Goal: Task Accomplishment & Management: Manage account settings

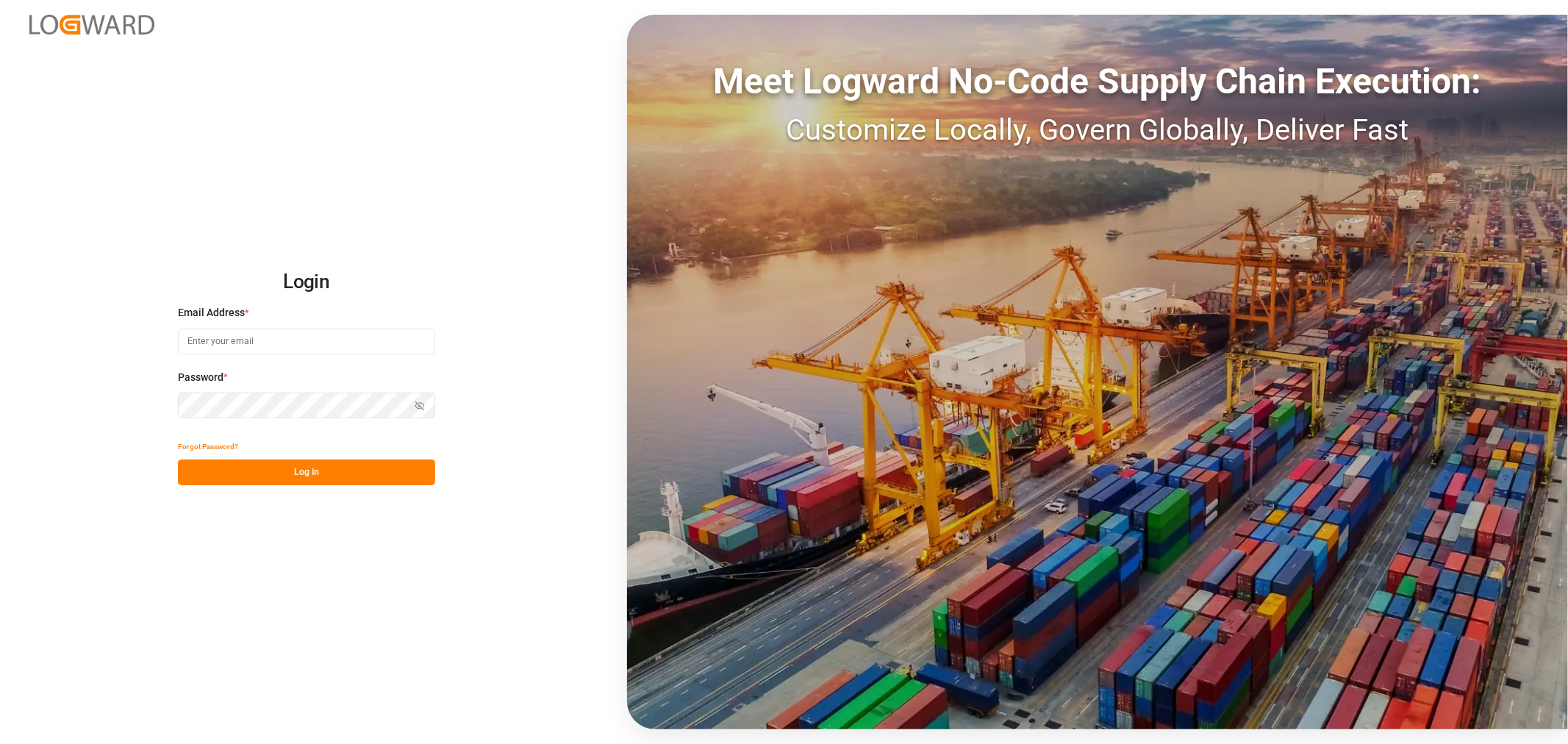
type input "[PERSON_NAME][EMAIL_ADDRESS][PERSON_NAME][DOMAIN_NAME]"
click at [331, 471] on button "Log In" at bounding box center [306, 472] width 257 height 25
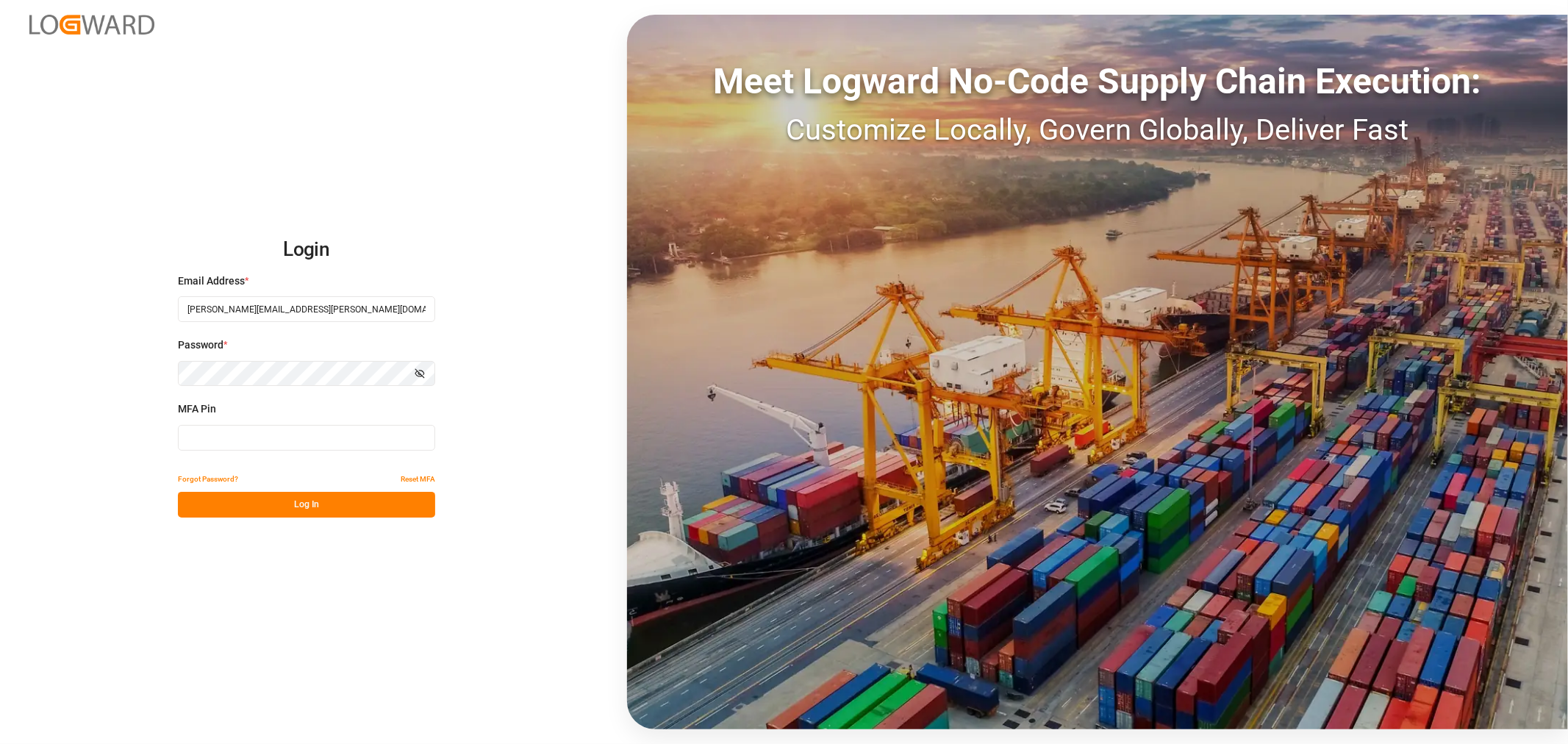
click at [263, 440] on input at bounding box center [306, 437] width 257 height 25
type input "955108"
click at [321, 497] on button "Log In" at bounding box center [306, 504] width 257 height 25
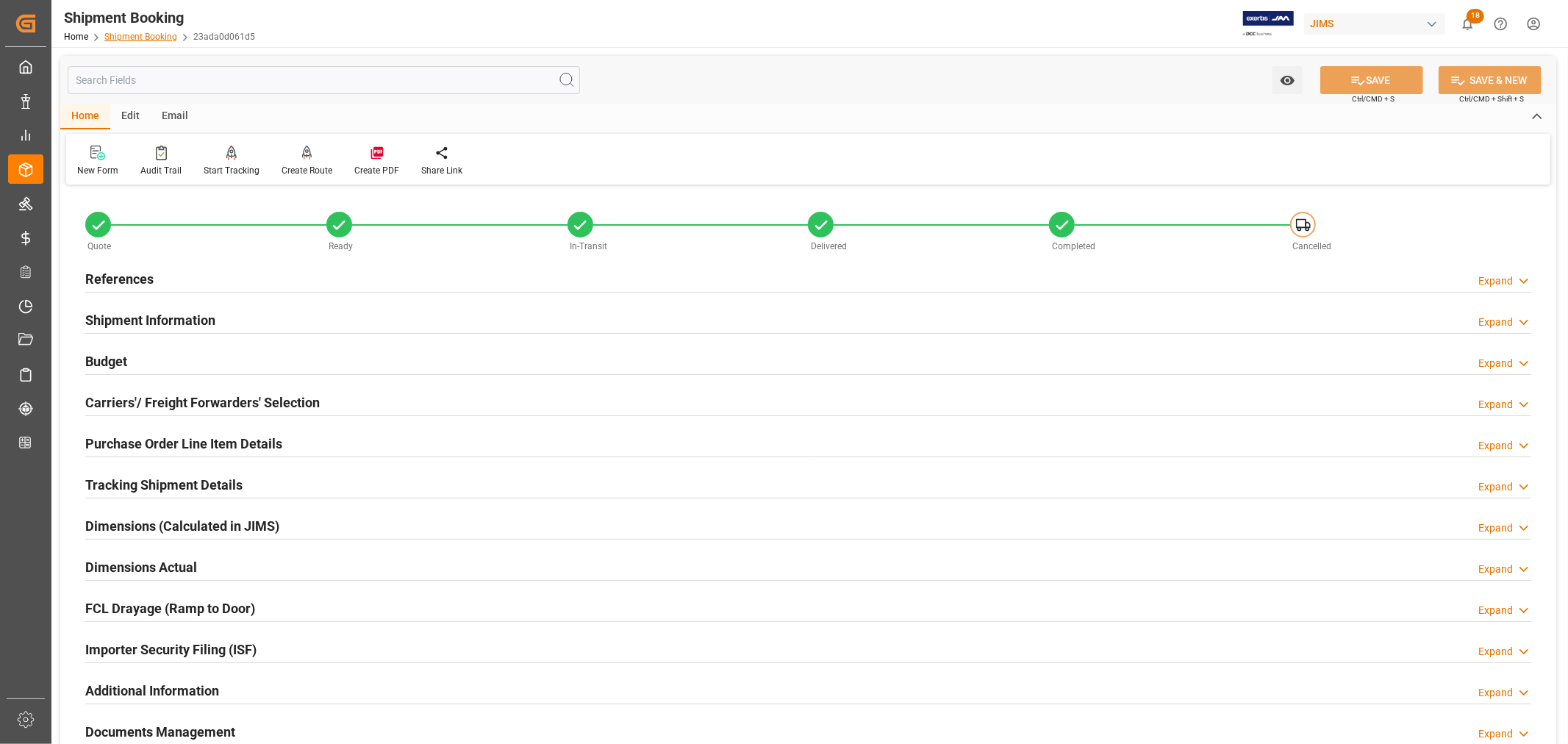
click at [154, 38] on link "Shipment Booking" at bounding box center [141, 36] width 73 height 10
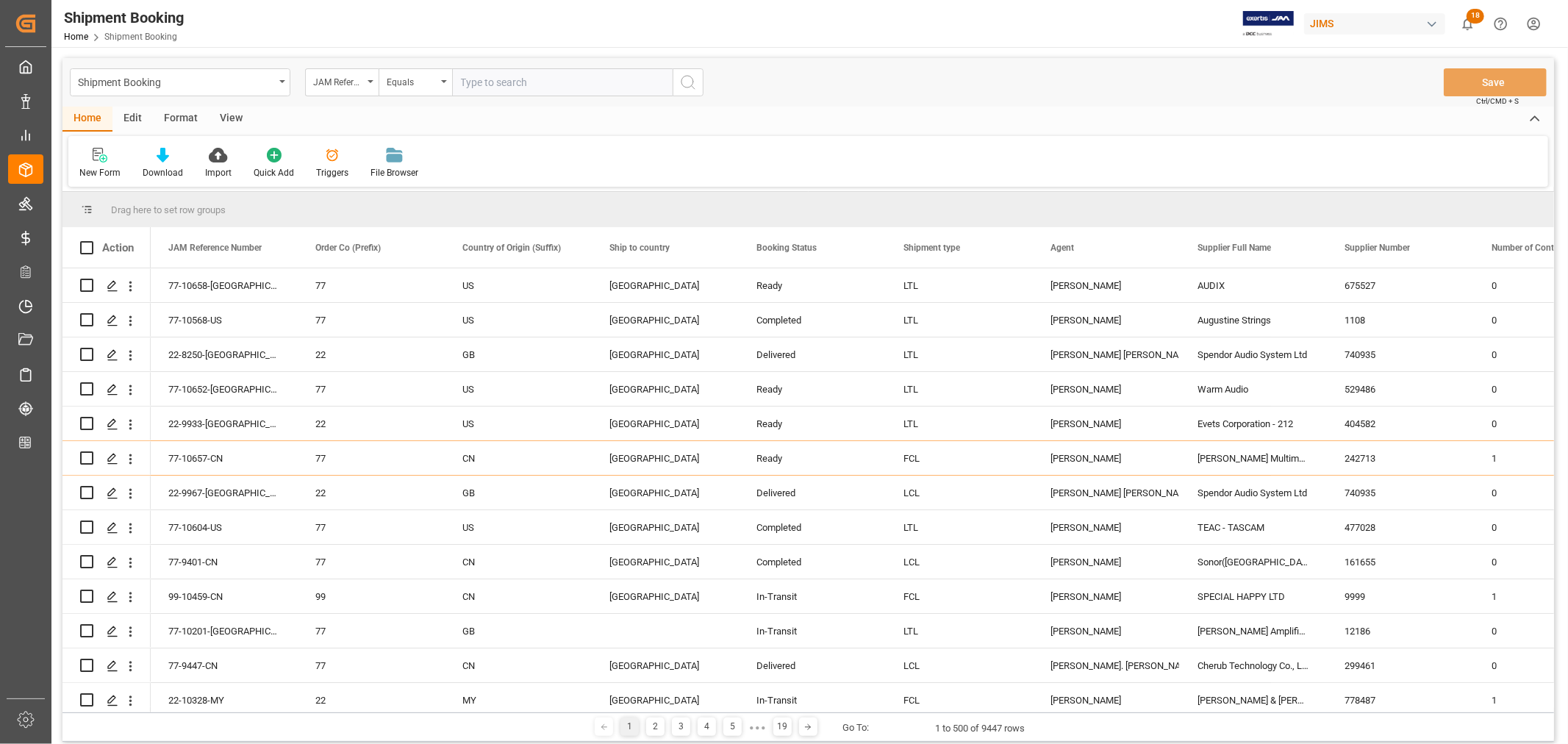
paste input "22-10328-MY"
type input "22-10328-MY"
click at [686, 81] on icon "search button" at bounding box center [688, 82] width 18 height 18
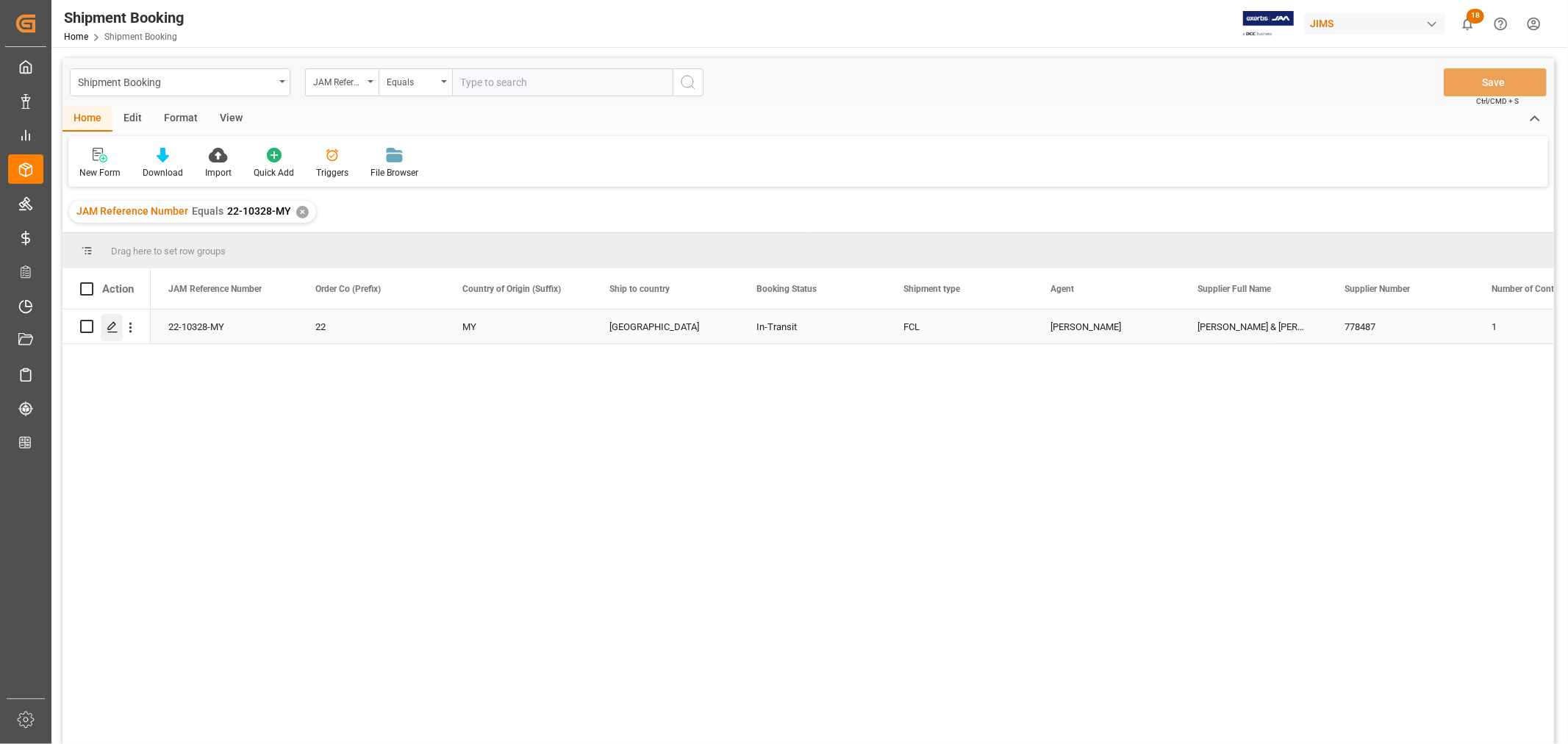
click at [117, 326] on icon "Press SPACE to select this row." at bounding box center [112, 327] width 12 height 12
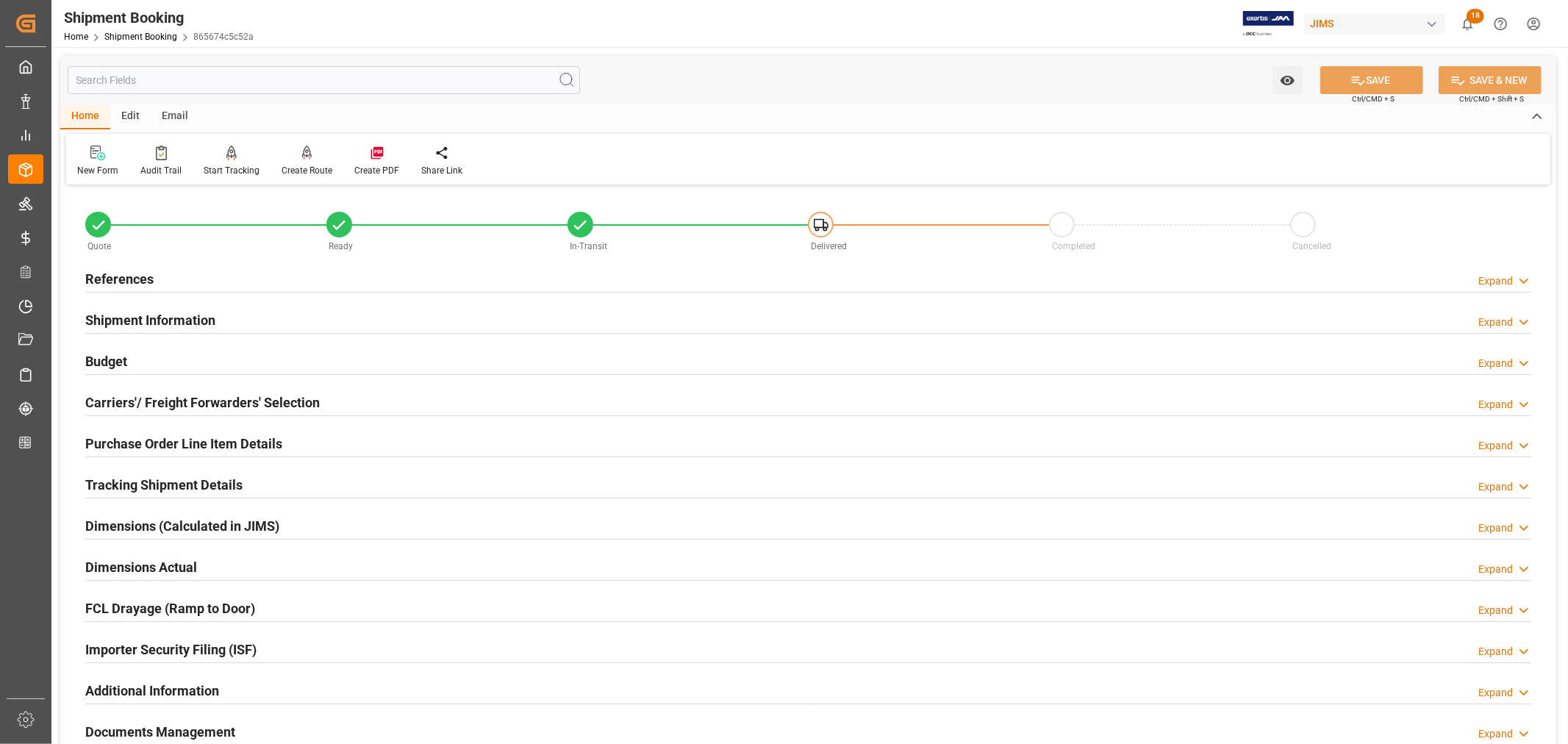
click at [200, 318] on h2 "Shipment Information" at bounding box center [150, 320] width 130 height 20
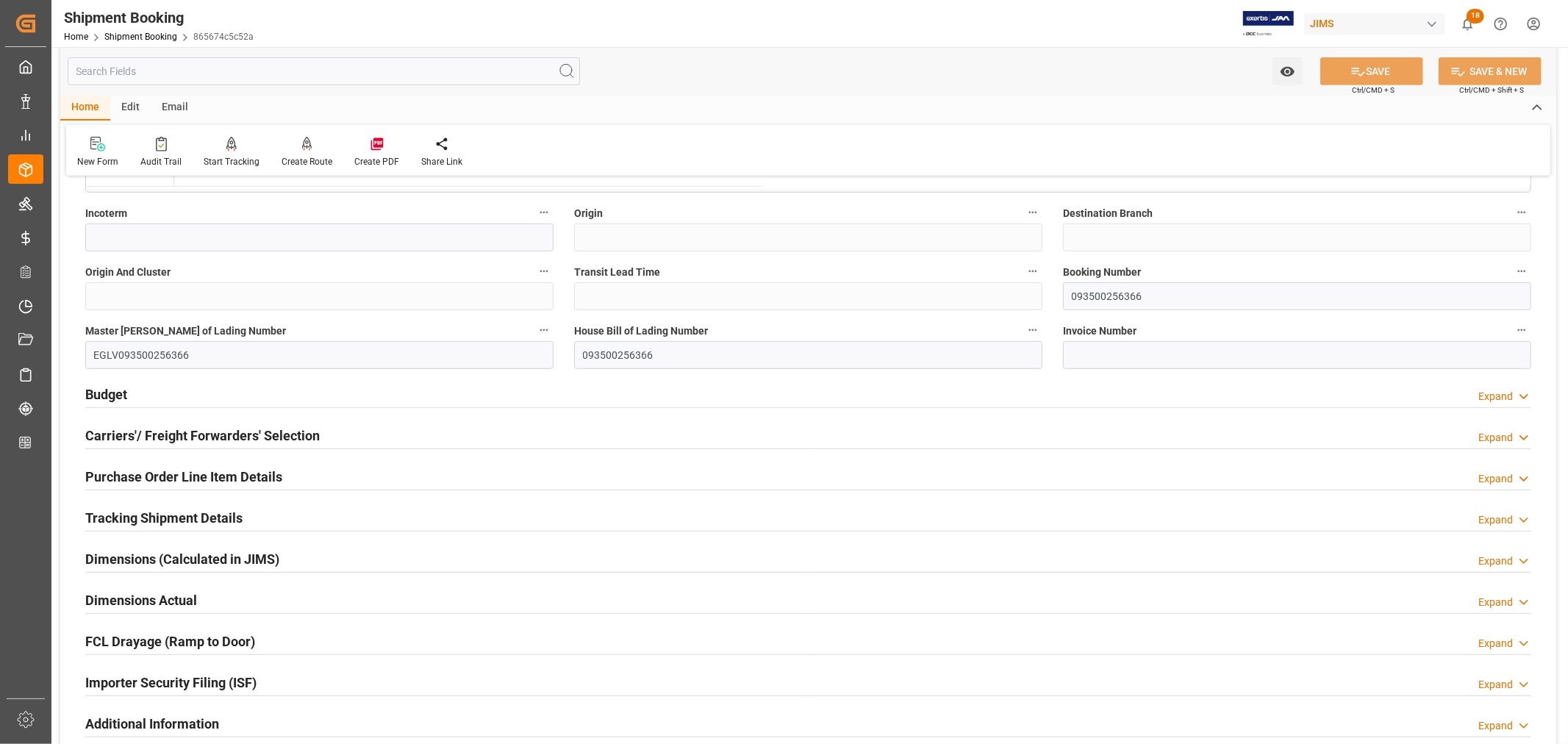
scroll to position [571, 0]
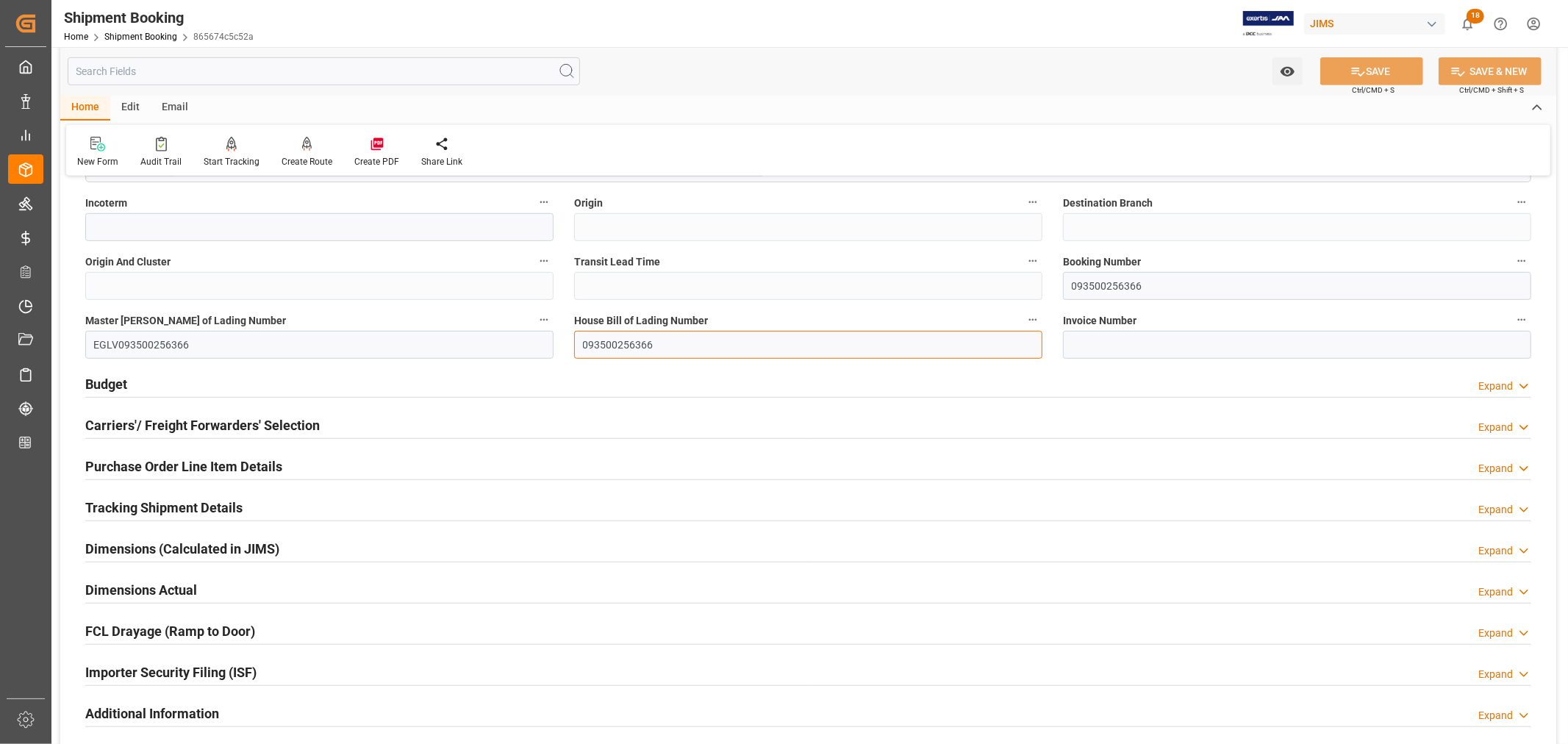
click at [613, 341] on input "093500256366" at bounding box center [808, 344] width 468 height 28
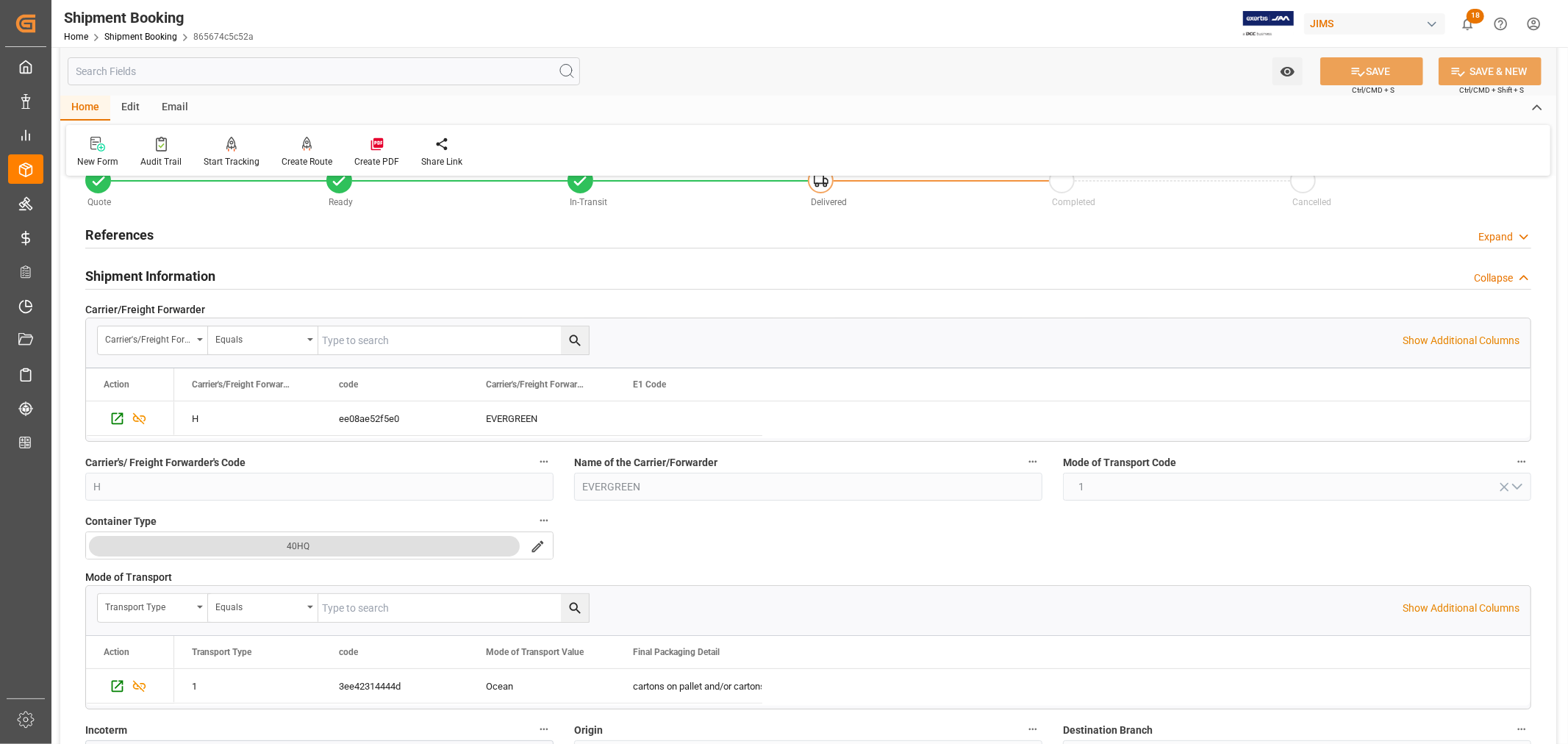
scroll to position [0, 0]
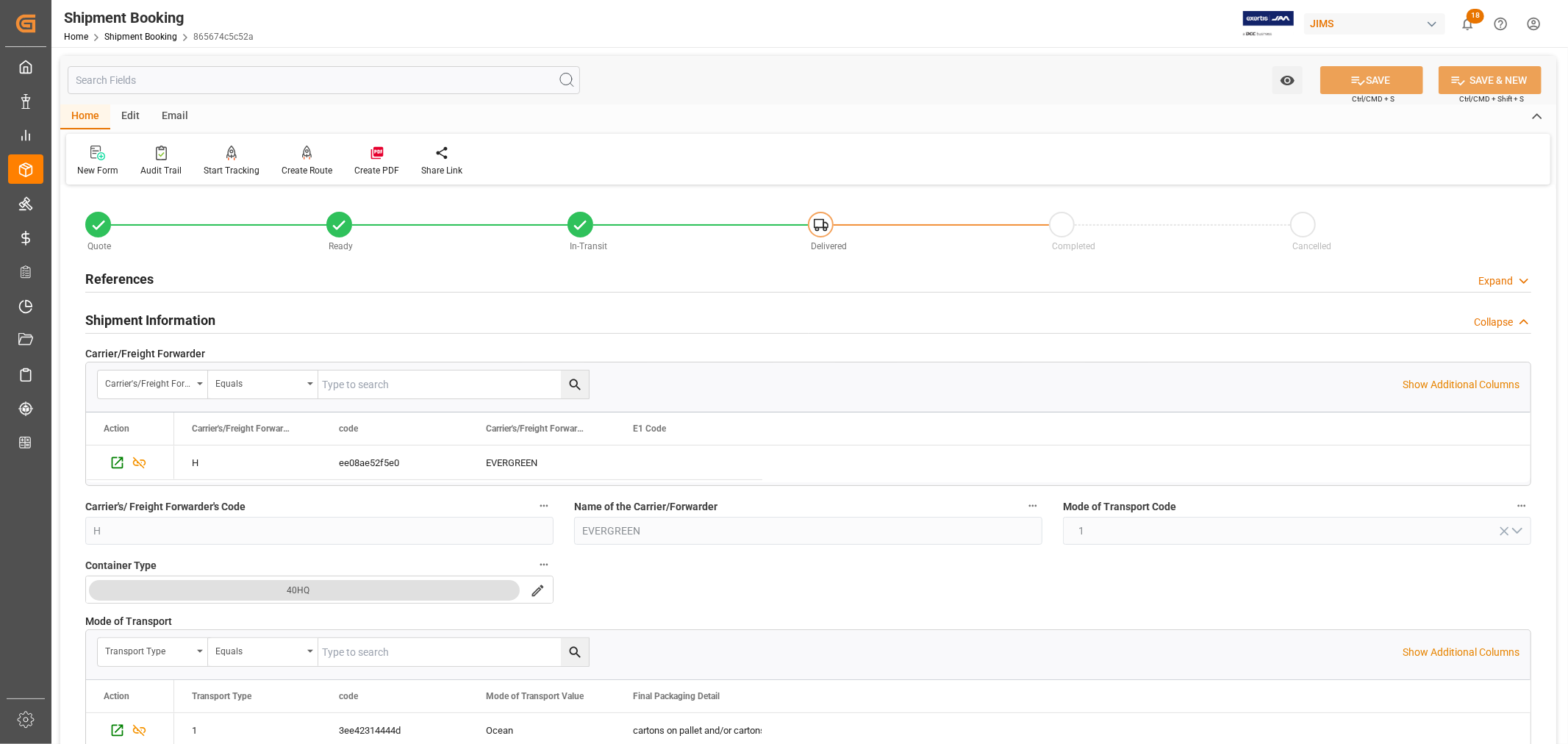
click at [130, 312] on h2 "Shipment Information" at bounding box center [150, 320] width 130 height 20
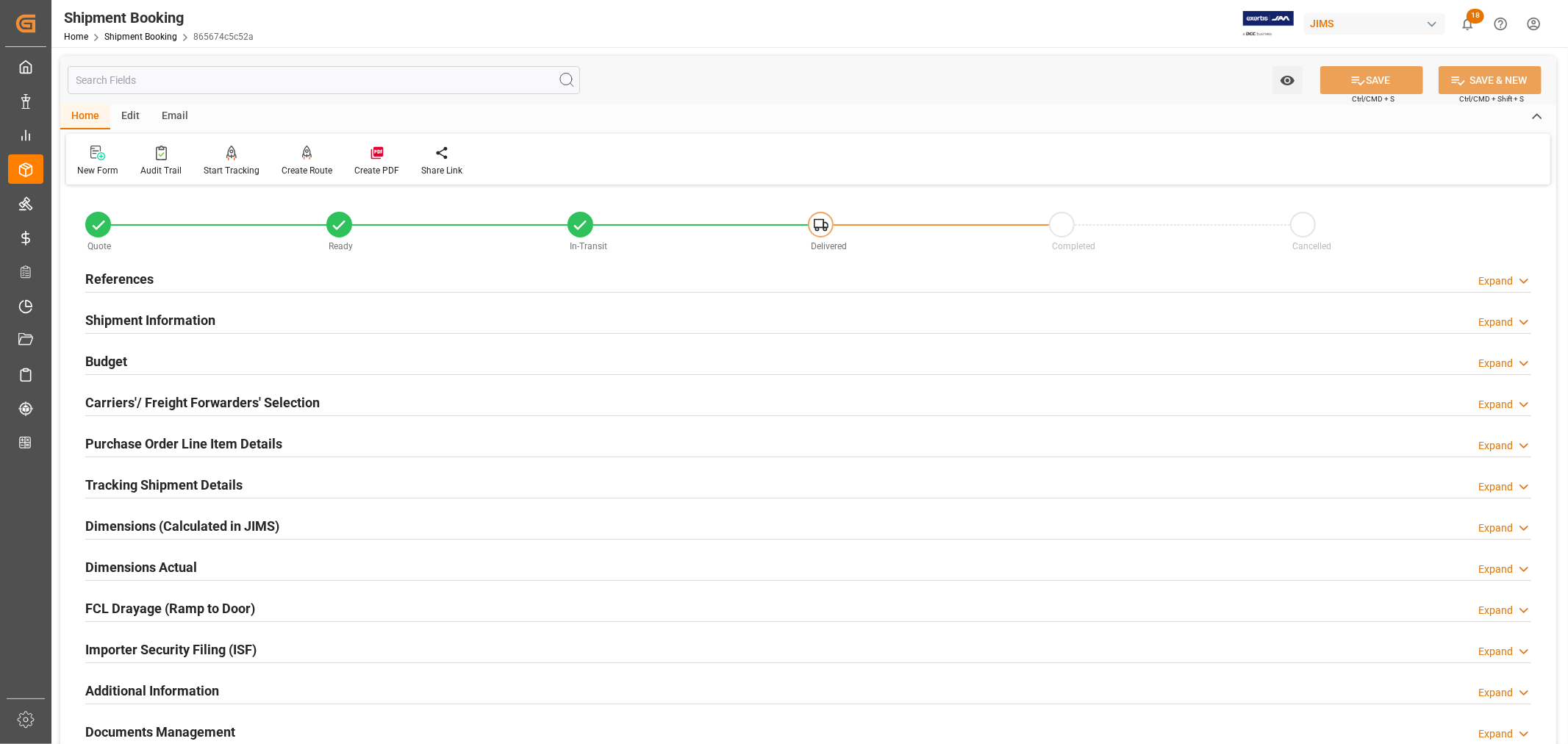
click at [125, 283] on h2 "References" at bounding box center [119, 279] width 69 height 20
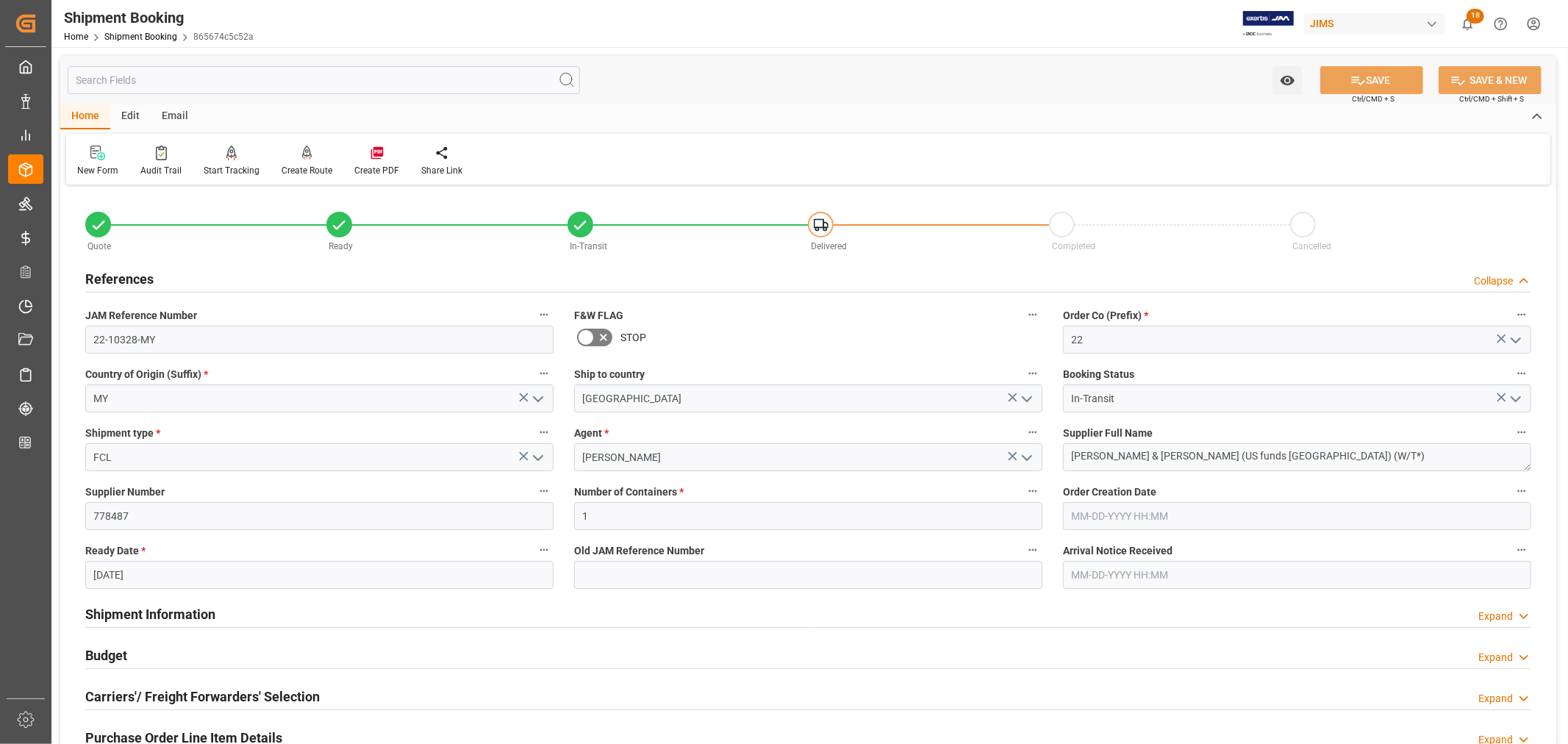
click at [125, 283] on h2 "References" at bounding box center [119, 279] width 69 height 20
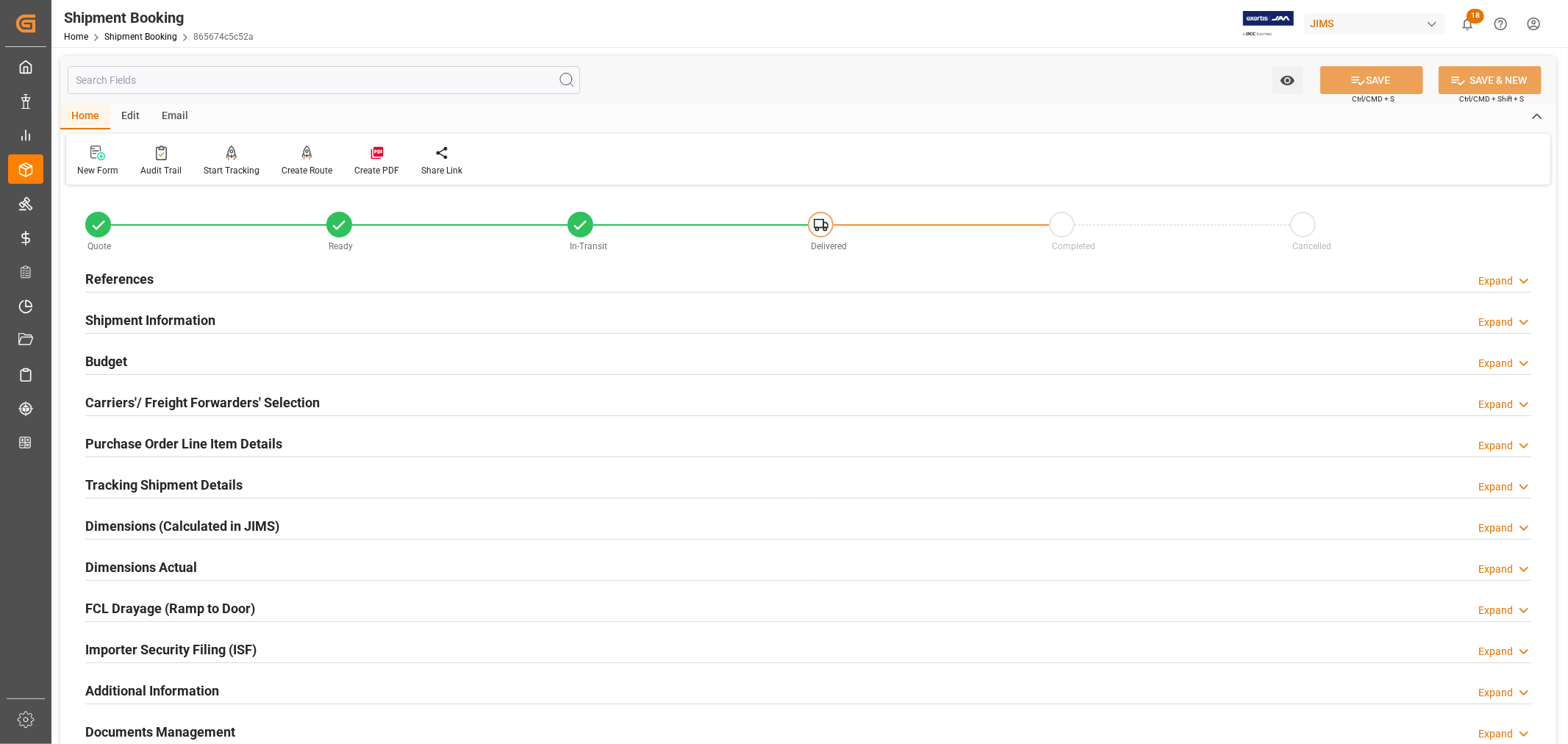
click at [137, 279] on h2 "References" at bounding box center [119, 279] width 69 height 20
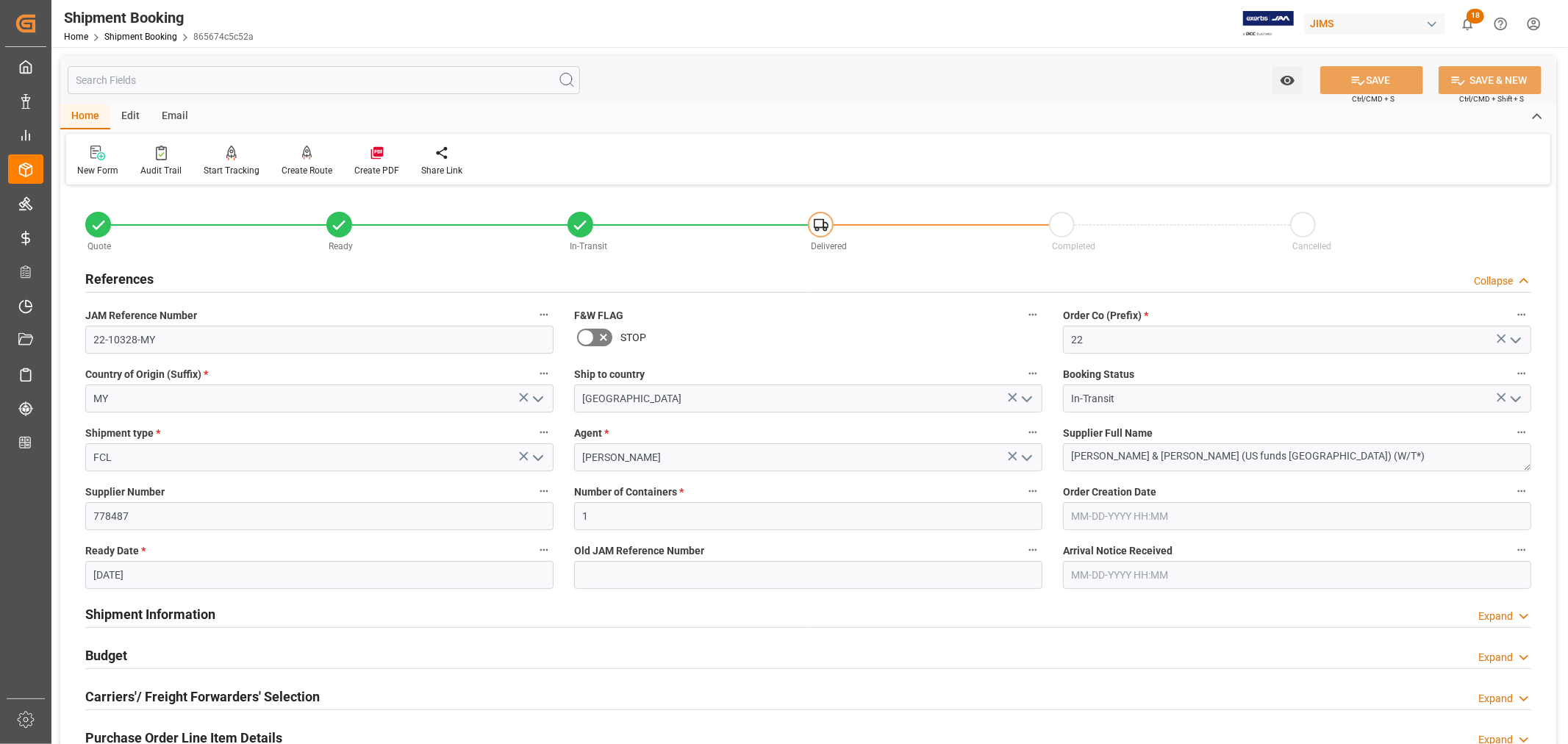
click at [137, 279] on h2 "References" at bounding box center [119, 279] width 69 height 20
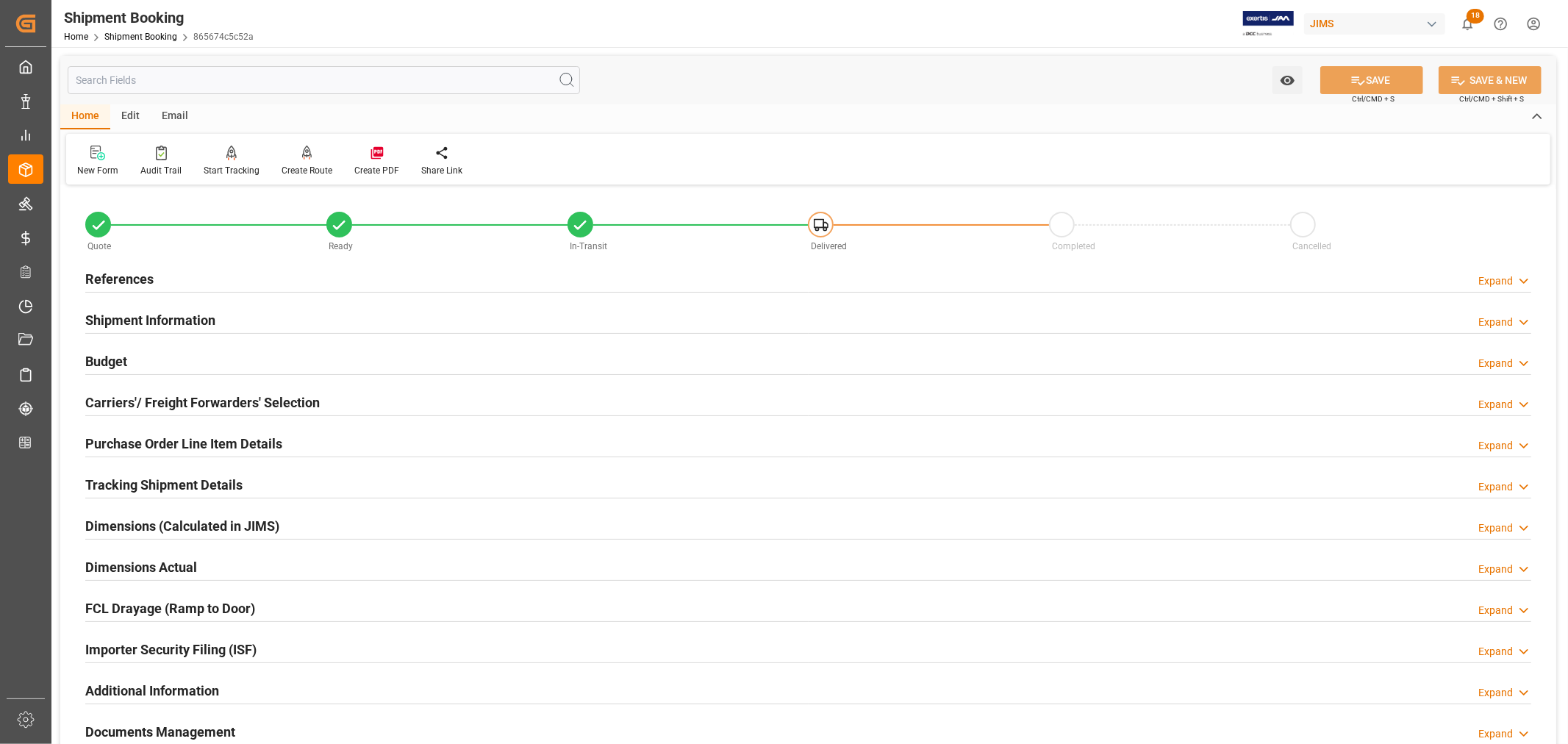
click at [114, 361] on h2 "Budget" at bounding box center [106, 361] width 42 height 20
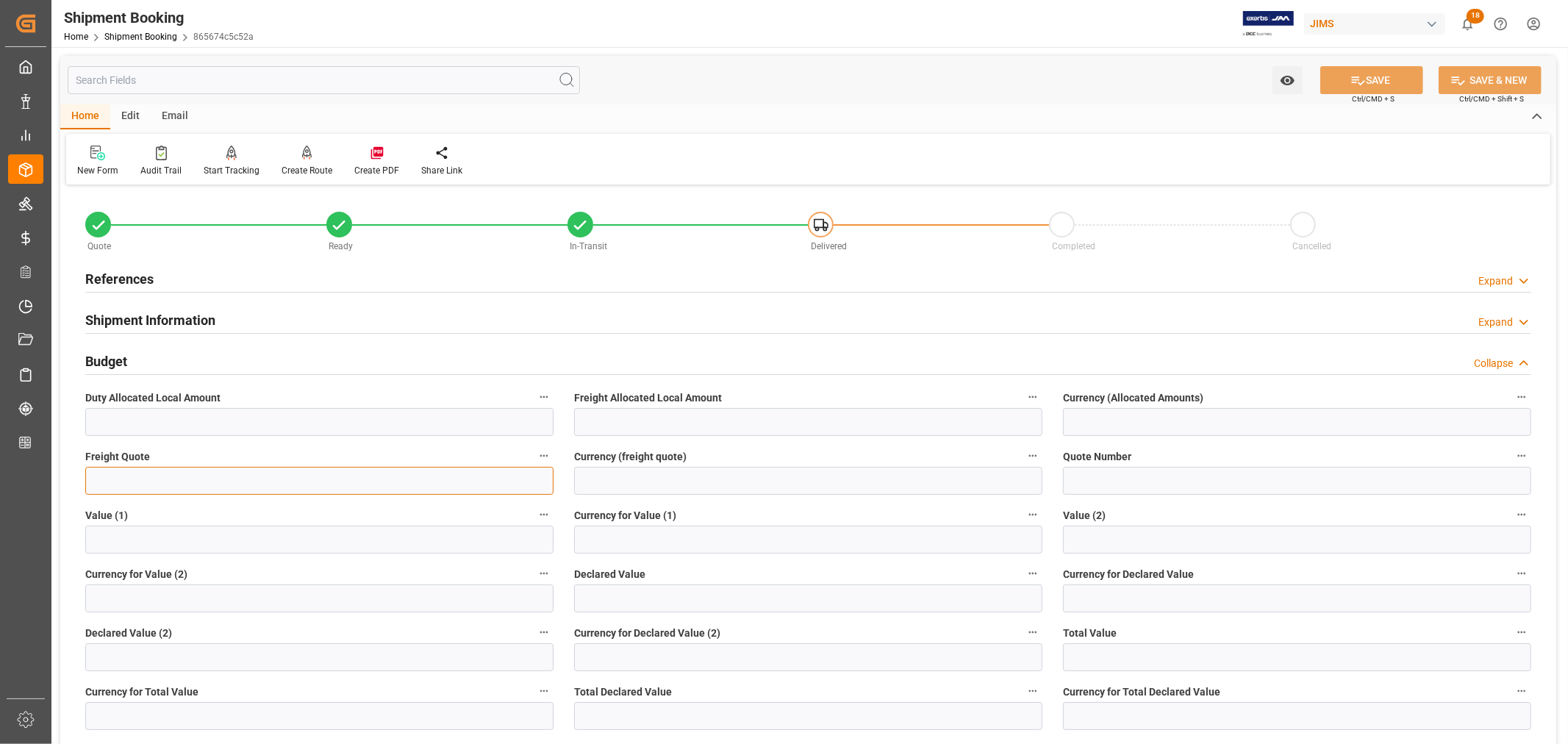
click at [93, 483] on input "text" at bounding box center [319, 480] width 468 height 28
type input "6000"
click at [588, 486] on input at bounding box center [808, 480] width 468 height 28
type input "USD"
click at [1377, 85] on button "SAVE" at bounding box center [1372, 79] width 103 height 28
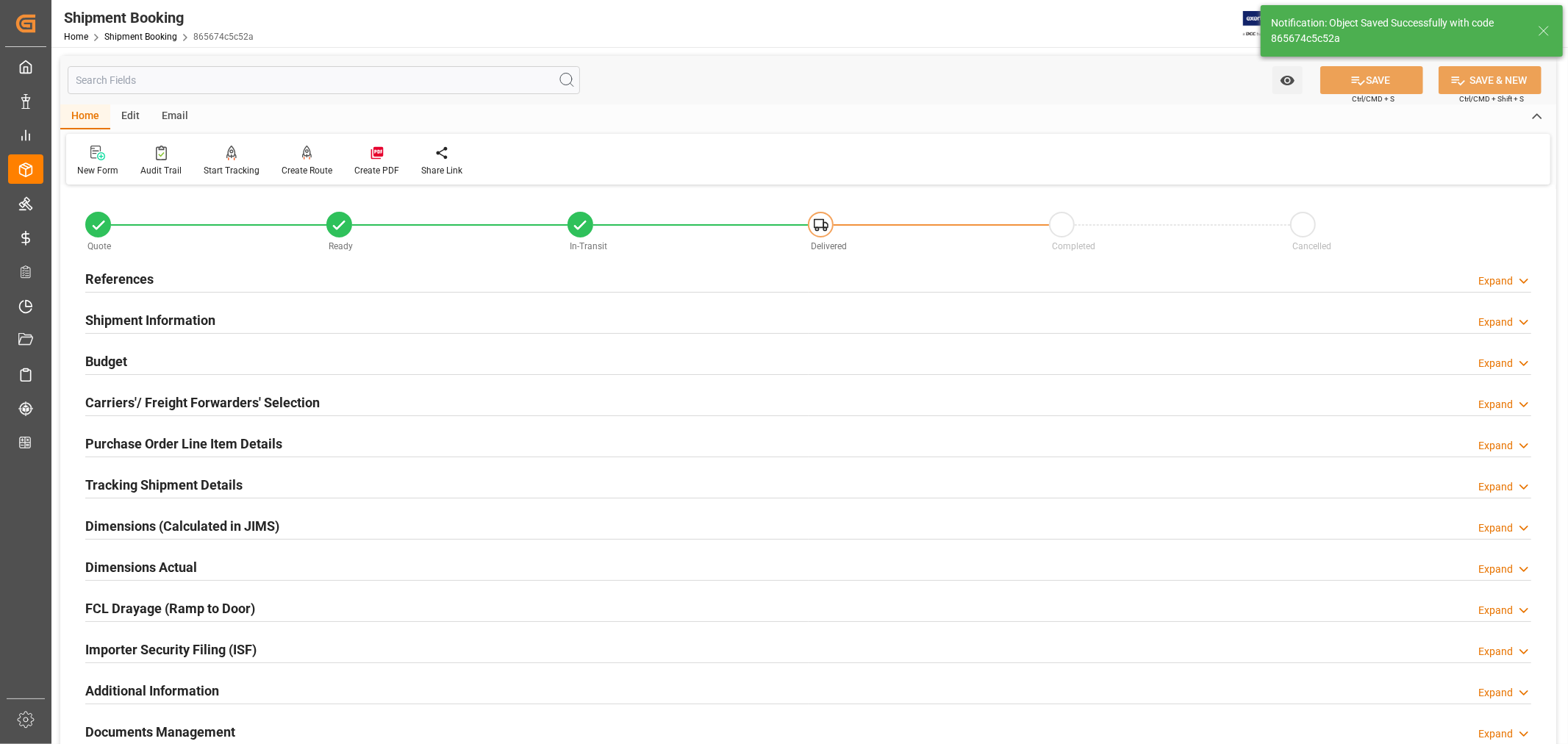
click at [186, 317] on h2 "Shipment Information" at bounding box center [150, 320] width 130 height 20
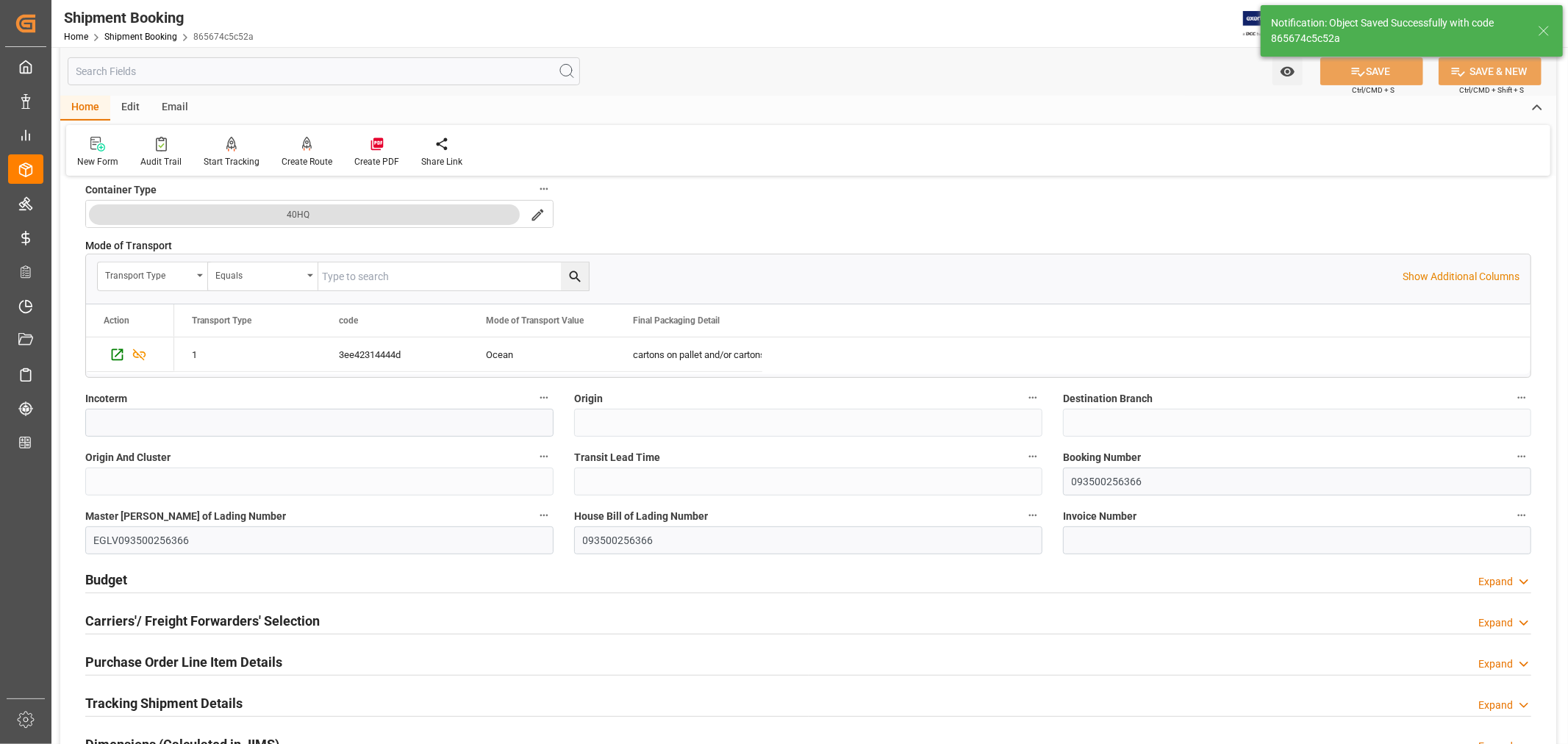
scroll to position [408, 0]
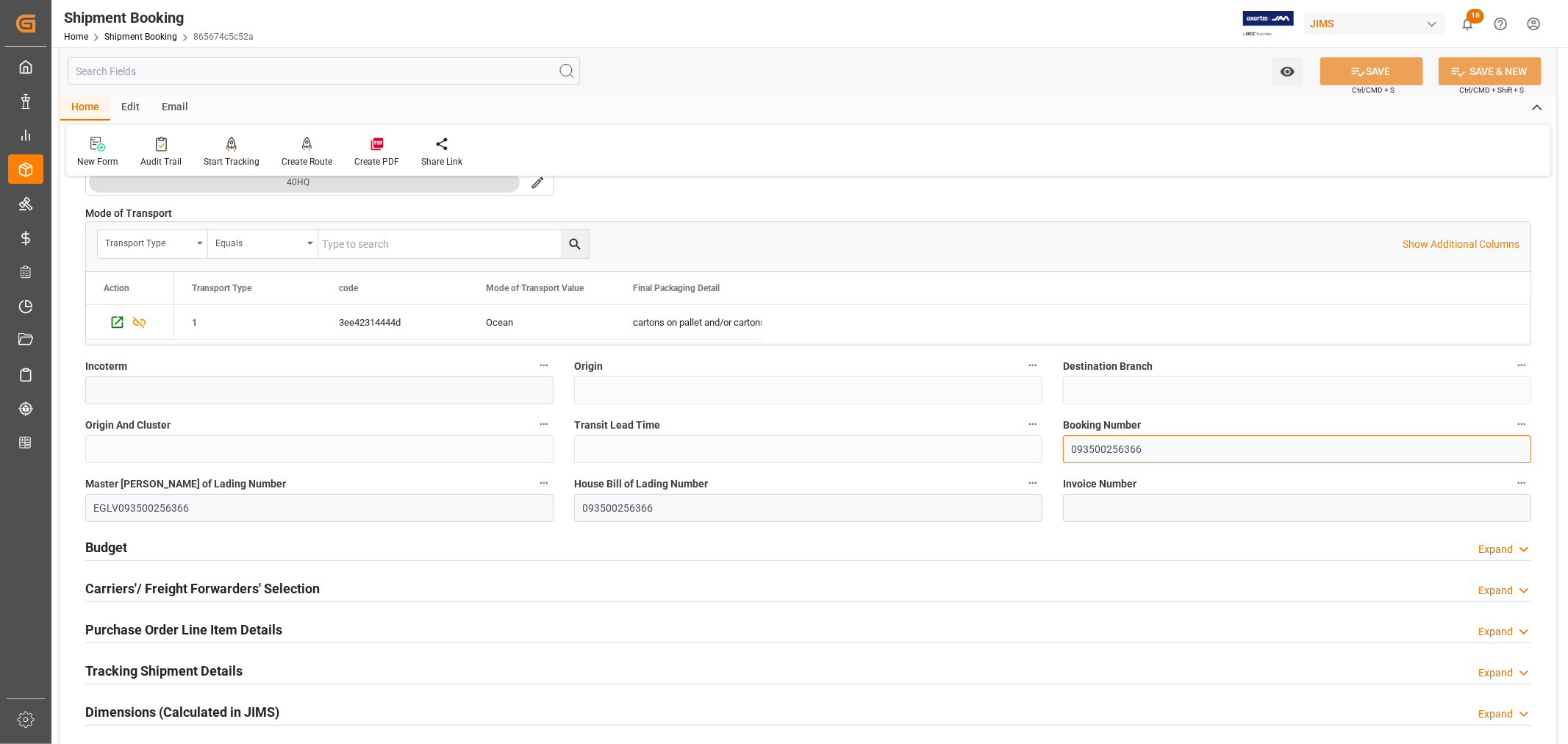
click at [1108, 451] on input "093500256366" at bounding box center [1297, 449] width 468 height 28
click at [1110, 451] on input "093500256366" at bounding box center [1297, 449] width 468 height 28
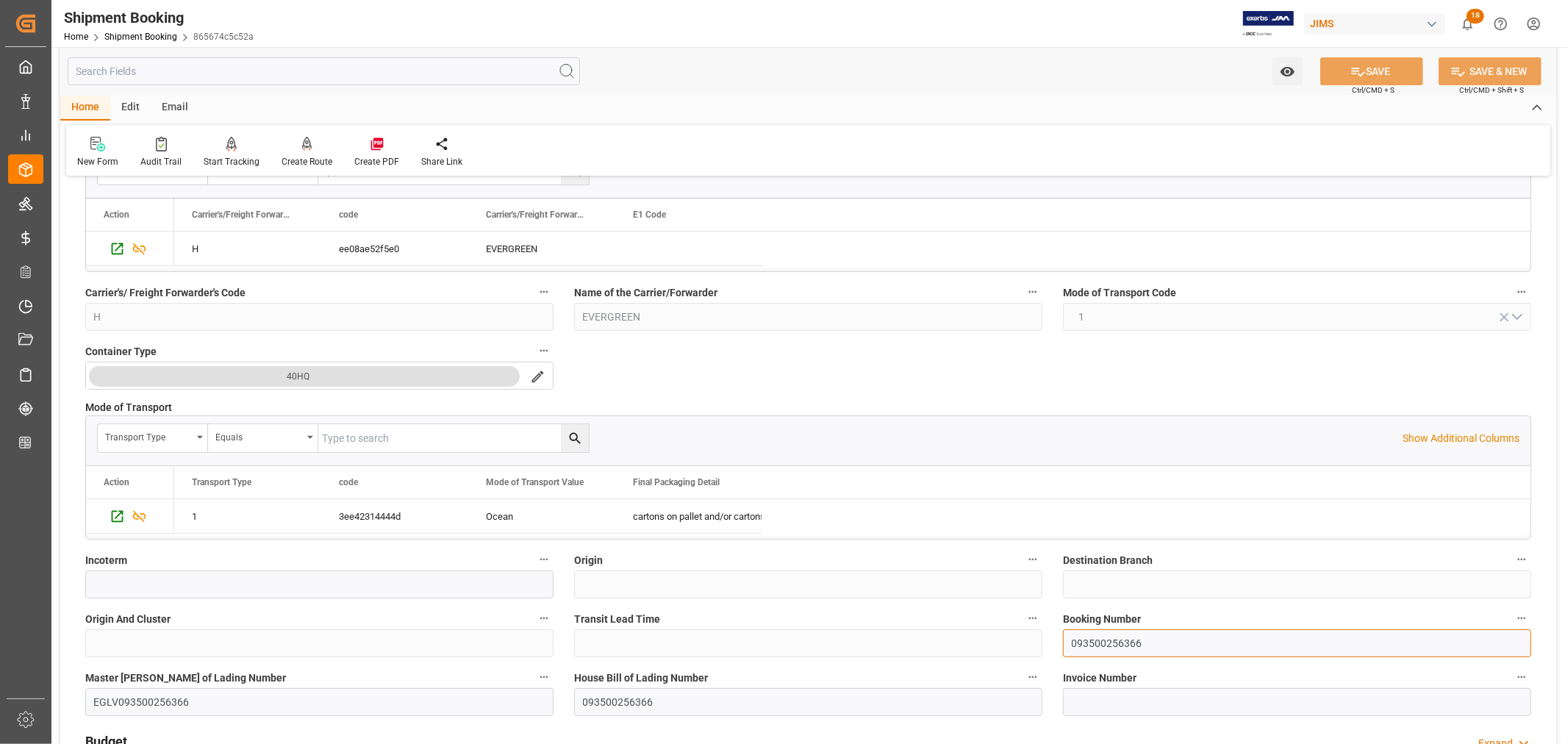
scroll to position [0, 0]
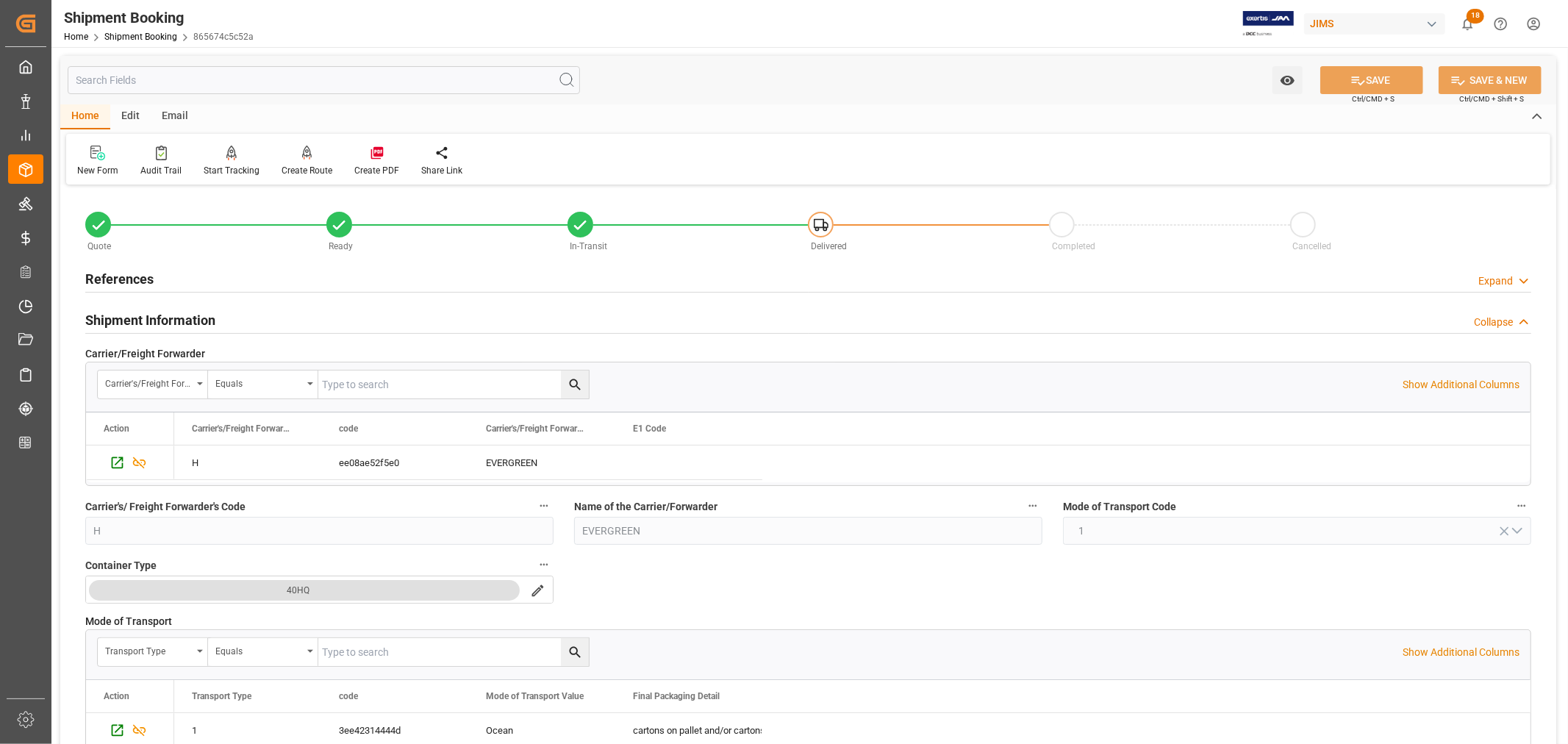
click at [173, 326] on h2 "Shipment Information" at bounding box center [150, 320] width 130 height 20
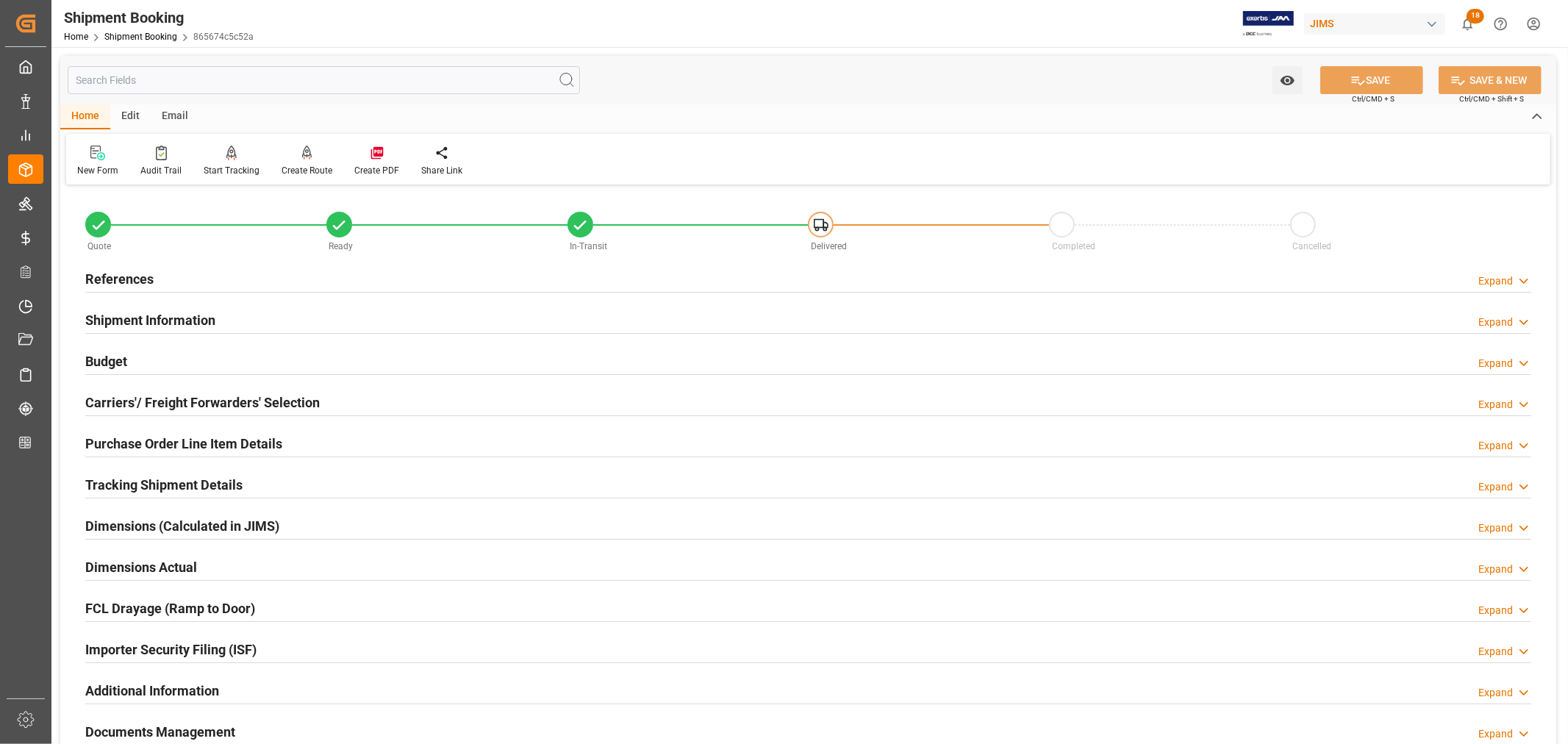
click at [150, 441] on h2 "Purchase Order Line Item Details" at bounding box center [183, 443] width 197 height 20
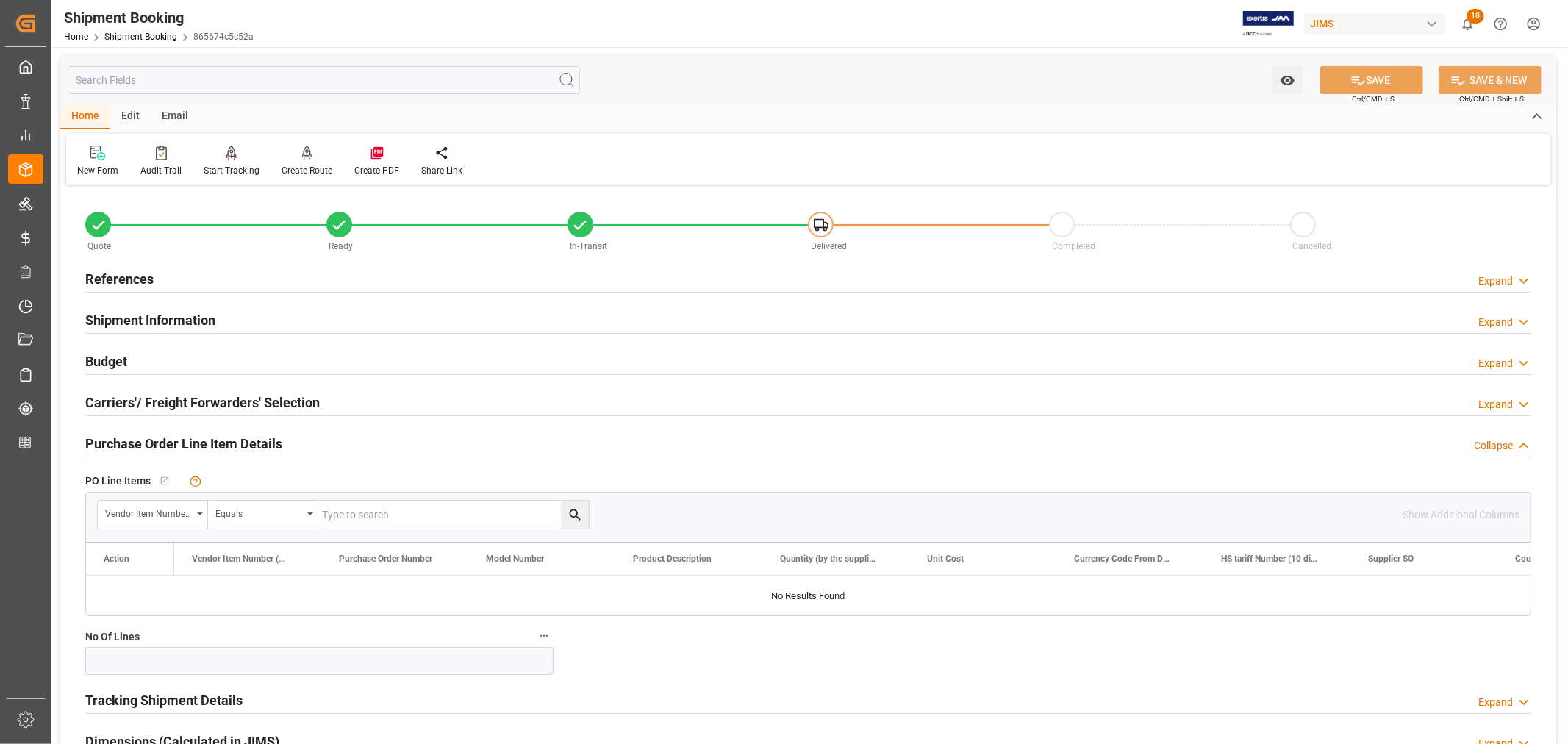
click at [152, 440] on h2 "Purchase Order Line Item Details" at bounding box center [183, 443] width 197 height 20
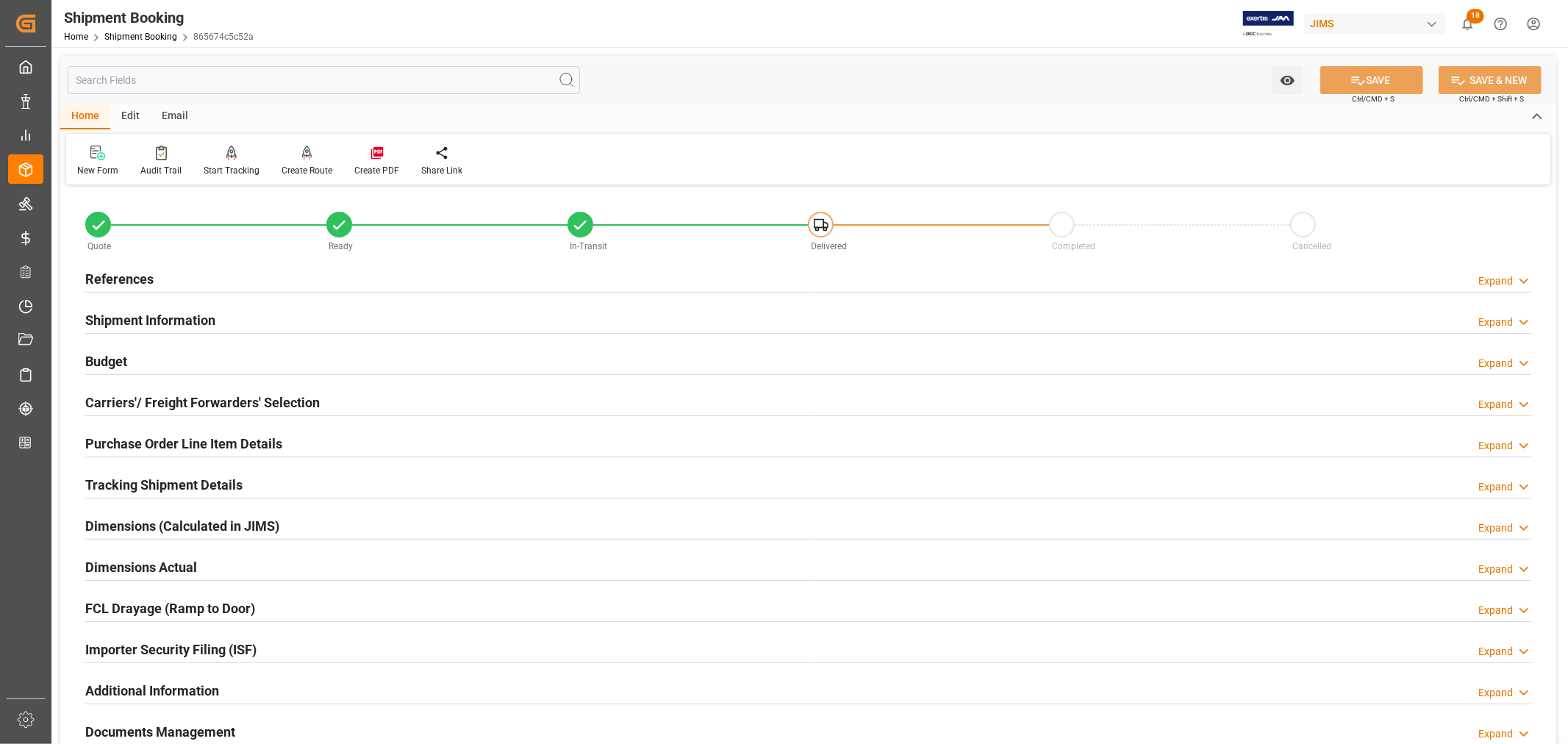
click at [163, 479] on h2 "Tracking Shipment Details" at bounding box center [163, 485] width 157 height 20
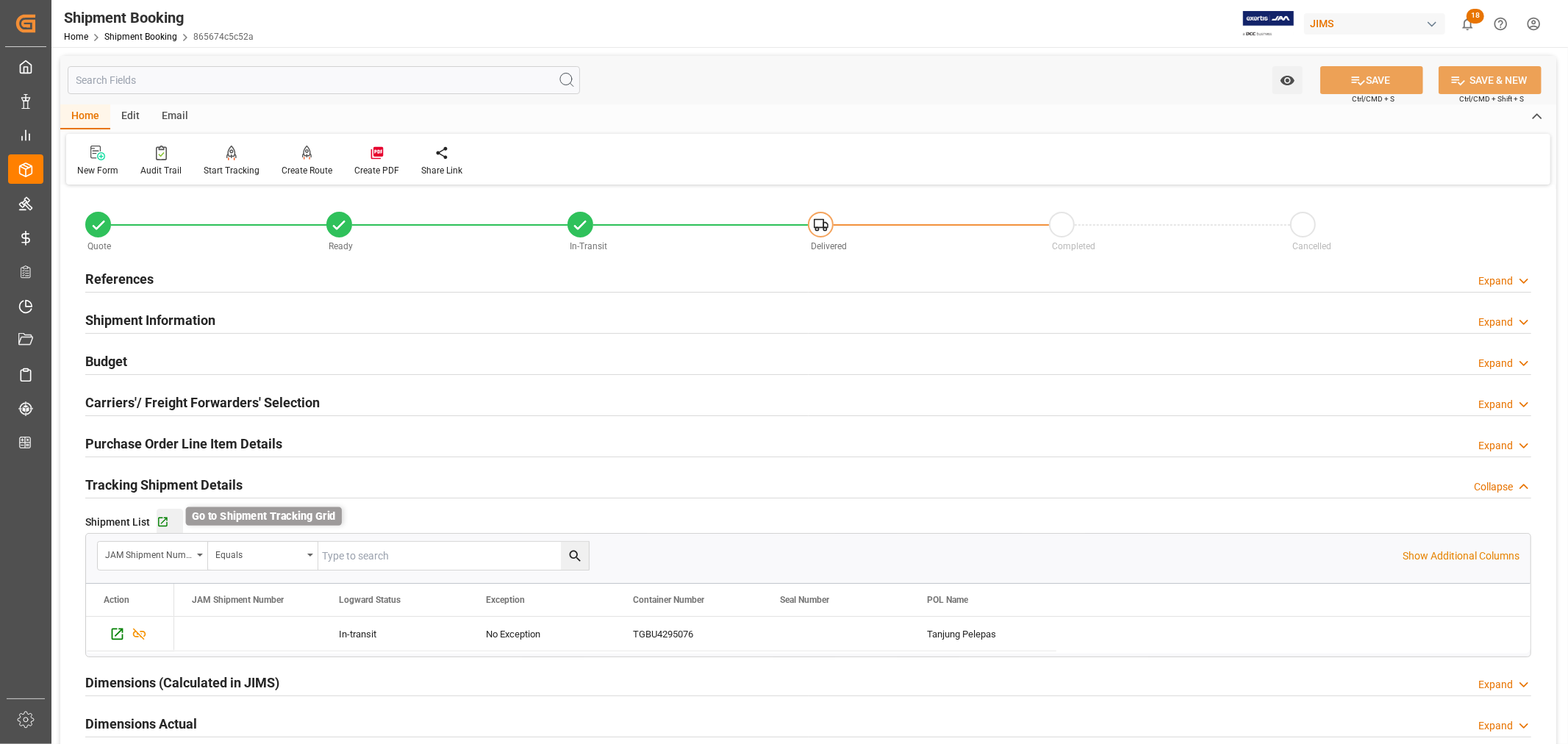
click at [159, 519] on icon "button" at bounding box center [163, 522] width 13 height 13
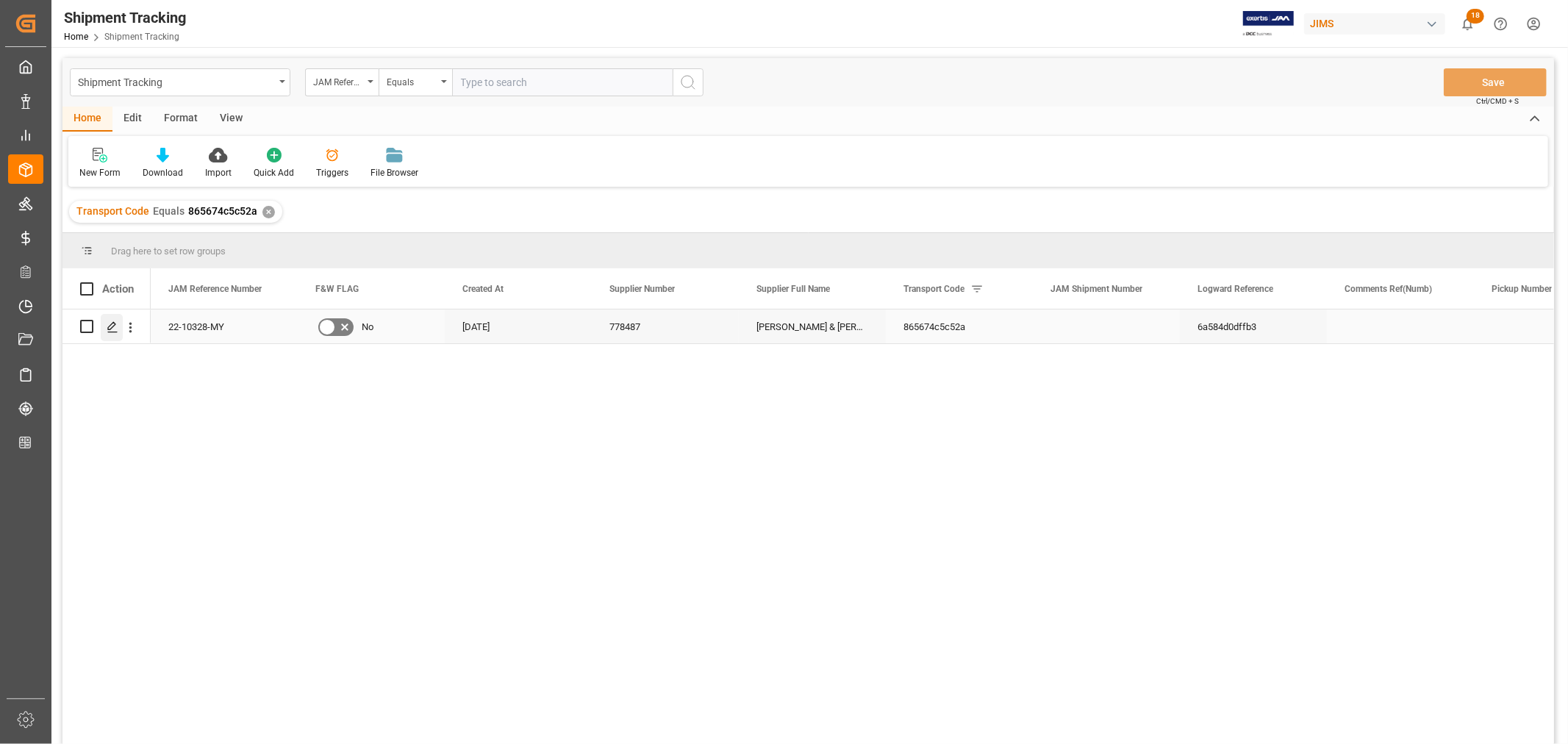
click at [114, 326] on icon "Press SPACE to select this row." at bounding box center [112, 327] width 12 height 12
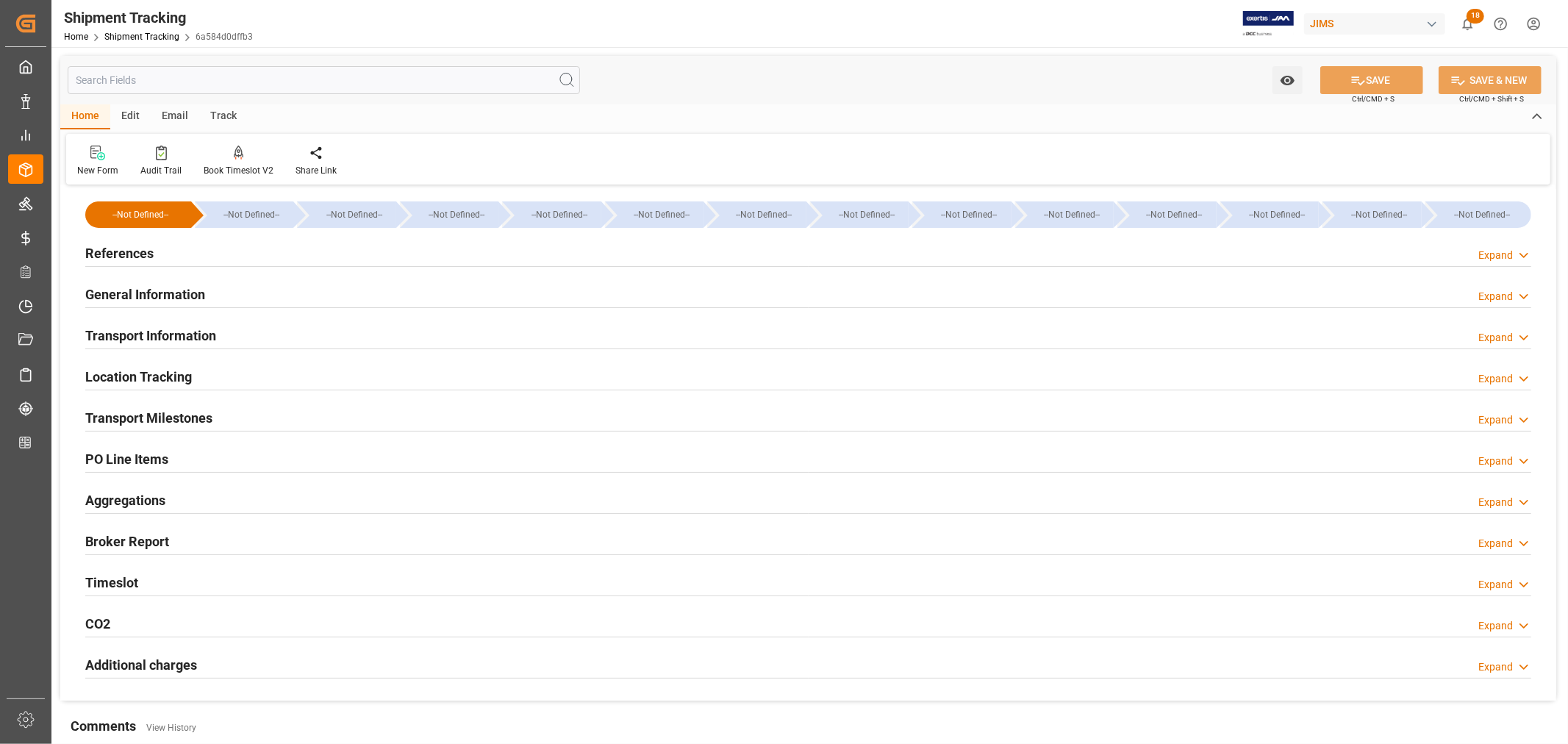
click at [196, 335] on h2 "Transport Information" at bounding box center [150, 336] width 131 height 20
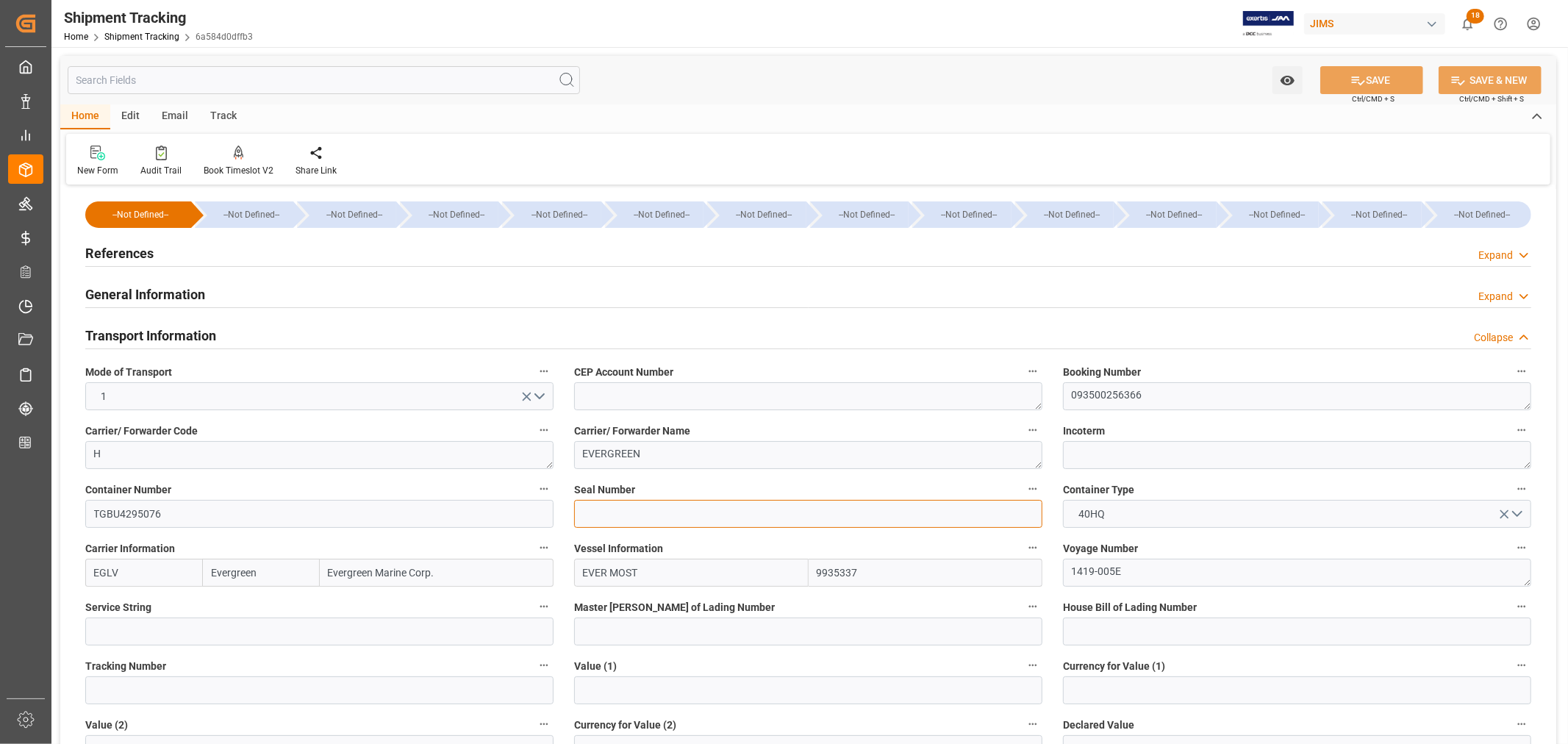
click at [578, 511] on input at bounding box center [808, 513] width 468 height 28
paste input "EMCVPG0993"
type input "EMCVPG0993"
click at [1364, 81] on button "SAVE" at bounding box center [1372, 79] width 103 height 28
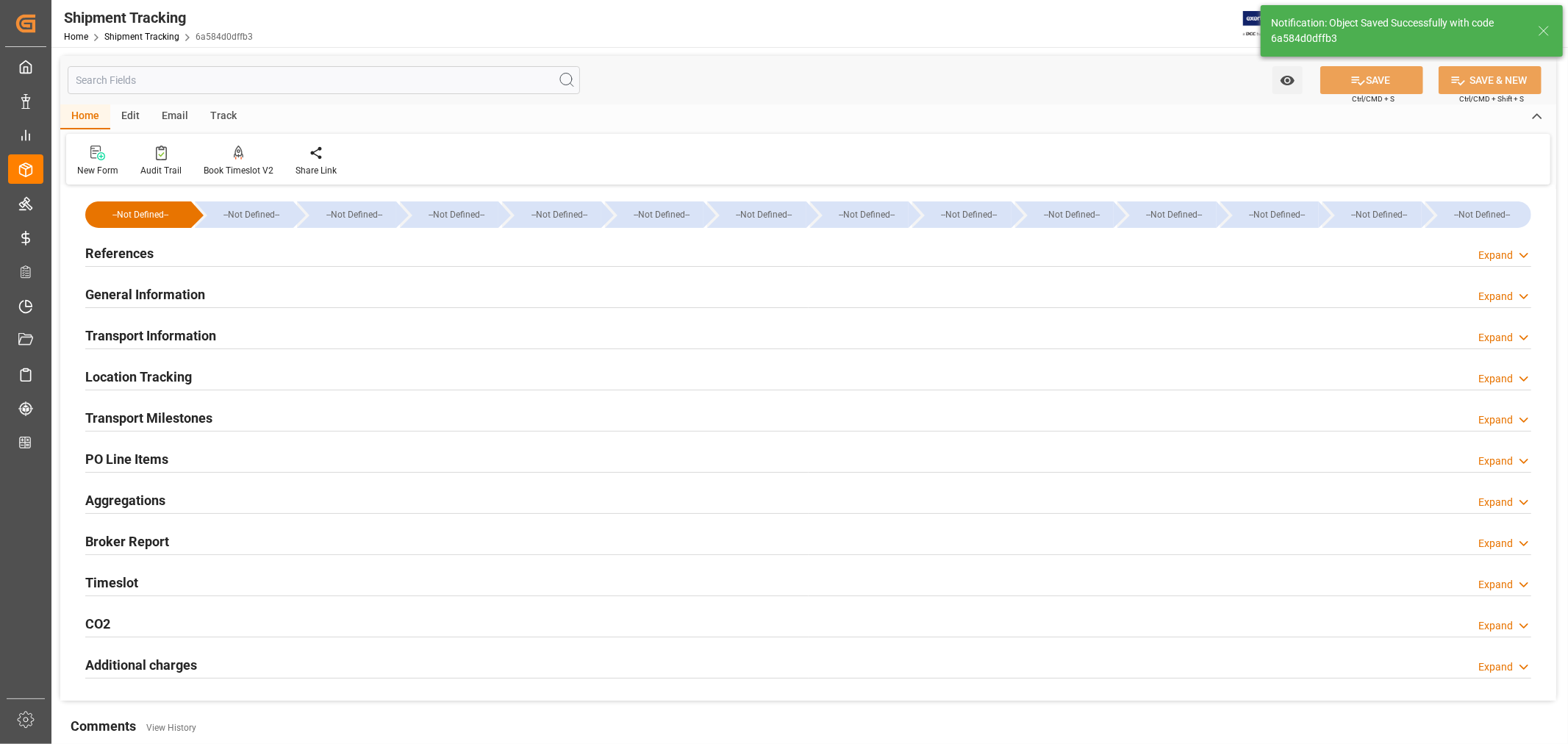
click at [192, 412] on h2 "Transport Milestones" at bounding box center [148, 418] width 127 height 20
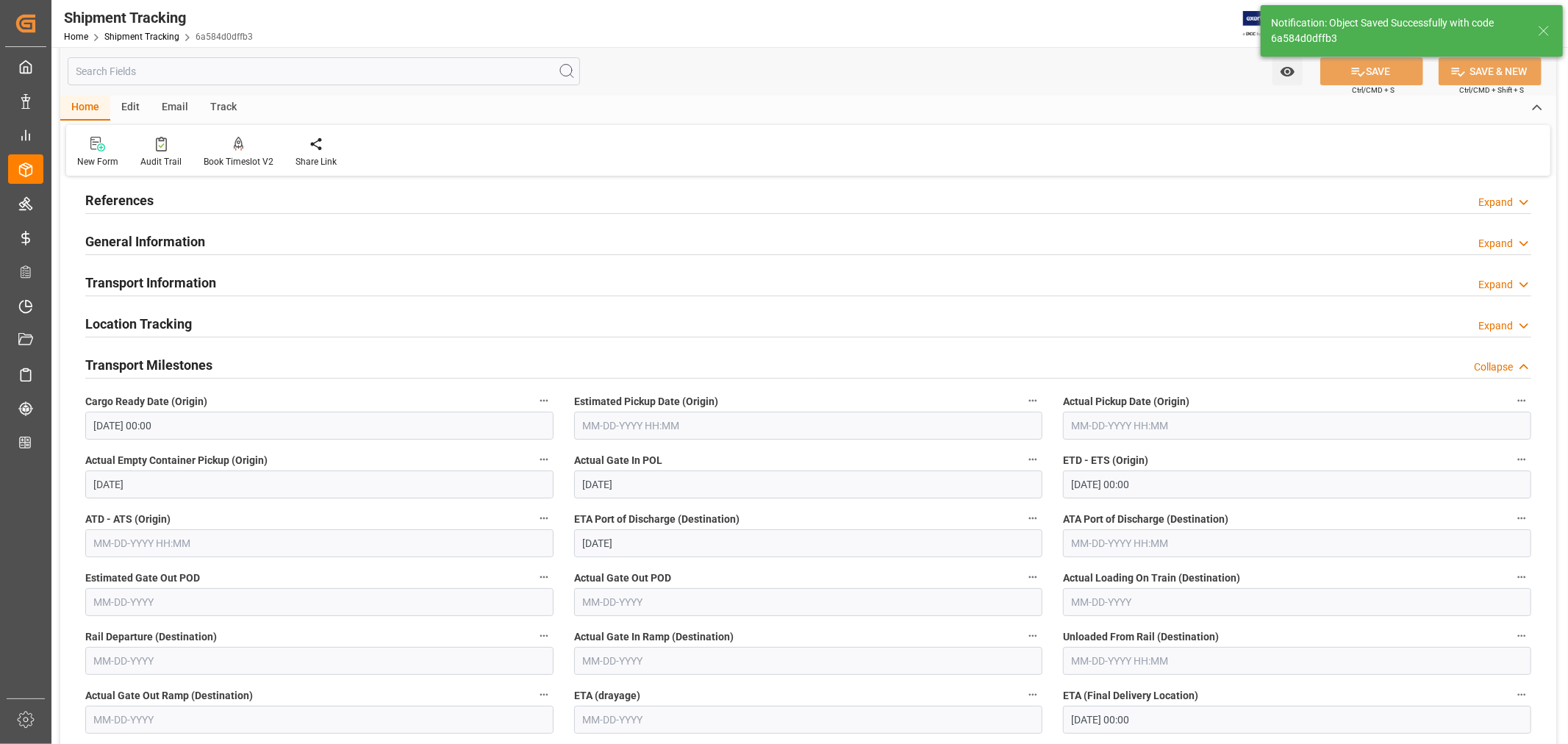
scroll to position [81, 0]
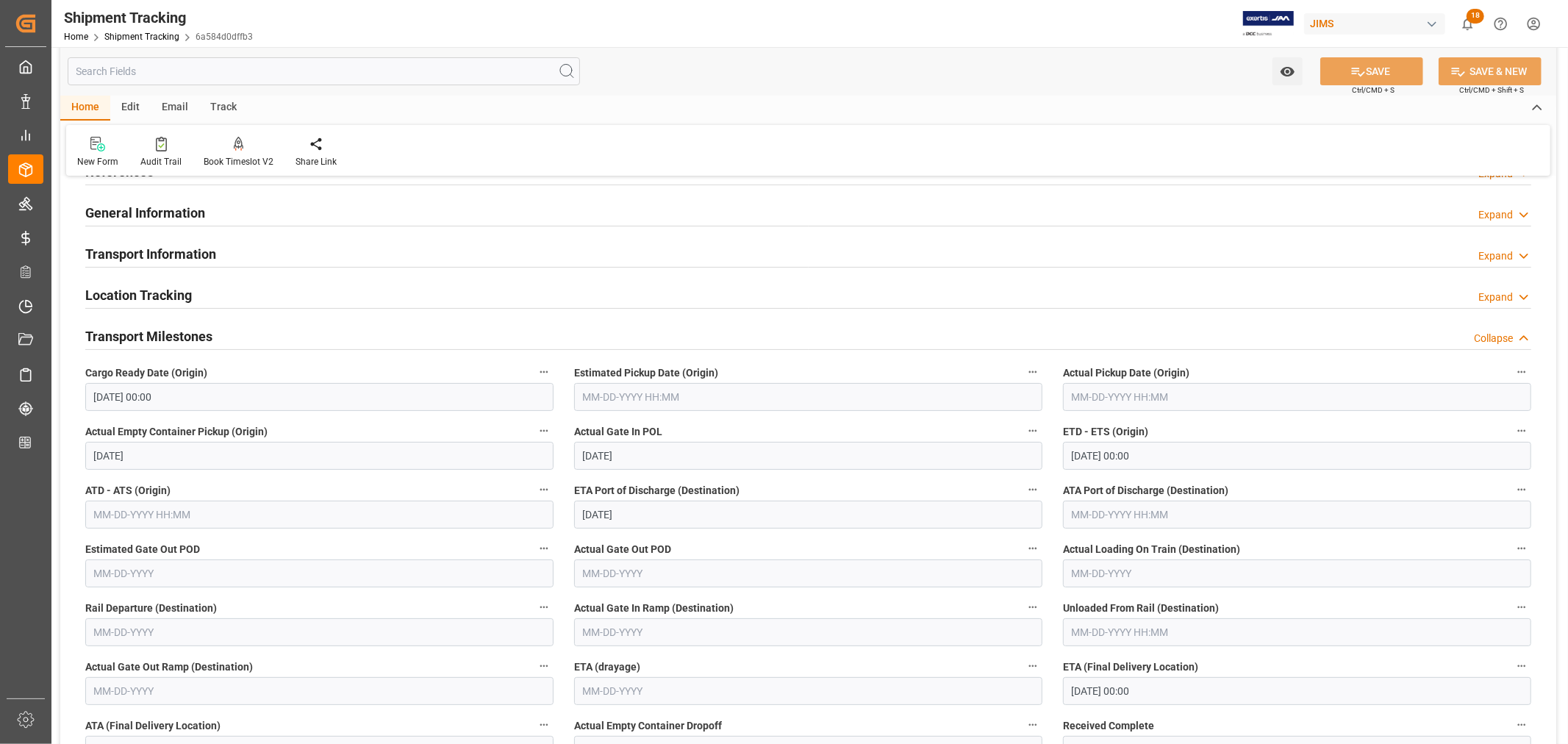
click at [180, 394] on input "08-11-2025 00:00" at bounding box center [319, 396] width 468 height 28
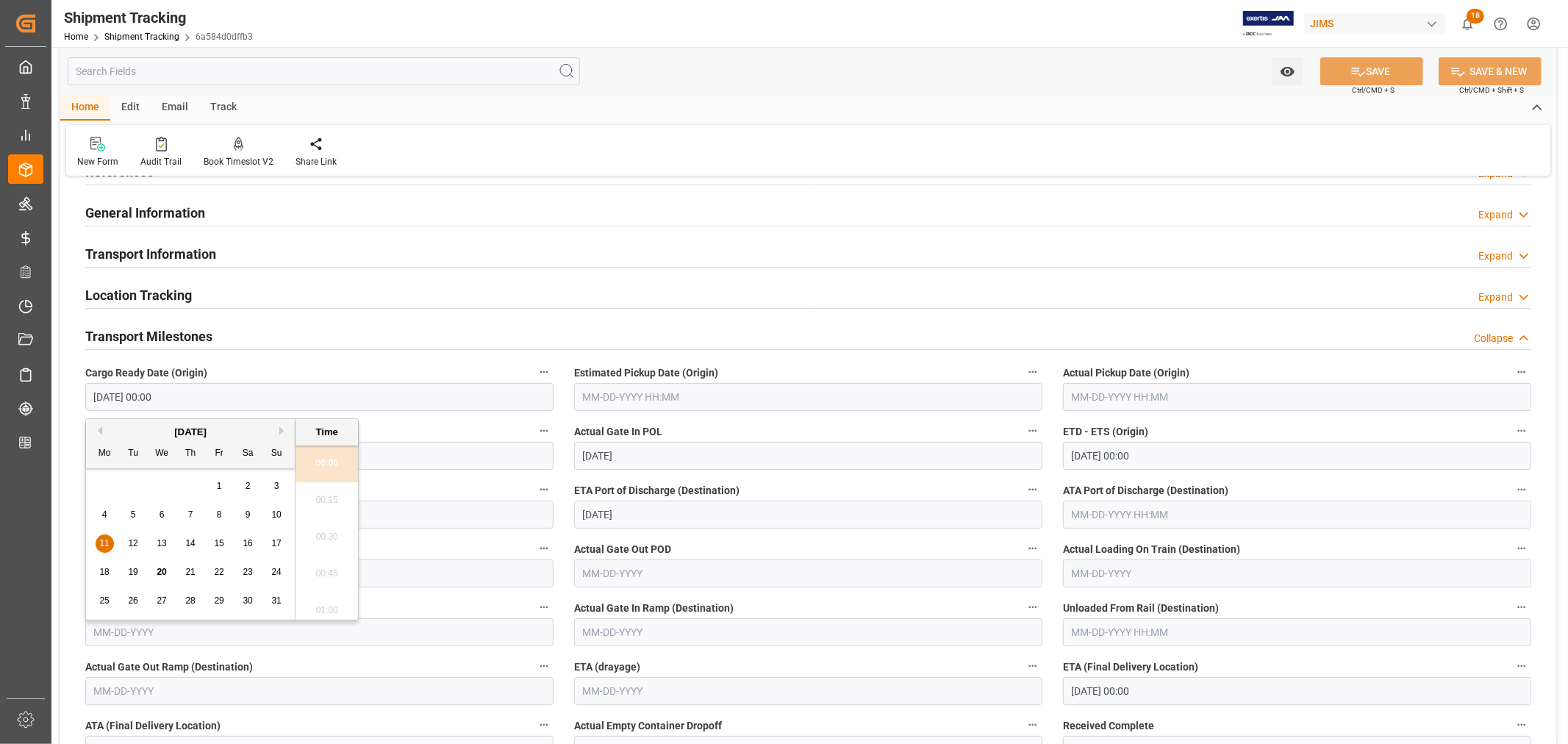
click at [132, 571] on span "19" at bounding box center [133, 571] width 10 height 10
type input "08-19-2025 00:00"
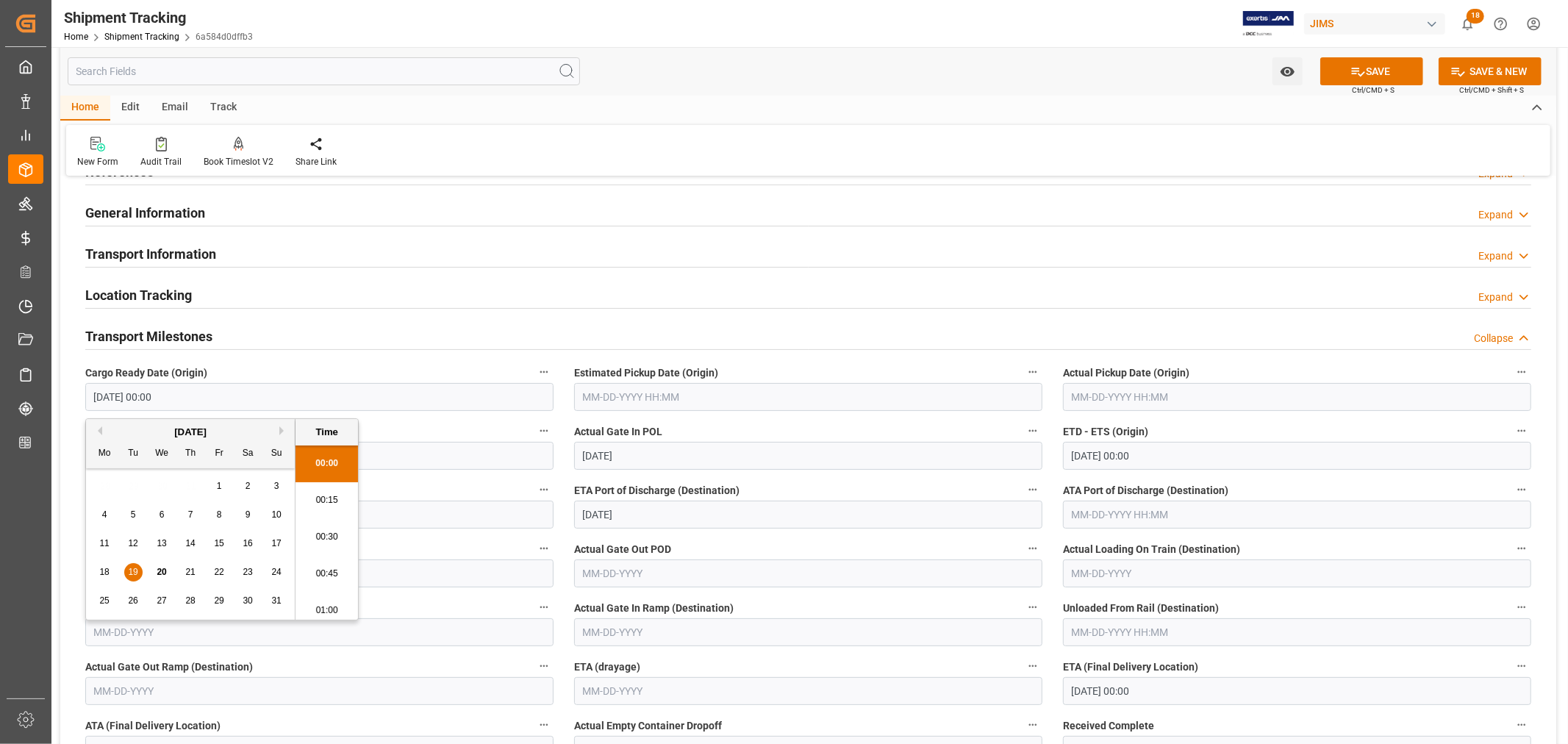
click at [672, 395] on input "text" at bounding box center [808, 396] width 468 height 28
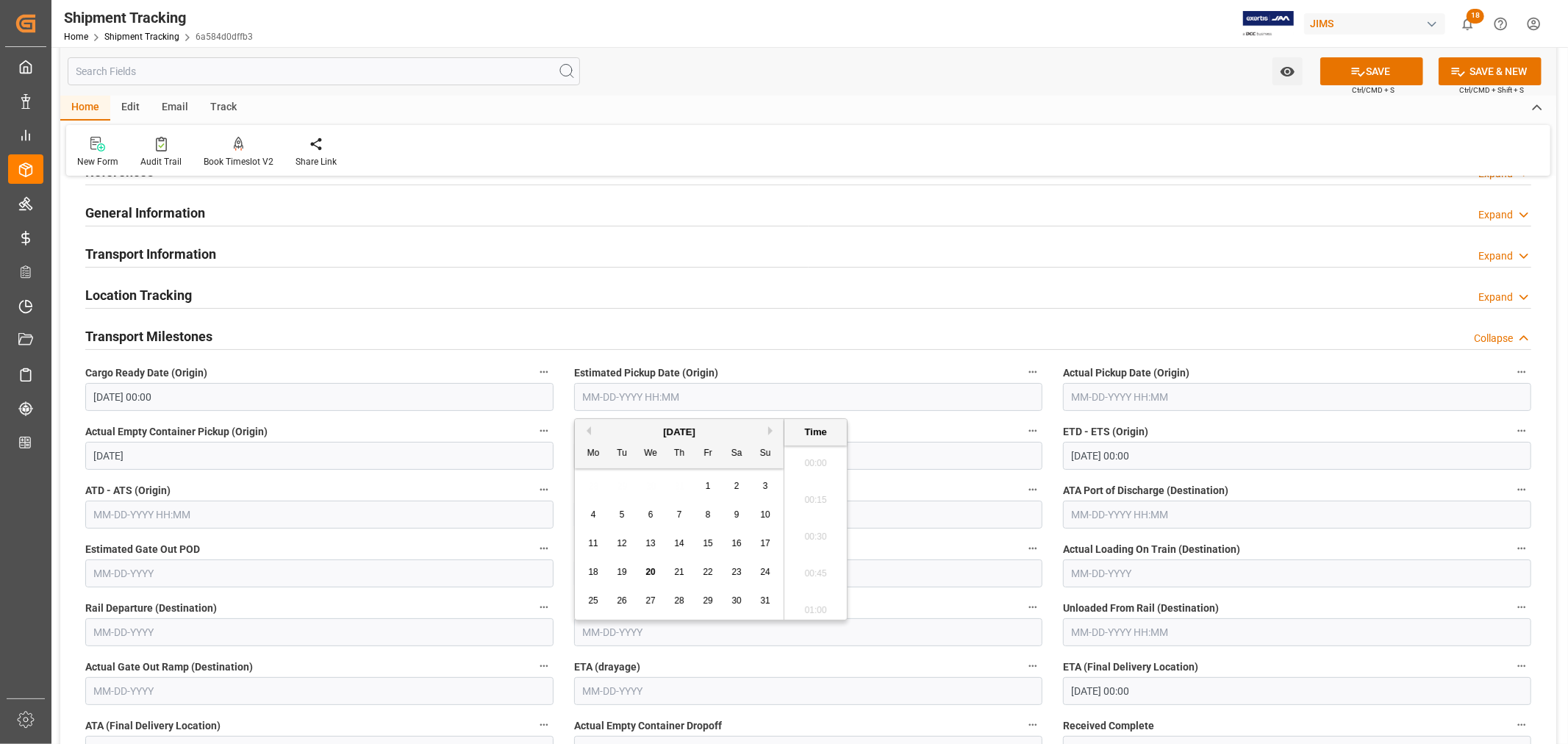
scroll to position [1253, 0]
click at [622, 571] on span "19" at bounding box center [621, 571] width 10 height 10
type input "08-19-2025 00:00"
click at [941, 365] on label "Estimated Pickup Date (Origin)" at bounding box center [808, 372] width 468 height 21
click at [1023, 365] on button "Estimated Pickup Date (Origin)" at bounding box center [1032, 371] width 19 height 19
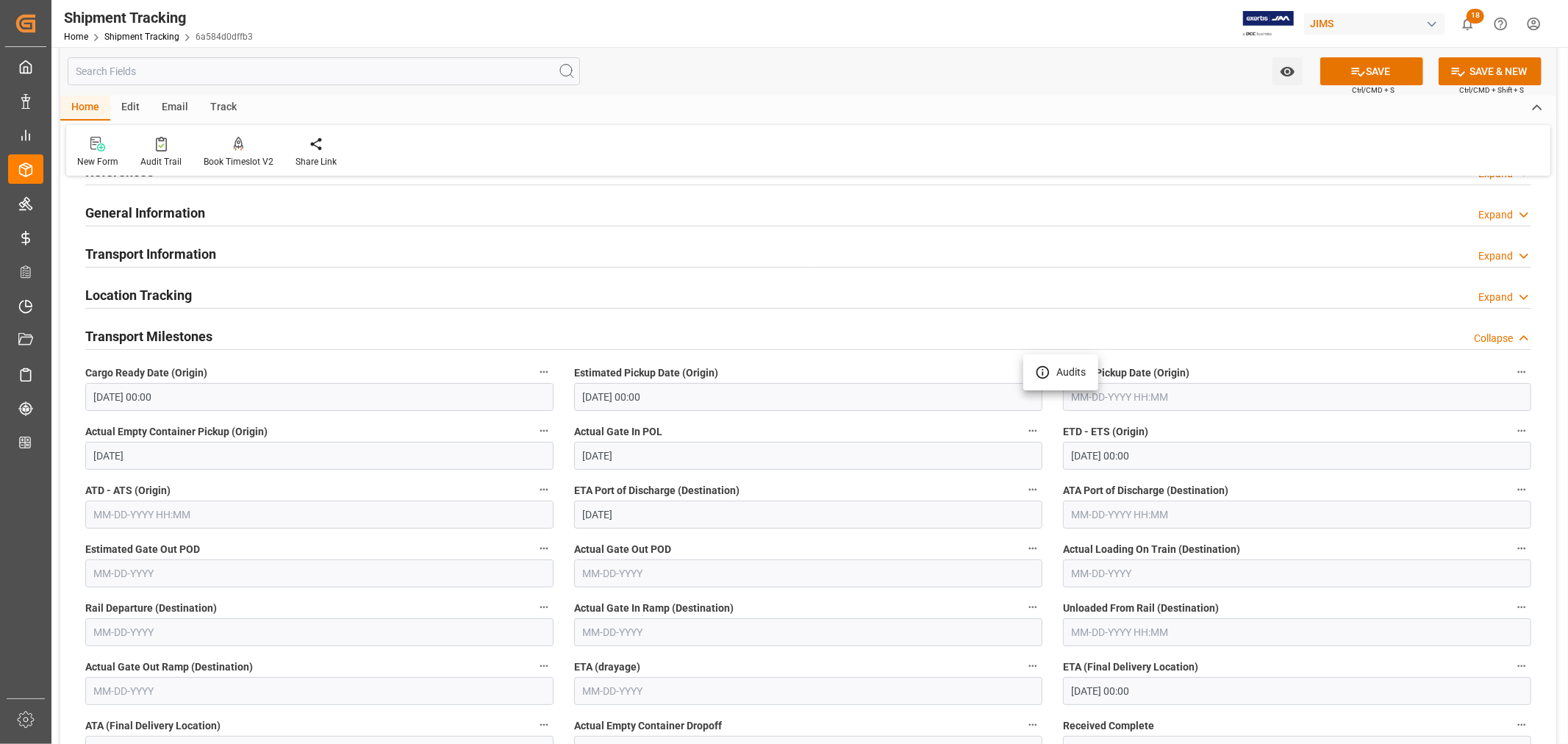
click at [1166, 451] on div at bounding box center [784, 372] width 1568 height 744
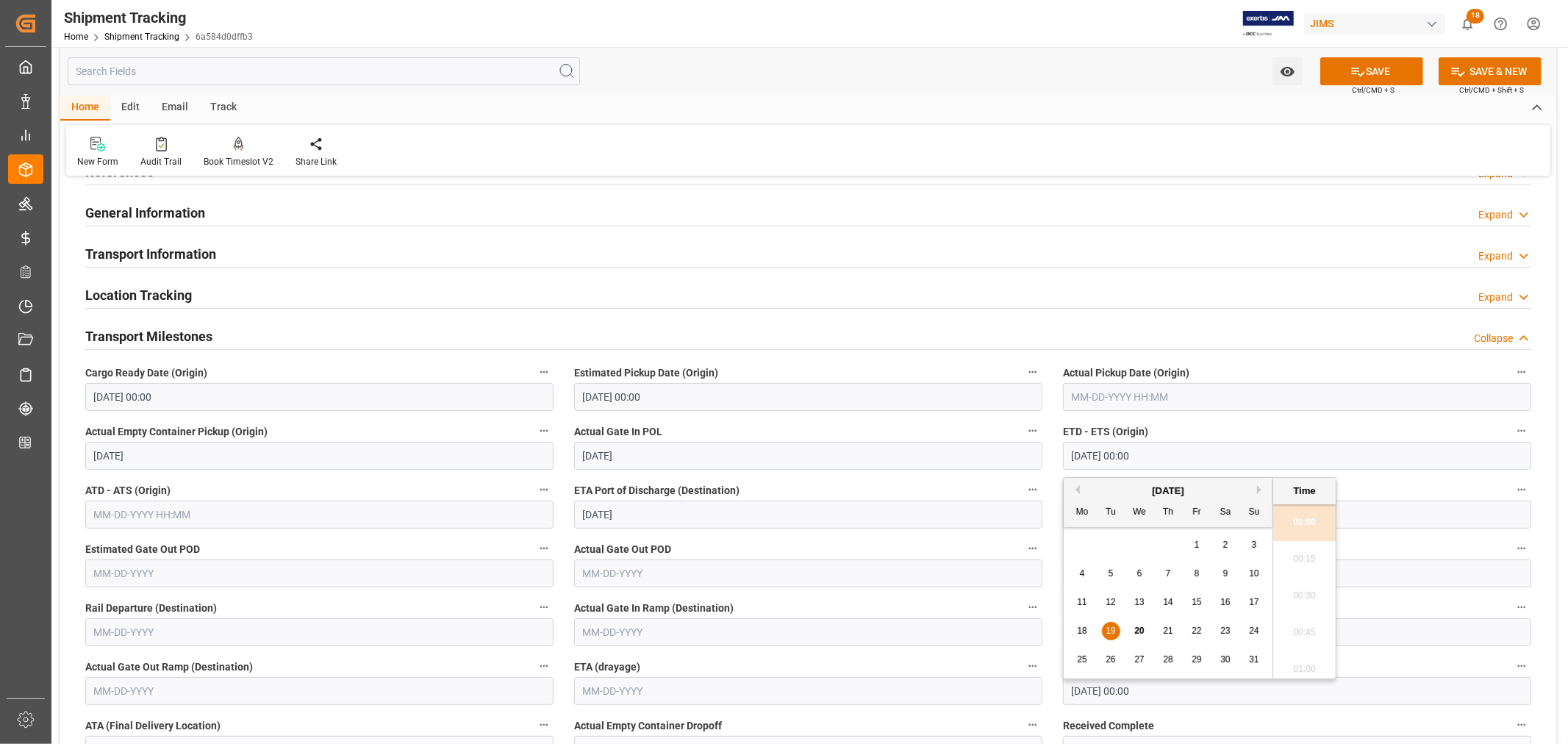
click at [1165, 452] on input "08-19-2025 00:00" at bounding box center [1297, 455] width 468 height 28
click at [1084, 658] on span "25" at bounding box center [1081, 658] width 10 height 10
type input "08-25-2025 00:00"
click at [658, 518] on input "09-22-2025" at bounding box center [808, 514] width 468 height 28
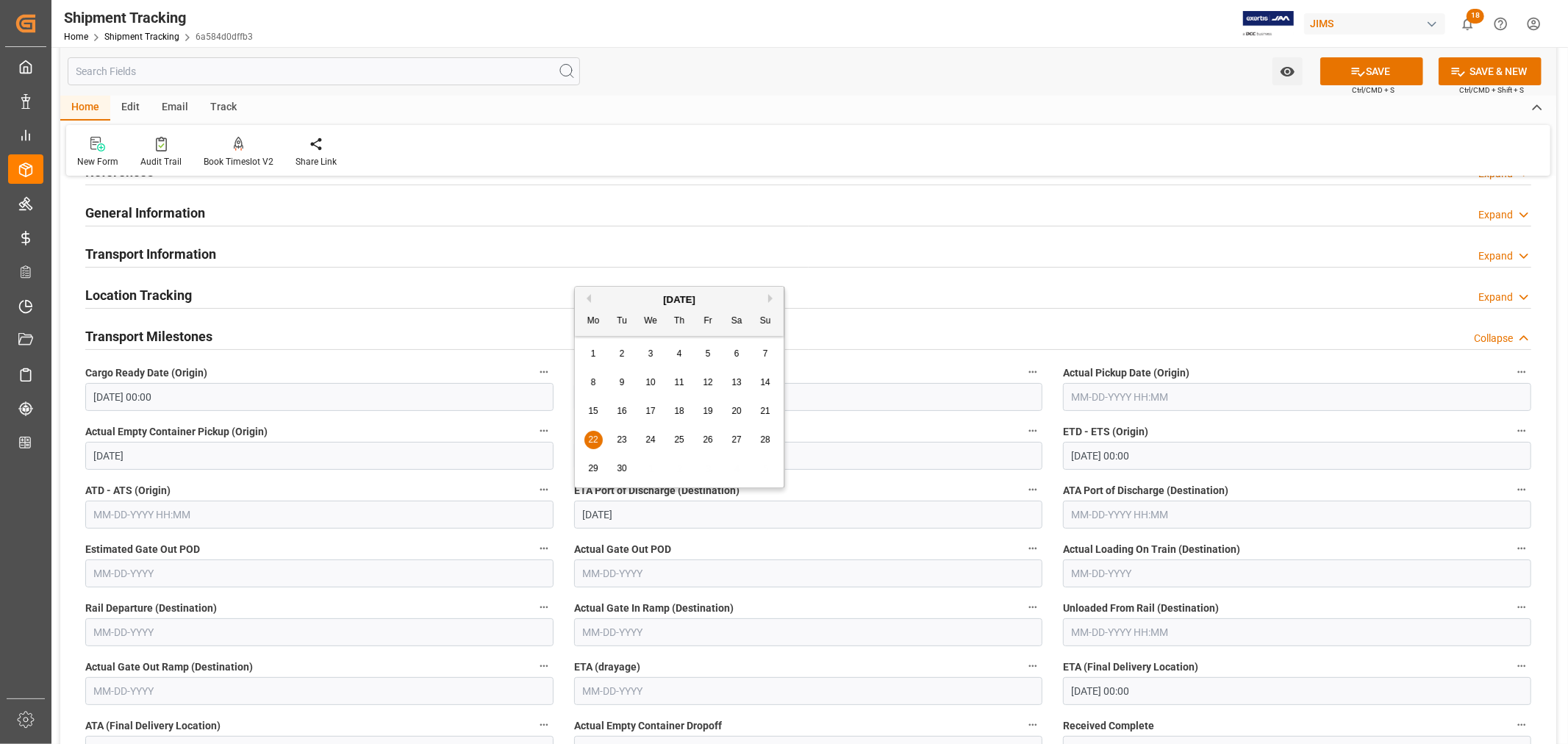
click at [622, 461] on div "30" at bounding box center [622, 469] width 18 height 18
type input "09-30-2025"
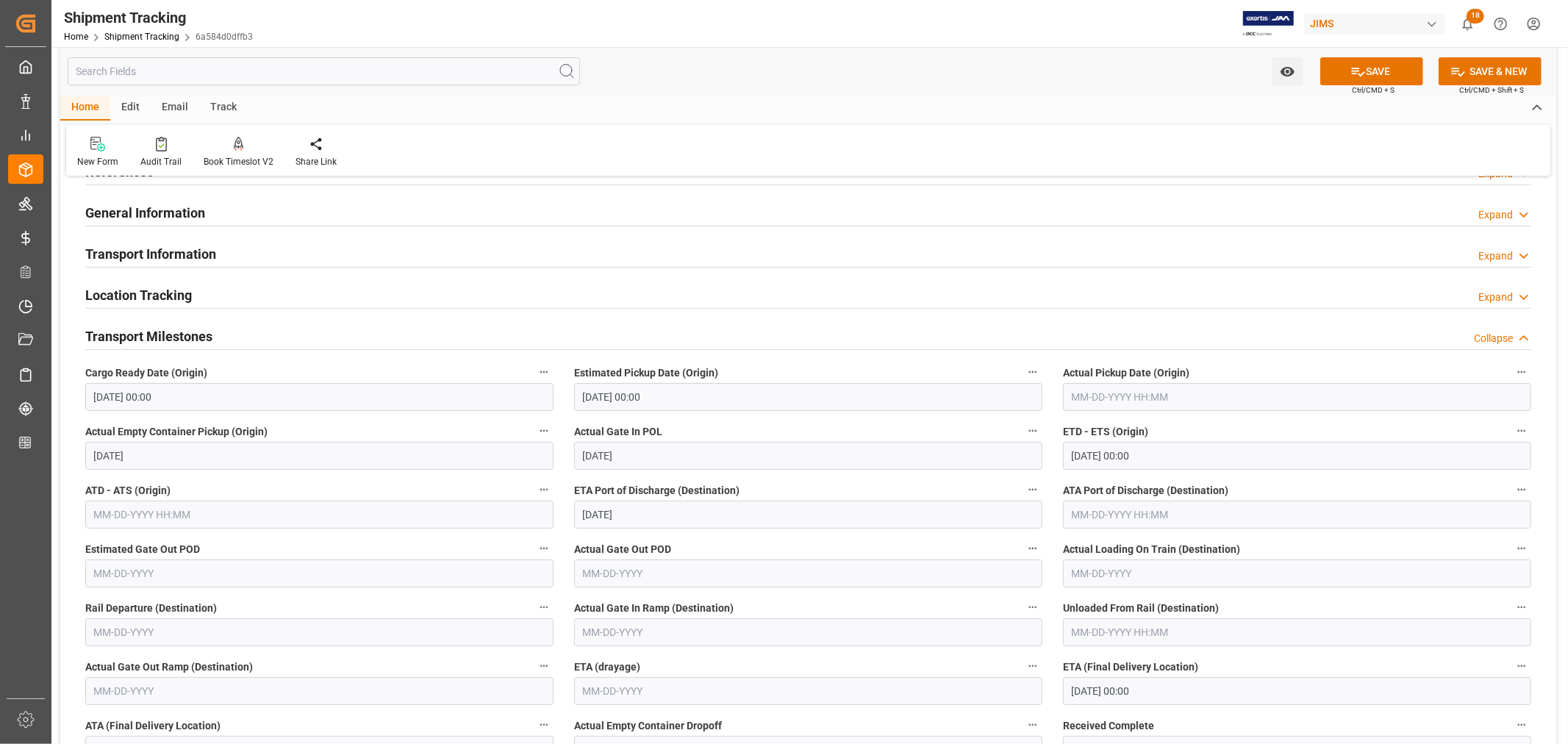
scroll to position [163, 0]
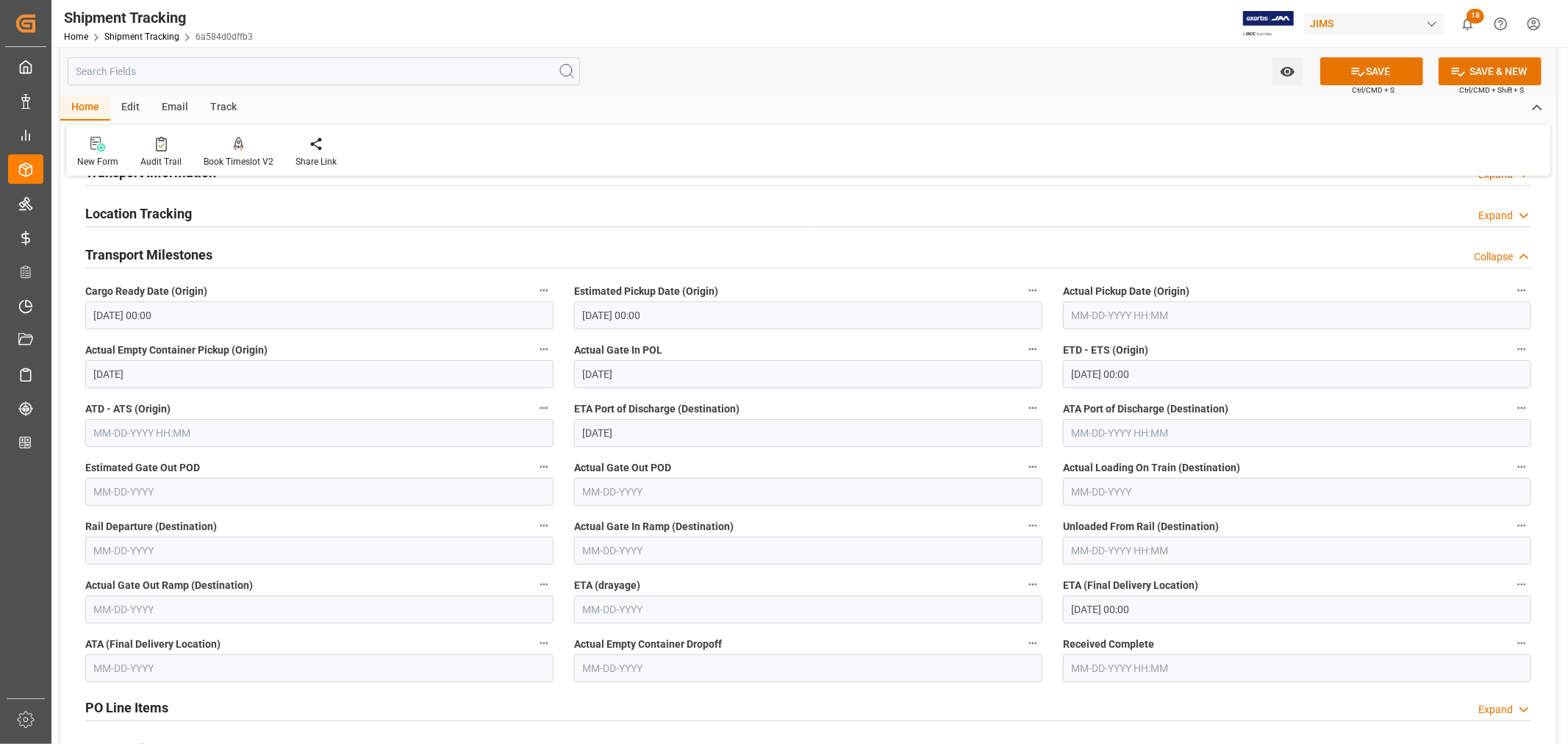
click at [1166, 612] on input "10-09-2025 00:00" at bounding box center [1297, 609] width 468 height 28
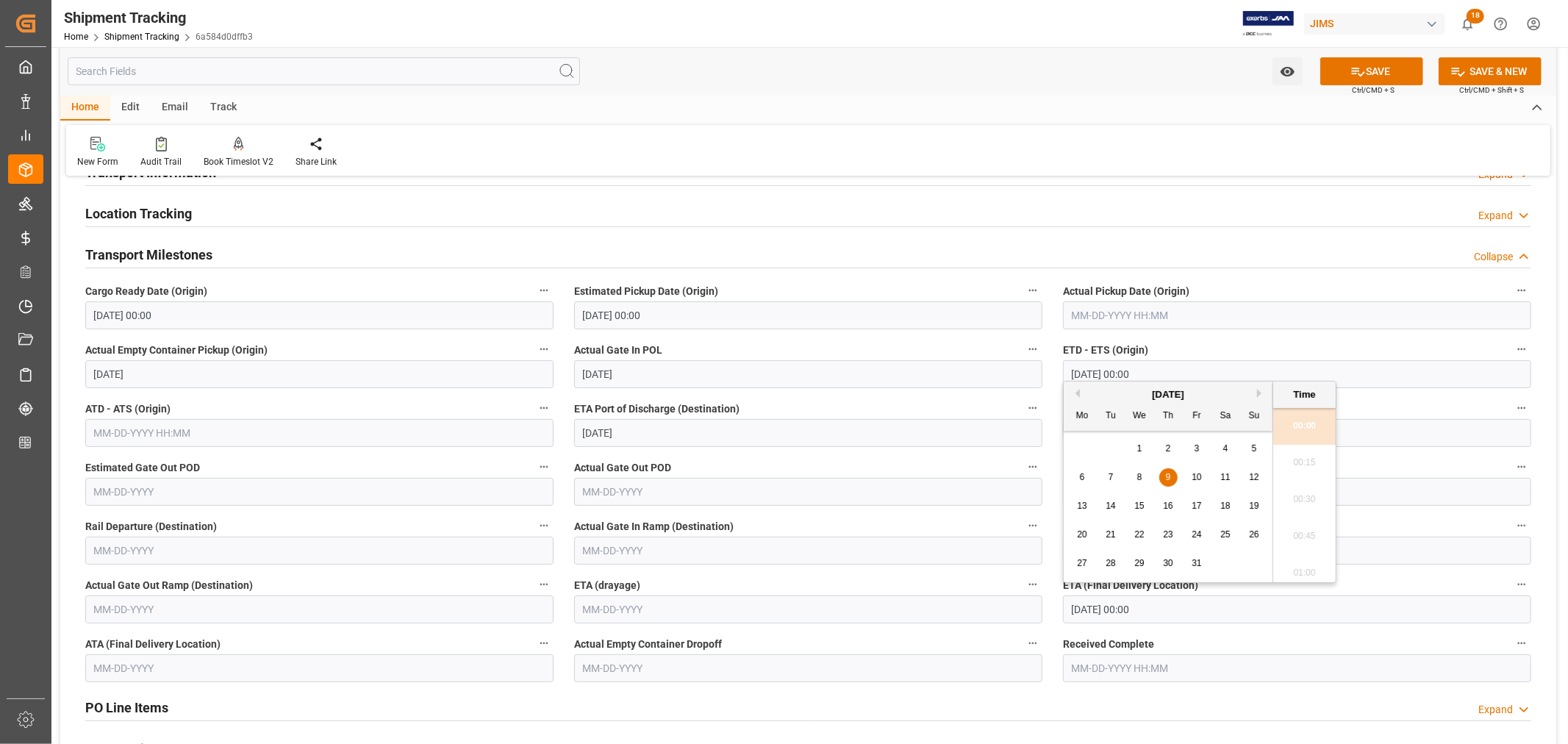
click at [1080, 393] on div "October 2025" at bounding box center [1168, 395] width 209 height 14
click at [1077, 393] on button "Previous Month" at bounding box center [1076, 394] width 9 height 9
click at [1257, 395] on button "Next Month" at bounding box center [1262, 394] width 9 height 9
click at [1138, 531] on span "22" at bounding box center [1139, 534] width 10 height 10
type input "10-22-2025 00:00"
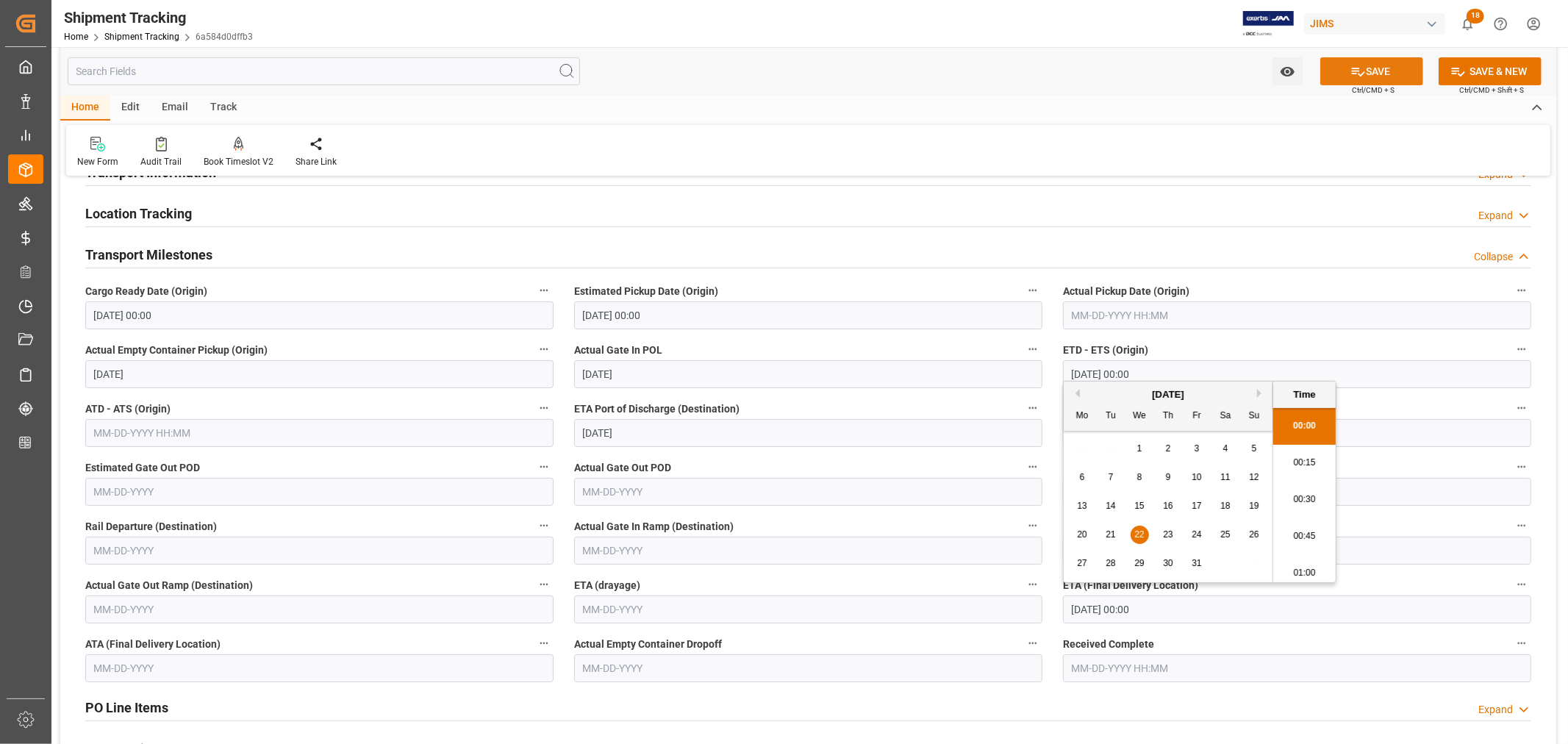
click at [1358, 77] on icon at bounding box center [1358, 71] width 15 height 15
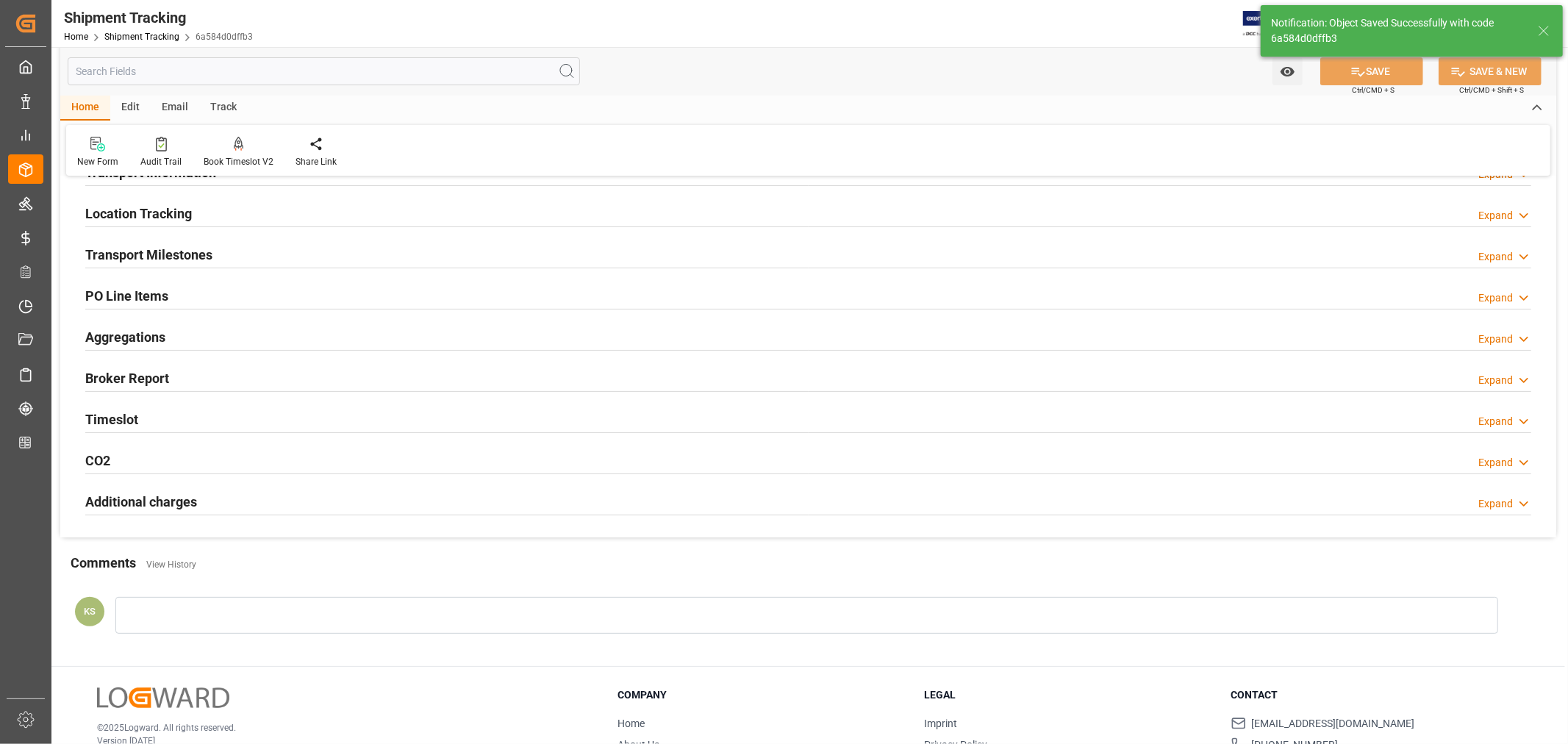
click at [217, 258] on div "Transport Milestones Expand" at bounding box center [807, 253] width 1446 height 28
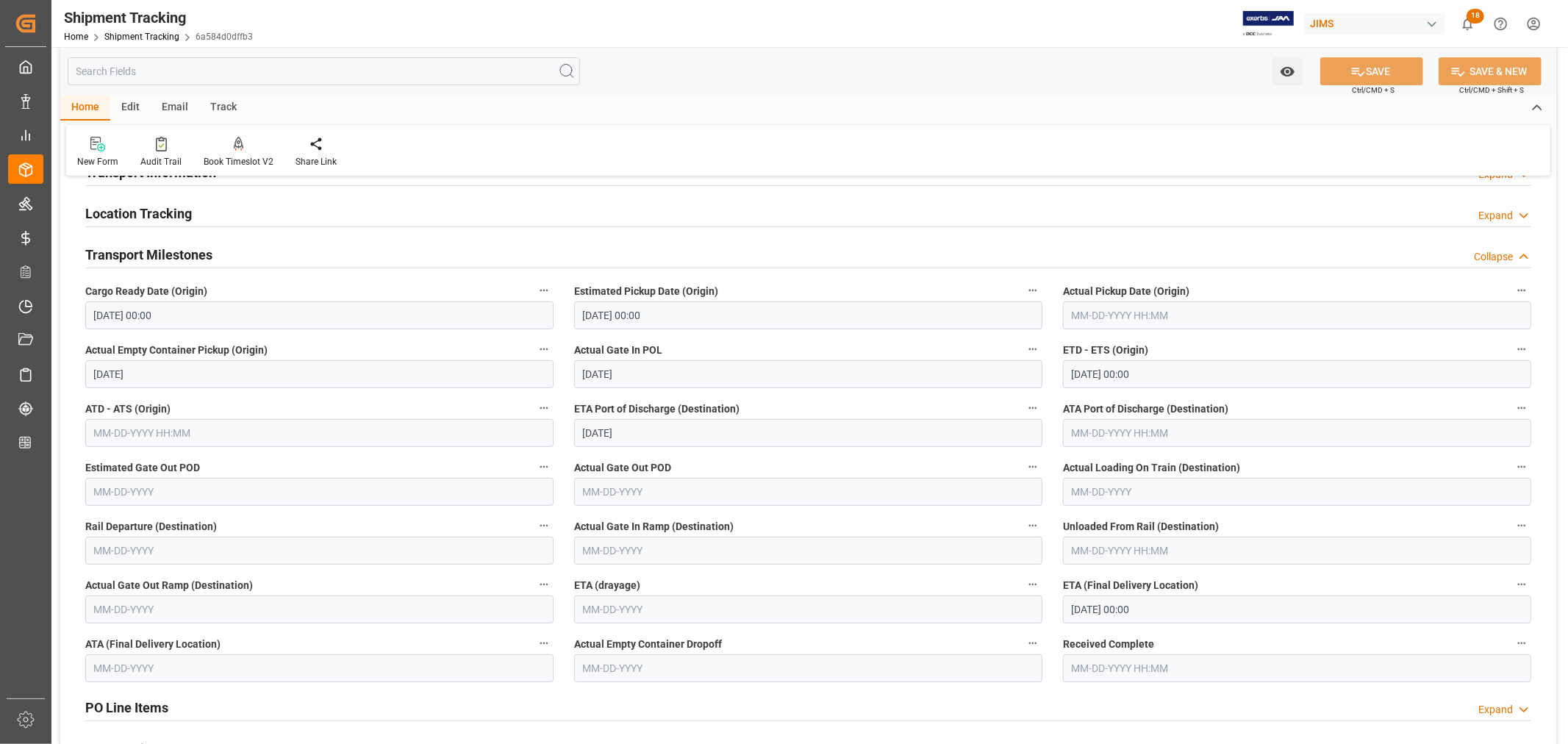
click at [669, 316] on input "08-19-2025 00:00" at bounding box center [808, 315] width 468 height 28
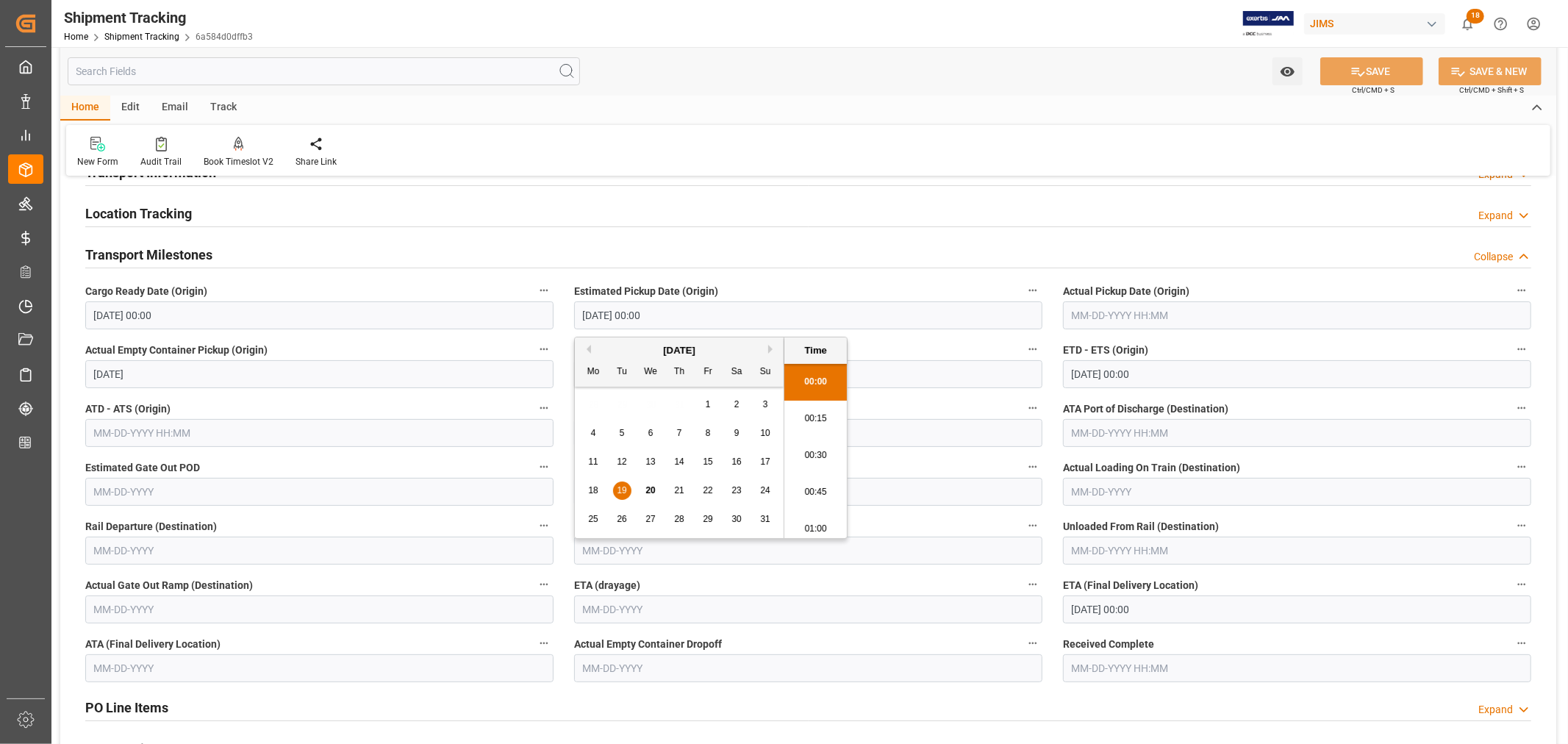
click at [649, 488] on span "20" at bounding box center [650, 489] width 10 height 10
type input "[DATE] 00:00"
click at [1368, 71] on button "SAVE" at bounding box center [1372, 70] width 103 height 28
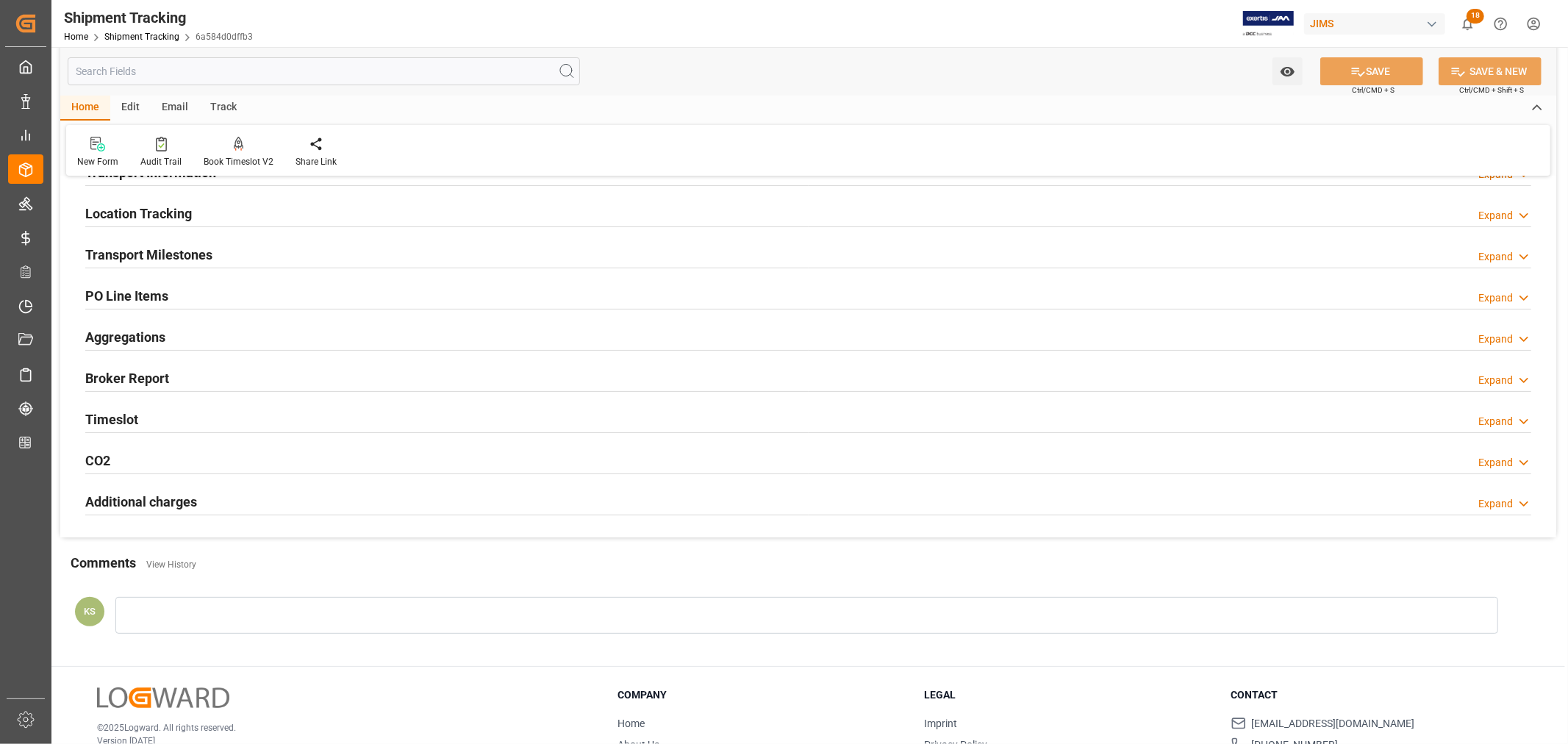
click at [195, 326] on div "Aggregations Expand" at bounding box center [807, 335] width 1446 height 28
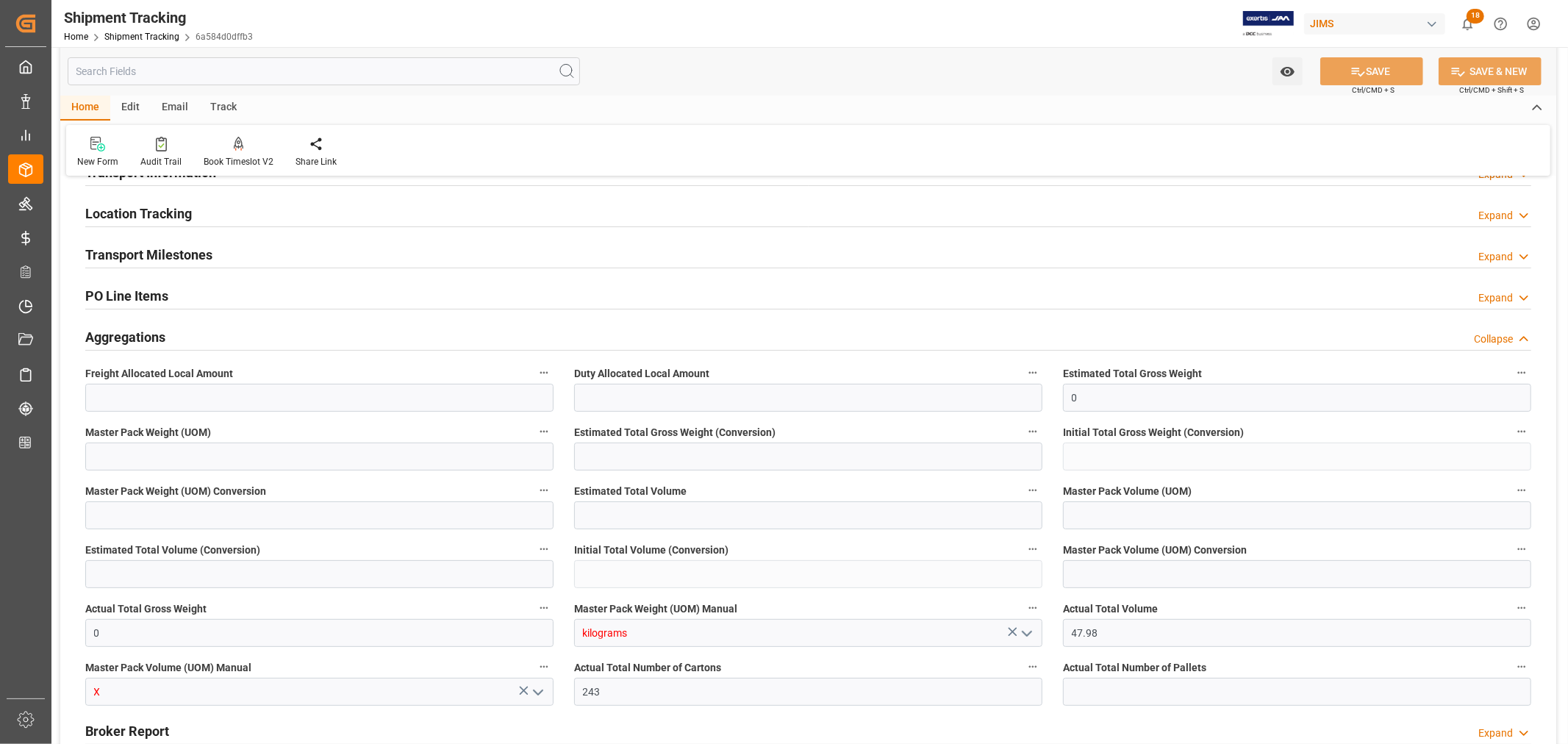
scroll to position [245, 0]
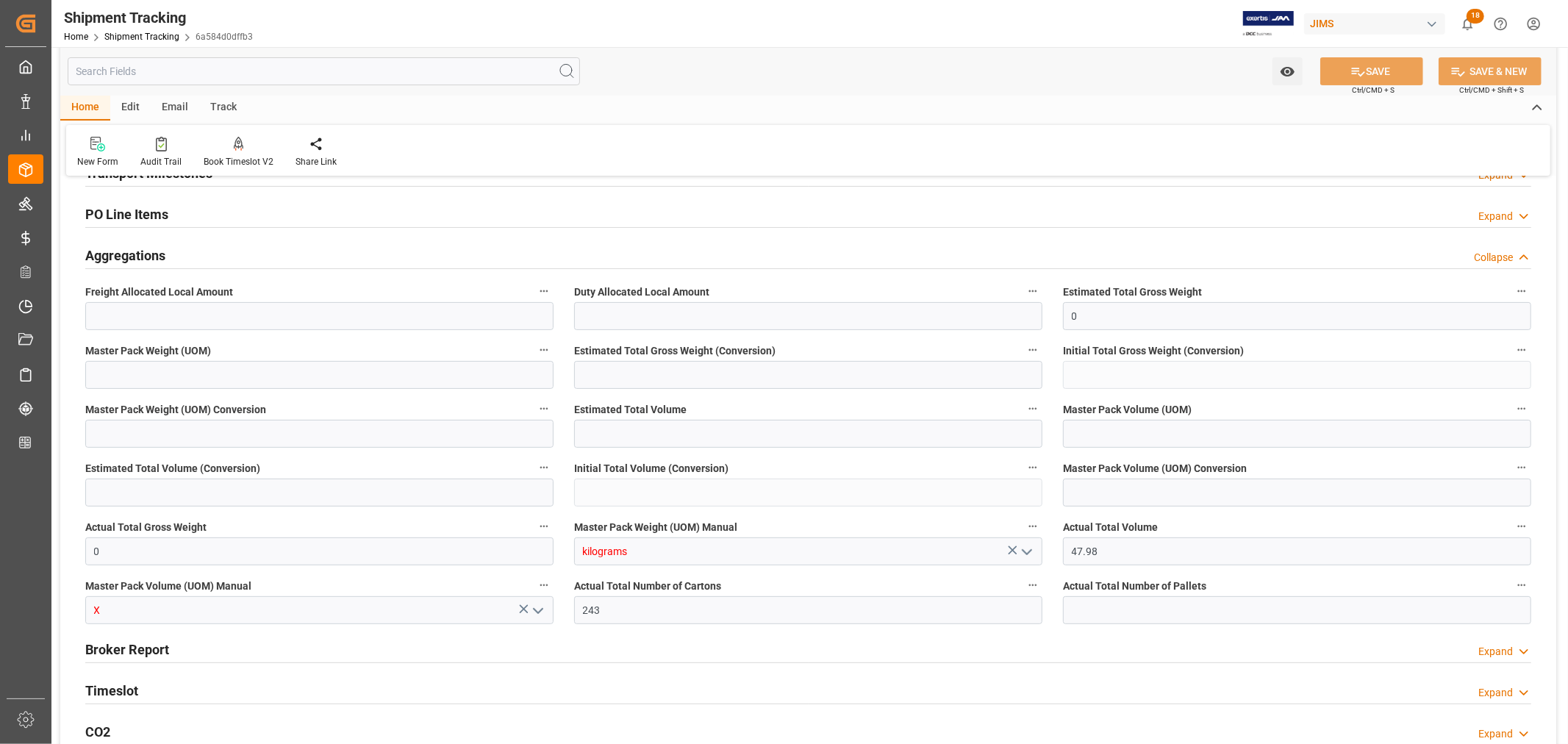
click at [535, 609] on polyline "open menu" at bounding box center [538, 610] width 9 height 5
click at [295, 637] on div "CBM" at bounding box center [319, 642] width 467 height 33
type input "CBM"
drag, startPoint x: 98, startPoint y: 551, endPoint x: 81, endPoint y: 549, distance: 17.1
click at [81, 549] on div "Actual Total Gross Weight 0" at bounding box center [319, 540] width 489 height 59
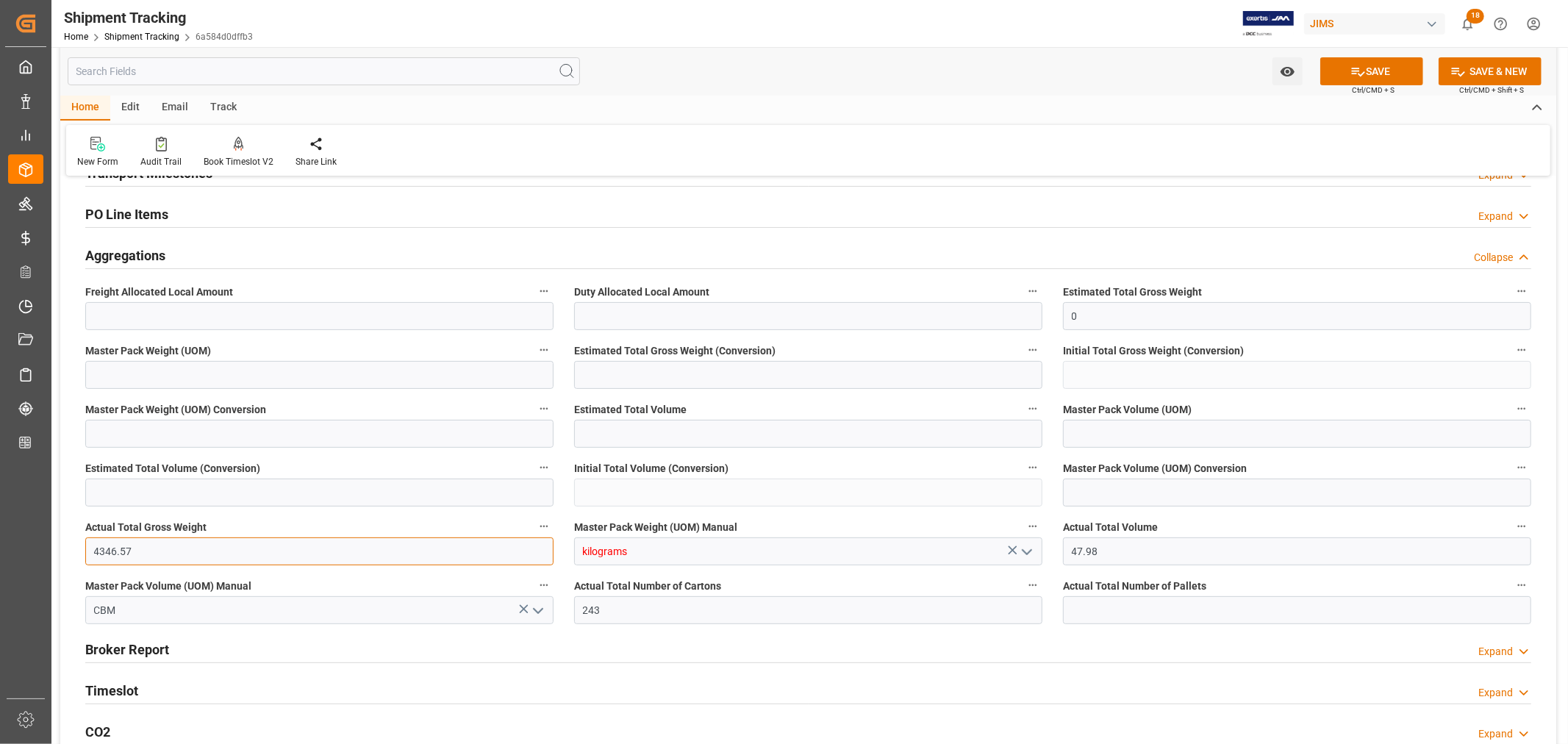
type input "4346.57"
click at [1026, 553] on polyline "open menu" at bounding box center [1027, 552] width 9 height 5
click at [843, 589] on div "KG" at bounding box center [807, 583] width 467 height 33
type input "KG"
click at [1367, 70] on button "SAVE" at bounding box center [1372, 70] width 103 height 28
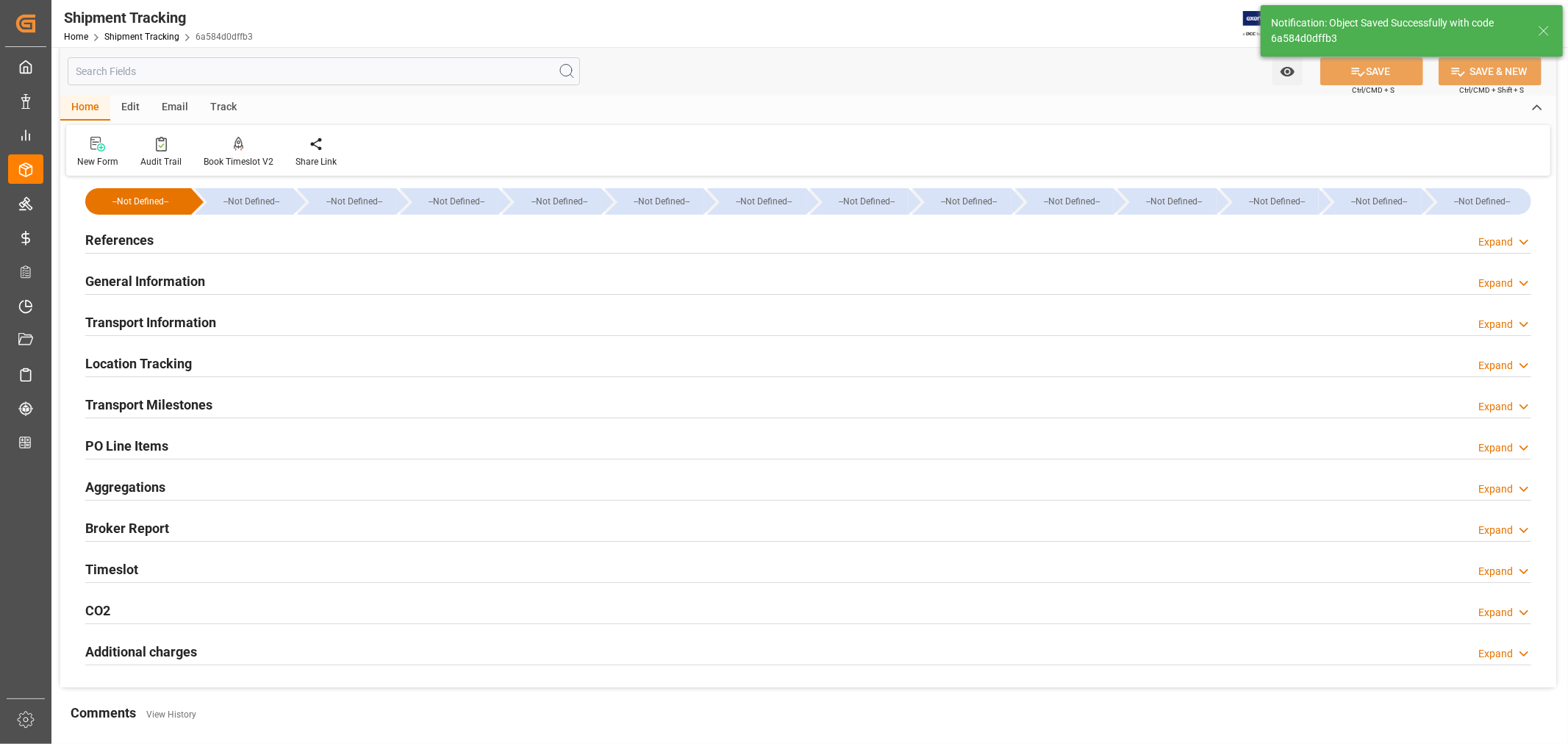
scroll to position [0, 0]
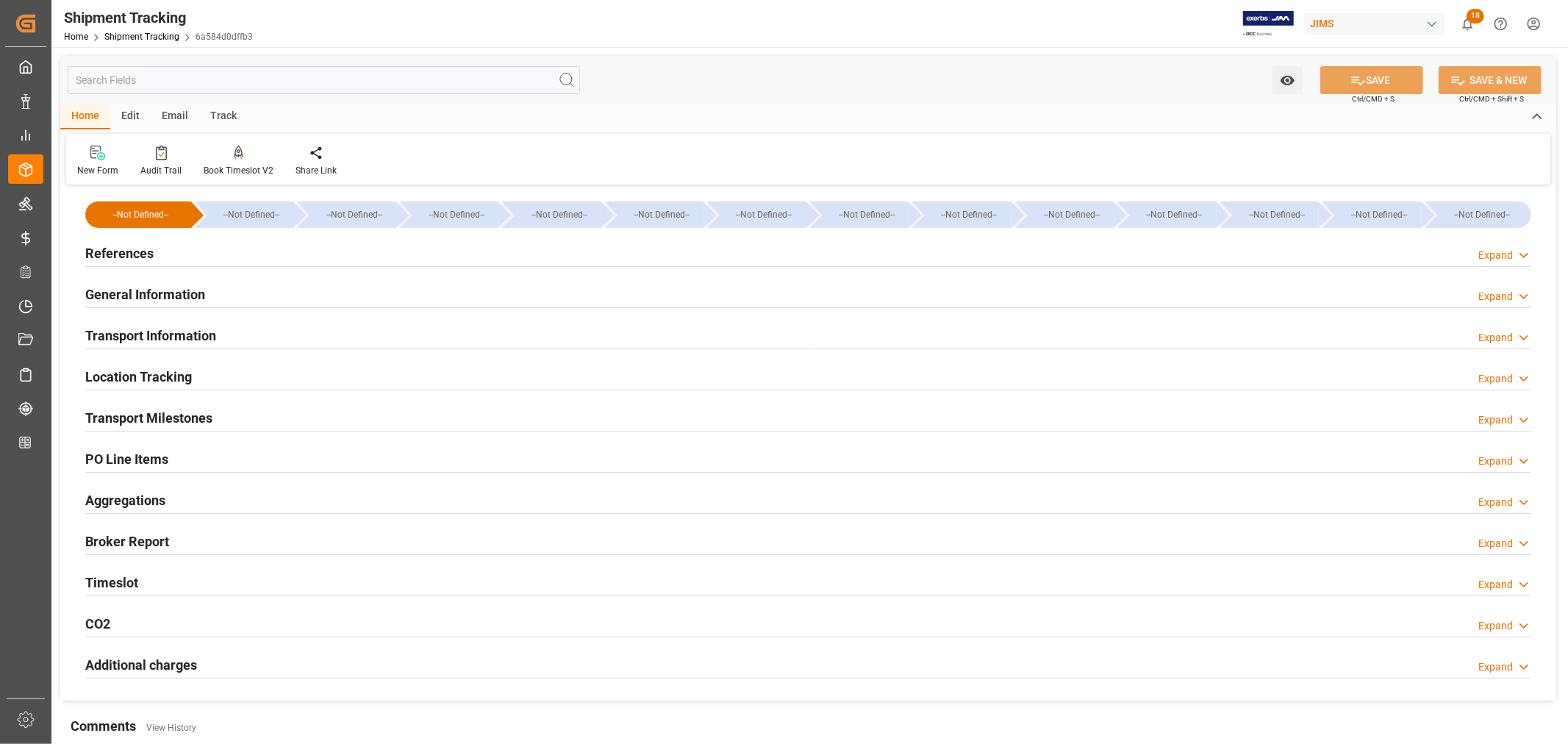
click at [182, 293] on h2 "General Information" at bounding box center [145, 294] width 120 height 20
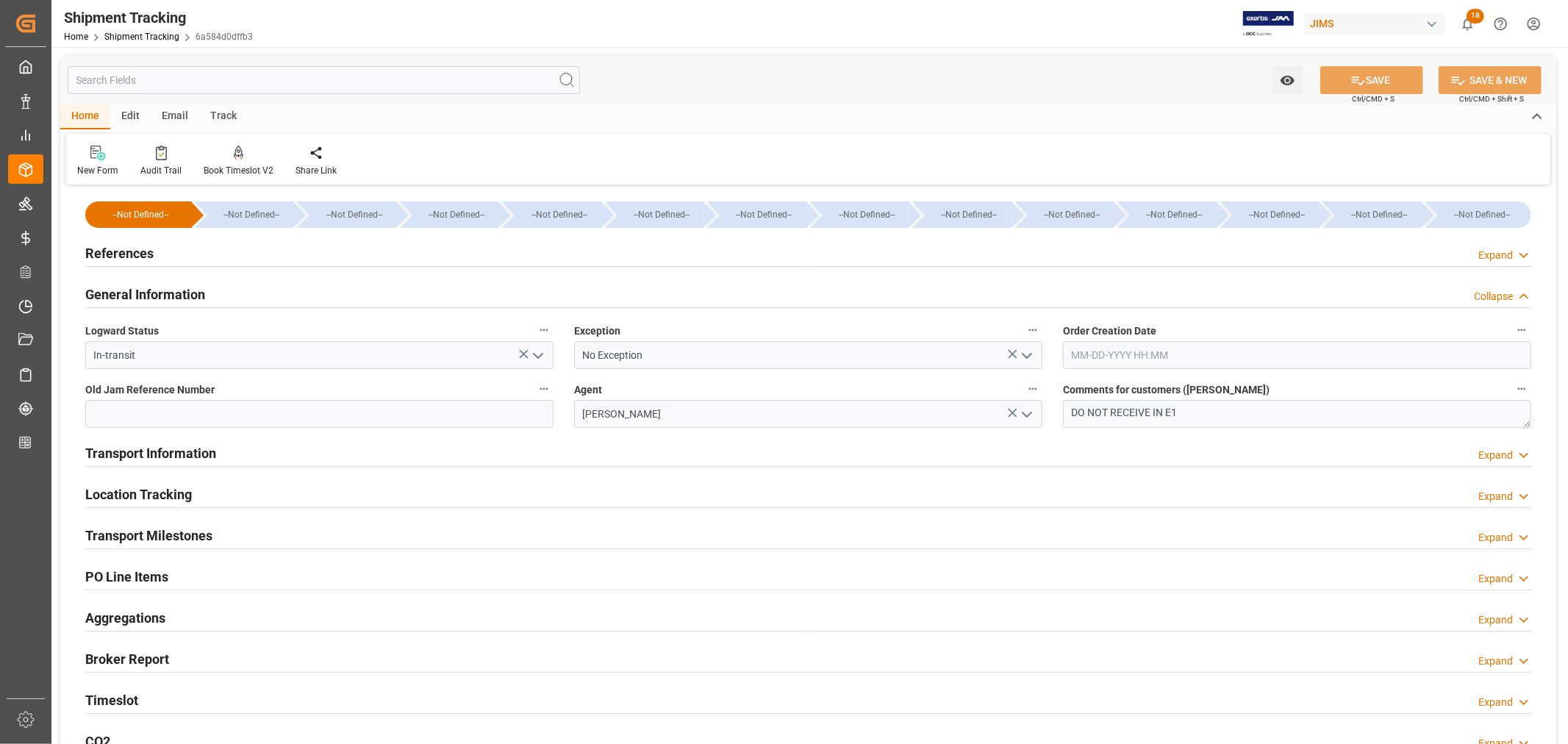
click at [1029, 354] on polyline "open menu" at bounding box center [1027, 355] width 9 height 5
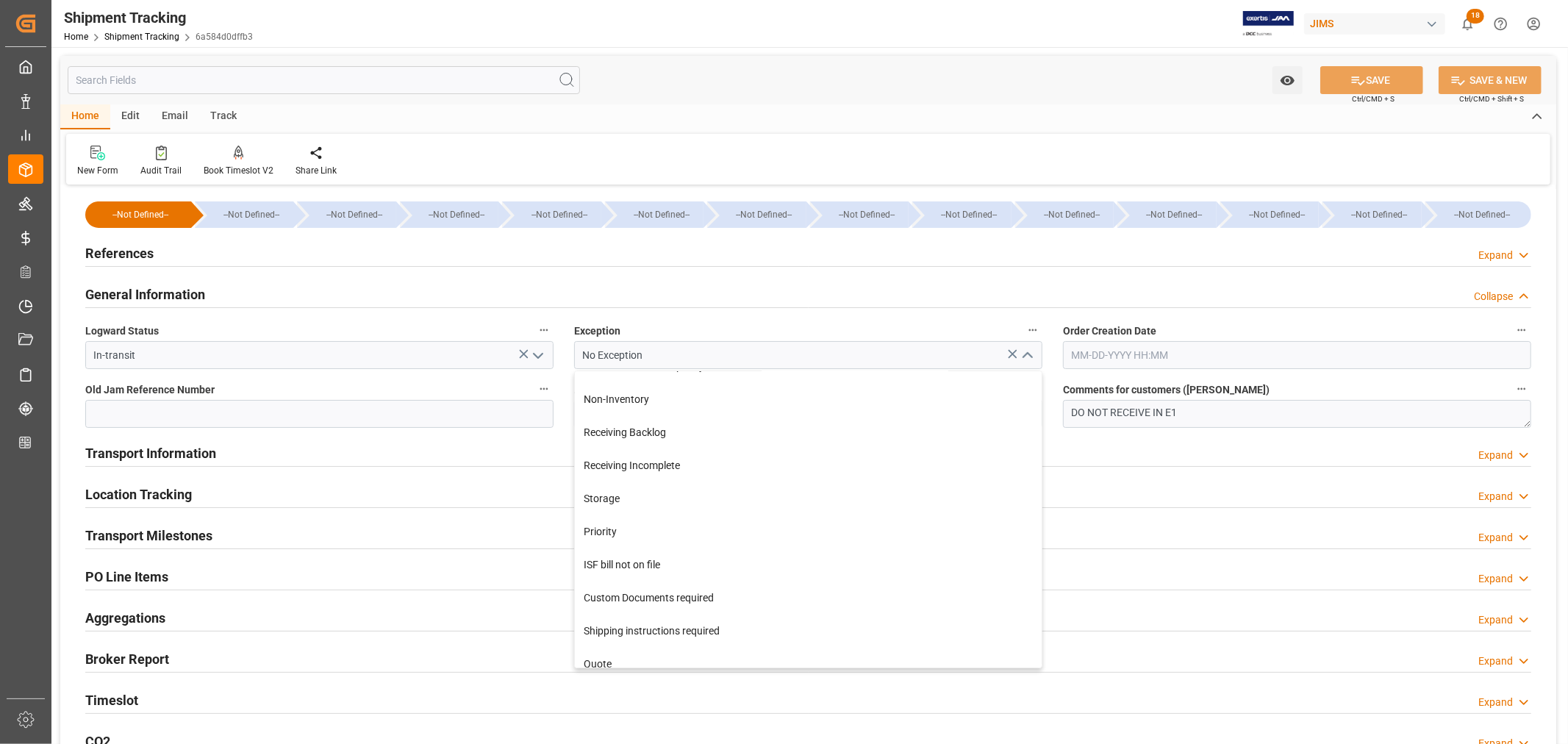
scroll to position [408, 0]
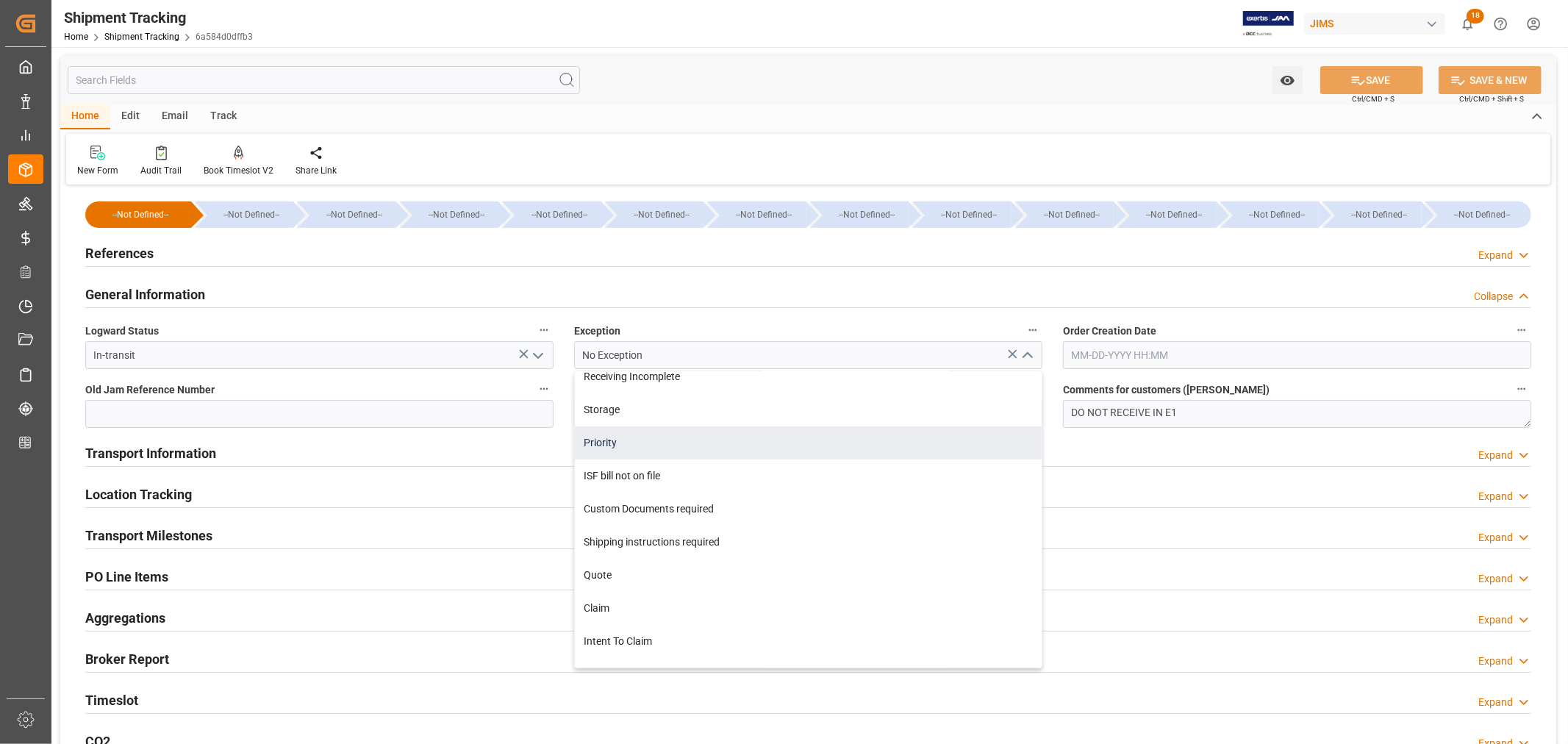
click at [657, 449] on div "Priority" at bounding box center [807, 442] width 467 height 33
type input "Priority"
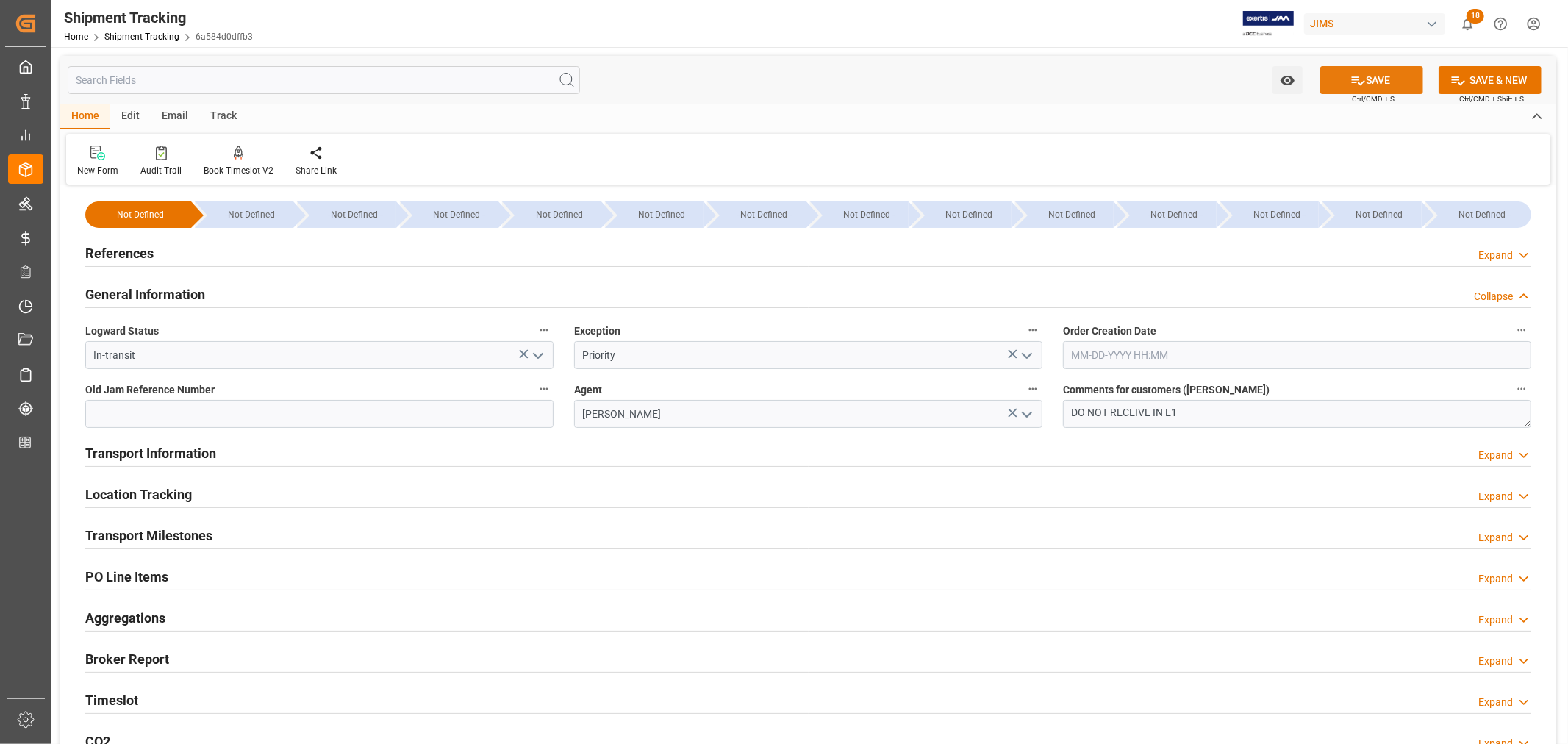
click at [1373, 84] on button "SAVE" at bounding box center [1372, 79] width 103 height 28
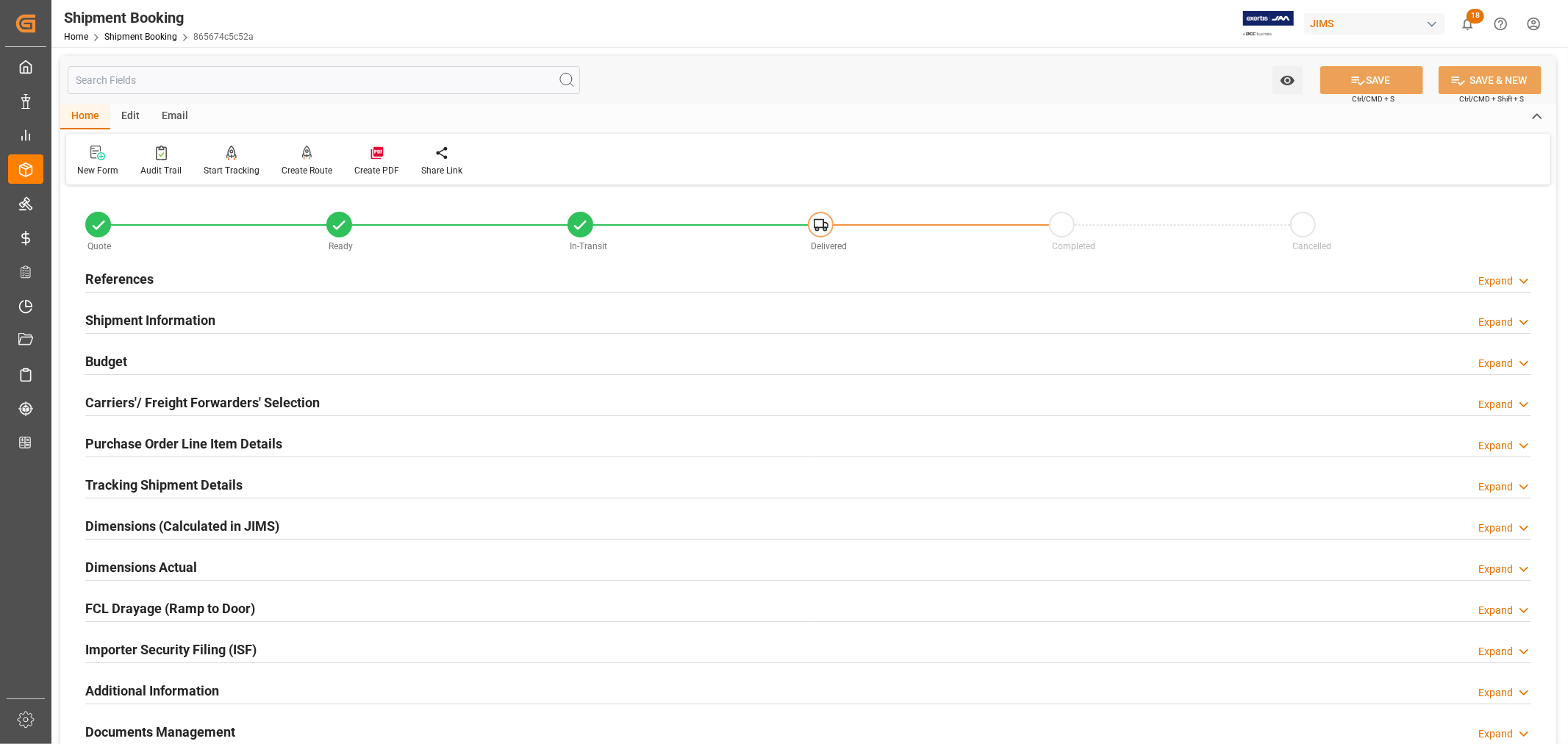
click at [173, 492] on h2 "Tracking Shipment Details" at bounding box center [163, 485] width 157 height 20
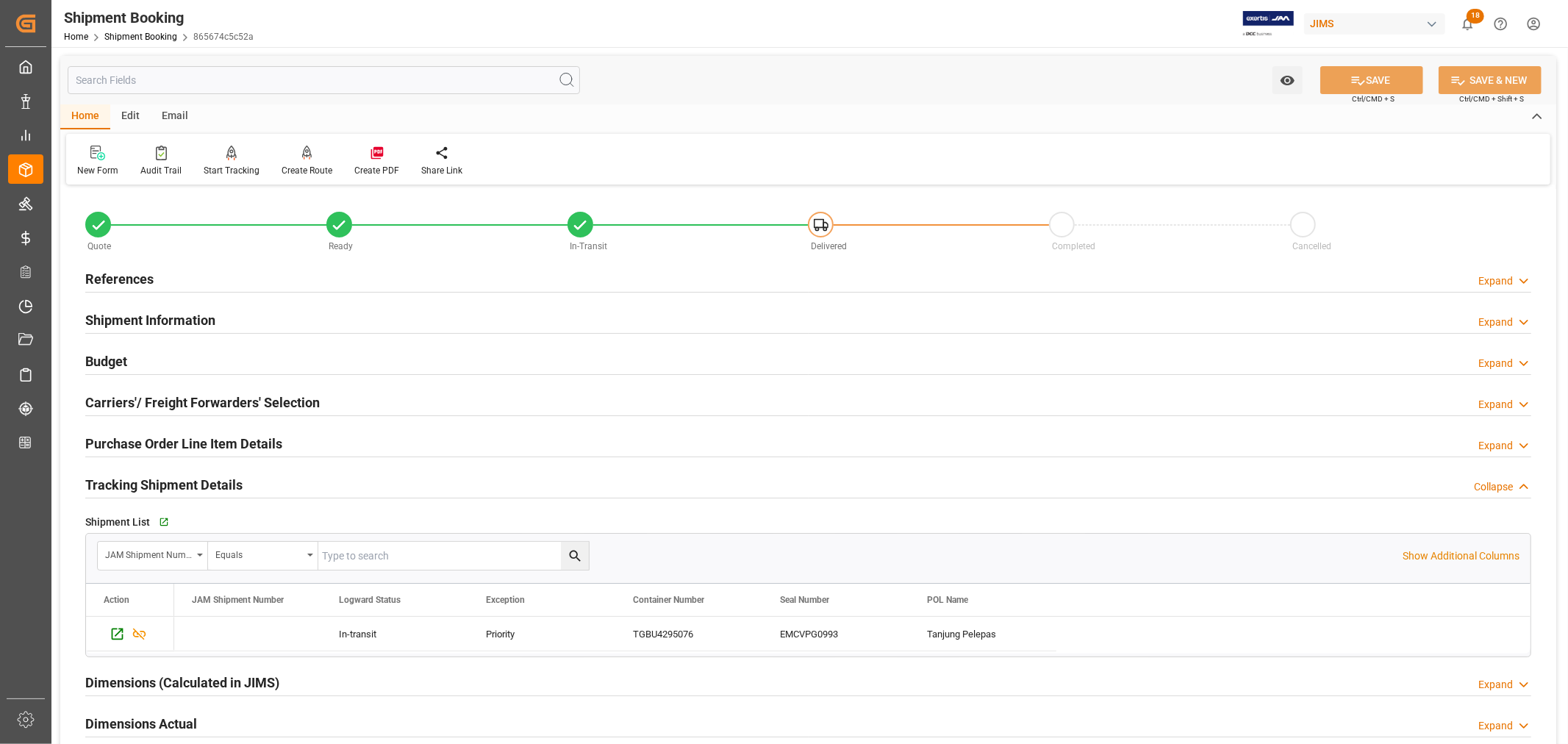
scroll to position [81, 0]
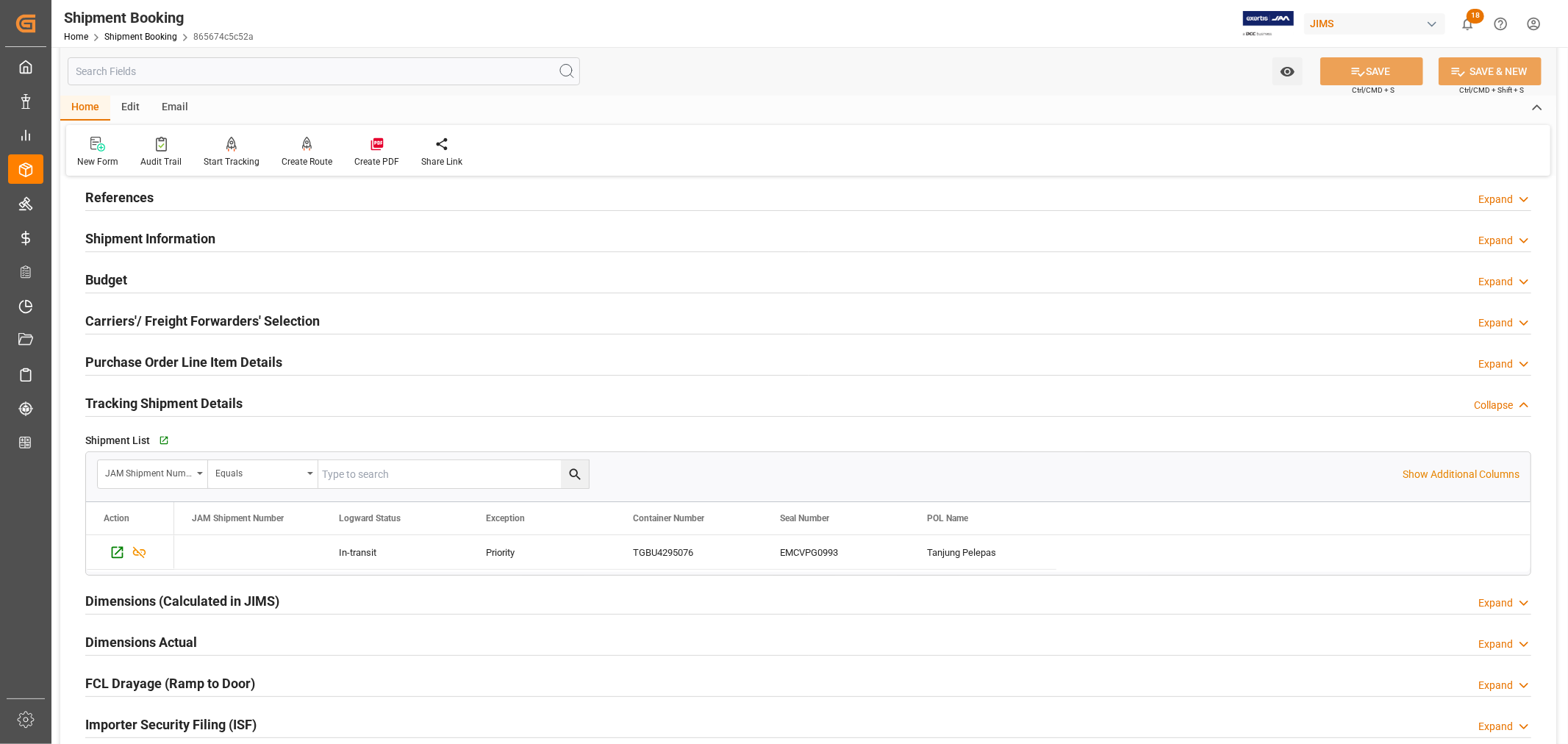
click at [186, 405] on h2 "Tracking Shipment Details" at bounding box center [163, 403] width 157 height 20
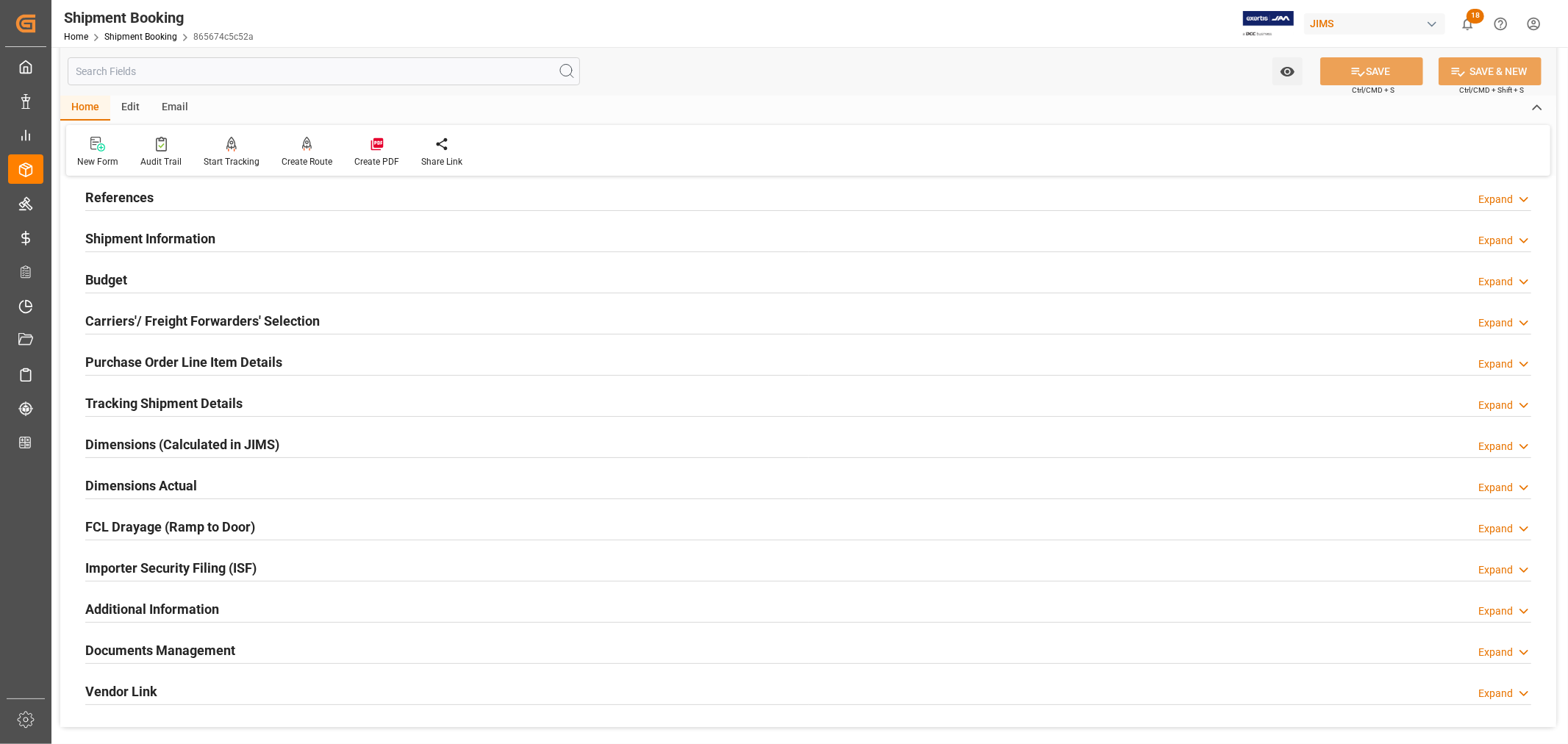
click at [180, 357] on h2 "Purchase Order Line Item Details" at bounding box center [183, 362] width 197 height 20
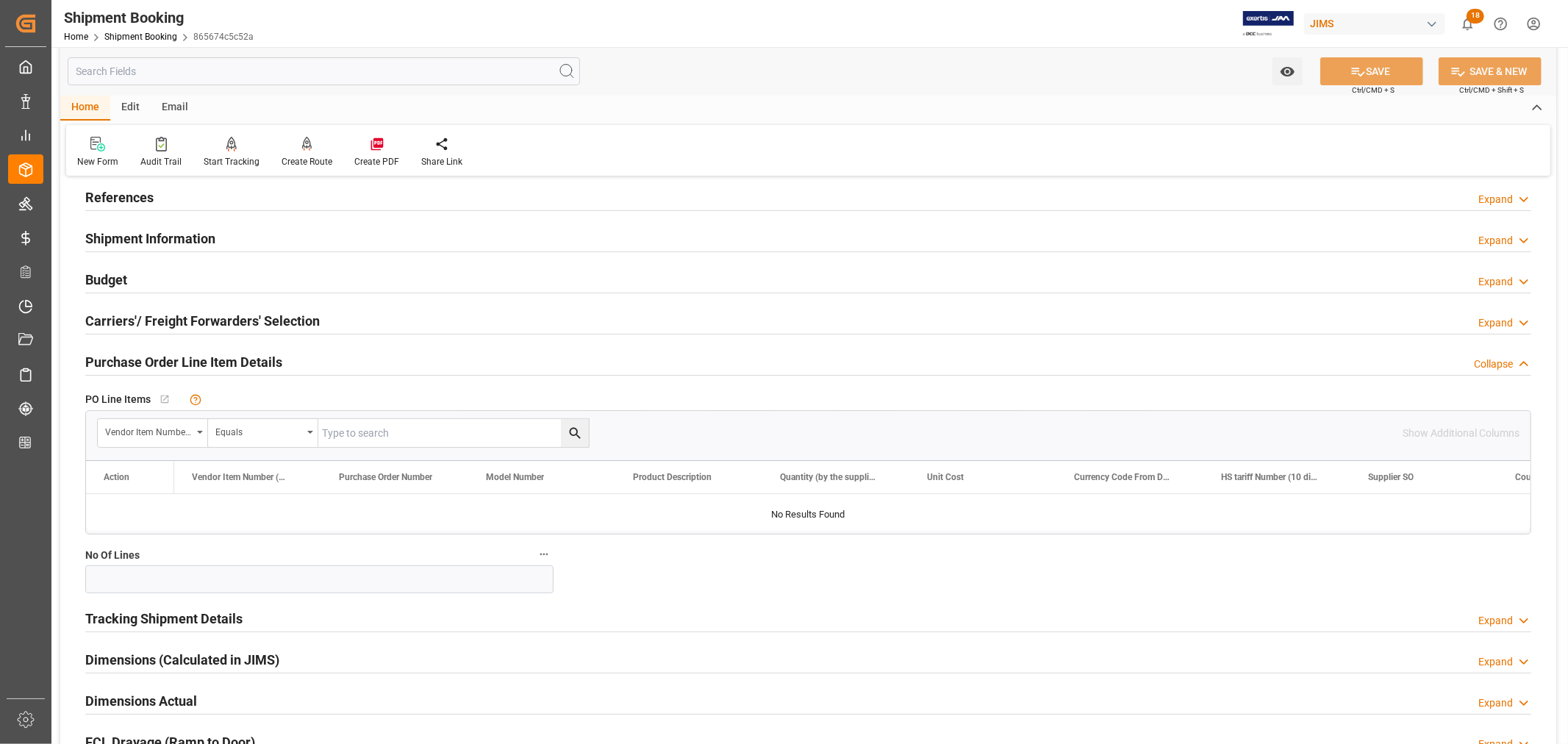
click at [180, 355] on h2 "Purchase Order Line Item Details" at bounding box center [183, 362] width 197 height 20
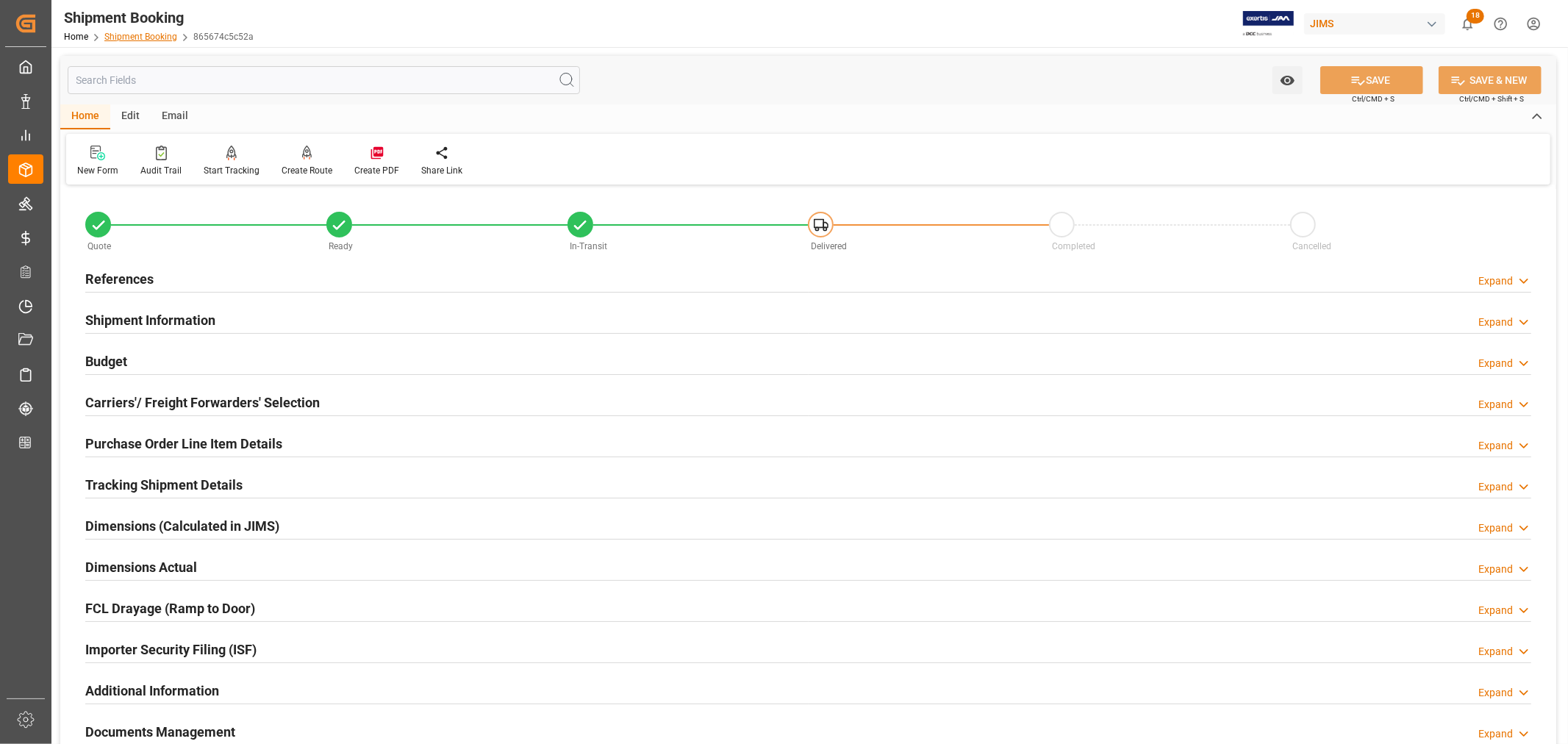
click at [135, 39] on link "Shipment Booking" at bounding box center [141, 36] width 73 height 10
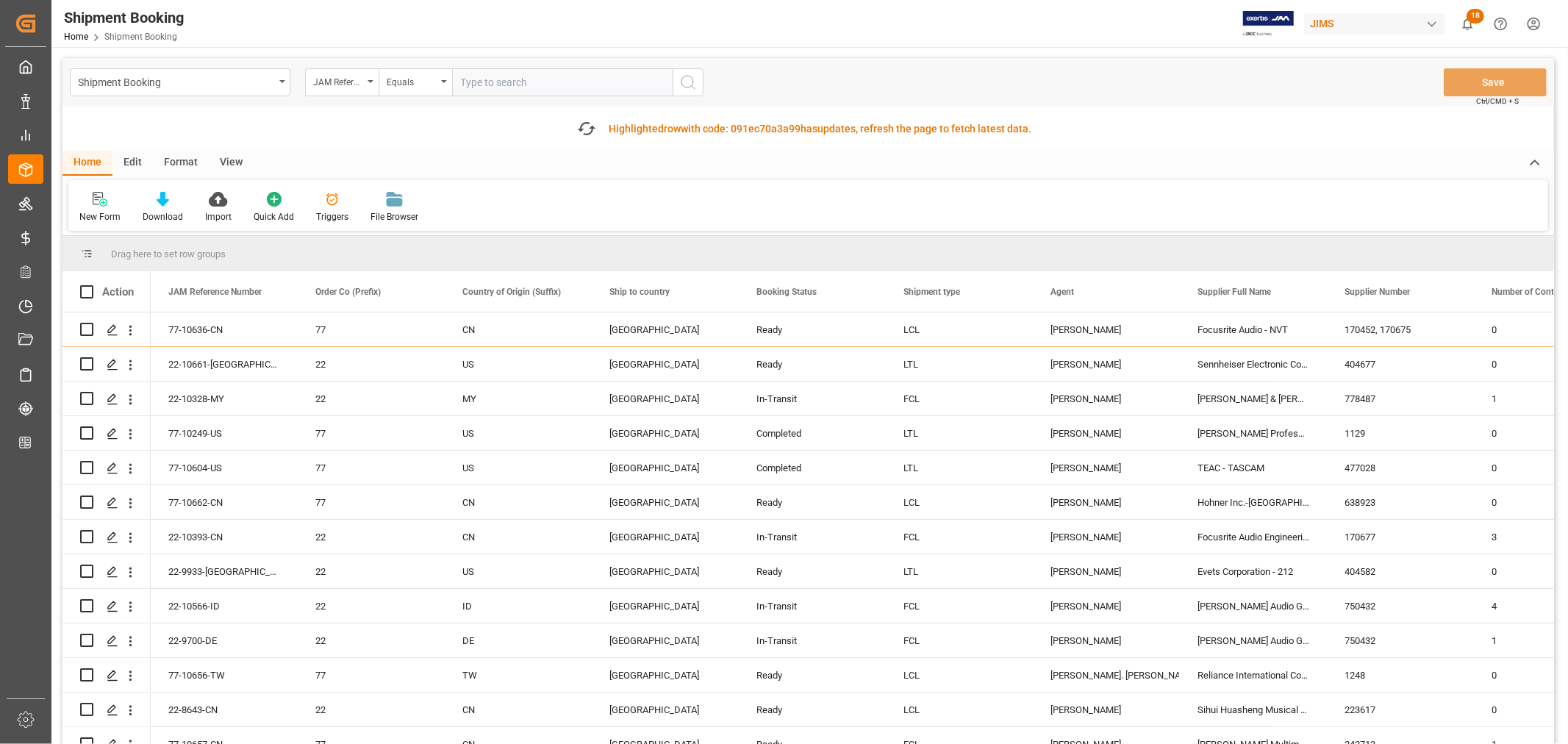
paste input "22-7948-CN"
type input "22-7948-CN"
click at [686, 81] on icon "search button" at bounding box center [688, 82] width 18 height 18
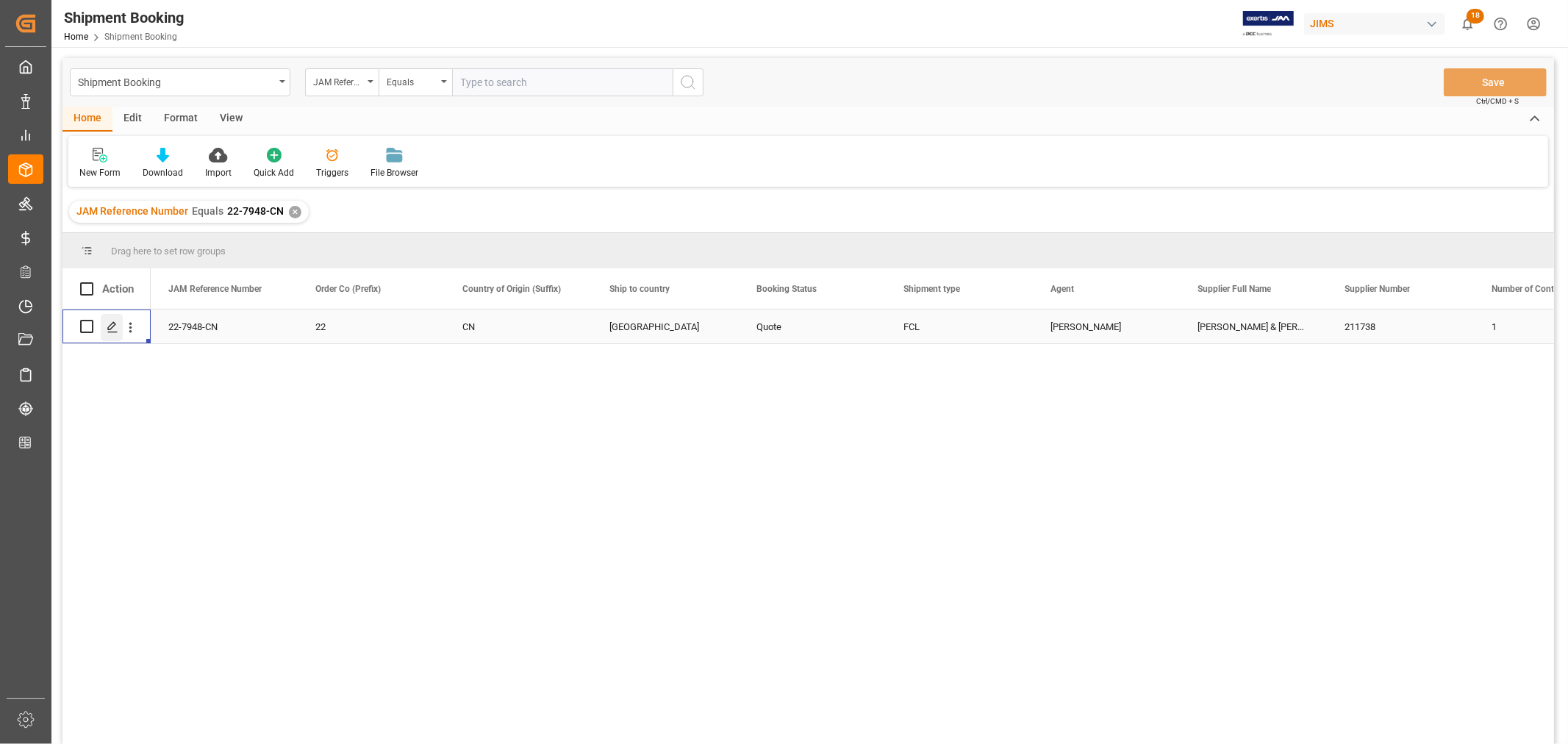
click at [108, 326] on icon "Press SPACE to select this row." at bounding box center [112, 327] width 12 height 12
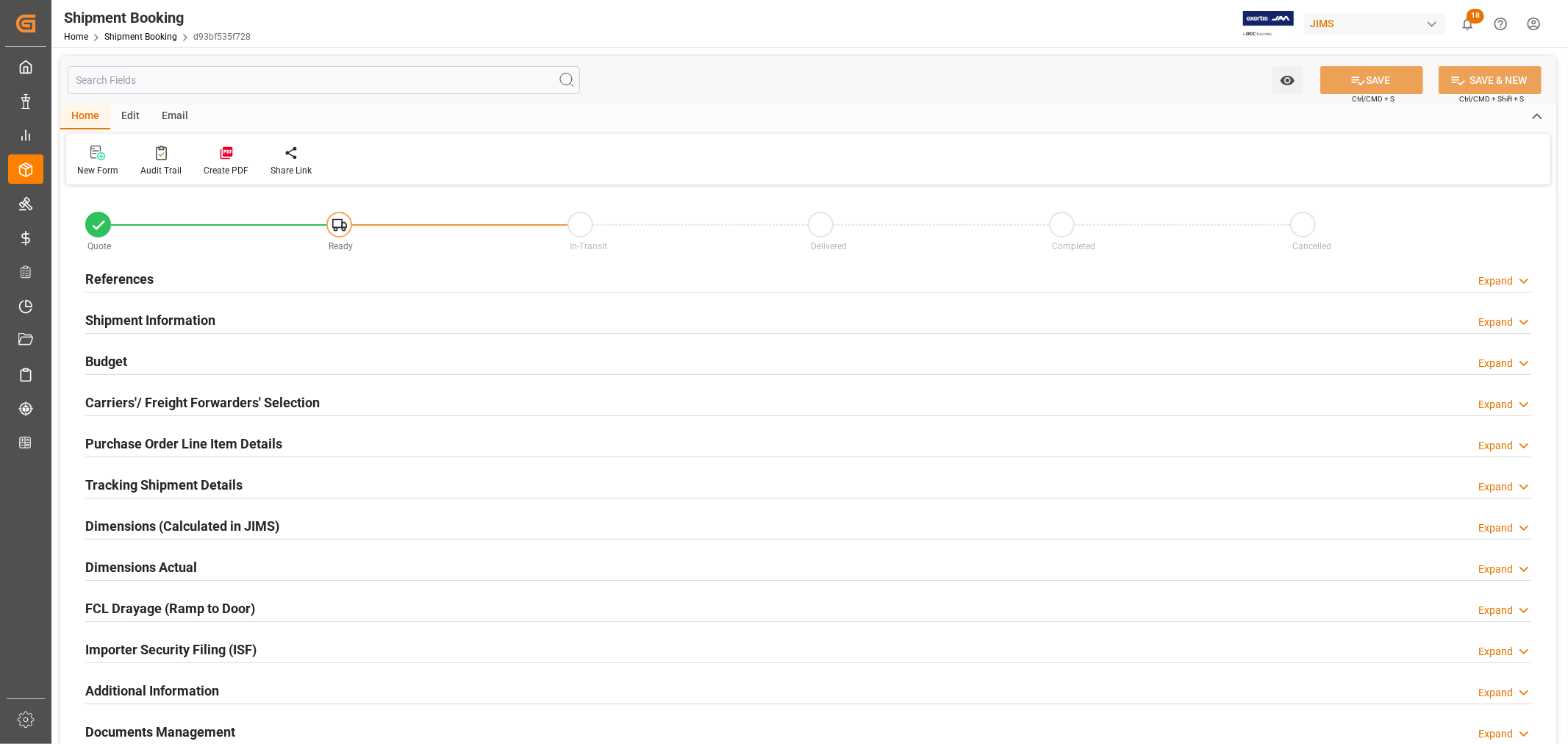
type input "1"
click at [147, 277] on h2 "References" at bounding box center [119, 279] width 69 height 20
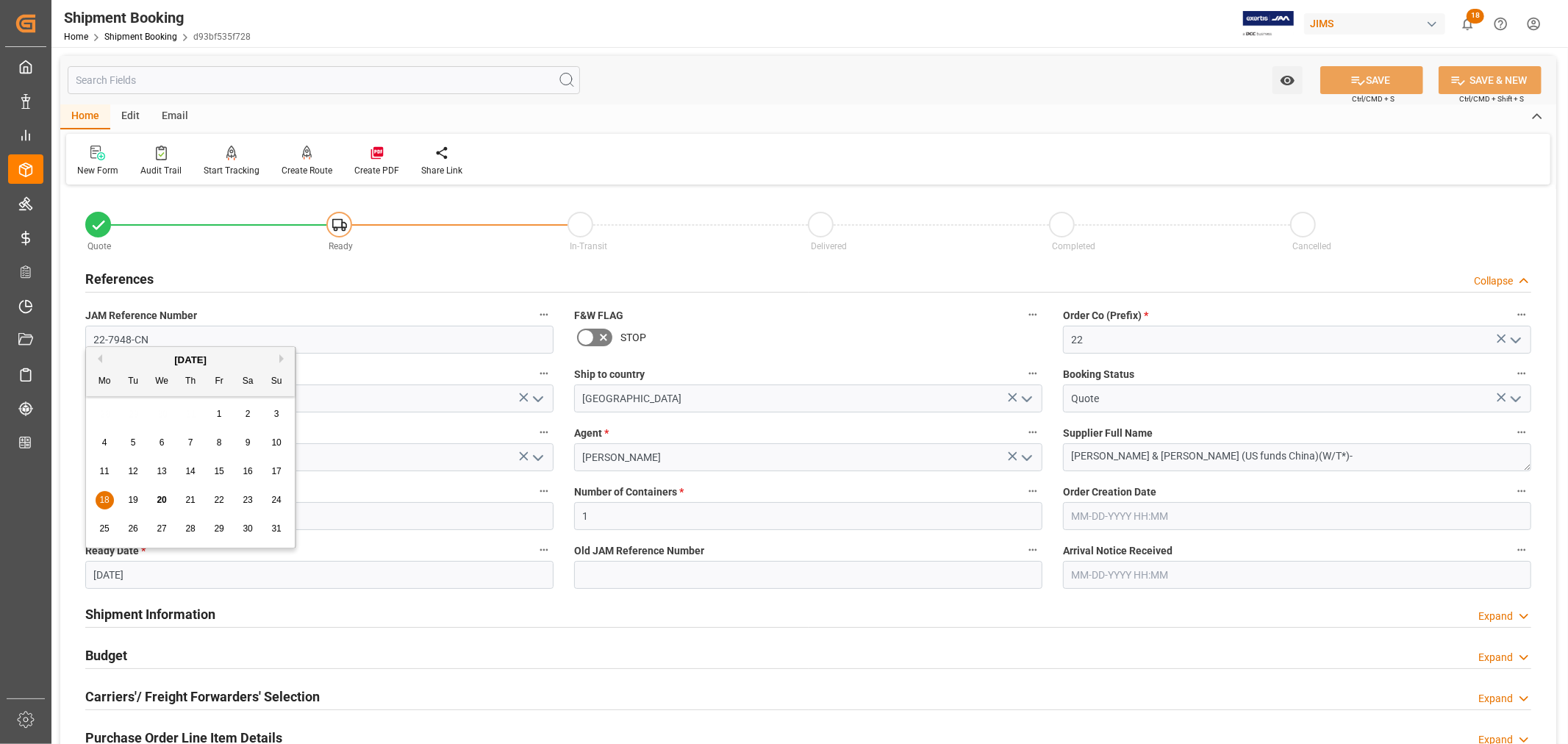
click at [157, 574] on input "08-18-2025" at bounding box center [319, 574] width 468 height 28
click at [158, 498] on span "20" at bounding box center [161, 499] width 10 height 10
type input "[DATE]"
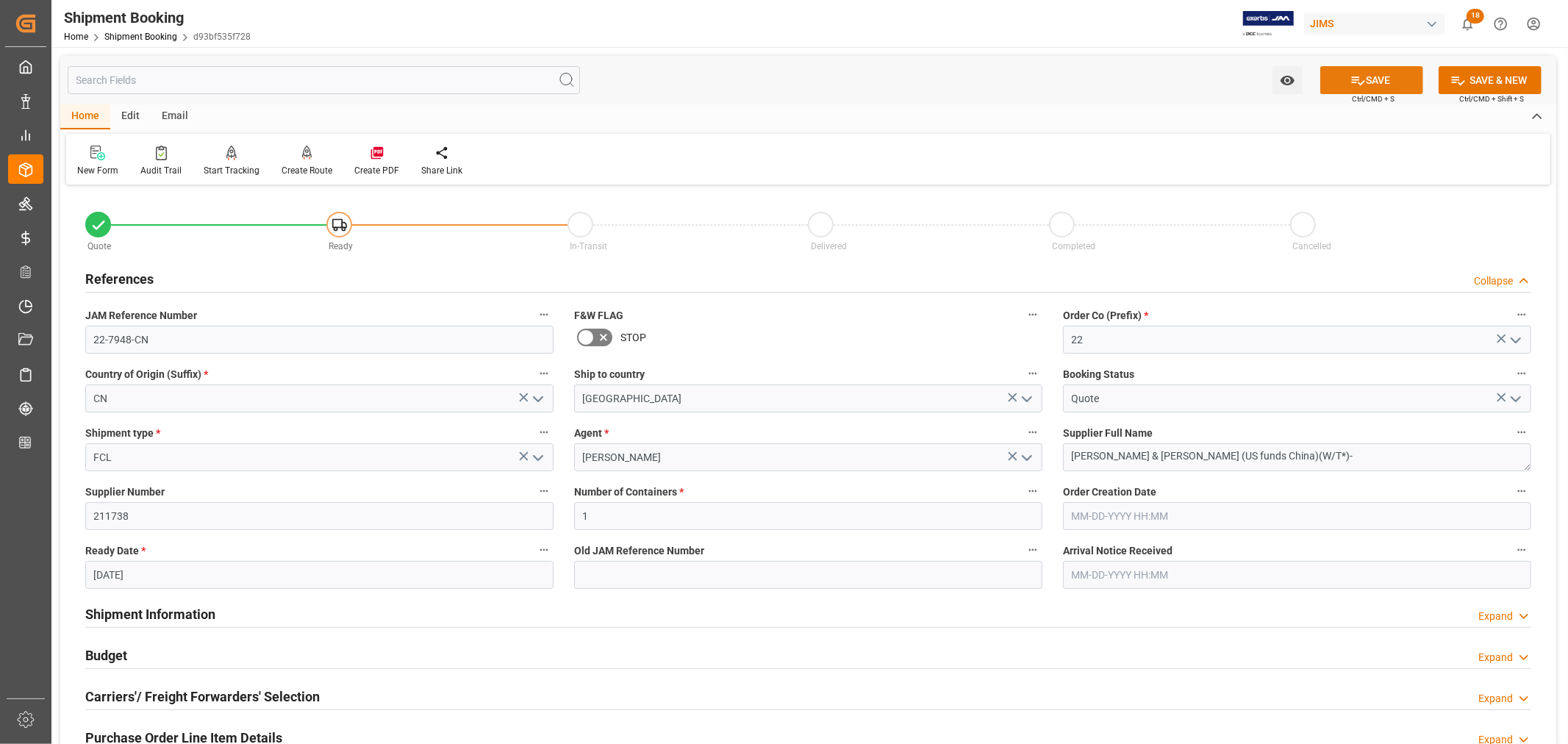
click at [1371, 79] on button "SAVE" at bounding box center [1372, 79] width 103 height 28
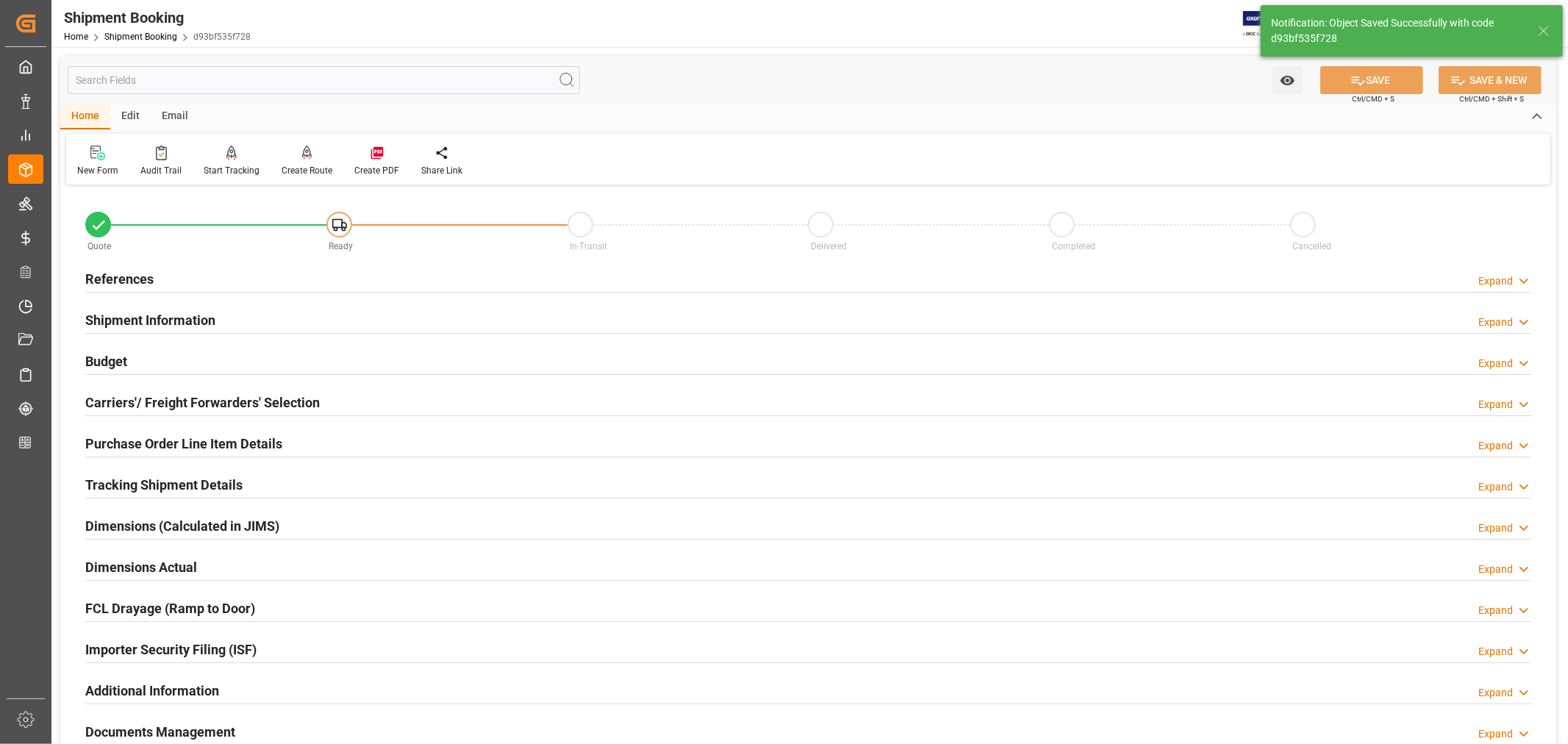
click at [145, 482] on h2 "Tracking Shipment Details" at bounding box center [163, 485] width 157 height 20
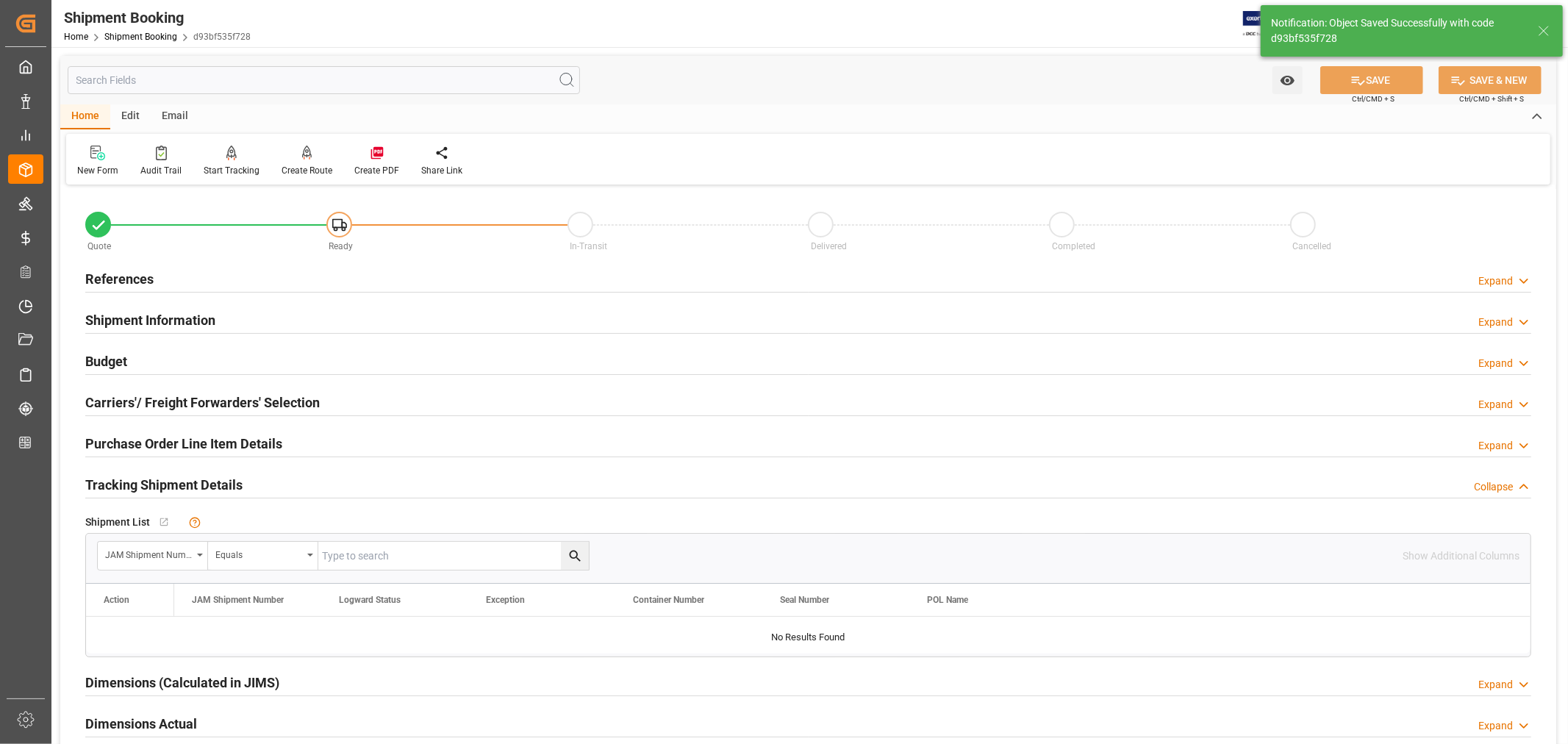
click at [145, 482] on h2 "Tracking Shipment Details" at bounding box center [163, 485] width 157 height 20
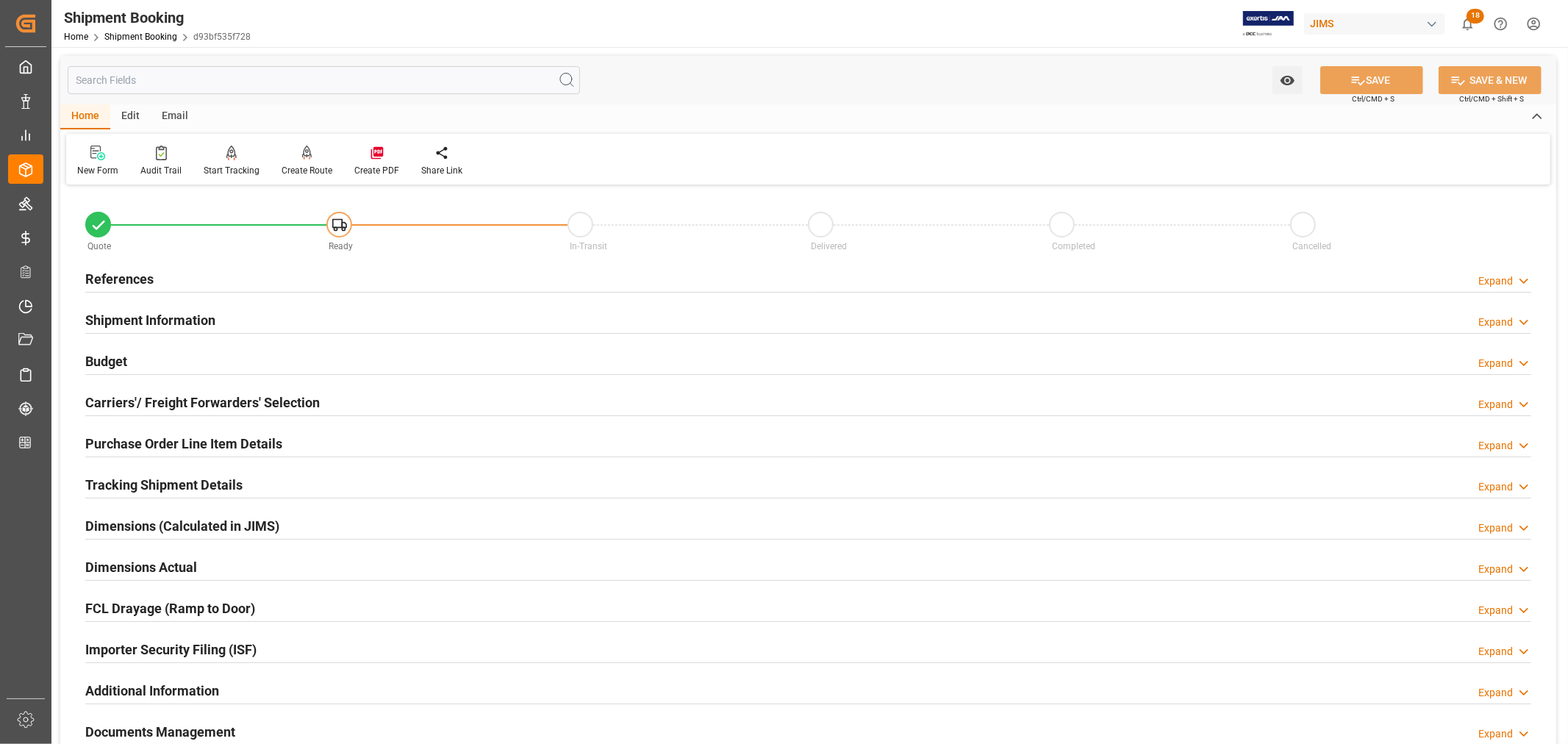
click at [192, 480] on h2 "Tracking Shipment Details" at bounding box center [163, 485] width 157 height 20
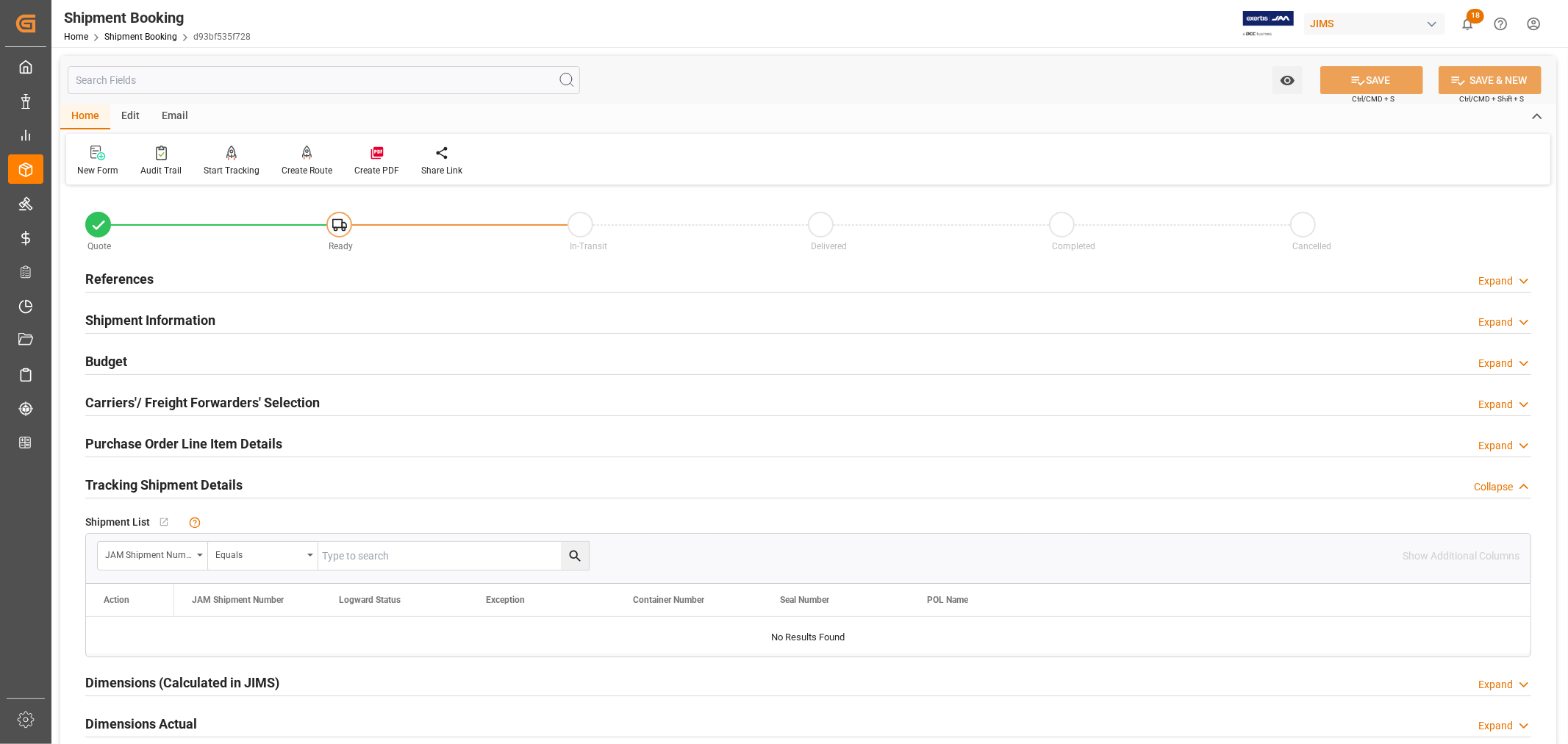
click at [163, 313] on h2 "Shipment Information" at bounding box center [150, 320] width 130 height 20
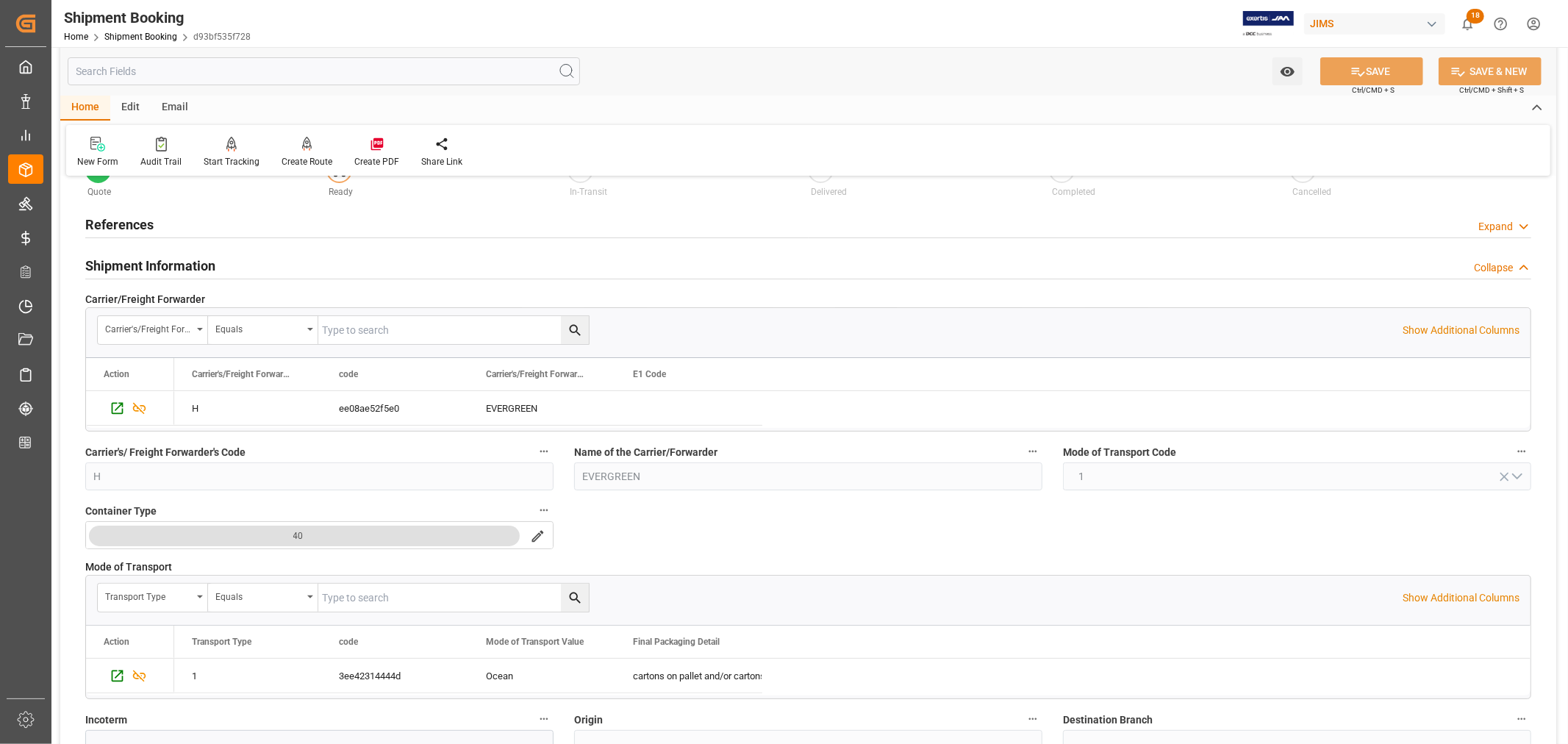
scroll to position [81, 0]
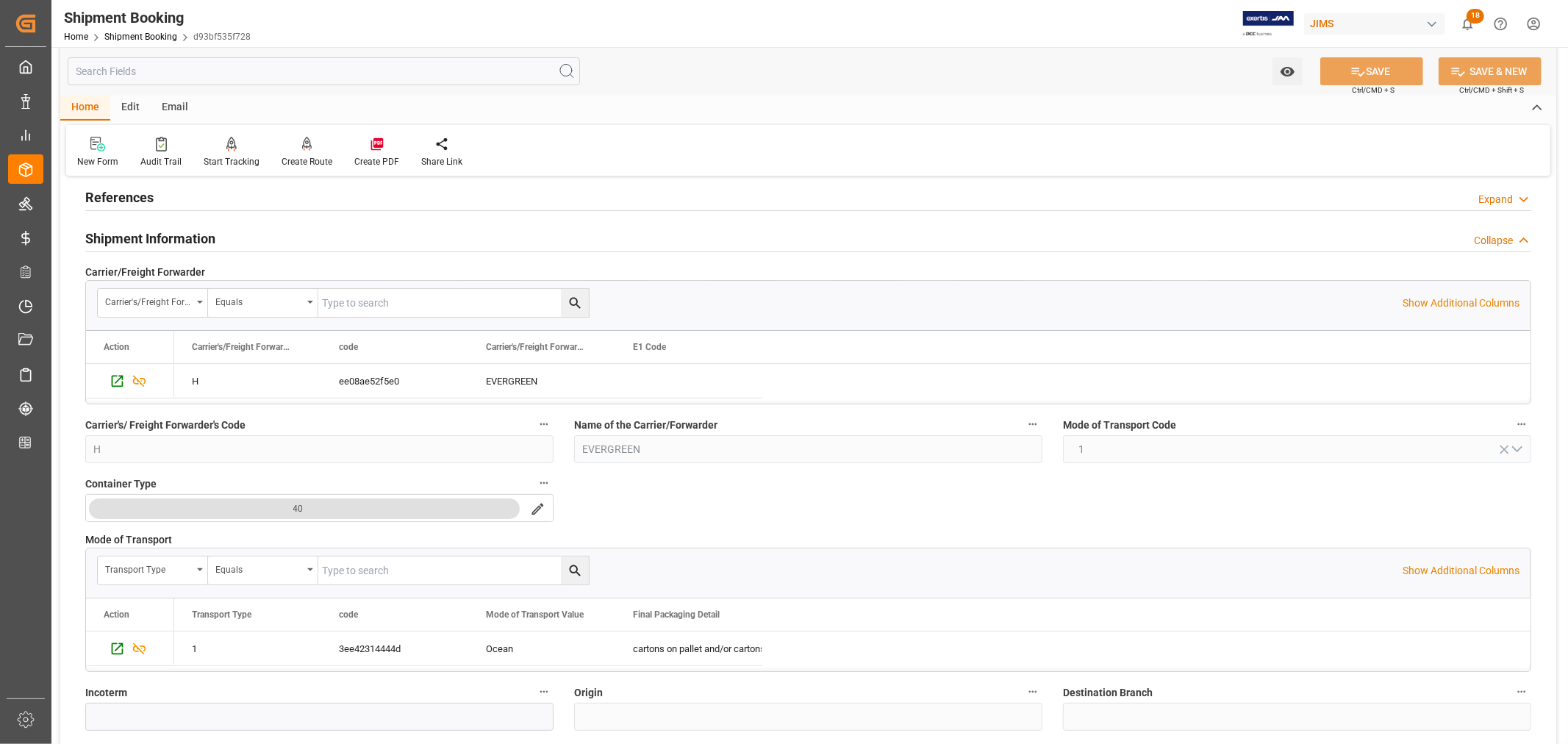
click at [131, 238] on h2 "Shipment Information" at bounding box center [150, 238] width 130 height 20
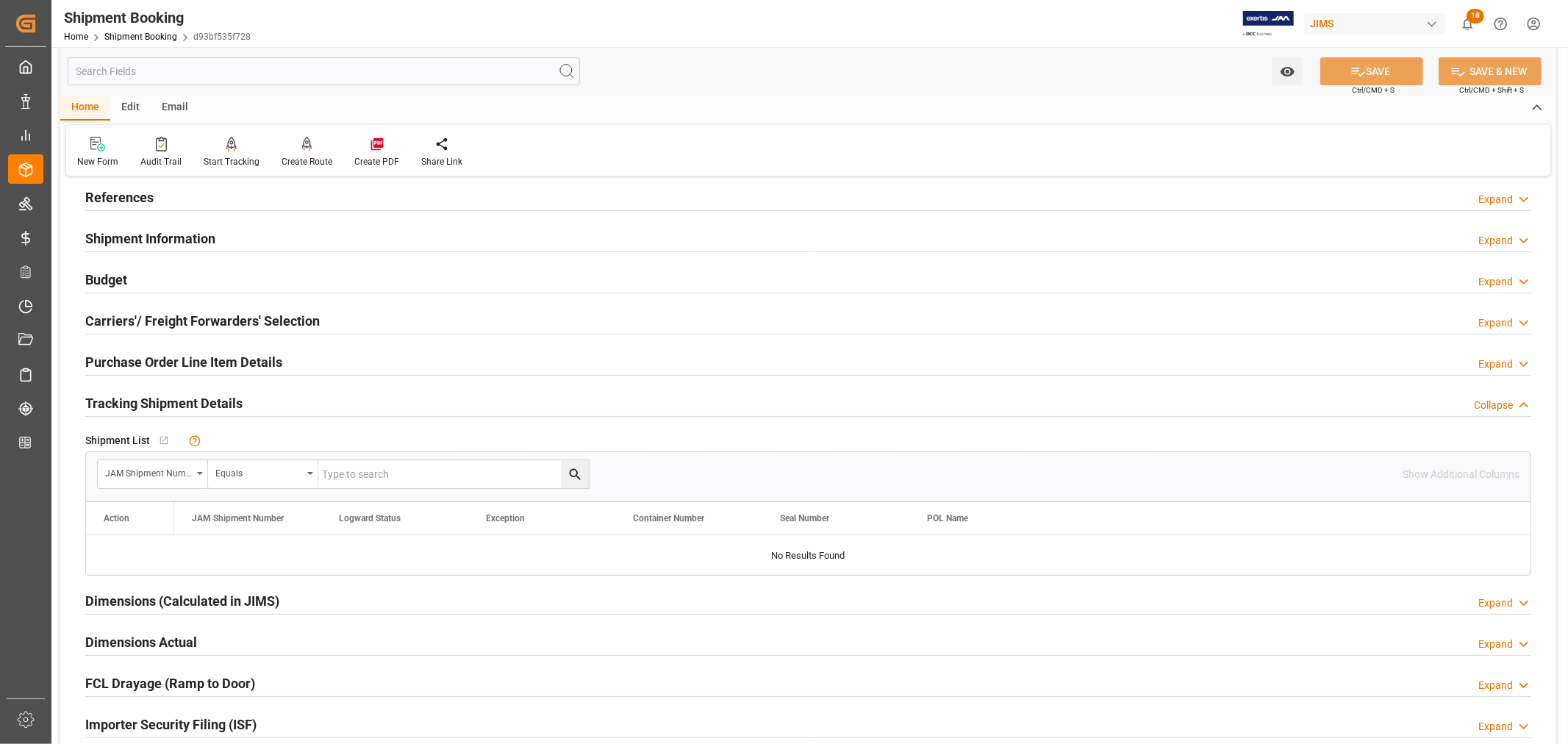
click at [126, 200] on h2 "References" at bounding box center [119, 198] width 69 height 20
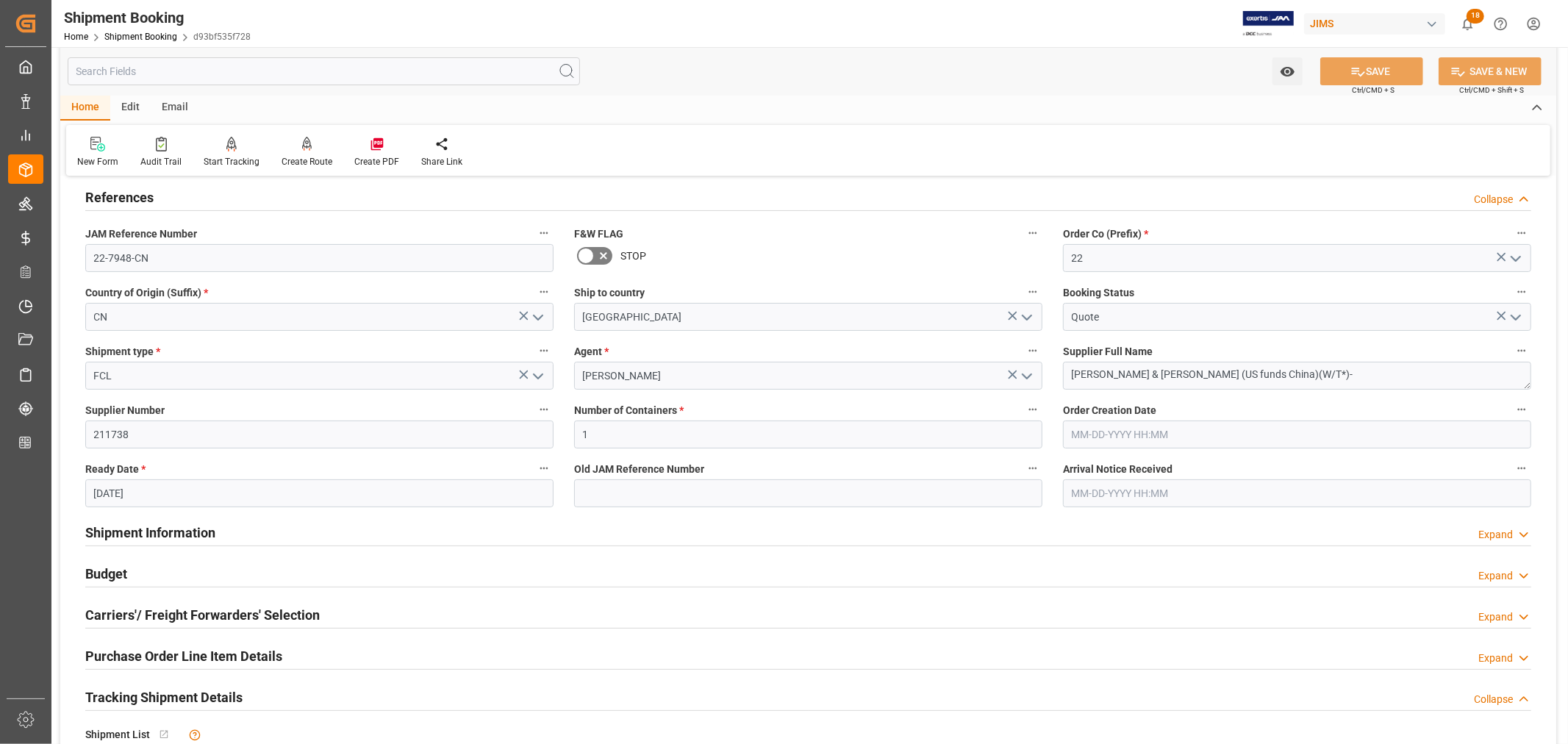
click at [137, 200] on h2 "References" at bounding box center [119, 198] width 69 height 20
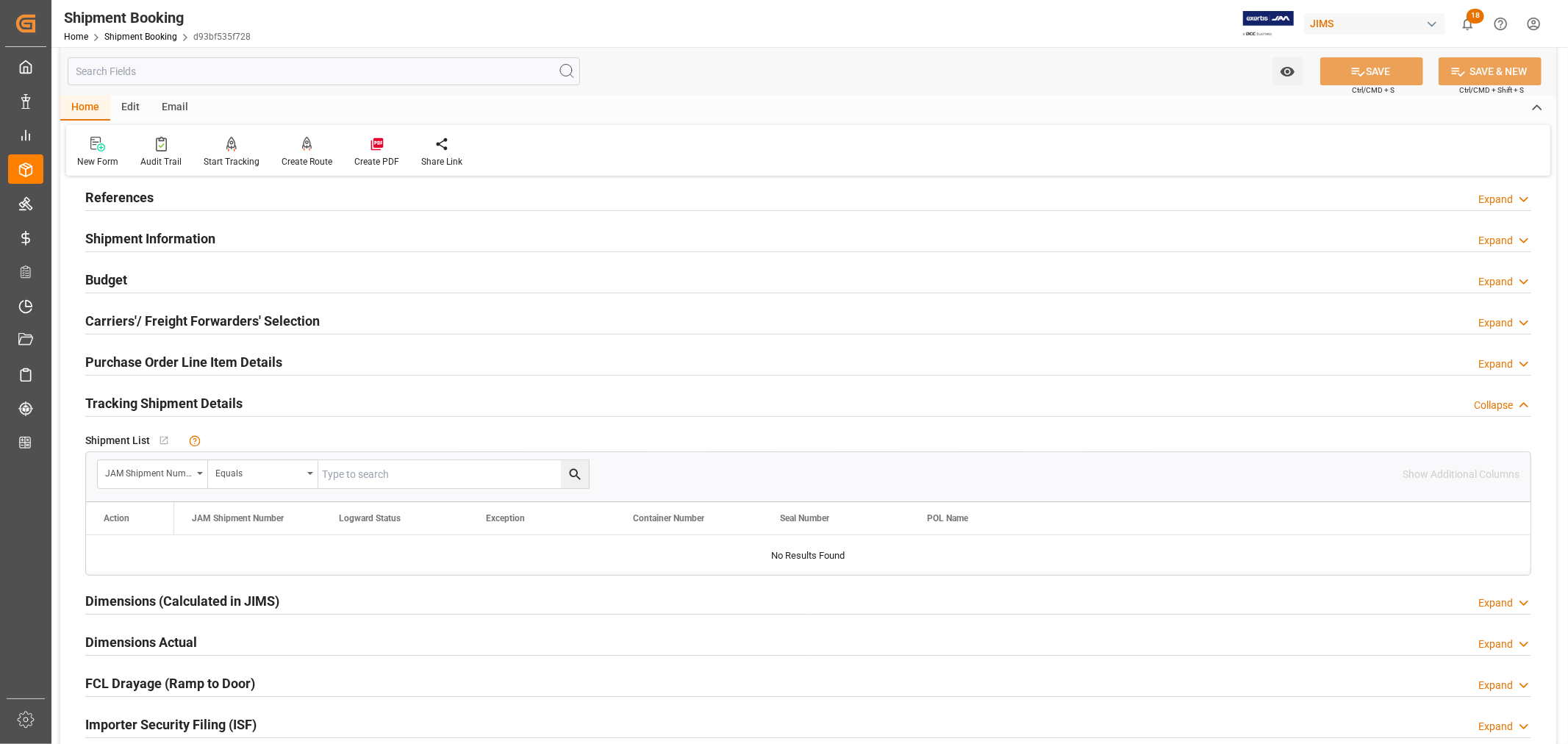
click at [182, 395] on h2 "Tracking Shipment Details" at bounding box center [163, 403] width 157 height 20
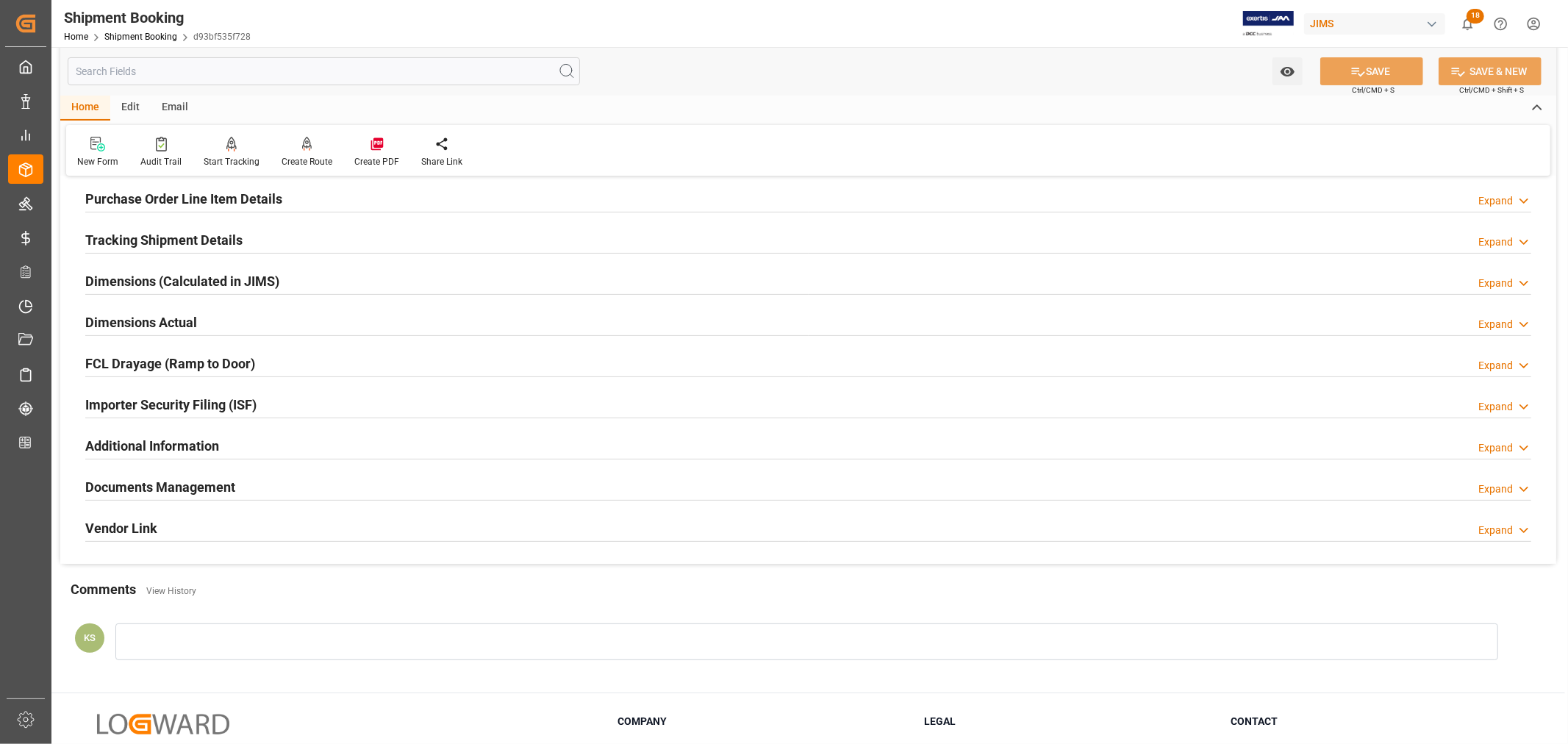
click at [288, 482] on div "Documents Management Expand" at bounding box center [807, 485] width 1446 height 28
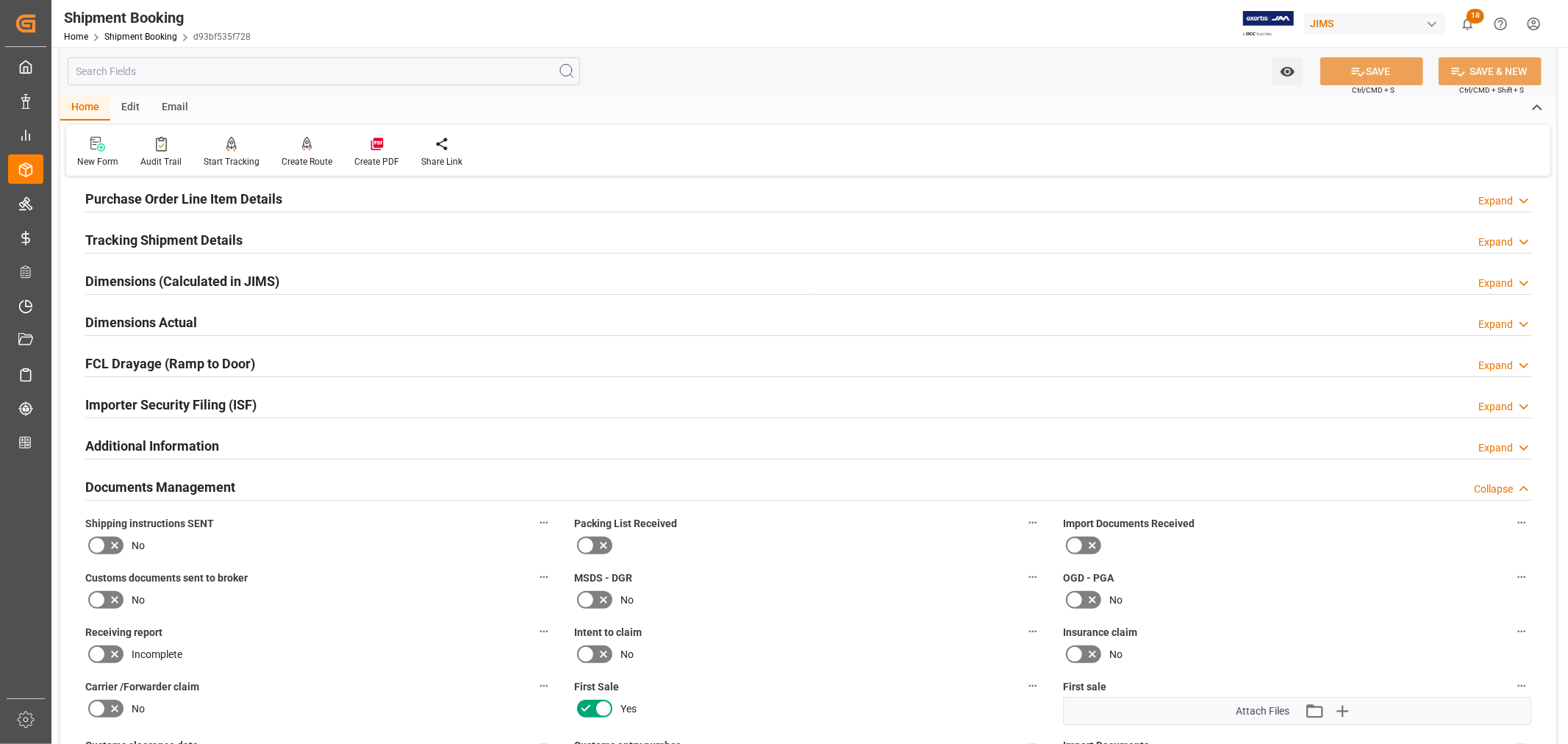
drag, startPoint x: 326, startPoint y: 488, endPoint x: 334, endPoint y: 482, distance: 10.0
click at [326, 488] on div "Documents Management Collapse" at bounding box center [807, 485] width 1446 height 28
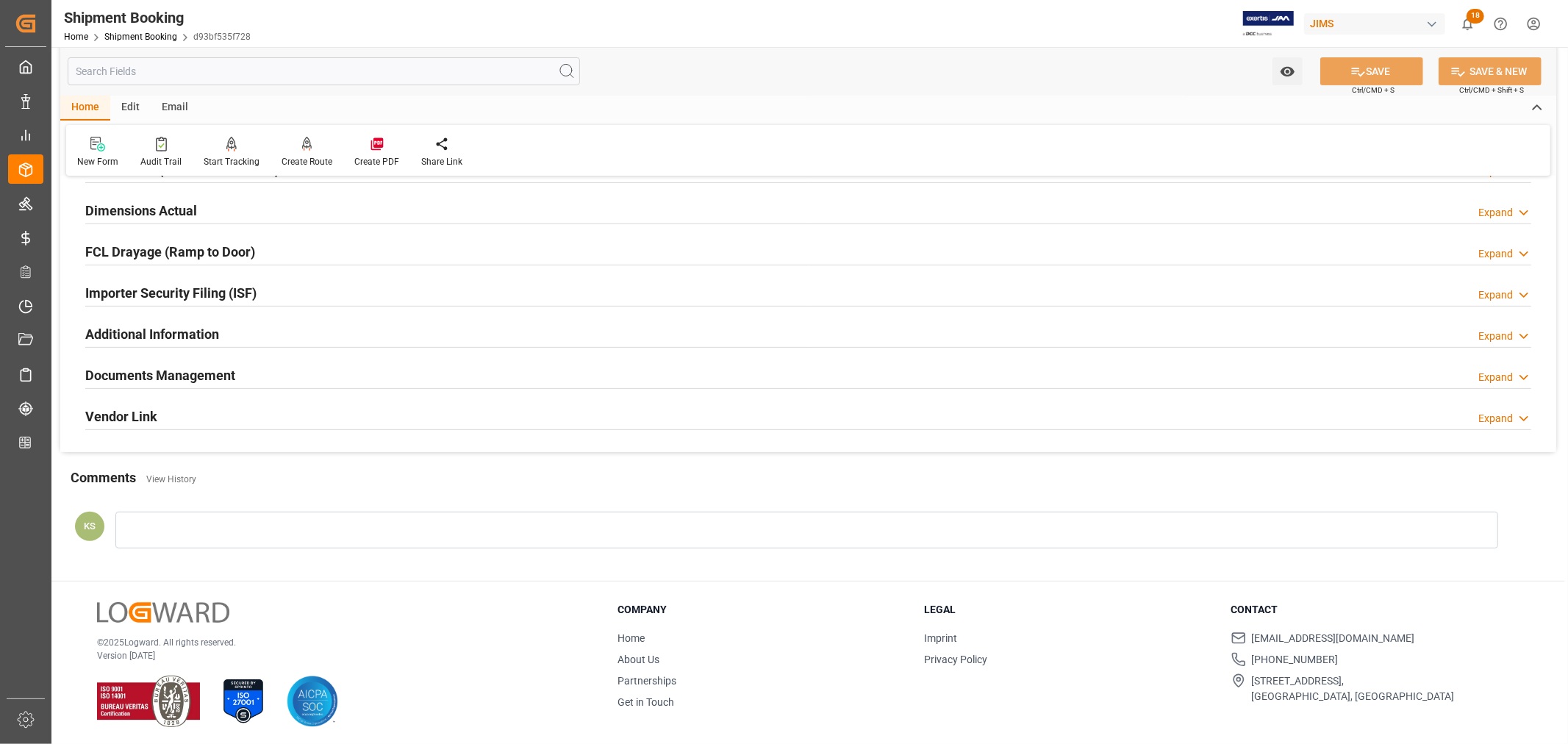
scroll to position [361, 0]
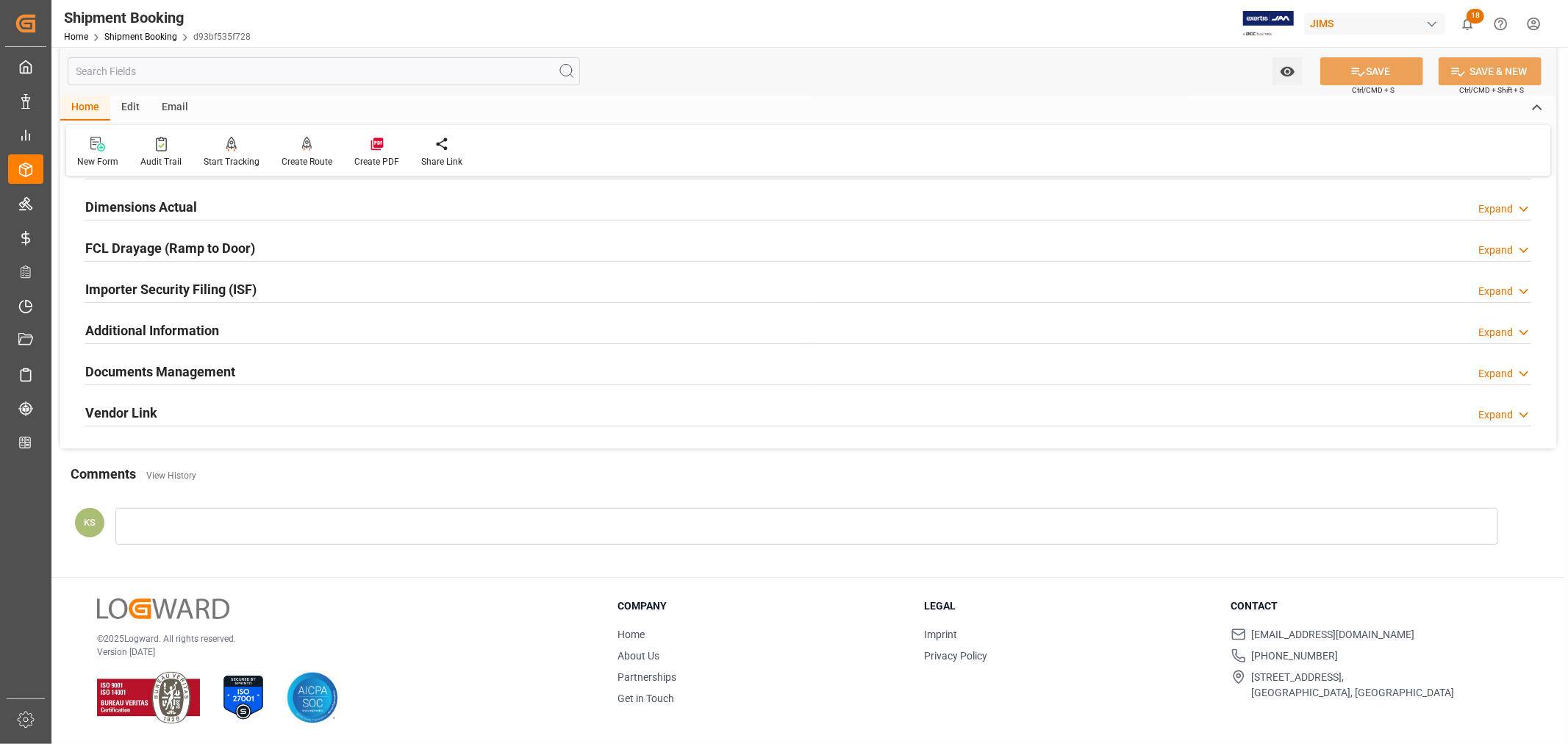
click at [362, 281] on div "Importer Security Filing (ISF) Expand" at bounding box center [807, 288] width 1446 height 28
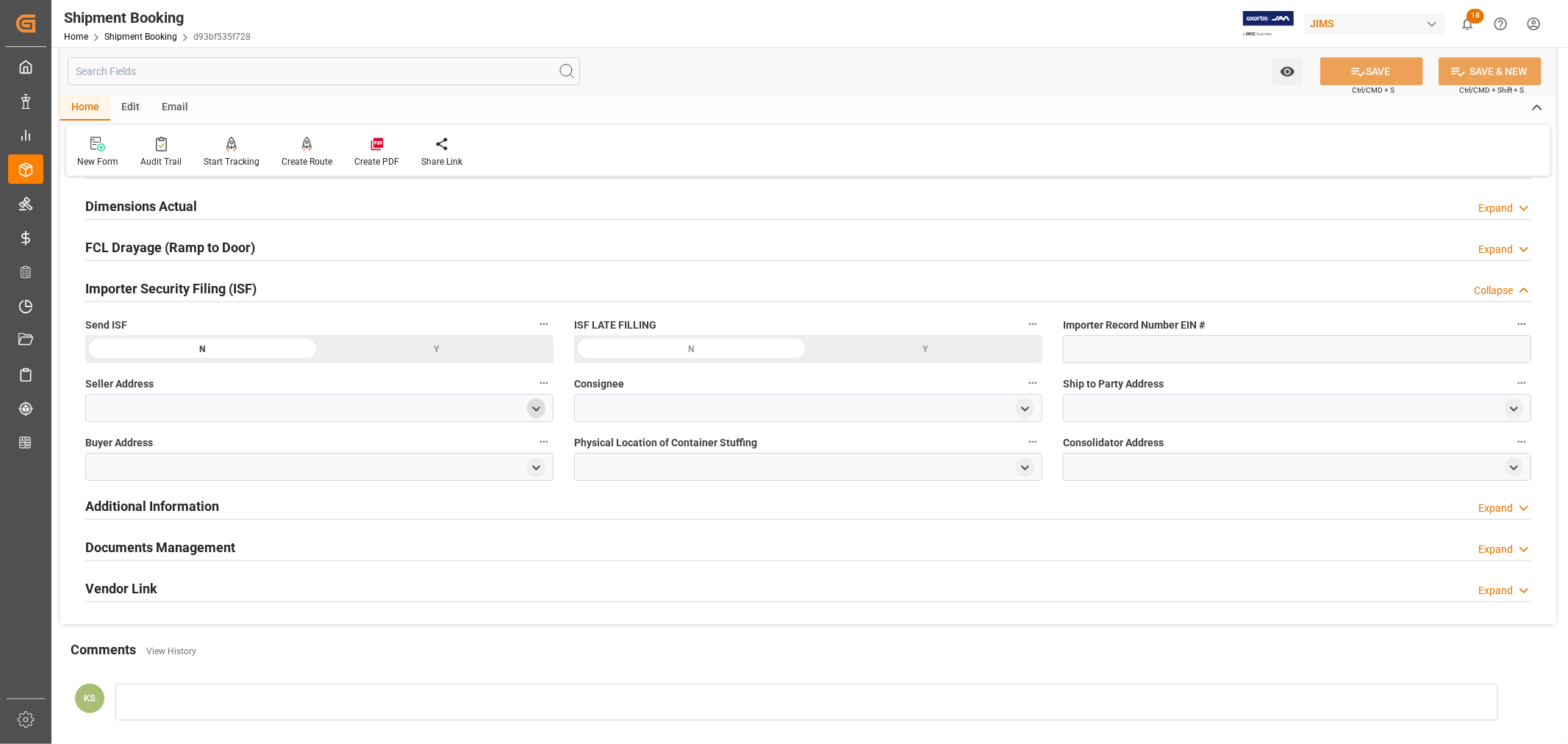
click at [531, 408] on icon "open menu" at bounding box center [537, 409] width 13 height 13
click at [275, 451] on input at bounding box center [298, 451] width 403 height 28
type input "all"
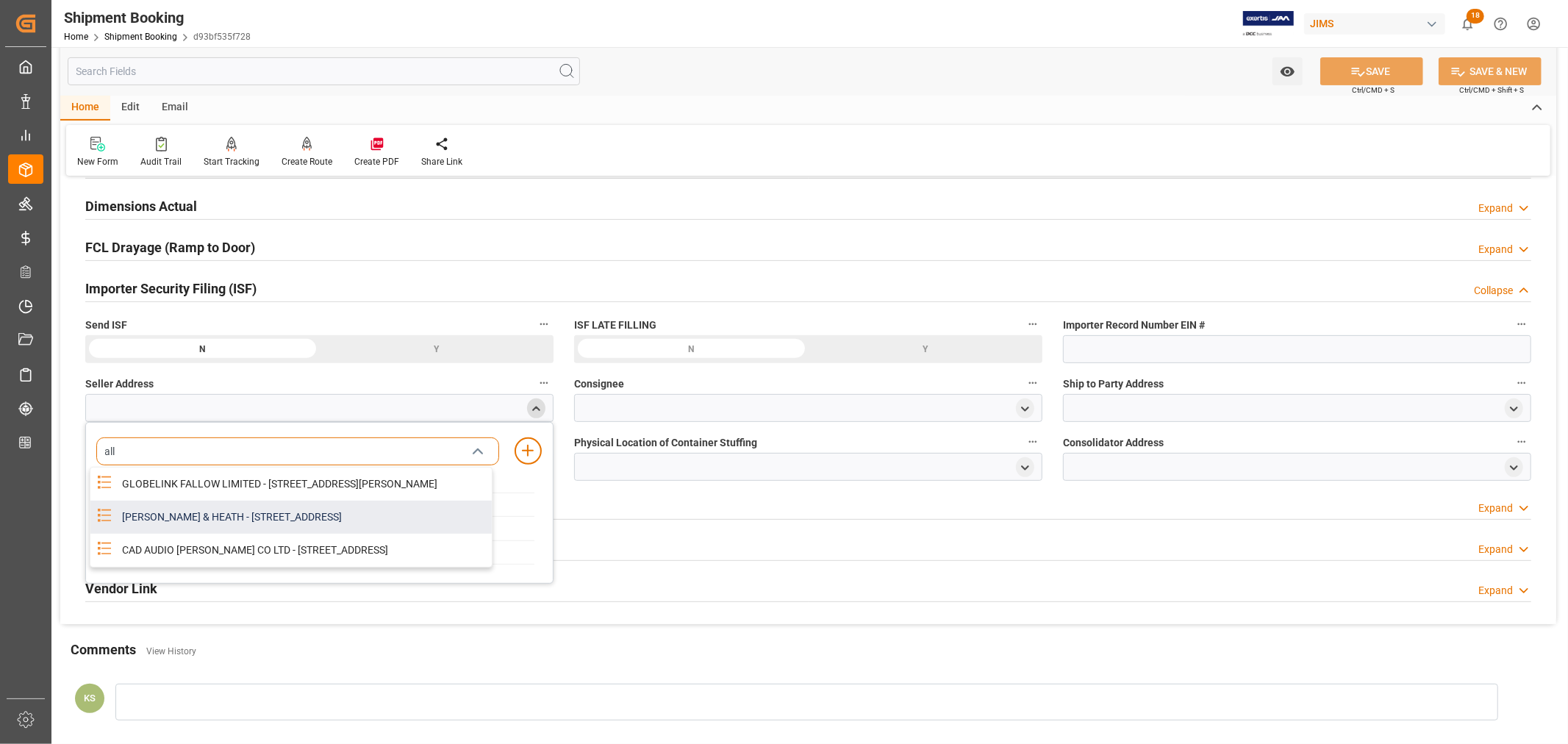
click at [208, 533] on div "[PERSON_NAME] & HEATH - [STREET_ADDRESS]" at bounding box center [302, 516] width 378 height 33
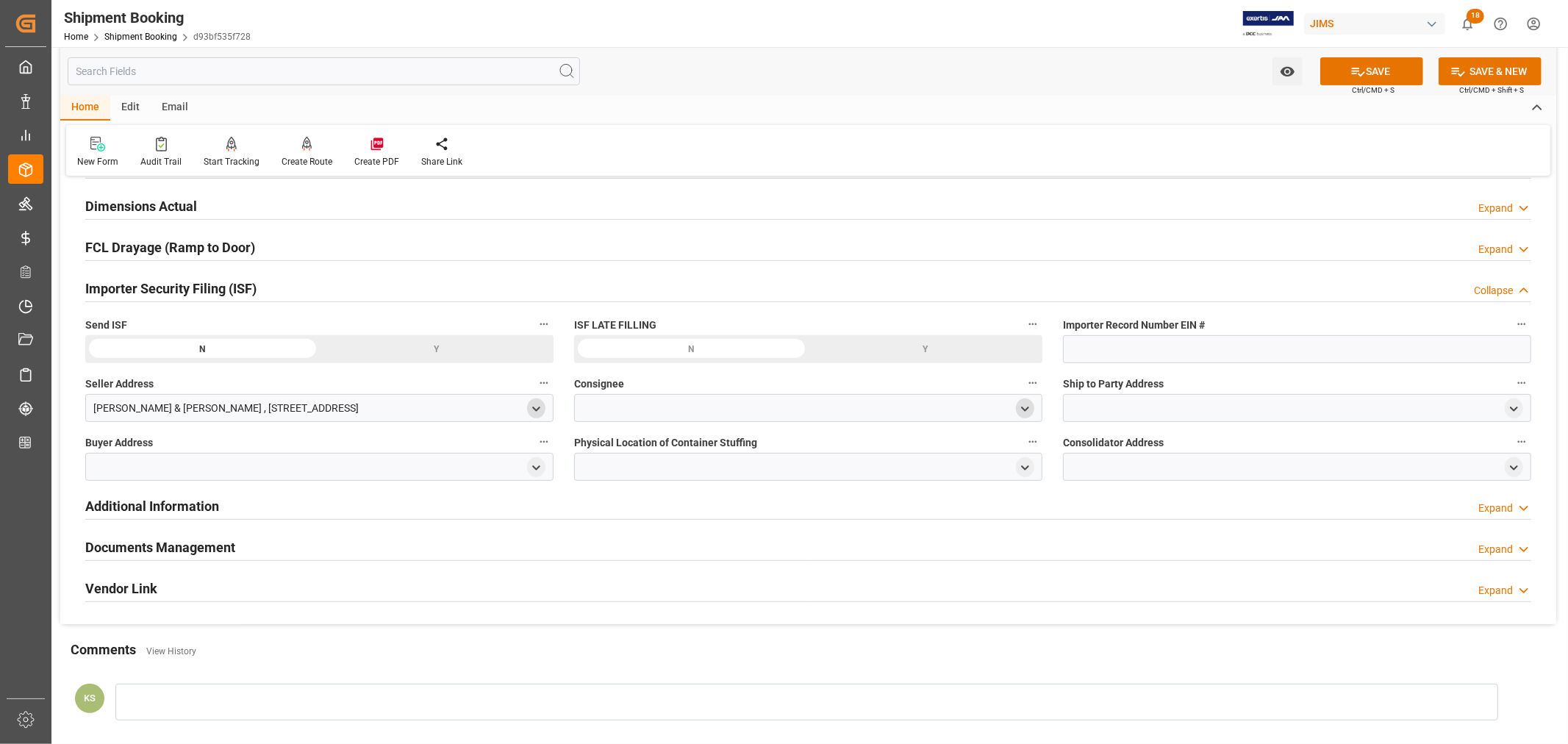
click at [1029, 408] on icon "open menu" at bounding box center [1025, 409] width 13 height 13
click at [695, 451] on input at bounding box center [787, 451] width 403 height 28
type input "jam"
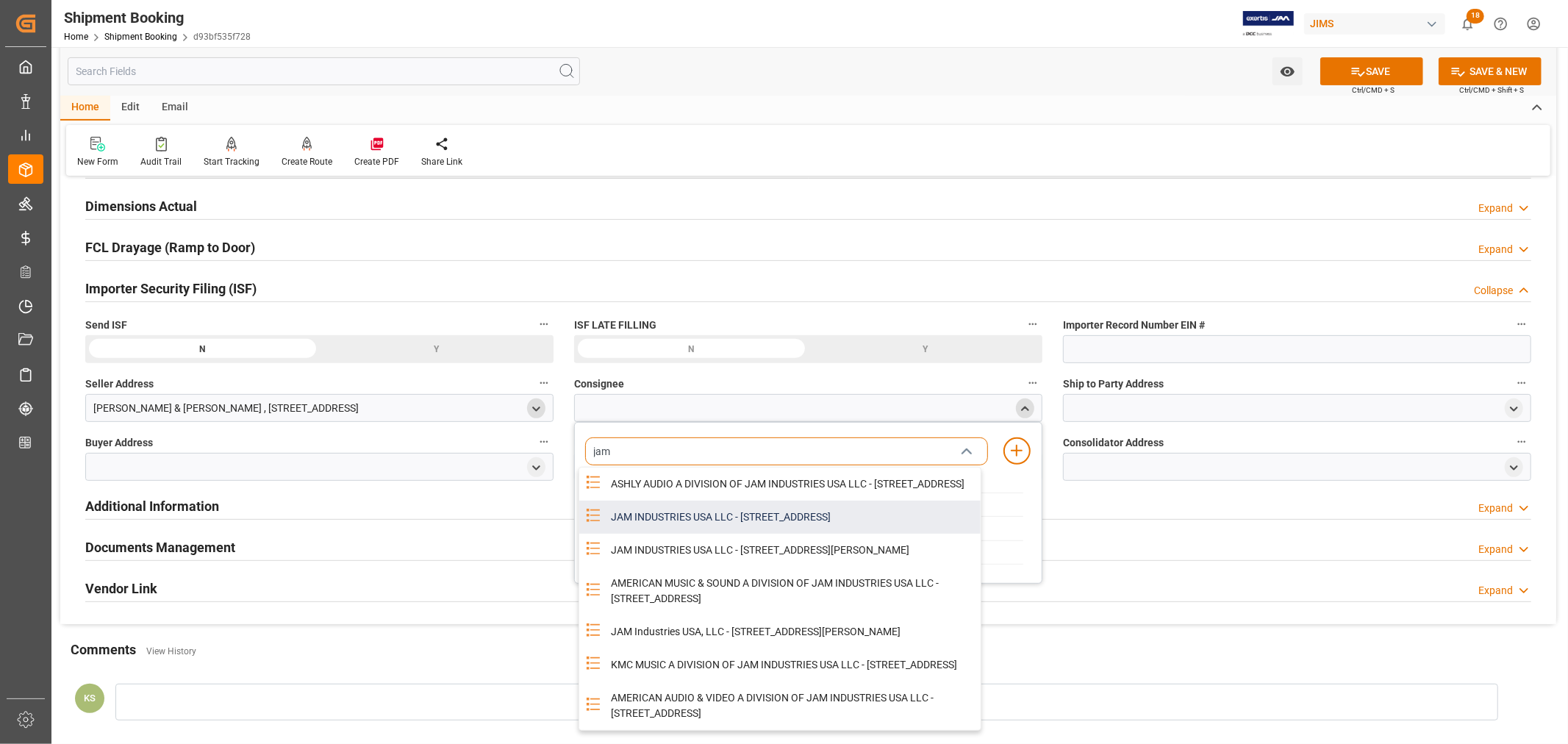
click at [765, 529] on div "JAM INDUSTRIES USA LLC - [STREET_ADDRESS]" at bounding box center [791, 516] width 378 height 33
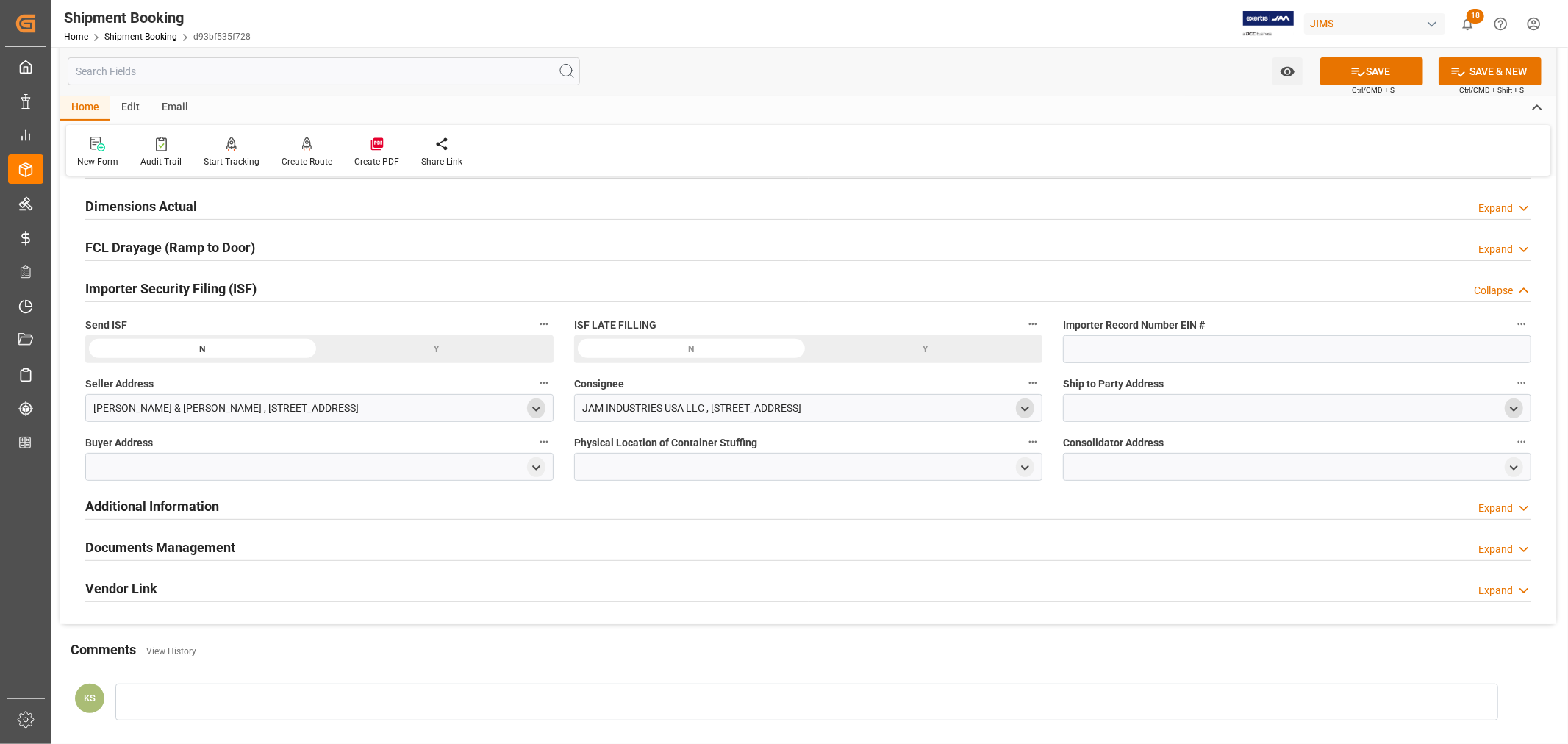
click at [1510, 408] on icon "open menu" at bounding box center [1514, 409] width 13 height 13
click at [1133, 452] on input at bounding box center [1275, 451] width 403 height 28
type input "ameri"
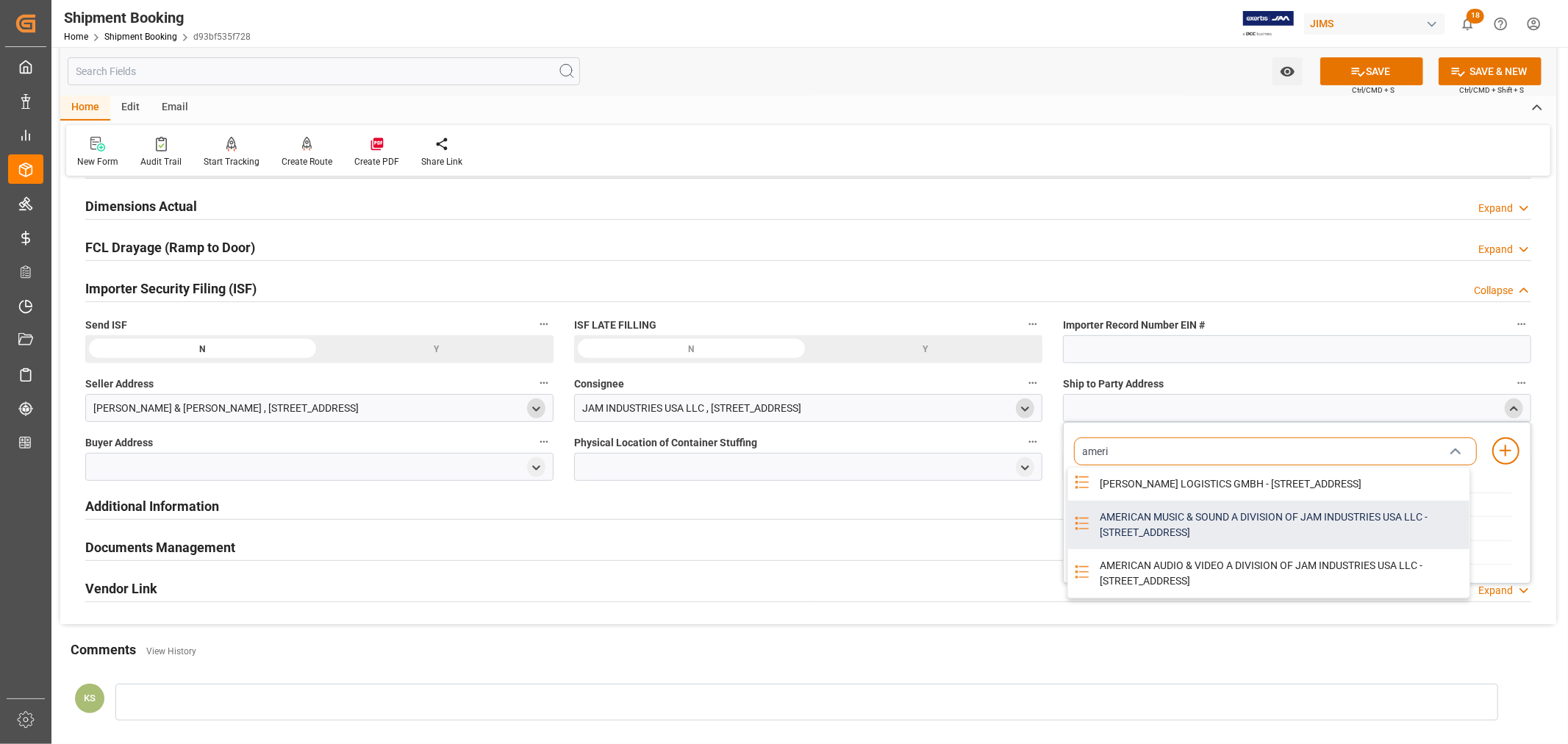
click at [1121, 538] on div "AMERICAN MUSIC & SOUND A DIVISION OF JAM INDUSTRIES USA LLC - [STREET_ADDRESS]" at bounding box center [1280, 525] width 378 height 49
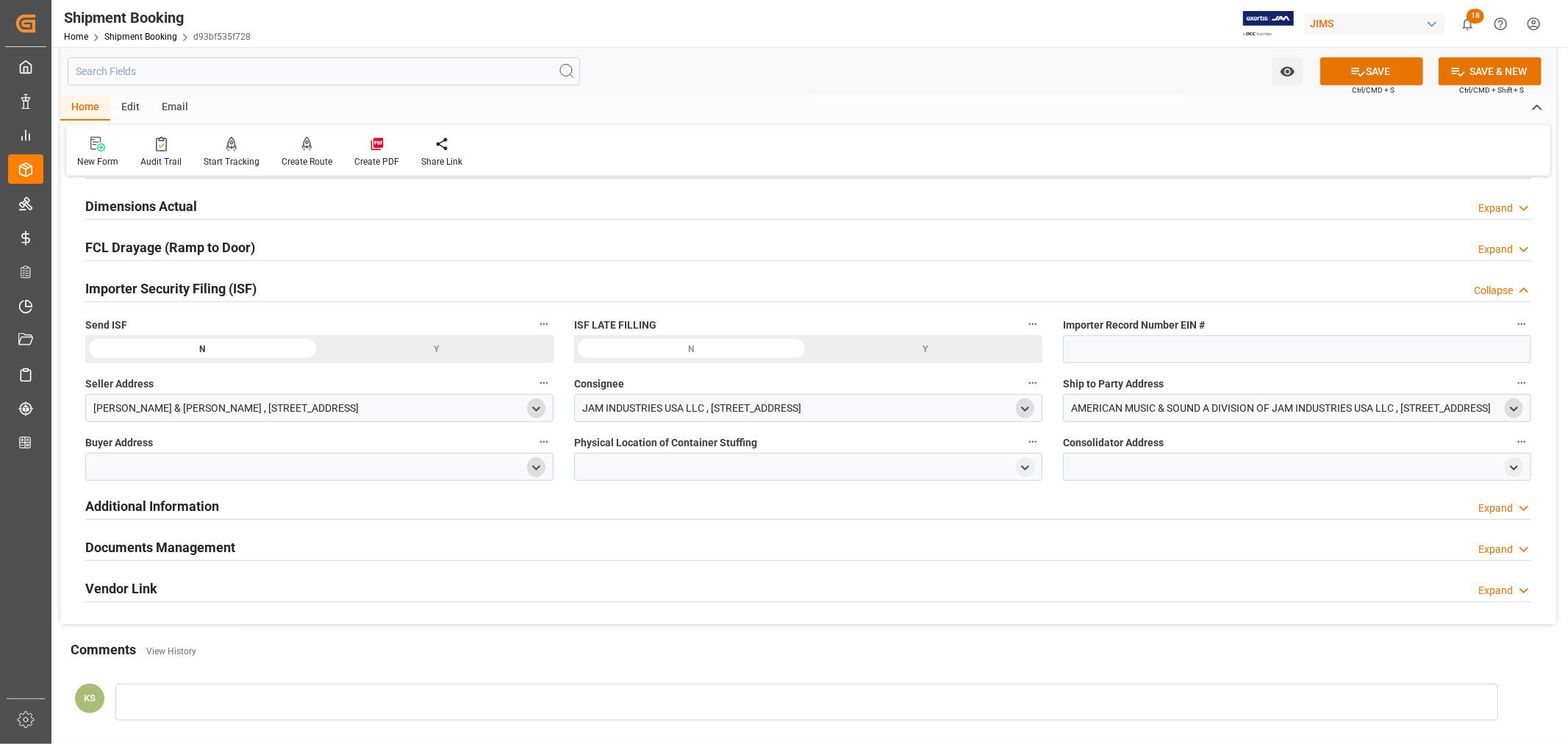
click at [532, 463] on icon "open menu" at bounding box center [537, 468] width 13 height 13
click at [232, 507] on input at bounding box center [298, 509] width 403 height 28
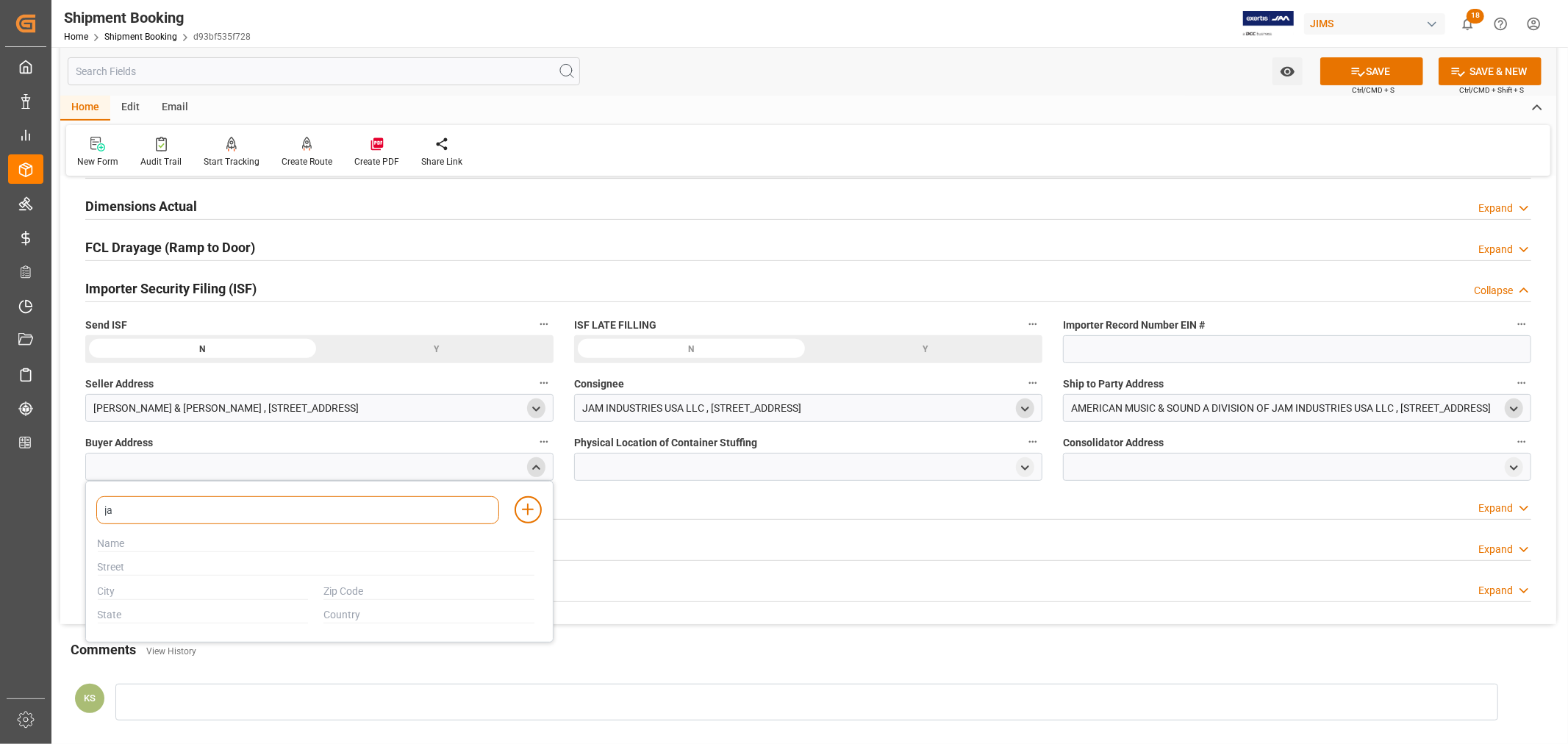
type input "jam"
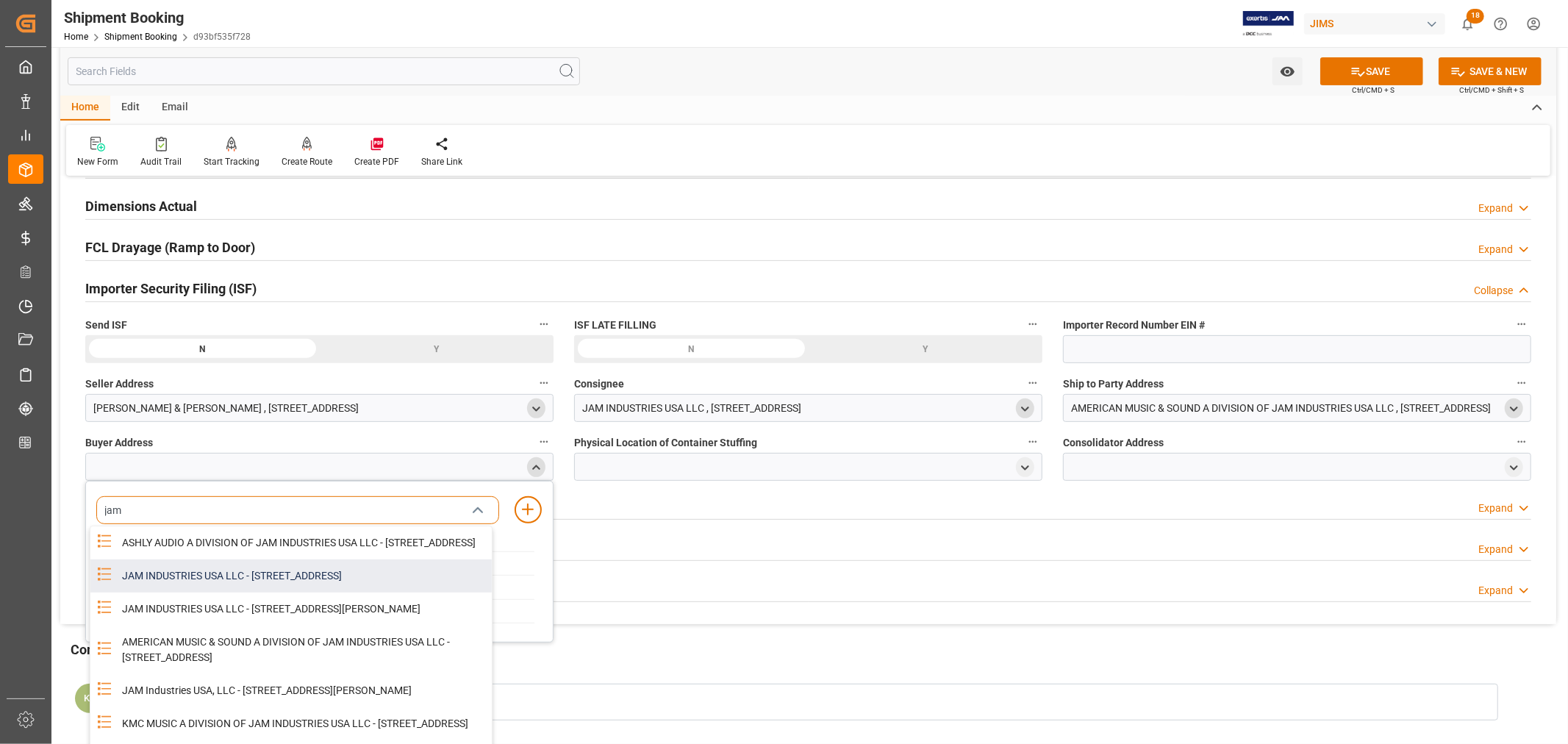
click at [254, 584] on div "JAM INDUSTRIES USA LLC - [STREET_ADDRESS]" at bounding box center [302, 575] width 378 height 33
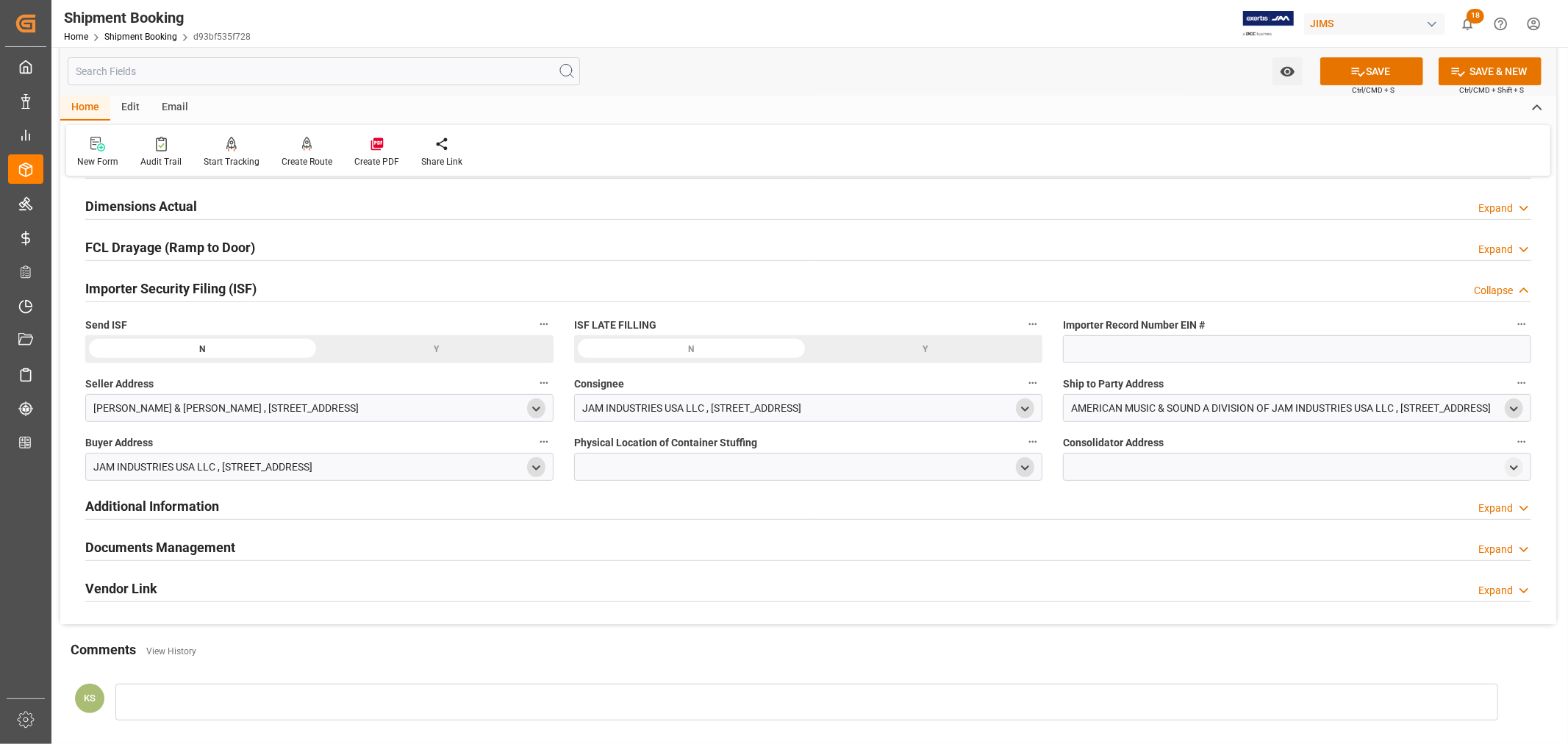
click at [1026, 465] on icon "open menu" at bounding box center [1025, 468] width 13 height 13
click at [640, 511] on input at bounding box center [787, 509] width 403 height 28
type input "vte"
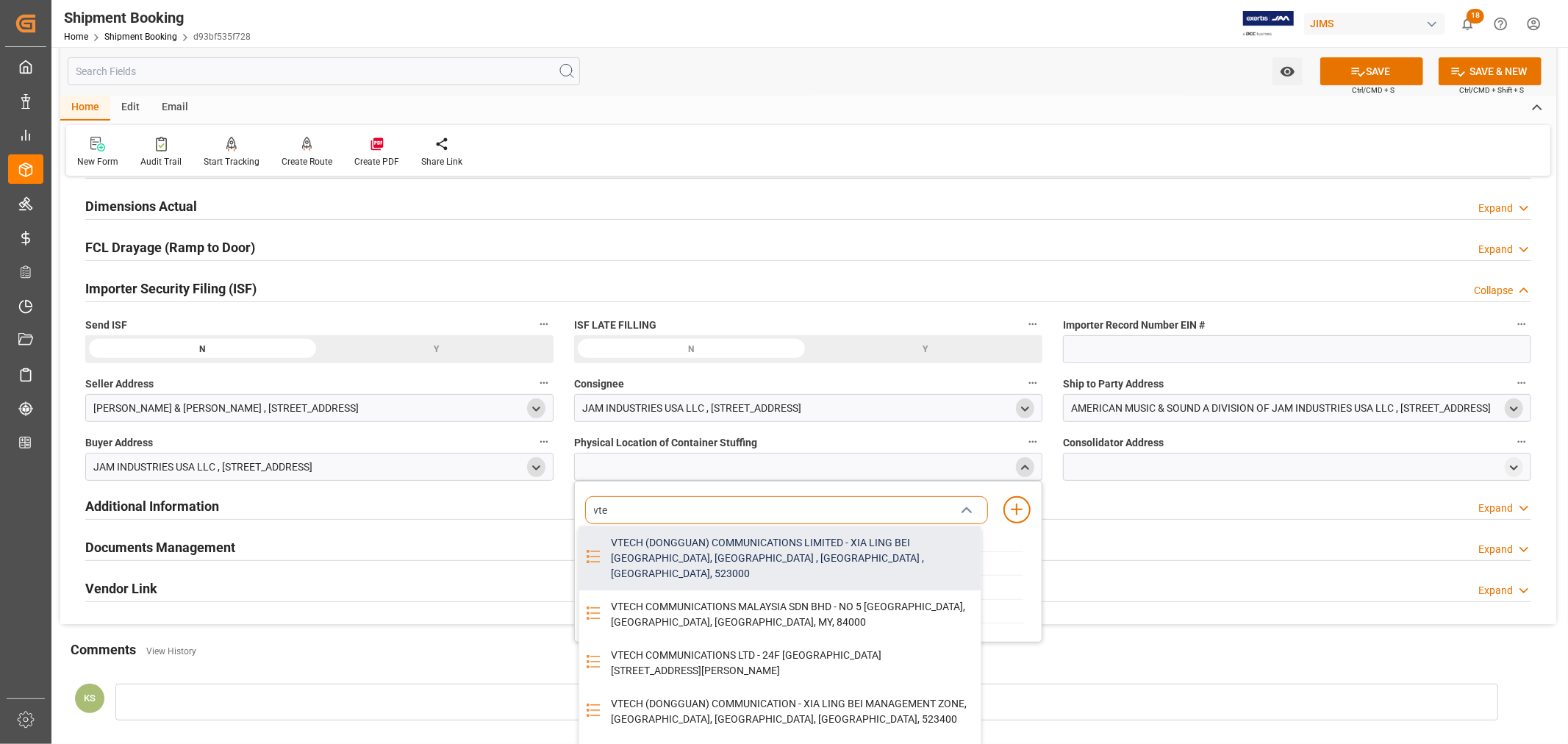
click at [747, 559] on div "VTECH (DONGGUAN) COMMUNICATIONS LIMITED - XIA LING BEI [GEOGRAPHIC_DATA], [GEOG…" at bounding box center [791, 558] width 378 height 64
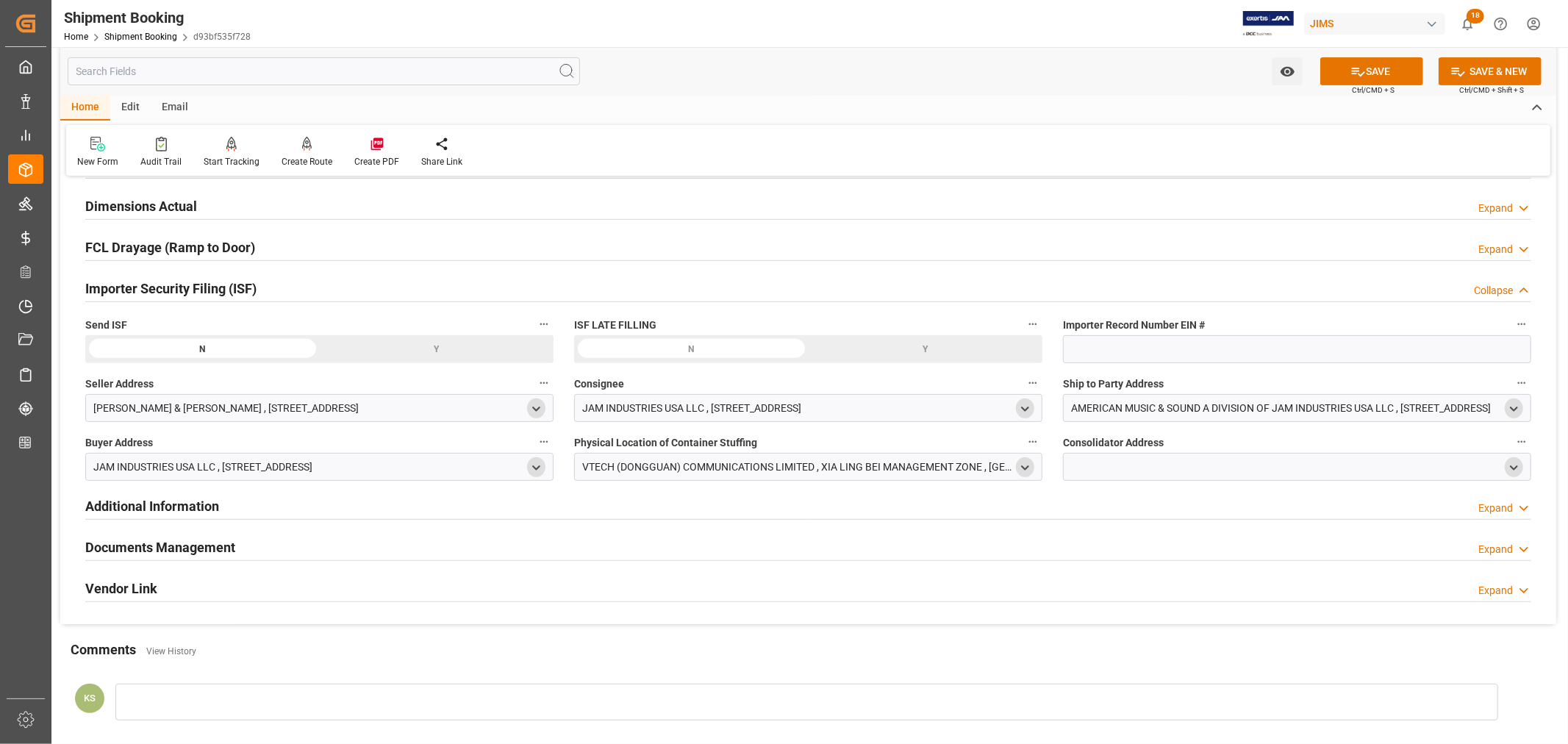
click at [1510, 468] on icon "open menu" at bounding box center [1514, 468] width 13 height 13
click at [1131, 512] on input at bounding box center [1275, 509] width 403 height 28
type input "vte"
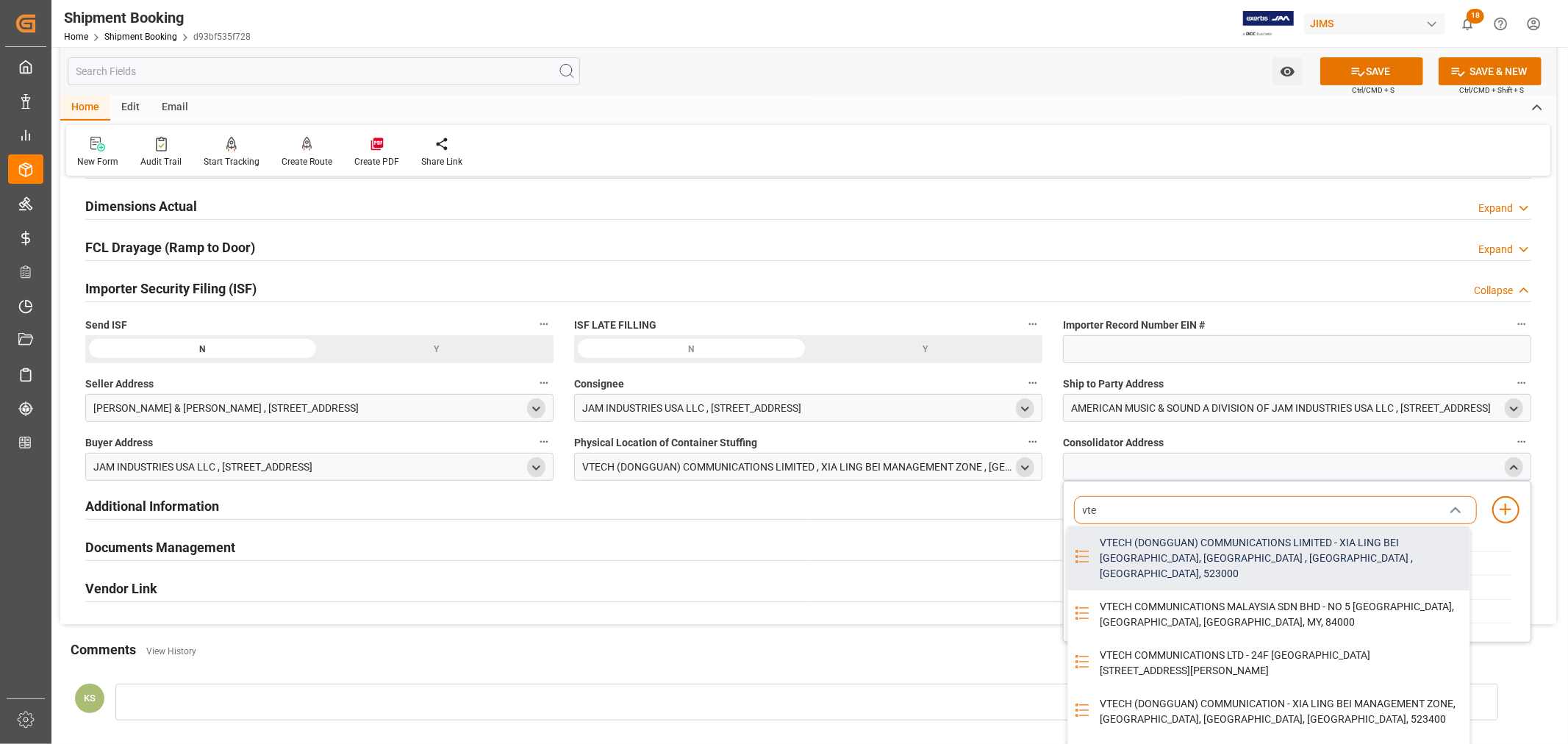
click at [1183, 555] on div "VTECH (DONGGUAN) COMMUNICATIONS LIMITED - XIA LING BEI [GEOGRAPHIC_DATA], [GEOG…" at bounding box center [1280, 558] width 378 height 64
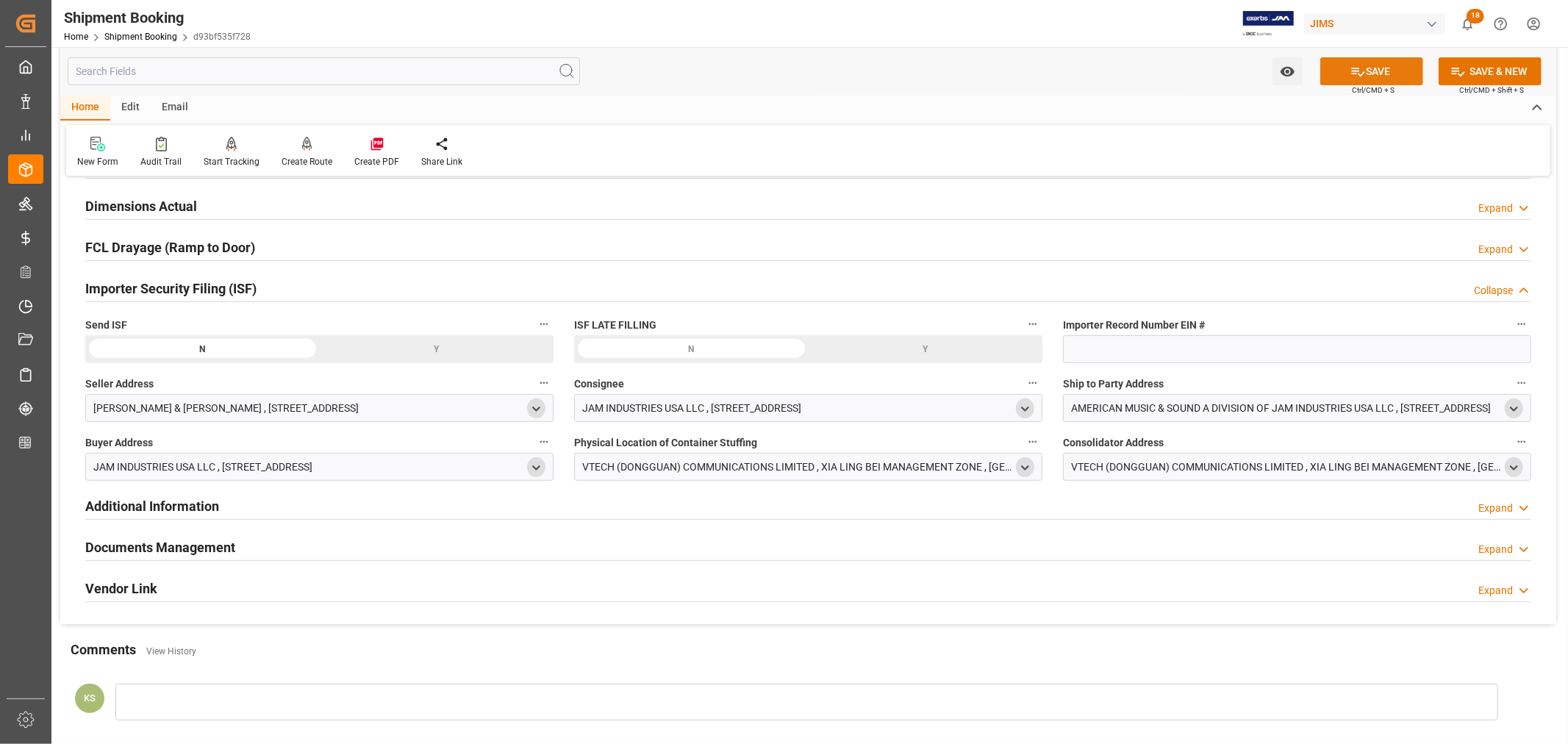
click at [1373, 75] on button "SAVE" at bounding box center [1372, 70] width 103 height 28
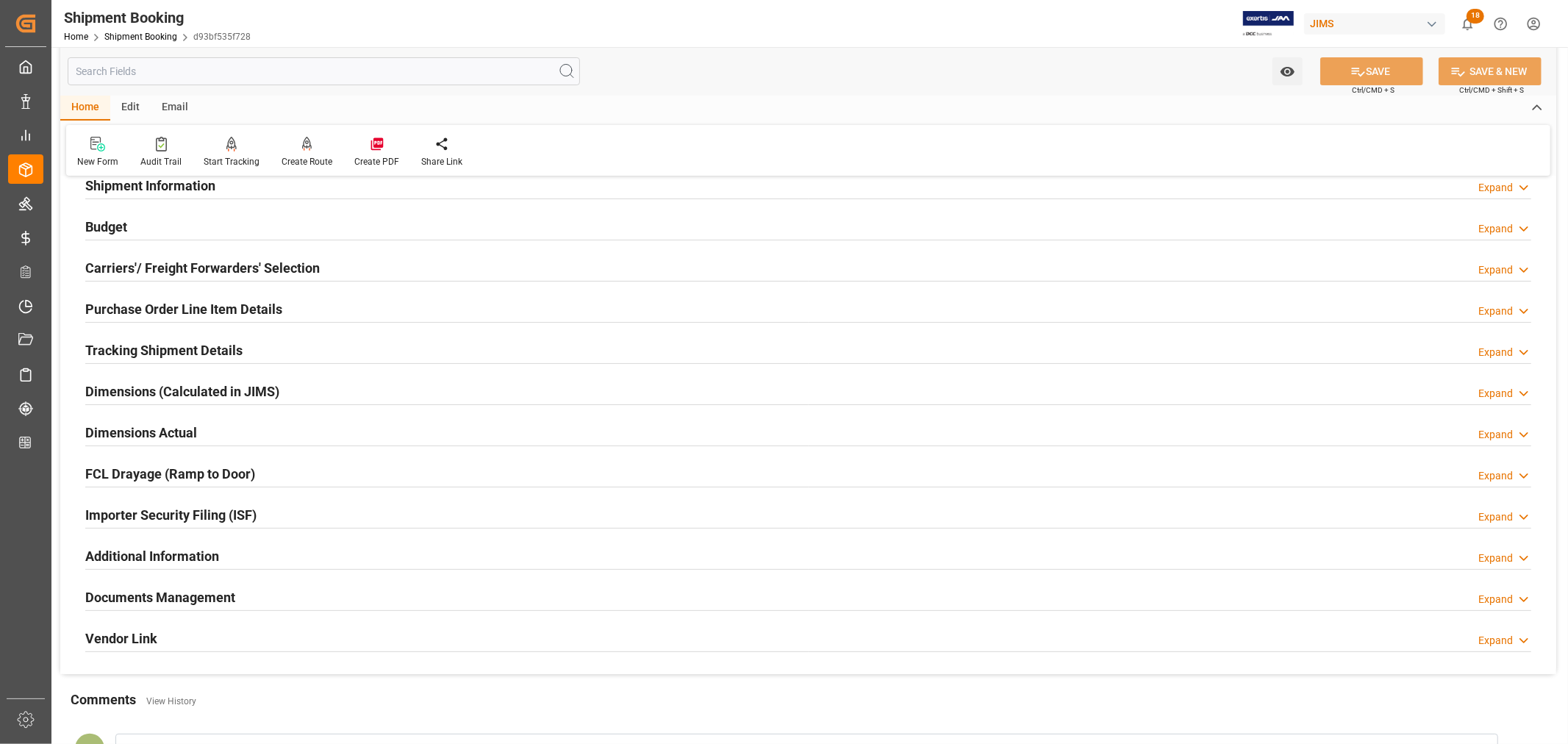
scroll to position [116, 0]
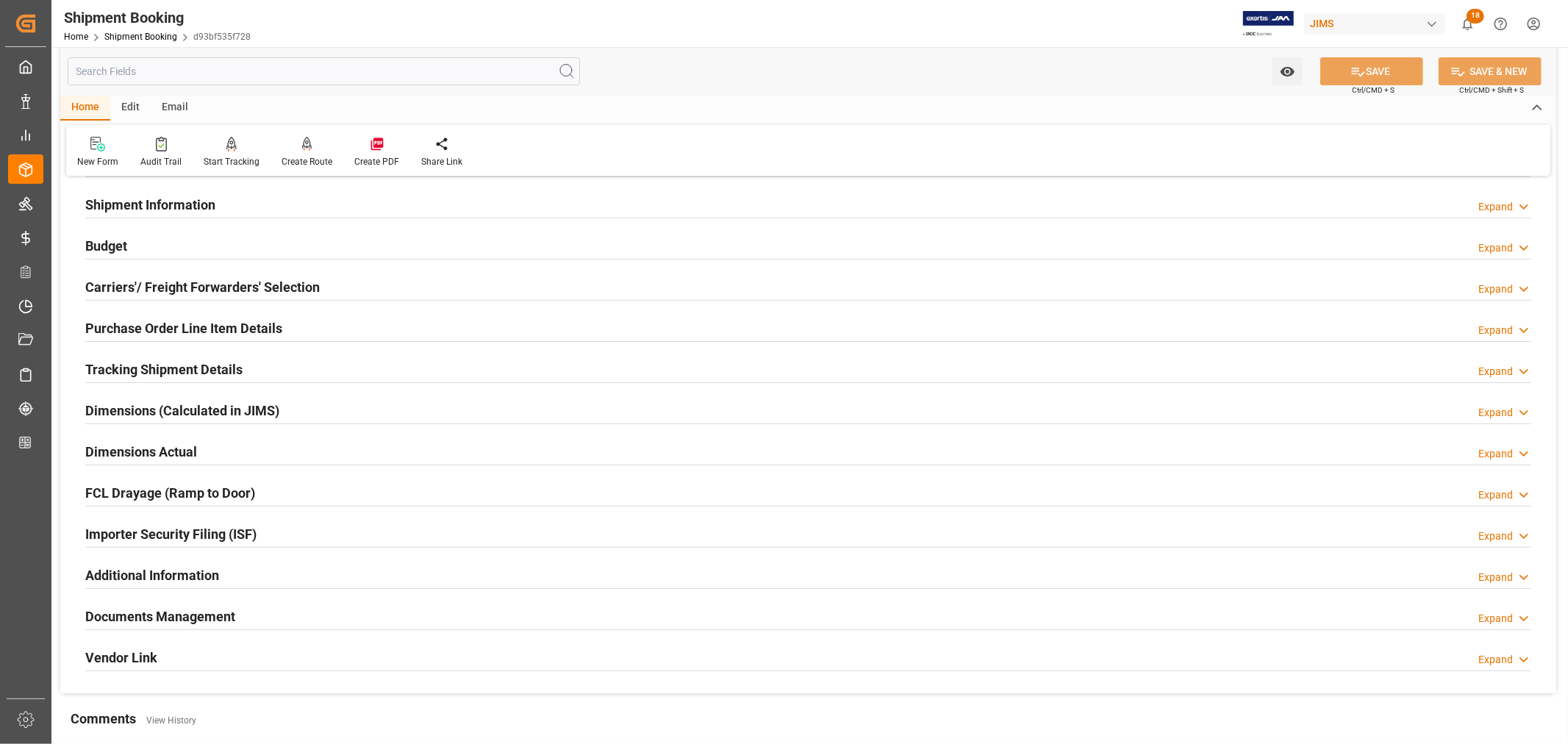
click at [168, 361] on h2 "Tracking Shipment Details" at bounding box center [163, 369] width 157 height 20
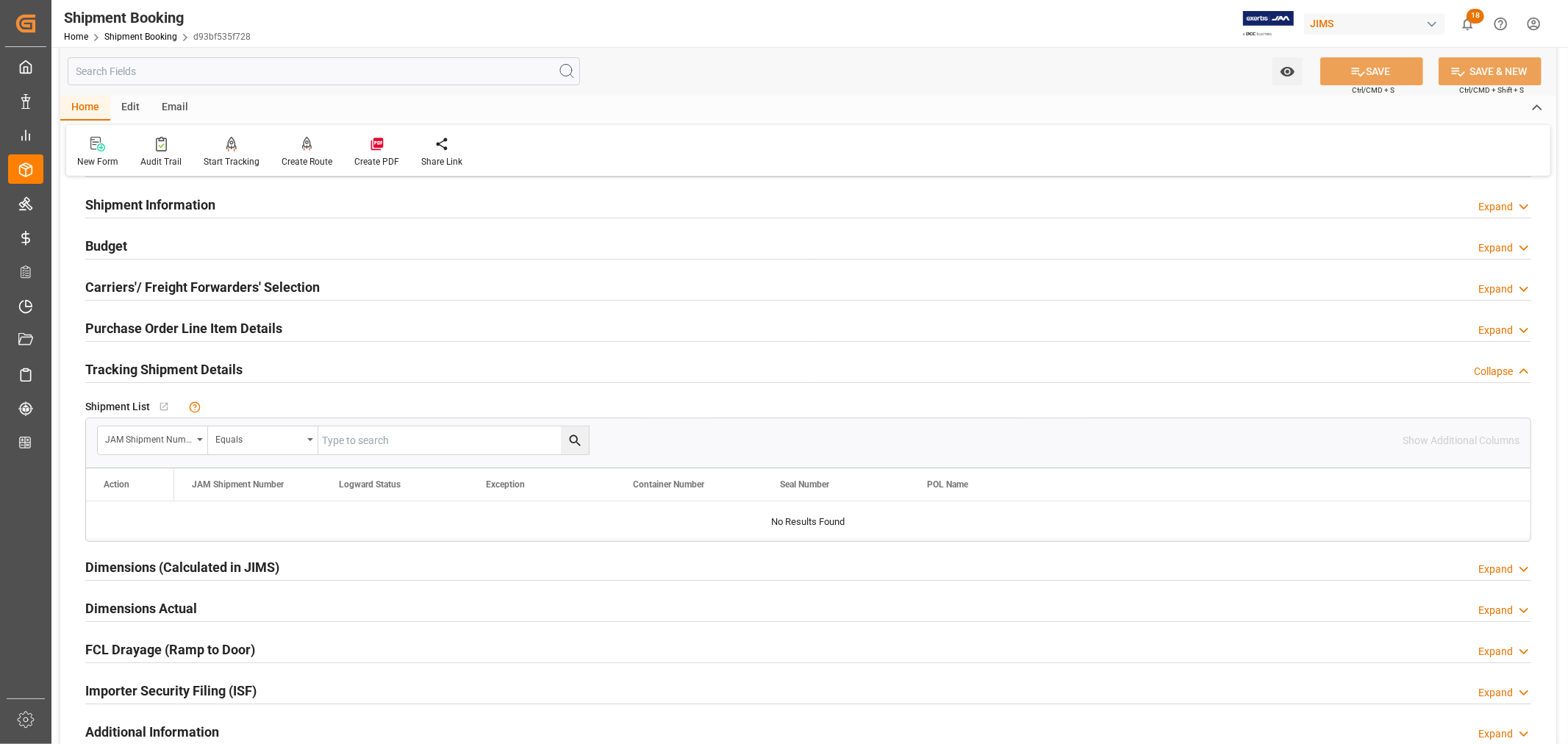
click at [170, 362] on h2 "Tracking Shipment Details" at bounding box center [163, 369] width 157 height 20
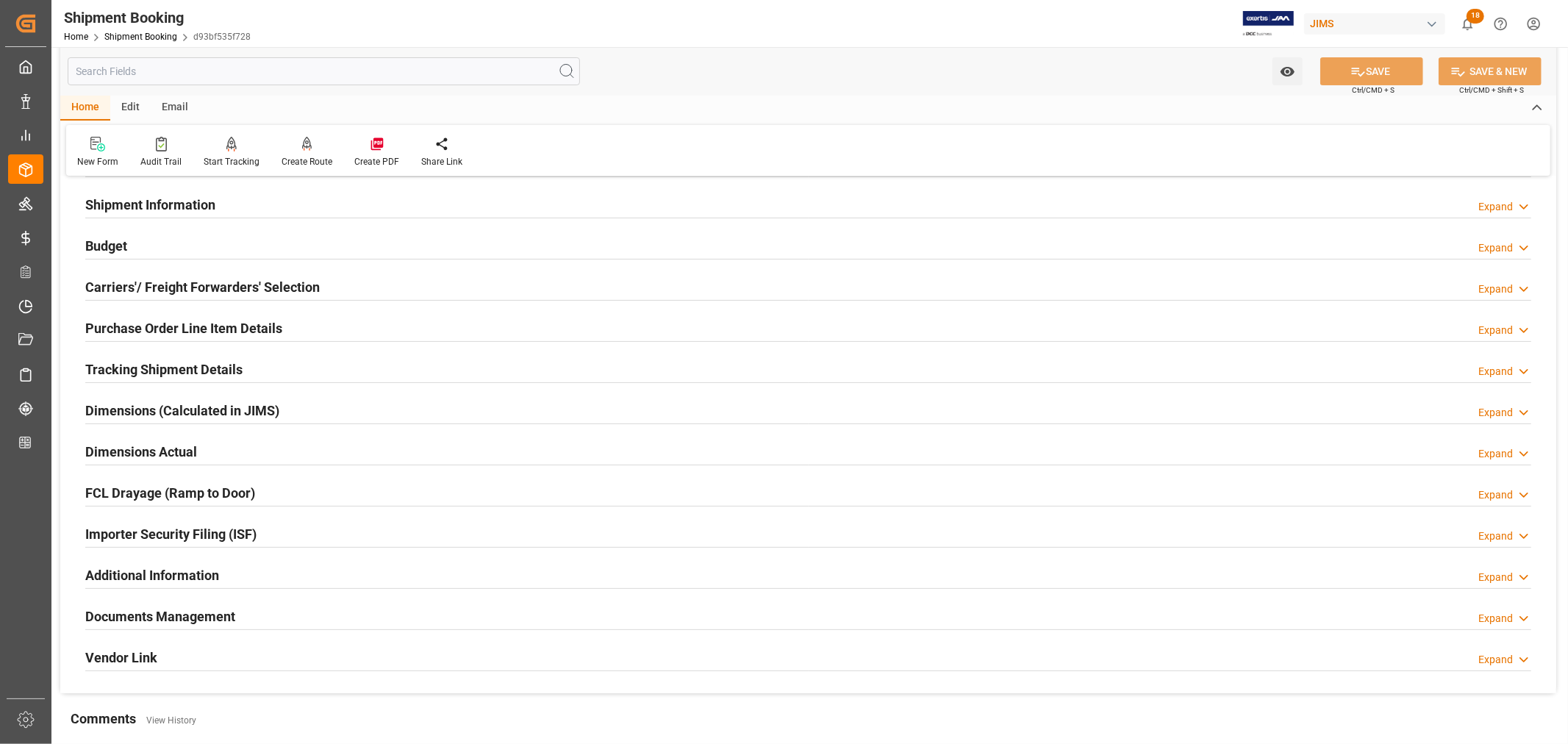
click at [190, 286] on h2 "Carriers'/ Freight Forwarders' Selection" at bounding box center [202, 287] width 235 height 20
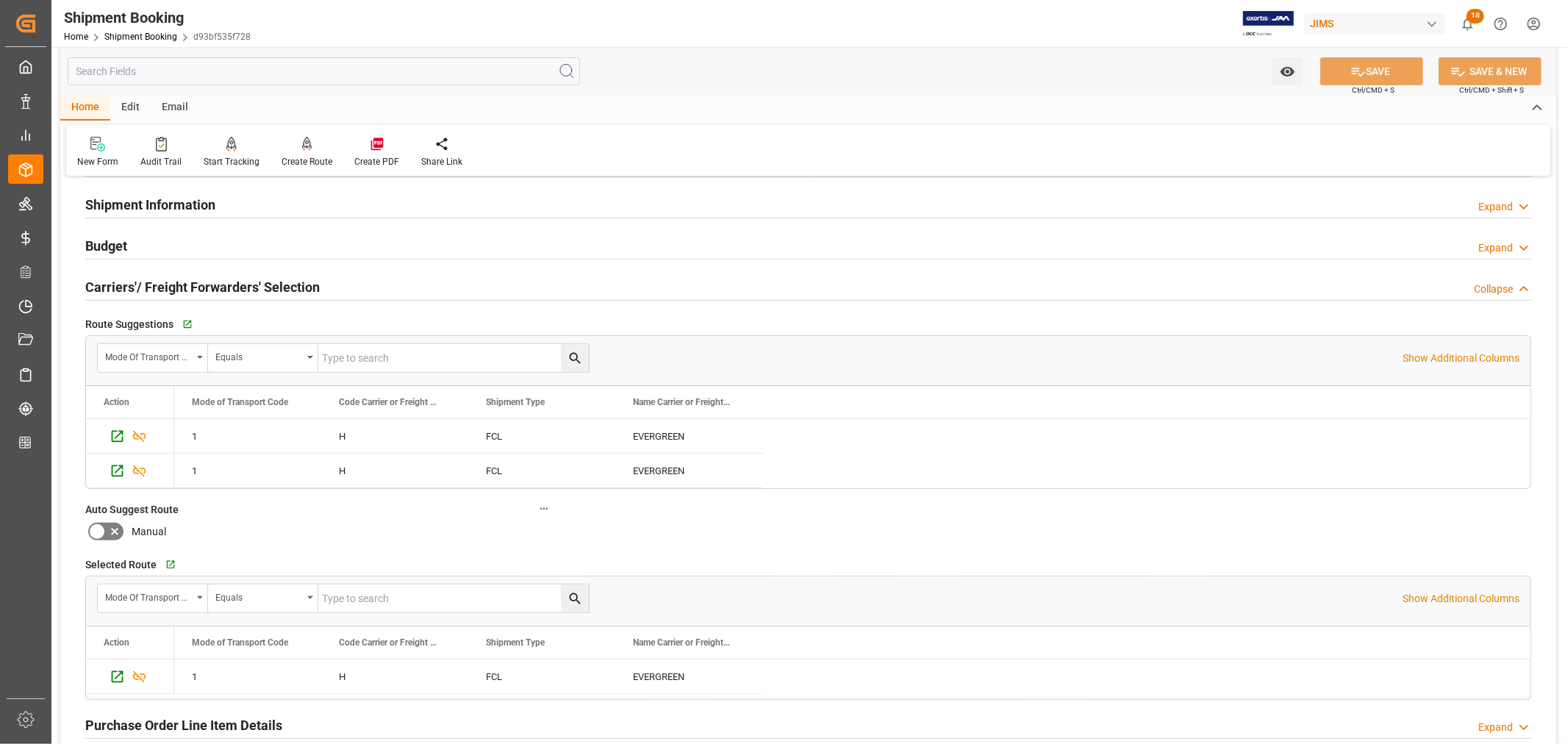
click at [191, 284] on h2 "Carriers'/ Freight Forwarders' Selection" at bounding box center [202, 287] width 235 height 20
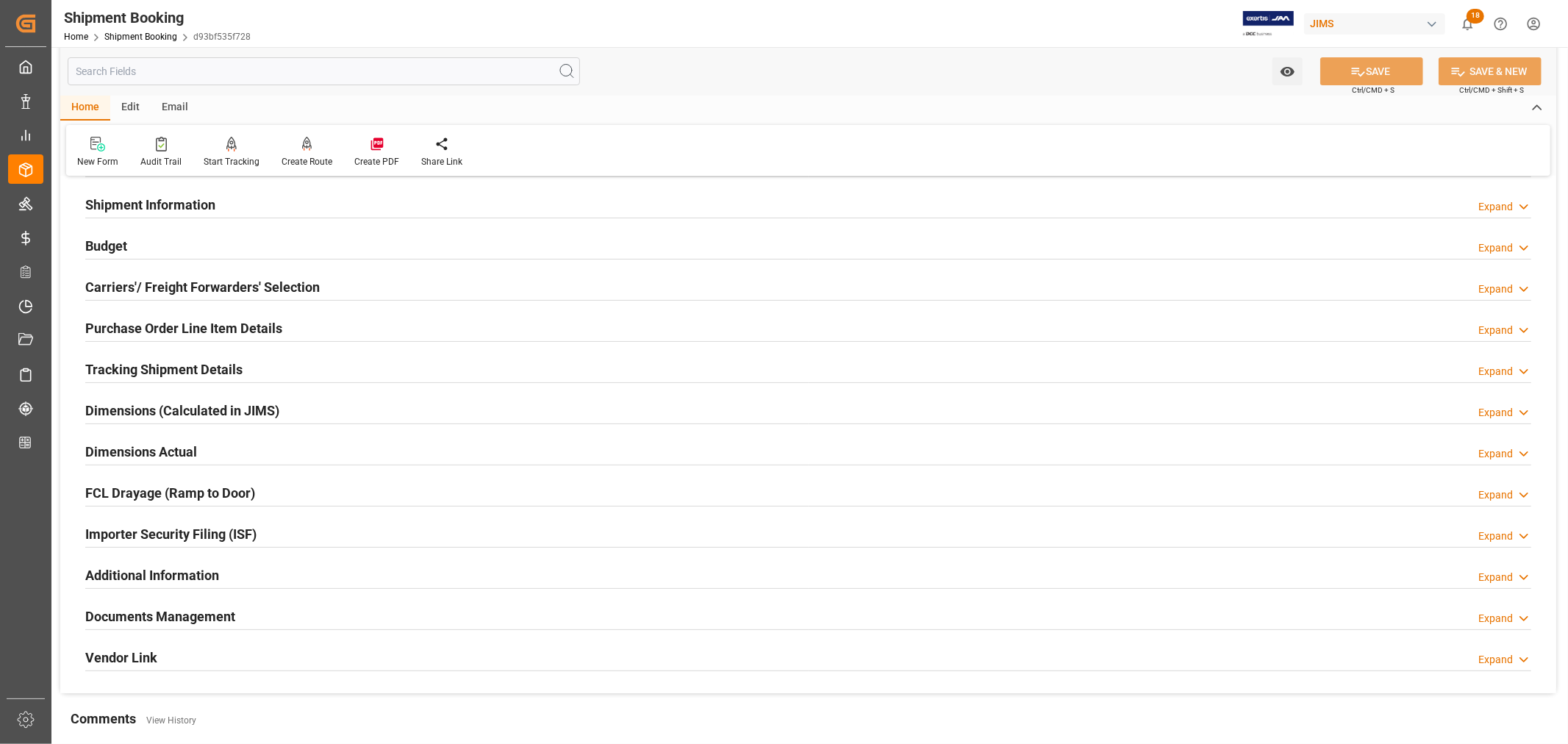
click at [133, 370] on h2 "Tracking Shipment Details" at bounding box center [163, 369] width 157 height 20
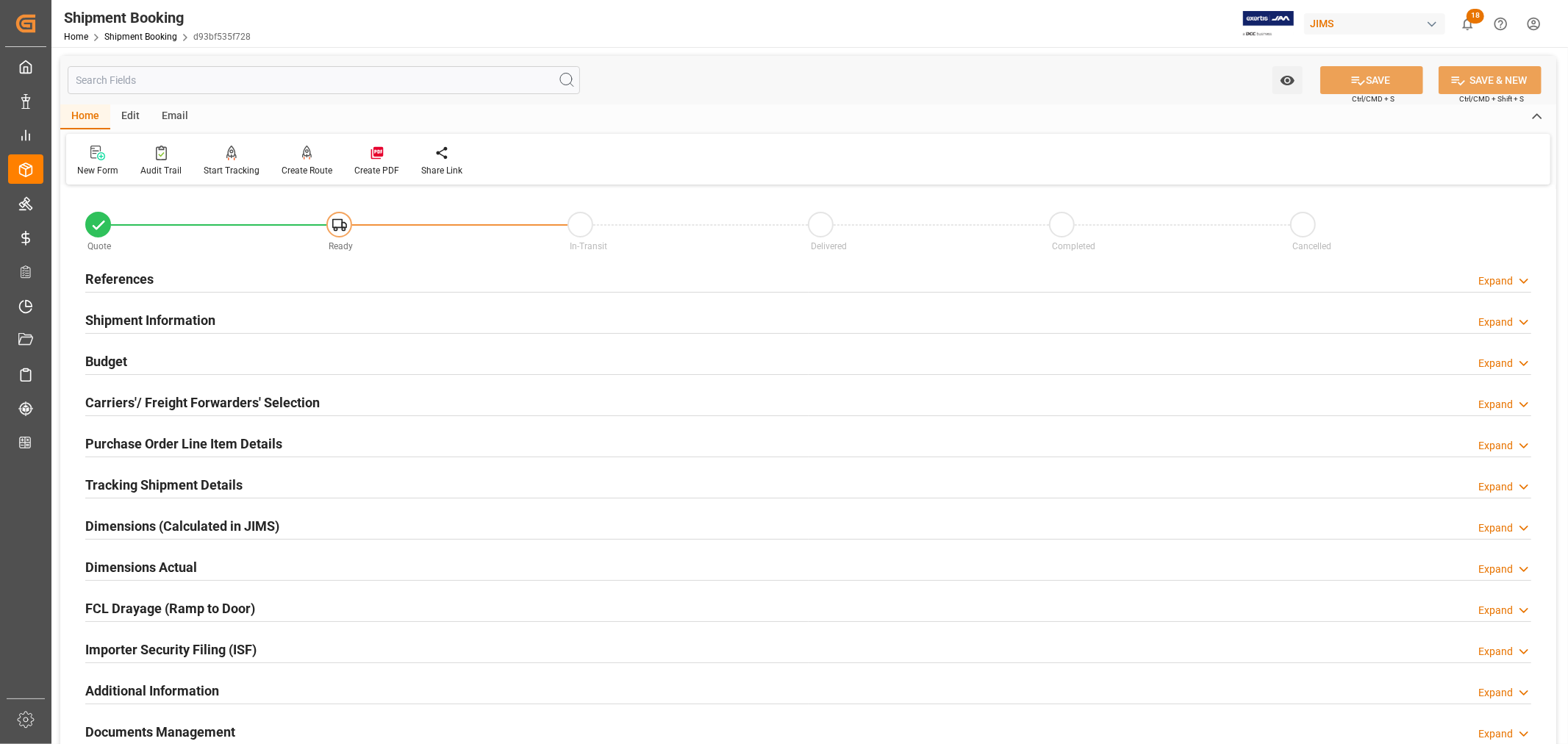
click at [125, 436] on h2 "Purchase Order Line Item Details" at bounding box center [183, 443] width 197 height 20
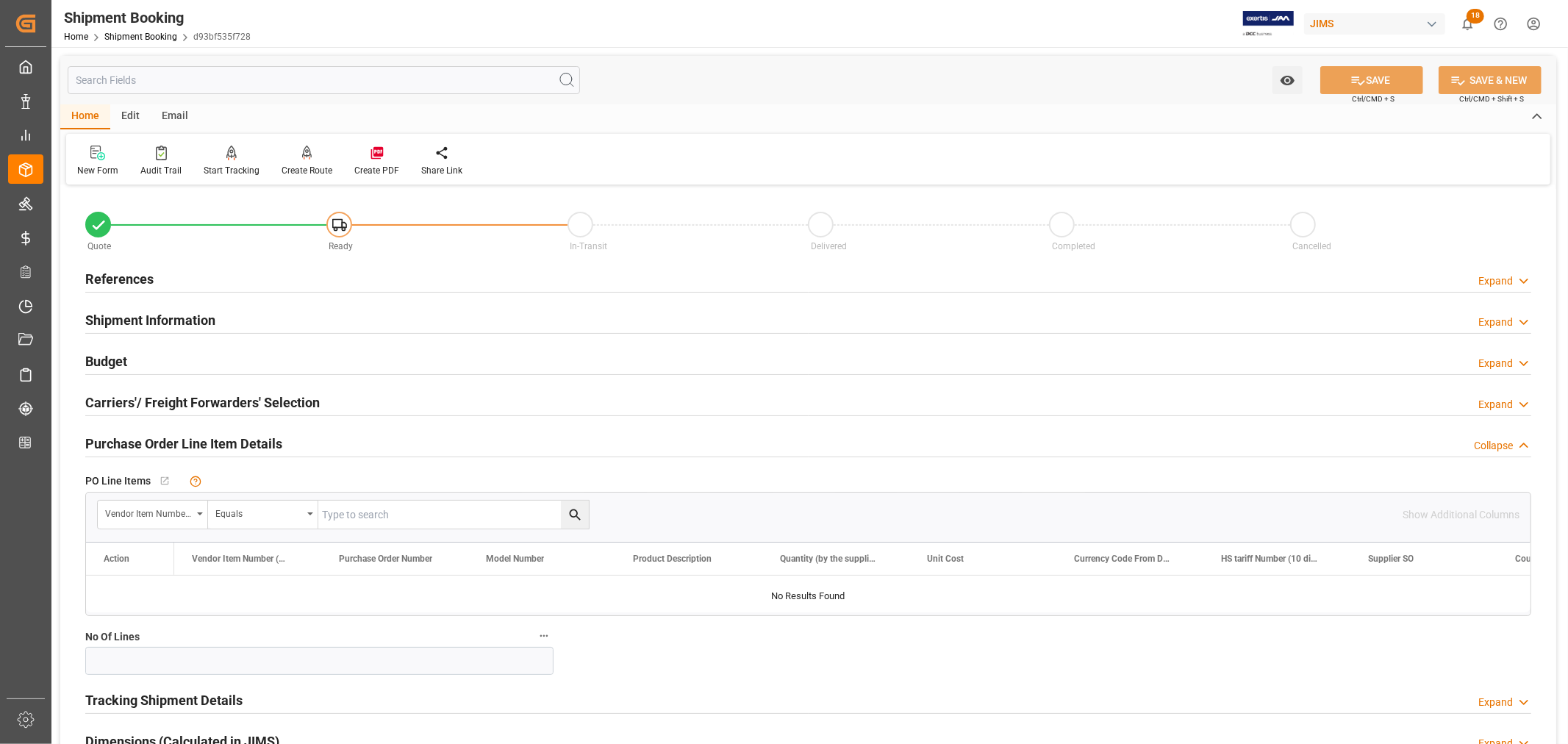
click at [125, 436] on h2 "Purchase Order Line Item Details" at bounding box center [183, 443] width 197 height 20
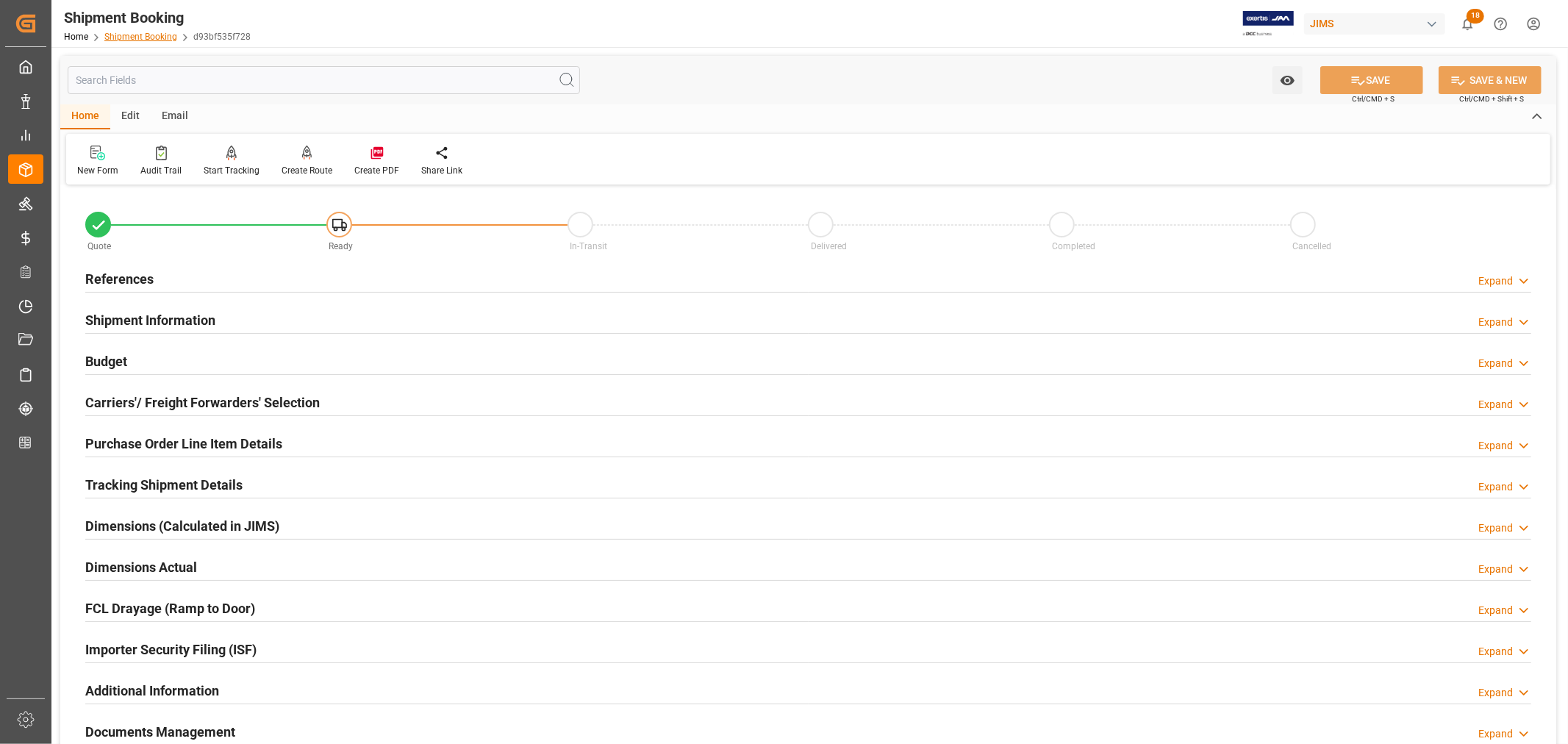
click at [132, 32] on link "Shipment Booking" at bounding box center [141, 36] width 73 height 10
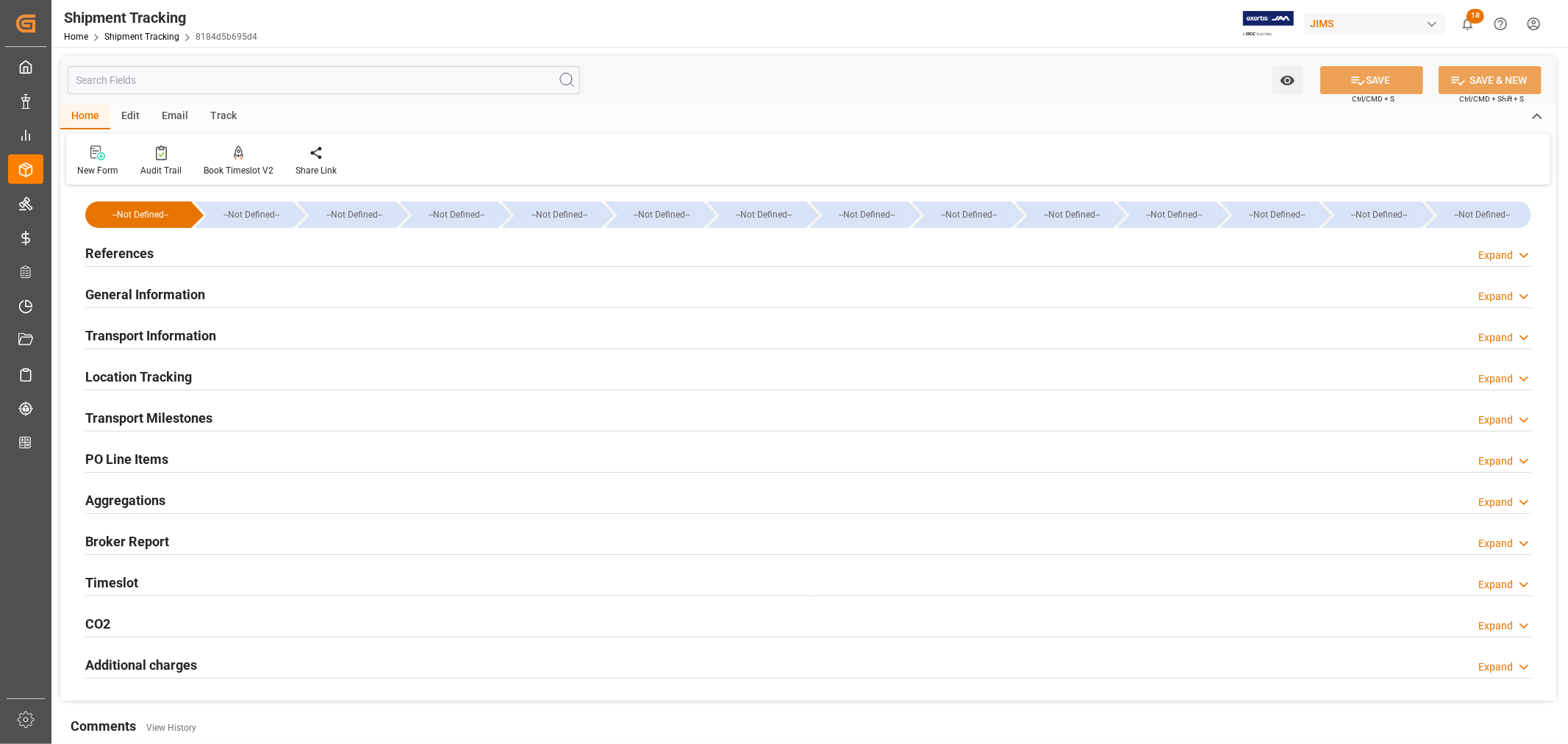
click at [140, 258] on h2 "References" at bounding box center [119, 253] width 69 height 20
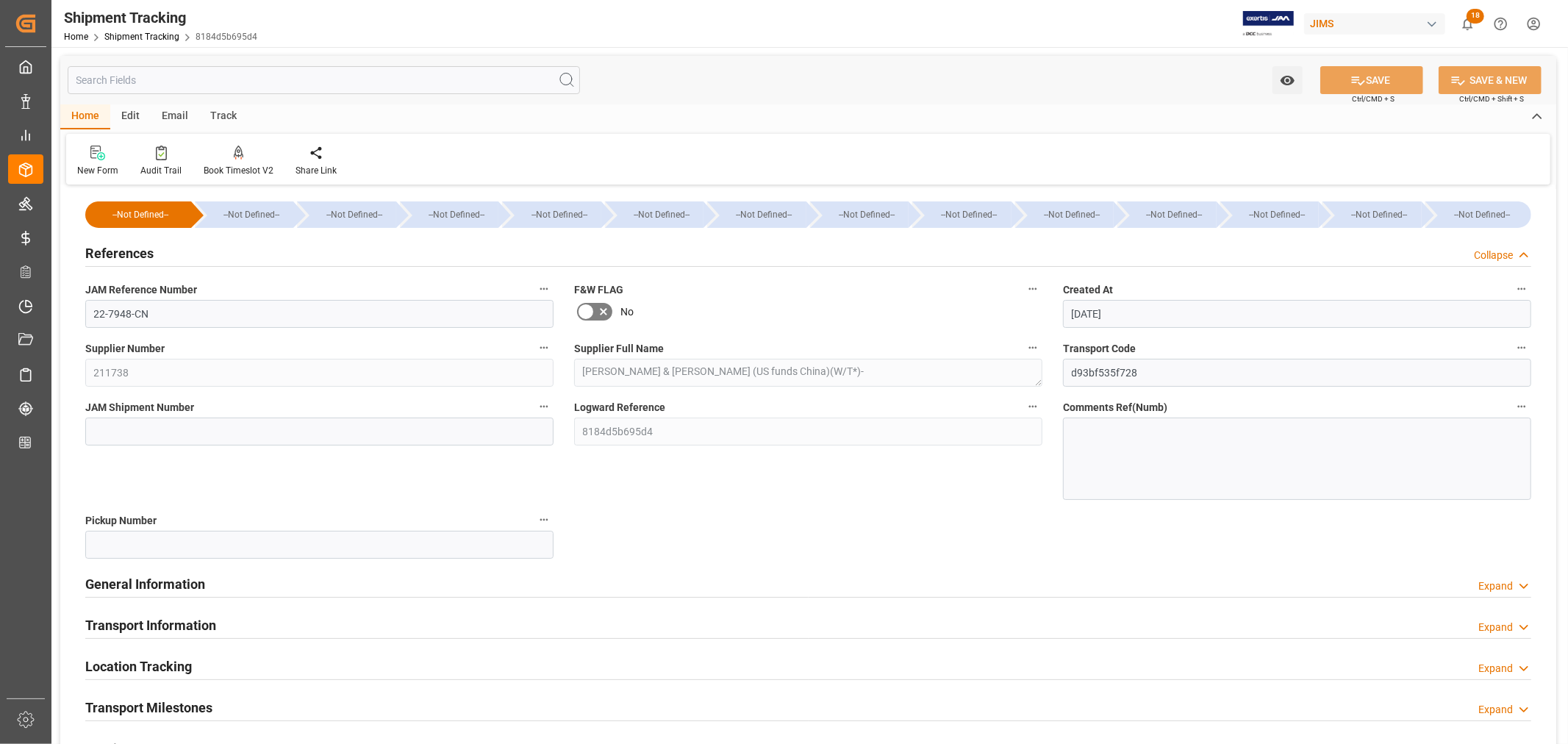
click at [140, 258] on h2 "References" at bounding box center [119, 253] width 69 height 20
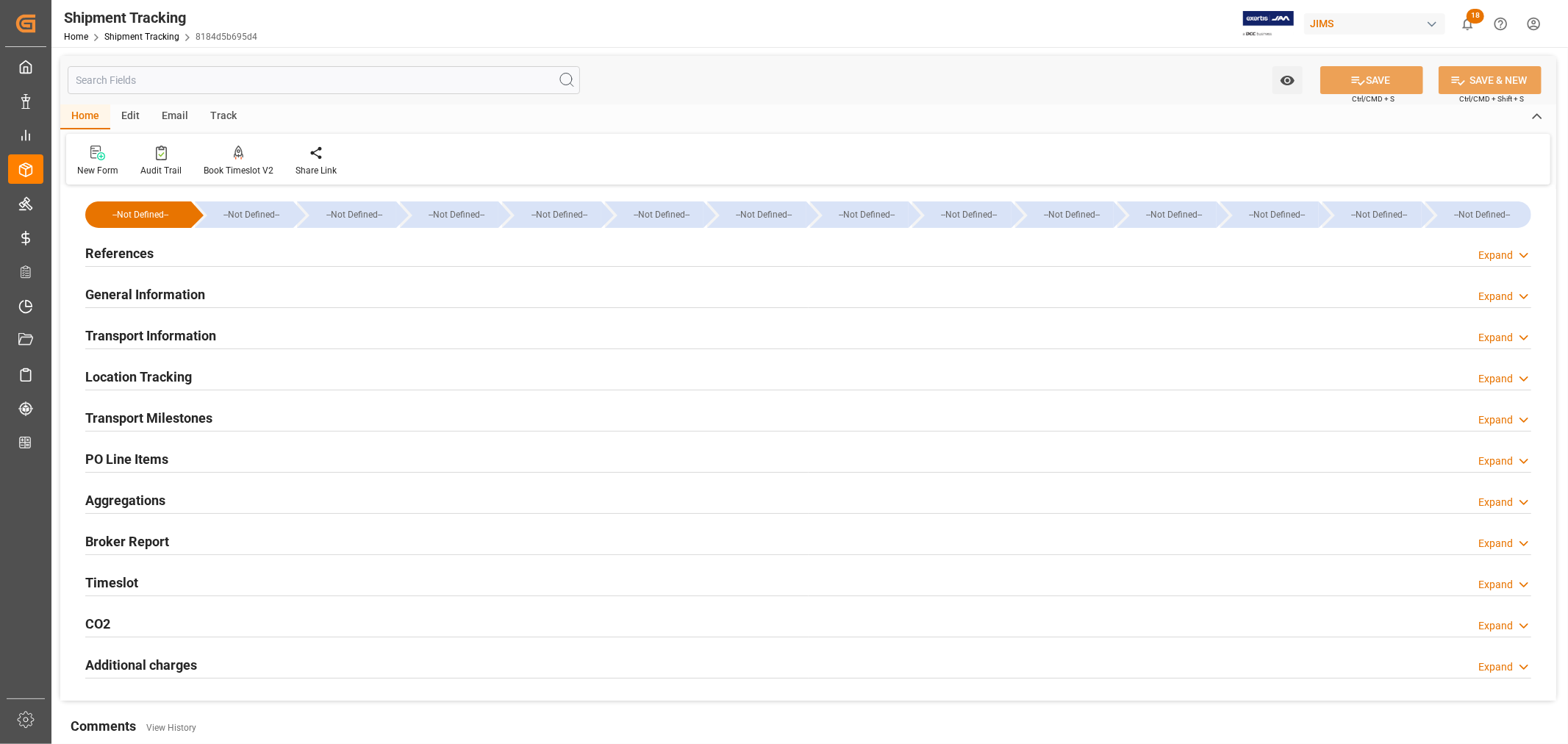
click at [147, 288] on h2 "General Information" at bounding box center [145, 294] width 120 height 20
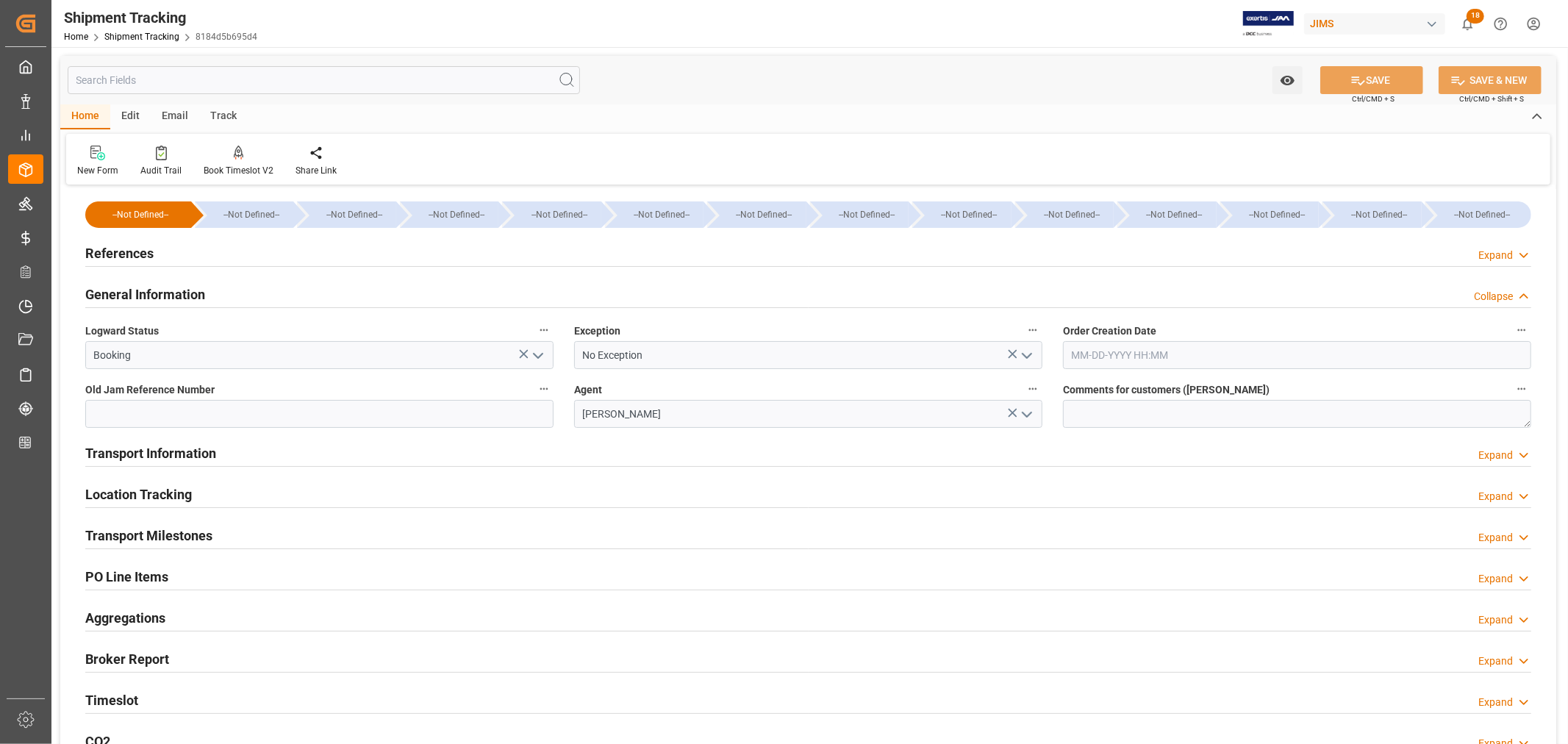
click at [1030, 355] on polyline "open menu" at bounding box center [1027, 355] width 9 height 5
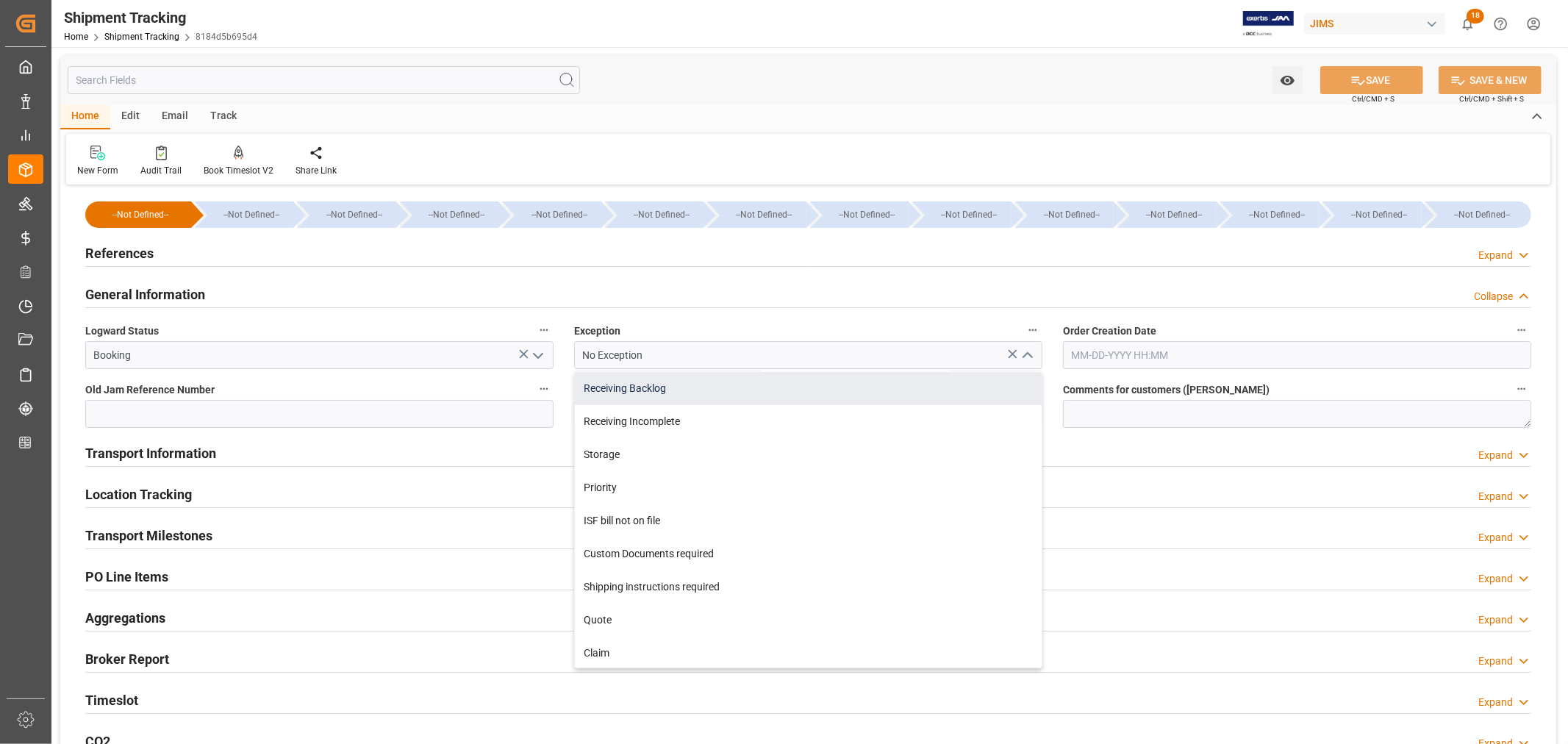
scroll to position [408, 0]
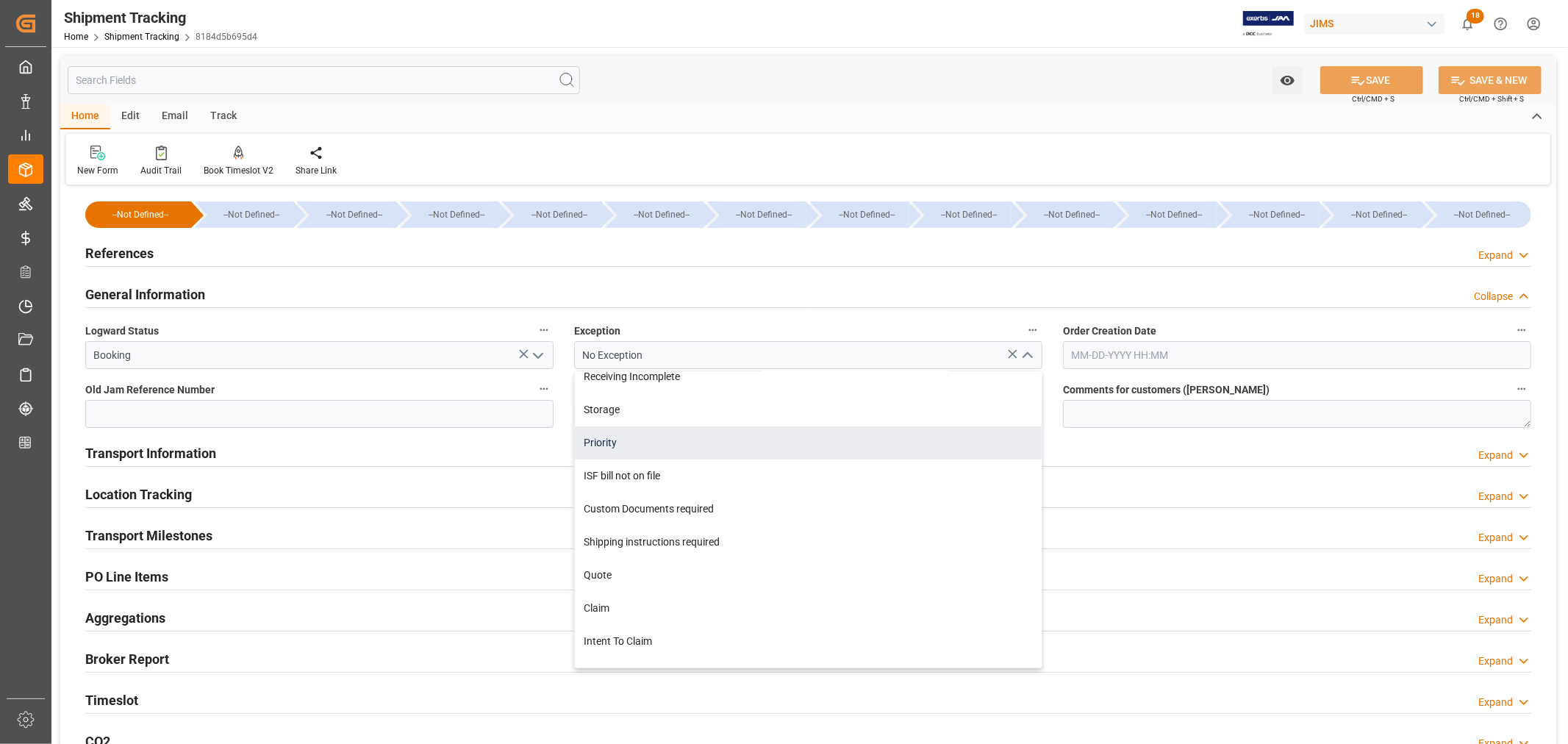
click at [602, 442] on div "Priority" at bounding box center [807, 442] width 467 height 33
type input "Priority"
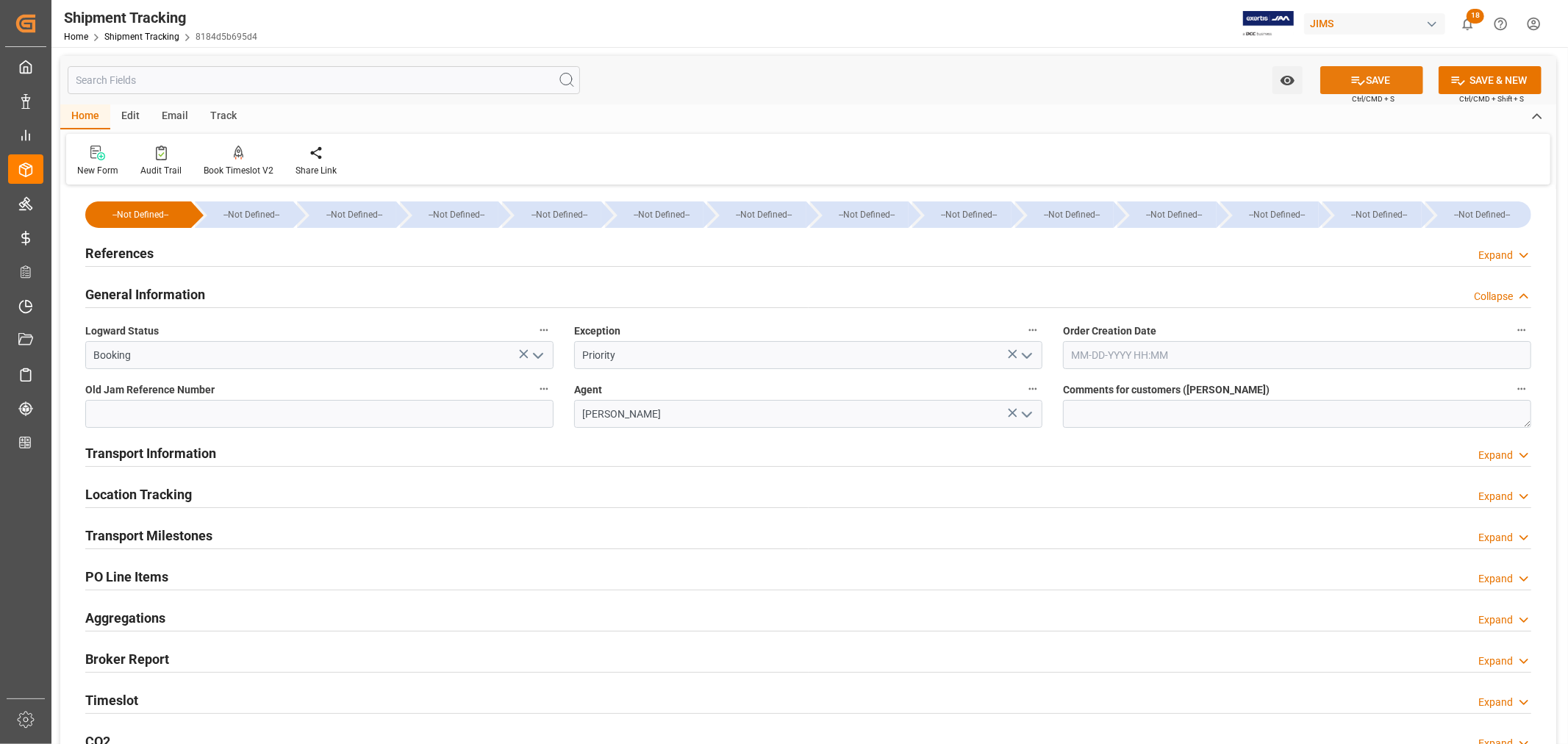
click at [1376, 77] on button "SAVE" at bounding box center [1372, 79] width 103 height 28
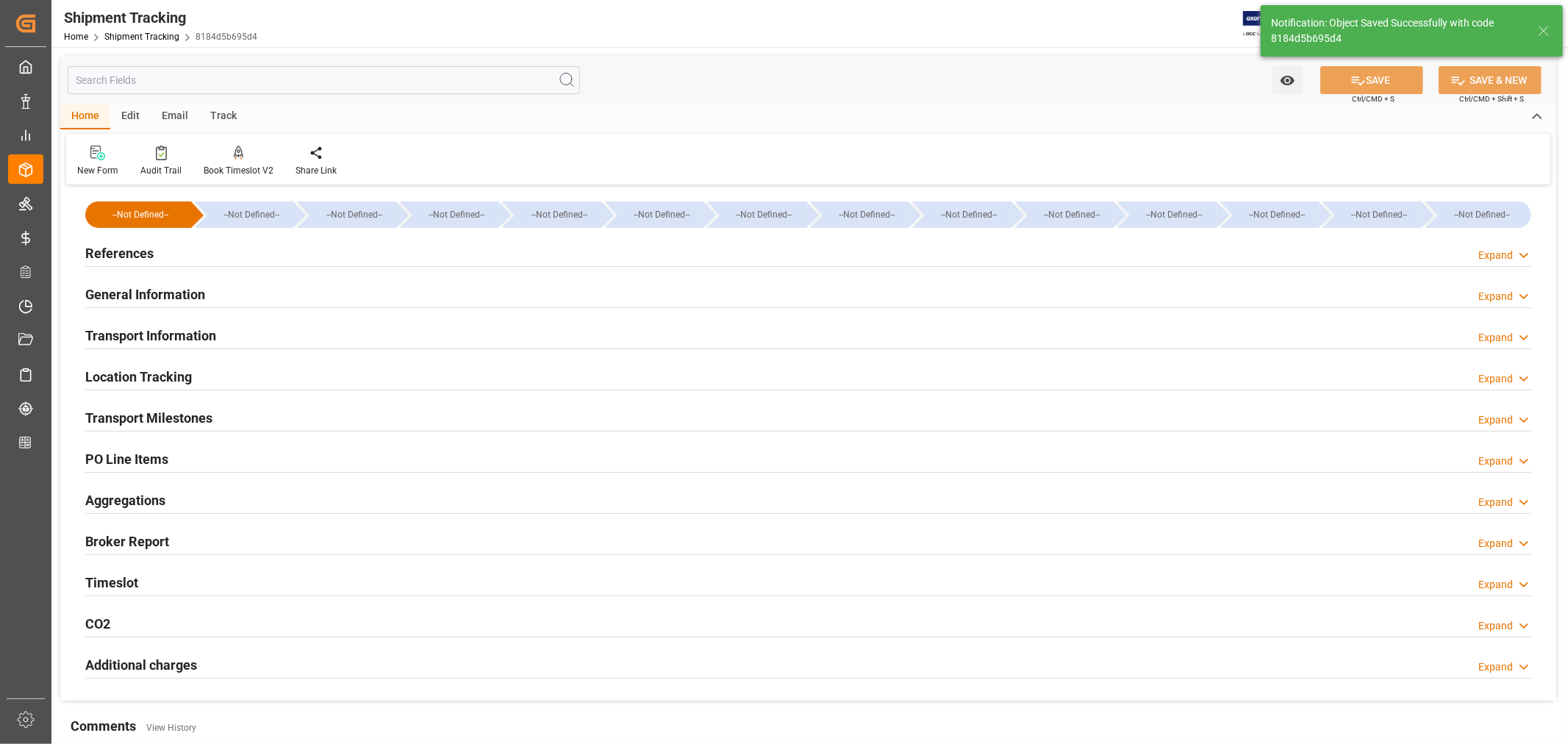
click at [192, 415] on h2 "Transport Milestones" at bounding box center [148, 418] width 127 height 20
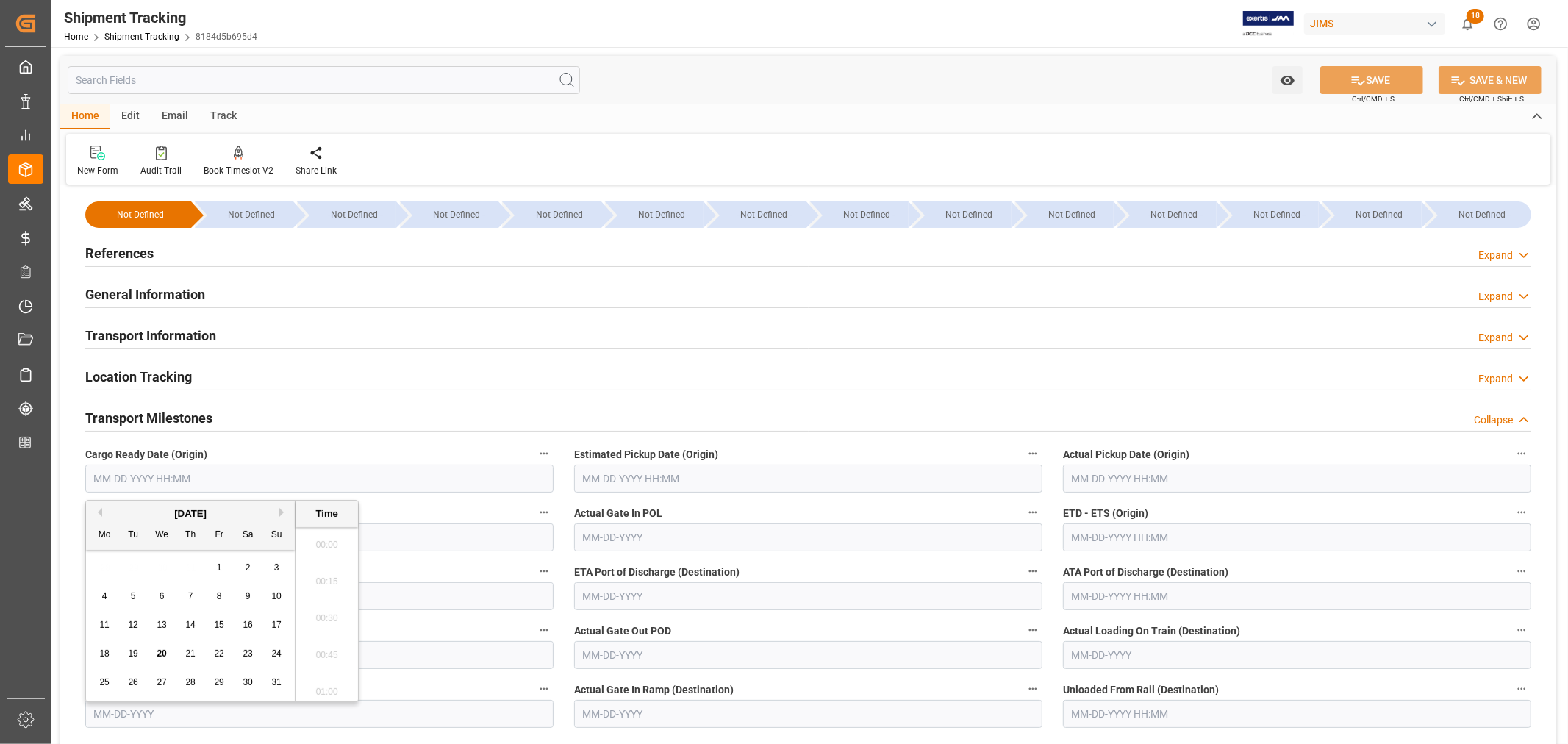
click at [175, 479] on input "text" at bounding box center [319, 478] width 468 height 28
click at [158, 656] on span "20" at bounding box center [161, 653] width 10 height 10
type input "[DATE] 00:00"
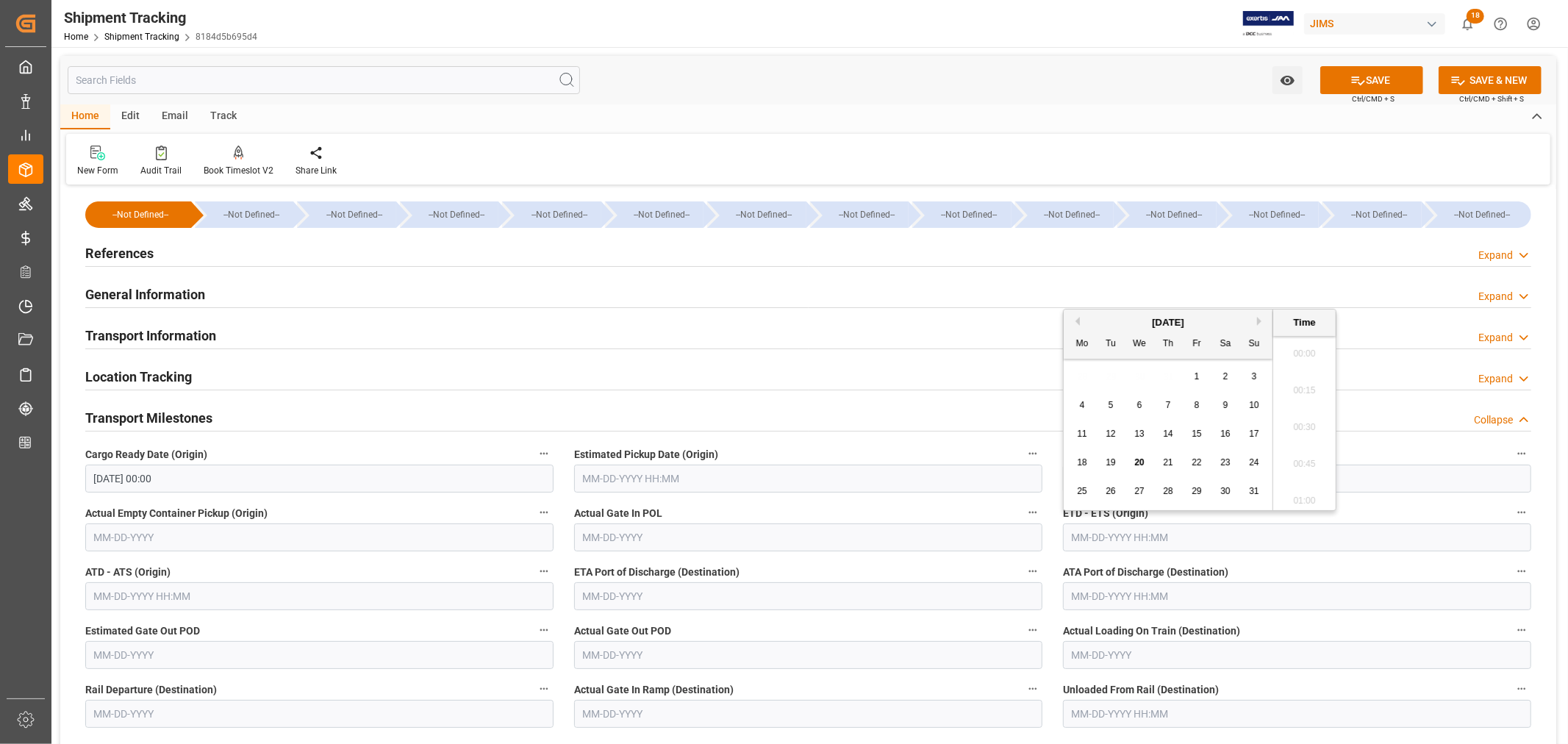
click at [1112, 536] on input "text" at bounding box center [1297, 536] width 468 height 28
click at [1107, 490] on span "26" at bounding box center [1110, 490] width 10 height 10
type input "08-26-2025 00:00"
click at [623, 597] on input "text" at bounding box center [808, 596] width 468 height 28
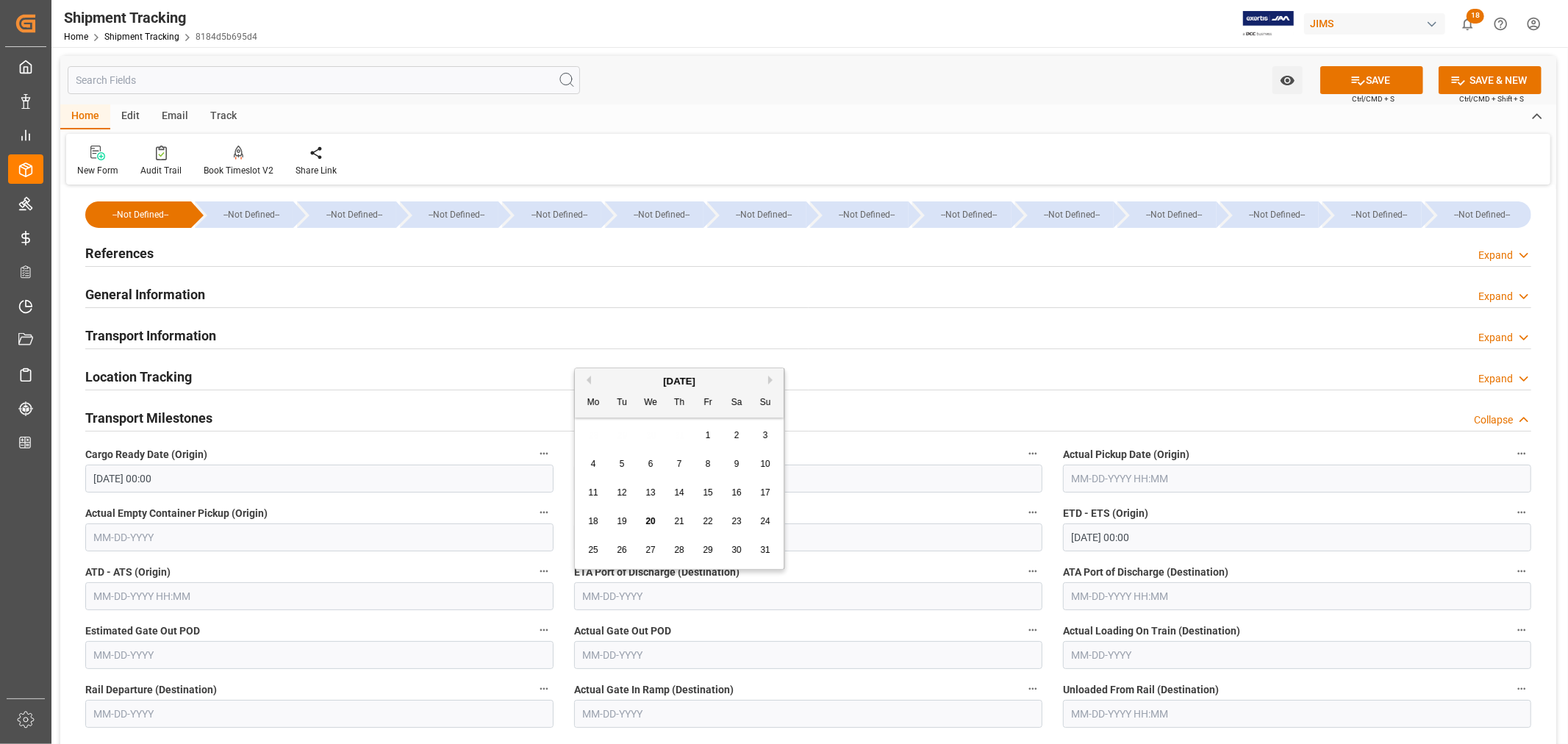
click at [770, 378] on button "Next Month" at bounding box center [772, 380] width 9 height 9
click at [589, 463] on div "8" at bounding box center [593, 465] width 18 height 18
type input "[DATE]"
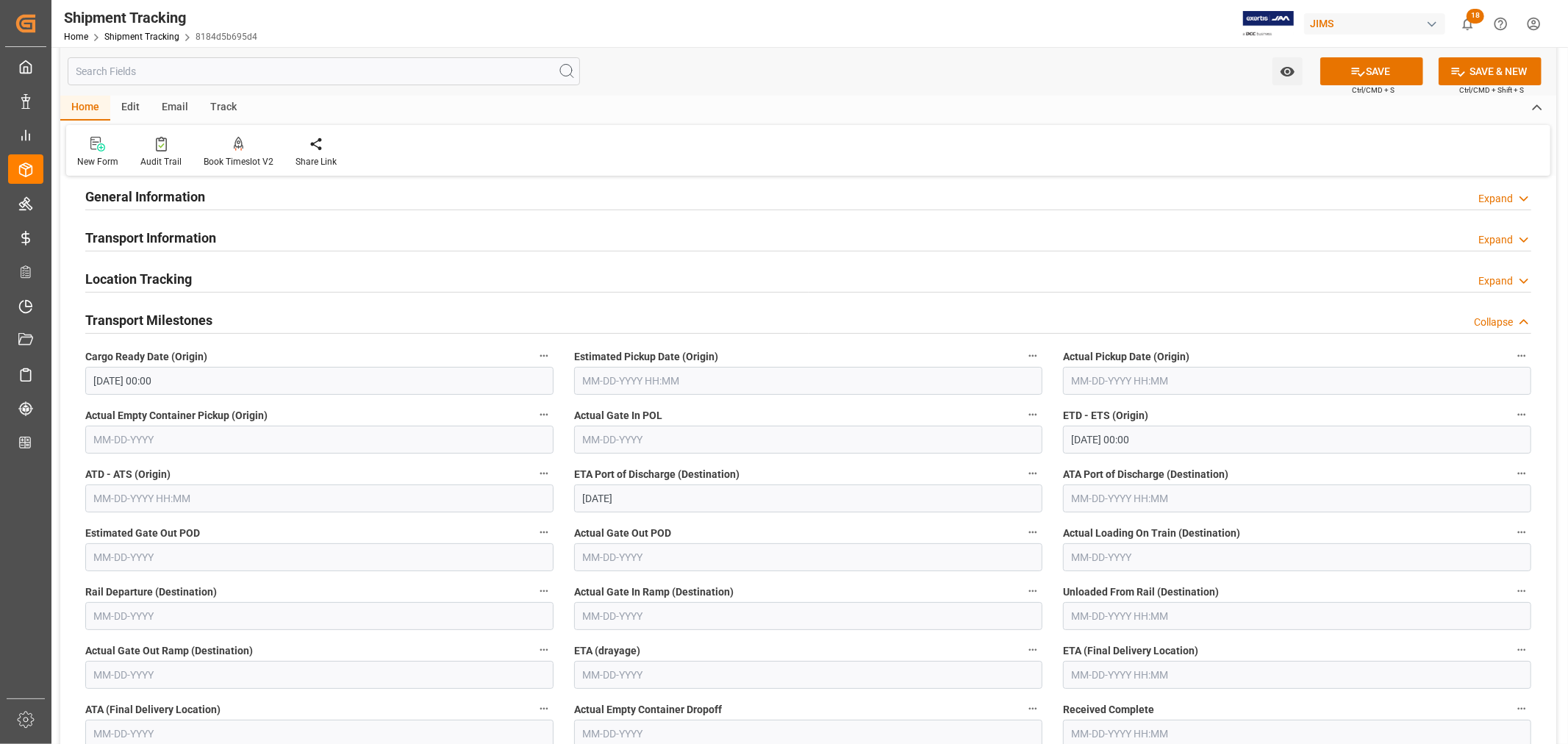
scroll to position [163, 0]
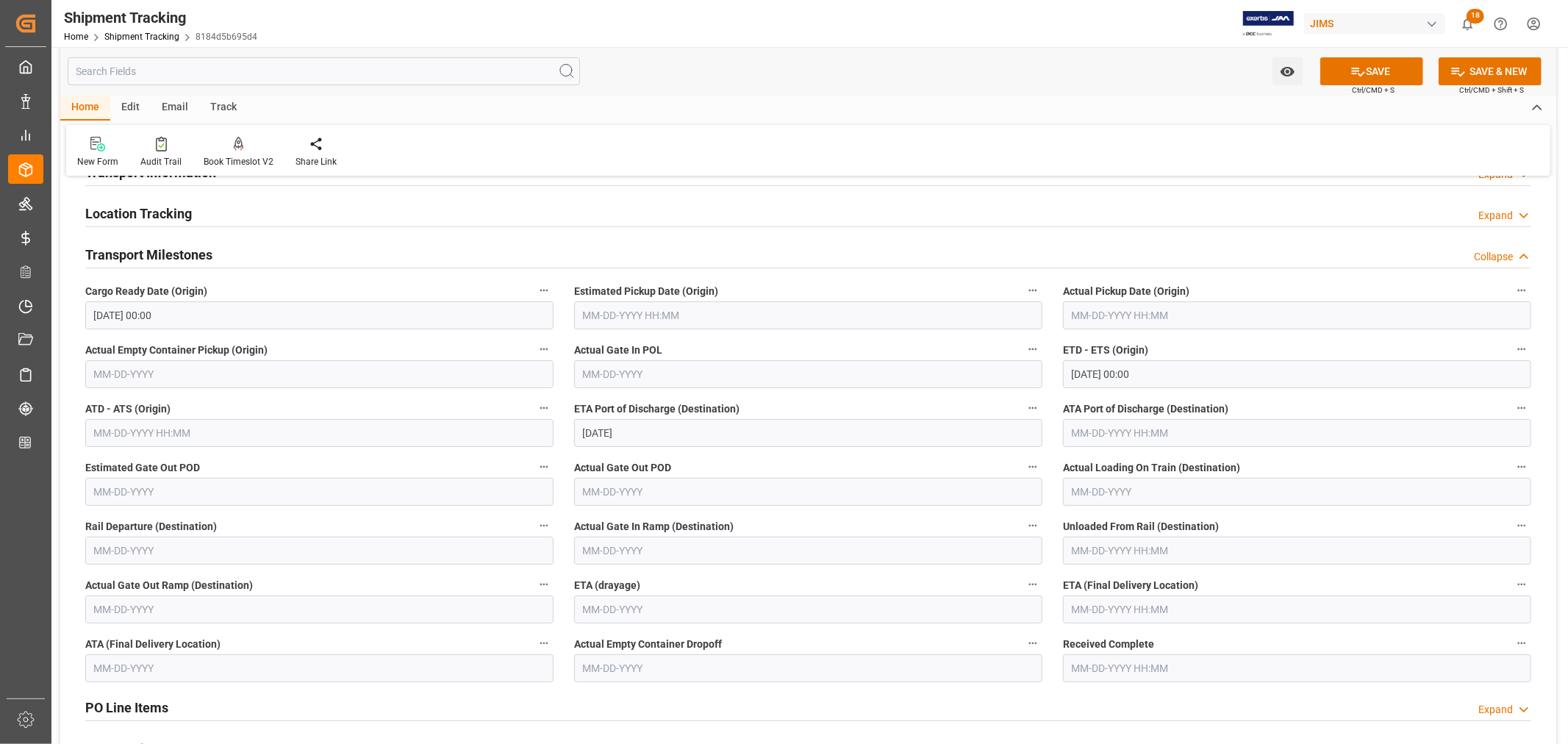
click at [1088, 609] on input "text" at bounding box center [1297, 609] width 468 height 28
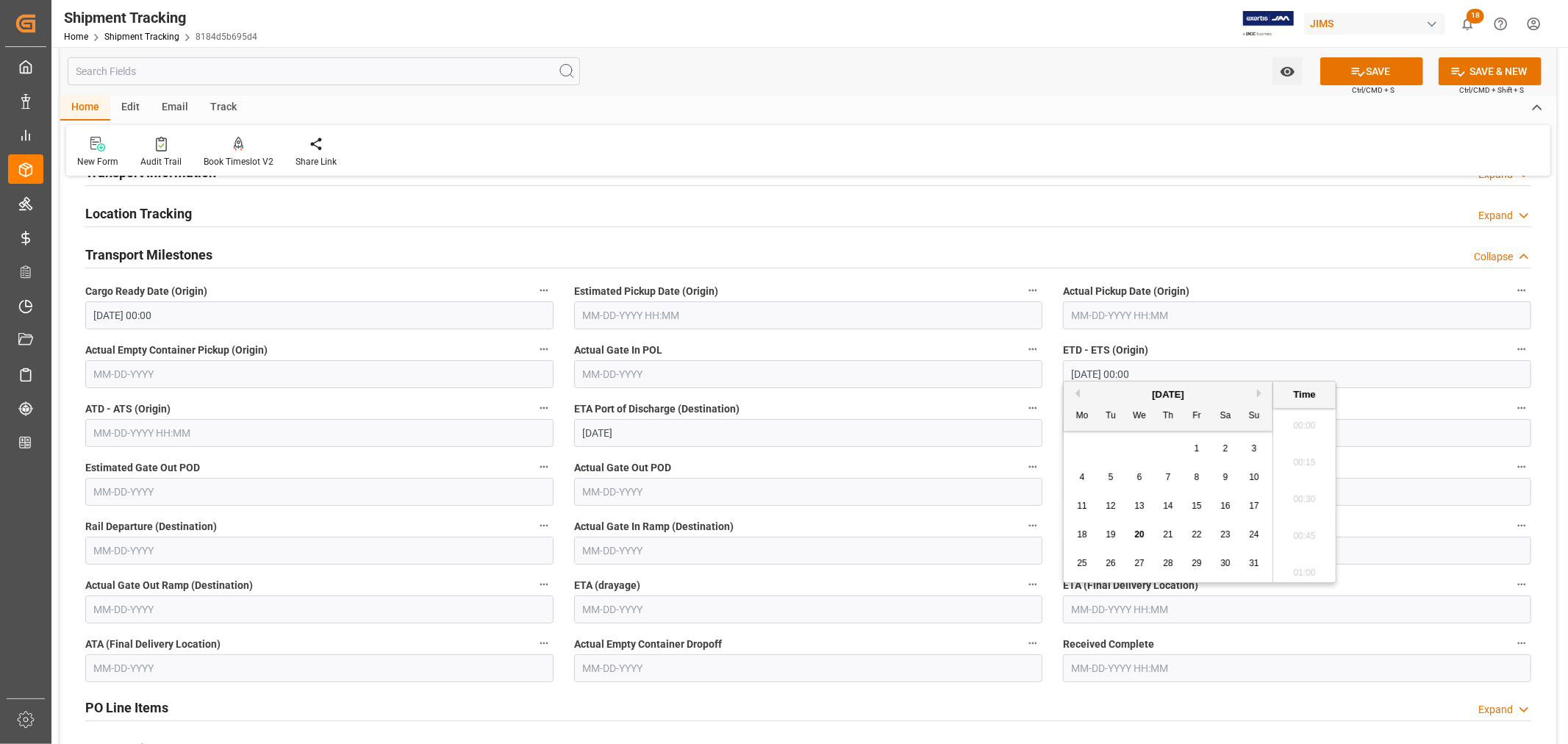
scroll to position [1327, 0]
click at [1260, 393] on button "Next Month" at bounding box center [1262, 394] width 9 height 9
click at [1171, 535] on span "25" at bounding box center [1167, 534] width 10 height 10
type input "[DATE] 00:00"
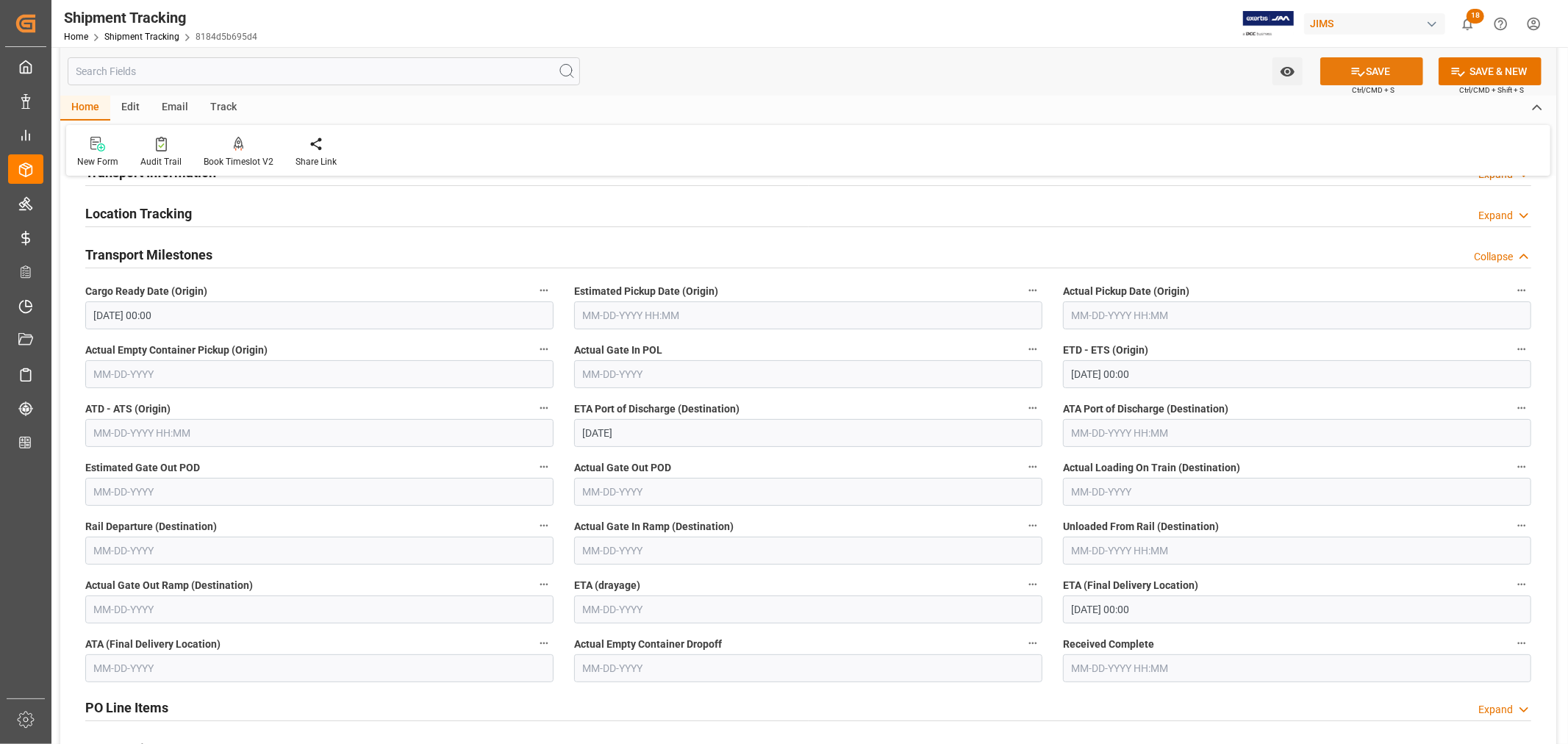
click at [1372, 72] on button "SAVE" at bounding box center [1372, 70] width 103 height 28
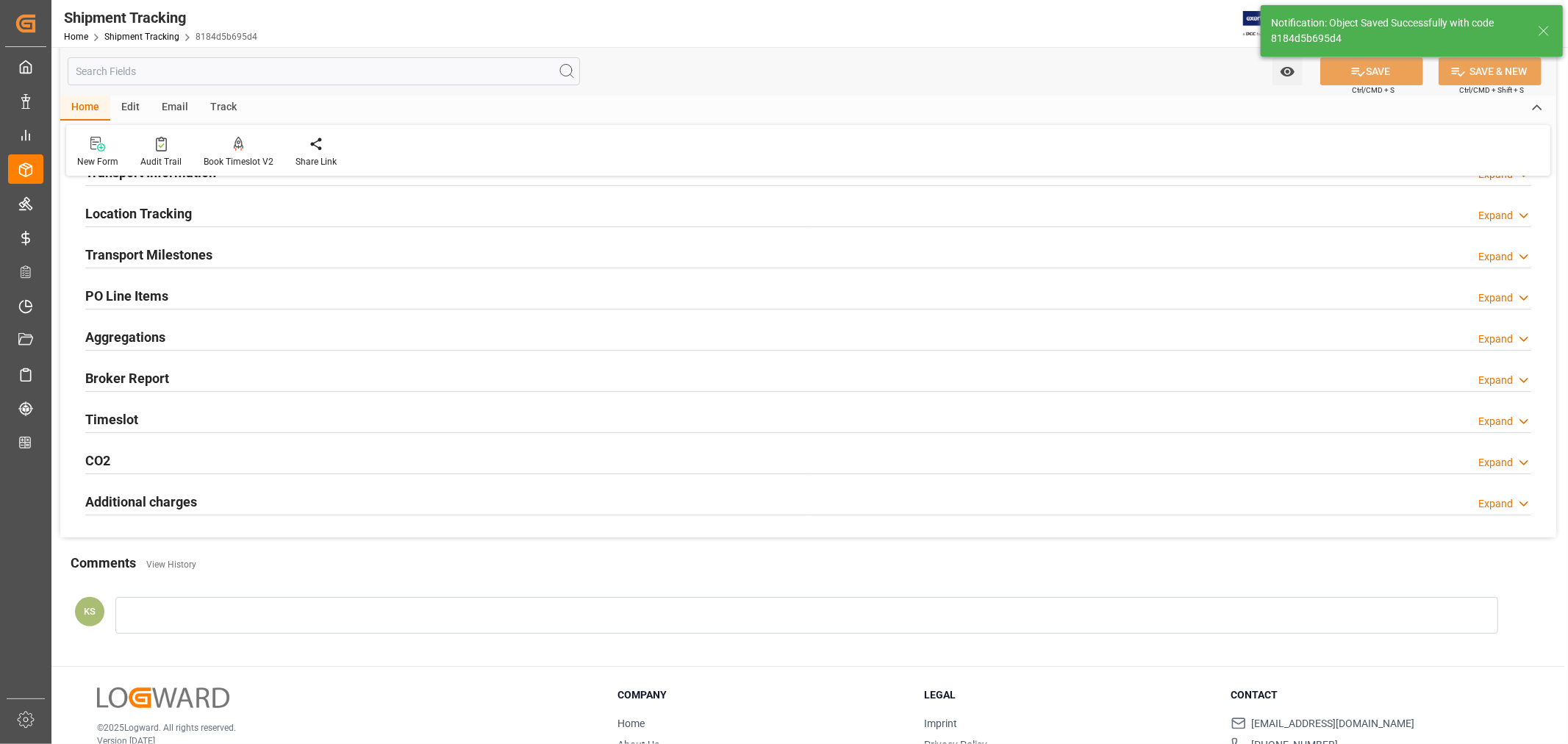
scroll to position [81, 0]
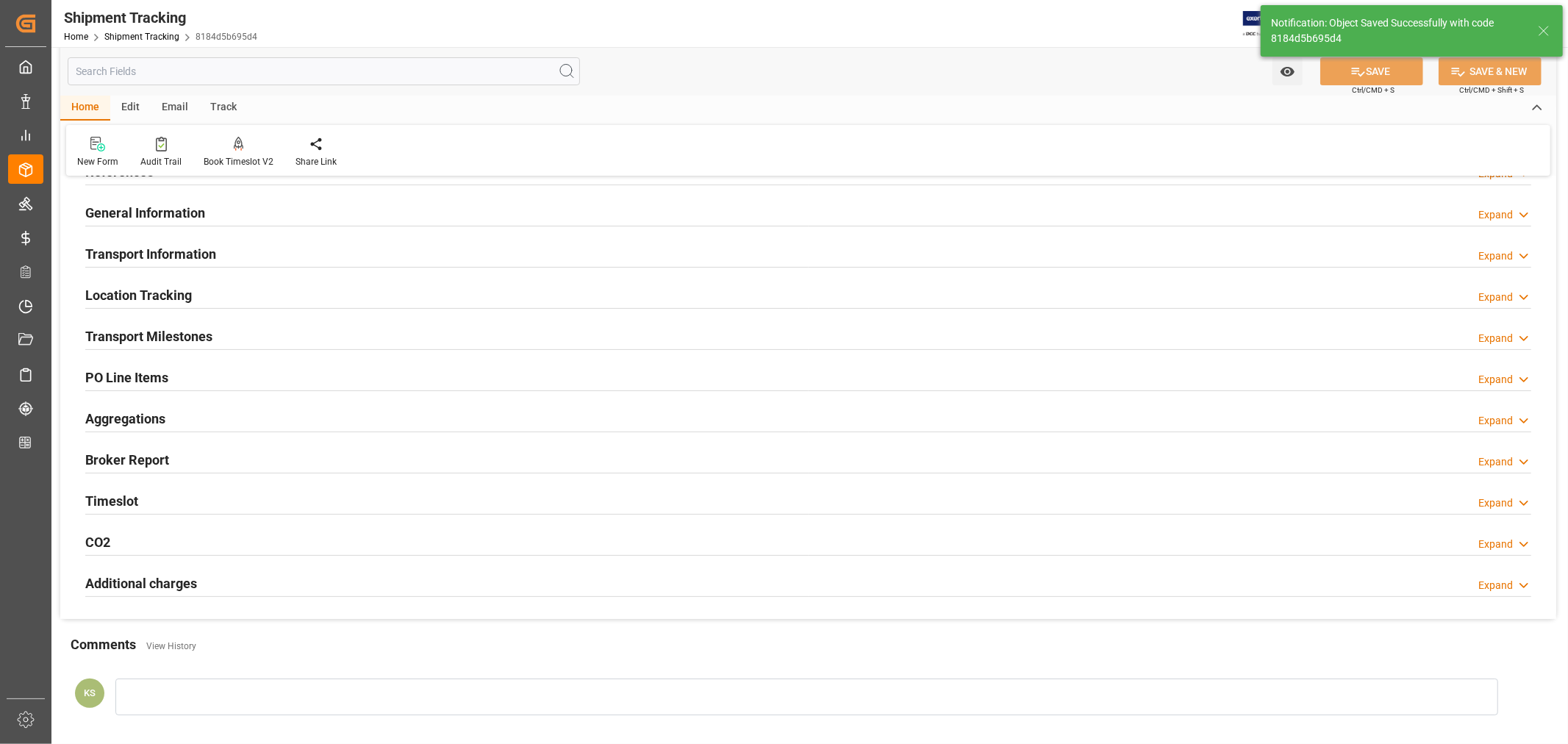
click at [211, 256] on h2 "Transport Information" at bounding box center [150, 254] width 131 height 20
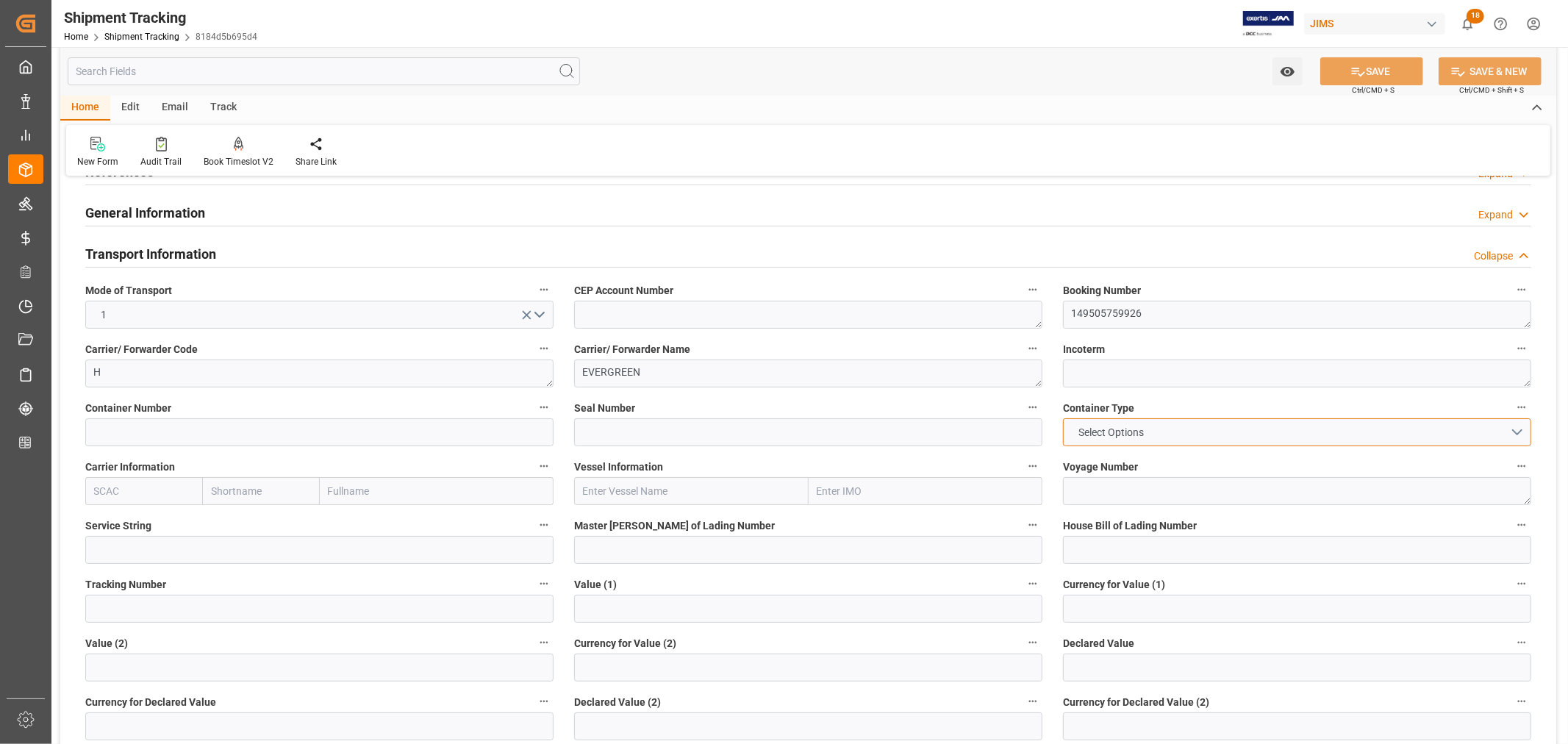
click at [1519, 431] on button "Select Options" at bounding box center [1297, 432] width 468 height 28
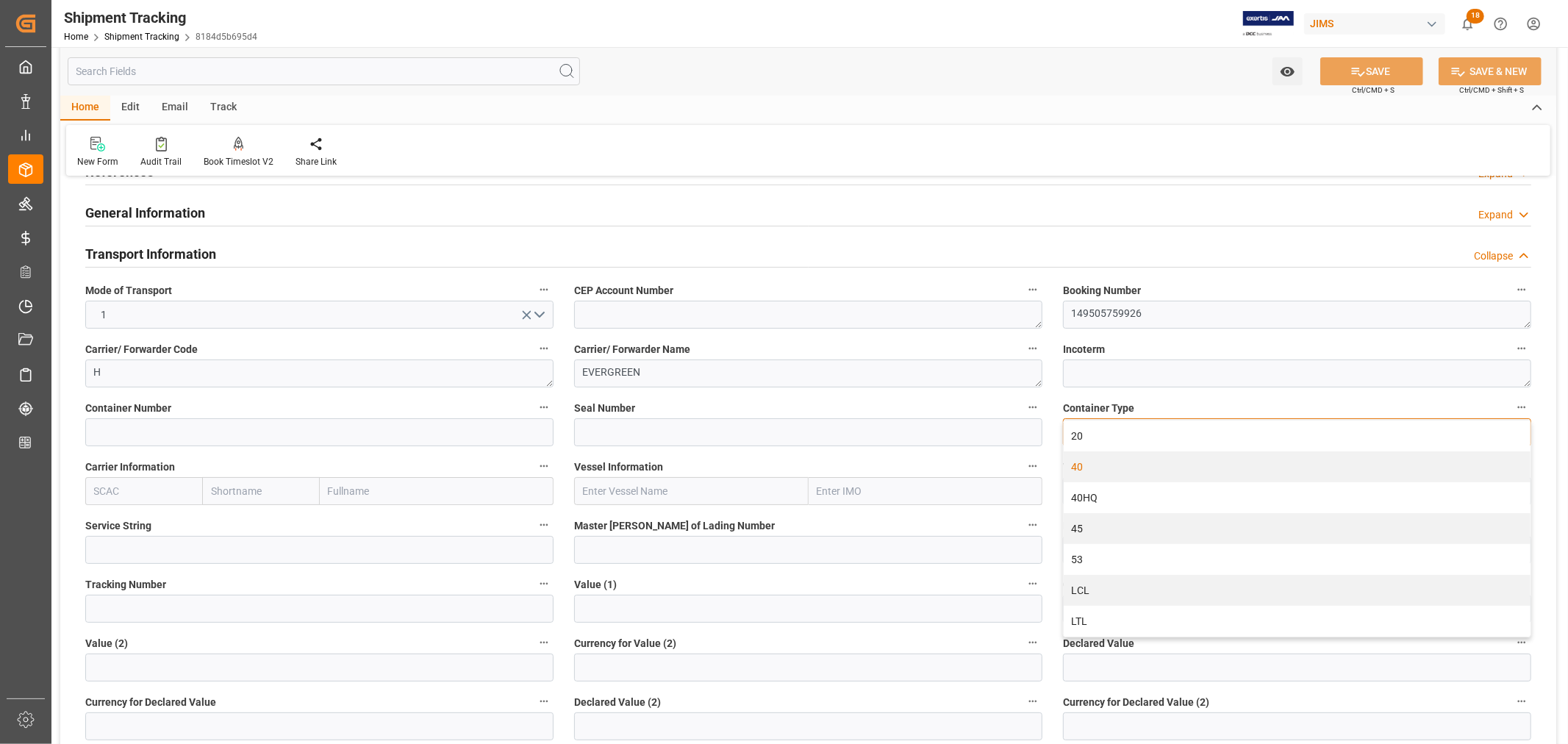
click at [1092, 463] on div "40" at bounding box center [1297, 467] width 467 height 31
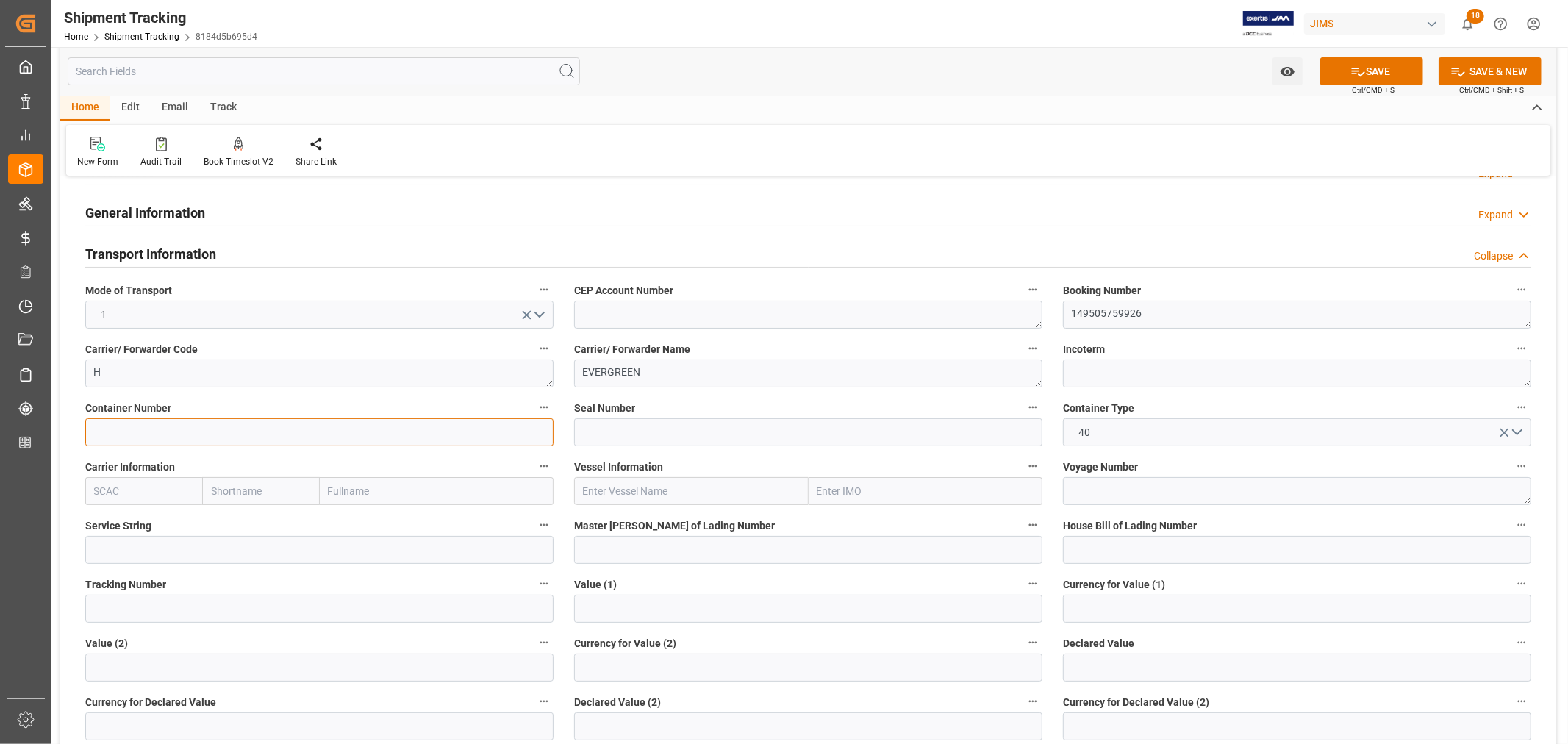
click at [92, 429] on input at bounding box center [319, 432] width 468 height 28
paste input "TCLU4359996"
type input "TCLU4359996"
click at [1368, 62] on button "SAVE" at bounding box center [1372, 70] width 103 height 28
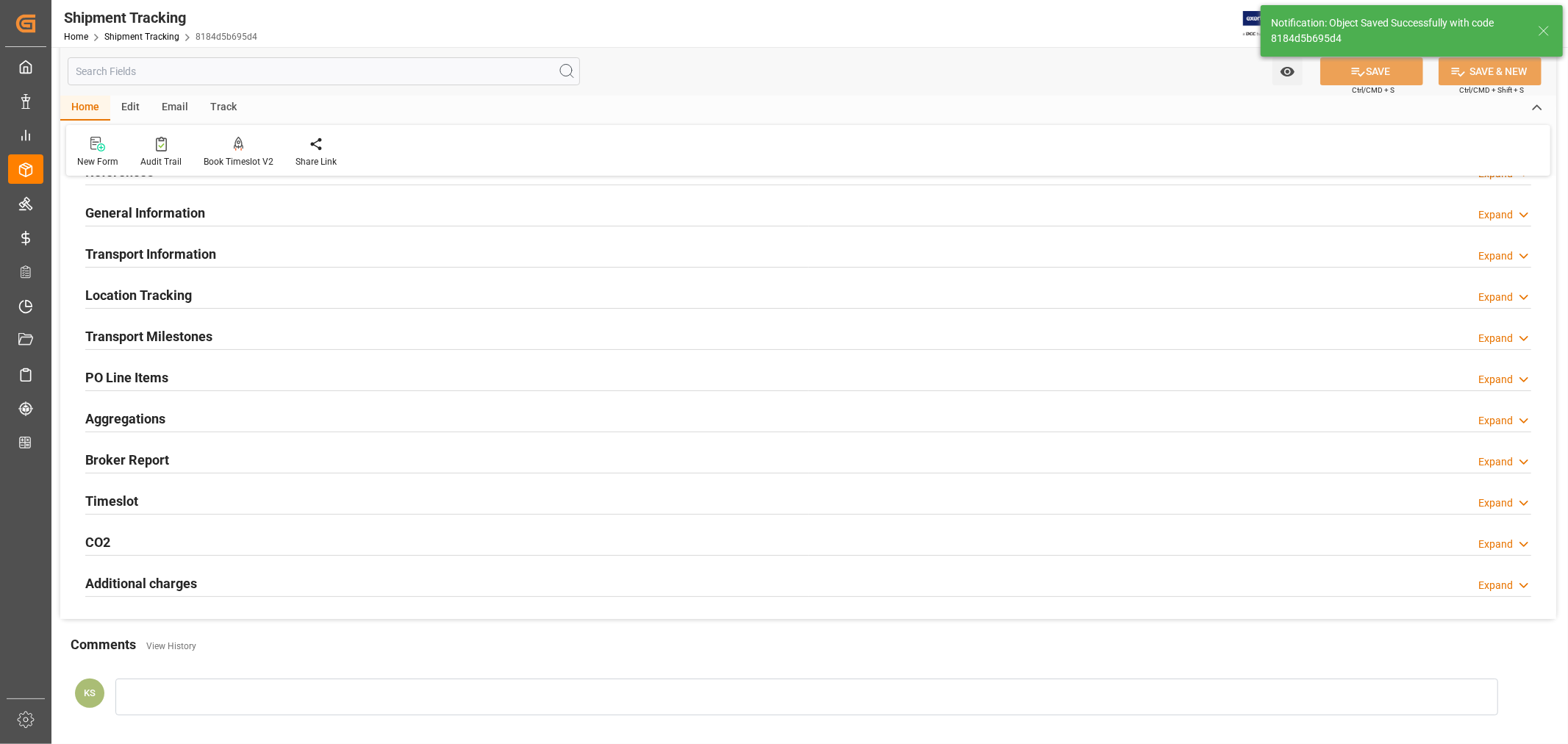
click at [134, 210] on h2 "General Information" at bounding box center [145, 213] width 120 height 20
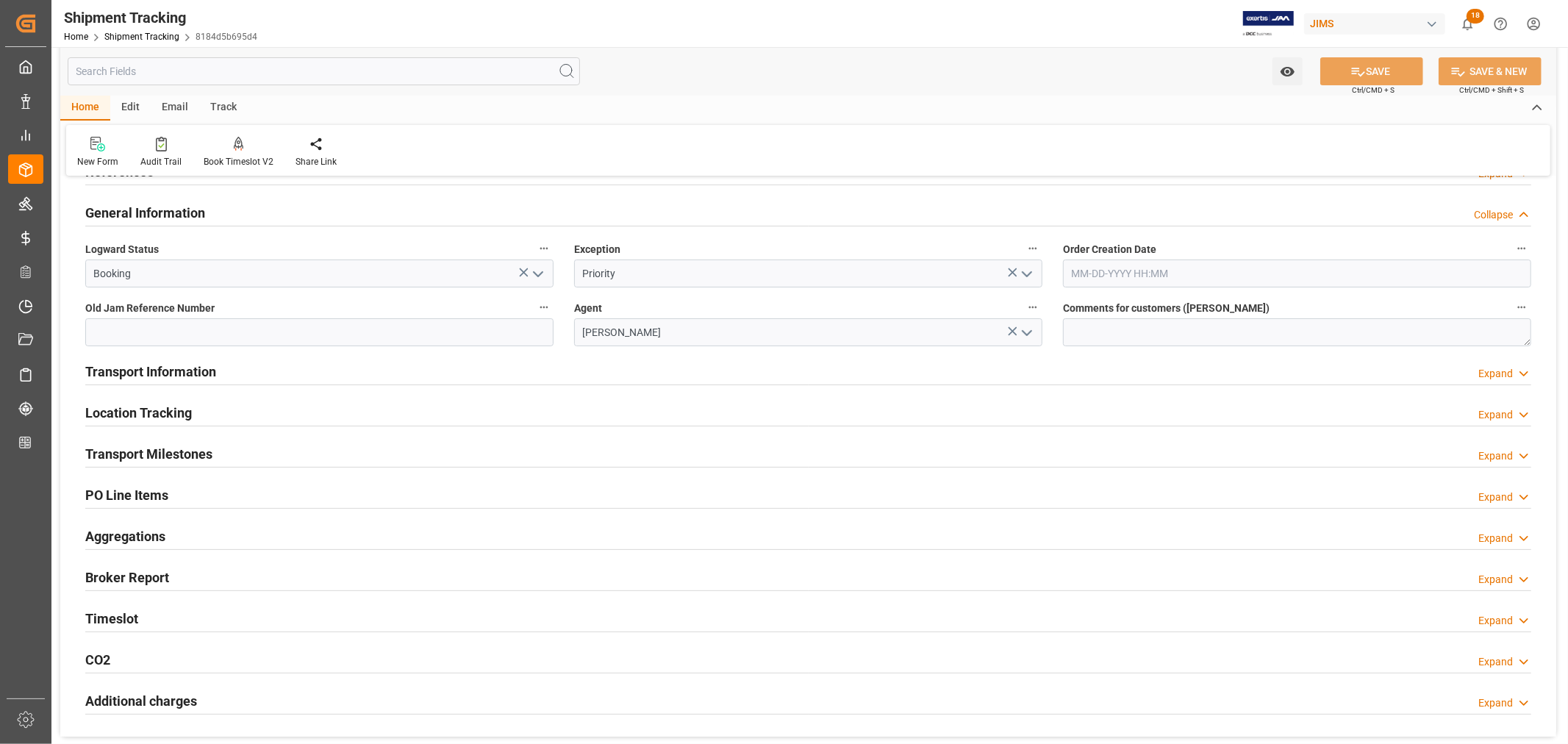
click at [142, 209] on h2 "General Information" at bounding box center [145, 213] width 120 height 20
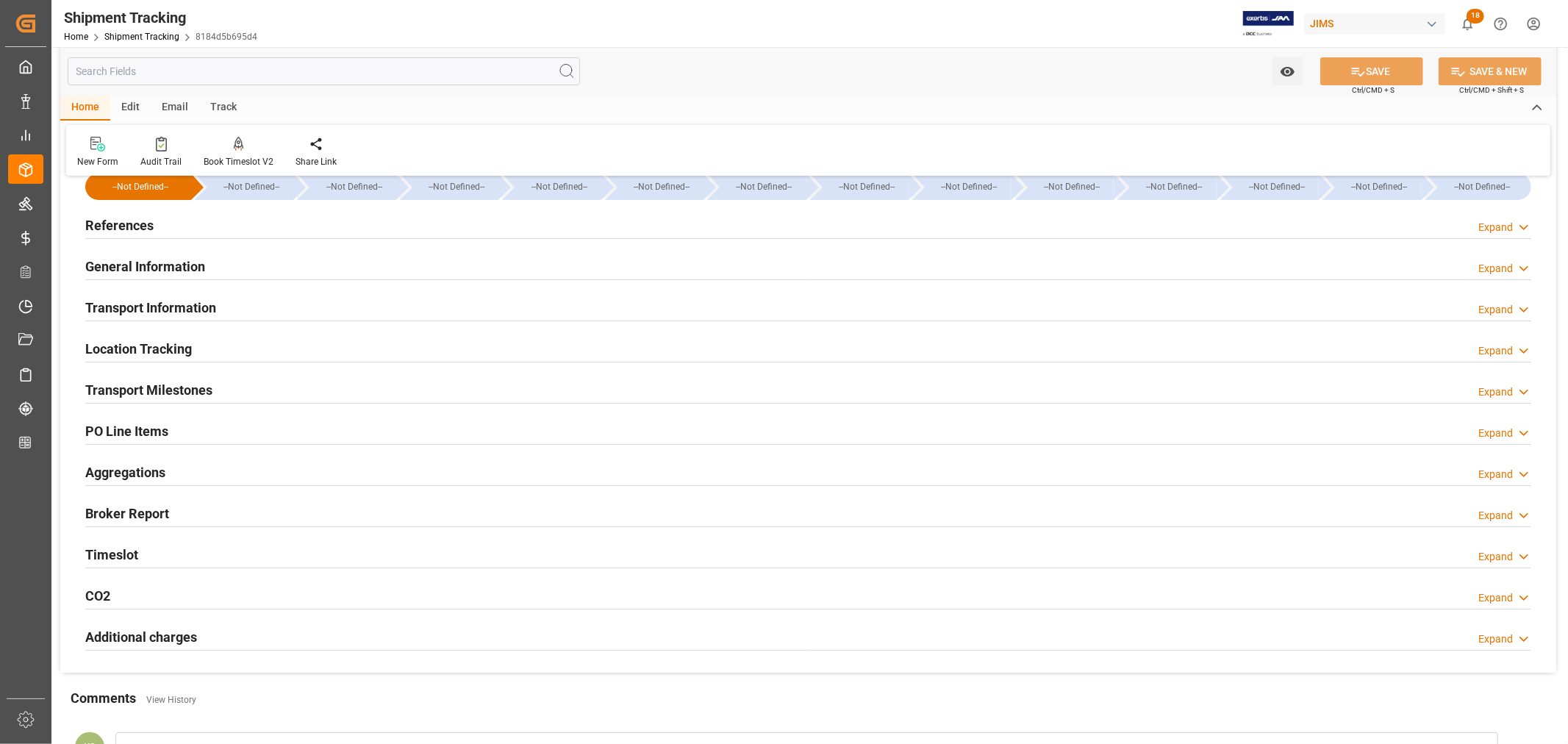
scroll to position [0, 0]
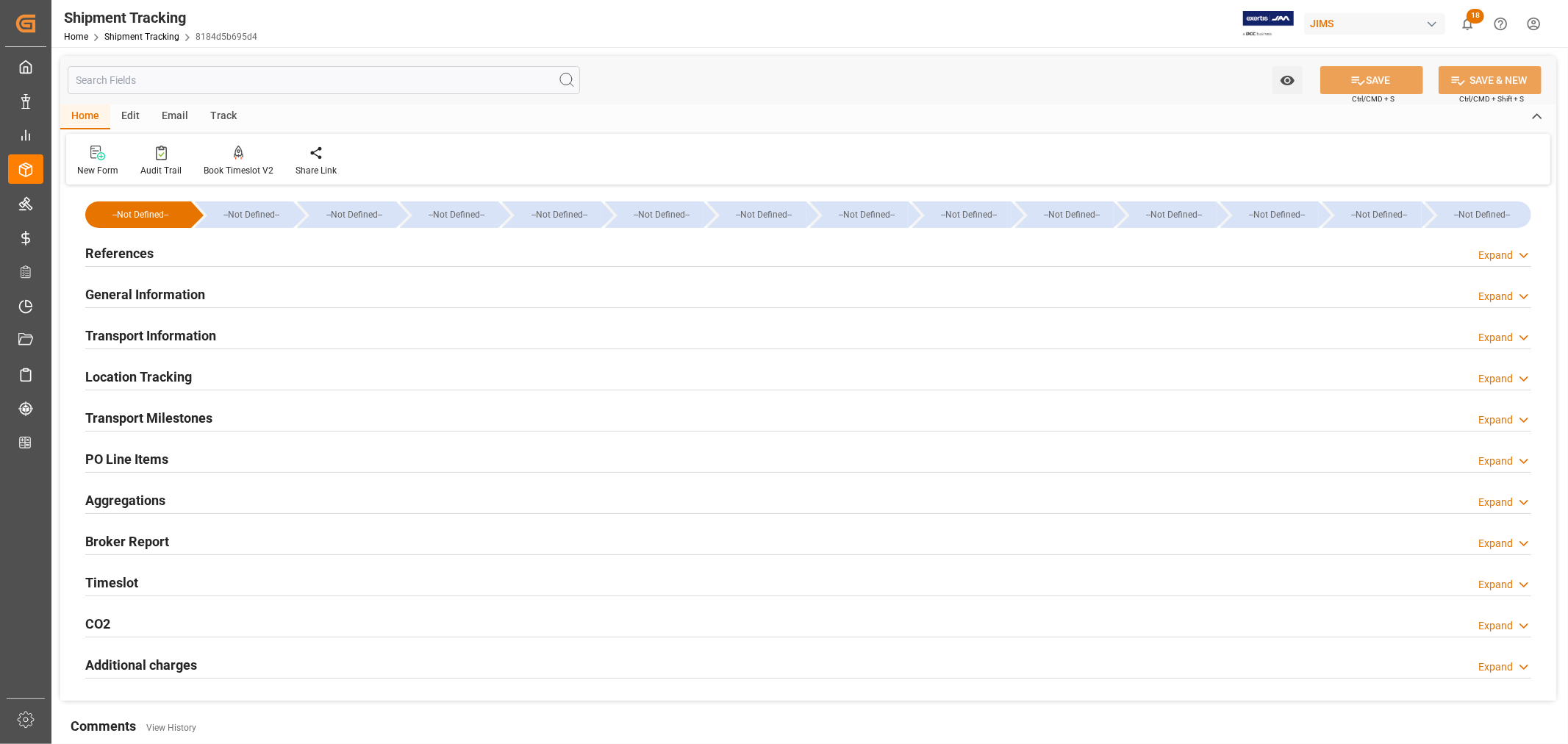
drag, startPoint x: 133, startPoint y: 247, endPoint x: 148, endPoint y: 266, distance: 24.2
click at [132, 248] on h2 "References" at bounding box center [119, 253] width 69 height 20
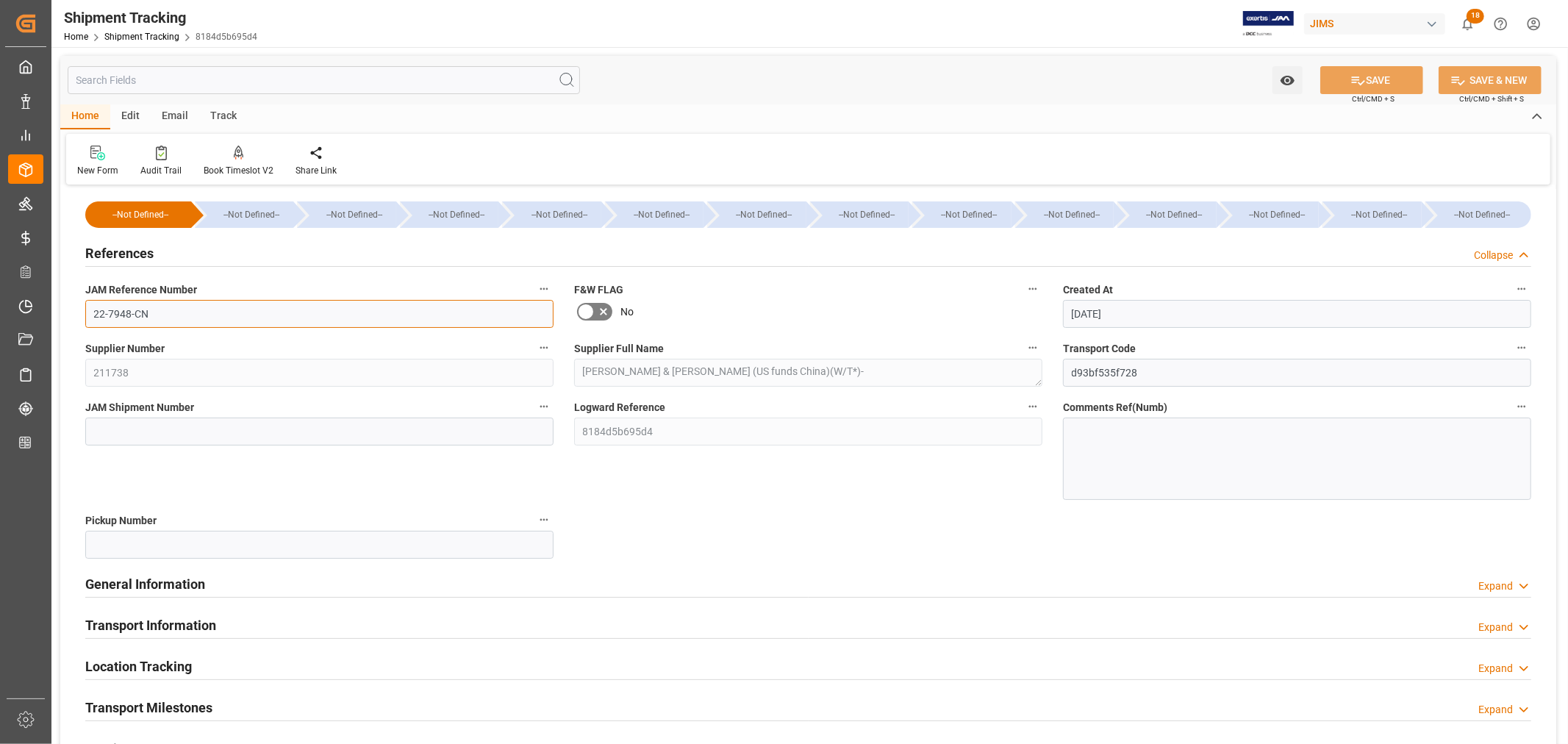
drag, startPoint x: 150, startPoint y: 313, endPoint x: 90, endPoint y: 309, distance: 60.1
click at [90, 309] on input "22-7948-CN" at bounding box center [319, 313] width 468 height 28
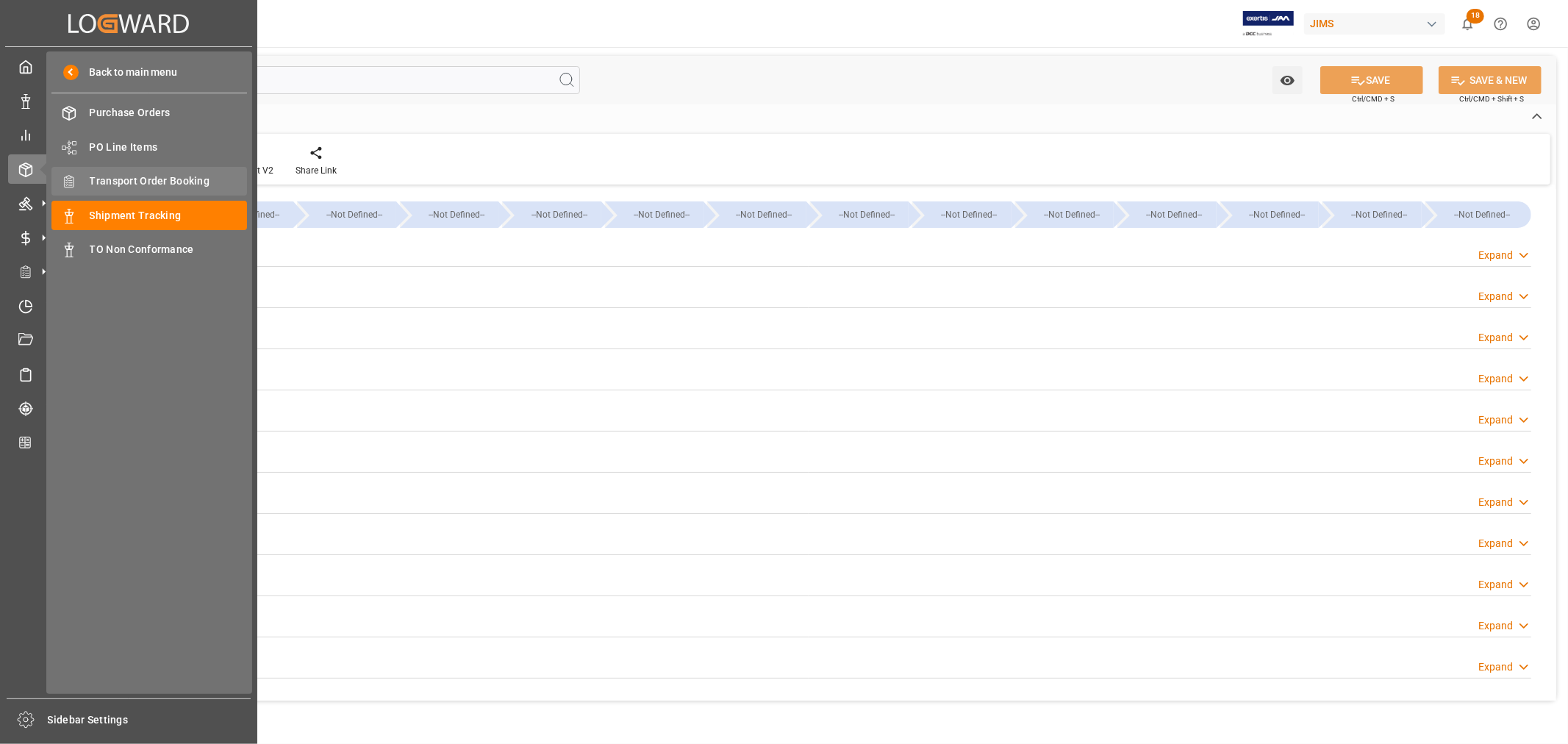
click at [171, 180] on span "Transport Order Booking" at bounding box center [168, 181] width 158 height 15
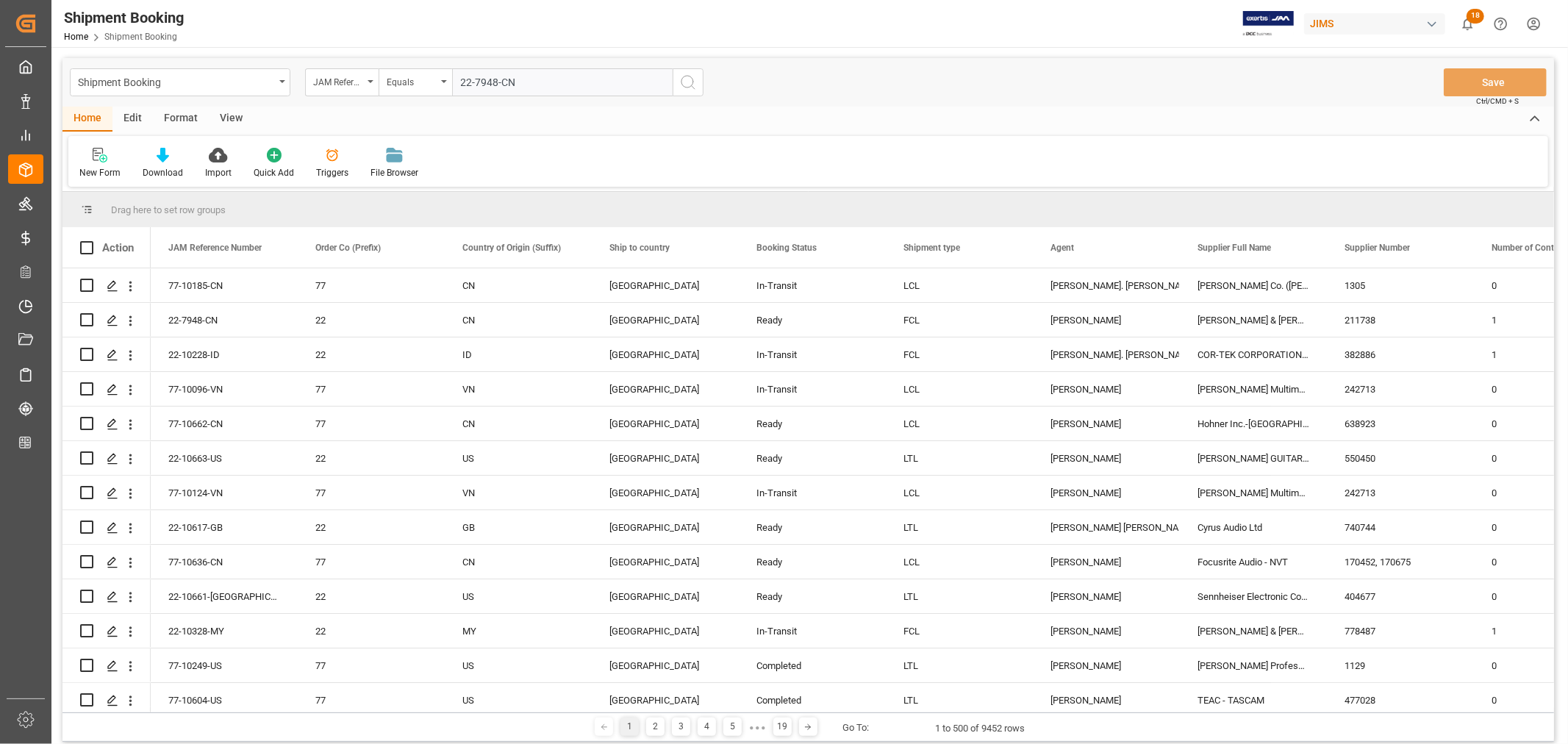
type input "22-7948-CN"
click at [685, 83] on icon "search button" at bounding box center [688, 82] width 18 height 18
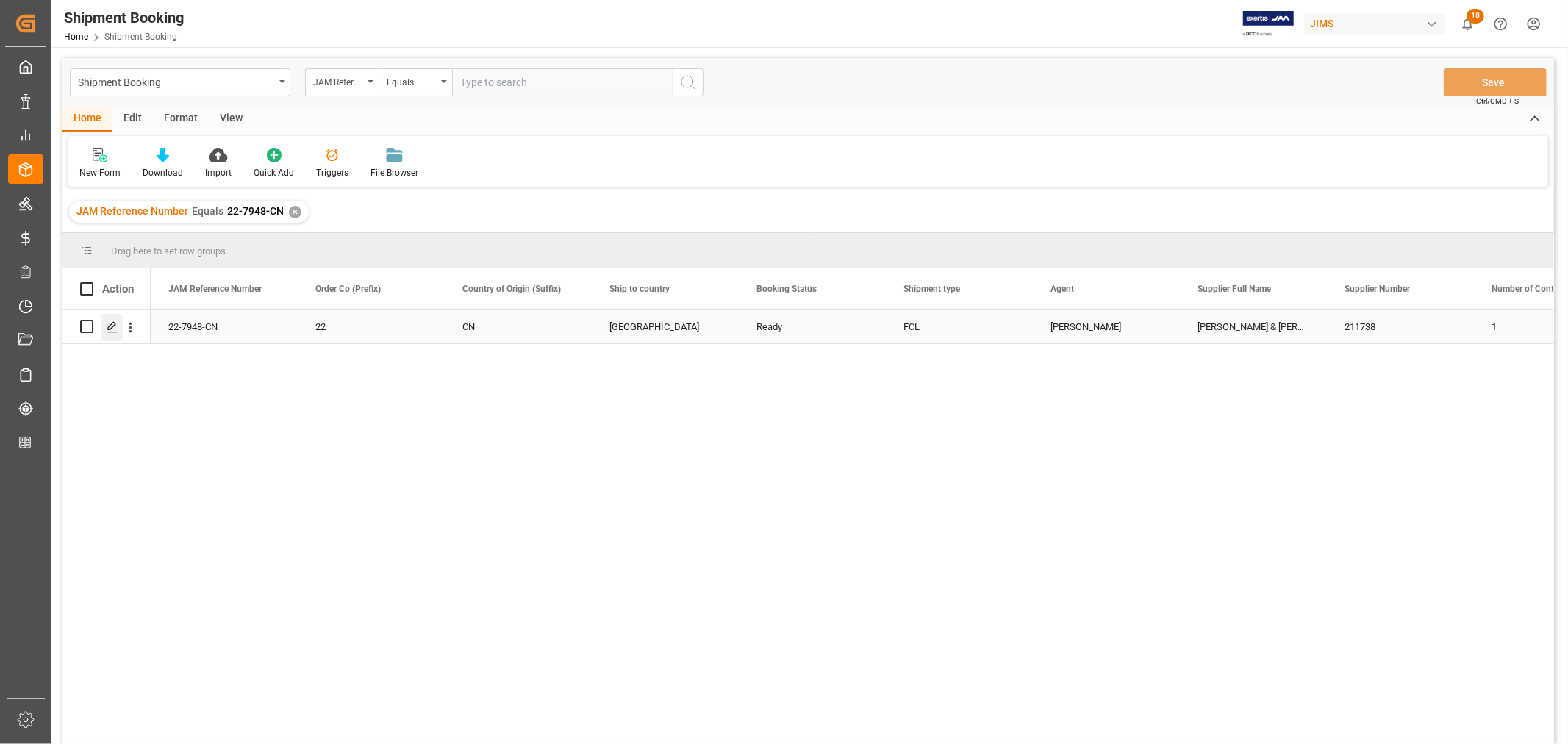
click at [115, 325] on icon "Press SPACE to select this row." at bounding box center [112, 327] width 12 height 12
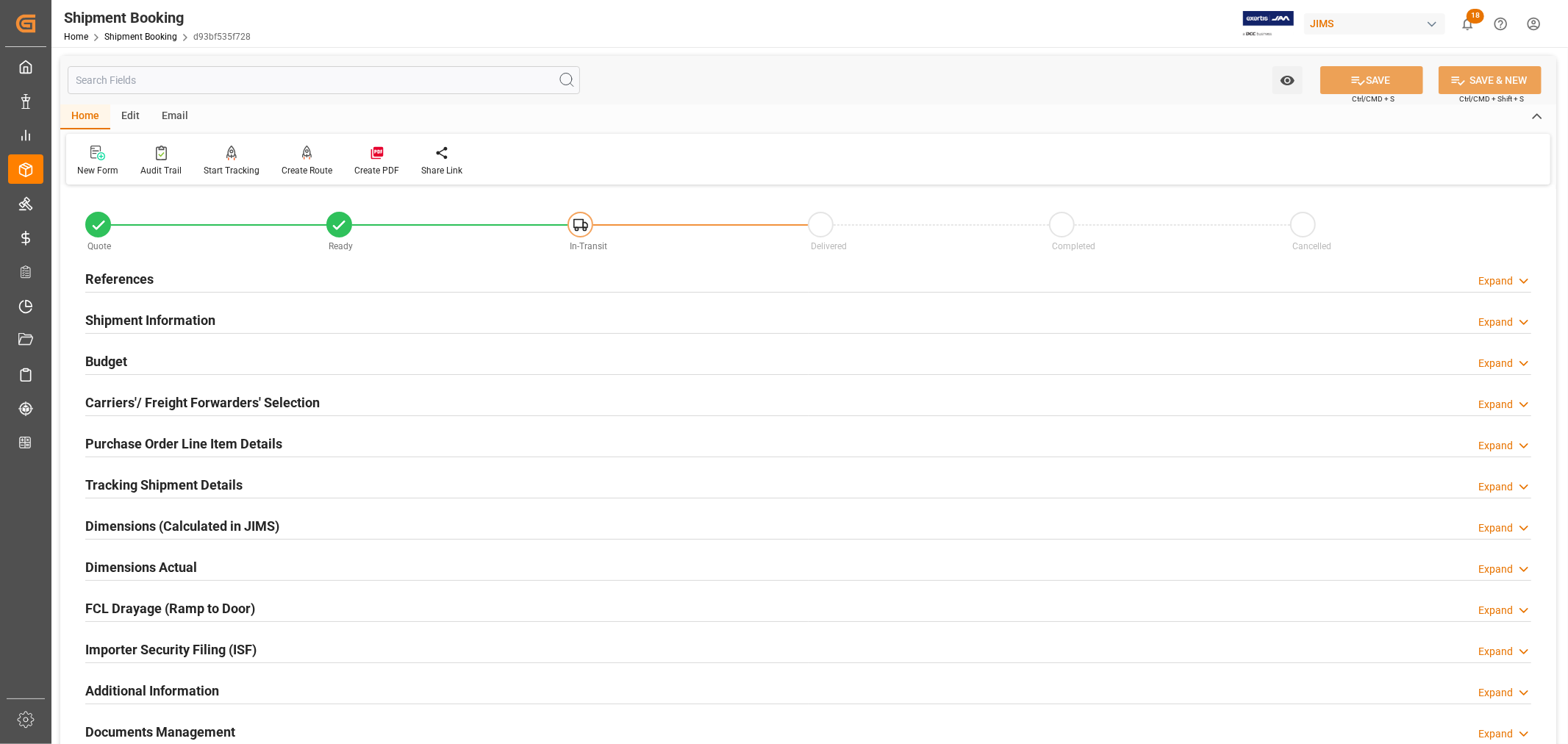
click at [175, 483] on h2 "Tracking Shipment Details" at bounding box center [163, 485] width 157 height 20
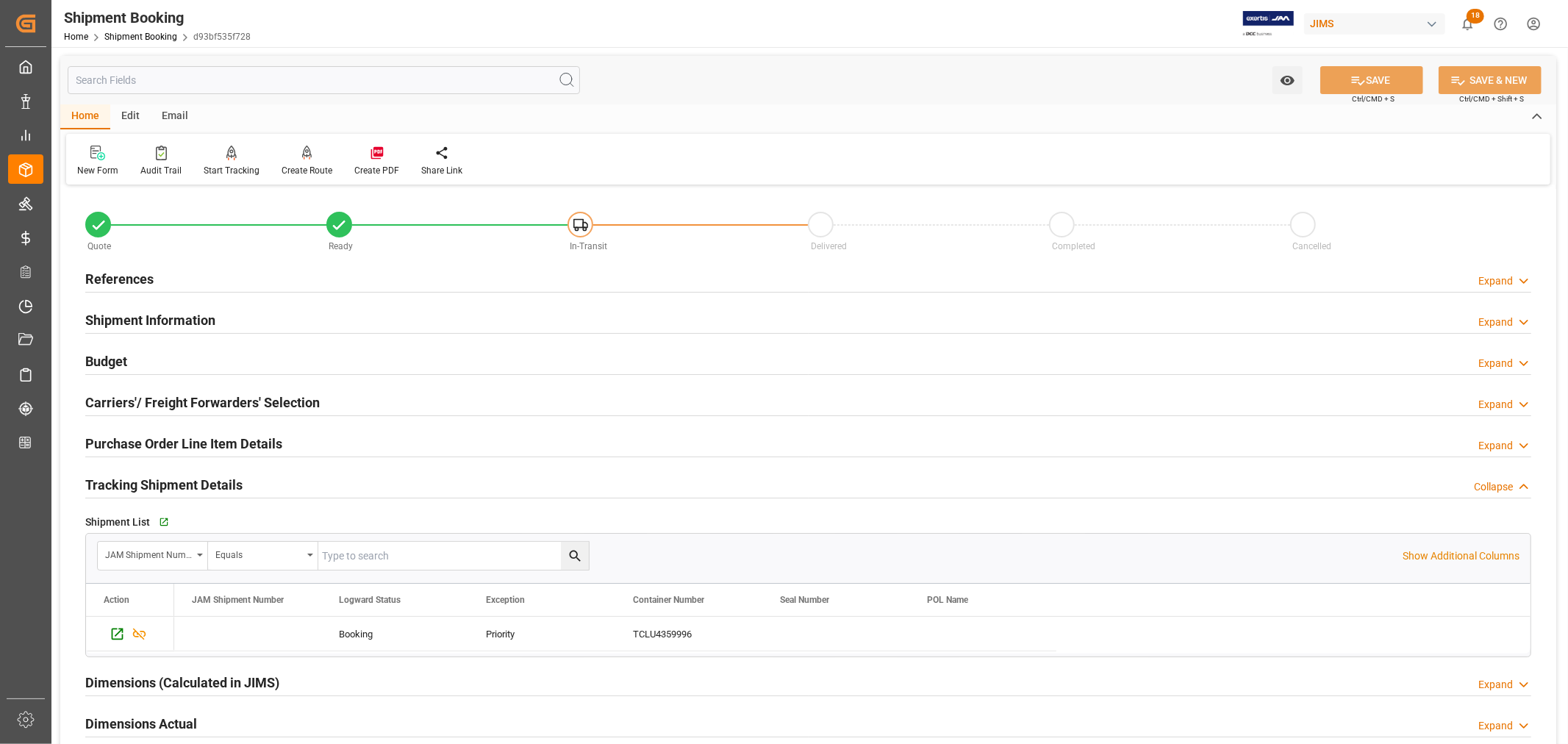
click at [176, 483] on h2 "Tracking Shipment Details" at bounding box center [163, 485] width 157 height 20
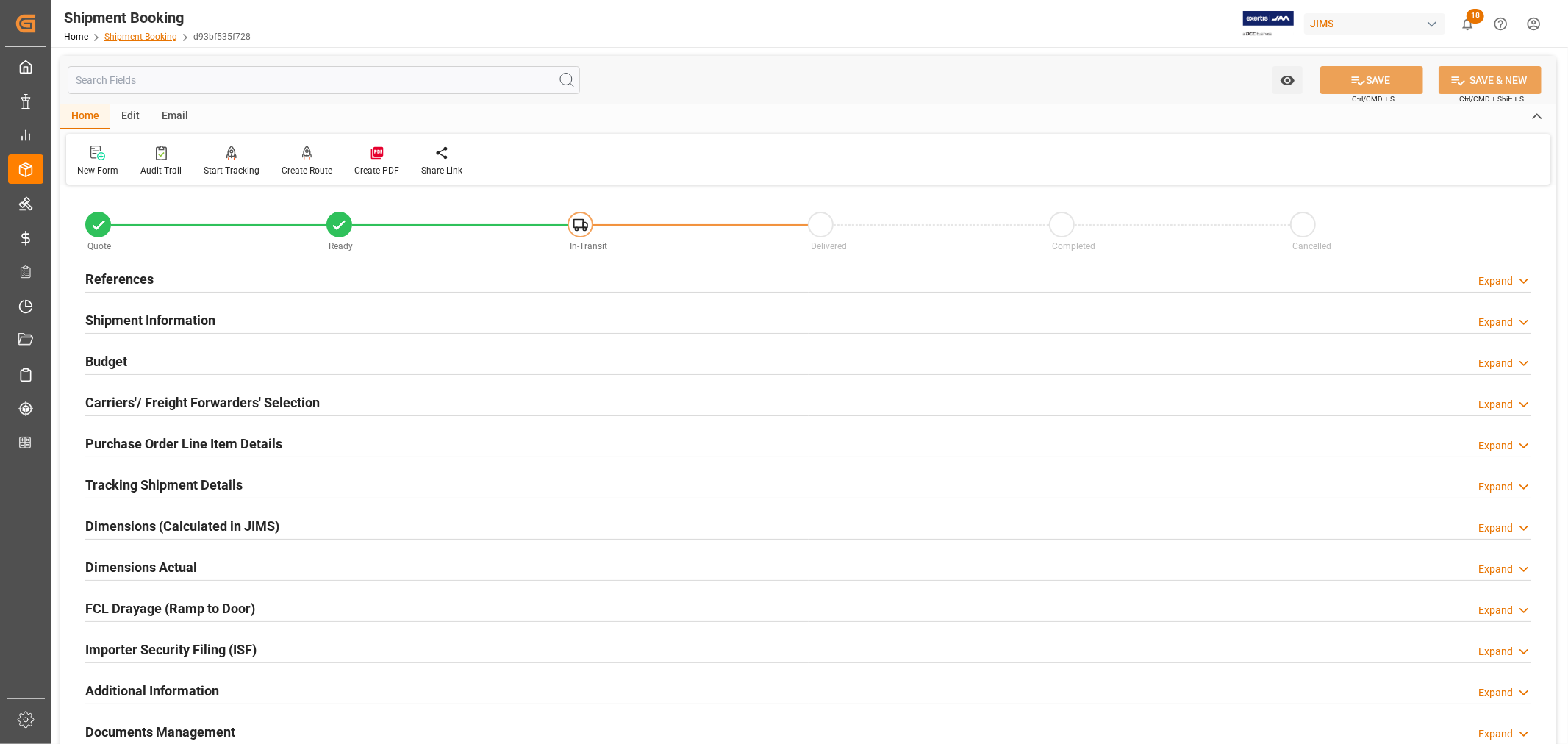
click at [131, 37] on link "Shipment Booking" at bounding box center [141, 36] width 73 height 10
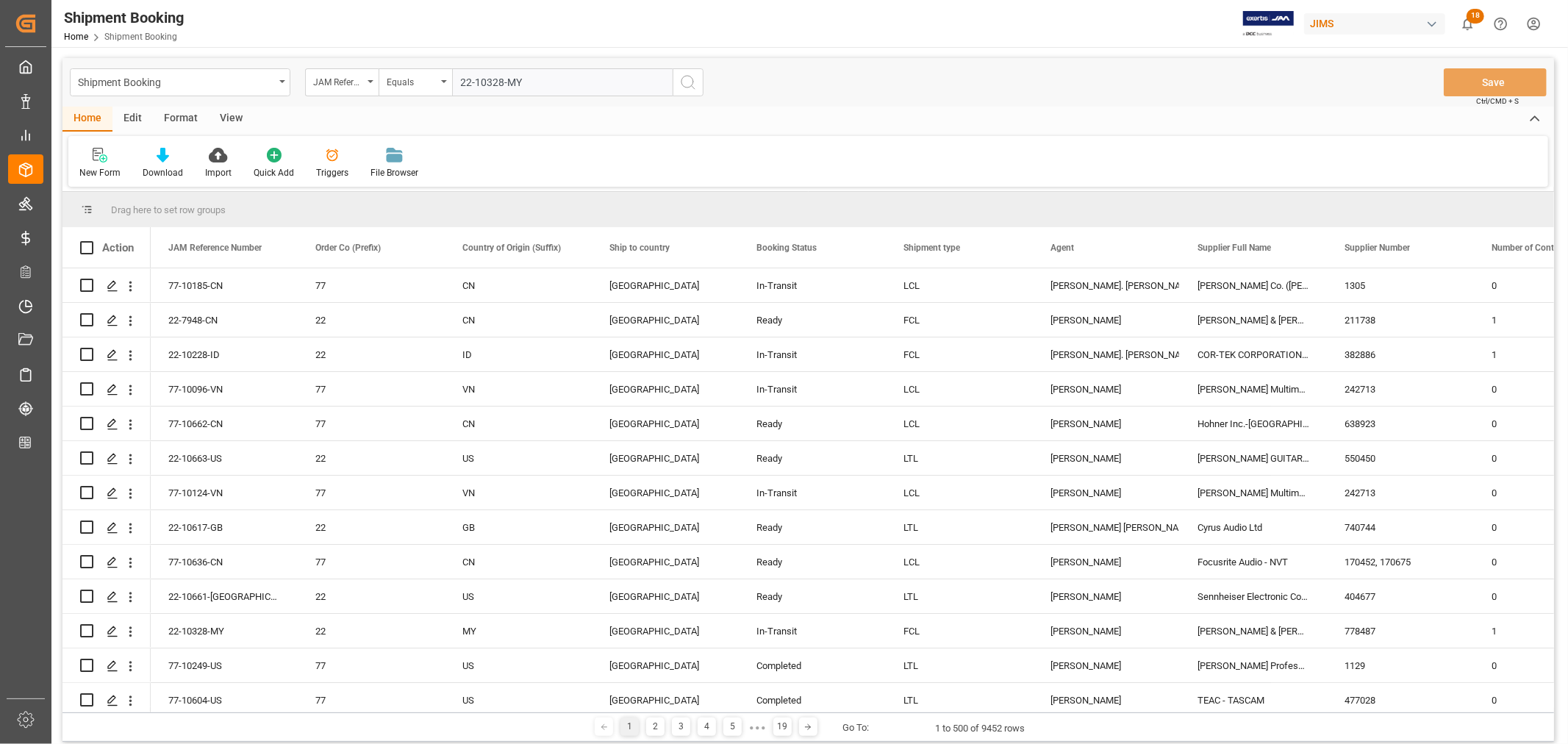
type input "22-10328-MY"
click at [685, 81] on icon "search button" at bounding box center [688, 82] width 18 height 18
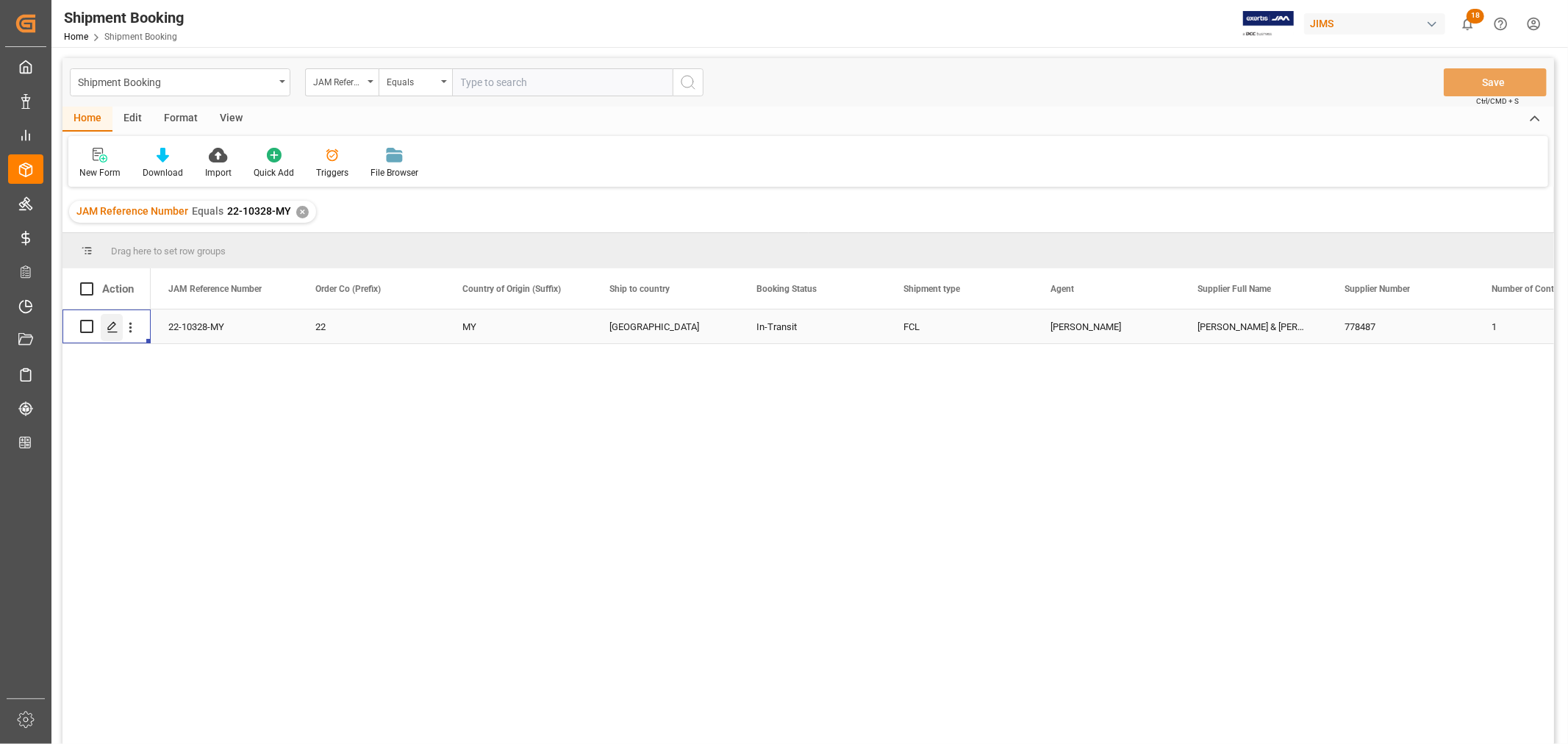
click at [113, 327] on icon "Press SPACE to select this row." at bounding box center [112, 327] width 12 height 12
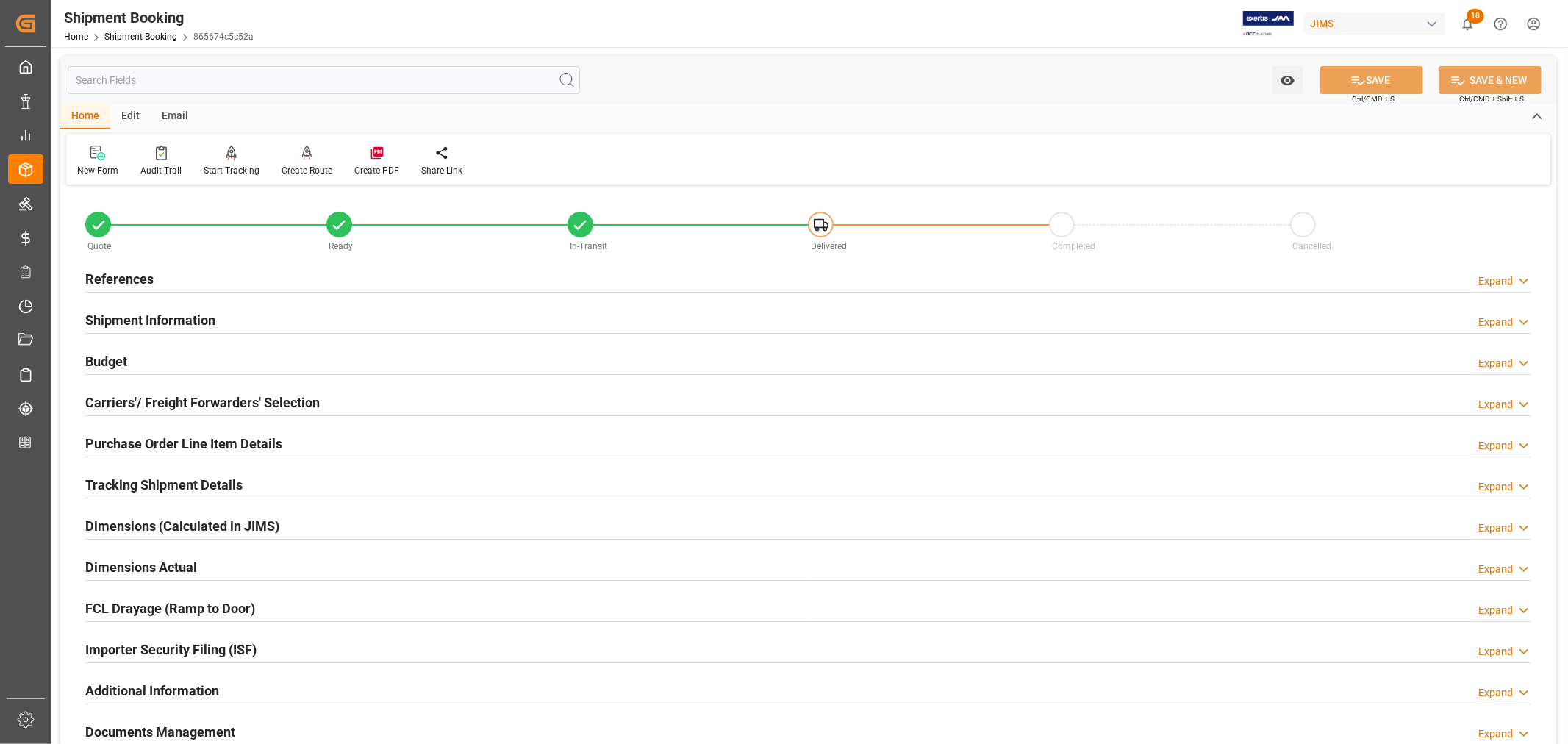
click at [174, 325] on h2 "Shipment Information" at bounding box center [150, 320] width 130 height 20
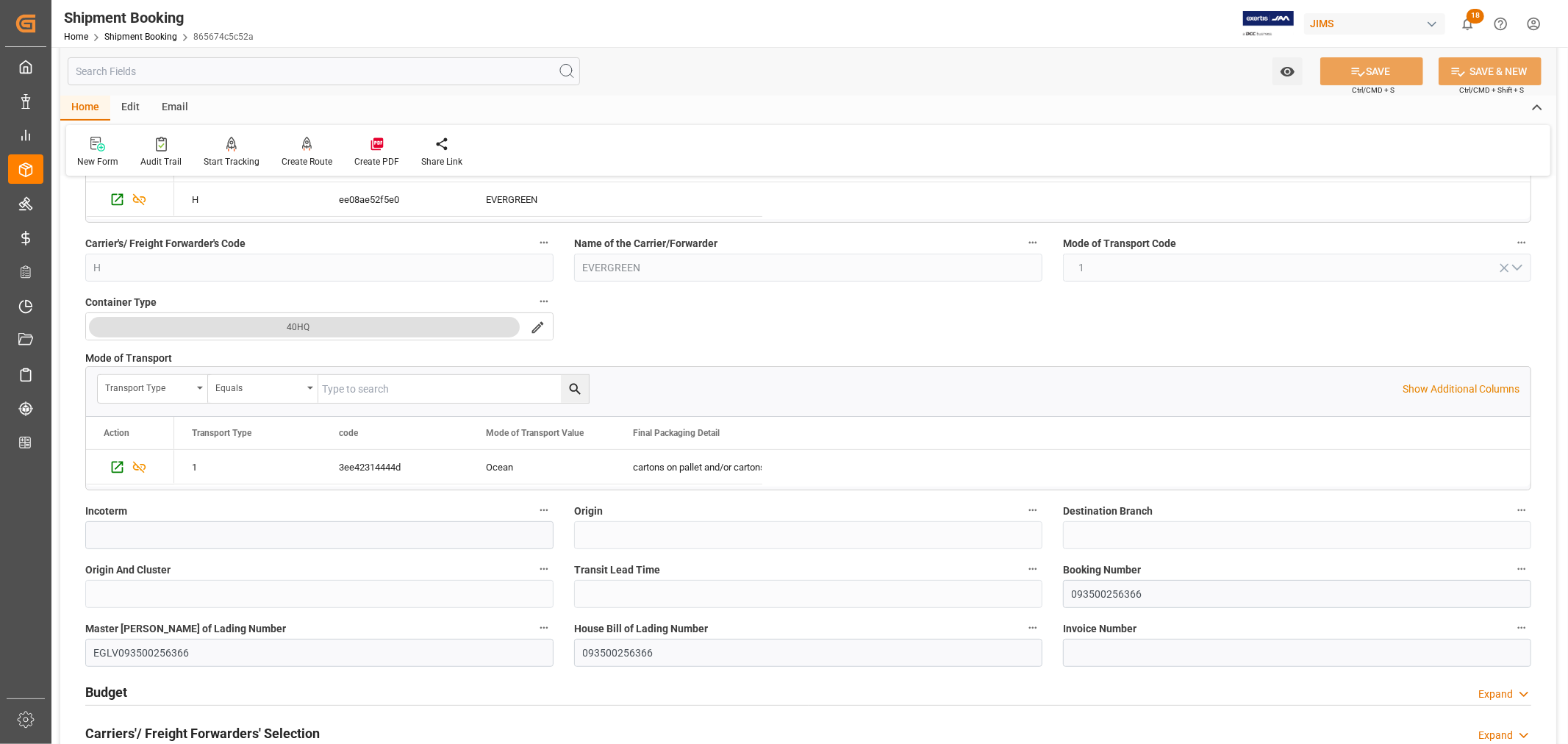
scroll to position [326, 0]
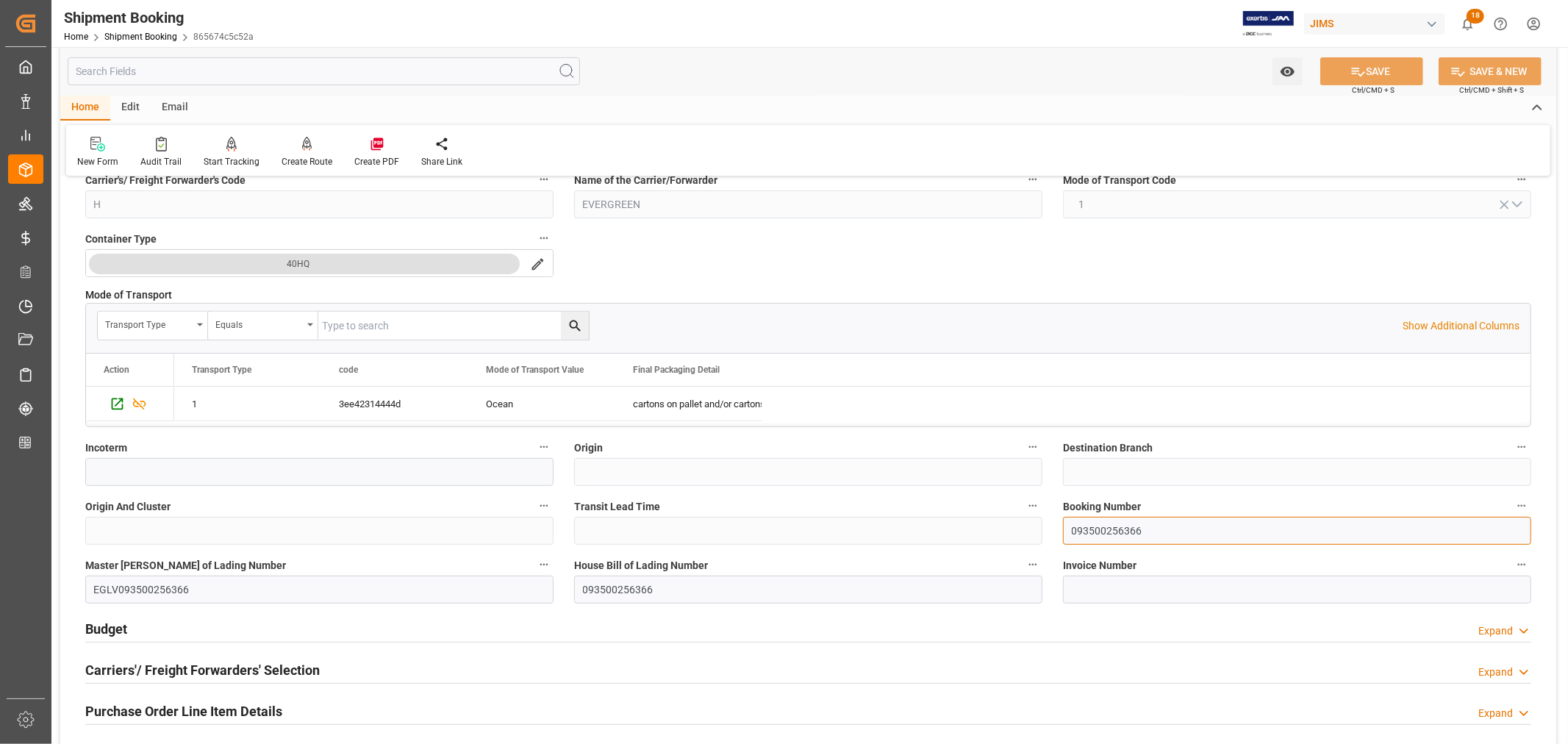
click at [1104, 533] on input "093500256366" at bounding box center [1297, 530] width 468 height 28
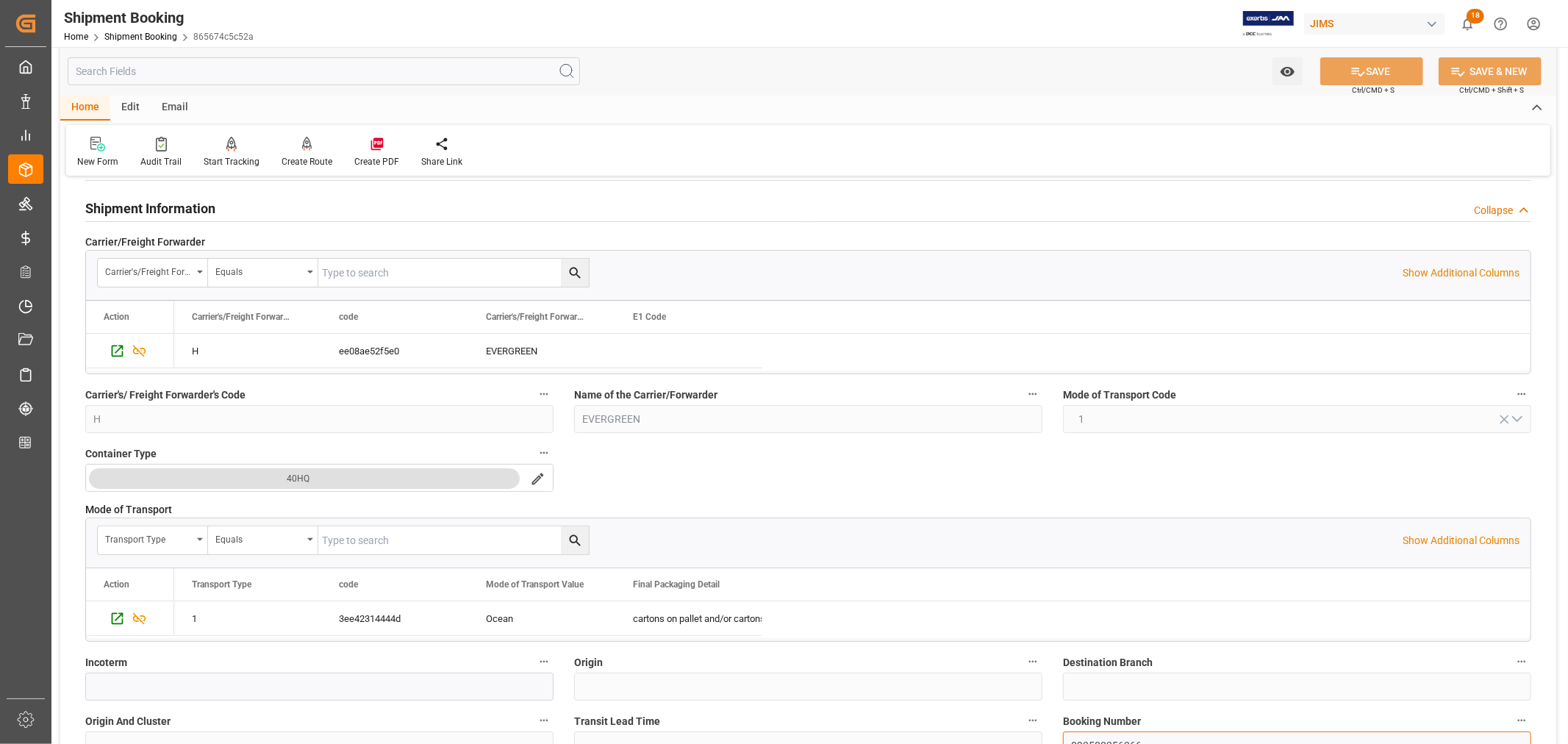
scroll to position [0, 0]
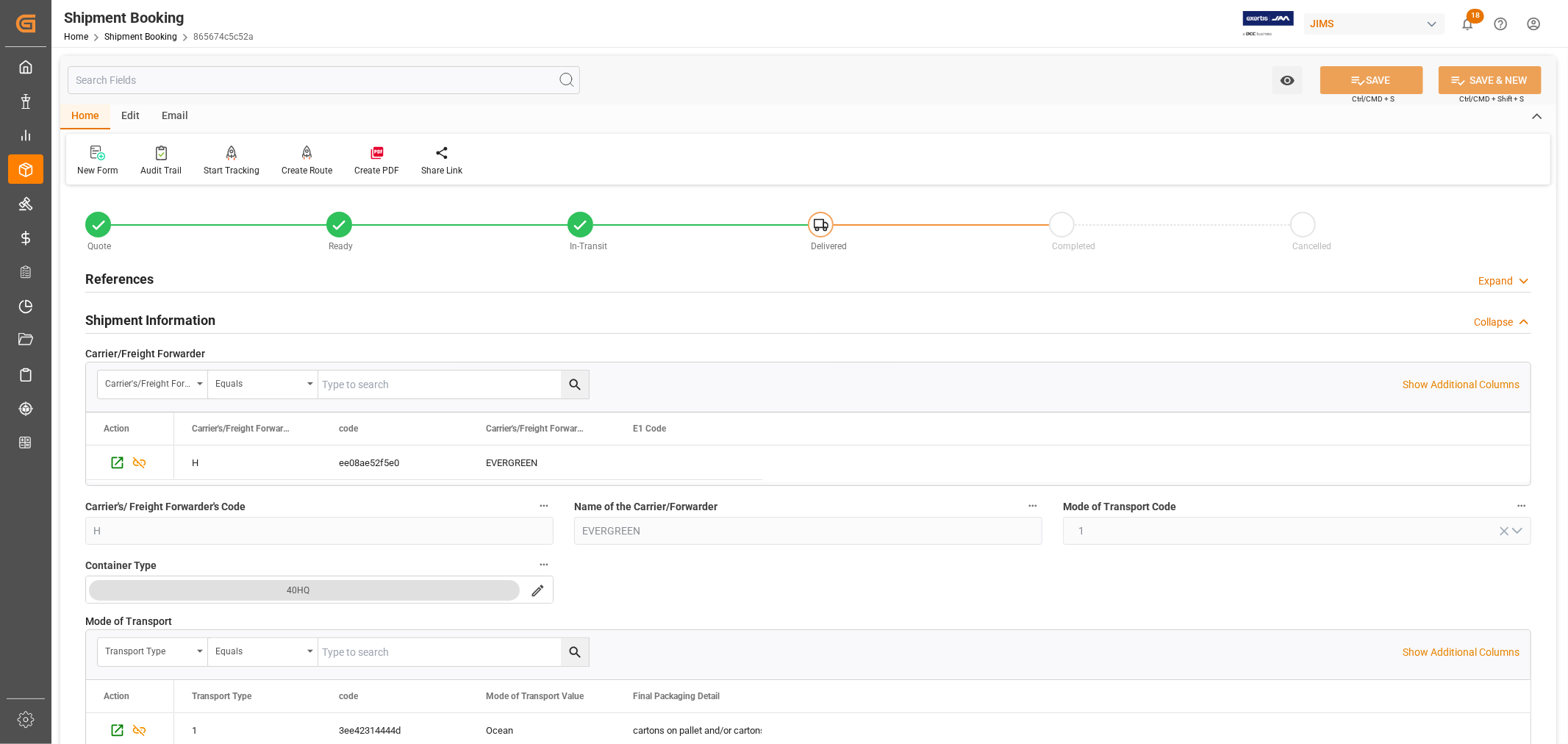
click at [162, 313] on h2 "Shipment Information" at bounding box center [150, 320] width 130 height 20
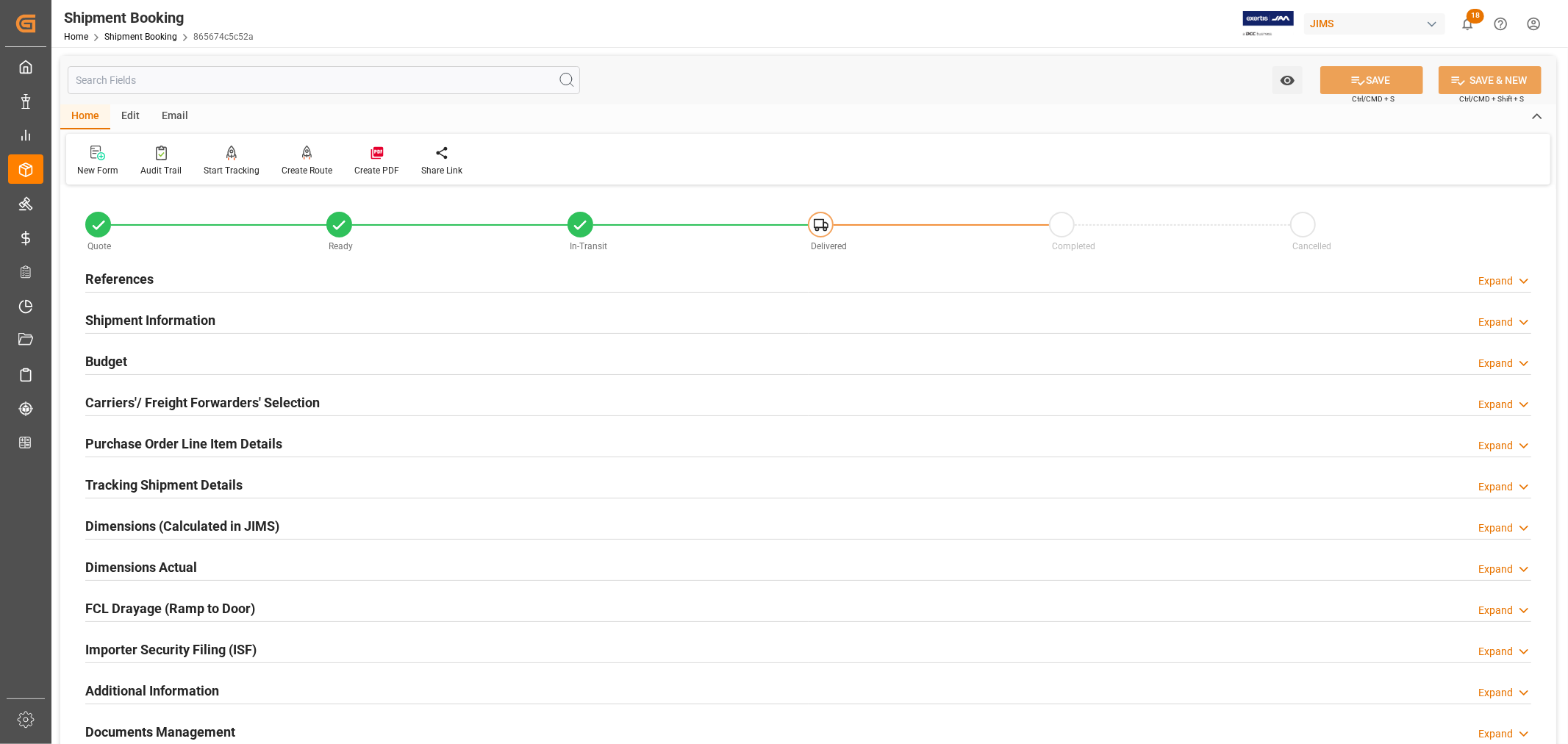
click at [150, 279] on h2 "References" at bounding box center [119, 279] width 69 height 20
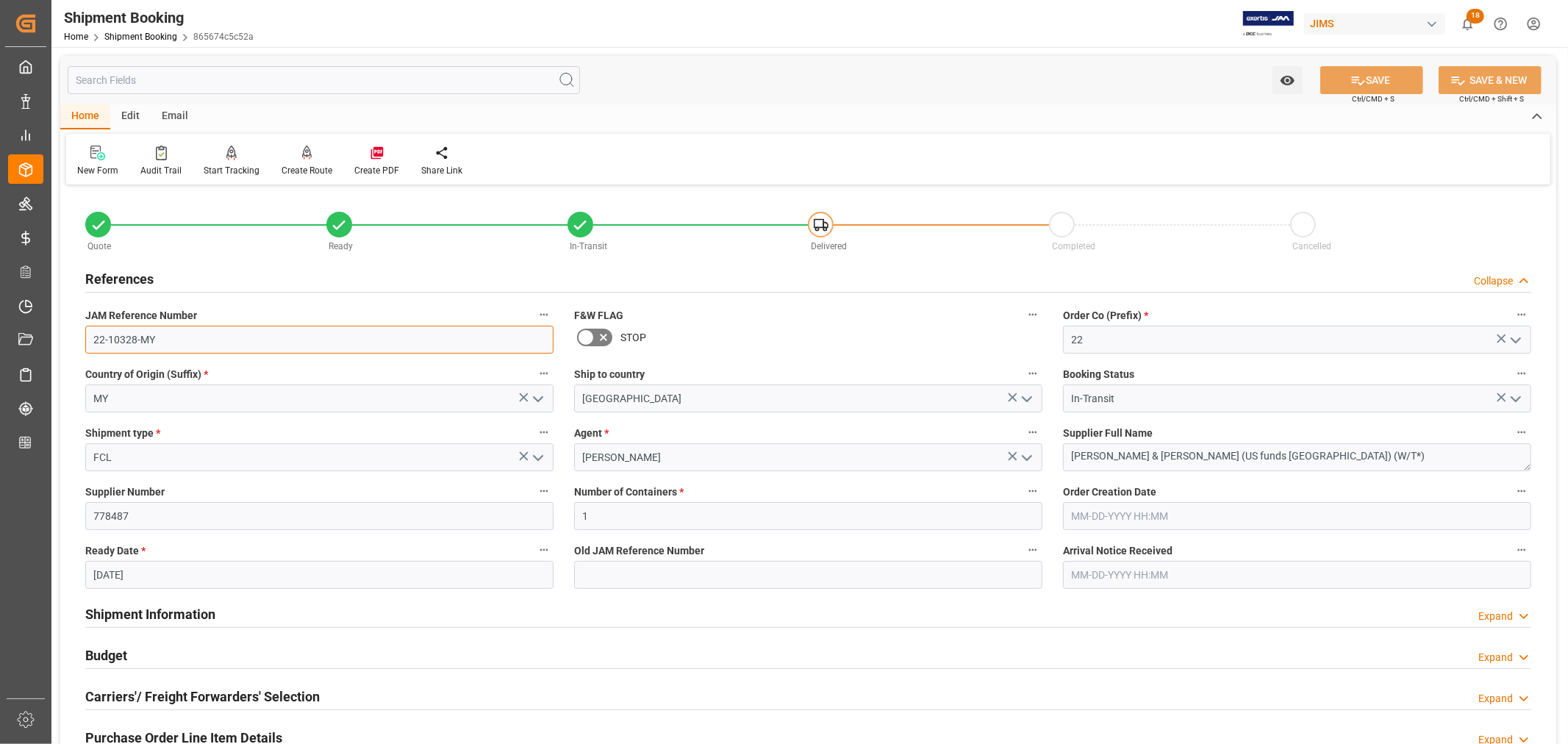
drag, startPoint x: 156, startPoint y: 339, endPoint x: 89, endPoint y: 342, distance: 67.1
click at [89, 342] on input "22-10328-MY" at bounding box center [319, 339] width 468 height 28
click at [120, 274] on h2 "References" at bounding box center [119, 279] width 69 height 20
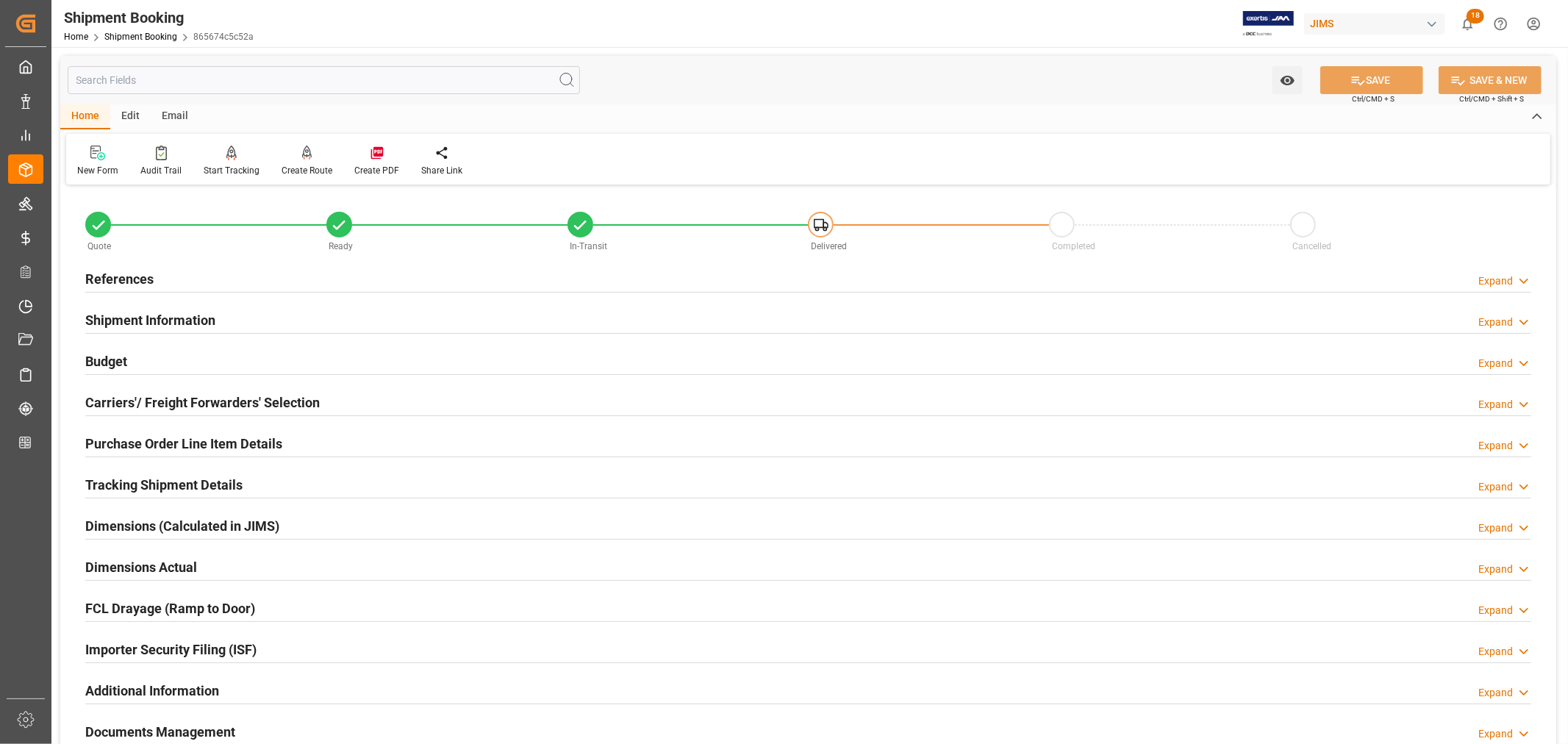
click at [152, 480] on h2 "Tracking Shipment Details" at bounding box center [163, 485] width 157 height 20
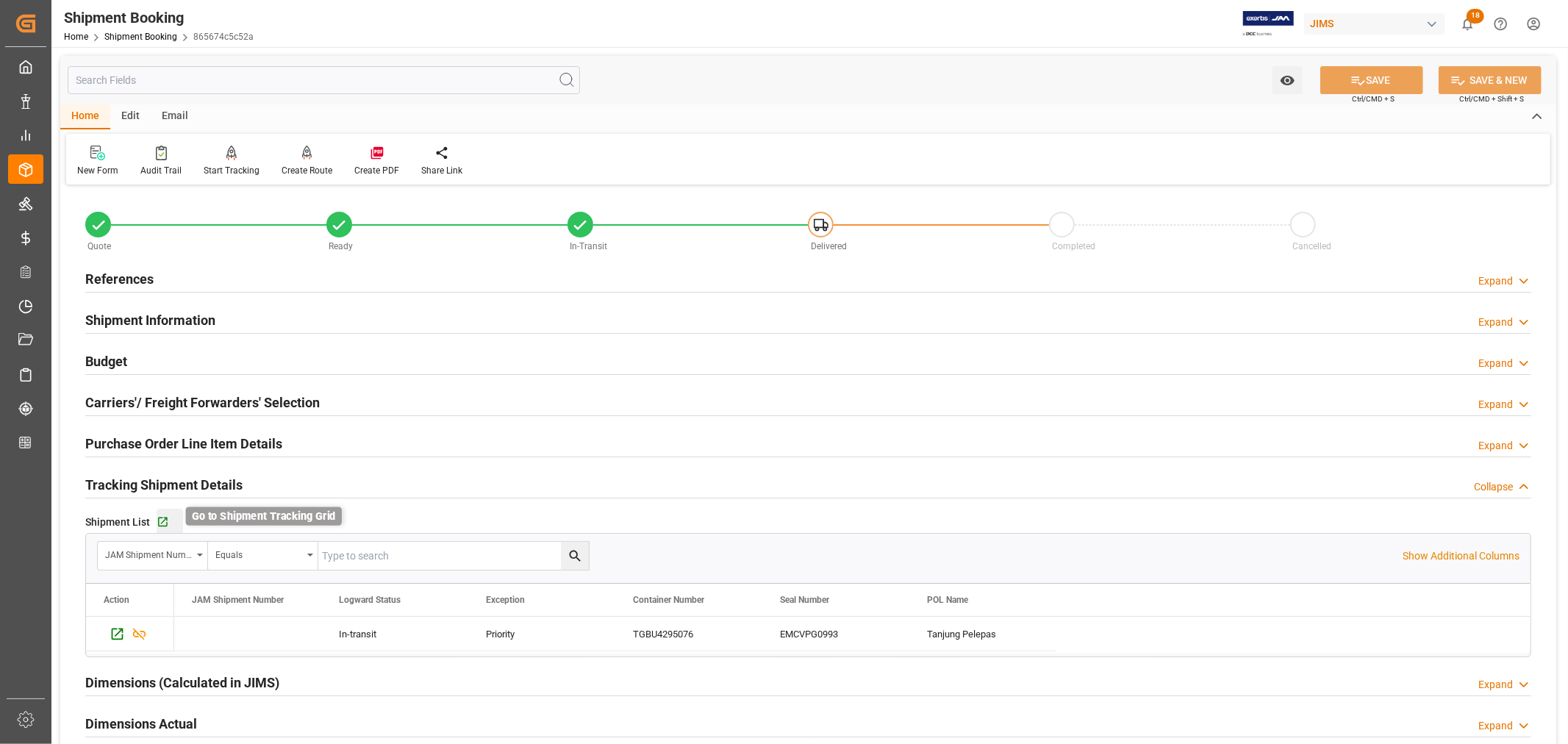
click at [163, 525] on icon "button" at bounding box center [163, 522] width 10 height 10
click at [162, 520] on icon "button" at bounding box center [163, 522] width 13 height 13
click at [124, 32] on link "Shipment Booking" at bounding box center [141, 36] width 73 height 10
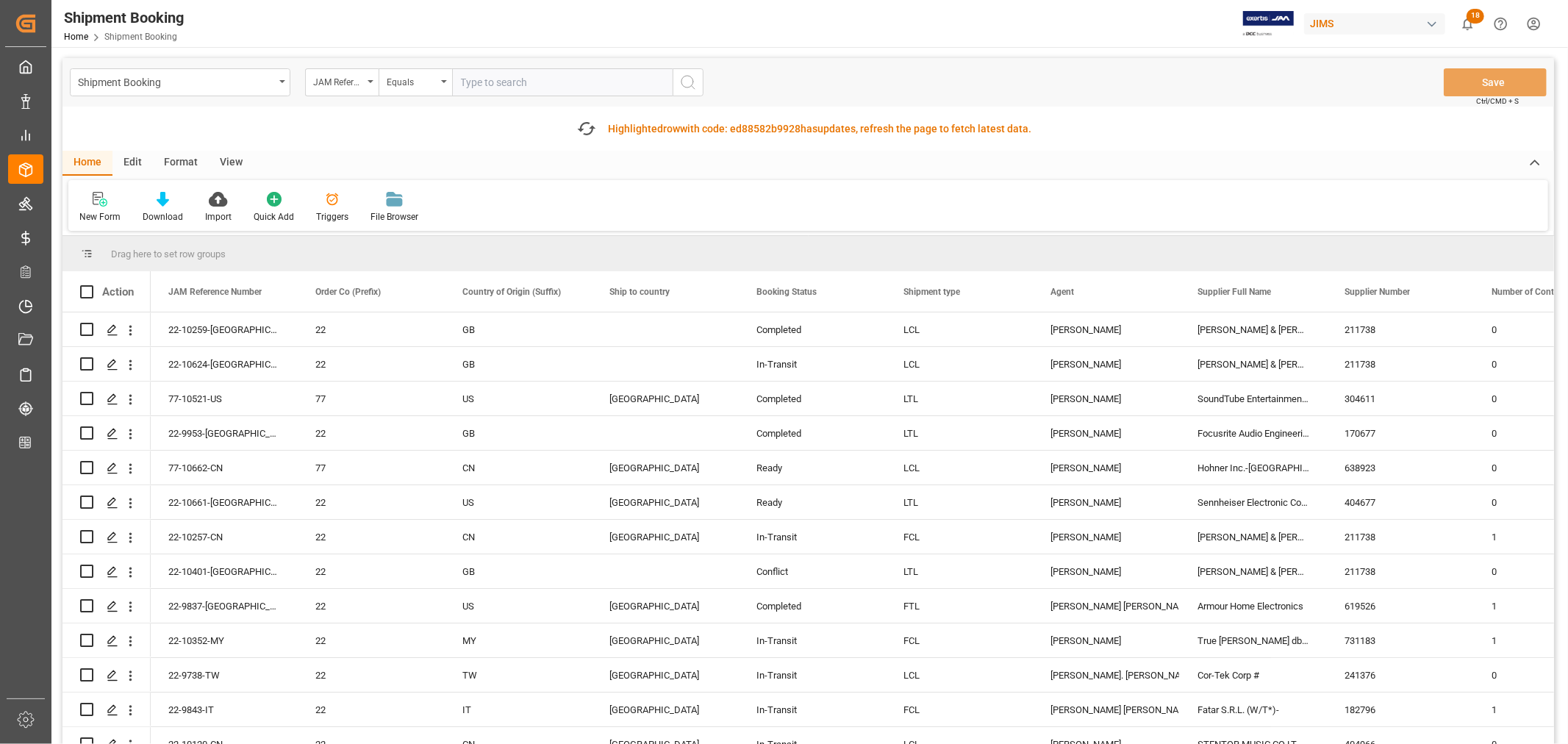
click at [467, 77] on input "text" at bounding box center [563, 82] width 220 height 28
type input "22-10328-my"
click at [685, 81] on icon "search button" at bounding box center [688, 82] width 18 height 18
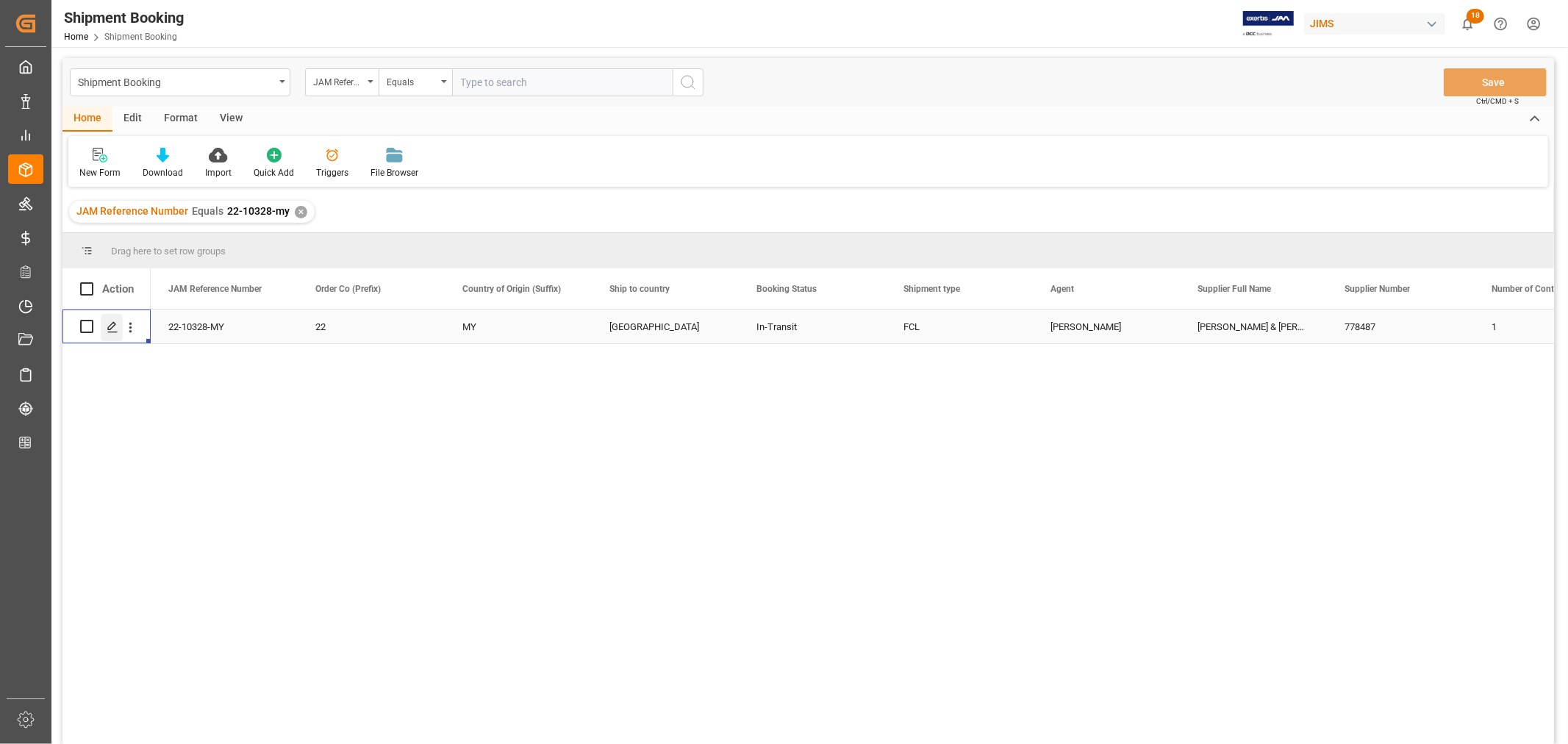
click at [108, 324] on icon "Press SPACE to select this row." at bounding box center [112, 327] width 12 height 12
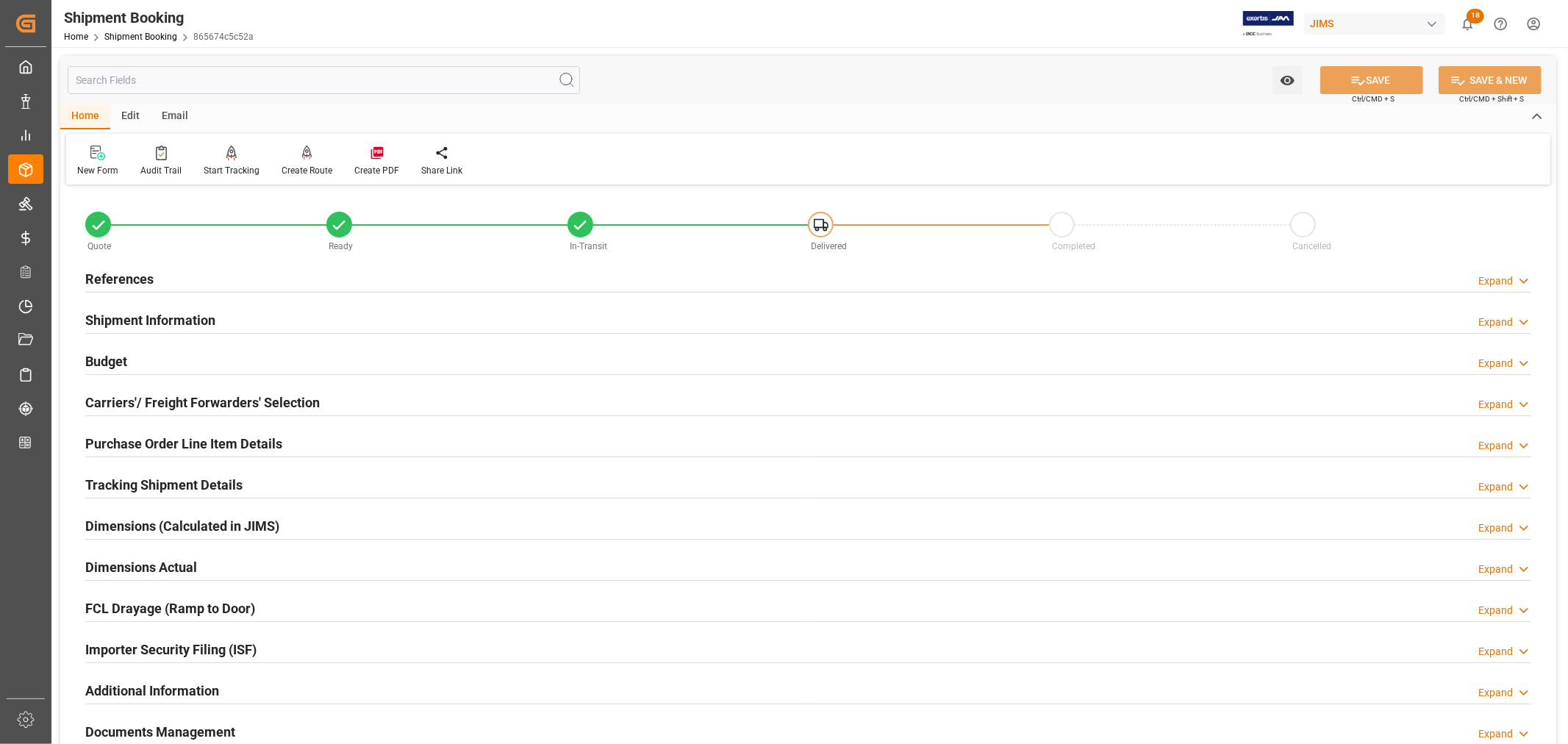
click at [147, 442] on h2 "Purchase Order Line Item Details" at bounding box center [183, 443] width 197 height 20
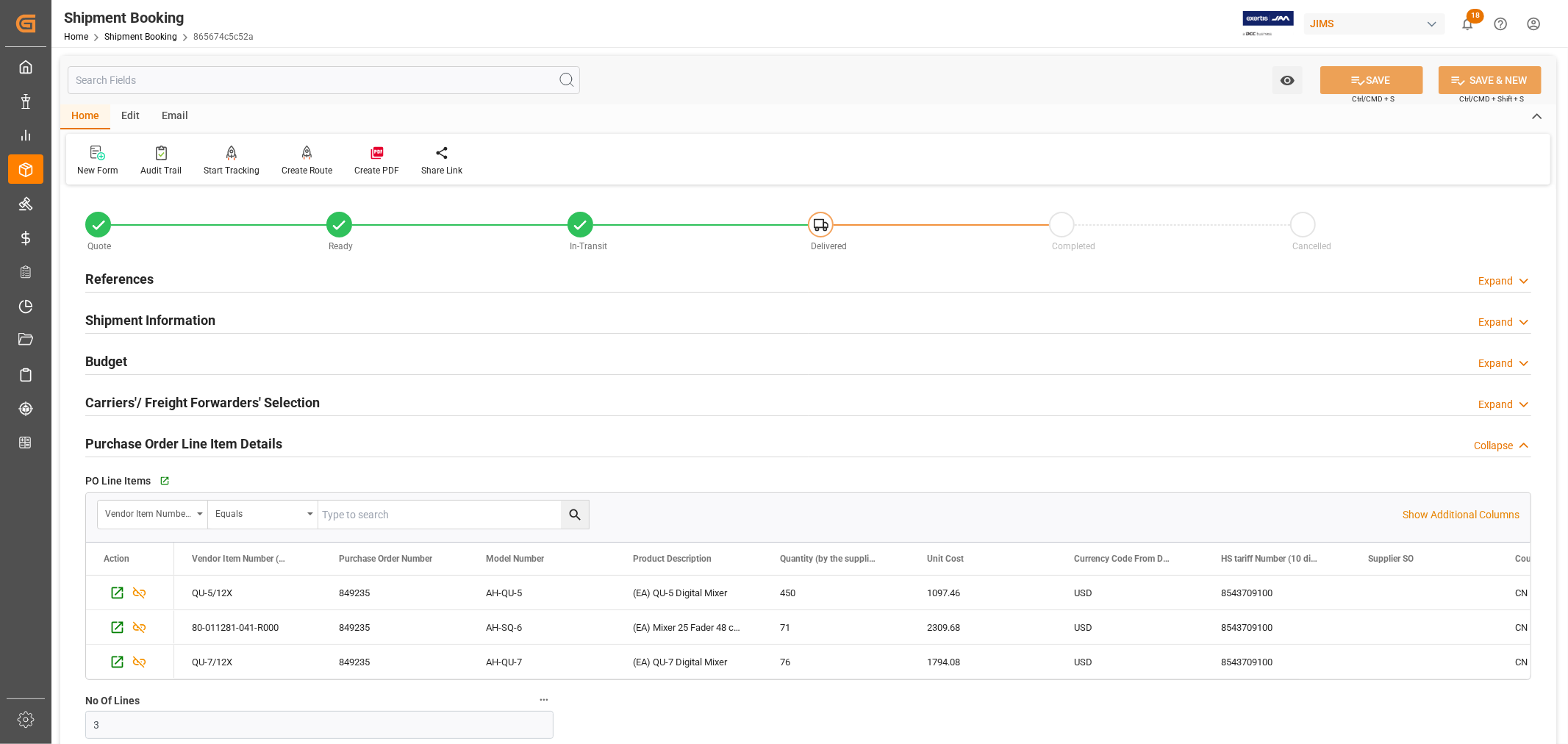
click at [148, 442] on h2 "Purchase Order Line Item Details" at bounding box center [183, 443] width 197 height 20
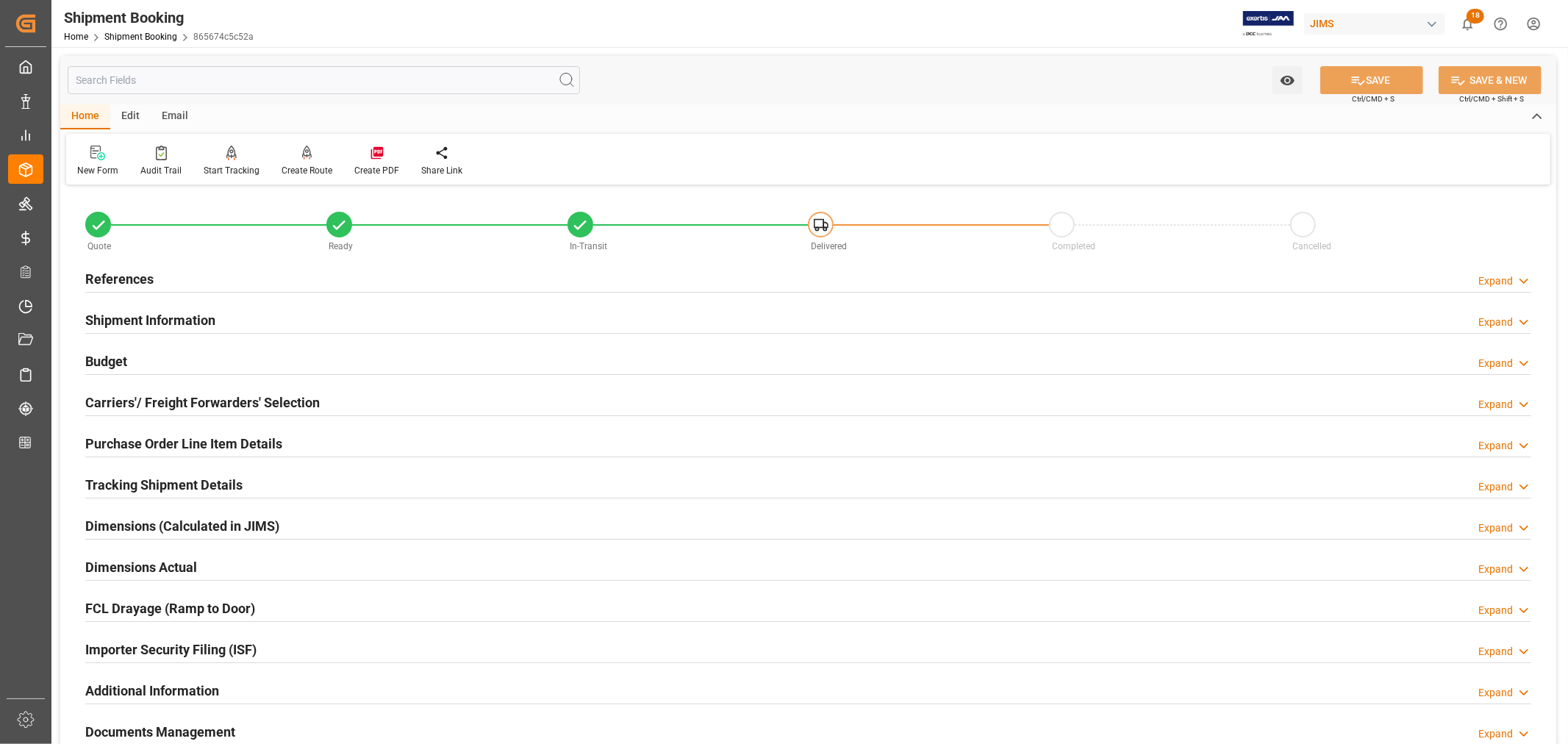
click at [131, 274] on h2 "References" at bounding box center [119, 279] width 69 height 20
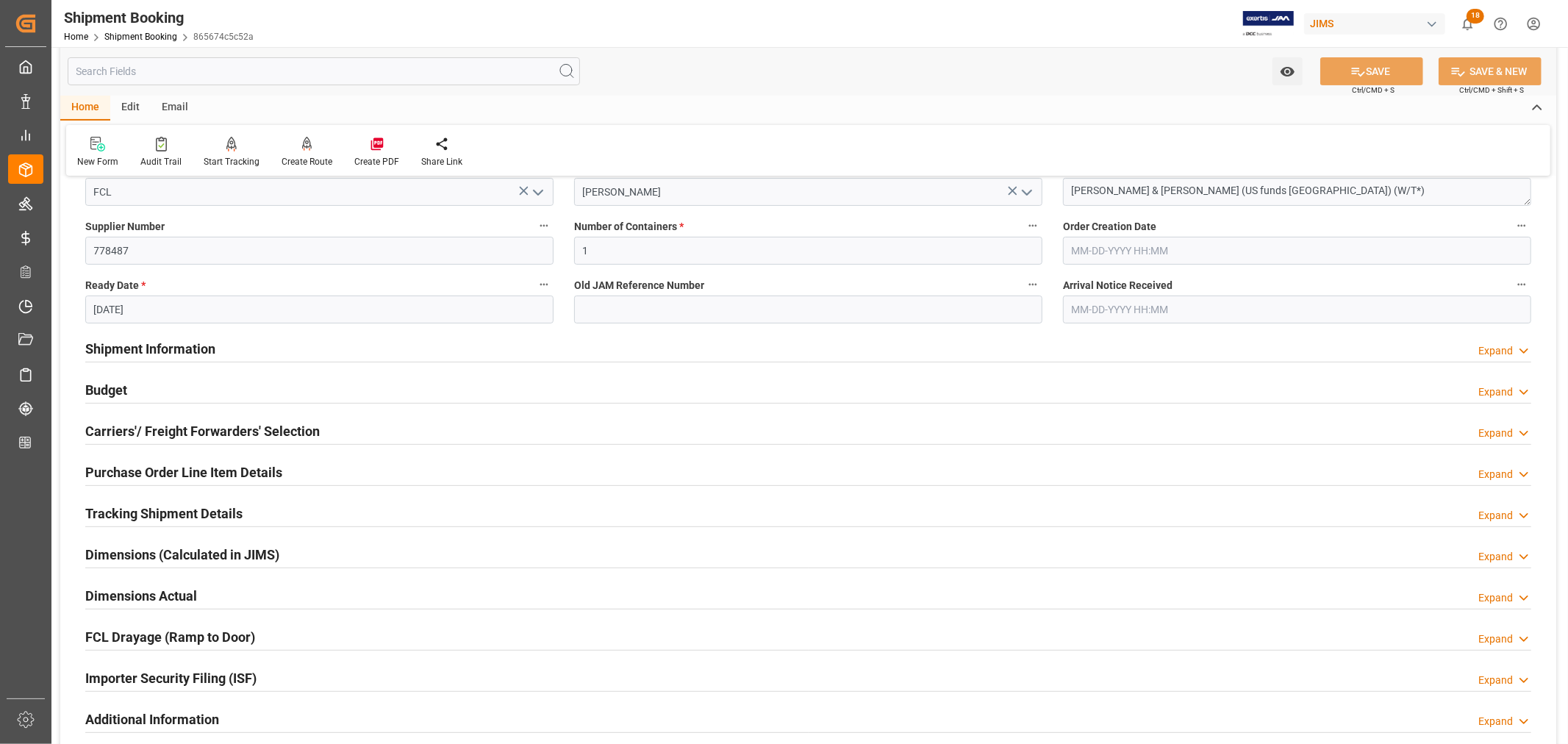
scroll to position [326, 0]
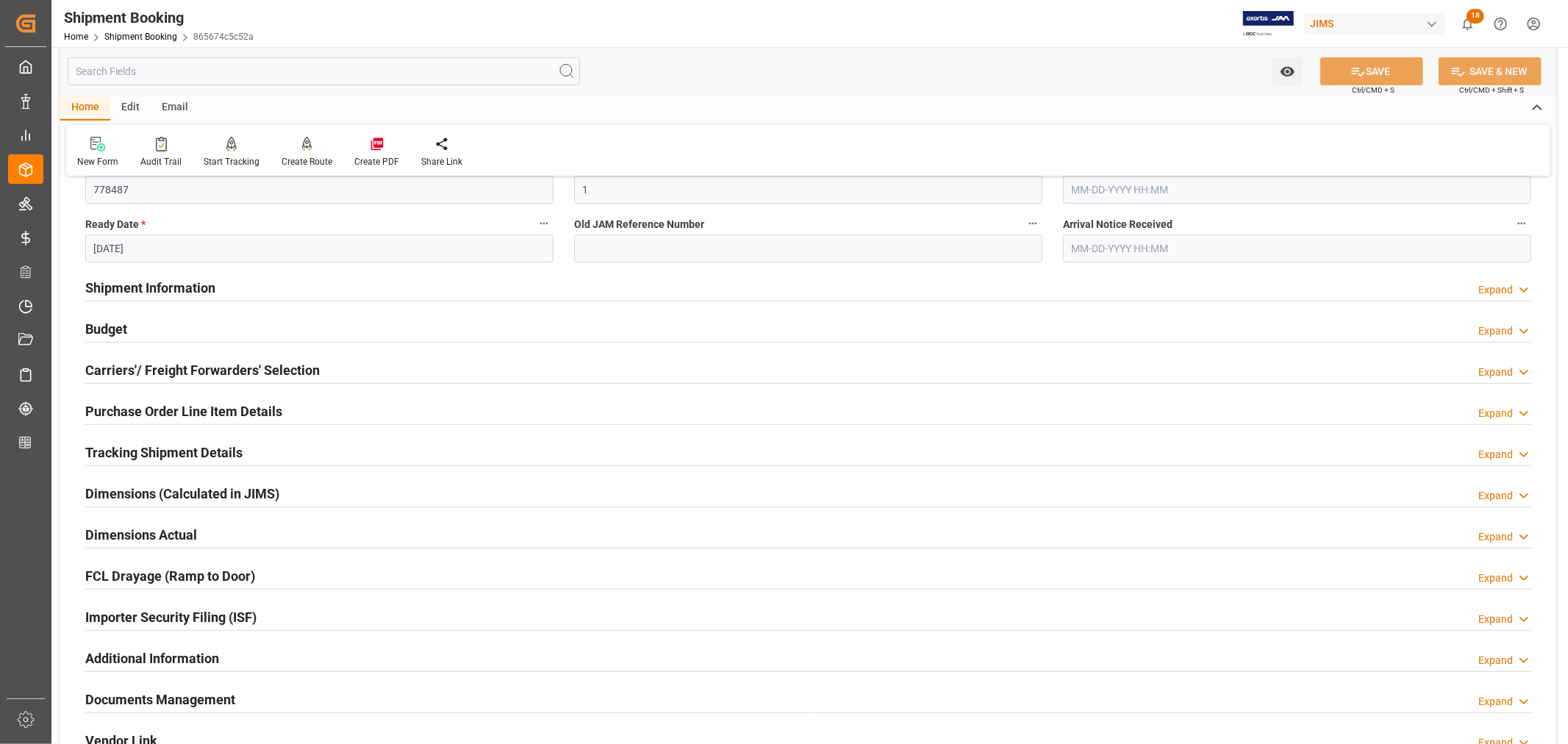
click at [202, 407] on h2 "Purchase Order Line Item Details" at bounding box center [183, 411] width 197 height 20
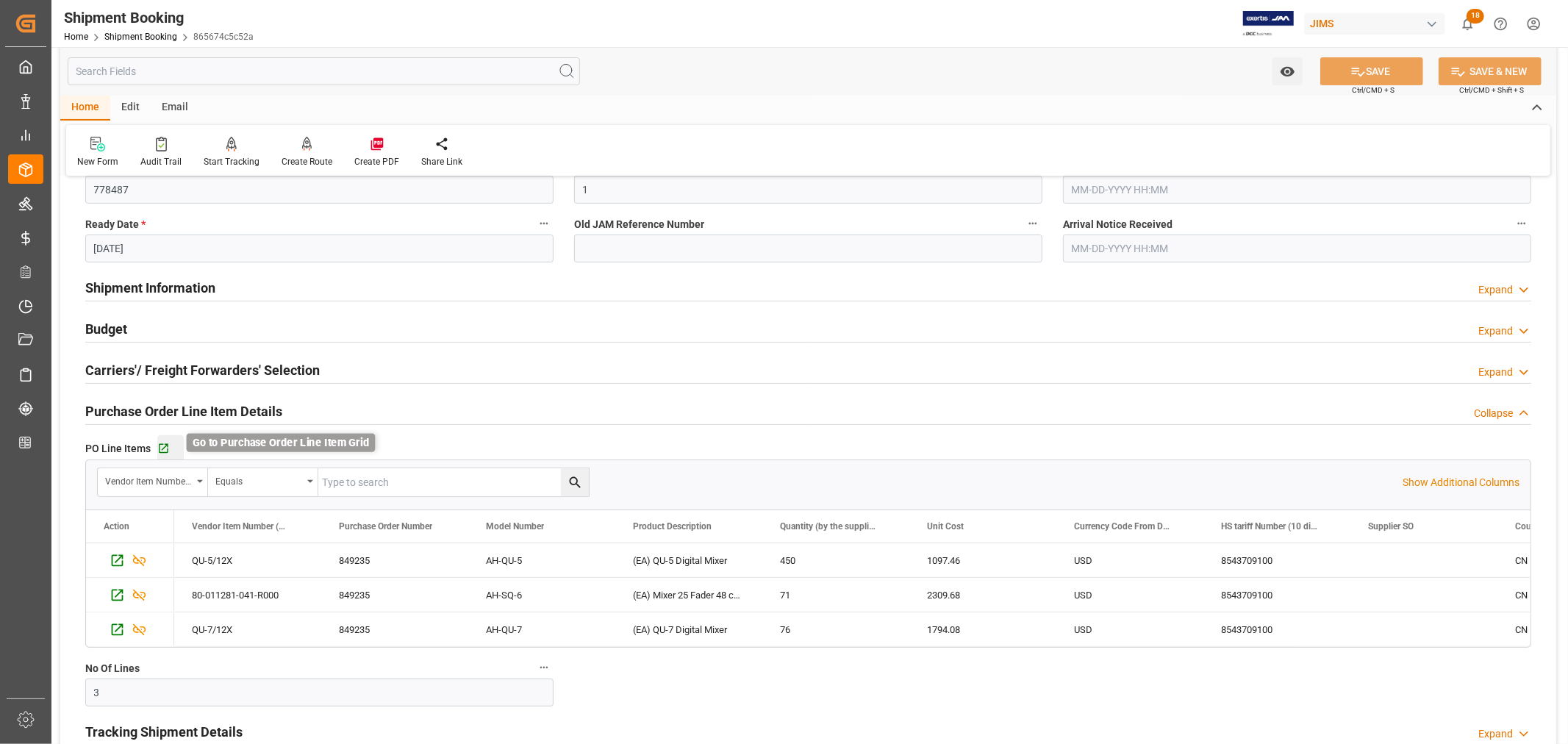
click at [166, 447] on icon "button" at bounding box center [163, 449] width 13 height 13
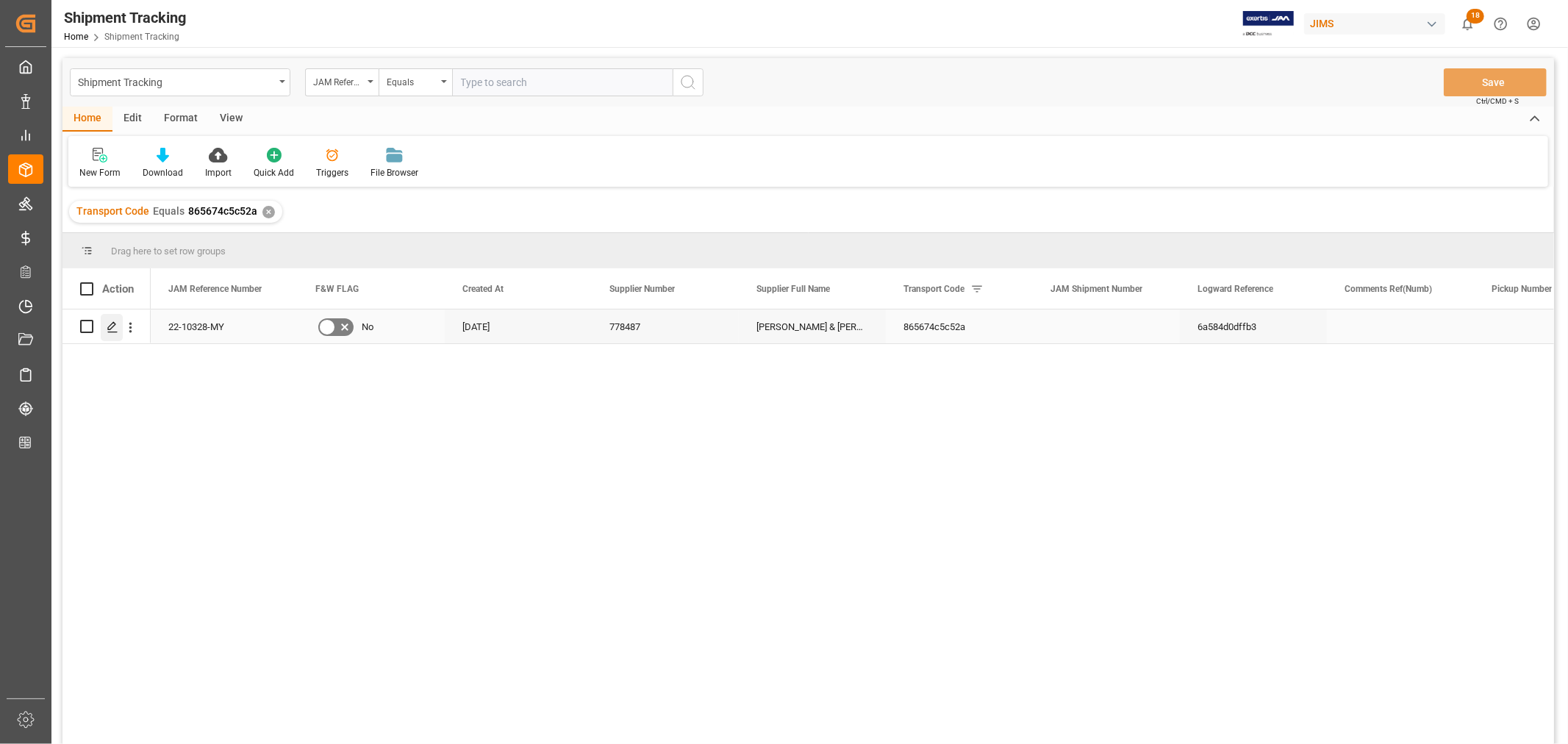
click at [112, 323] on polygon "Press SPACE to select this row." at bounding box center [112, 325] width 7 height 7
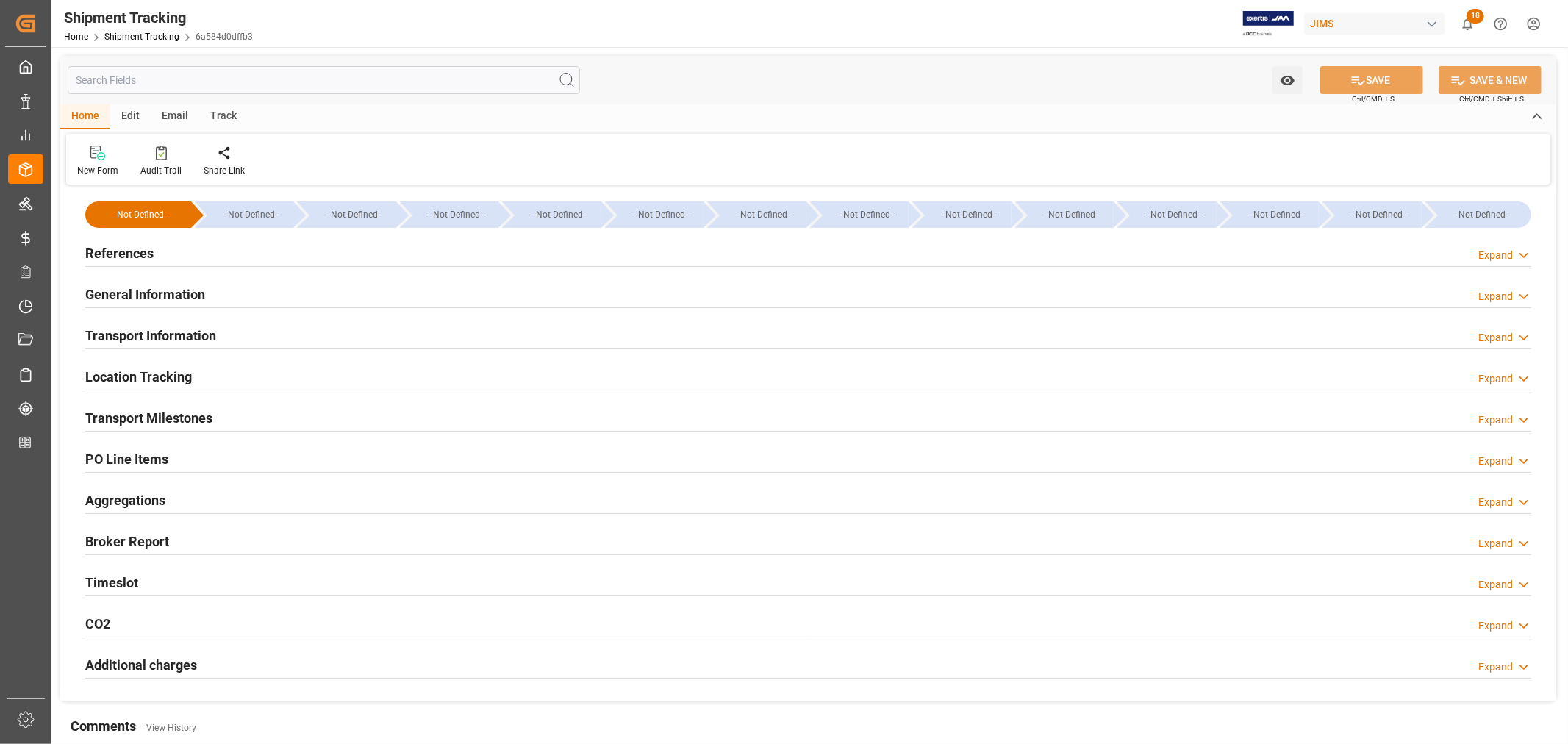
type input "[DATE] 00:00"
type input "[DATE]"
type input "[DATE] 00:00"
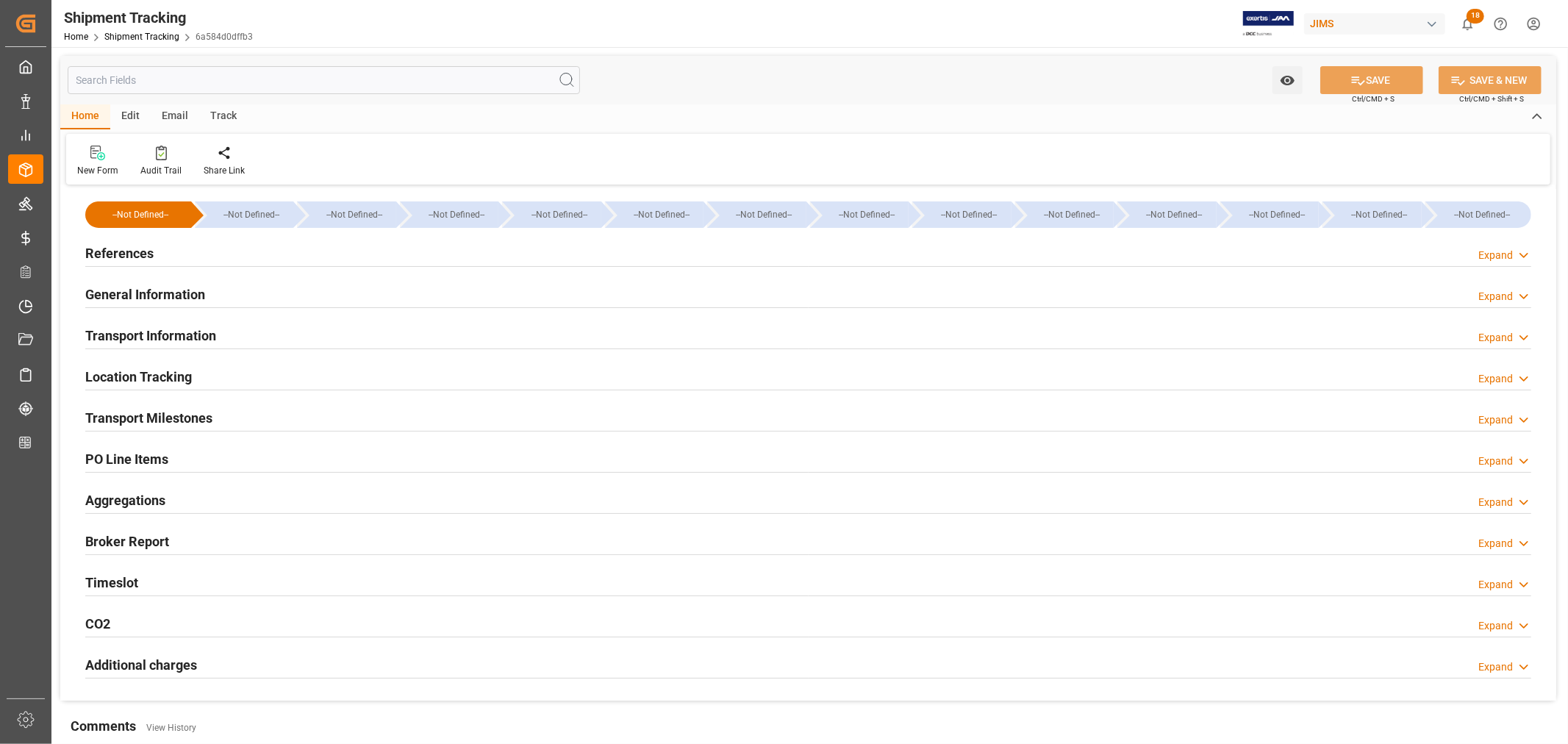
type input "[DATE]"
type input "[DATE] 00:00"
click at [188, 413] on h2 "Transport Milestones" at bounding box center [148, 418] width 127 height 20
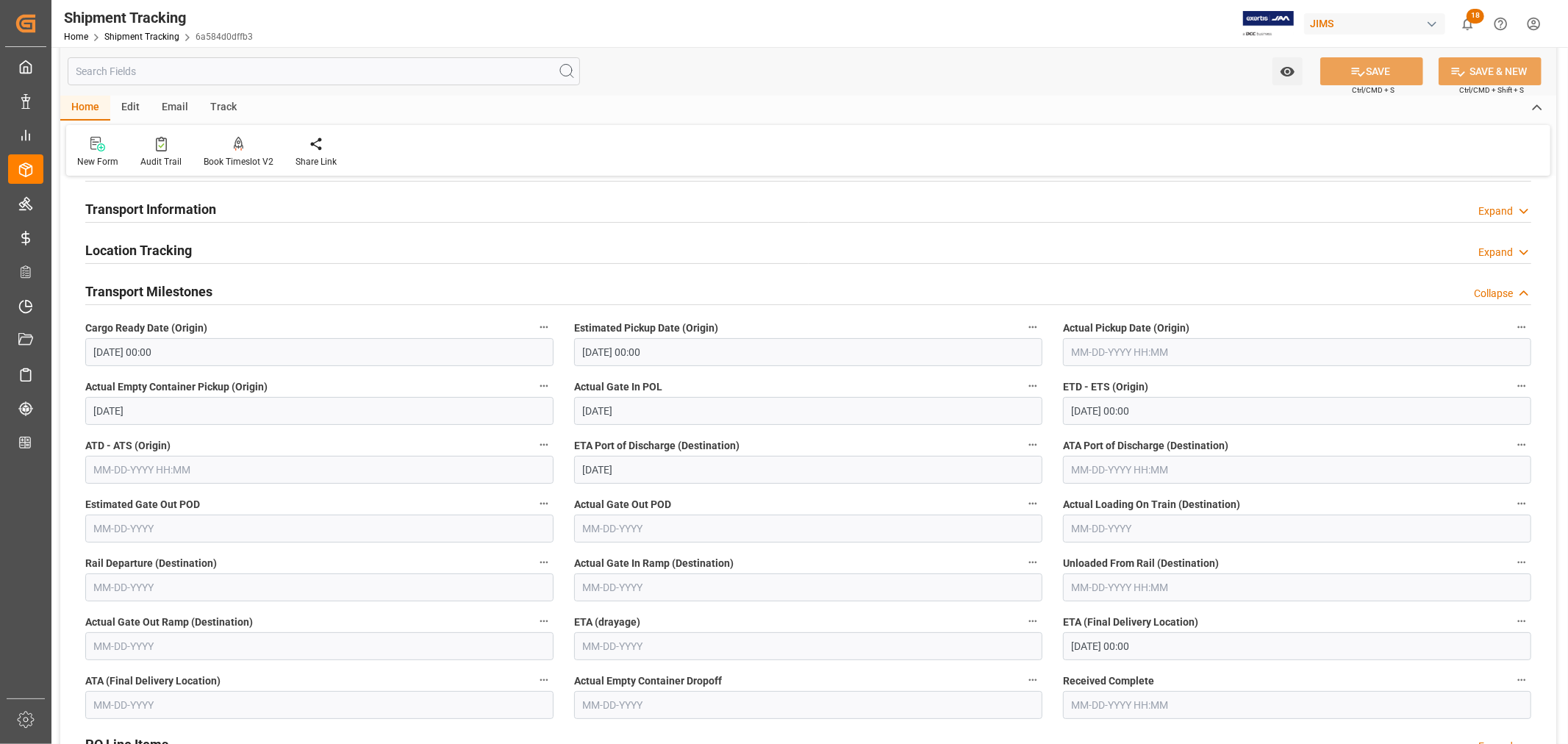
scroll to position [163, 0]
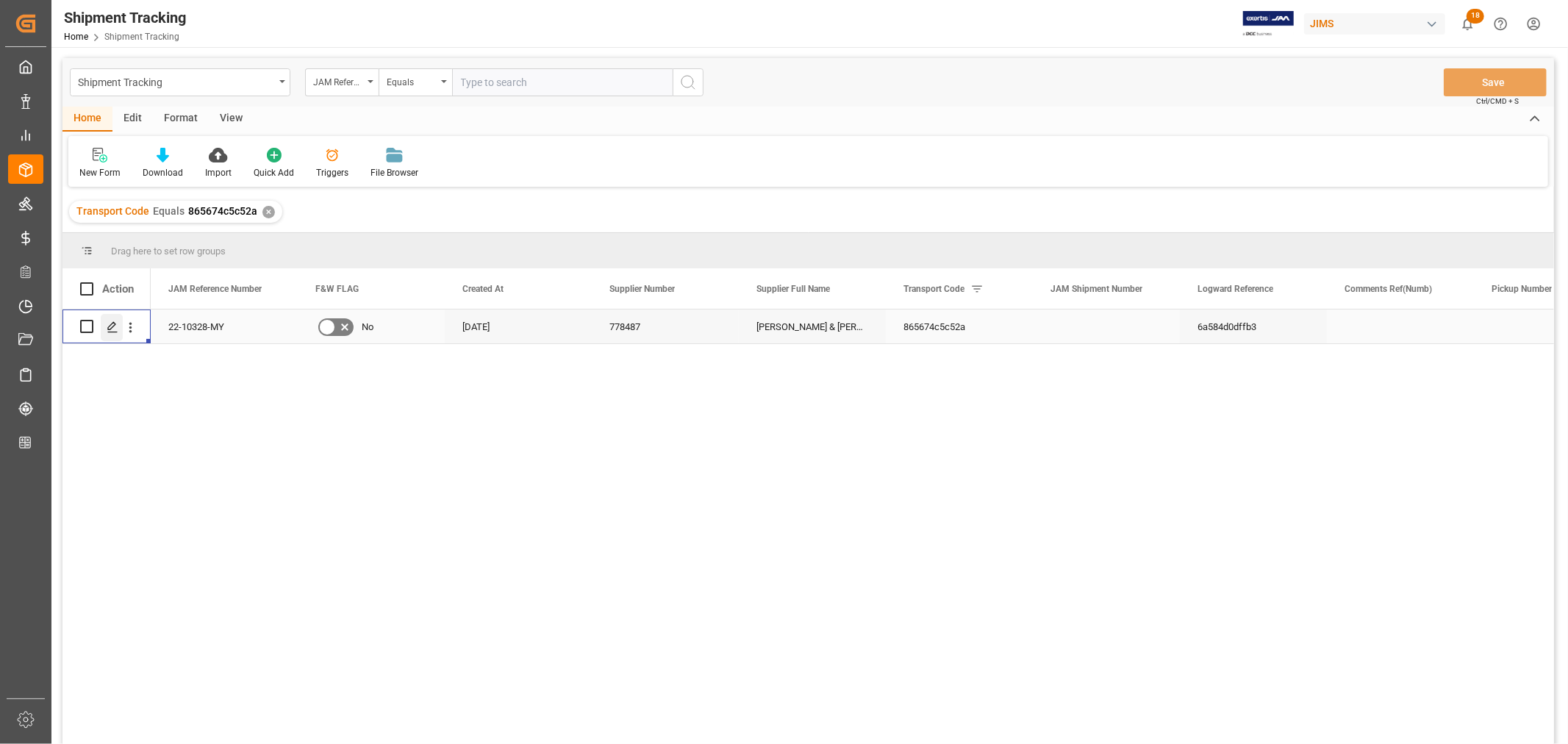
click at [115, 323] on polygon "Press SPACE to select this row." at bounding box center [112, 325] width 7 height 7
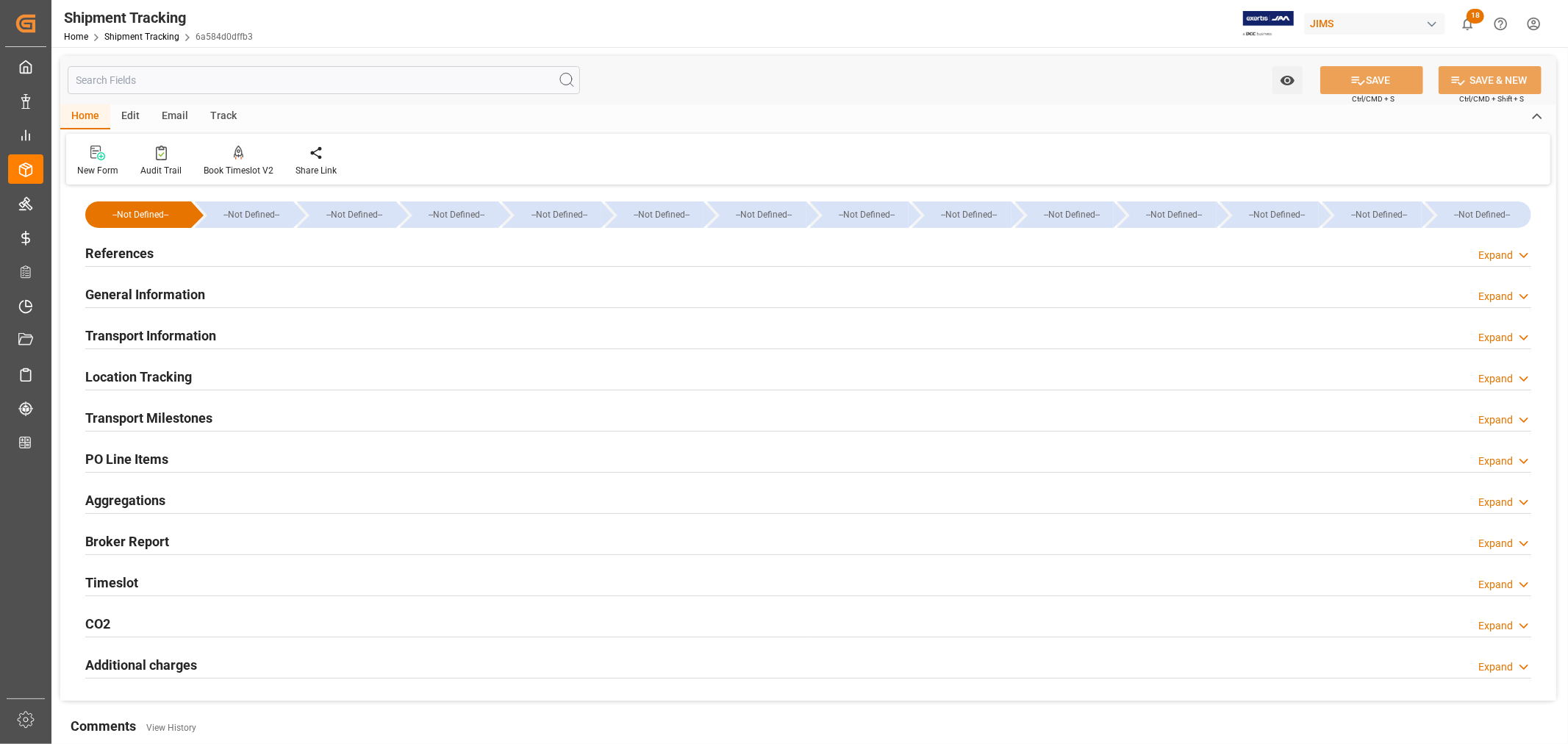
click at [167, 297] on h2 "General Information" at bounding box center [145, 294] width 120 height 20
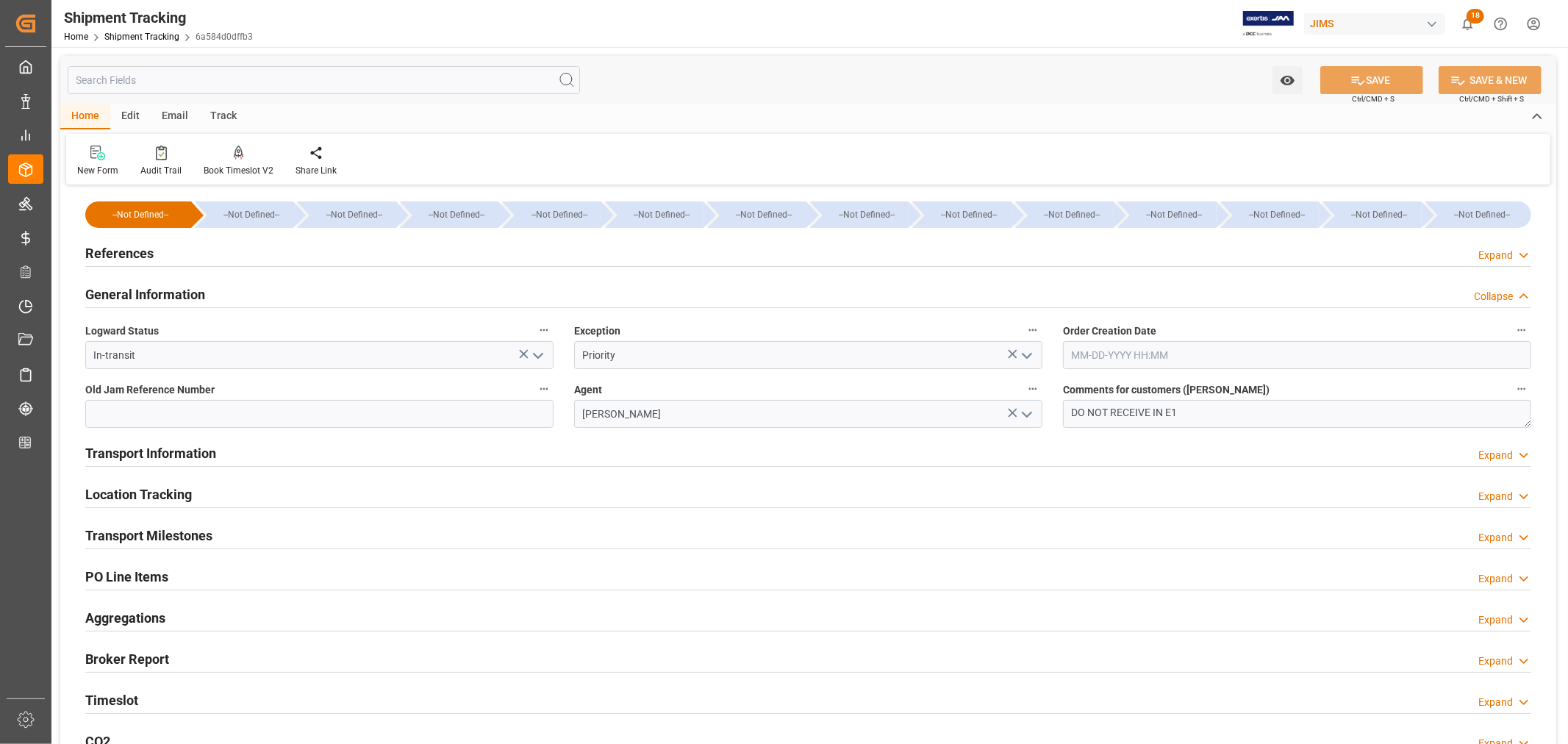
click at [167, 297] on h2 "General Information" at bounding box center [145, 294] width 120 height 20
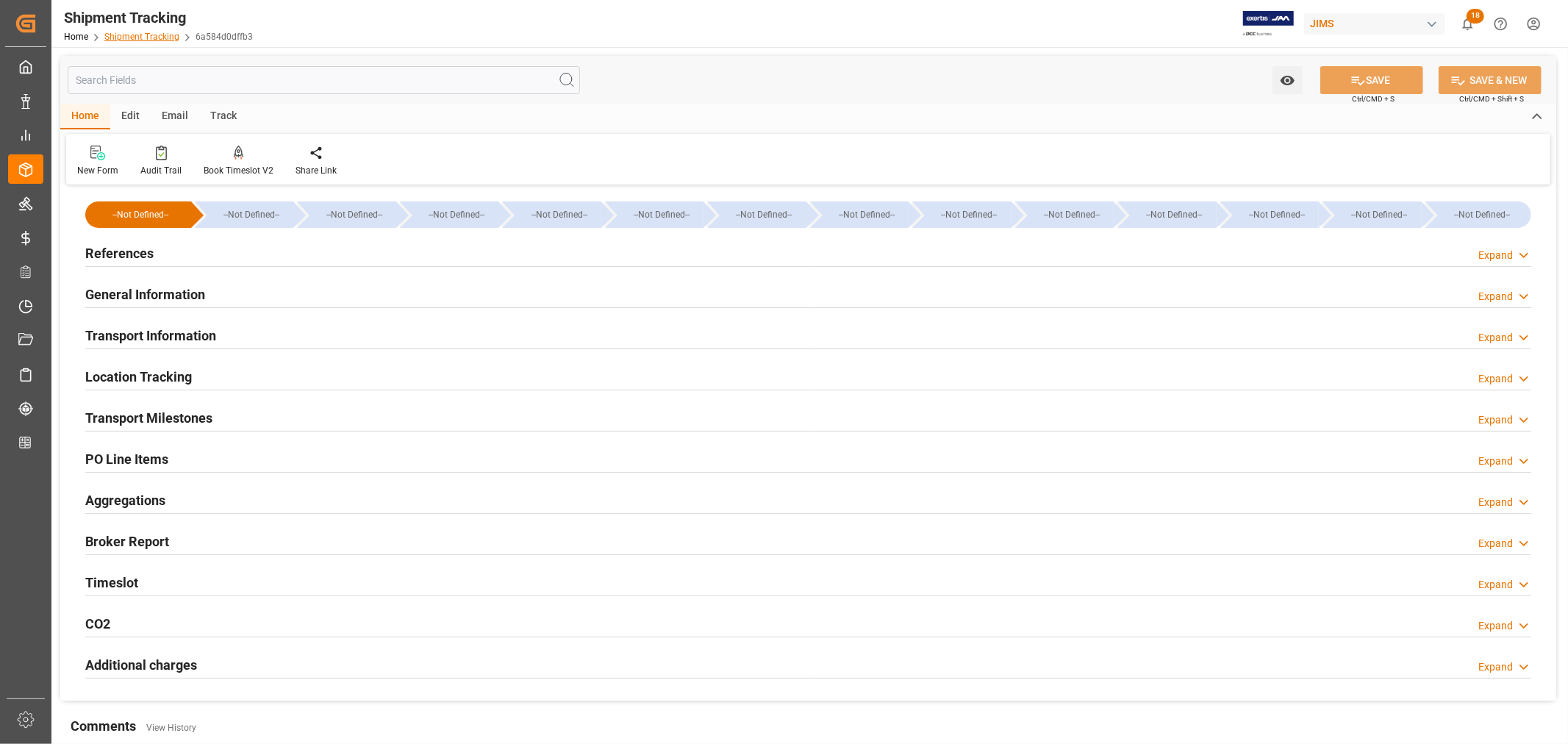
click at [147, 33] on link "Shipment Tracking" at bounding box center [142, 36] width 75 height 10
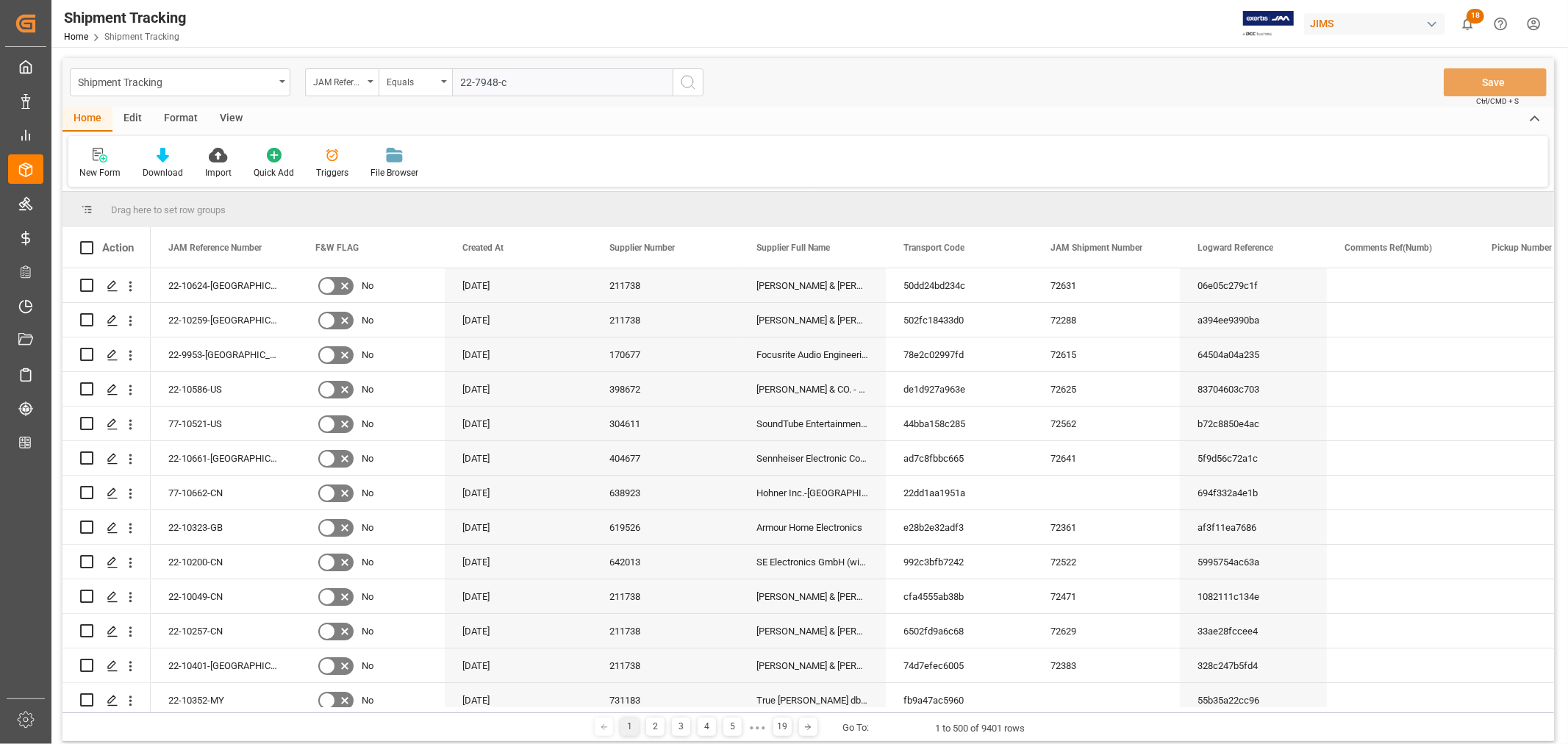
type input "22-7948-cn"
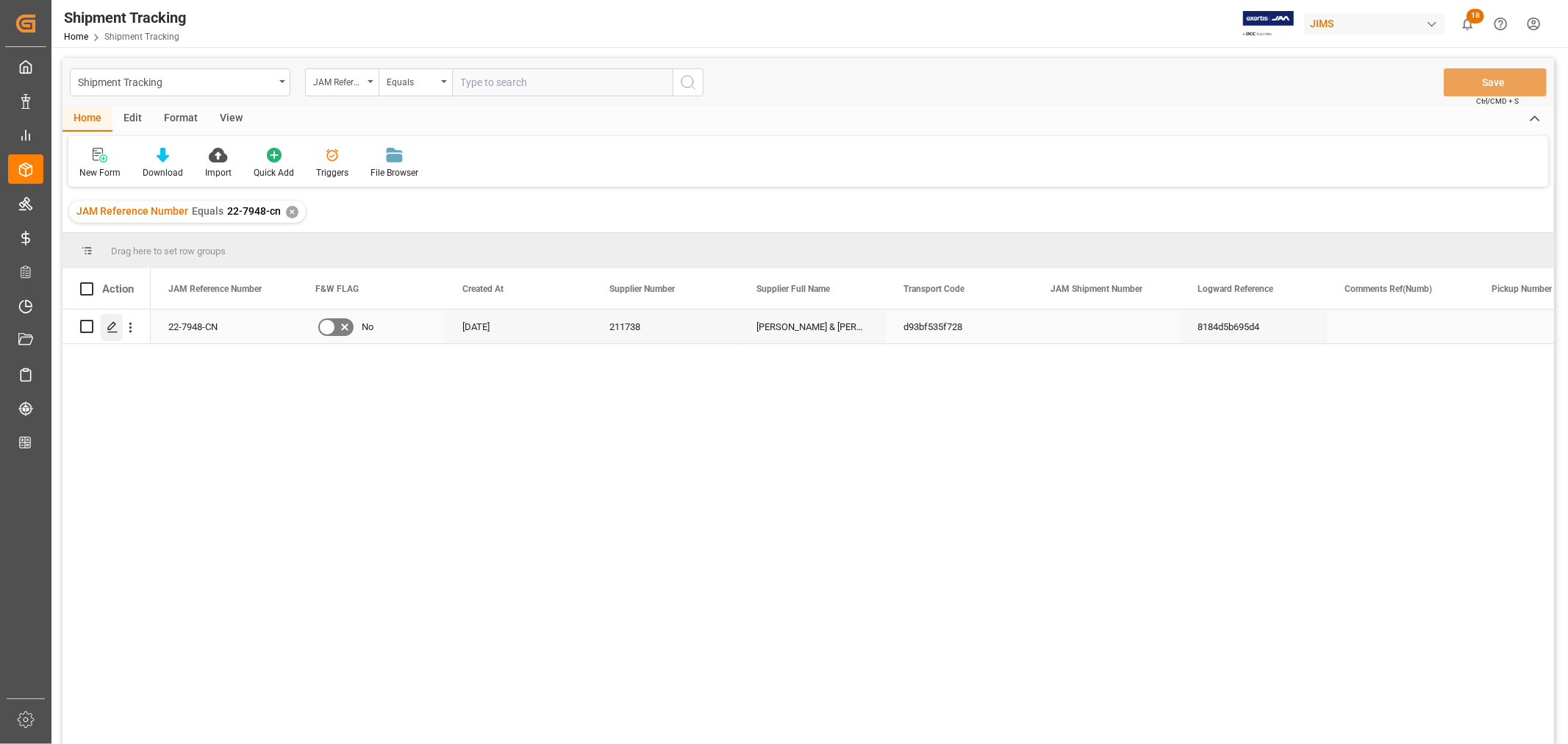
click at [114, 328] on icon "Press SPACE to select this row." at bounding box center [112, 327] width 12 height 12
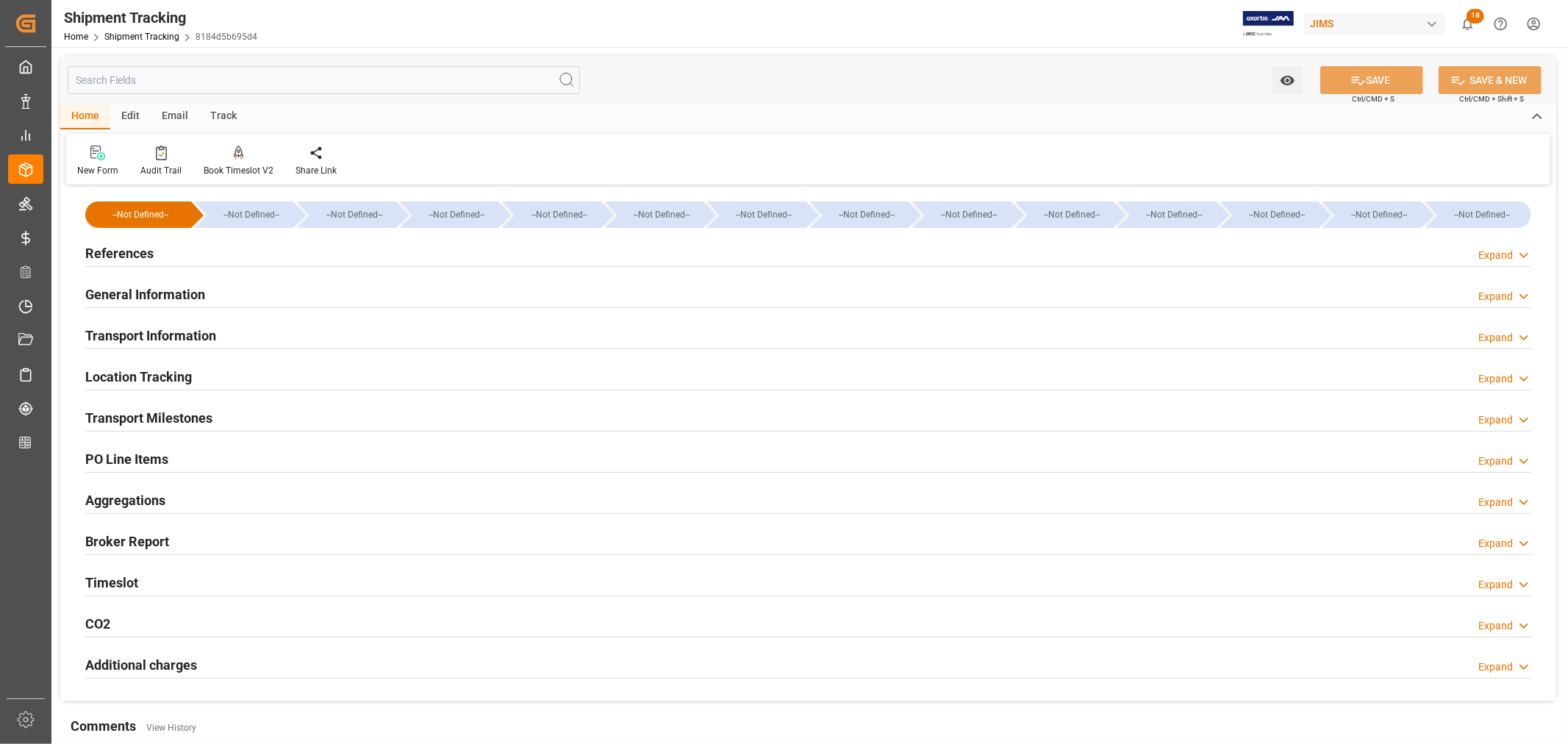
click at [153, 293] on h2 "General Information" at bounding box center [145, 294] width 120 height 20
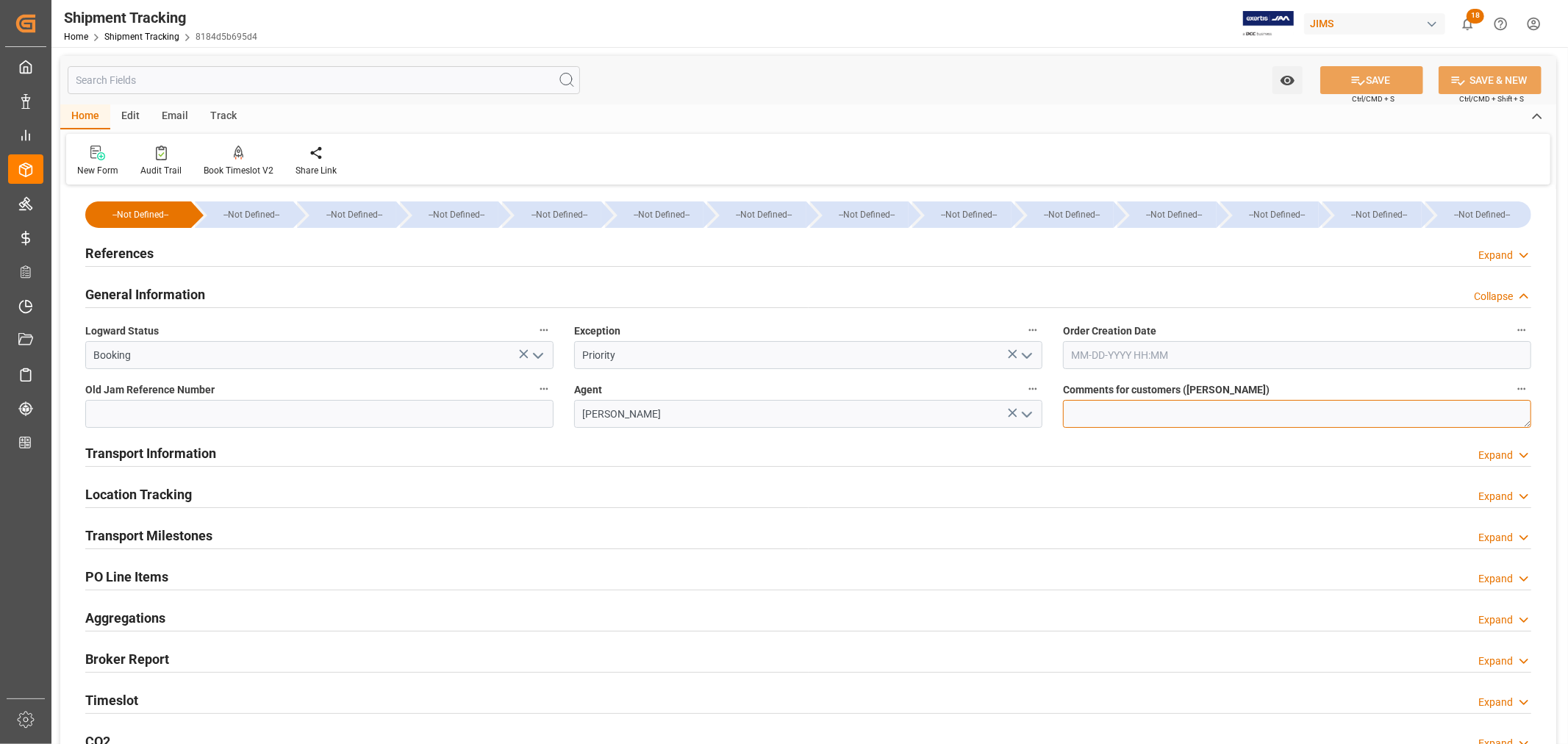
click at [1074, 414] on textarea at bounding box center [1297, 414] width 468 height 28
type textarea "DO NOT RECEIVE IN E1"
click at [141, 254] on h2 "References" at bounding box center [119, 253] width 69 height 20
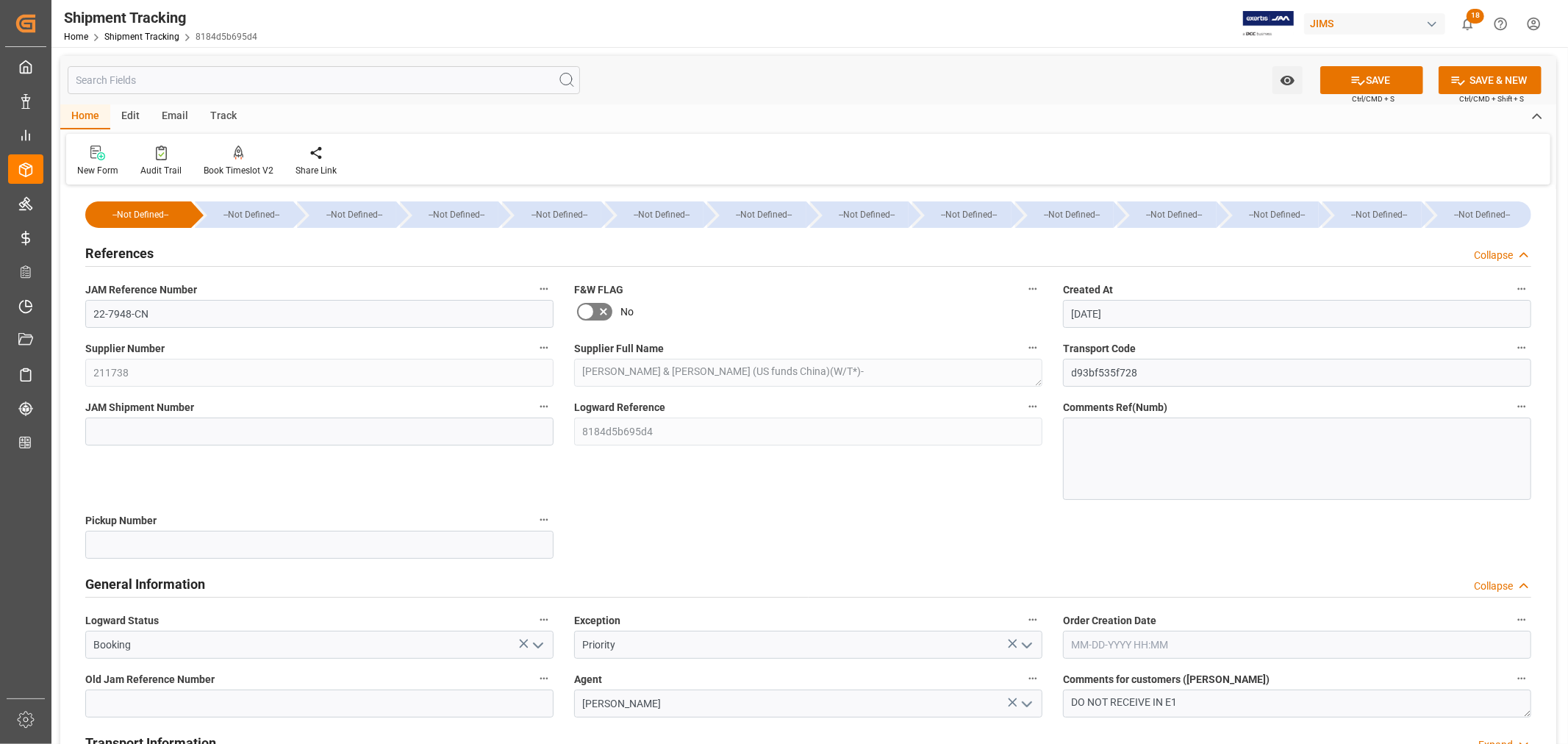
click at [141, 254] on h2 "References" at bounding box center [119, 253] width 69 height 20
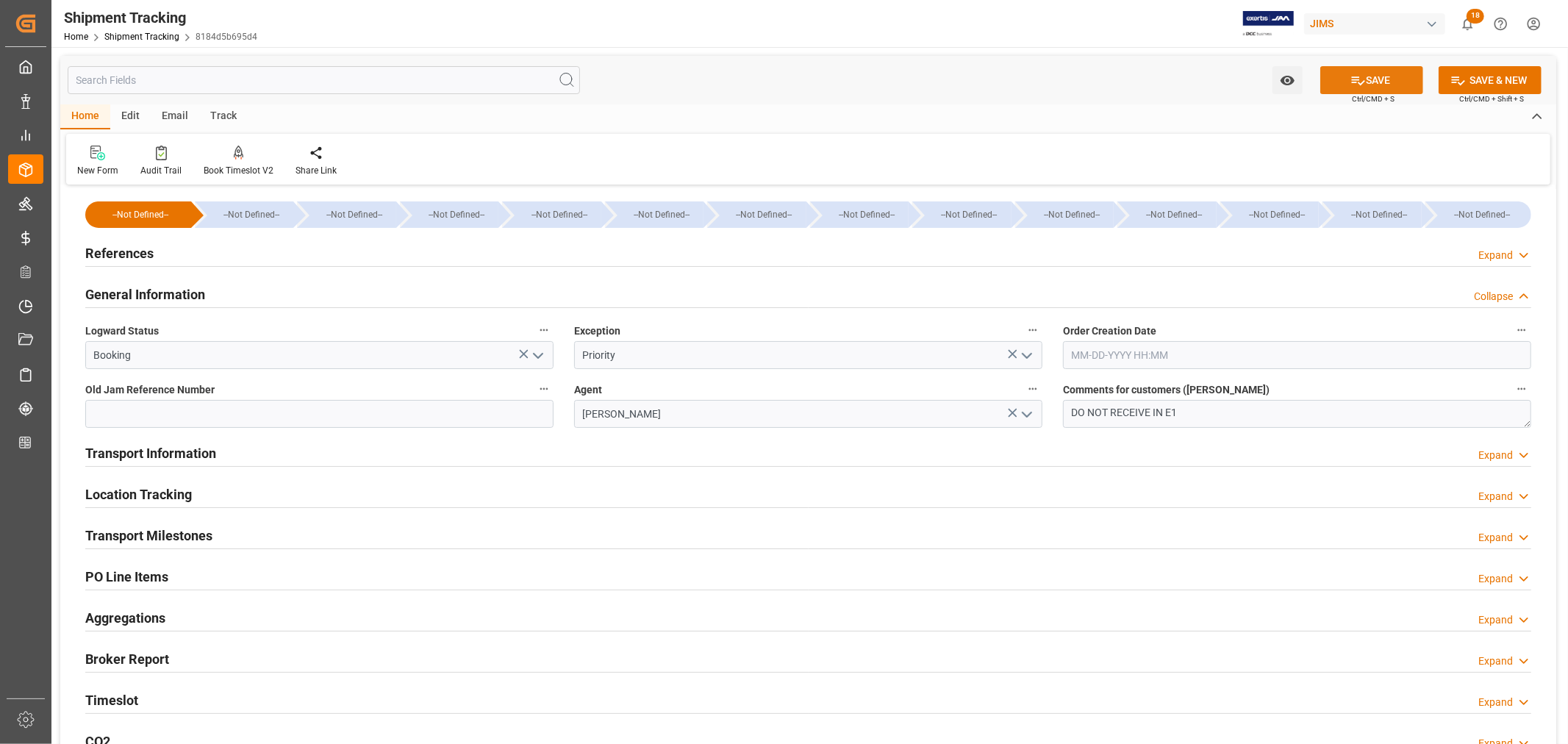
click at [1372, 74] on button "SAVE" at bounding box center [1372, 79] width 103 height 28
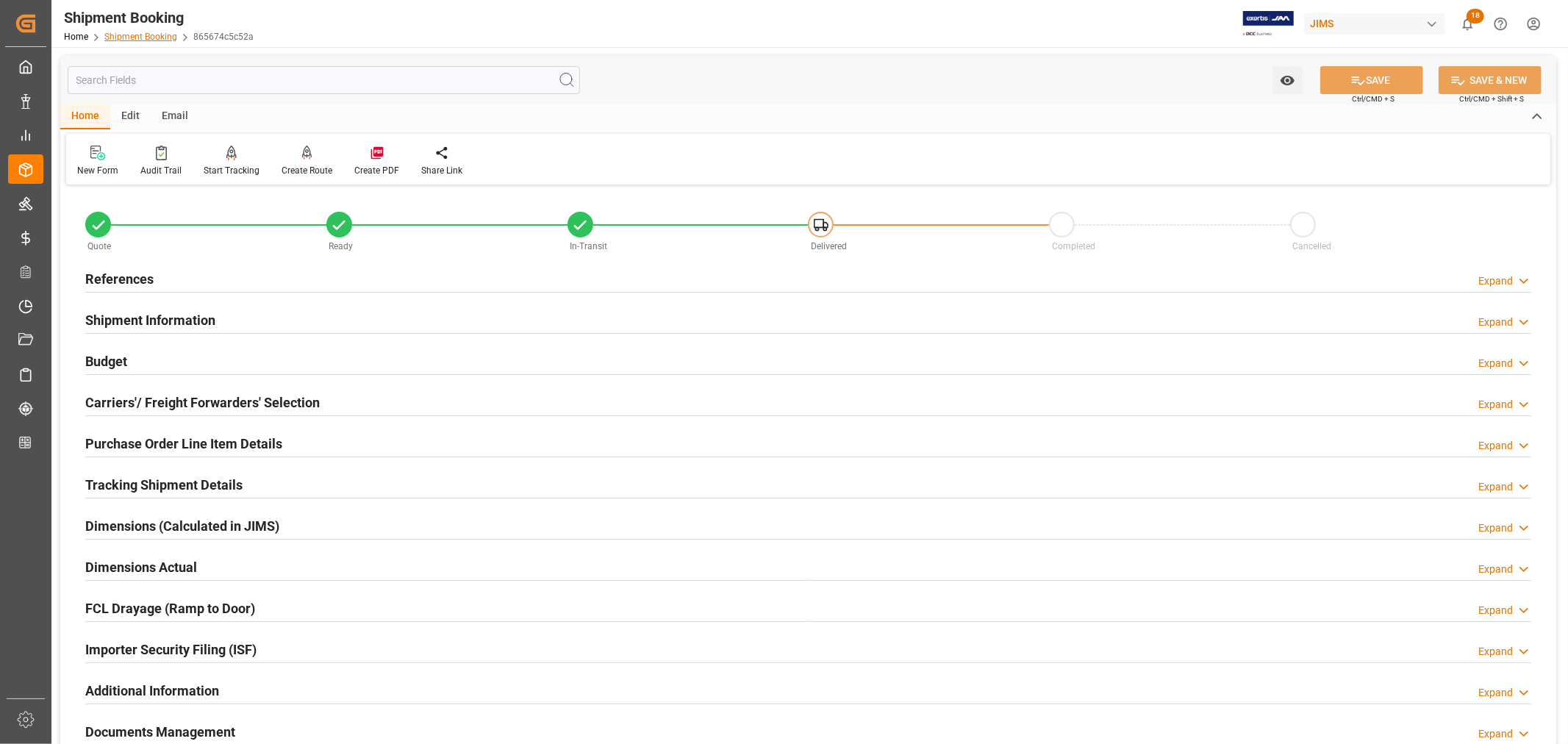
click at [134, 38] on link "Shipment Booking" at bounding box center [141, 36] width 73 height 10
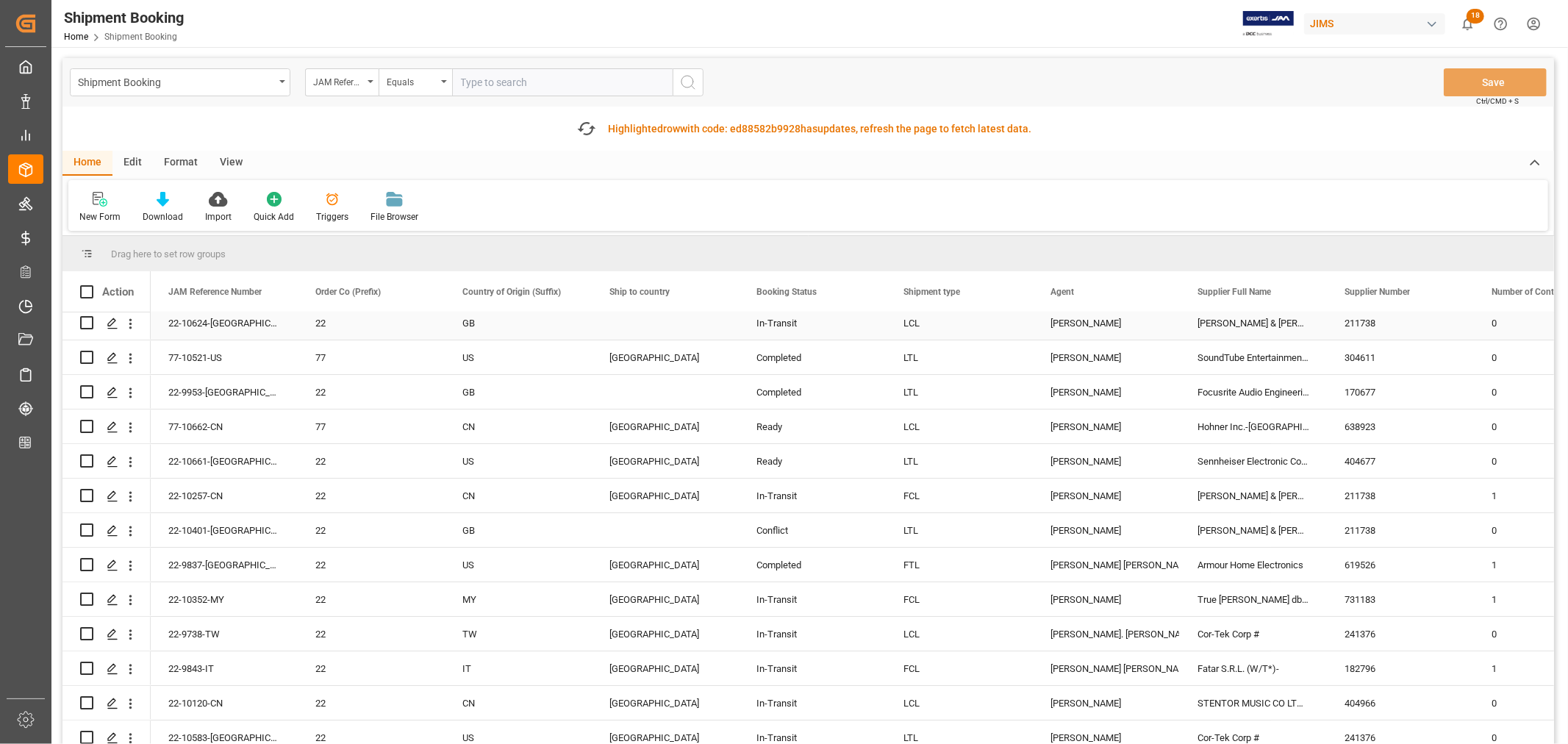
scroll to position [81, 0]
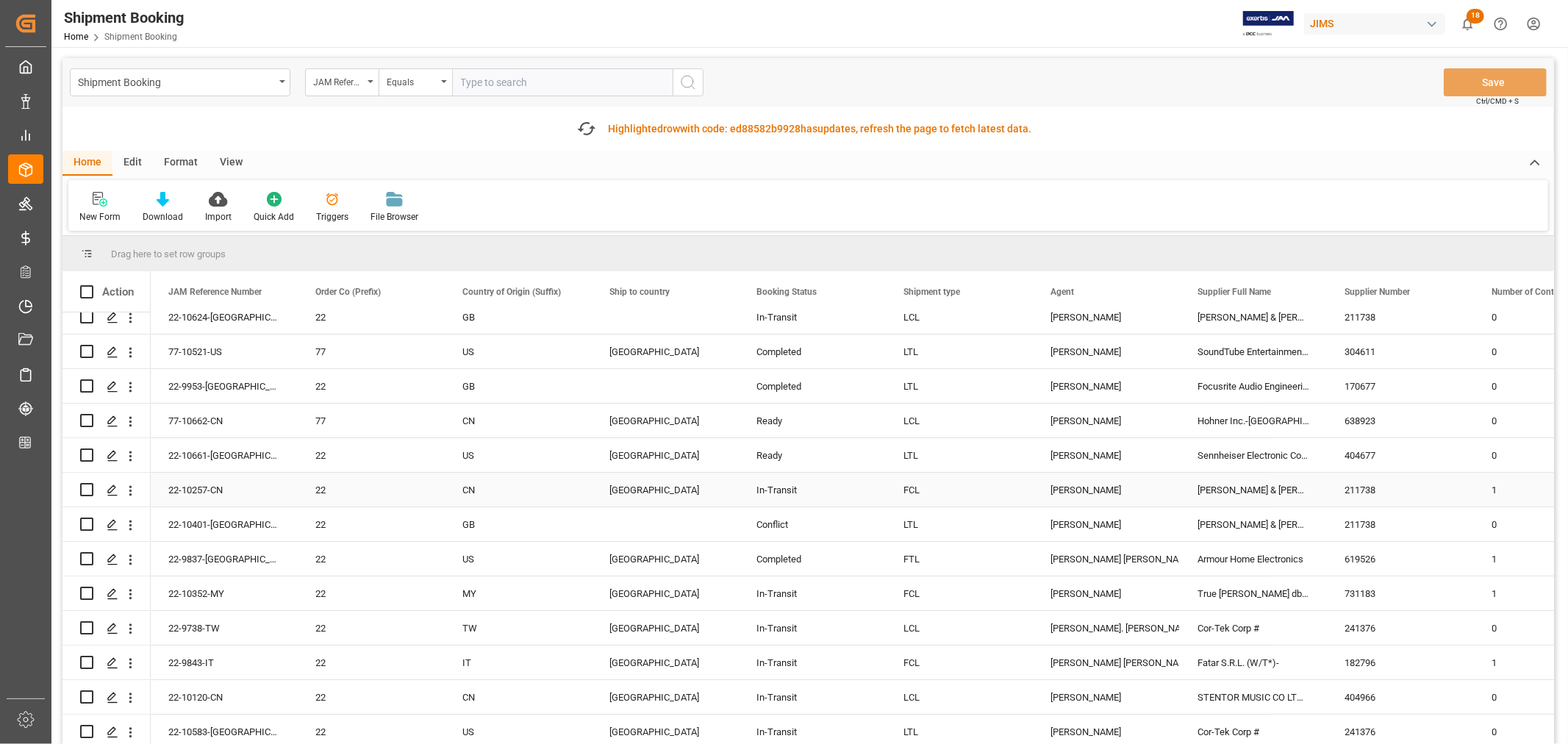
click at [1071, 489] on div "Kevin Schofield" at bounding box center [1106, 489] width 112 height 33
click at [1157, 289] on span at bounding box center [1155, 292] width 14 height 14
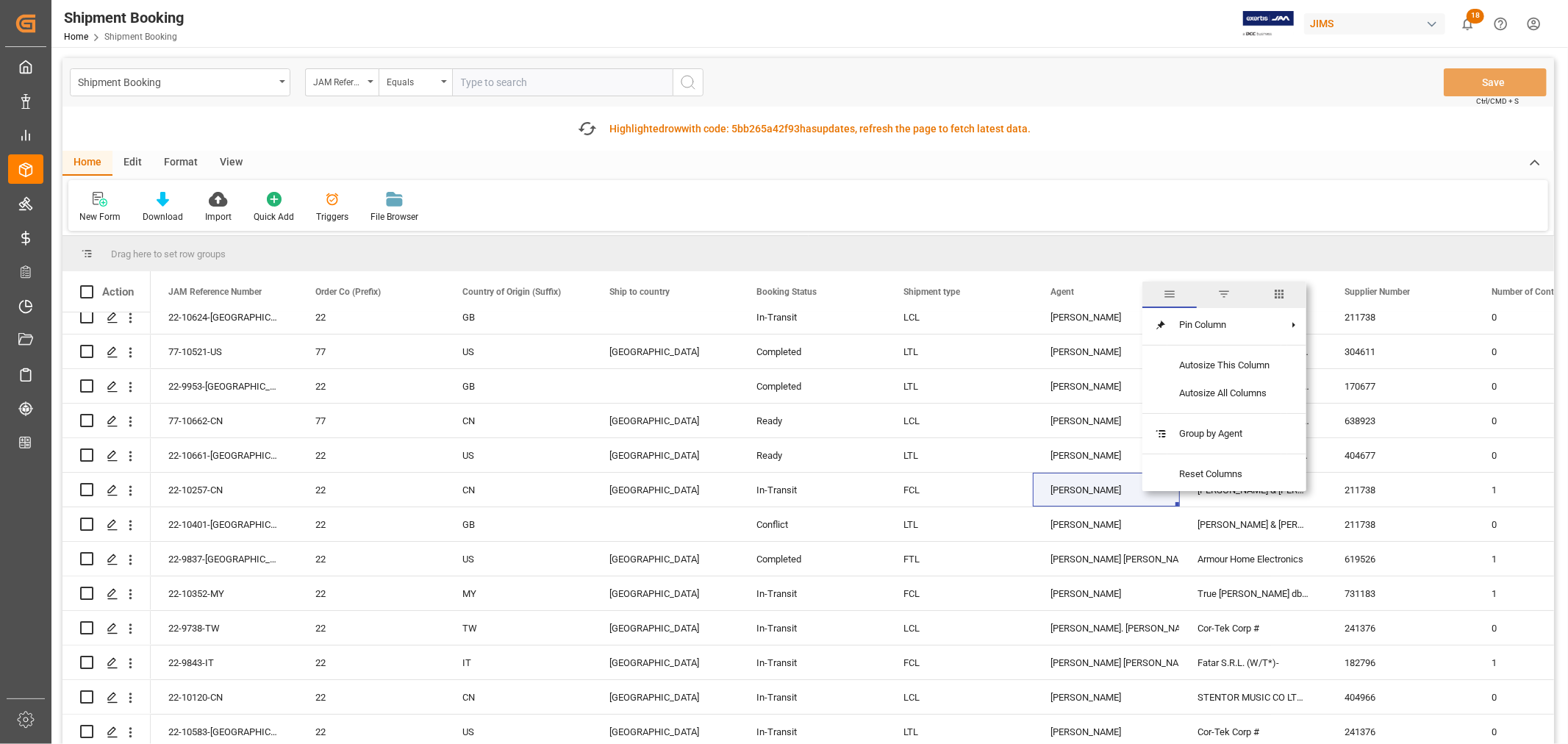
click at [1225, 295] on span "filter" at bounding box center [1224, 293] width 14 height 14
type input "[PERSON_NAME]"
click at [1241, 415] on button "Apply" at bounding box center [1242, 416] width 27 height 14
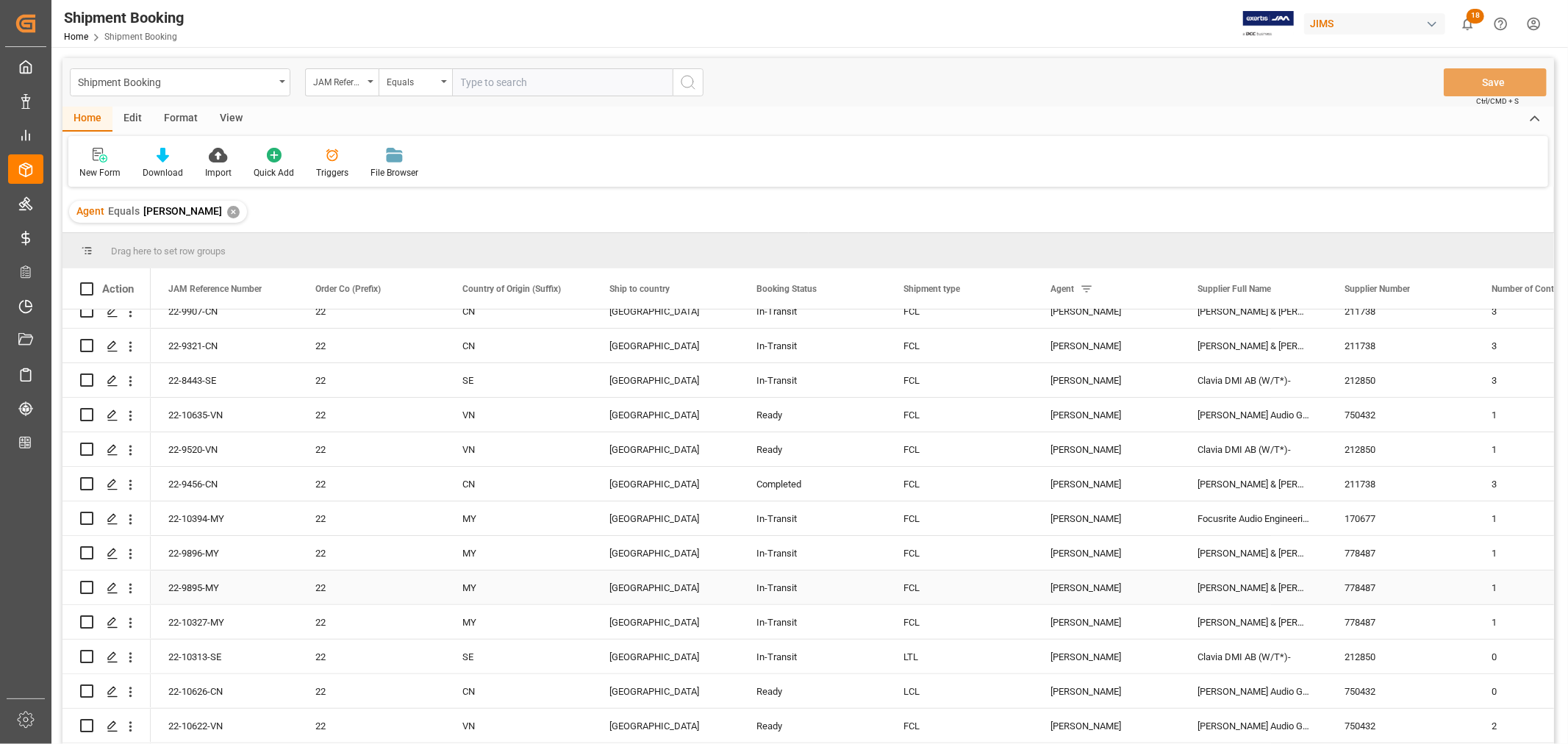
scroll to position [408, 0]
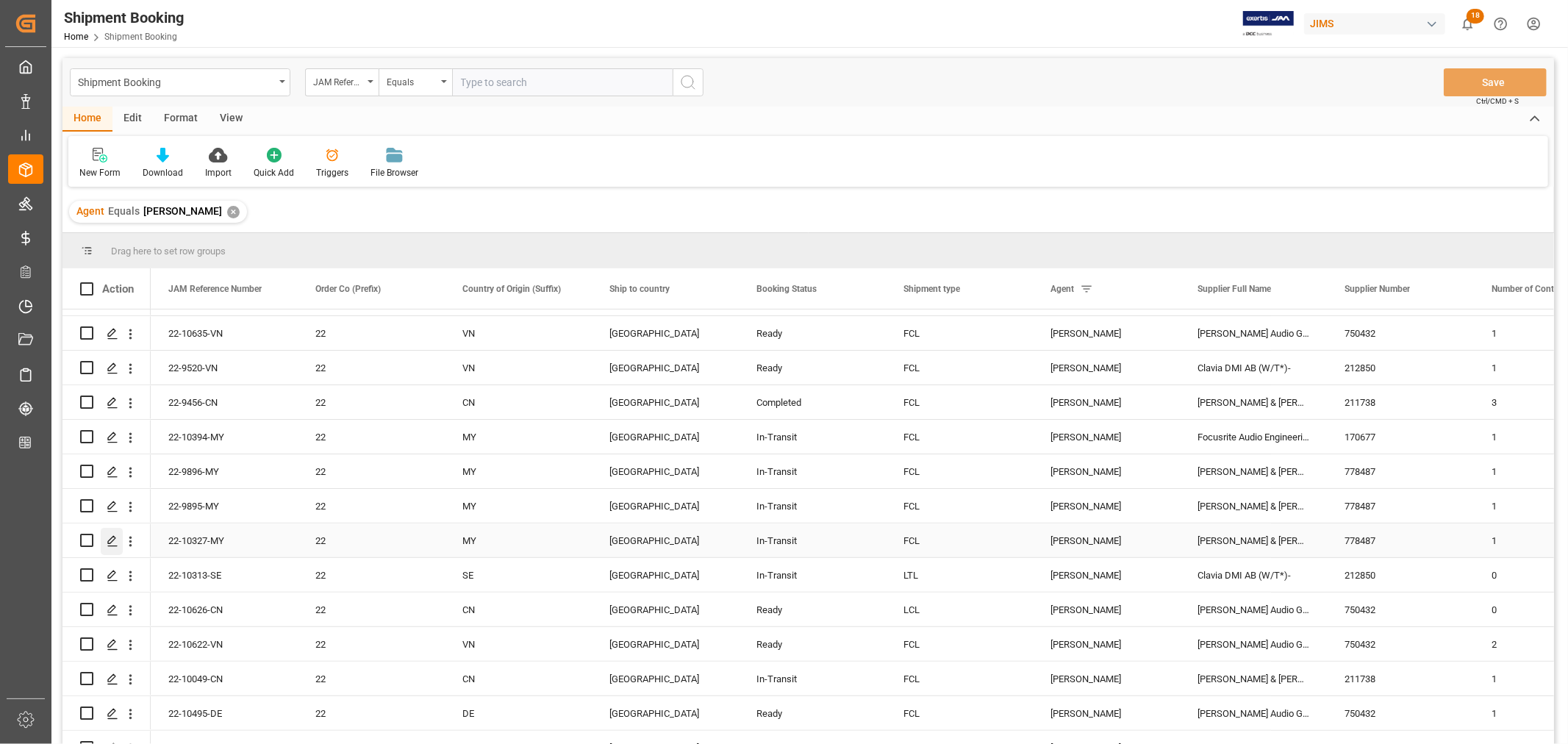
click at [115, 539] on icon "Press SPACE to select this row." at bounding box center [112, 540] width 12 height 12
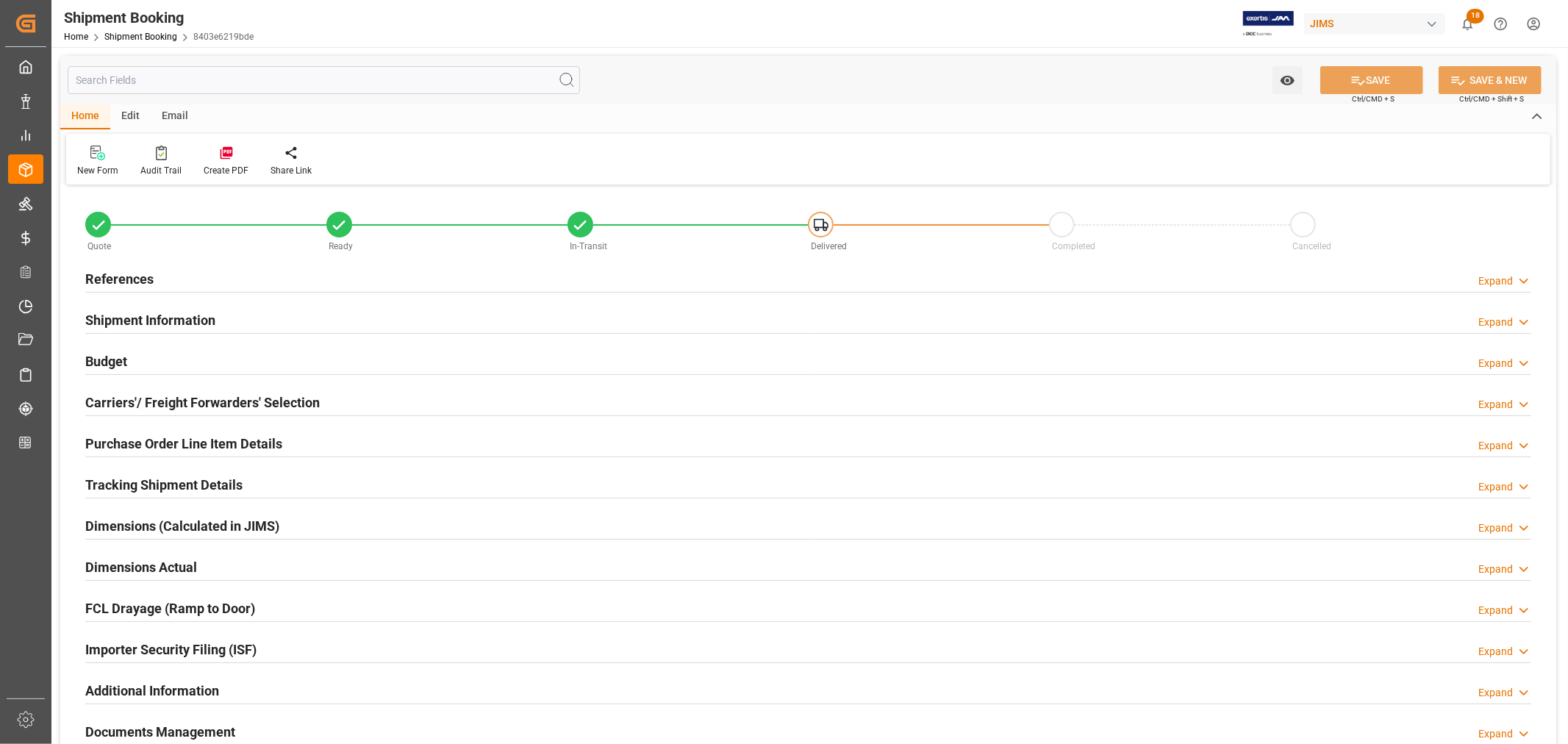
type input "4"
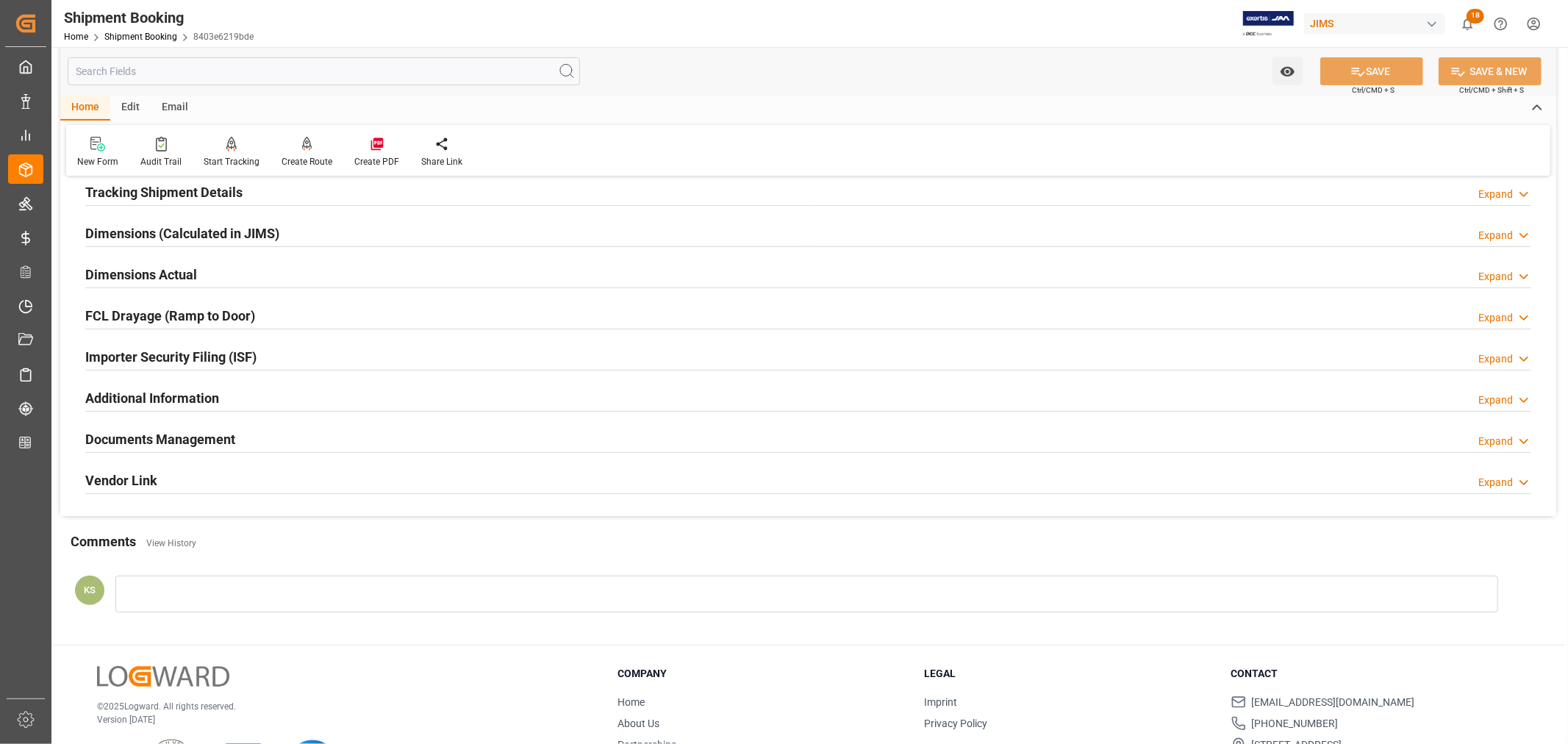
scroll to position [326, 0]
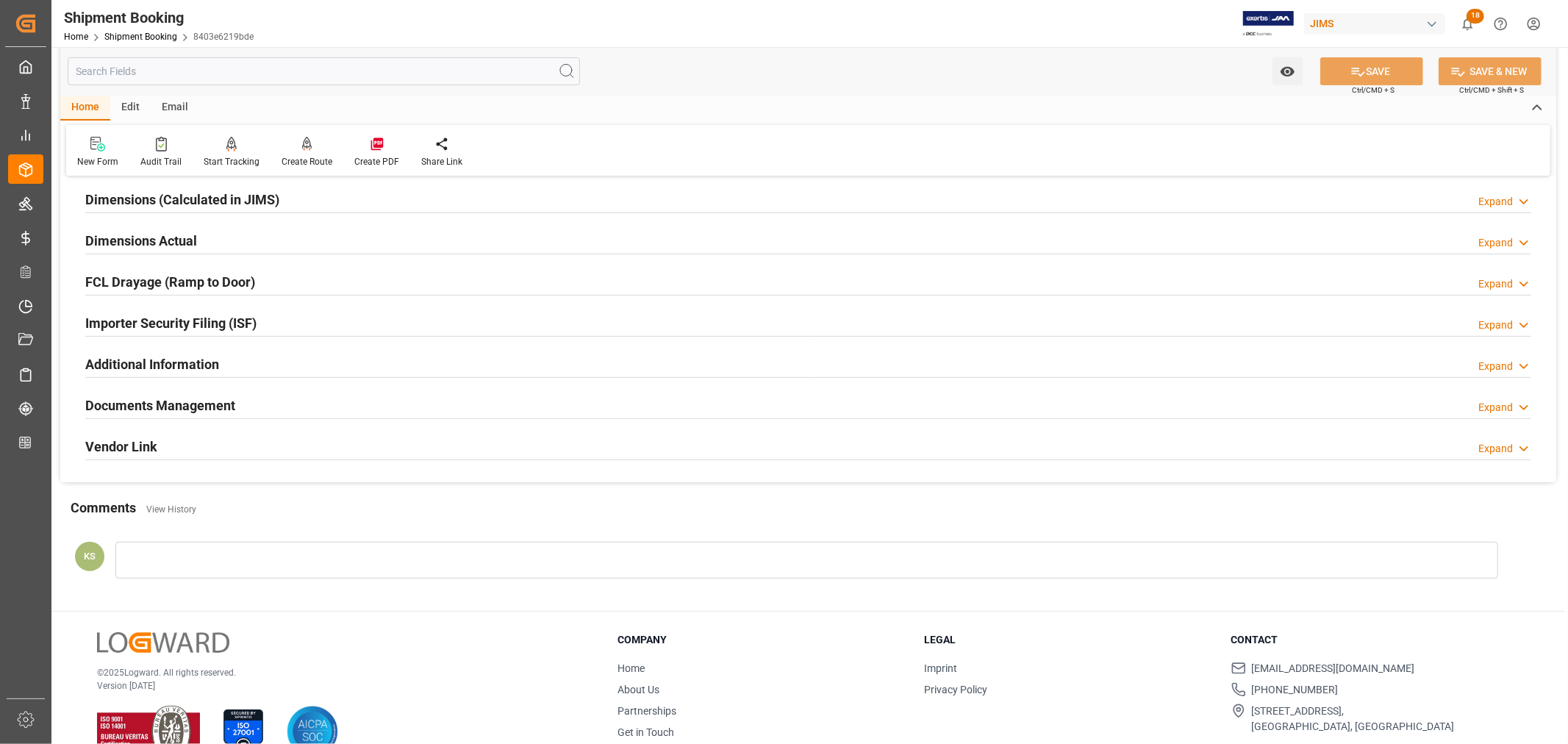
click at [302, 325] on div "Importer Security Filing (ISF) Expand" at bounding box center [807, 321] width 1446 height 28
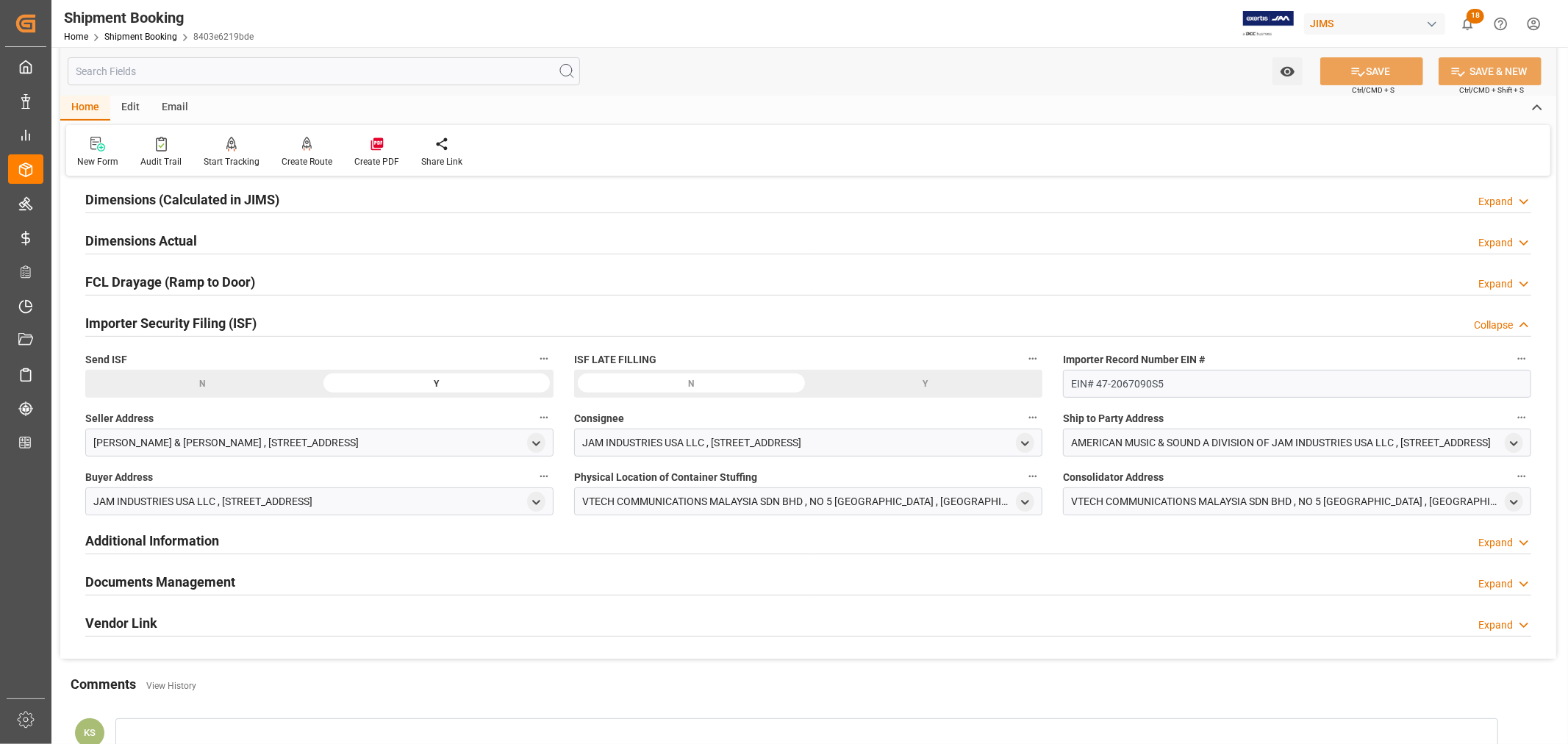
click at [302, 325] on div "Importer Security Filing (ISF) Collapse" at bounding box center [807, 321] width 1446 height 28
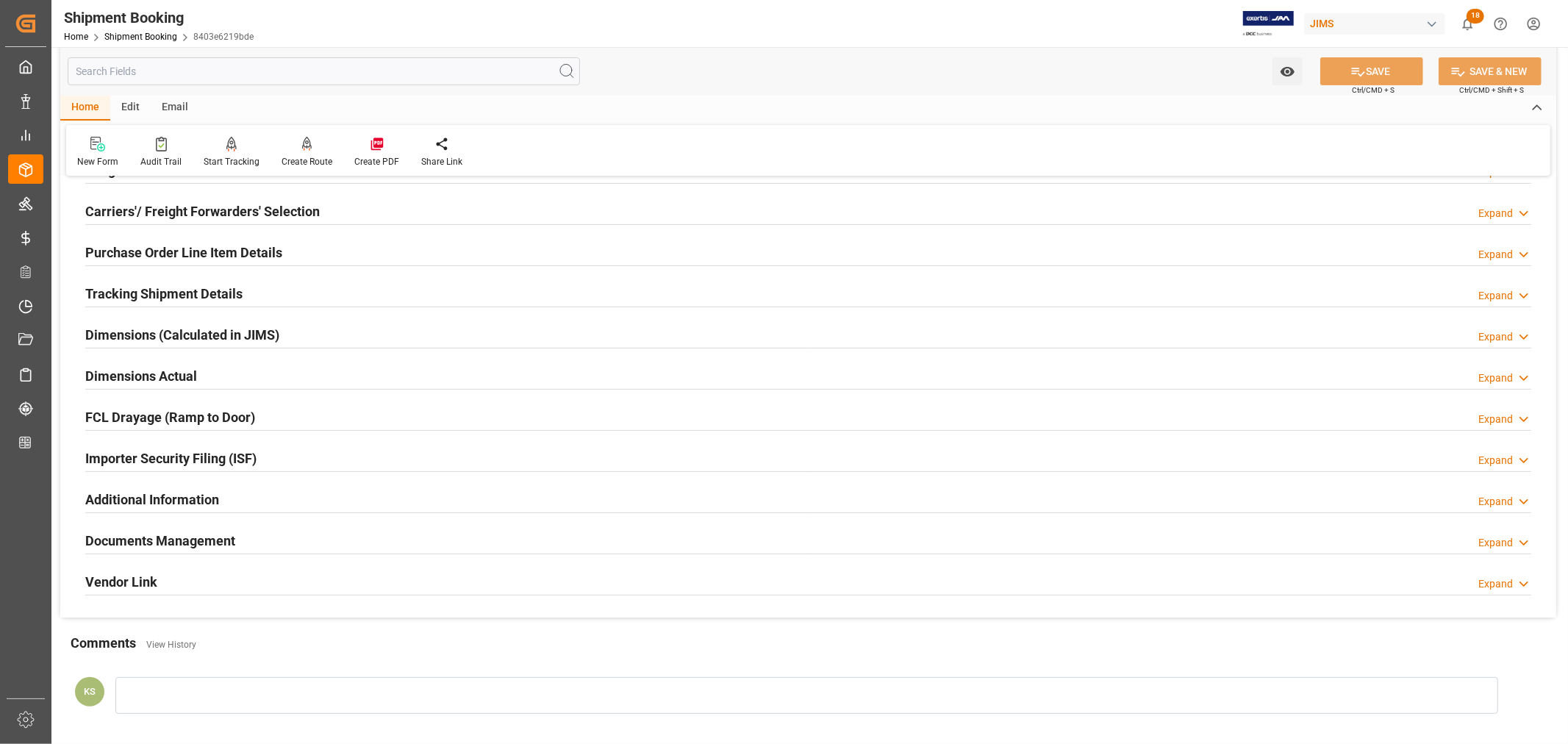
scroll to position [81, 0]
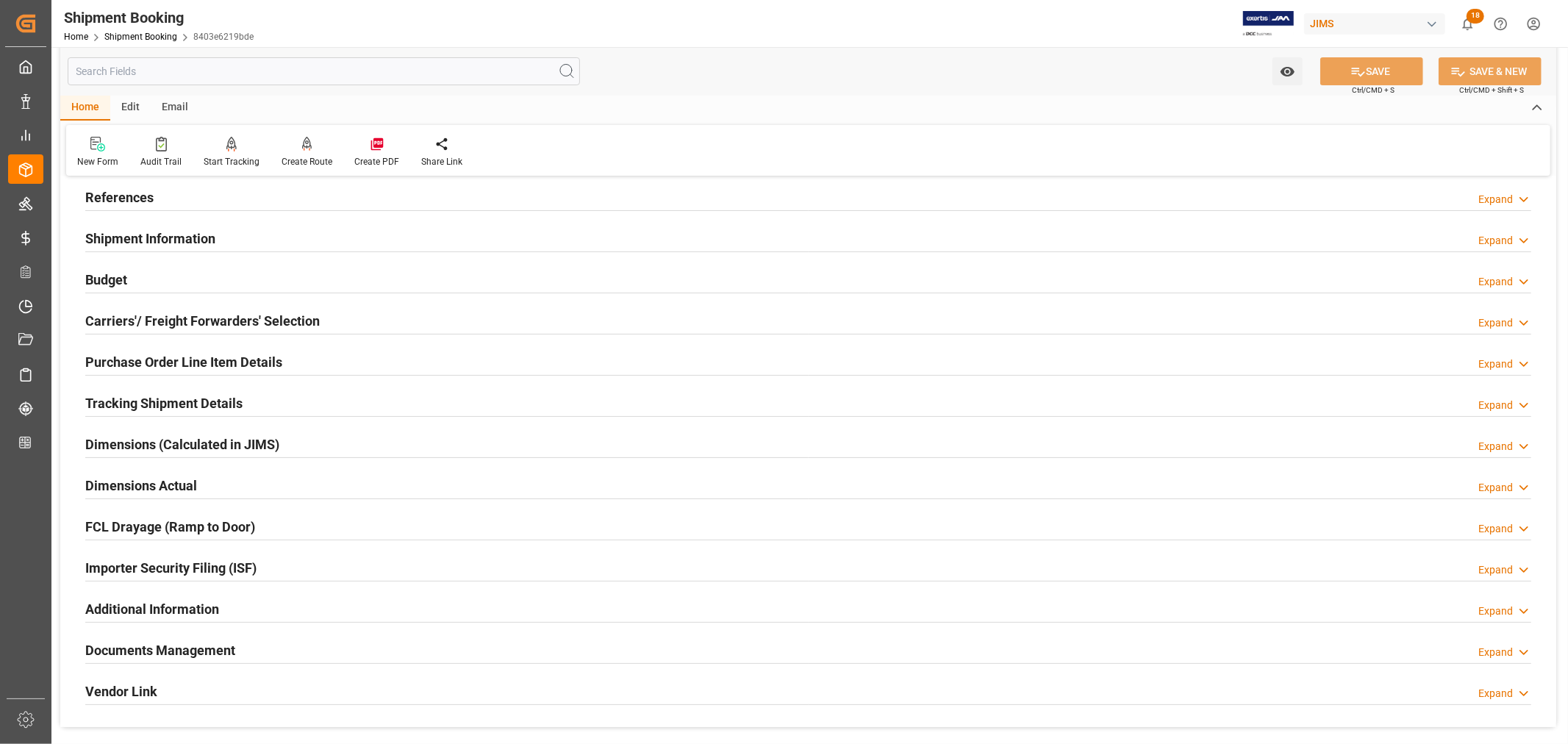
click at [207, 360] on h2 "Purchase Order Line Item Details" at bounding box center [183, 362] width 197 height 20
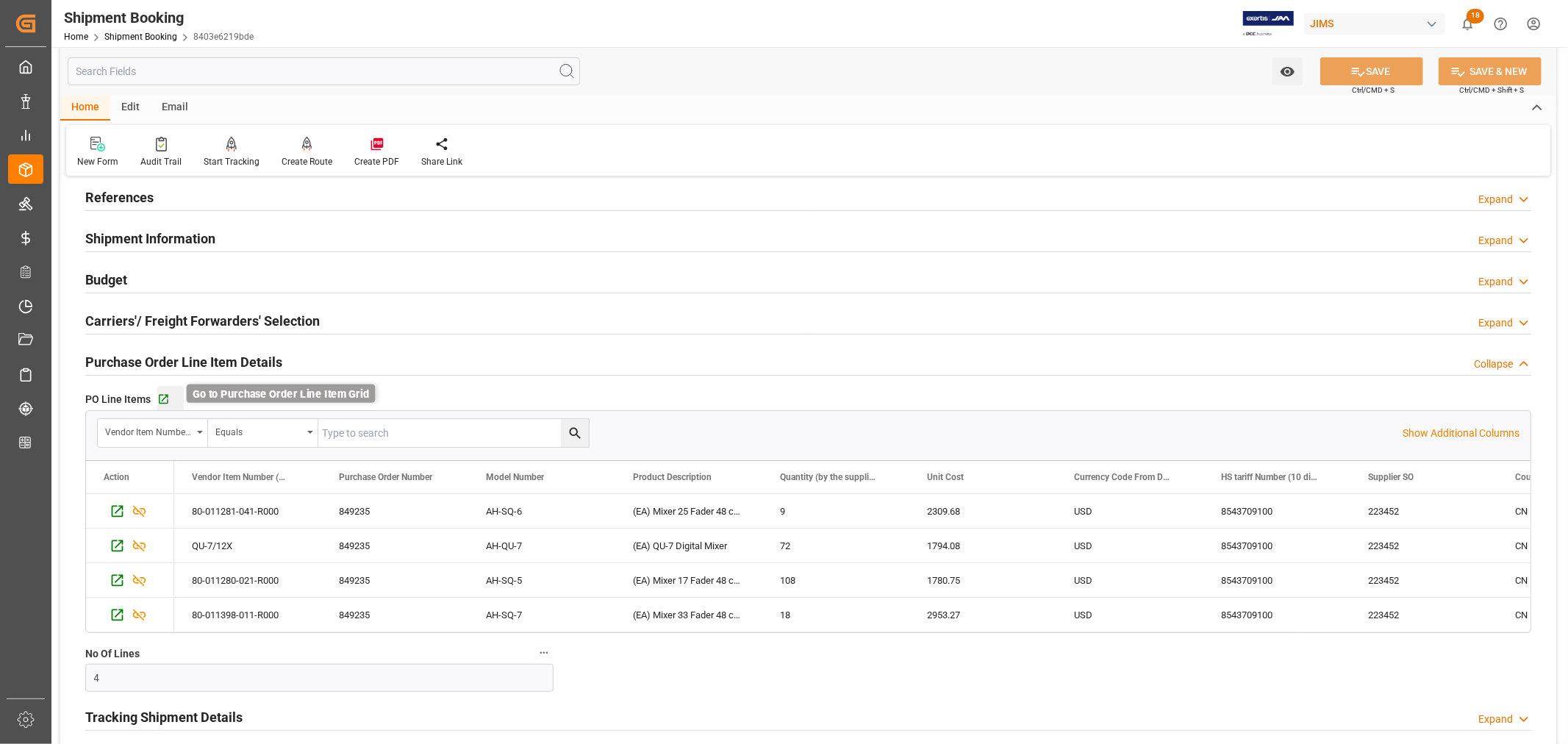
click at [163, 398] on icon "button" at bounding box center [163, 399] width 10 height 10
click at [245, 364] on h2 "Purchase Order Line Item Details" at bounding box center [183, 362] width 197 height 20
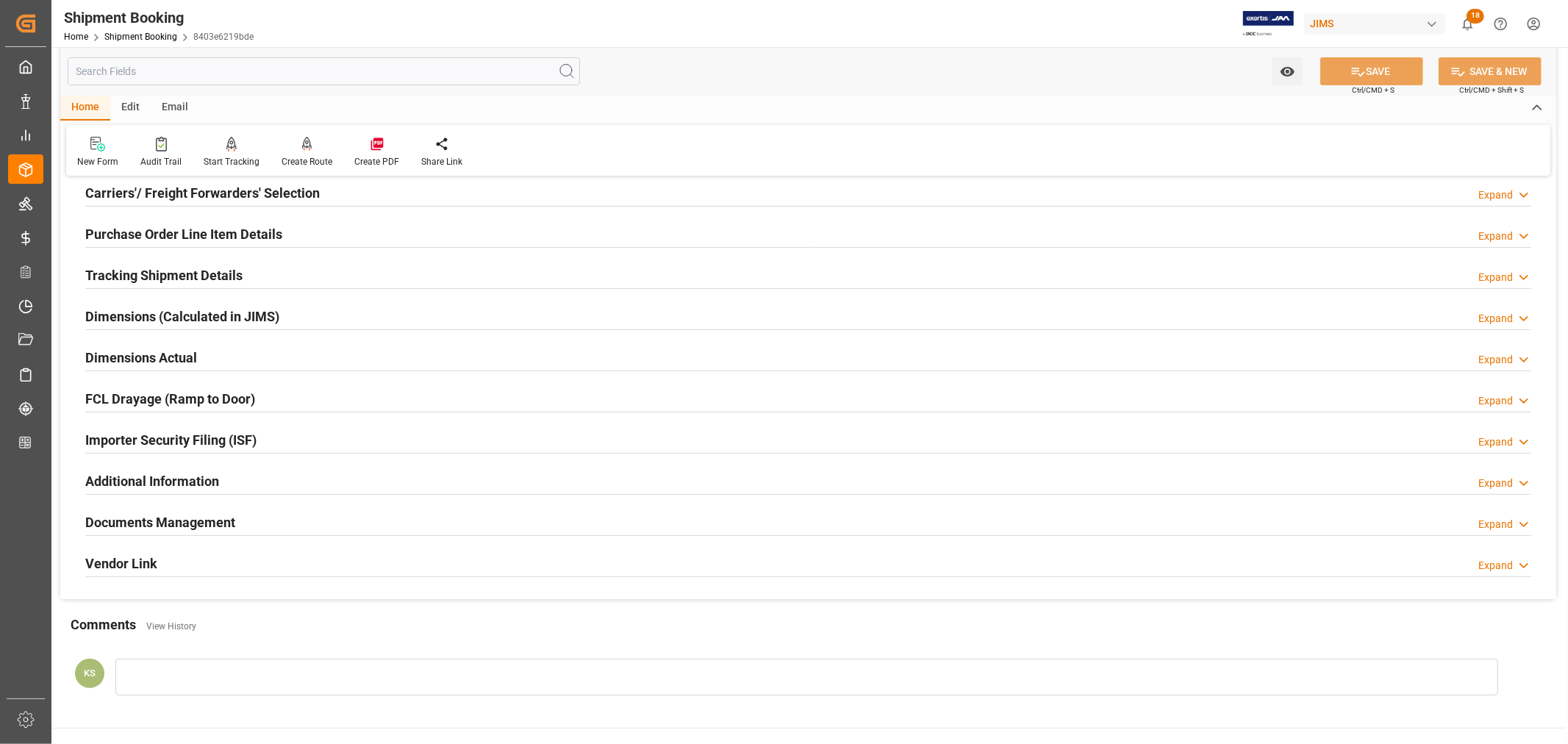
scroll to position [245, 0]
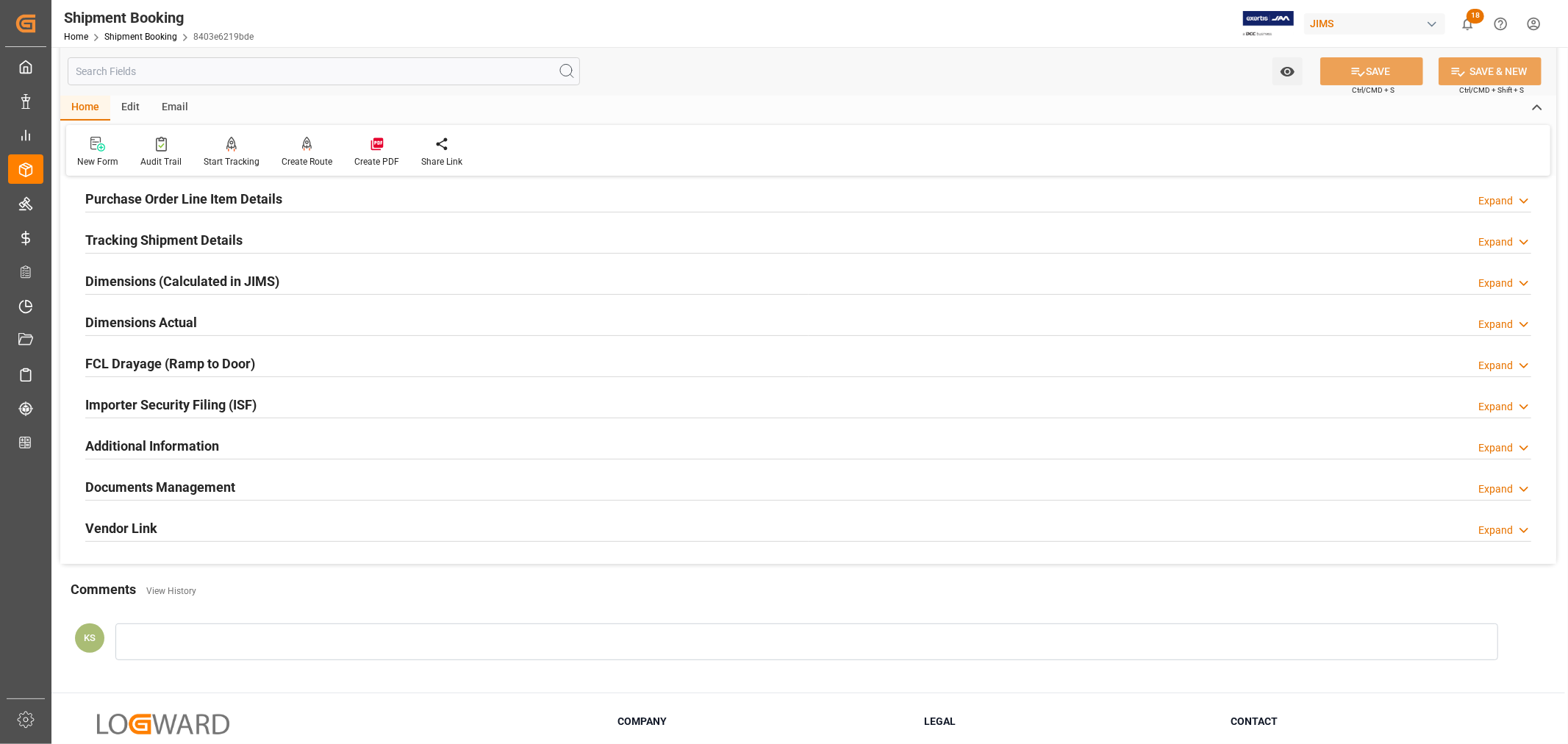
click at [283, 394] on div "Importer Security Filing (ISF) Expand" at bounding box center [807, 403] width 1446 height 28
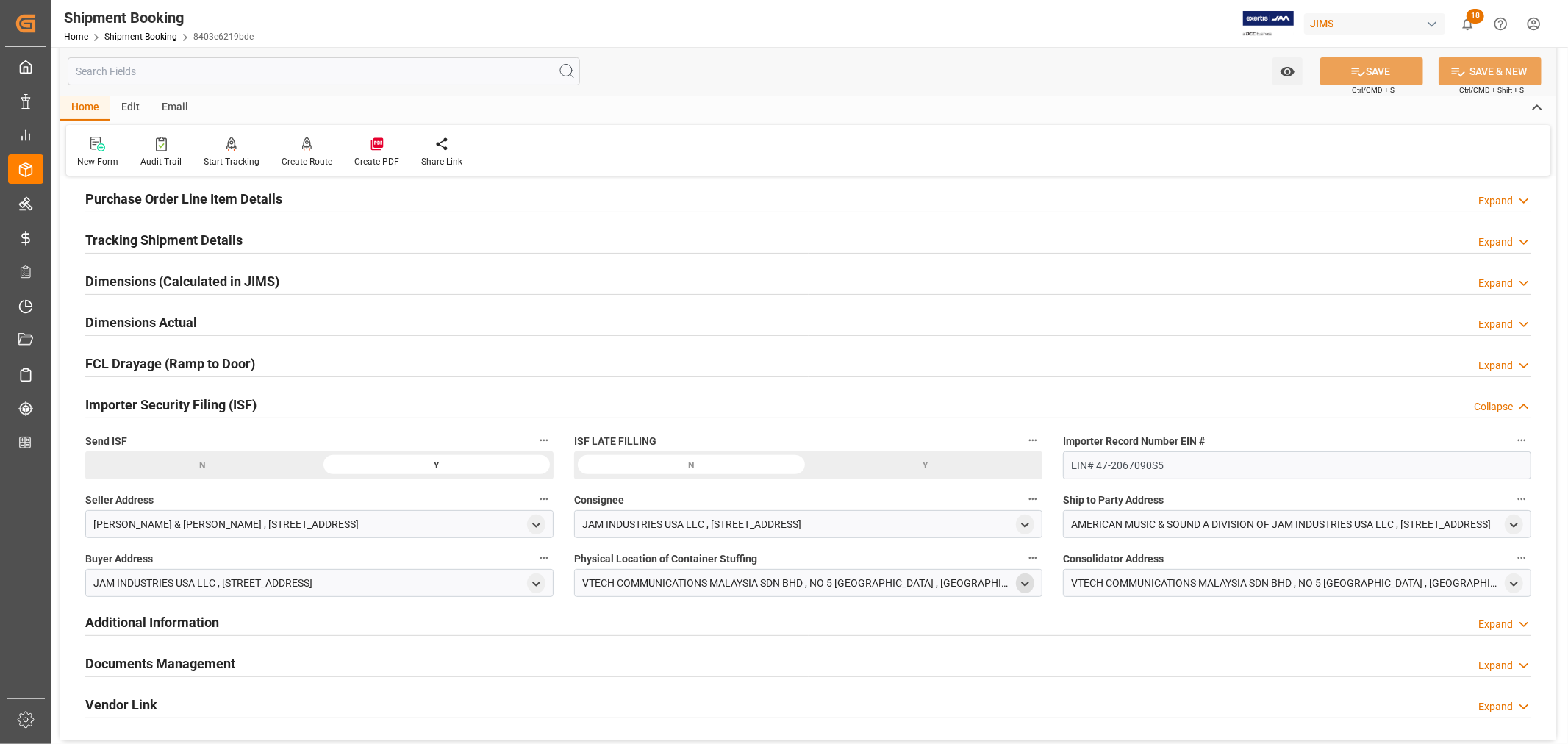
click at [1027, 578] on icon "open menu" at bounding box center [1025, 584] width 13 height 13
click at [1028, 582] on icon "close menu" at bounding box center [1025, 584] width 13 height 13
click at [145, 33] on link "Shipment Booking" at bounding box center [141, 36] width 73 height 10
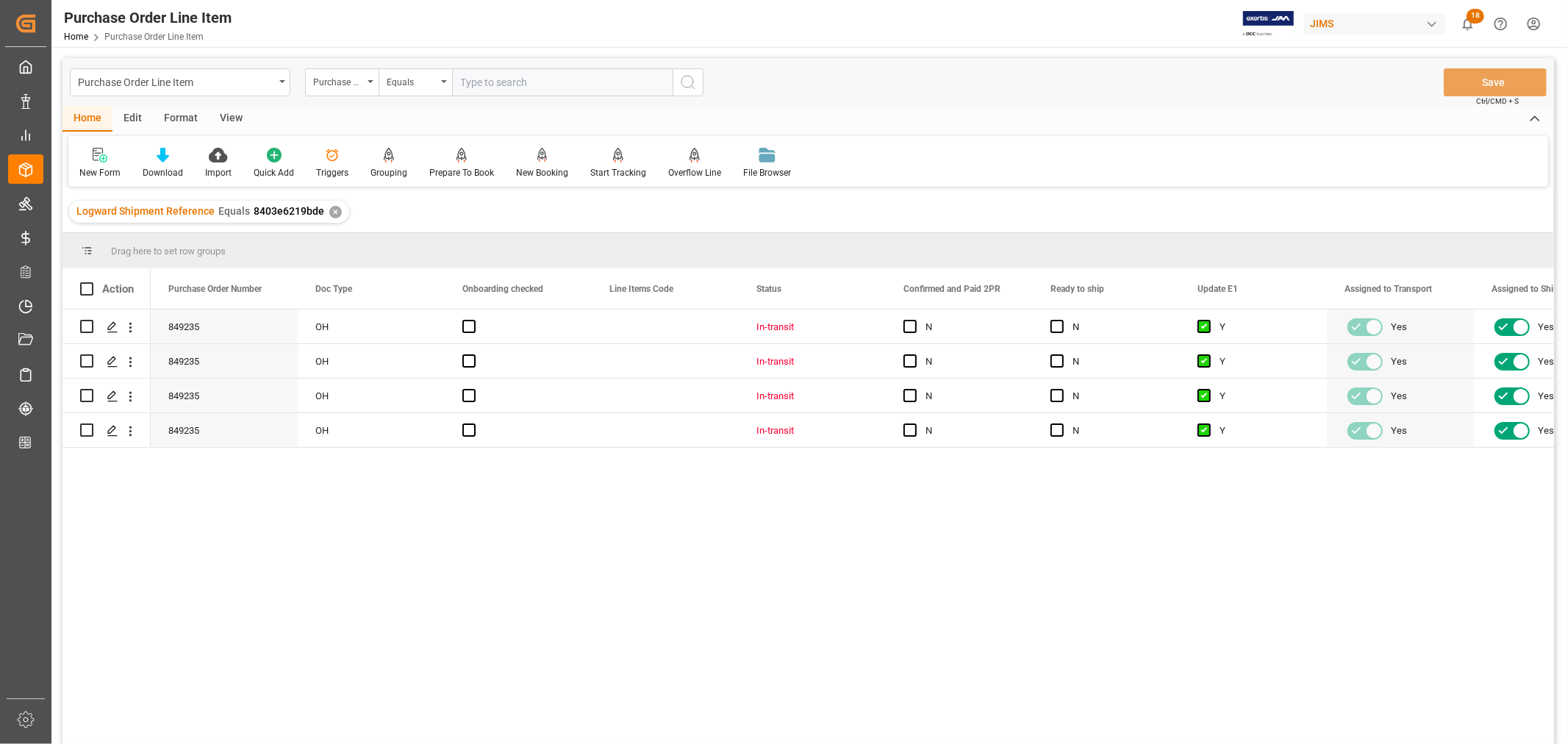
click at [232, 119] on div "View" at bounding box center [231, 119] width 45 height 25
click at [101, 160] on div at bounding box center [94, 154] width 29 height 15
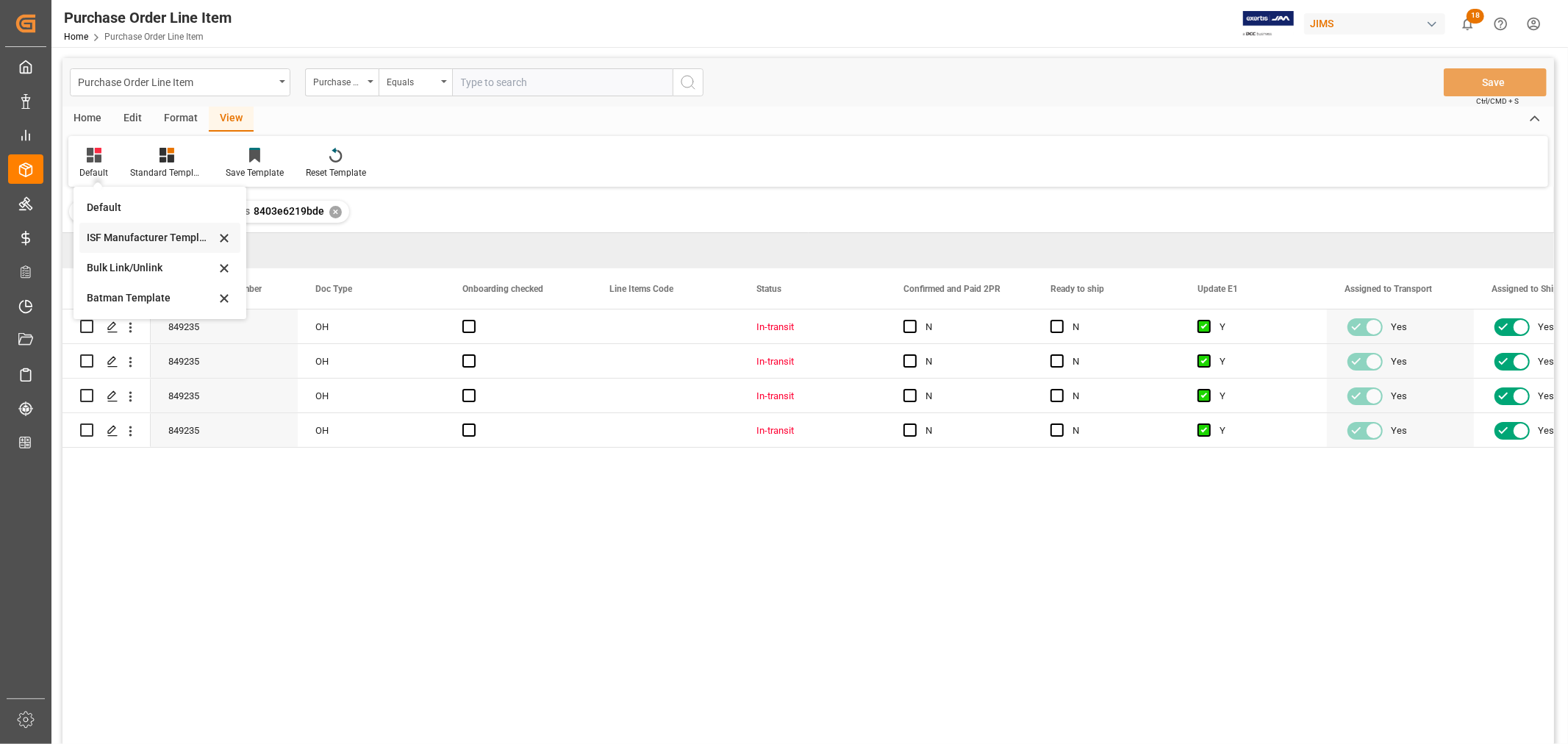
click at [131, 235] on div "ISF Manufacturer Template" at bounding box center [151, 237] width 128 height 15
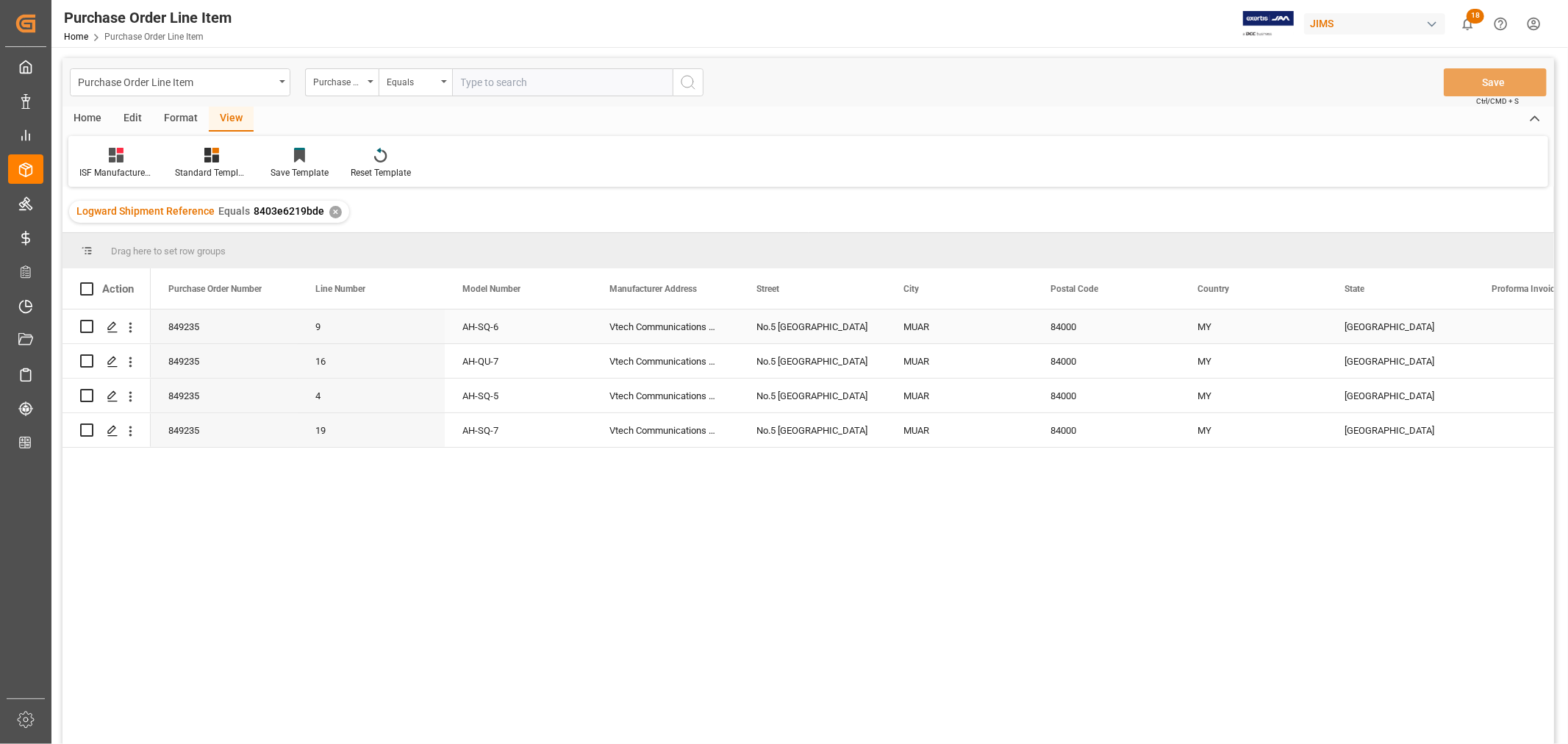
click at [656, 326] on div "Vtech Communications Malaysia SDN BHD" at bounding box center [665, 326] width 147 height 33
click at [789, 321] on div "No.5 [GEOGRAPHIC_DATA]" at bounding box center [812, 326] width 147 height 33
click at [925, 323] on div "MUAR" at bounding box center [959, 326] width 147 height 33
click at [1064, 326] on div "84000" at bounding box center [1106, 326] width 147 height 33
click at [1203, 325] on div "MY" at bounding box center [1253, 326] width 147 height 33
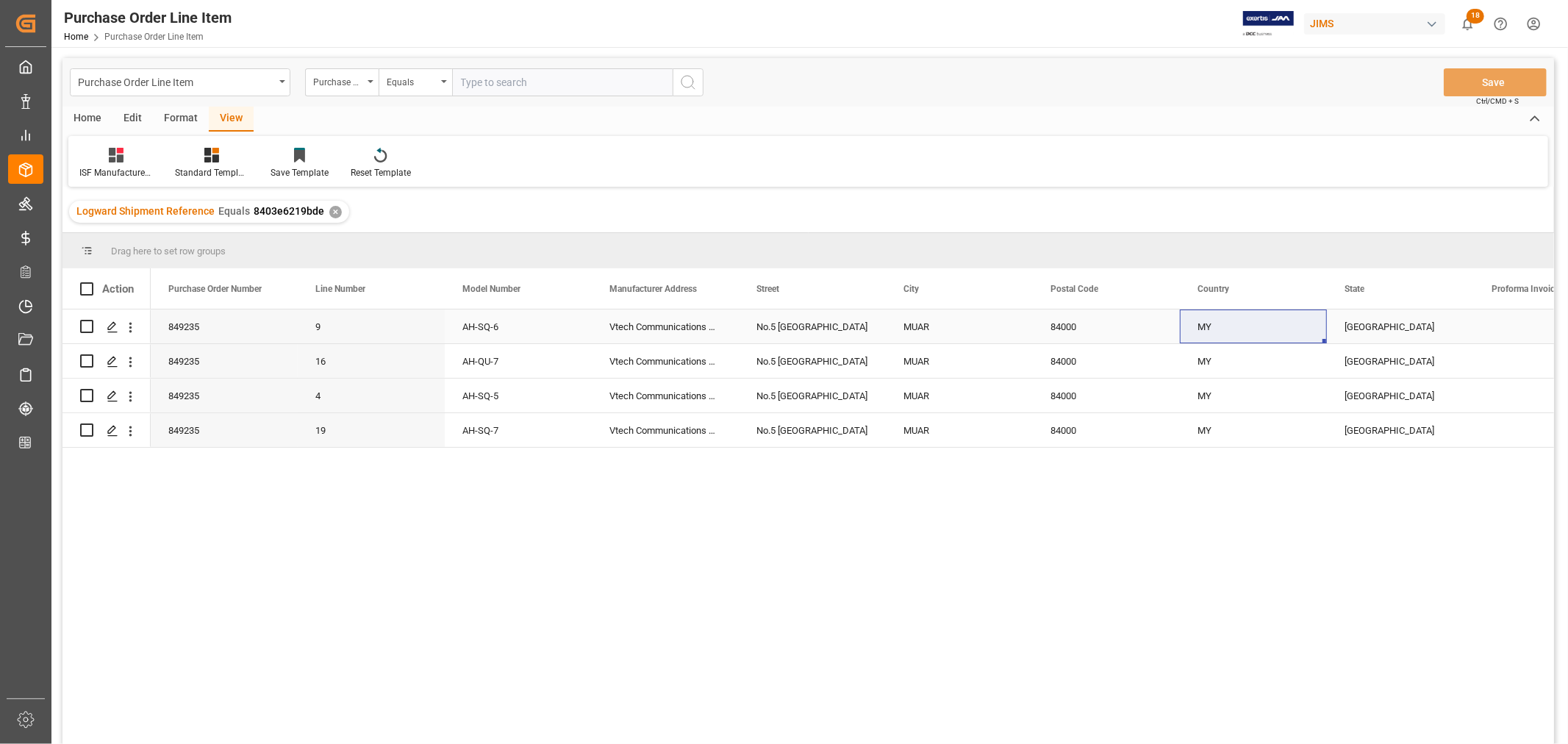
click at [1361, 323] on div "[GEOGRAPHIC_DATA]" at bounding box center [1400, 326] width 147 height 33
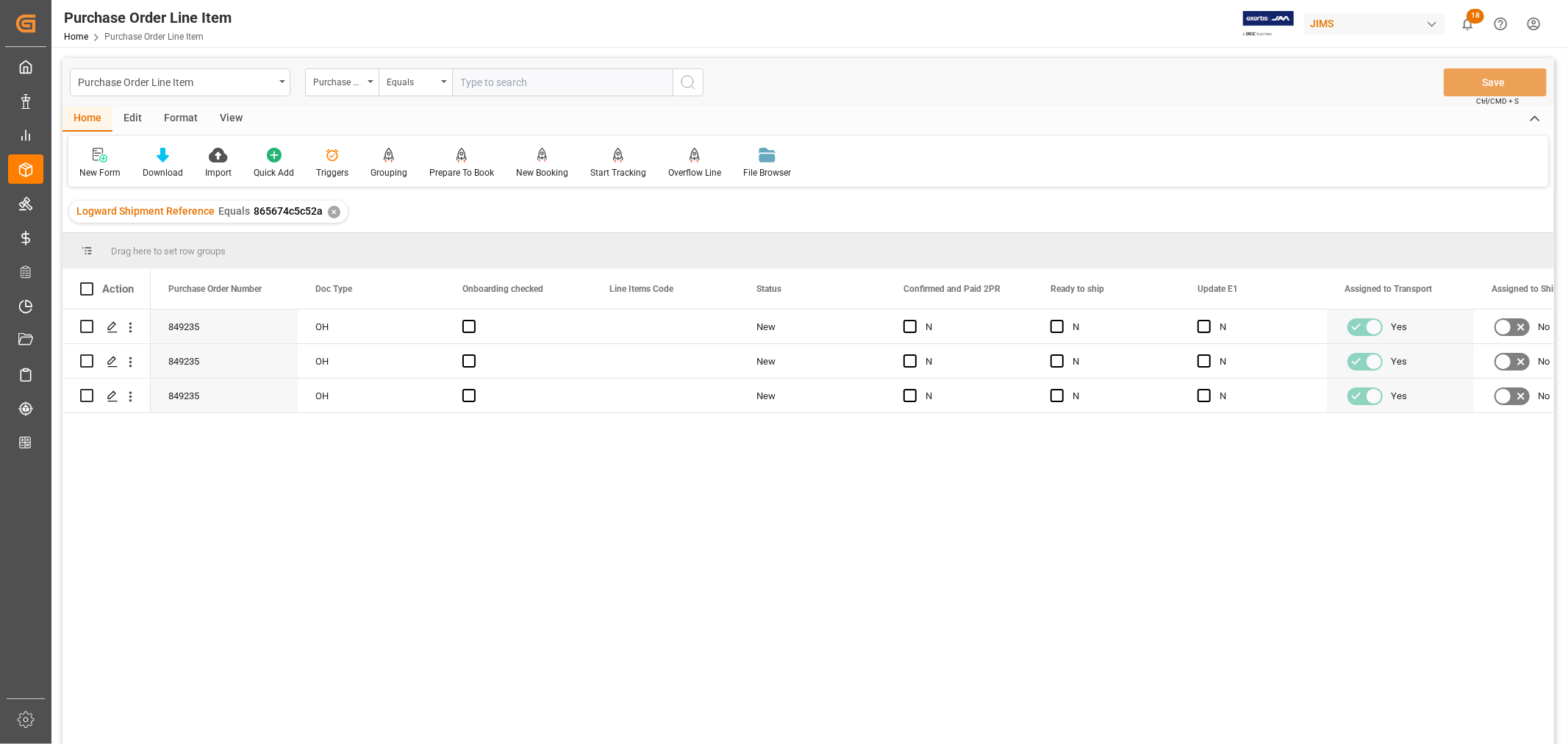
click at [231, 116] on div "View" at bounding box center [231, 119] width 45 height 25
click at [96, 166] on div "Default" at bounding box center [94, 172] width 29 height 14
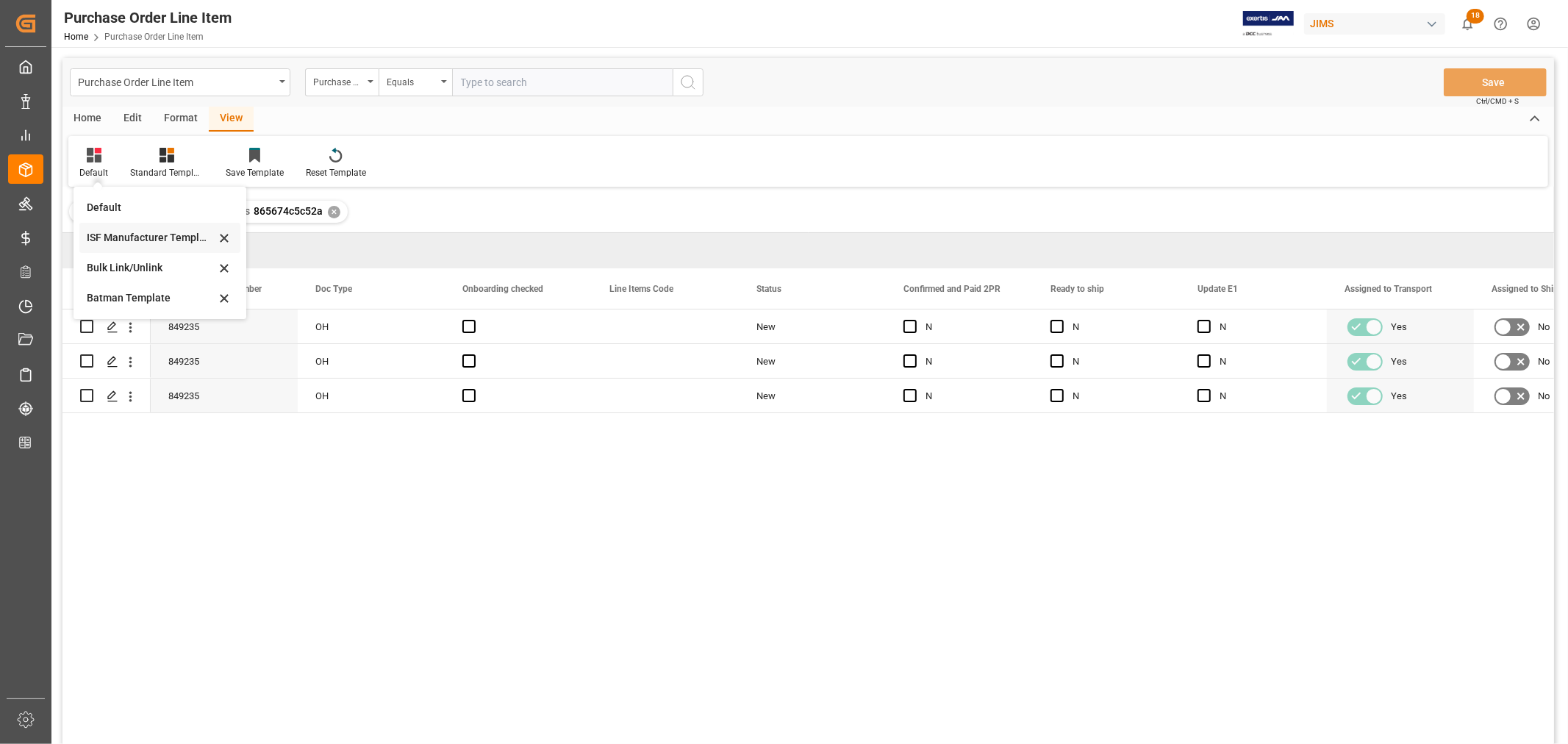
click at [151, 233] on div "ISF Manufacturer Template" at bounding box center [151, 237] width 128 height 15
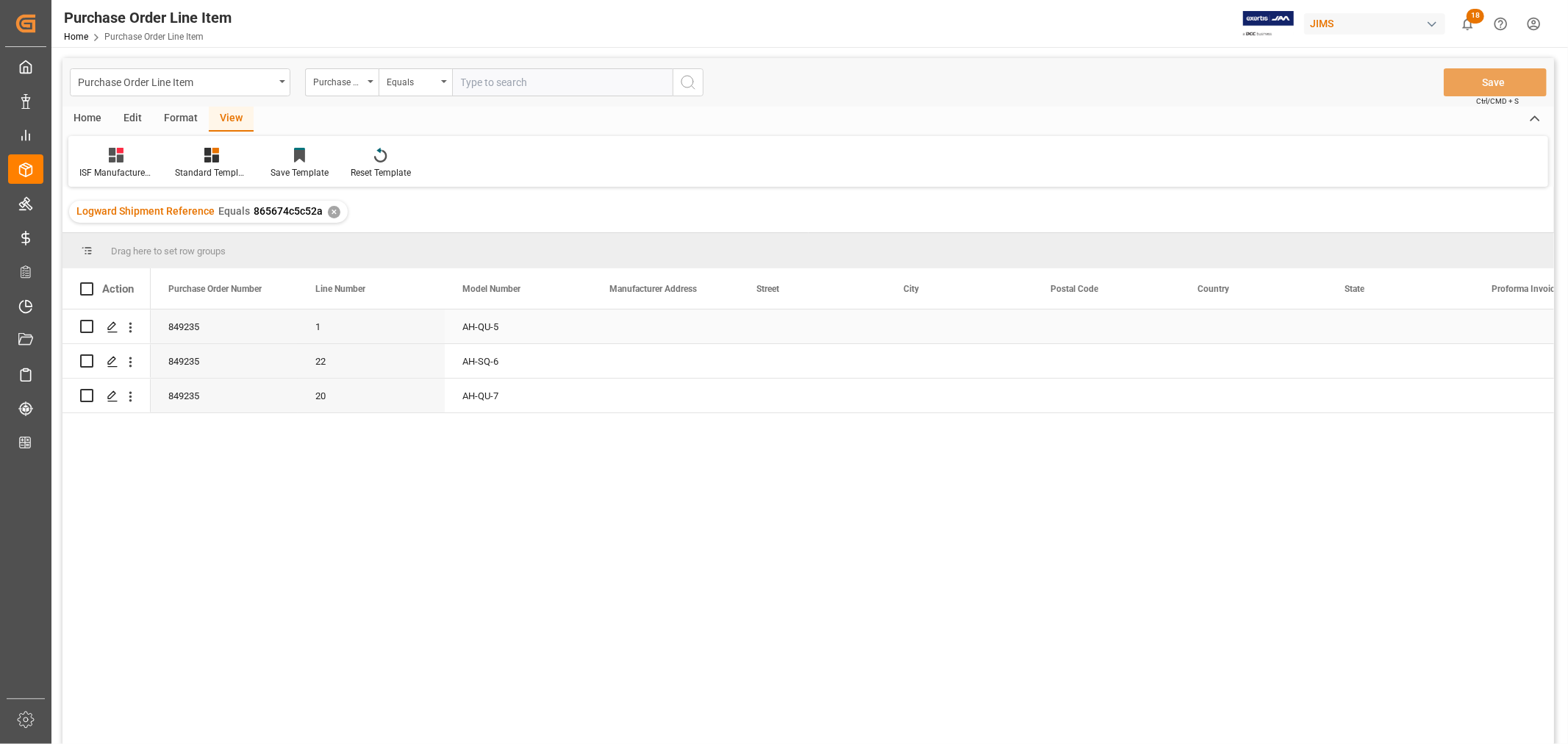
click at [661, 324] on div "Press SPACE to select this row." at bounding box center [665, 326] width 147 height 33
click at [659, 325] on div "Press SPACE to select this row." at bounding box center [665, 326] width 147 height 33
click at [611, 334] on input "Press SPACE to select this row." at bounding box center [665, 335] width 124 height 28
paste input "Vtech Communications Malaysia SDN BHD"
type input "Vtech Communications Malaysia SDN BHD"
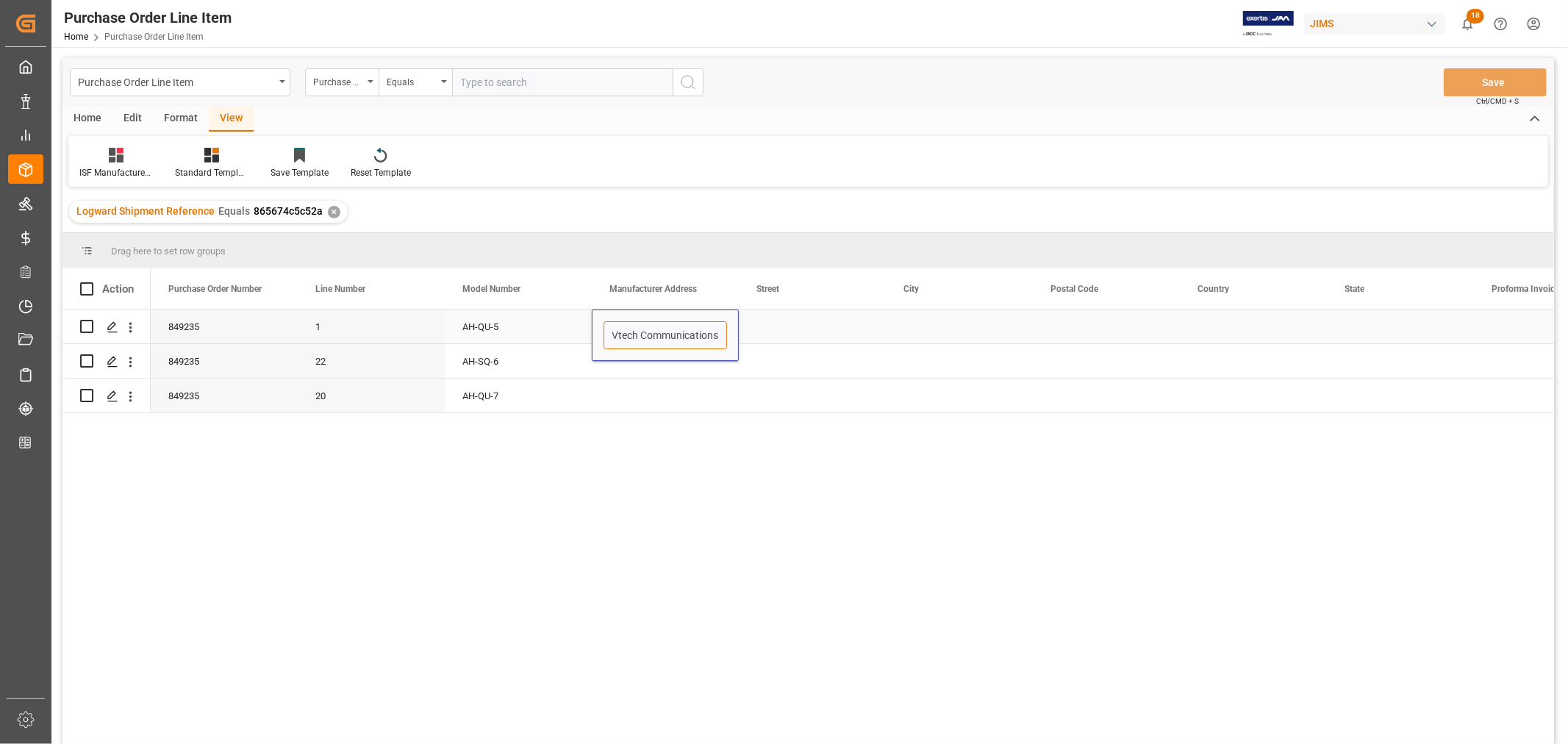
scroll to position [0, 89]
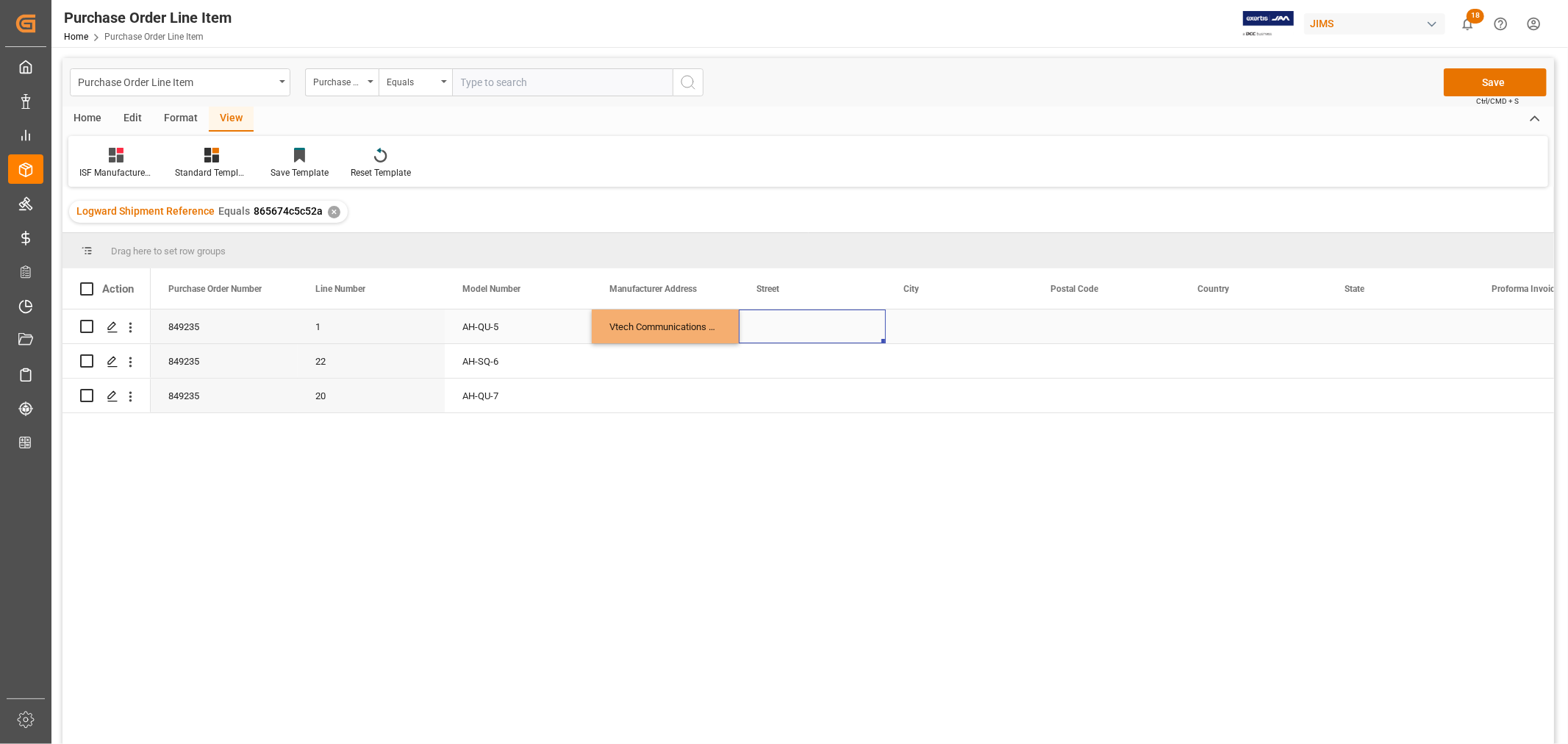
click at [772, 325] on div "Press SPACE to select this row." at bounding box center [812, 326] width 147 height 33
click at [774, 323] on div "Press SPACE to select this row." at bounding box center [812, 326] width 147 height 33
click at [751, 332] on input "Press SPACE to select this row." at bounding box center [812, 335] width 124 height 28
paste input "No.5 Tanjung Agas Industrial Area"
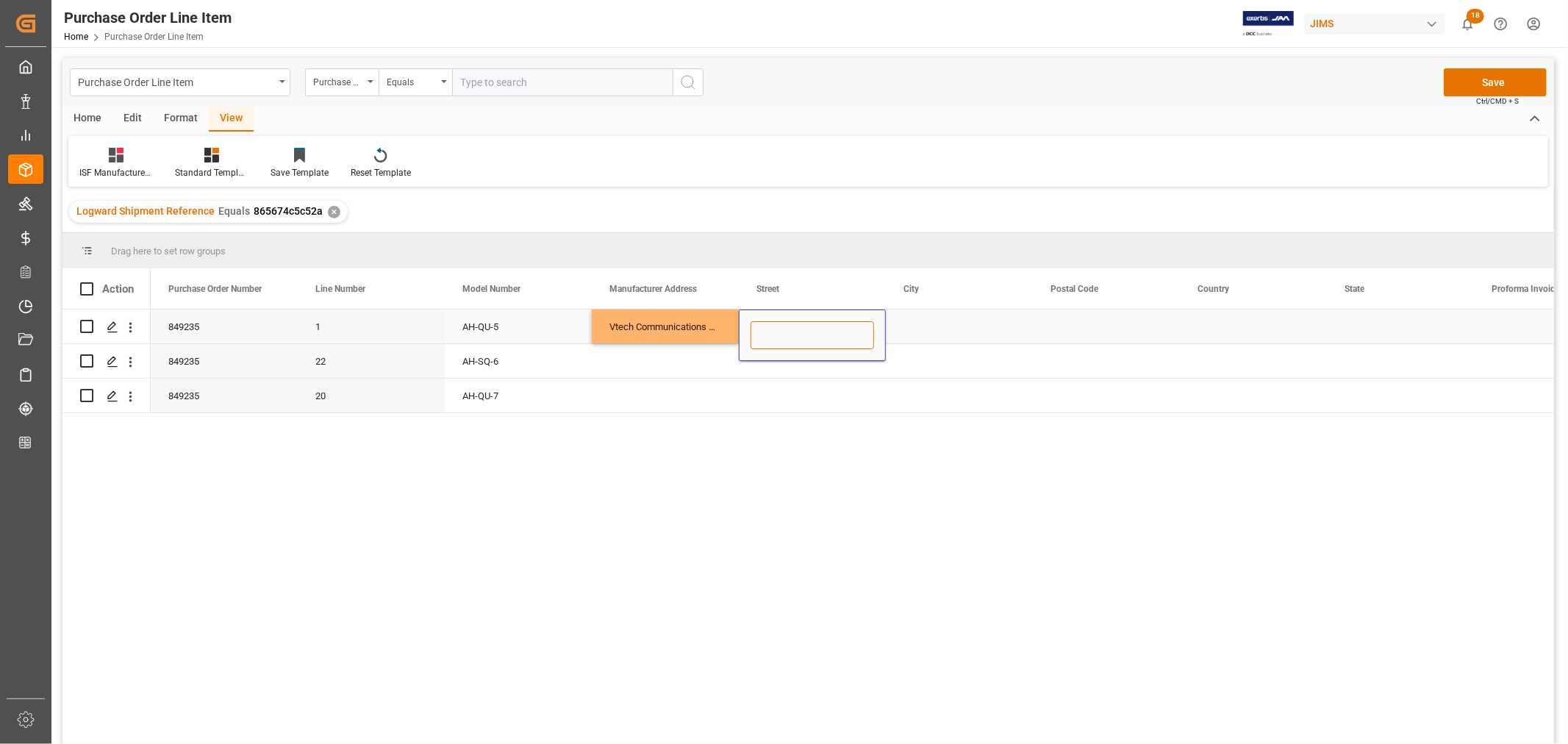
type input "No.5 Tanjung Agas Industrial Area"
click at [915, 330] on div "Press SPACE to select this row." at bounding box center [959, 326] width 147 height 33
click at [923, 323] on div "Press SPACE to select this row." at bounding box center [959, 326] width 147 height 33
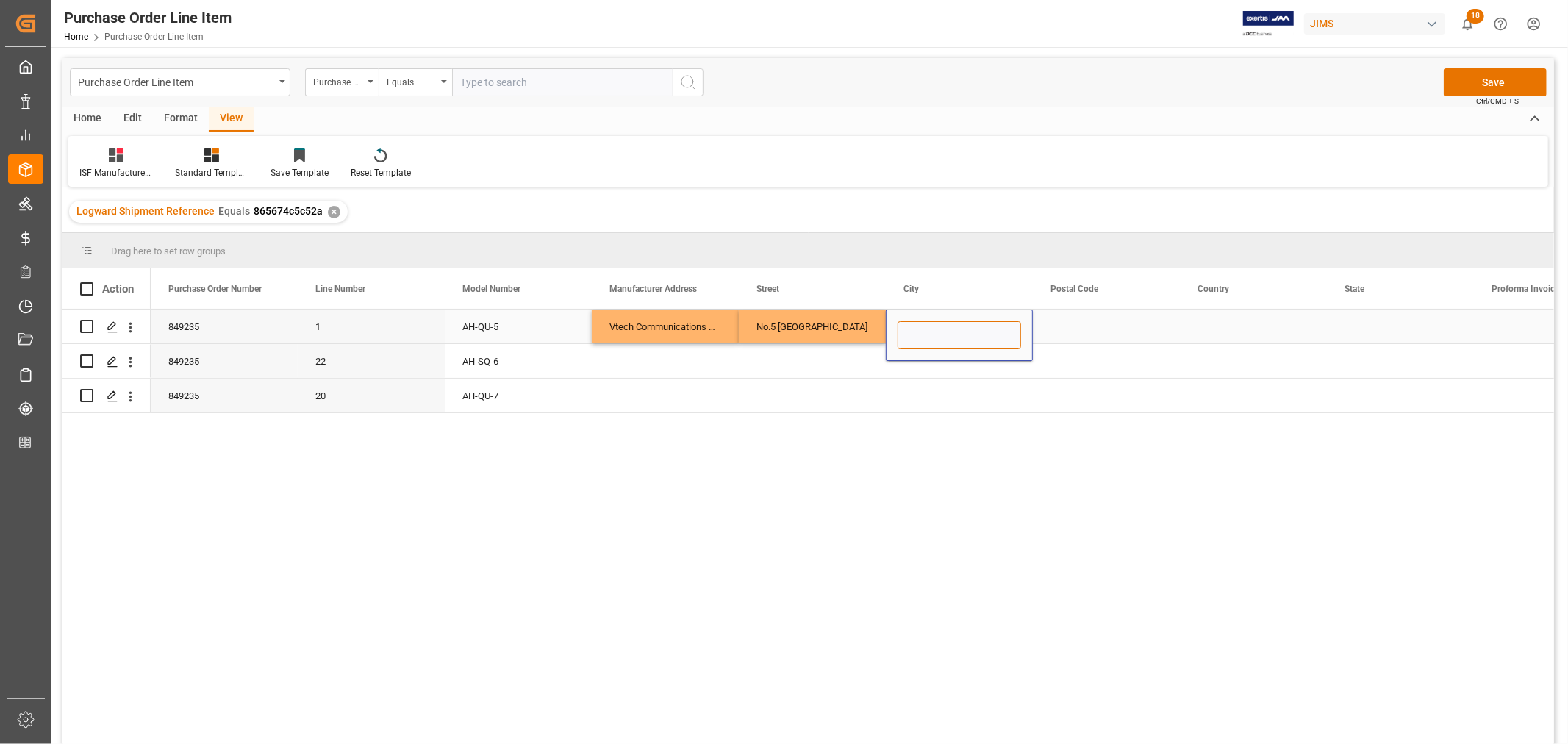
click at [899, 331] on input "Press SPACE to select this row." at bounding box center [959, 335] width 124 height 28
paste input "MUAR"
type input "MUAR"
click at [1084, 326] on div "Press SPACE to select this row." at bounding box center [1106, 326] width 147 height 33
click at [1068, 328] on div "Press SPACE to select this row." at bounding box center [1106, 326] width 147 height 33
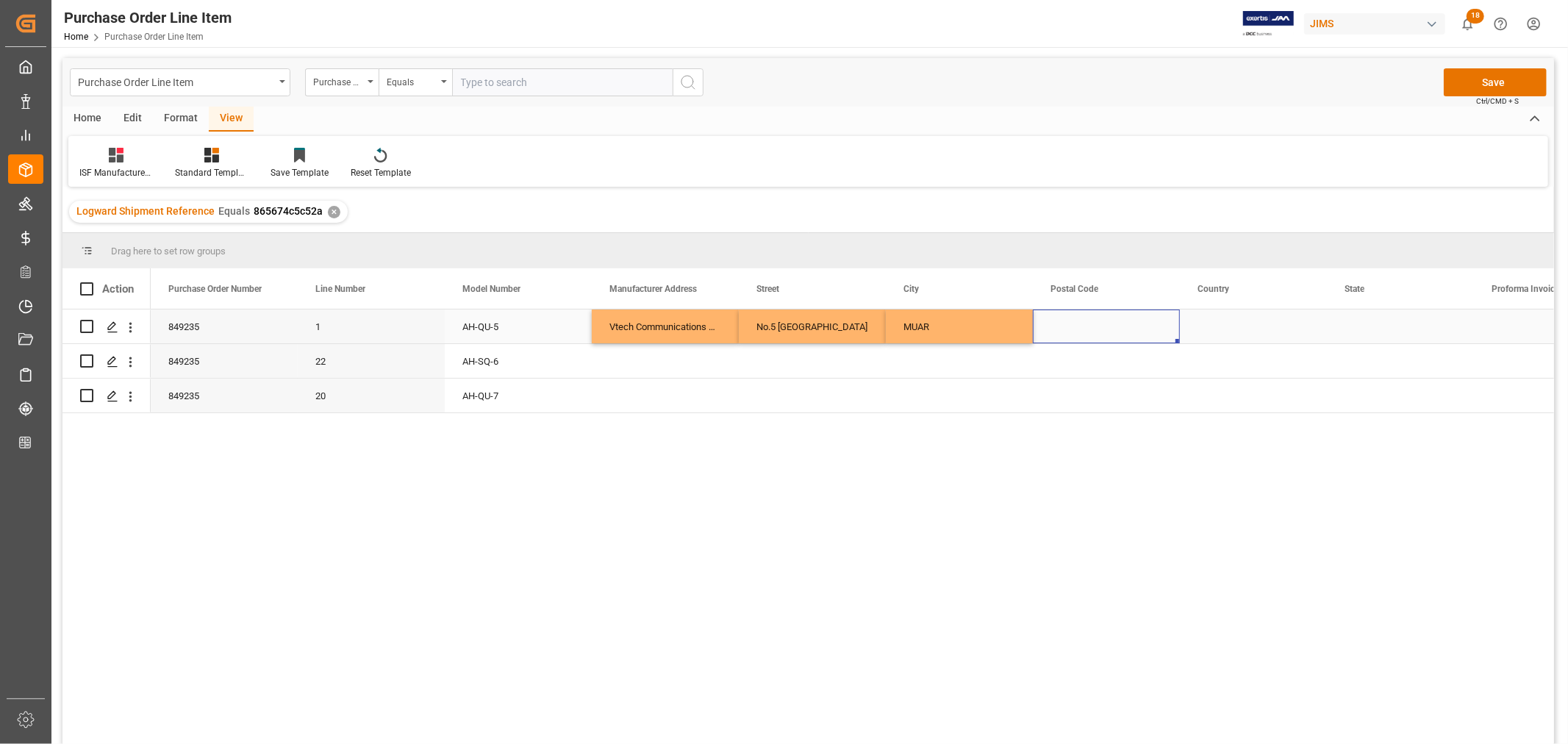
click at [1068, 328] on div "Press SPACE to select this row." at bounding box center [1106, 326] width 147 height 33
click at [1048, 333] on input "Press SPACE to select this row." at bounding box center [1106, 335] width 124 height 28
paste input "84000"
type input "84000"
click at [1218, 330] on div "Press SPACE to select this row." at bounding box center [1253, 326] width 147 height 33
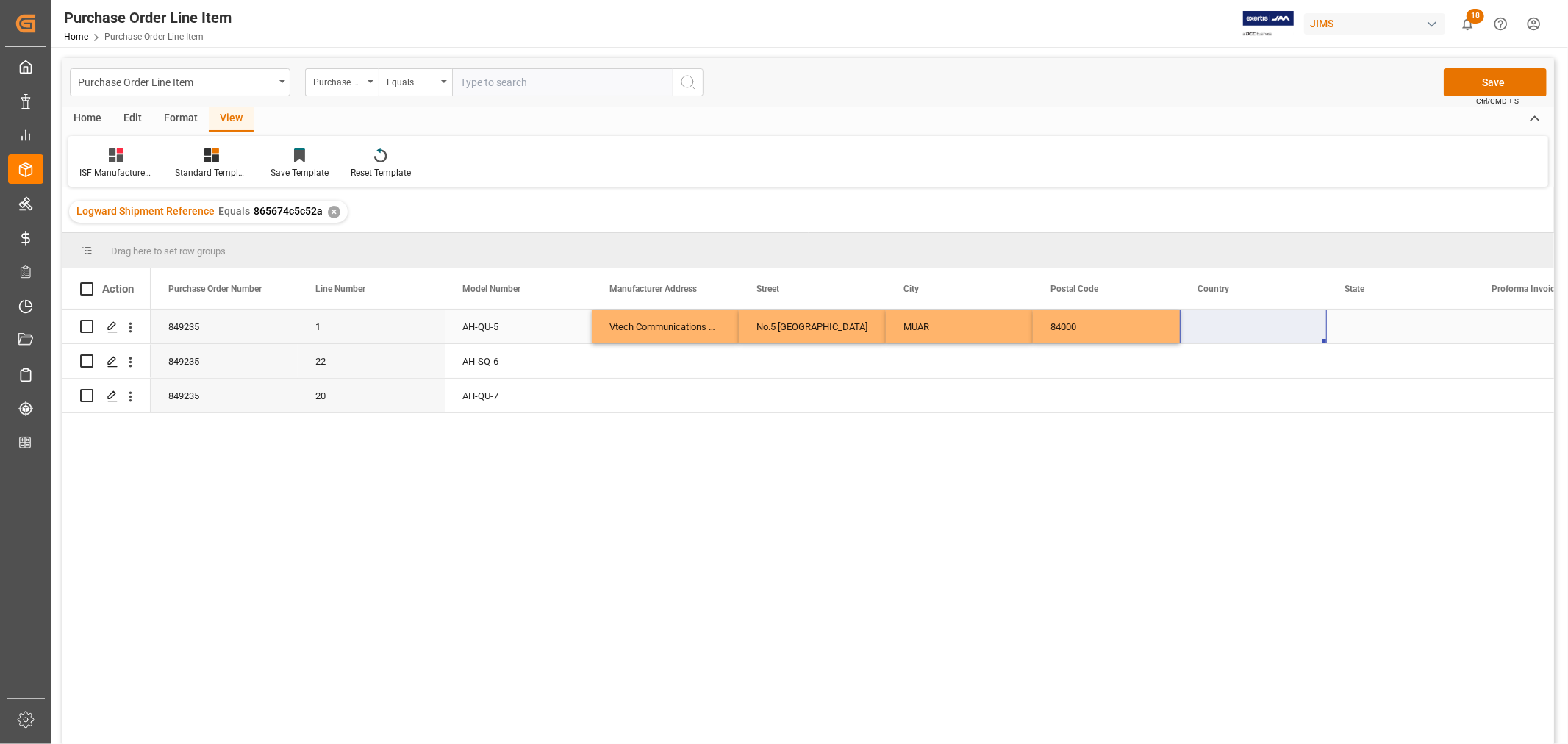
click at [1217, 325] on div "Press SPACE to select this row." at bounding box center [1253, 326] width 147 height 33
click at [1196, 333] on input "Press SPACE to select this row." at bounding box center [1253, 335] width 124 height 28
paste input "MY"
type input "MY"
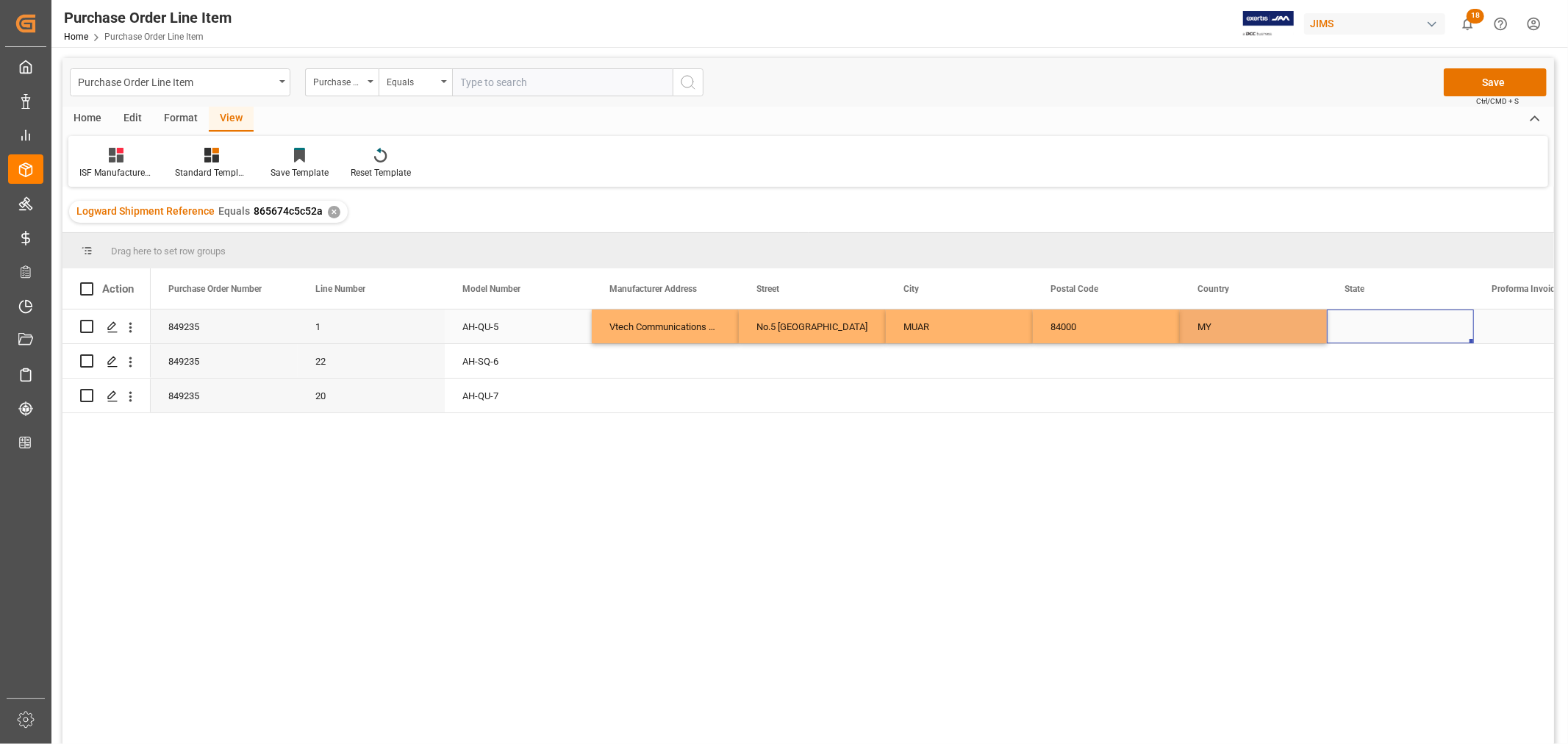
click at [1383, 319] on div "Press SPACE to select this row." at bounding box center [1400, 326] width 147 height 33
click at [1358, 324] on div "Press SPACE to select this row." at bounding box center [1400, 326] width 147 height 33
click at [1344, 333] on input "Press SPACE to select this row." at bounding box center [1400, 335] width 124 height 28
paste input "JOHOR"
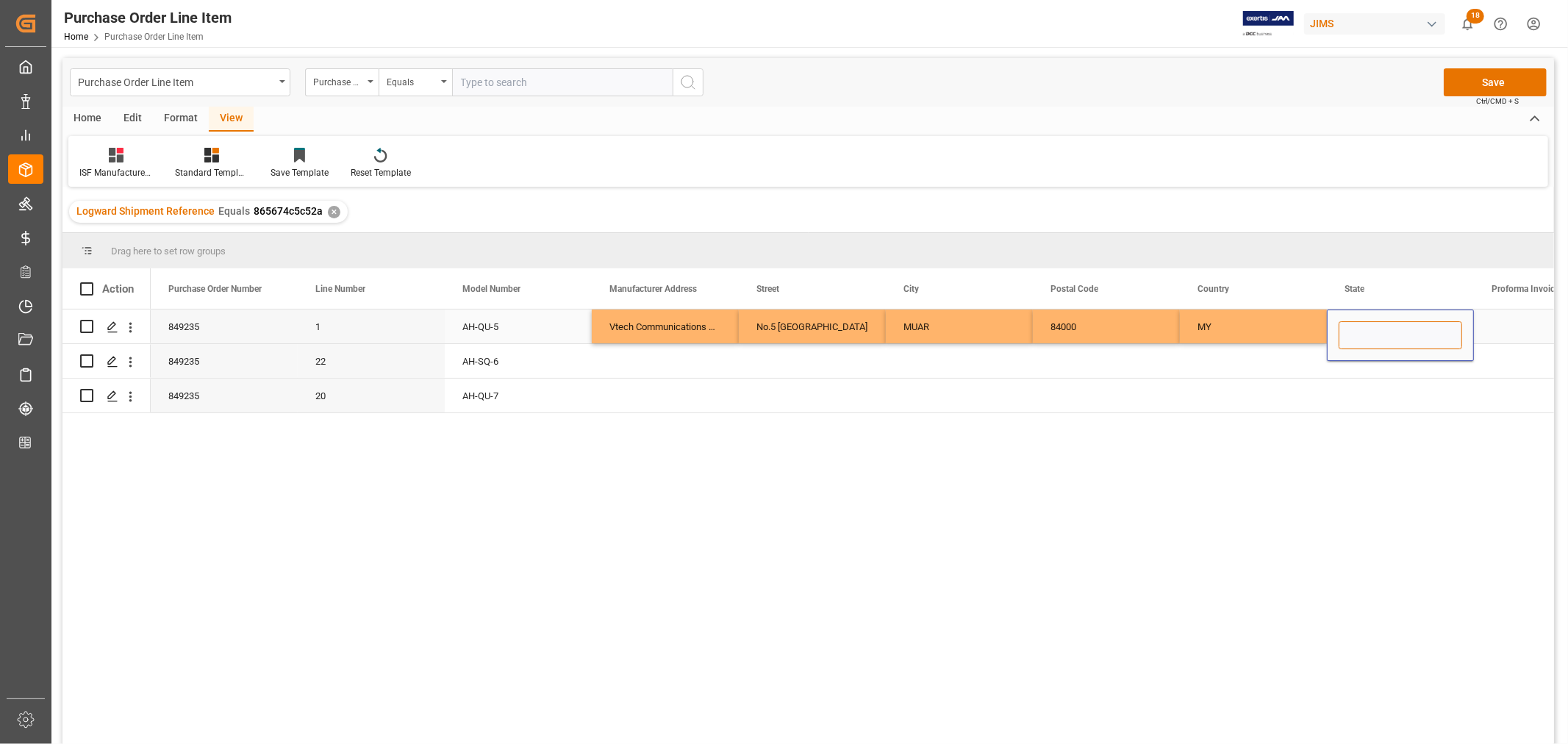
type input "JOHOR"
click at [634, 317] on div "Vtech Communications Malaysia SDN BHD" at bounding box center [665, 326] width 147 height 33
drag, startPoint x: 630, startPoint y: 317, endPoint x: 1403, endPoint y: 311, distance: 773.0
click at [1403, 311] on div "849235 1 AH-QU-5 Vtech Communications Malaysia SDN BHD No.5 Tanjung Agas Indust…" at bounding box center [1180, 327] width 2058 height 34
drag, startPoint x: 1470, startPoint y: 341, endPoint x: 1465, endPoint y: 388, distance: 47.3
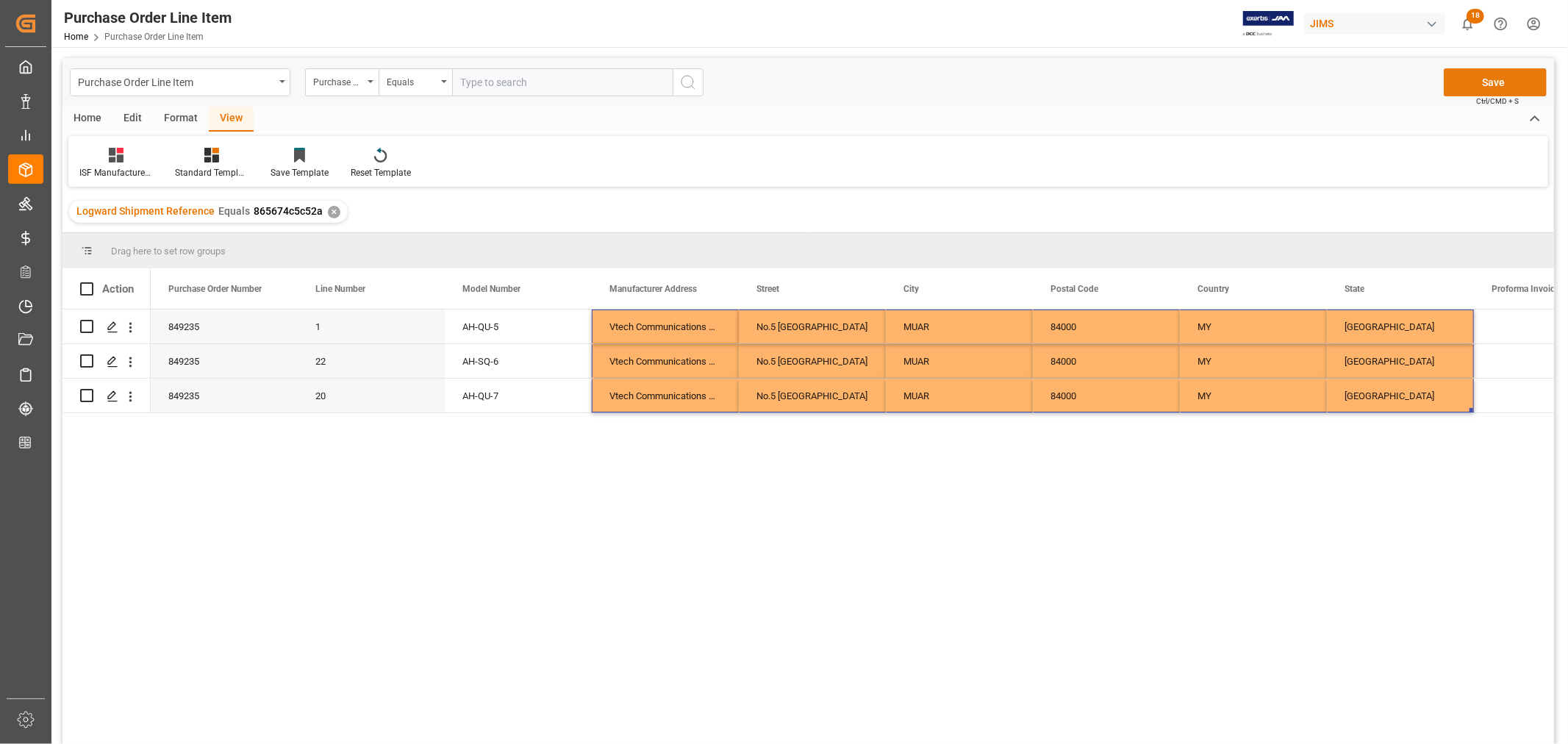
click at [1490, 79] on button "Save" at bounding box center [1495, 82] width 103 height 28
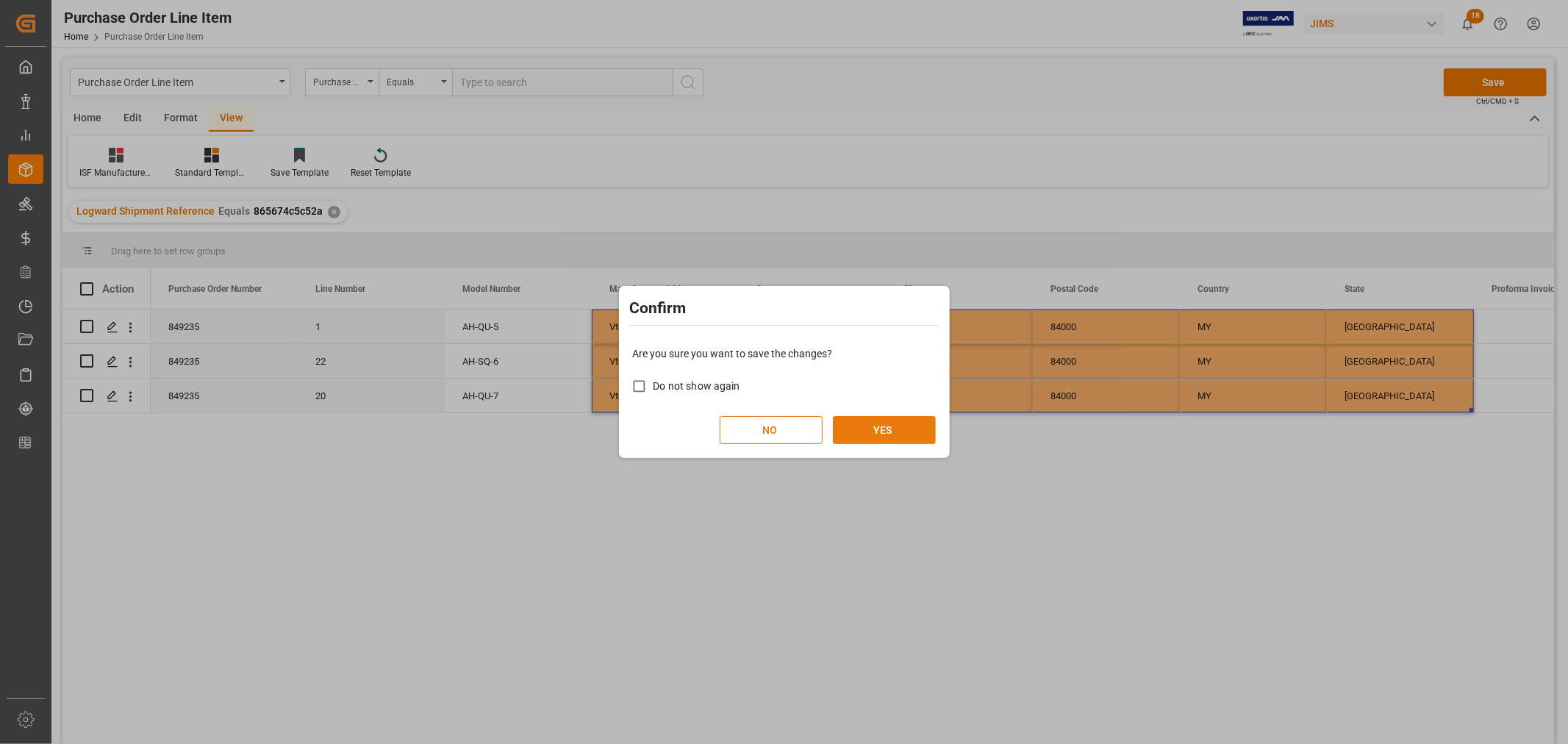
click at [878, 423] on button "YES" at bounding box center [884, 430] width 103 height 28
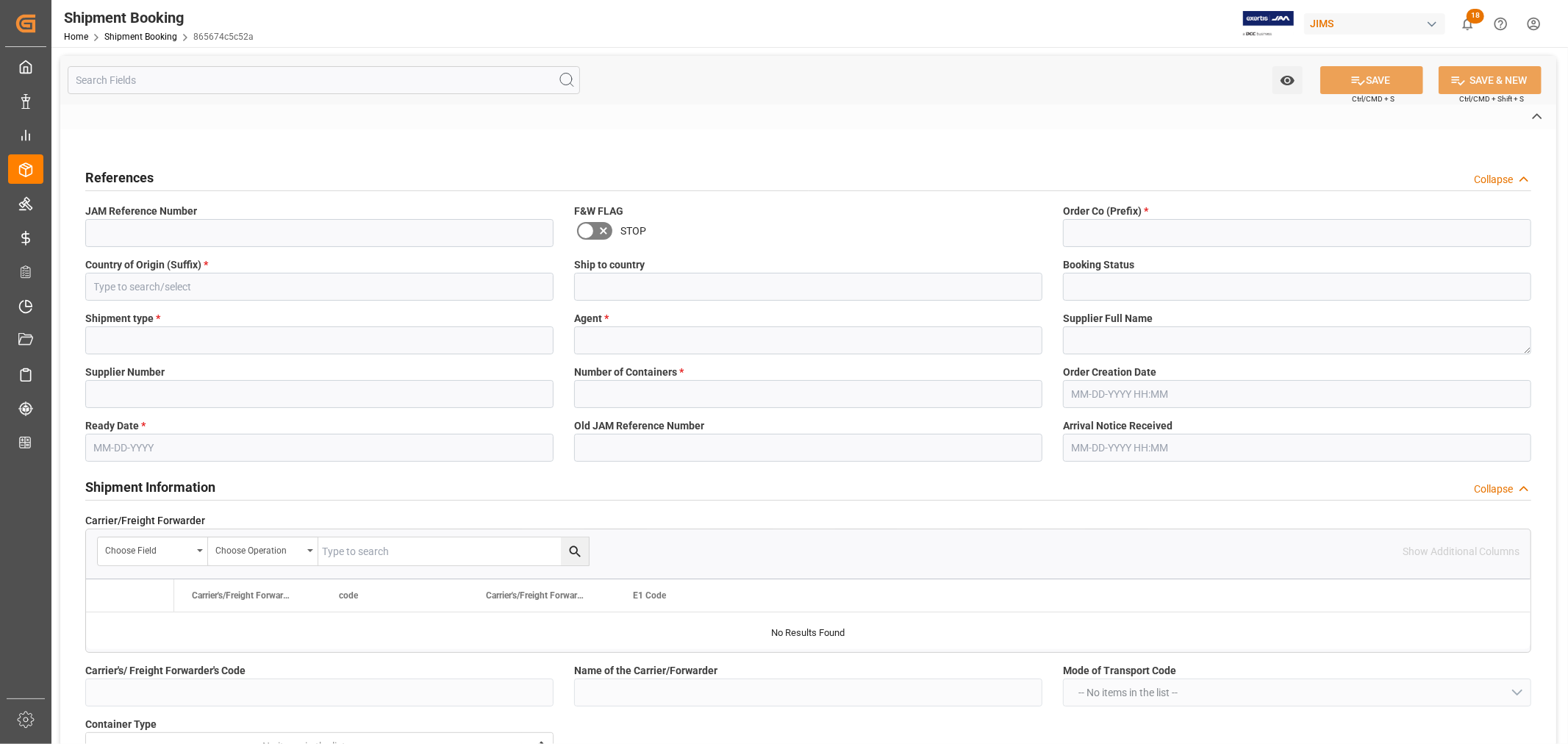
type input "H"
type input "EVERGREEN"
type input "AS"
type input "S"
type input "AS-SA"
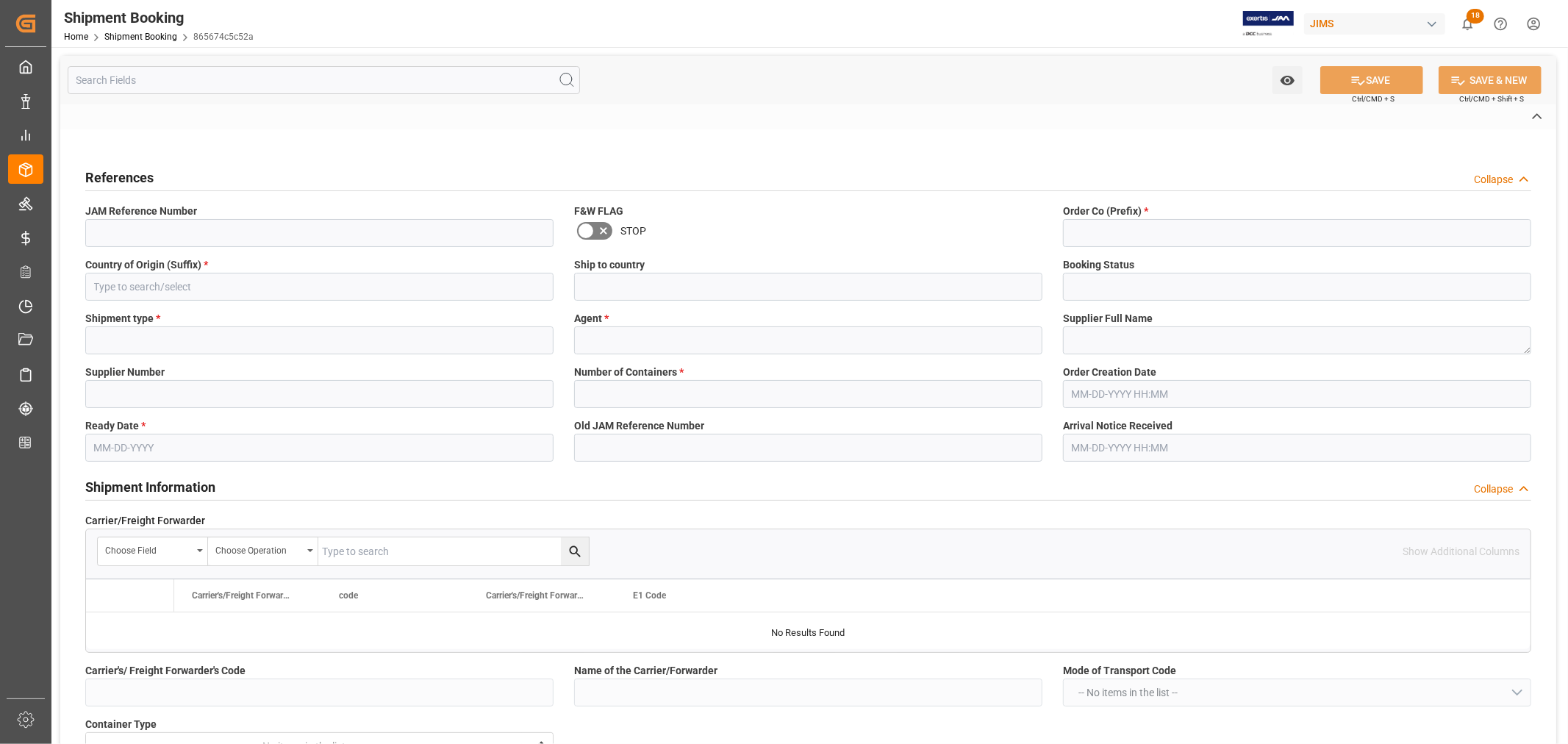
type input "093500256366"
type input "EGLV093500256366"
type input "093500256366"
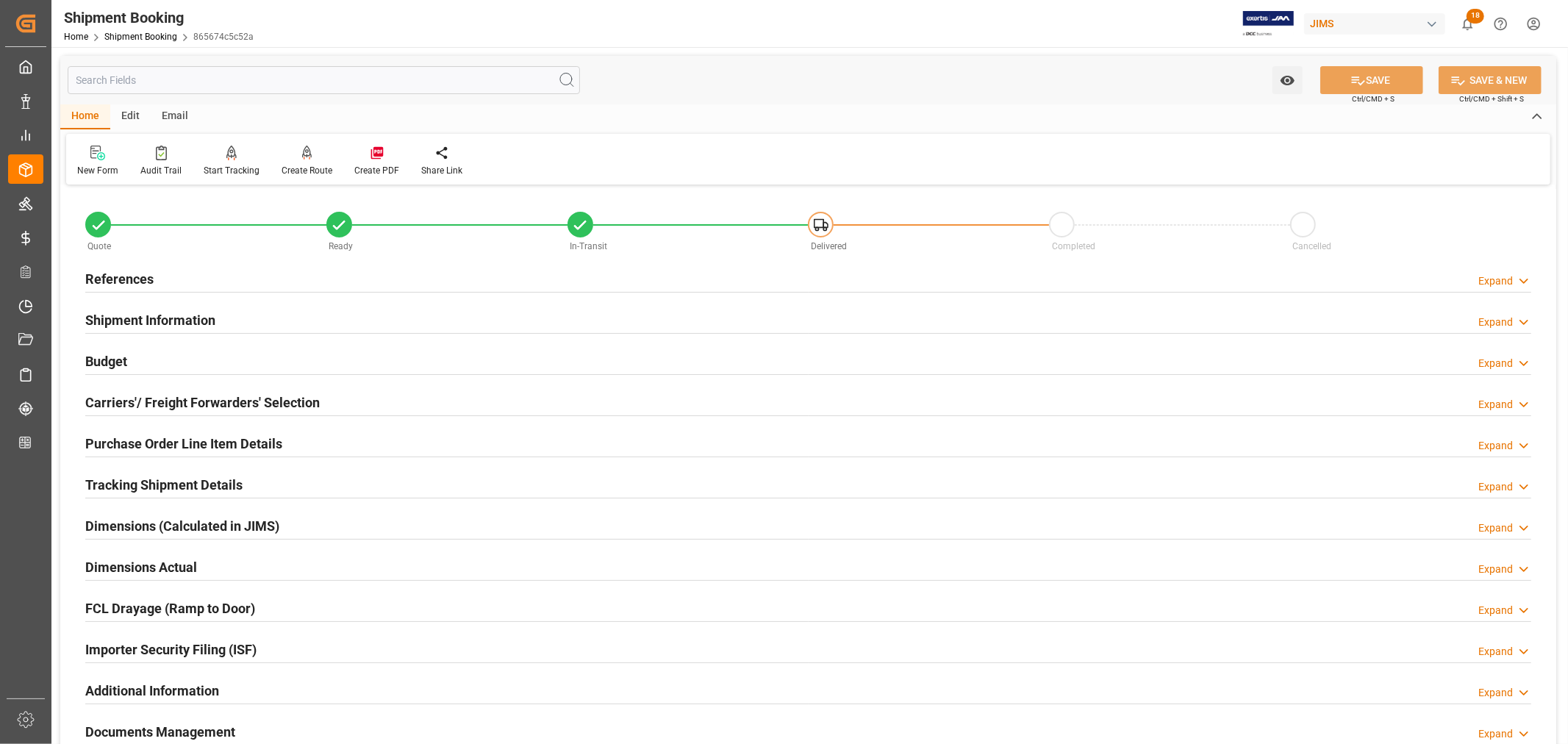
type input "101998.4125"
type input "5640.4458"
type input "6000"
type input "376029.72"
click at [177, 312] on h2 "Shipment Information" at bounding box center [150, 320] width 130 height 20
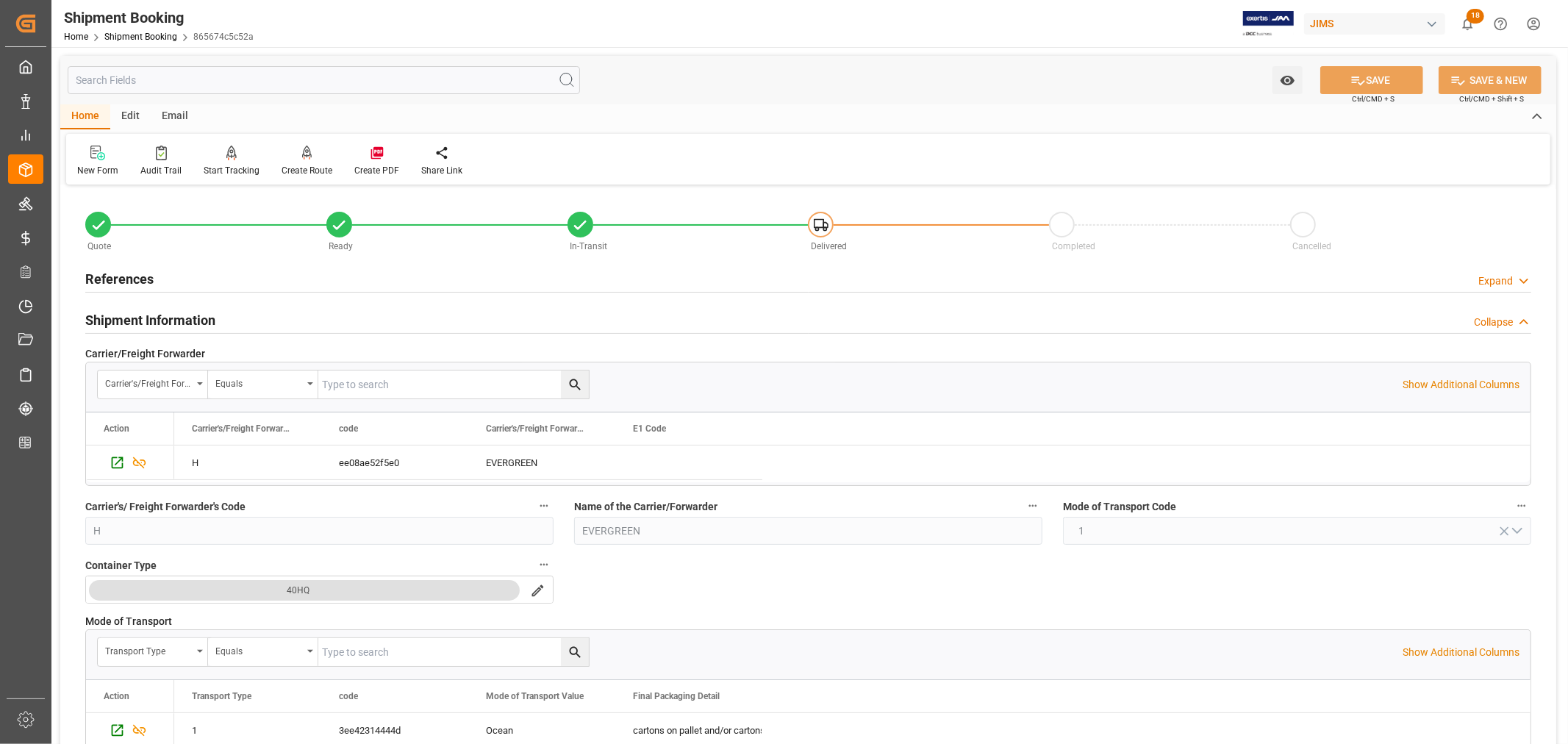
click at [218, 314] on div "Shipment Information Collapse" at bounding box center [807, 319] width 1446 height 28
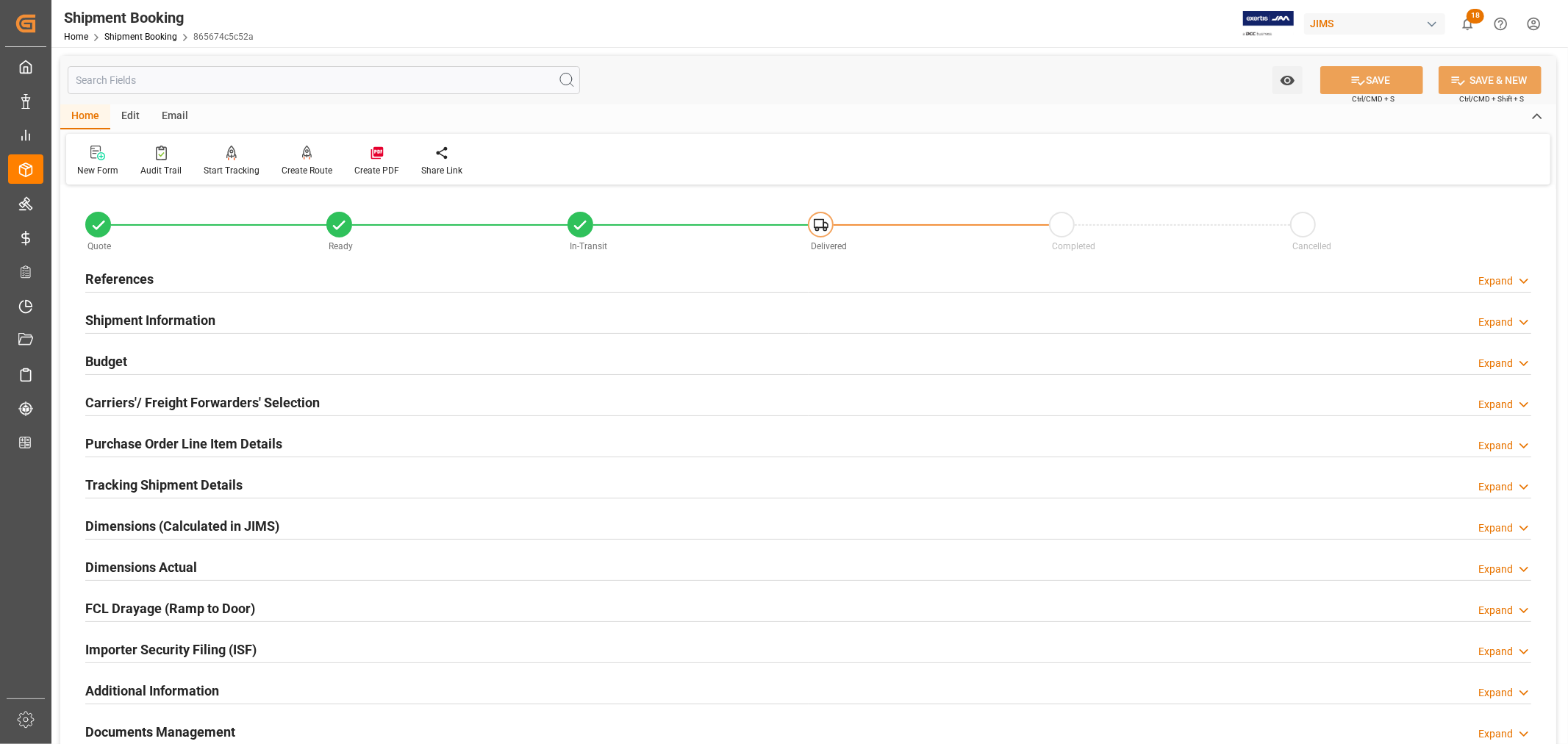
click at [119, 358] on h2 "Budget" at bounding box center [106, 361] width 42 height 20
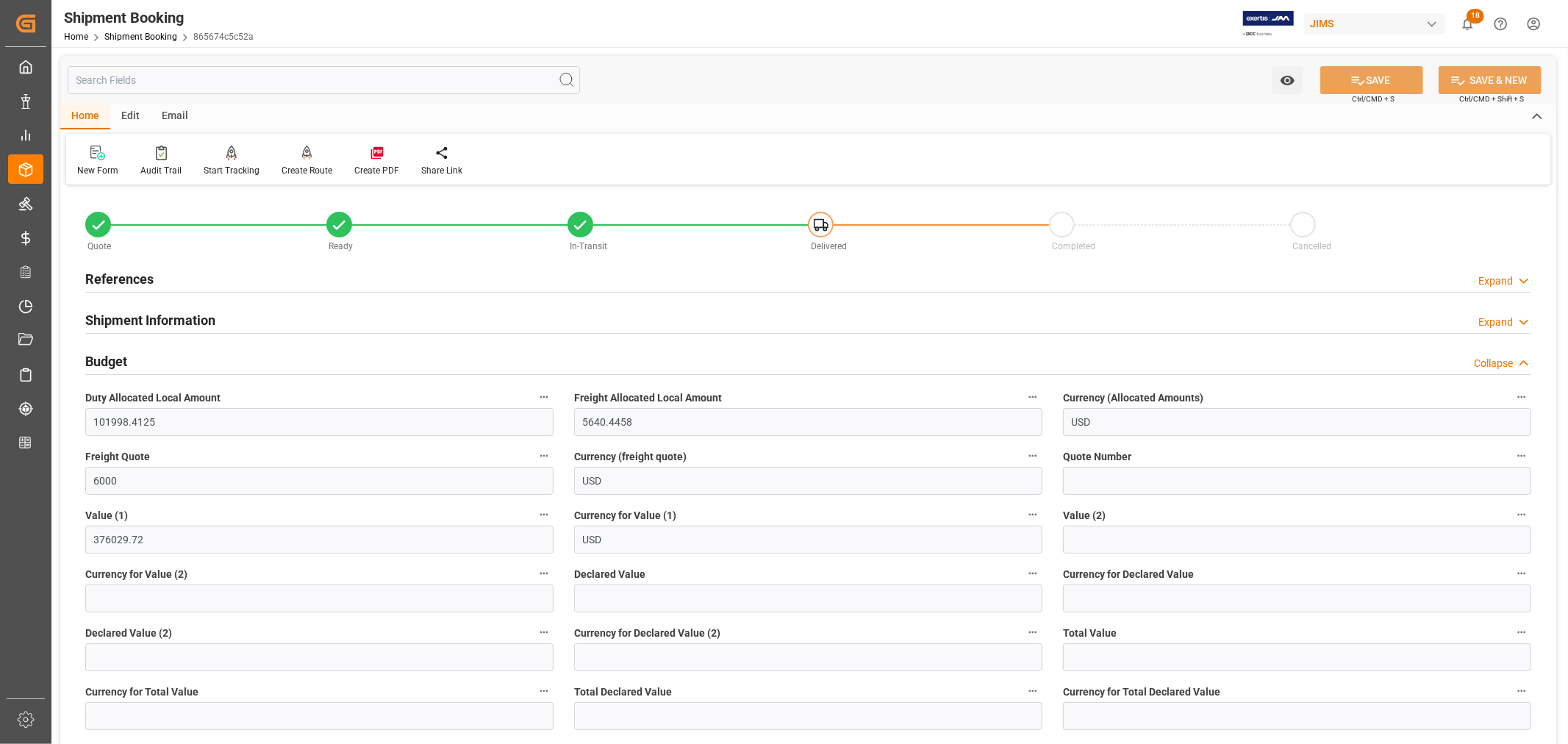
click at [119, 358] on h2 "Budget" at bounding box center [106, 361] width 42 height 20
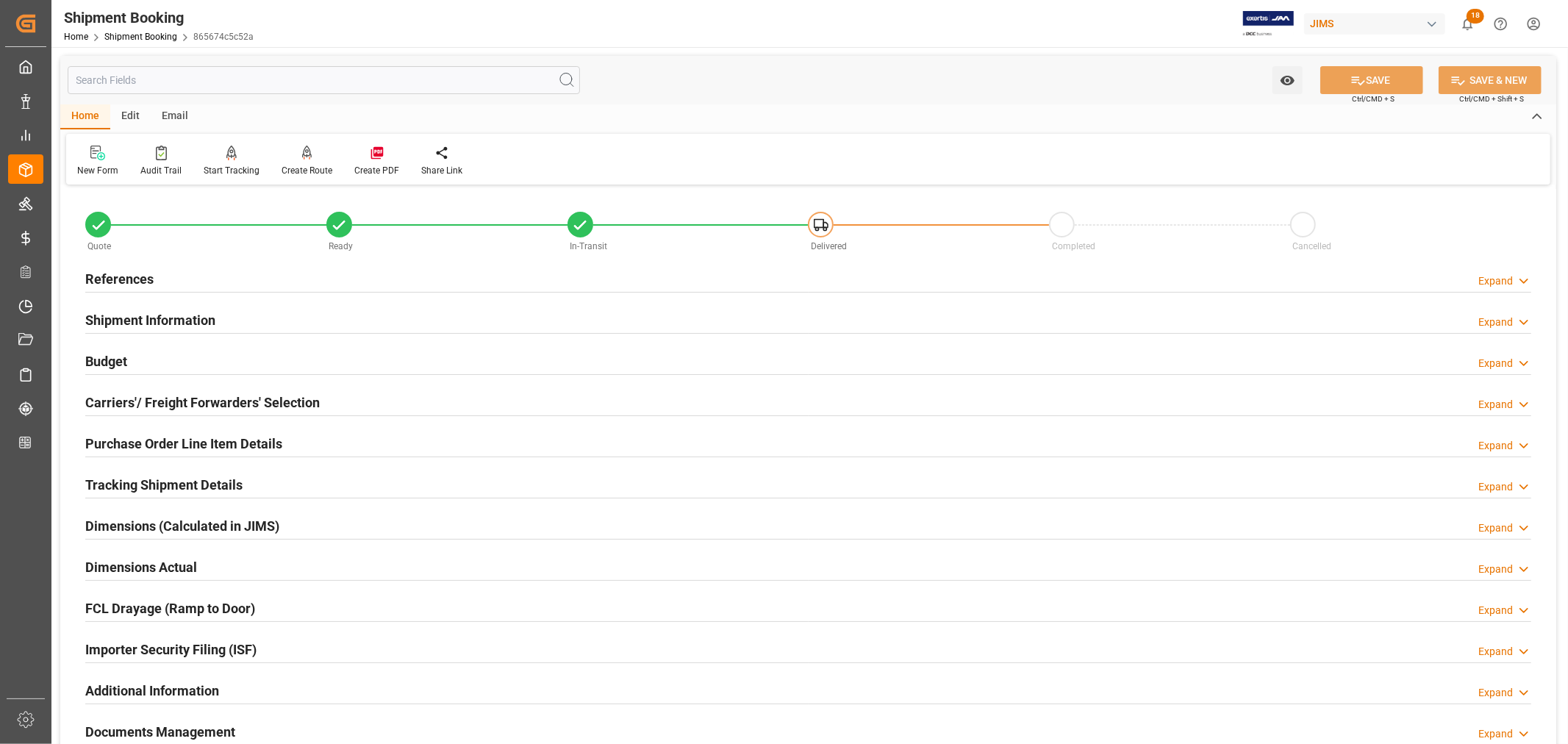
click at [195, 401] on h2 "Carriers'/ Freight Forwarders' Selection" at bounding box center [202, 403] width 235 height 20
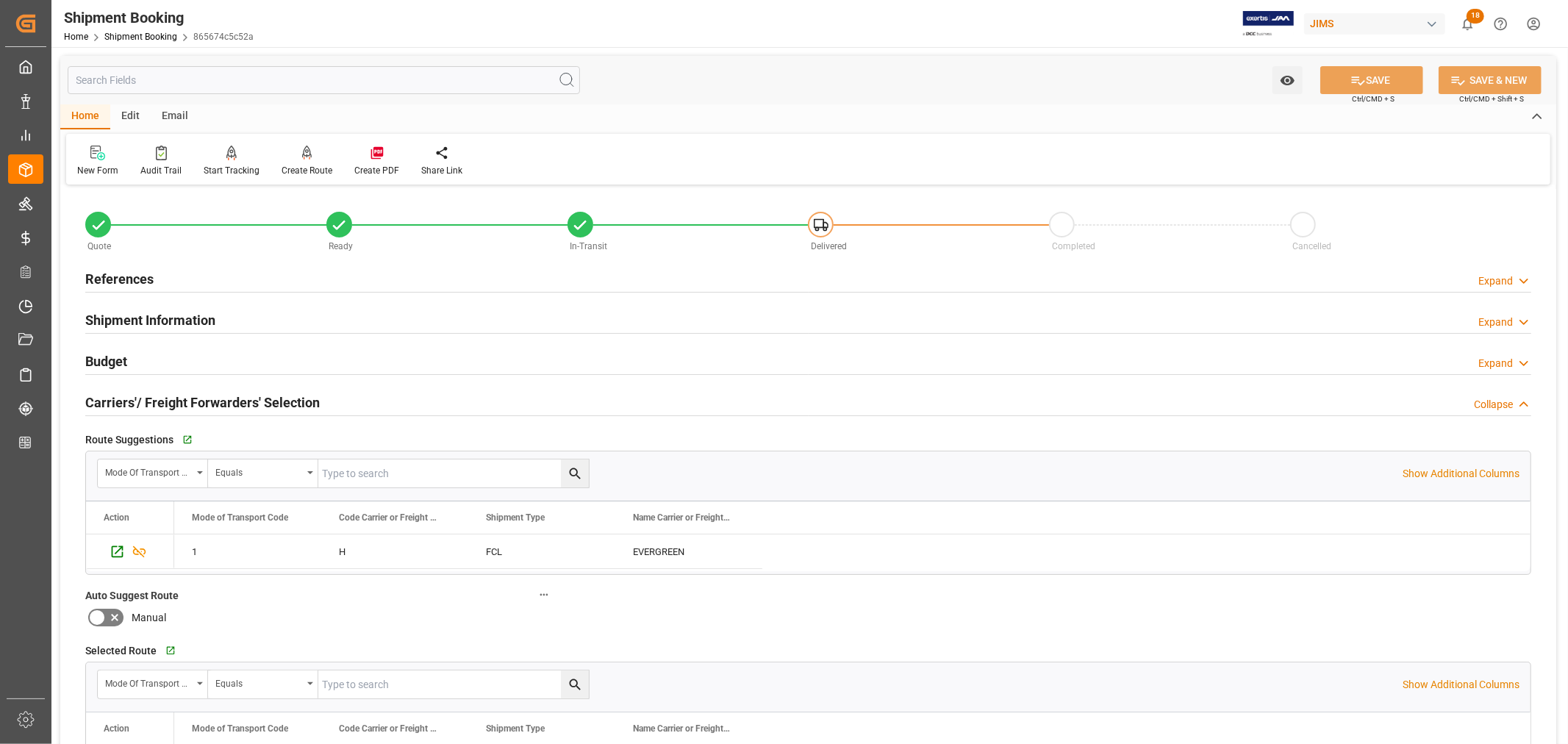
click at [195, 401] on h2 "Carriers'/ Freight Forwarders' Selection" at bounding box center [202, 403] width 235 height 20
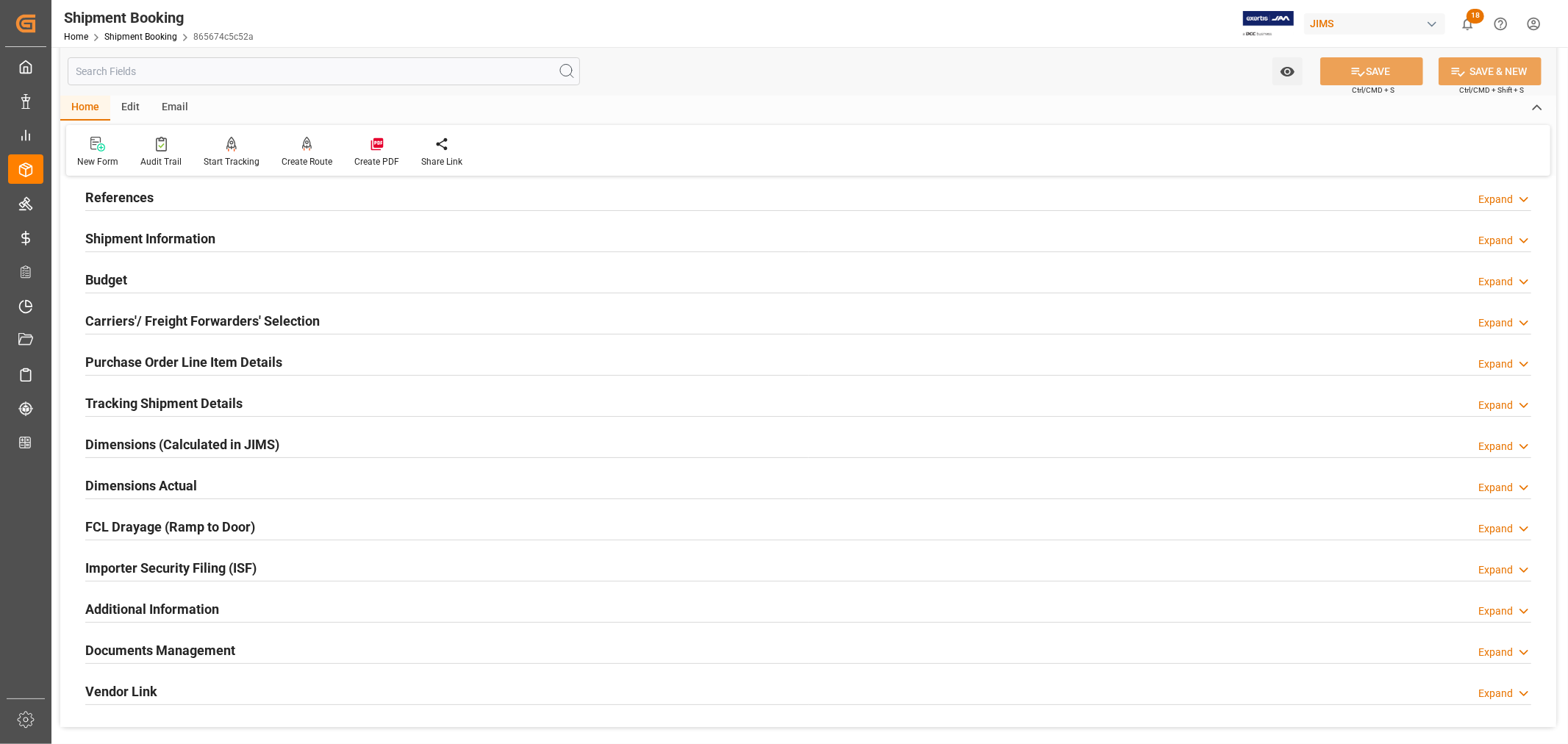
scroll to position [163, 0]
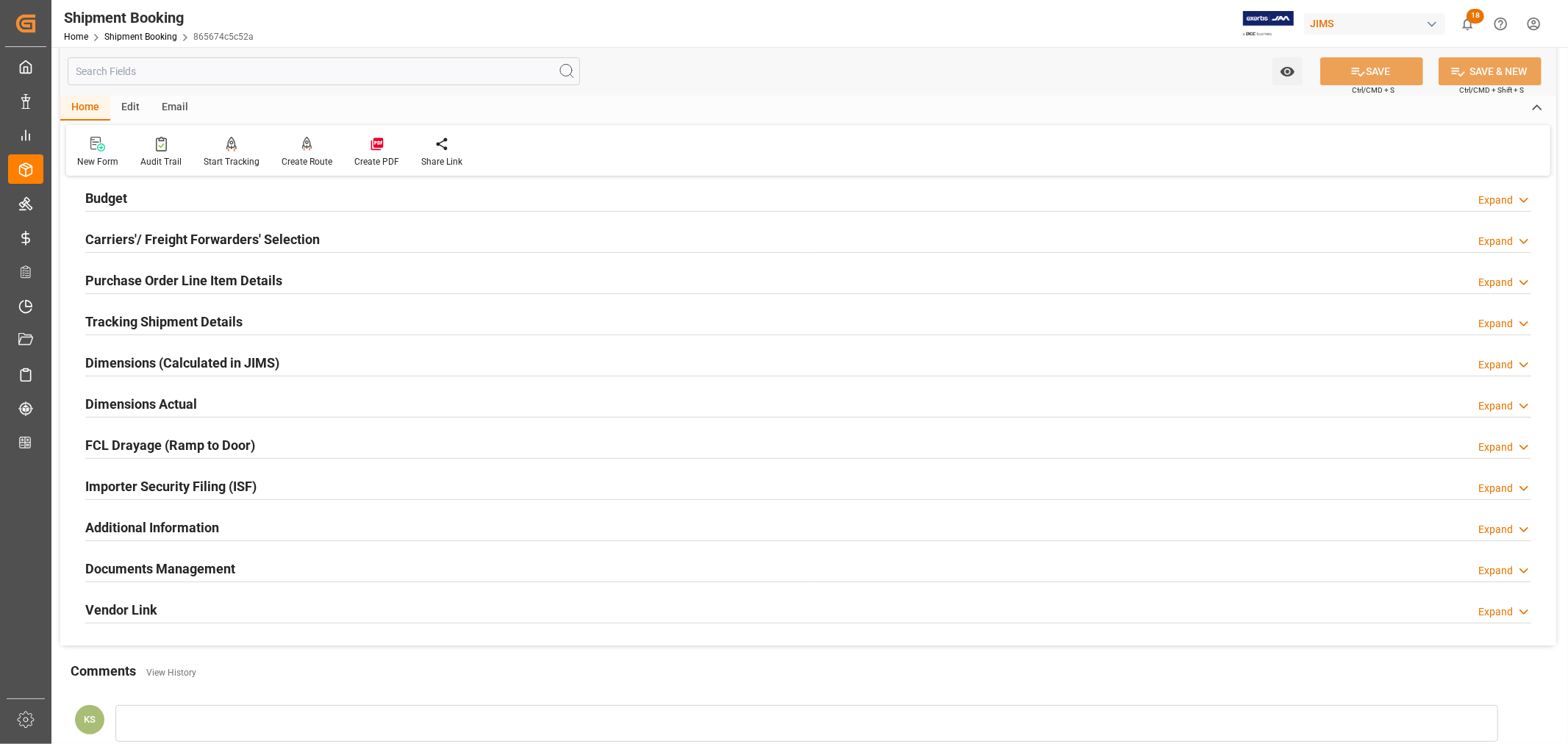
click at [282, 487] on div "Importer Security Filing (ISF) Expand" at bounding box center [807, 485] width 1446 height 28
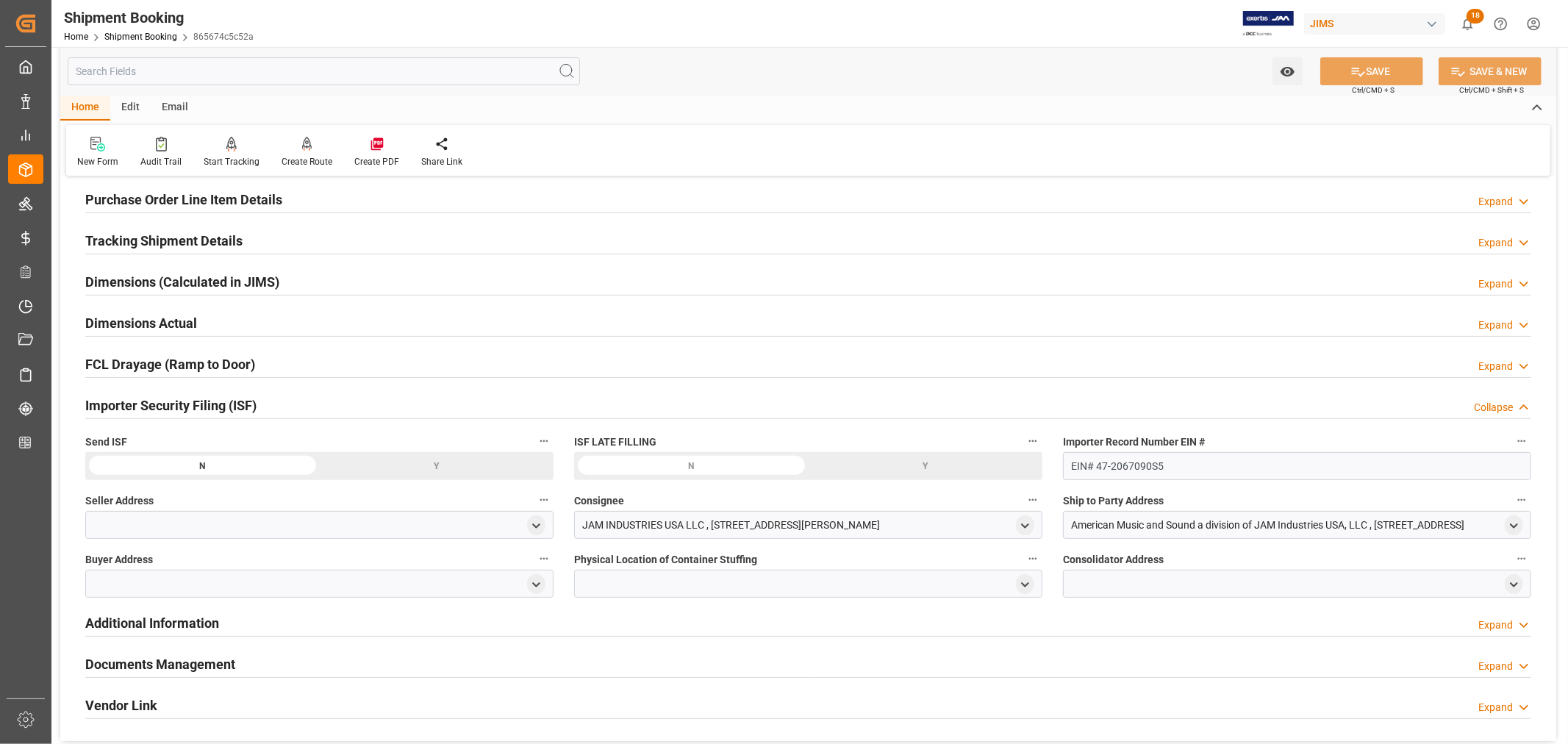
scroll to position [245, 0]
click at [532, 526] on icon "open menu" at bounding box center [537, 525] width 13 height 13
click at [189, 561] on input at bounding box center [298, 567] width 403 height 28
type input "all"
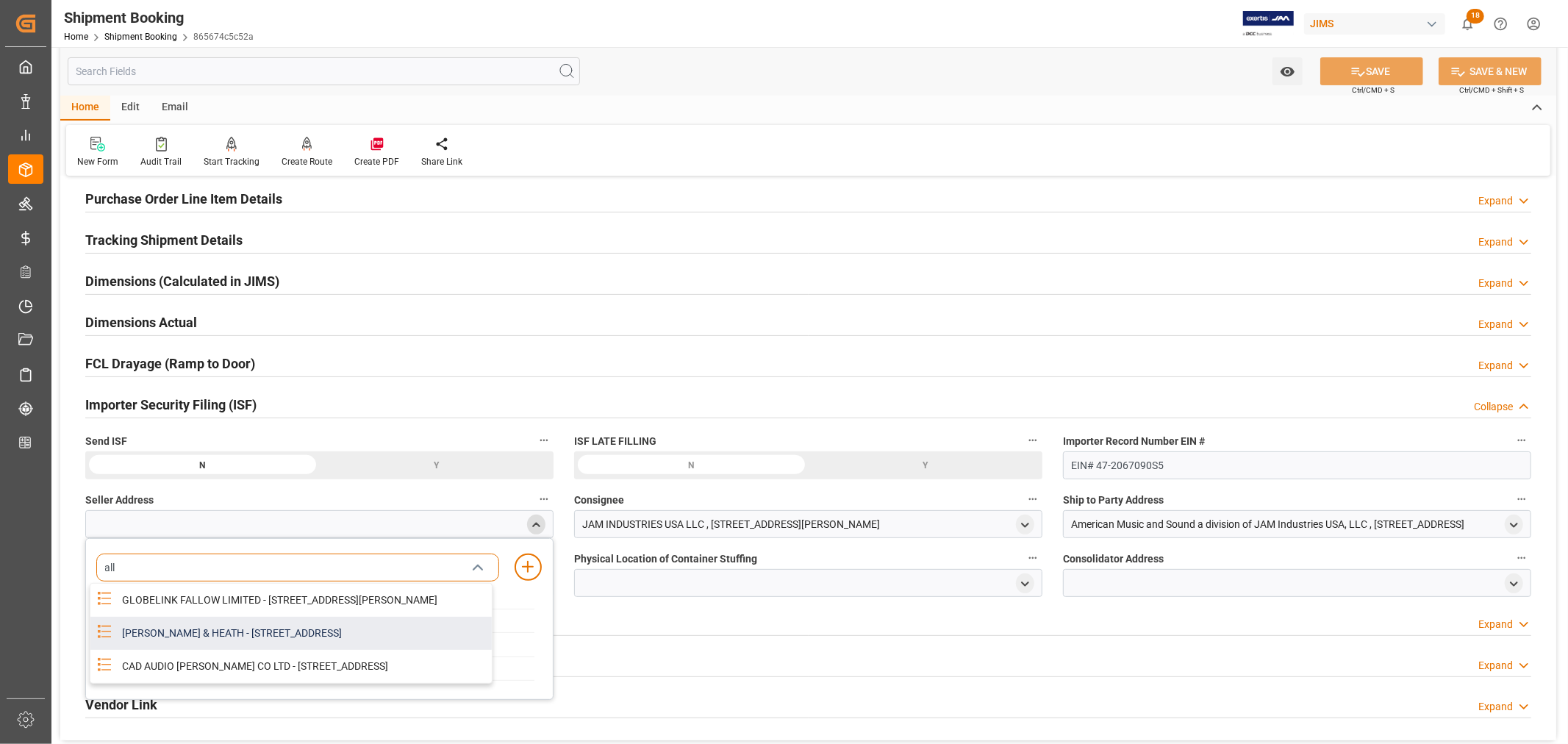
click at [243, 648] on div "ALLEN & HEATH - KERNICK INDUSTRIAL ESTATE, PENYRN, CORNWALL, GB, TR10 9LU" at bounding box center [302, 633] width 378 height 33
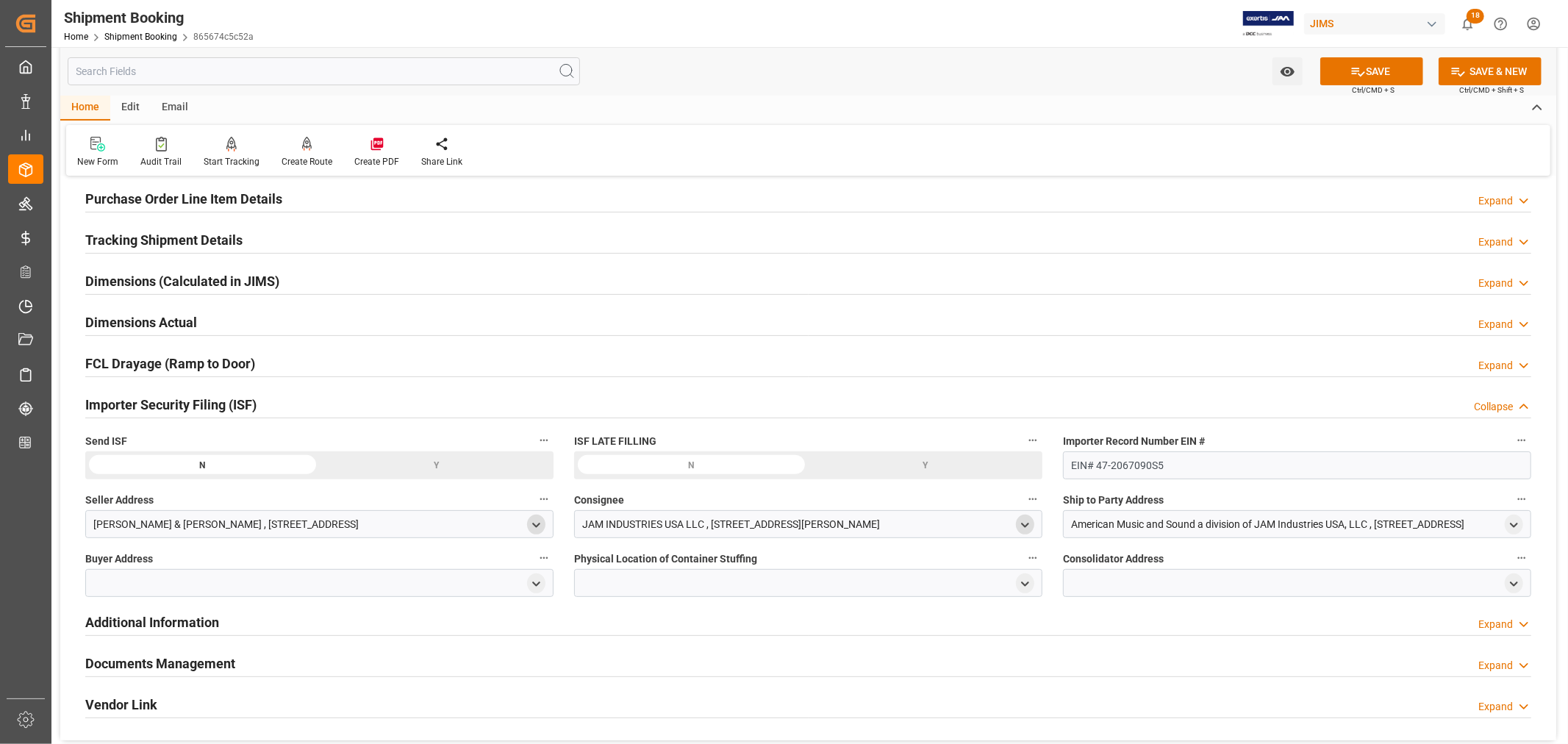
click at [1020, 525] on icon "open menu" at bounding box center [1025, 525] width 13 height 13
click at [704, 569] on input at bounding box center [787, 567] width 403 height 28
type input "jam"
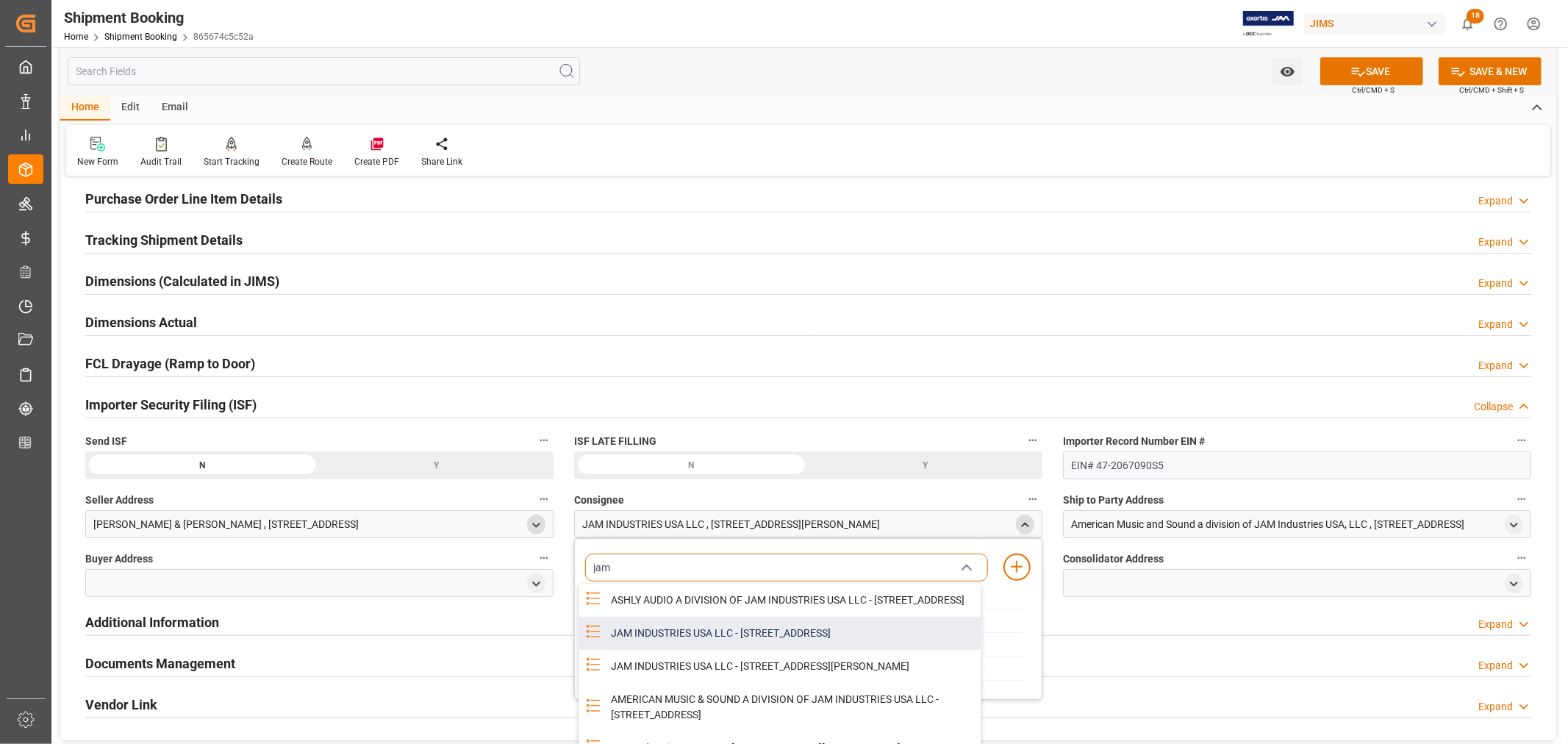
click at [748, 639] on div "JAM INDUSTRIES USA LLC - 154 WOODLAWN RD, BERLIN, CT, US, 06037" at bounding box center [791, 633] width 378 height 33
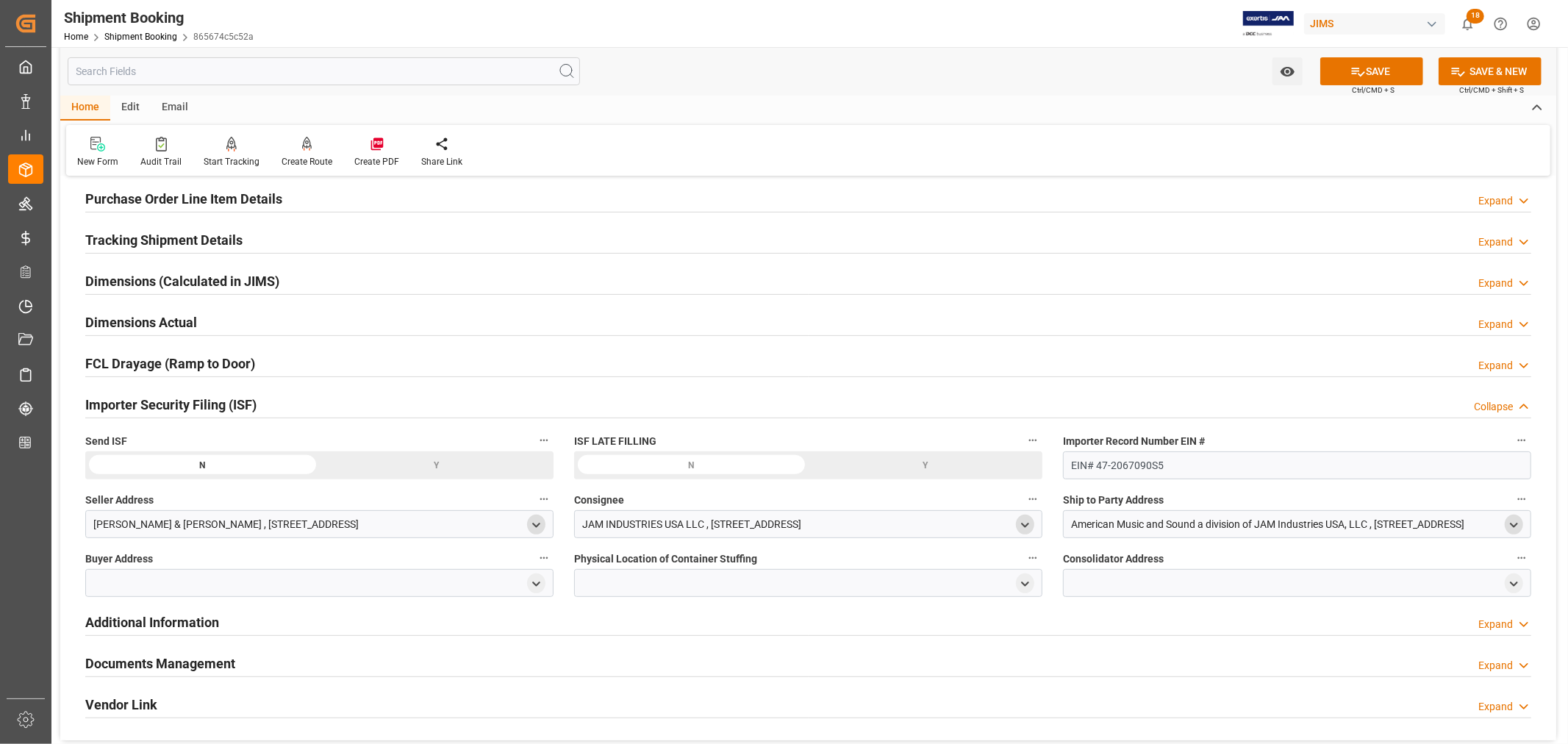
click at [1512, 527] on icon "open menu" at bounding box center [1514, 525] width 13 height 13
click at [1152, 568] on input at bounding box center [1275, 567] width 403 height 28
type input "amer"
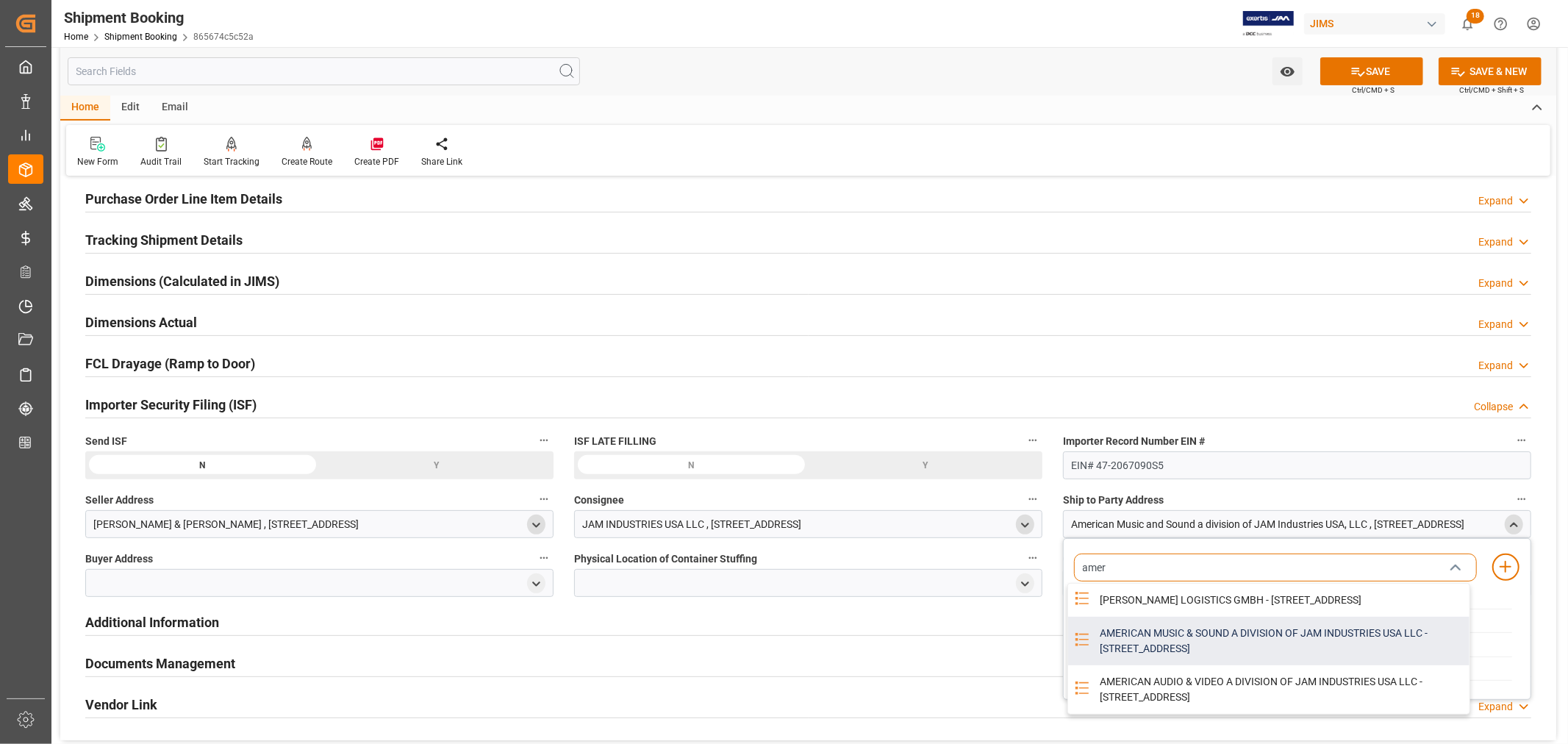
click at [1149, 649] on div "AMERICAN MUSIC & SOUND A DIVISION OF JAM INDUSTRIES USA LLC - 4325 EXECUTIVE DR…" at bounding box center [1280, 641] width 378 height 49
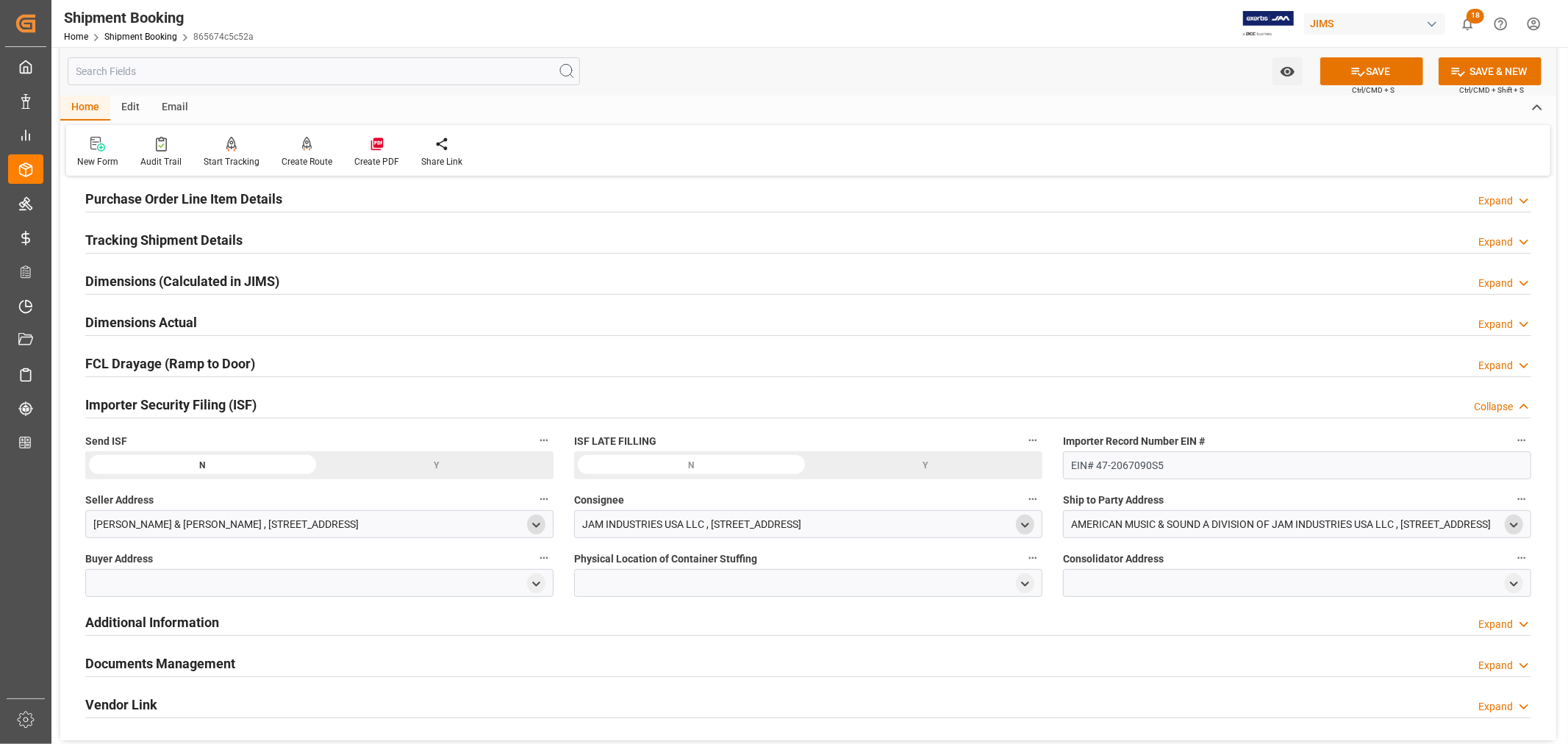
drag, startPoint x: 539, startPoint y: 582, endPoint x: 518, endPoint y: 582, distance: 21.0
click at [539, 582] on polyline "open menu" at bounding box center [536, 583] width 6 height 3
click at [219, 582] on div at bounding box center [319, 582] width 468 height 28
click at [206, 625] on input at bounding box center [298, 626] width 403 height 28
type input "jam"
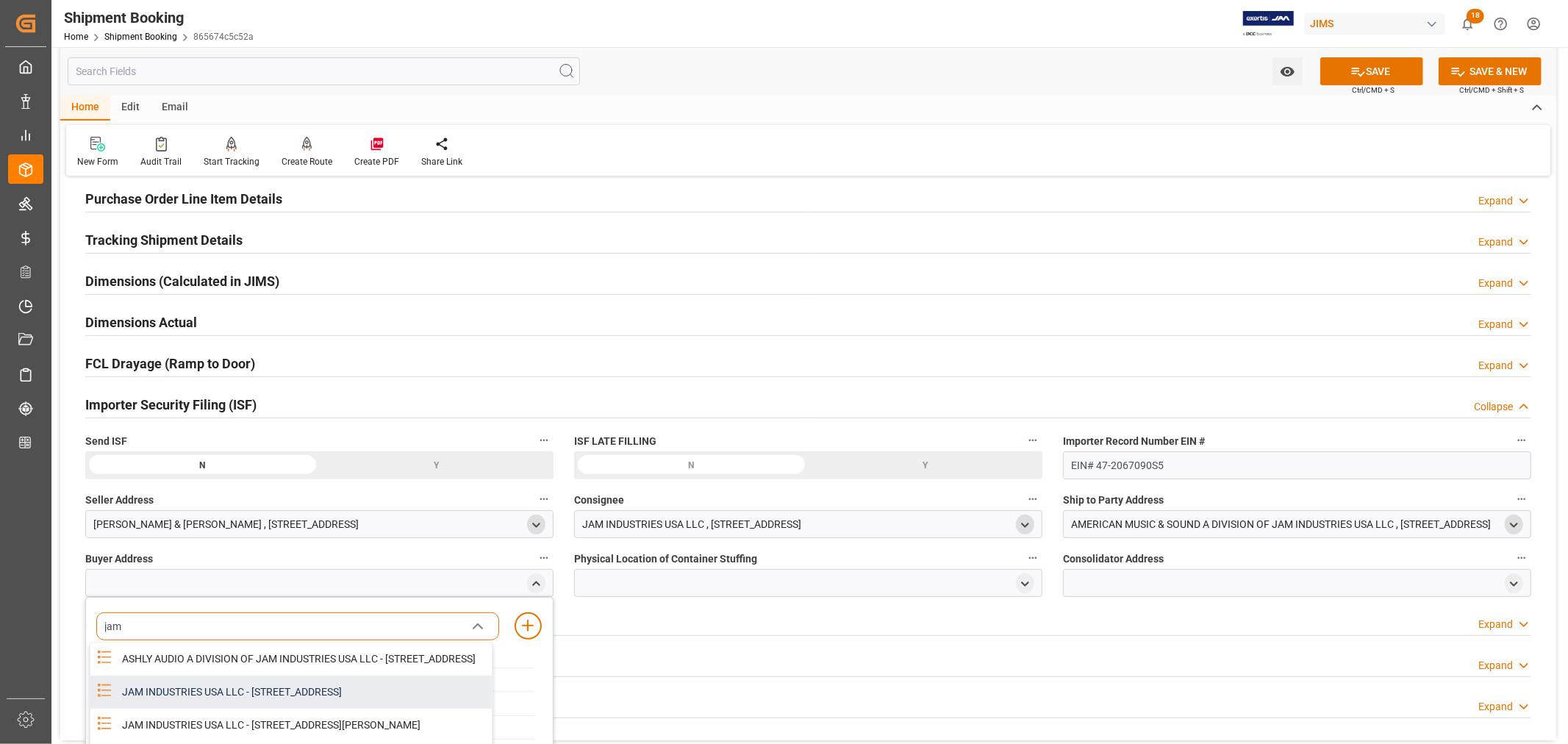
click at [302, 709] on div "JAM INDUSTRIES USA LLC - 154 WOODLAWN RD, BERLIN, CT, US, 06037" at bounding box center [302, 692] width 378 height 33
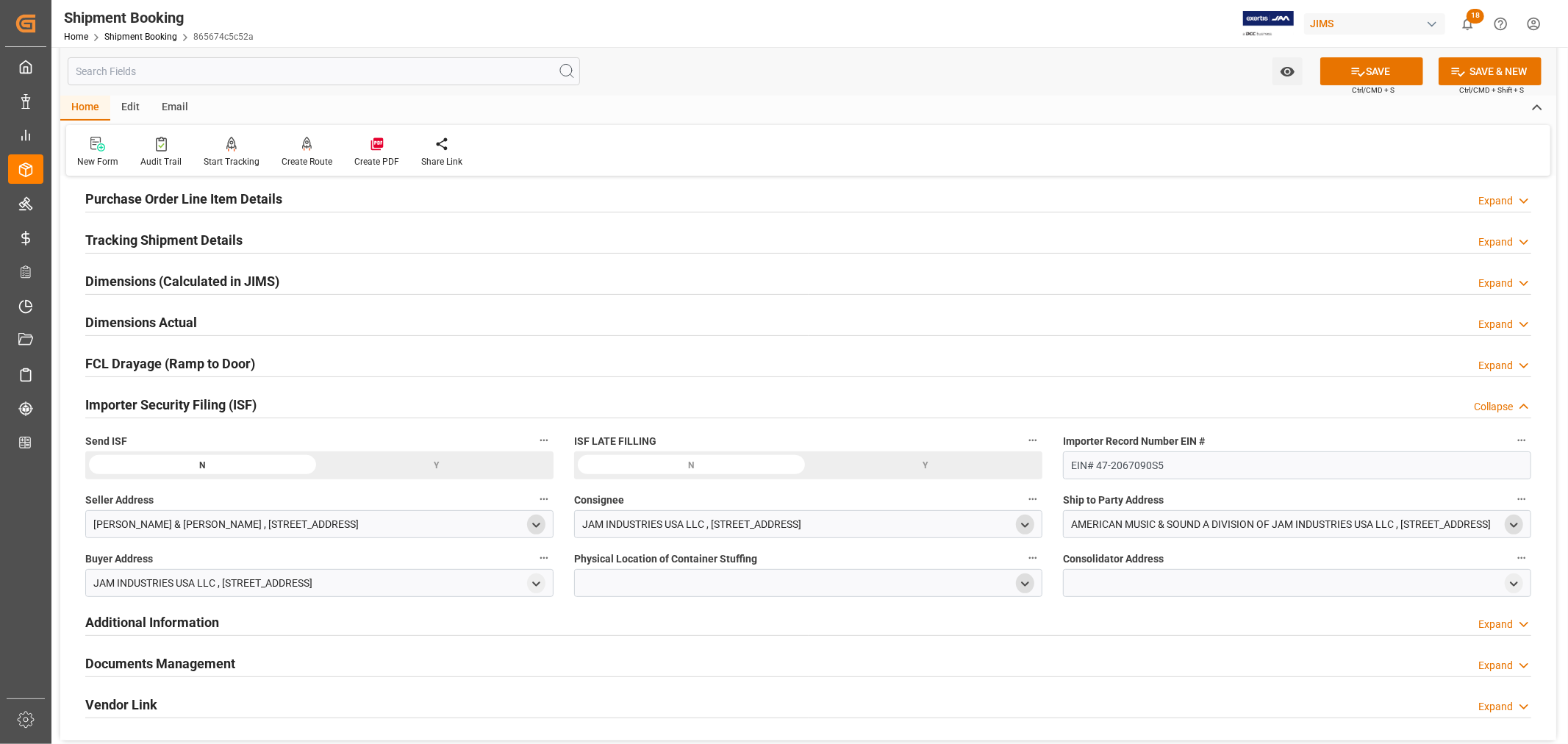
click at [1021, 579] on icon "open menu" at bounding box center [1025, 584] width 13 height 13
click at [641, 625] on input at bounding box center [787, 626] width 403 height 28
type input "vtech"
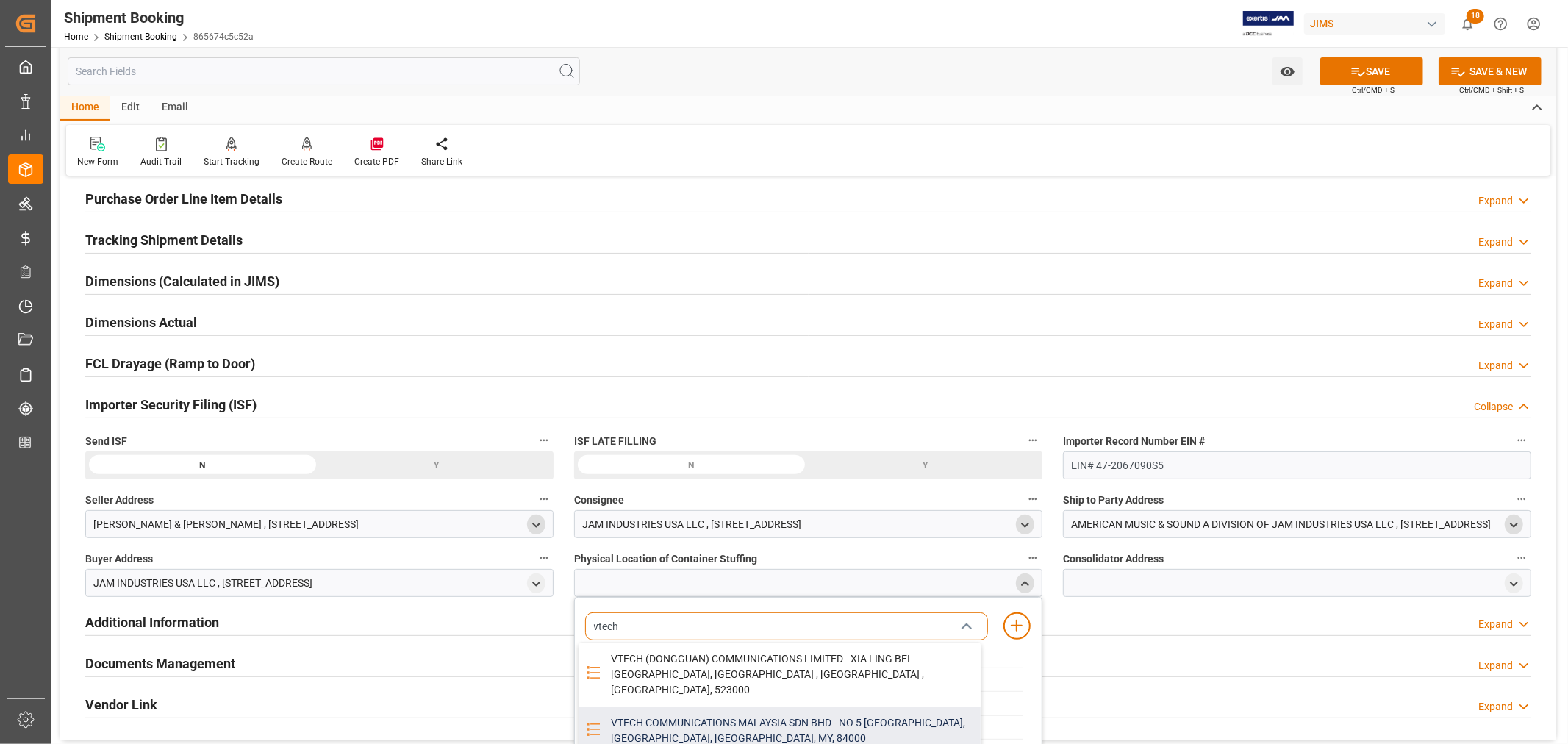
click at [685, 706] on div "VTECH COMMUNICATIONS MALAYSIA SDN BHD - NO 5 TANJUNG AGAS INDUSTRIAL AREA, MUAR…" at bounding box center [791, 730] width 378 height 49
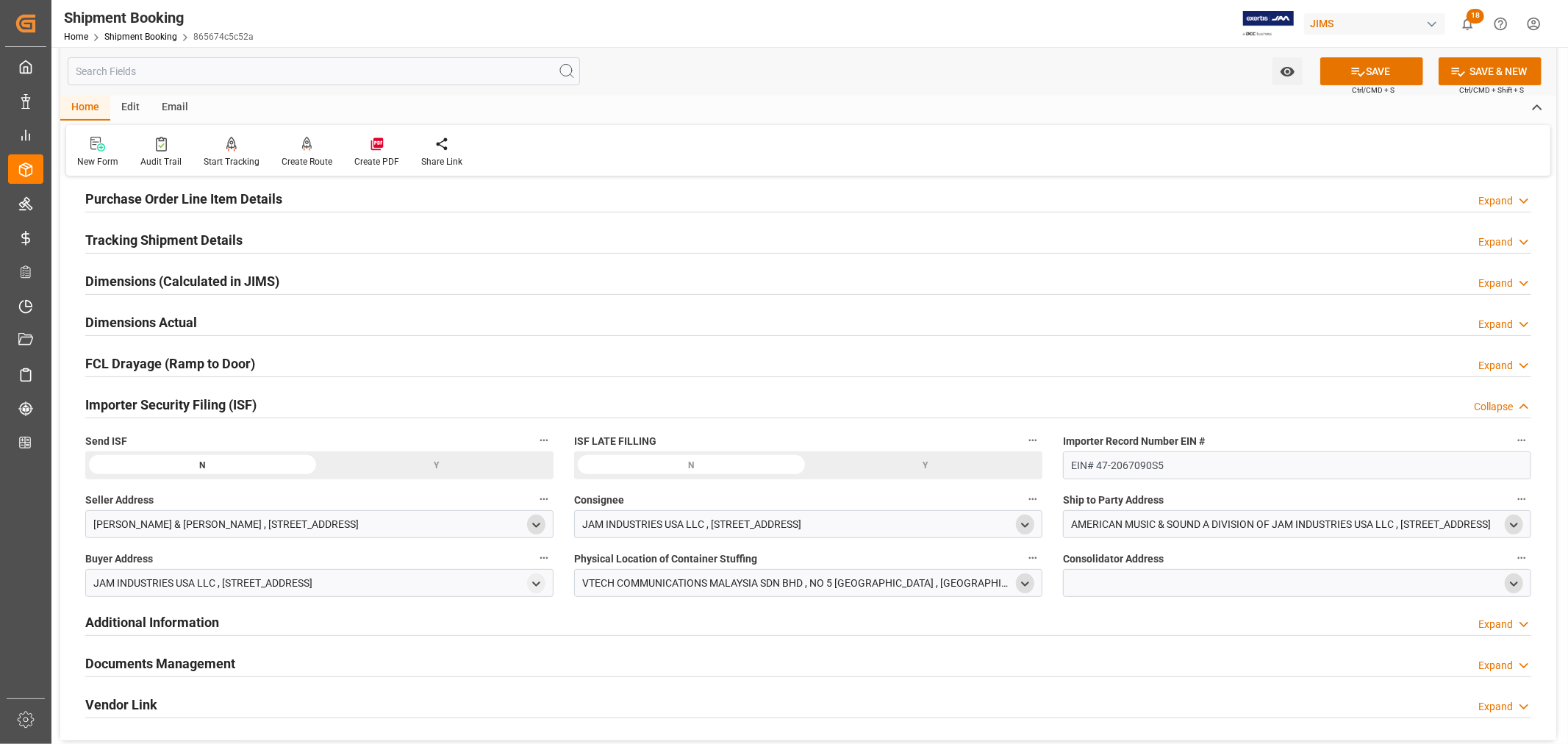
click at [1513, 582] on icon "open menu" at bounding box center [1514, 584] width 13 height 13
click at [1127, 627] on input at bounding box center [1275, 626] width 403 height 28
type input "vtech"
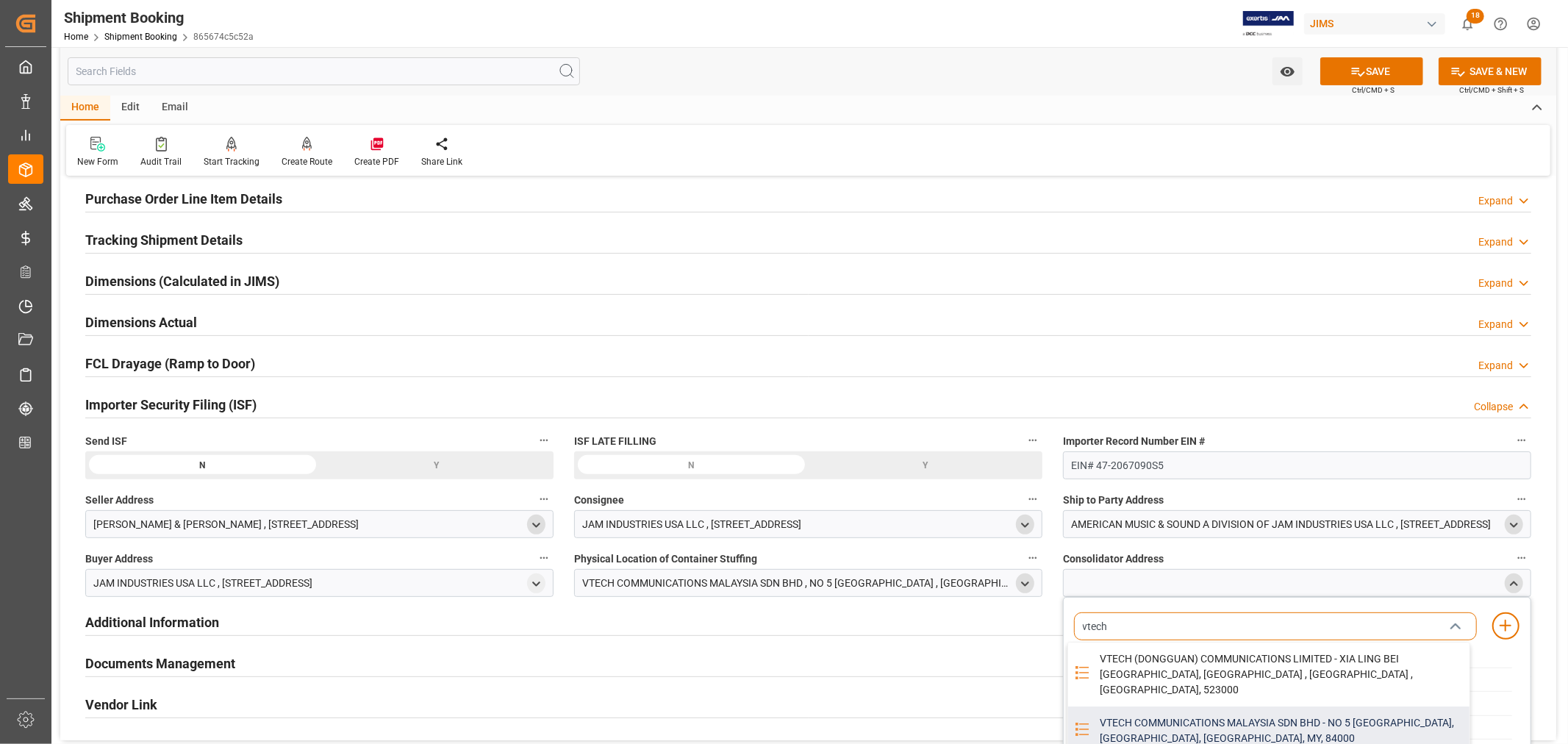
click at [1197, 707] on div "VTECH COMMUNICATIONS MALAYSIA SDN BHD - NO 5 TANJUNG AGAS INDUSTRIAL AREA, MUAR…" at bounding box center [1280, 730] width 378 height 49
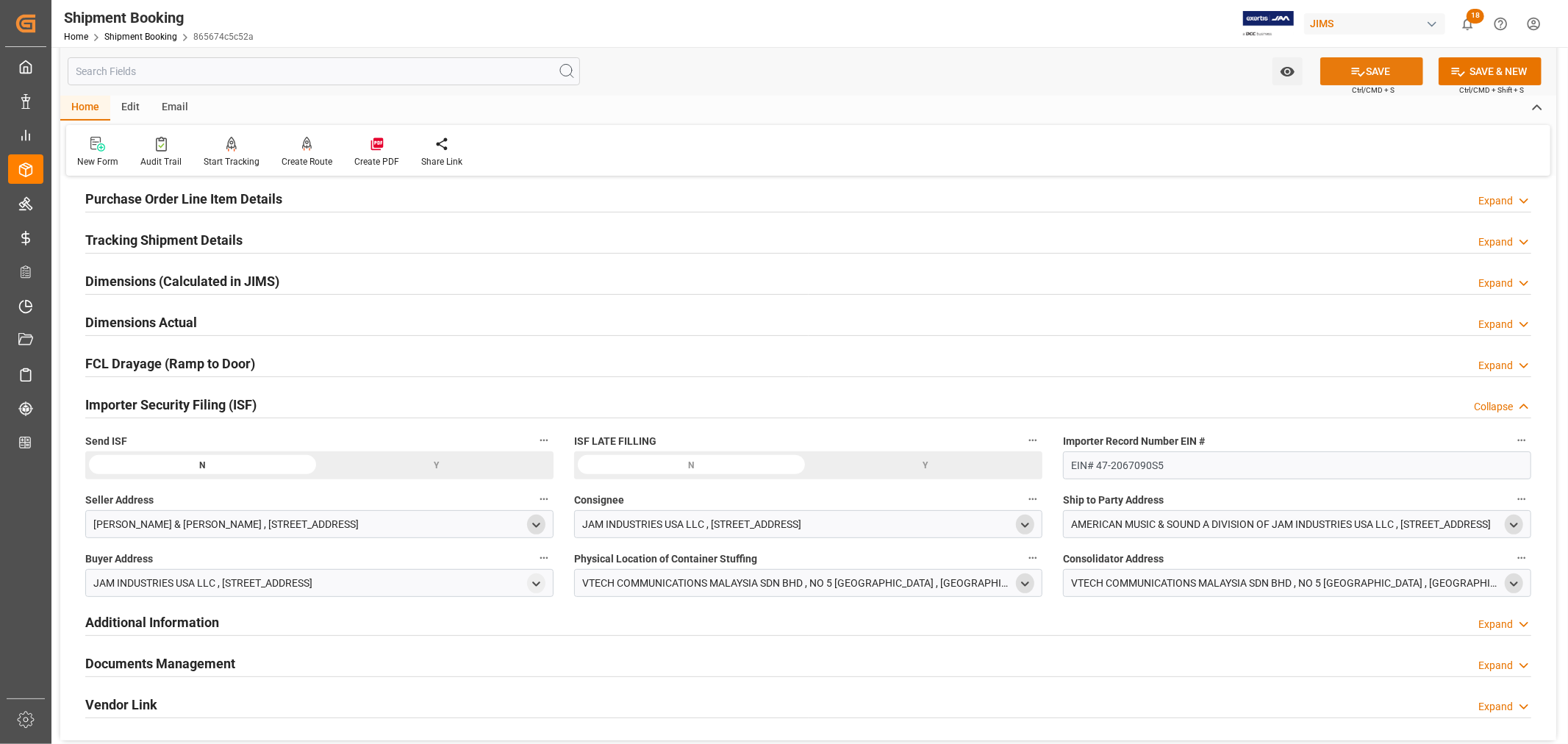
click at [1369, 67] on button "SAVE" at bounding box center [1372, 70] width 103 height 28
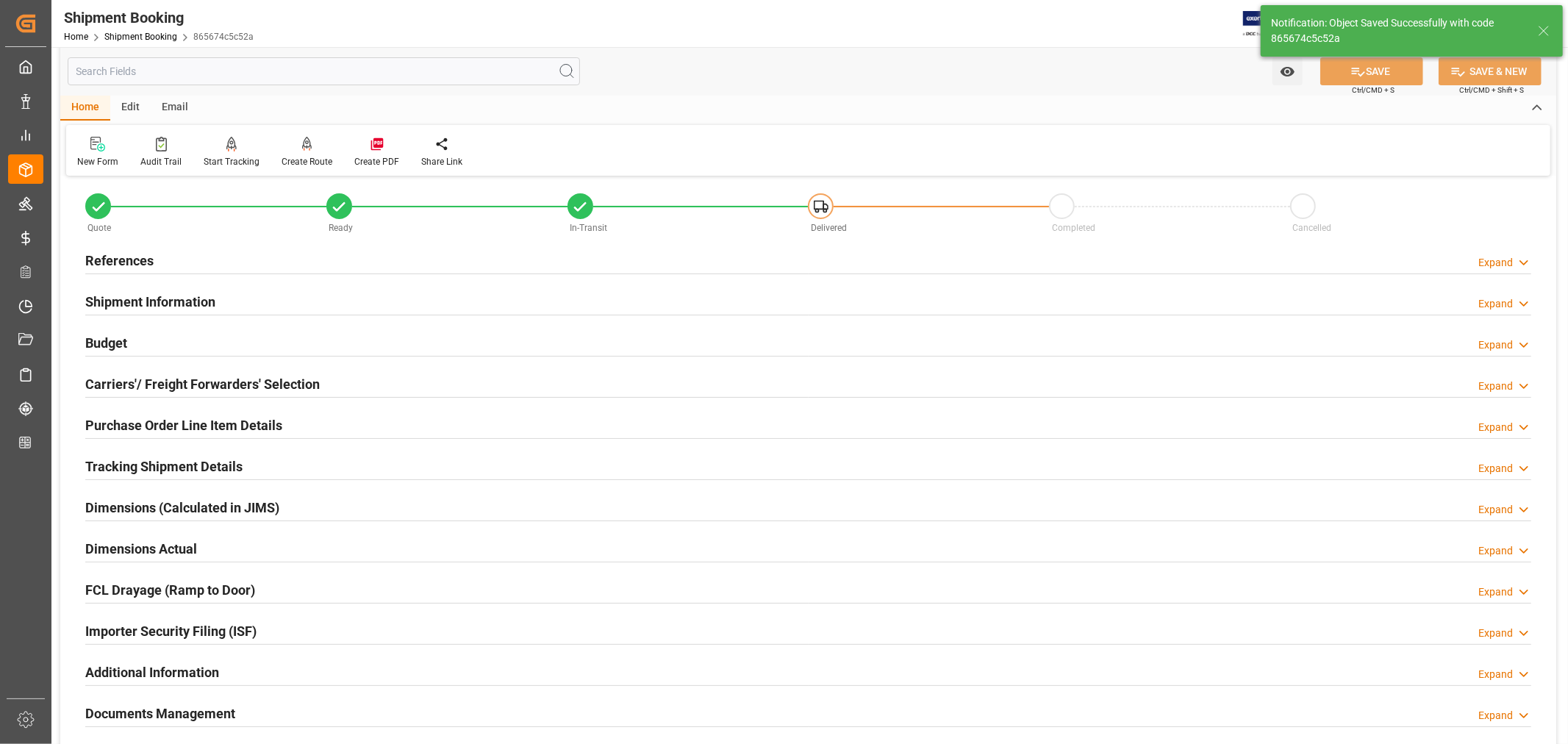
scroll to position [0, 0]
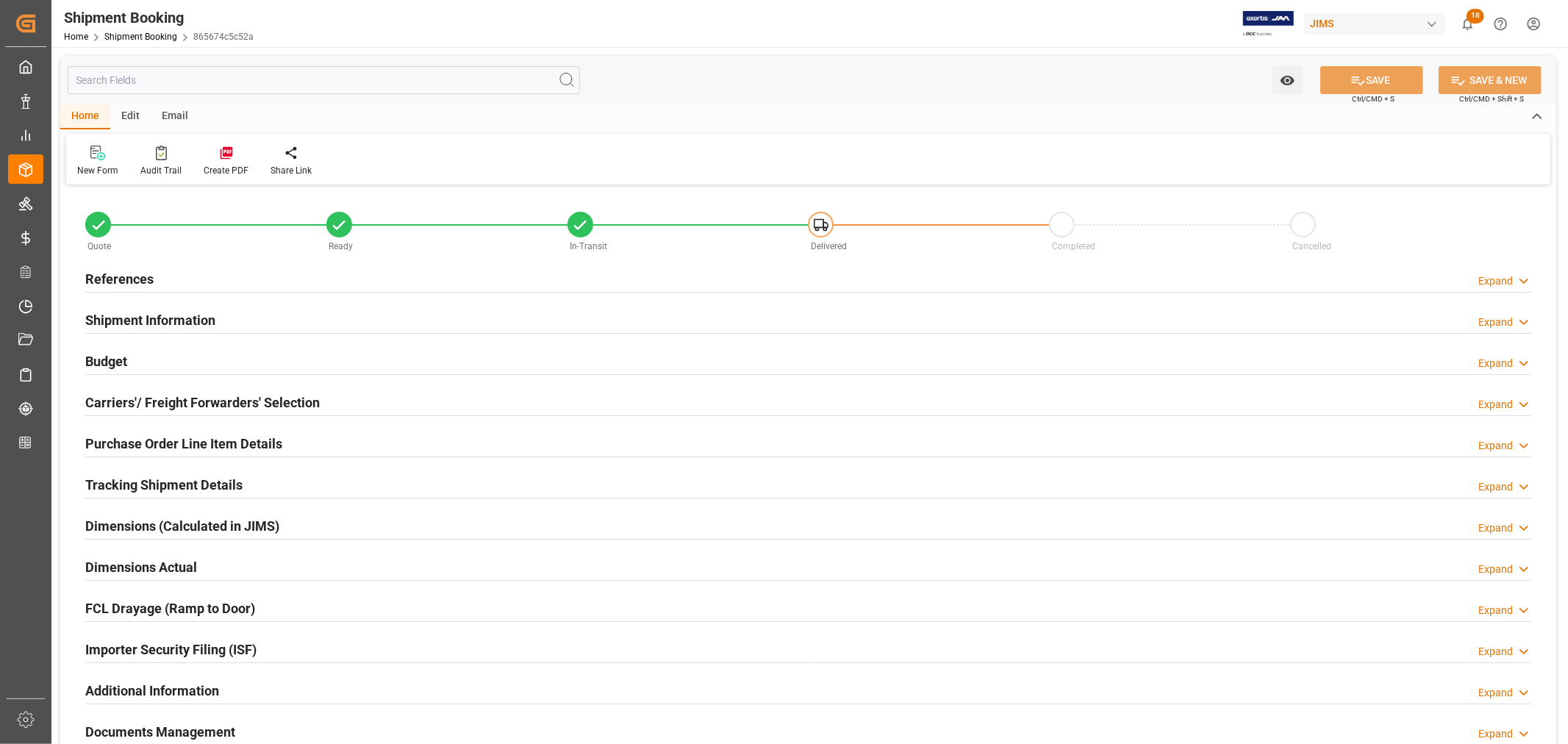
type input "0"
click at [182, 323] on h2 "Shipment Information" at bounding box center [150, 320] width 130 height 20
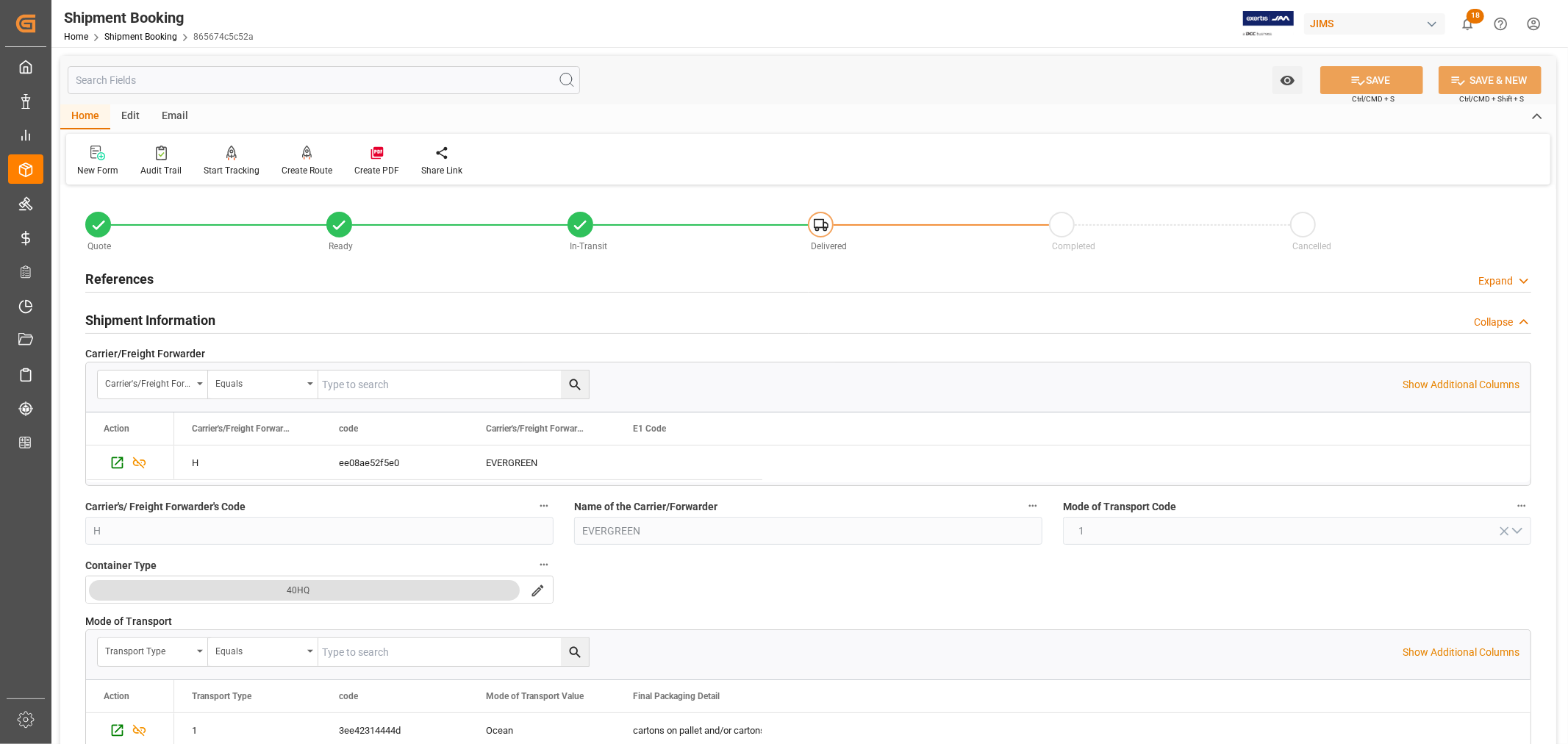
click at [182, 323] on h2 "Shipment Information" at bounding box center [150, 320] width 130 height 20
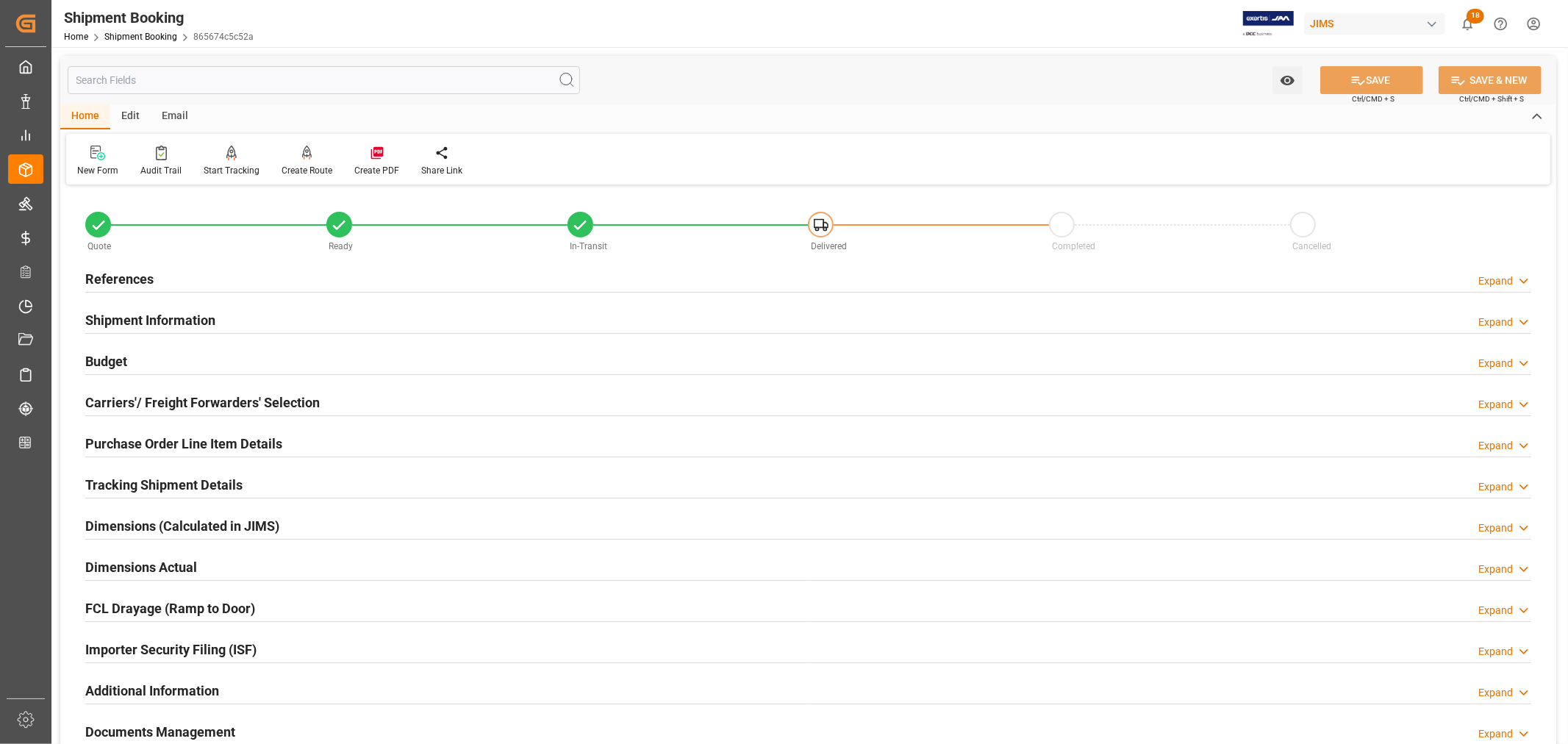
click at [207, 399] on h2 "Carriers'/ Freight Forwarders' Selection" at bounding box center [202, 403] width 235 height 20
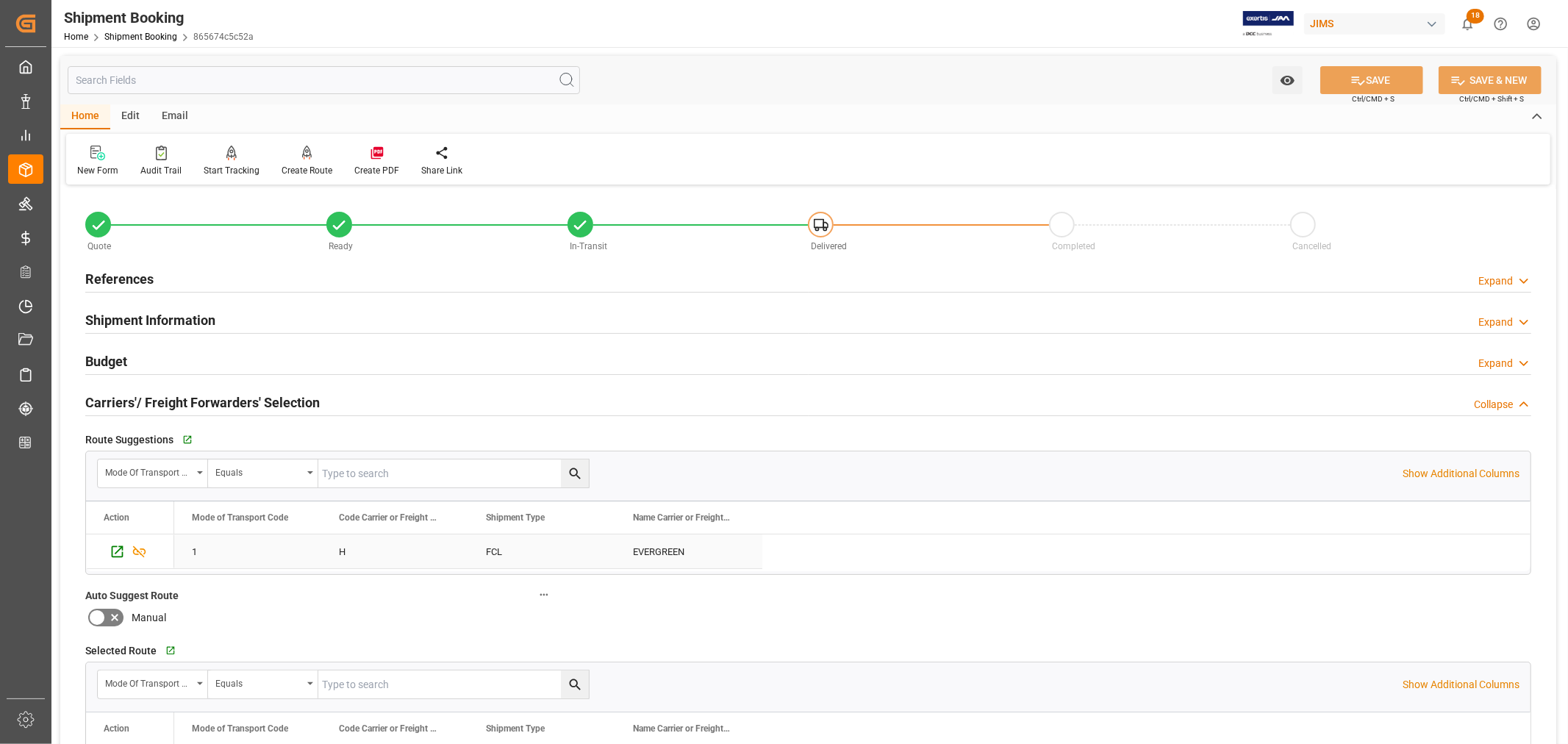
click at [207, 399] on h2 "Carriers'/ Freight Forwarders' Selection" at bounding box center [202, 403] width 235 height 20
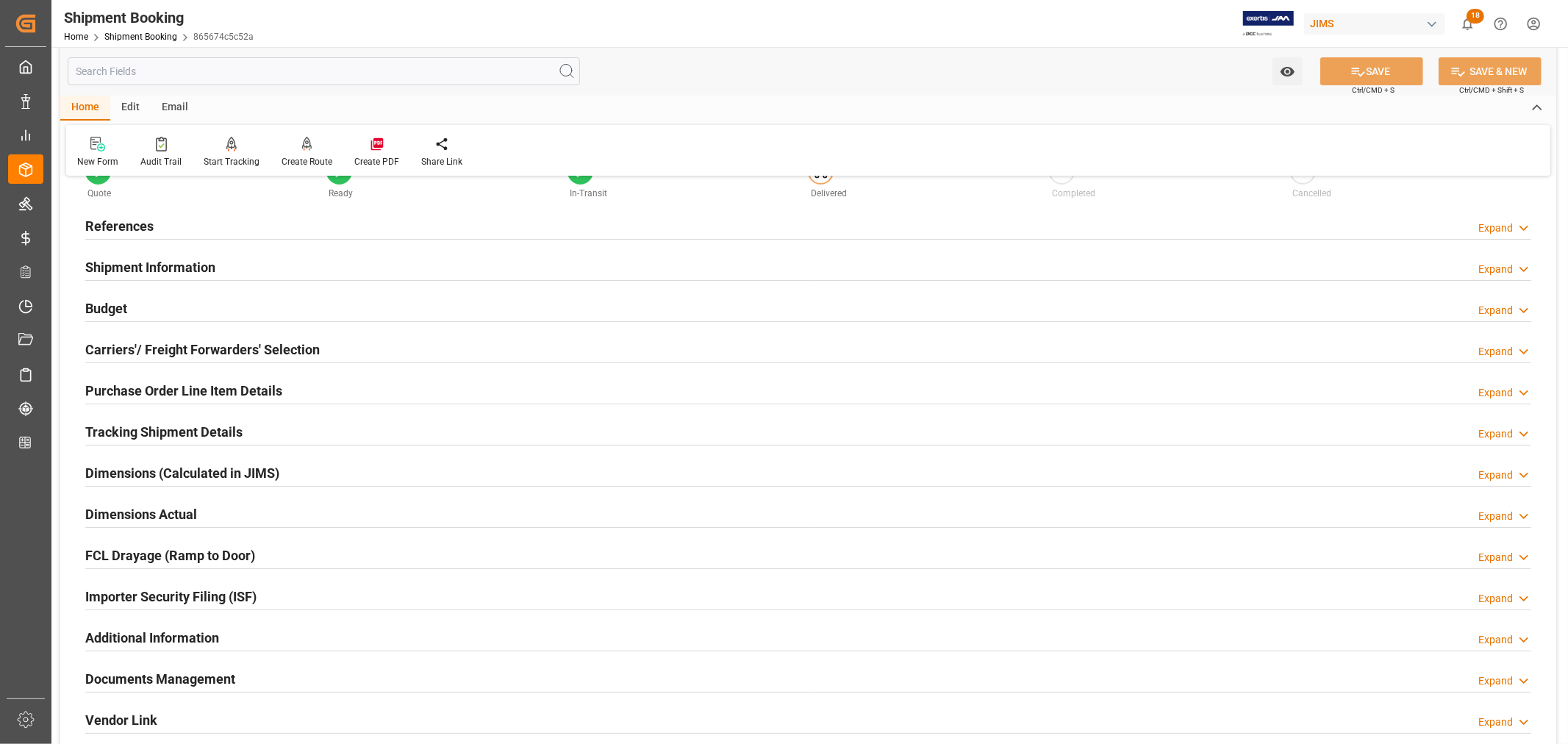
scroll to position [81, 0]
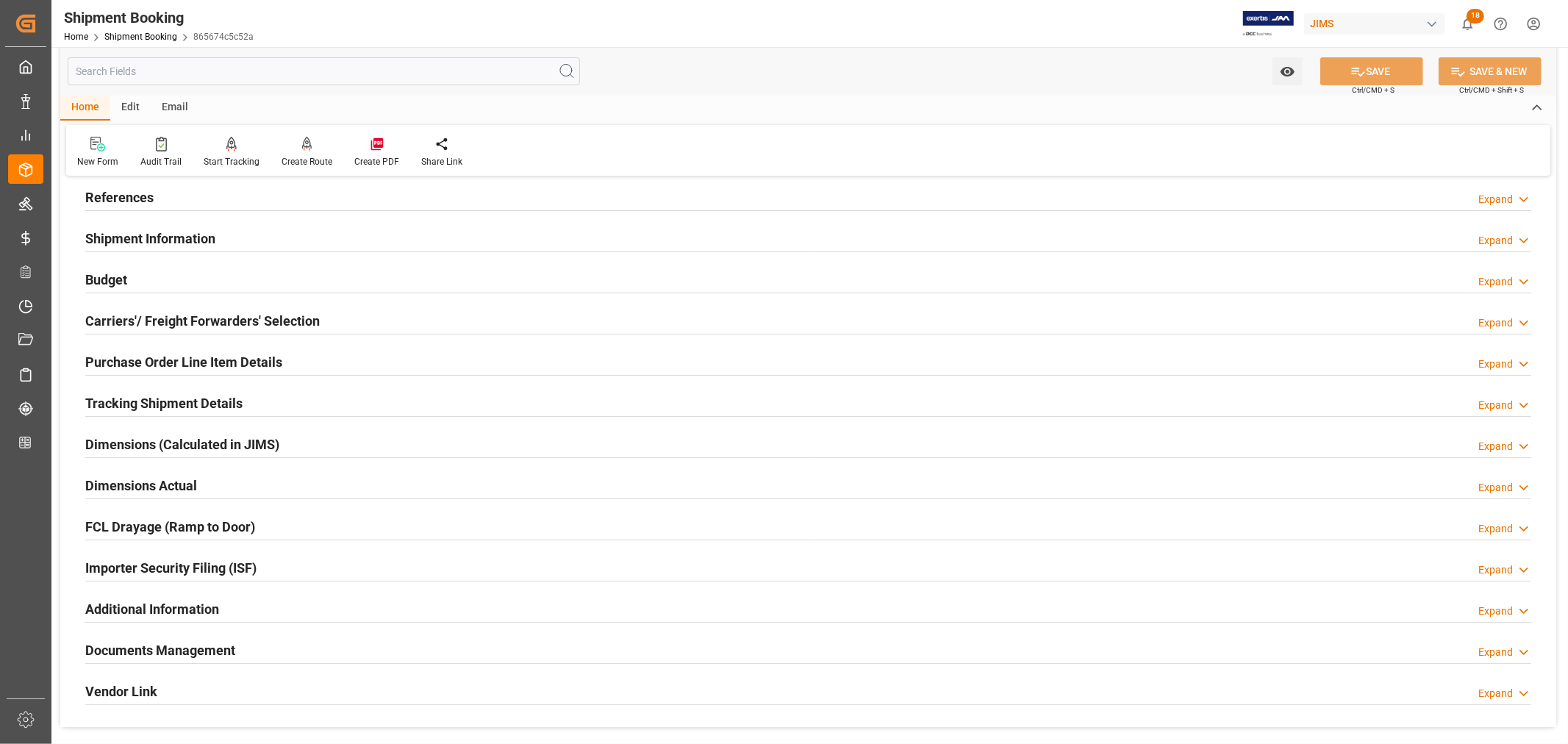
click at [228, 362] on h2 "Purchase Order Line Item Details" at bounding box center [183, 362] width 197 height 20
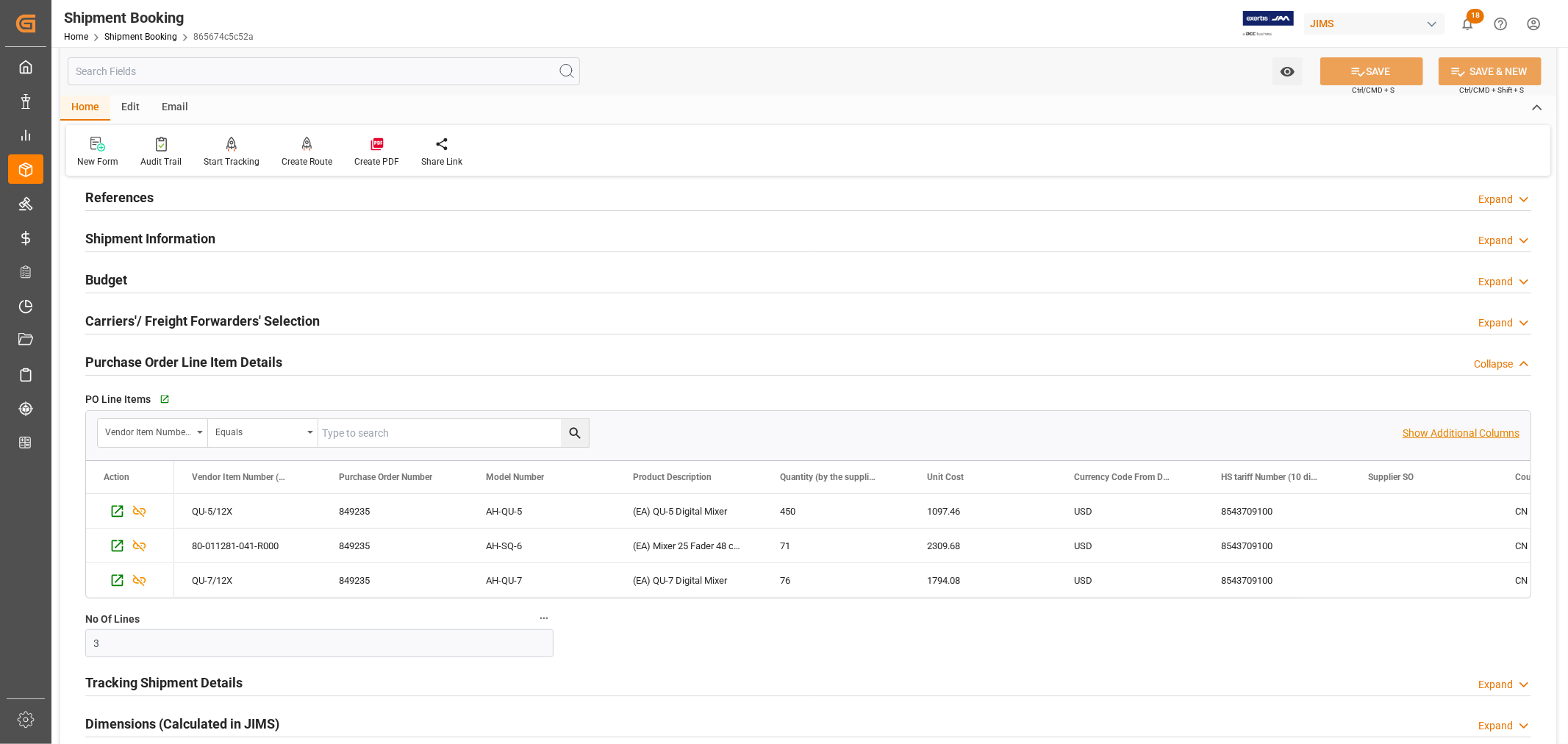
click at [1464, 430] on p "Show Additional Columns" at bounding box center [1461, 432] width 117 height 15
click at [985, 505] on div "1097.46" at bounding box center [983, 510] width 147 height 33
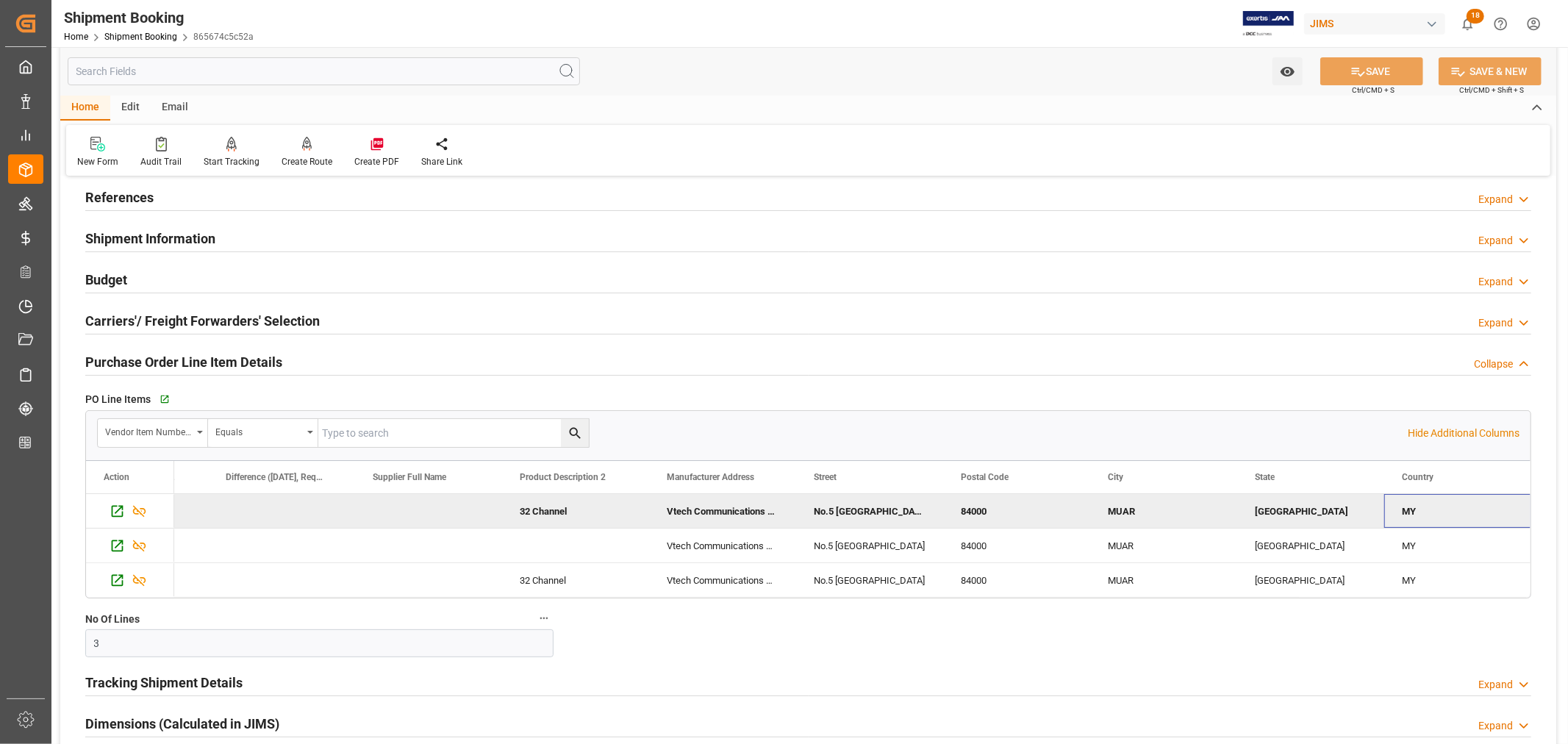
scroll to position [0, 14227]
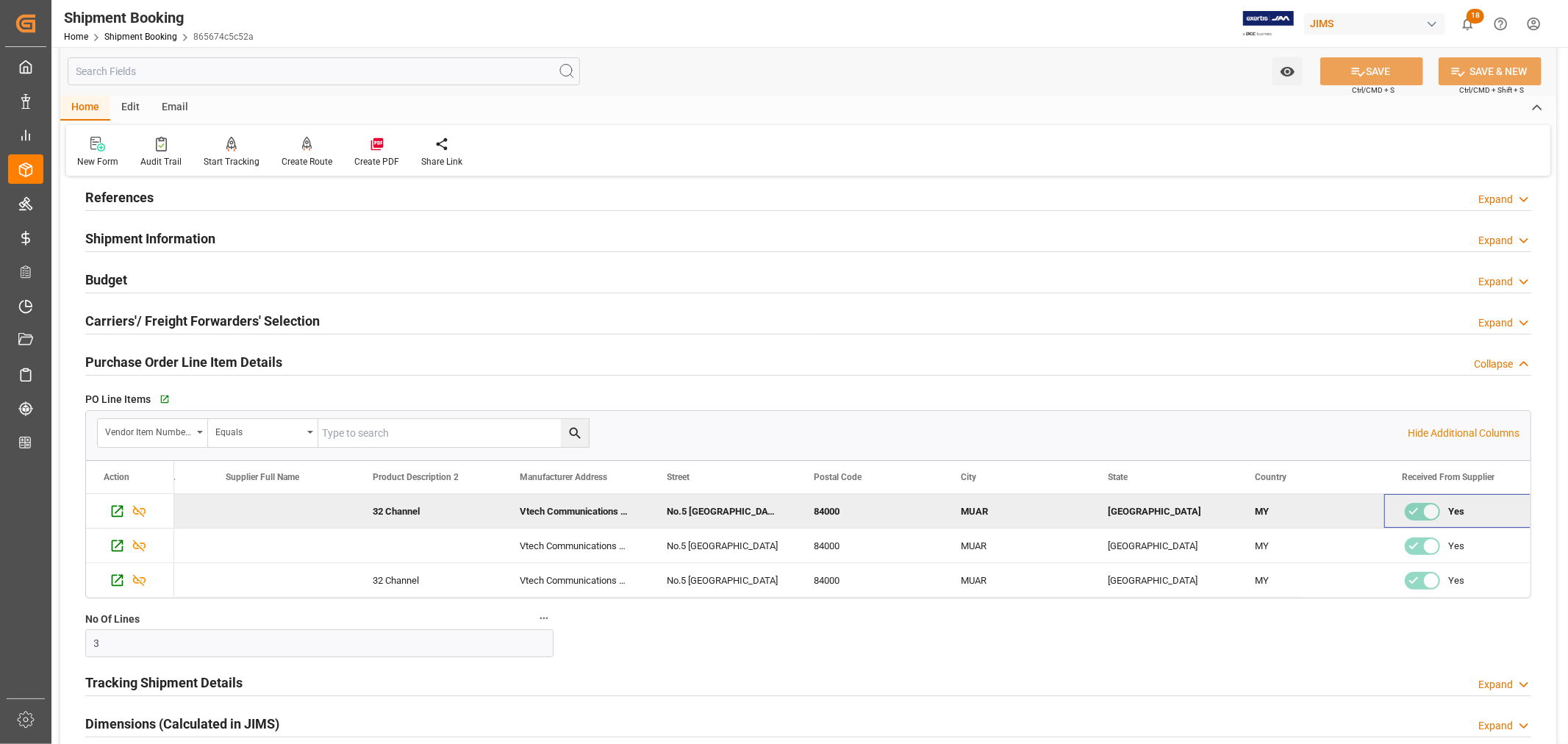
click at [231, 353] on h2 "Purchase Order Line Item Details" at bounding box center [183, 362] width 197 height 20
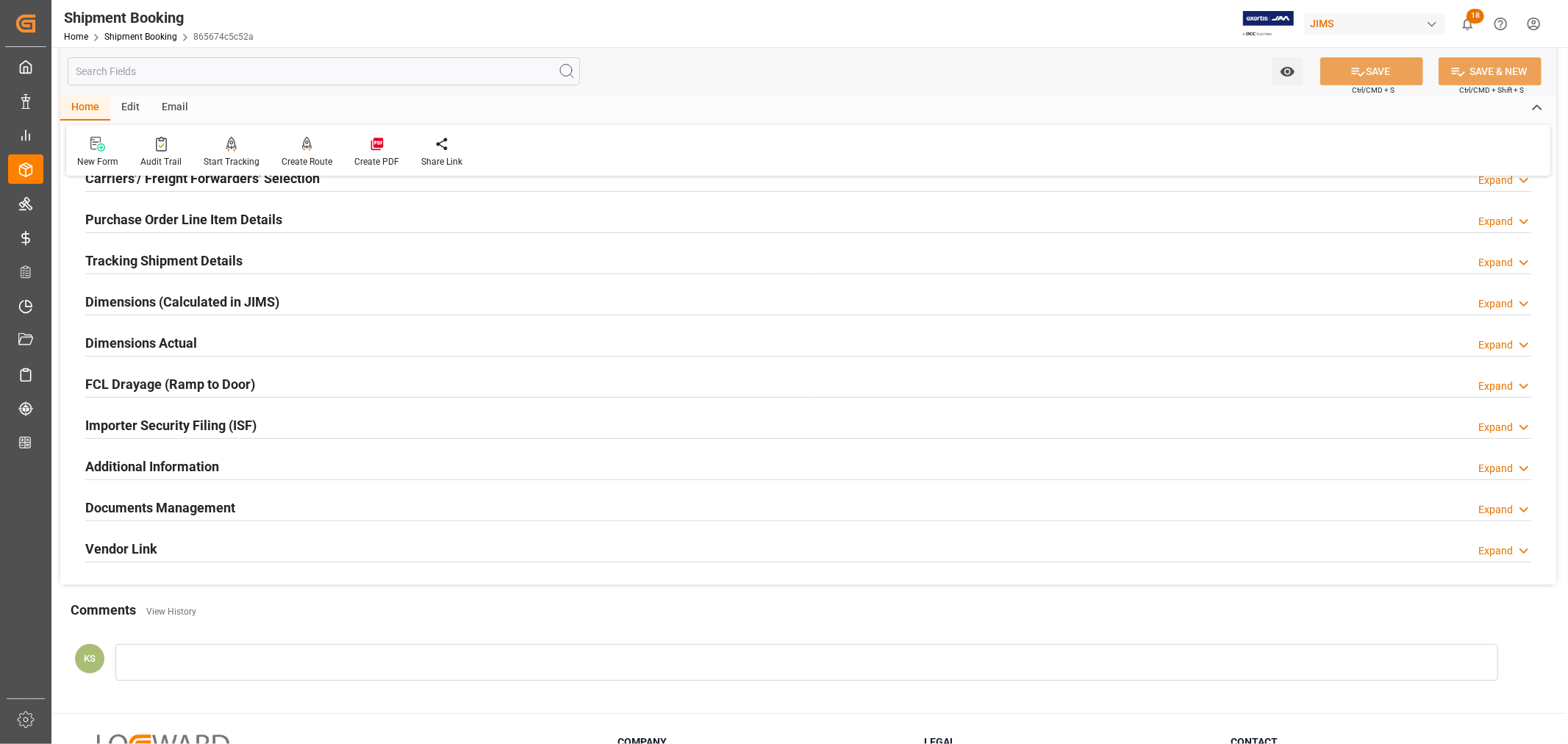
scroll to position [326, 0]
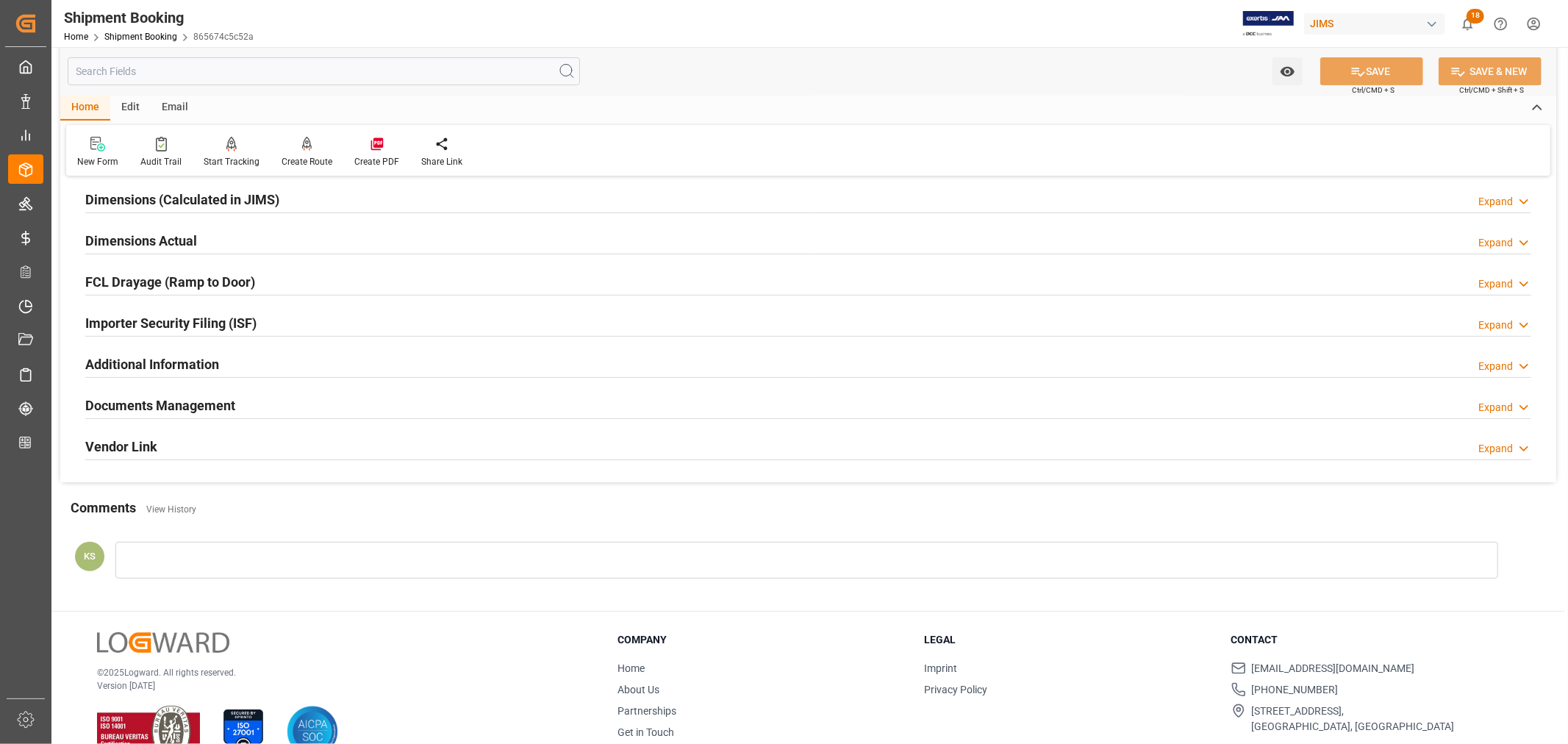
click at [302, 326] on div "Importer Security Filing (ISF) Expand" at bounding box center [807, 321] width 1446 height 28
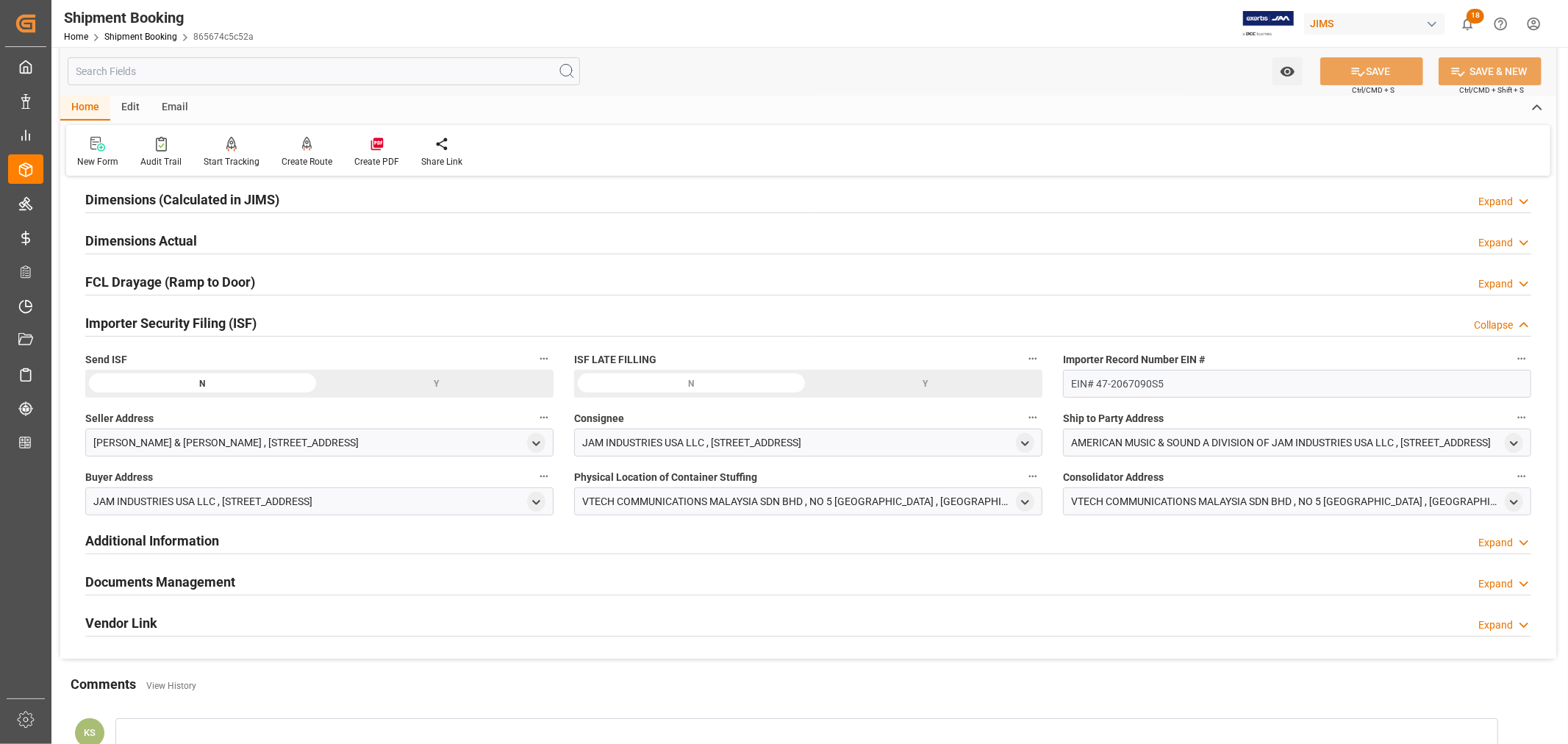
click at [0, 0] on div "Y" at bounding box center [0, 0] width 0 height 0
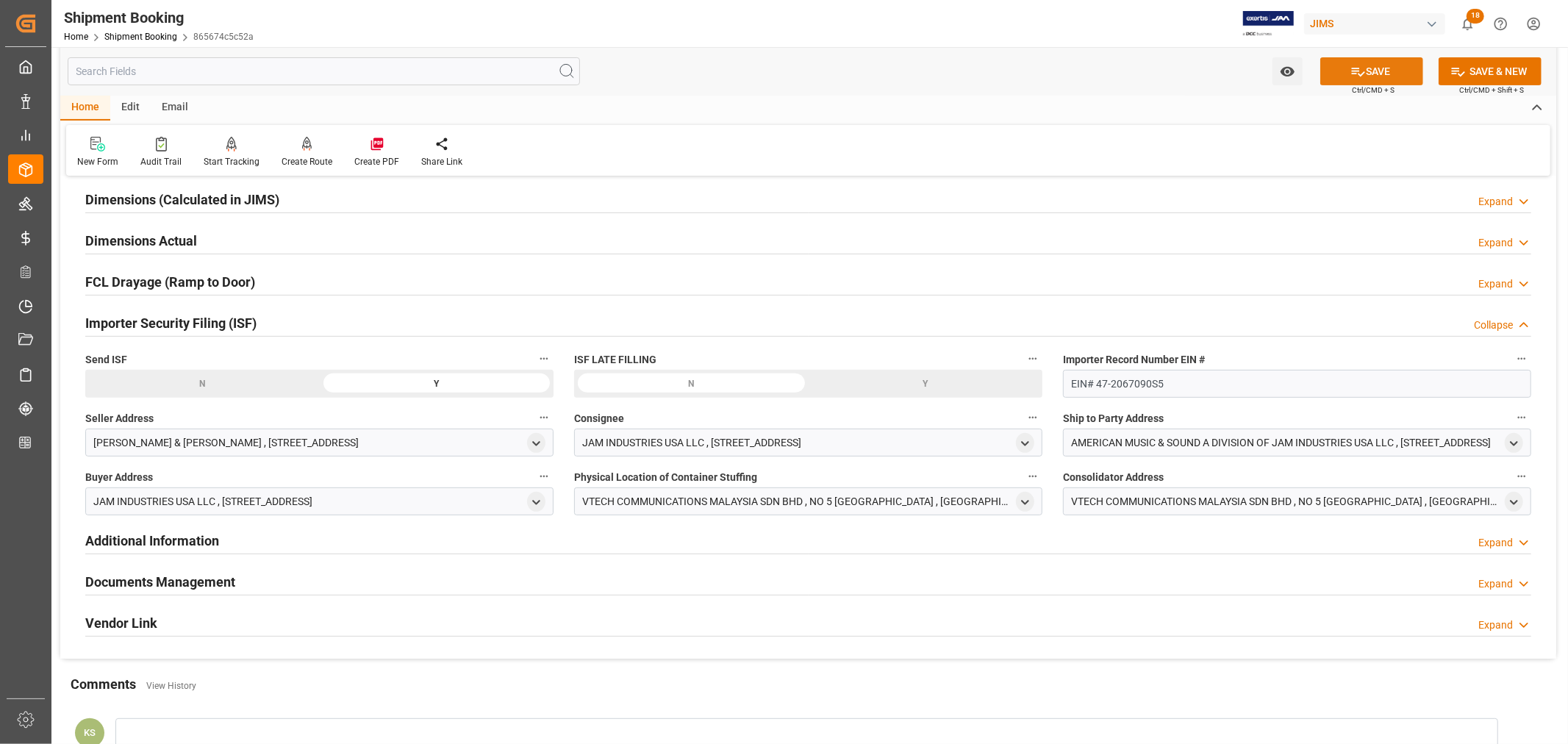
click at [1388, 73] on button "SAVE" at bounding box center [1372, 70] width 103 height 28
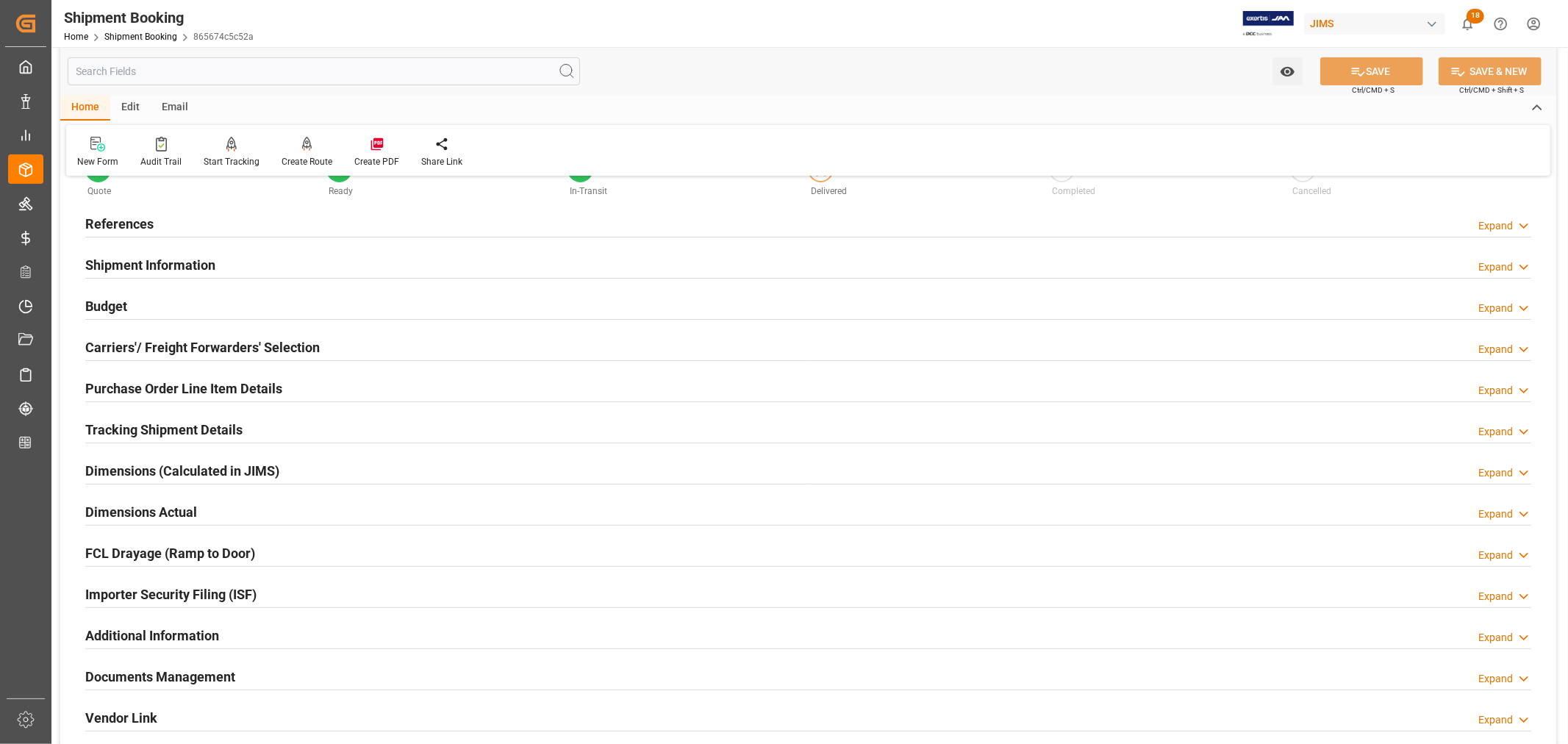
scroll to position [0, 0]
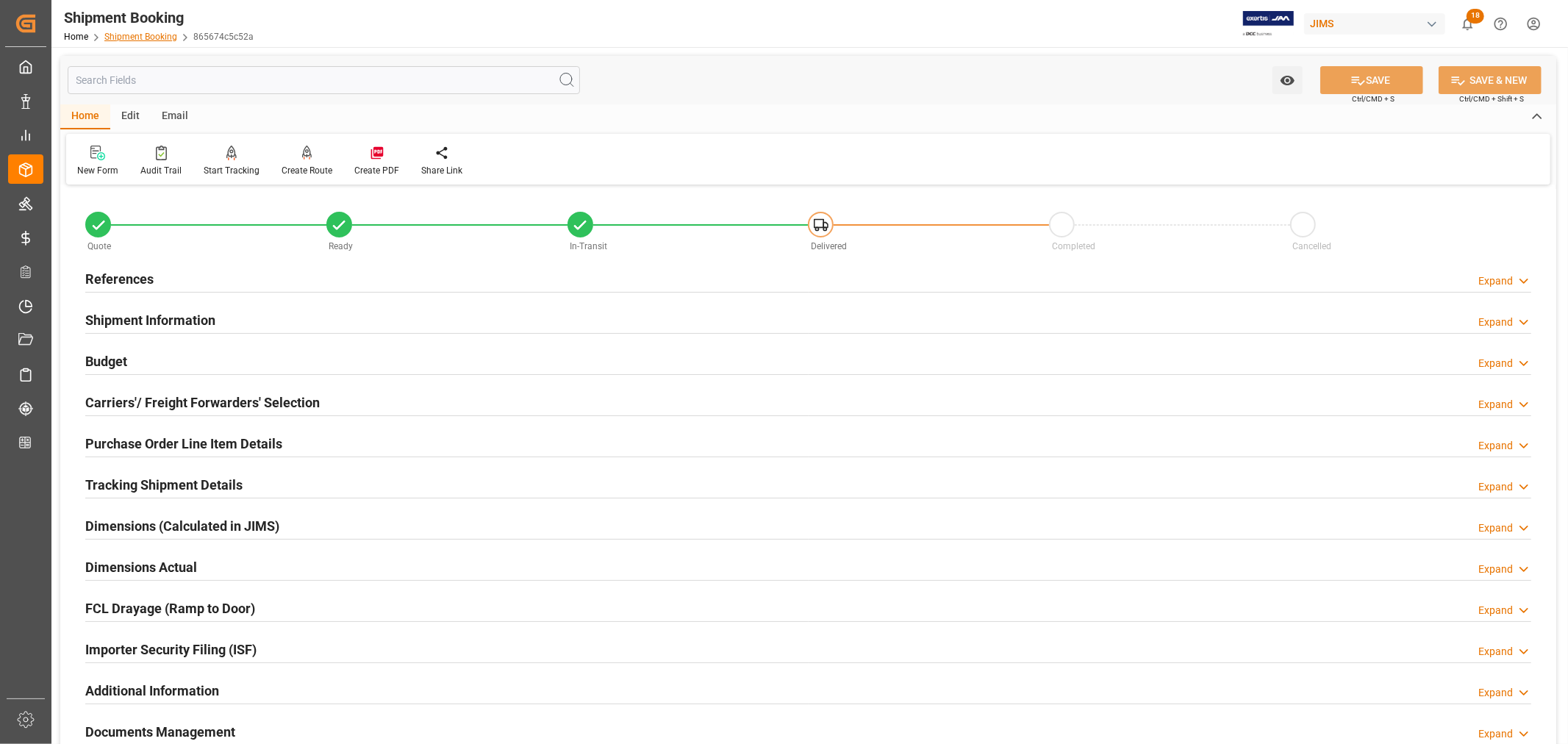
click at [128, 35] on link "Shipment Booking" at bounding box center [141, 36] width 73 height 10
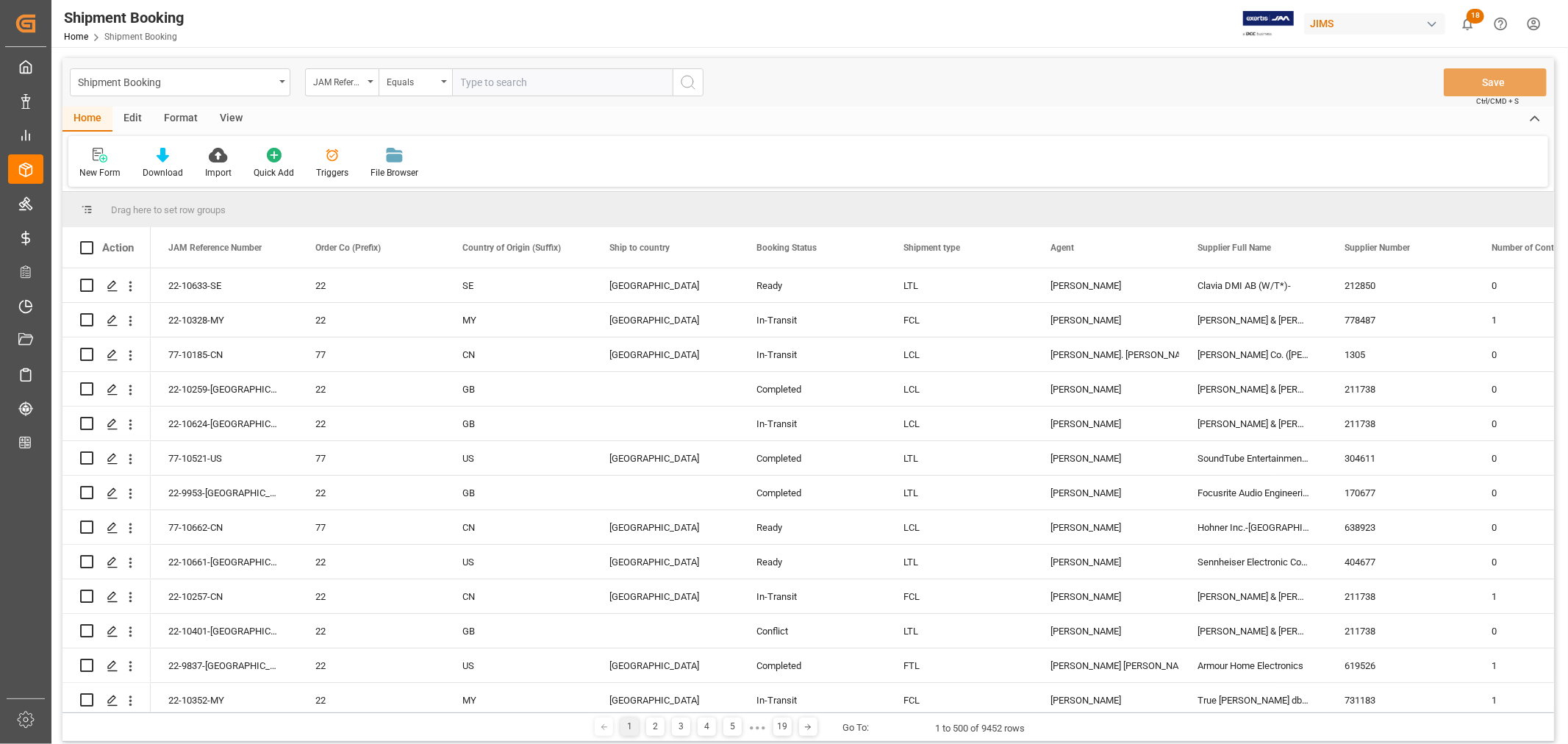
click at [461, 81] on input "text" at bounding box center [563, 82] width 220 height 28
type input "22-7948-cn"
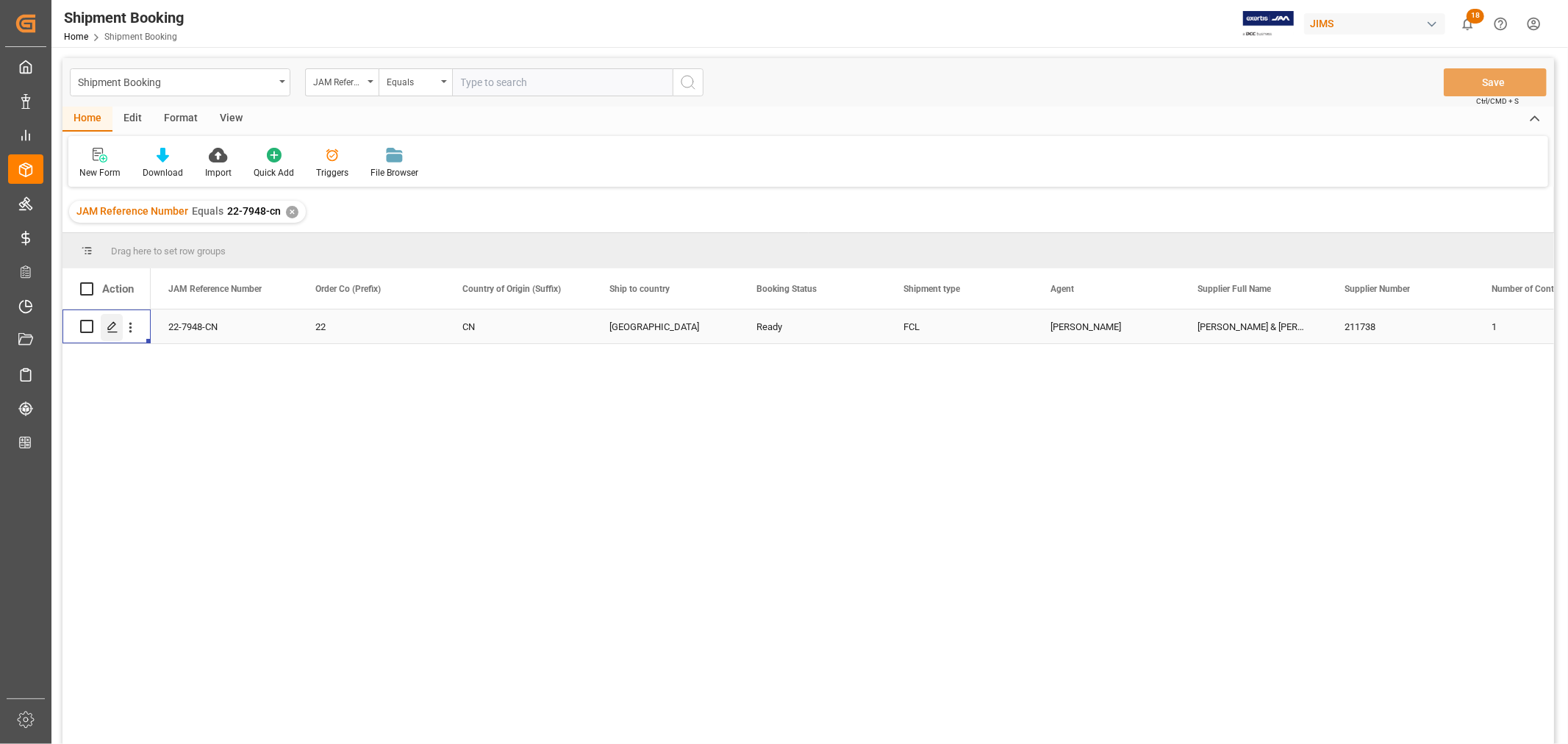
click at [110, 327] on icon "Press SPACE to select this row." at bounding box center [112, 327] width 12 height 12
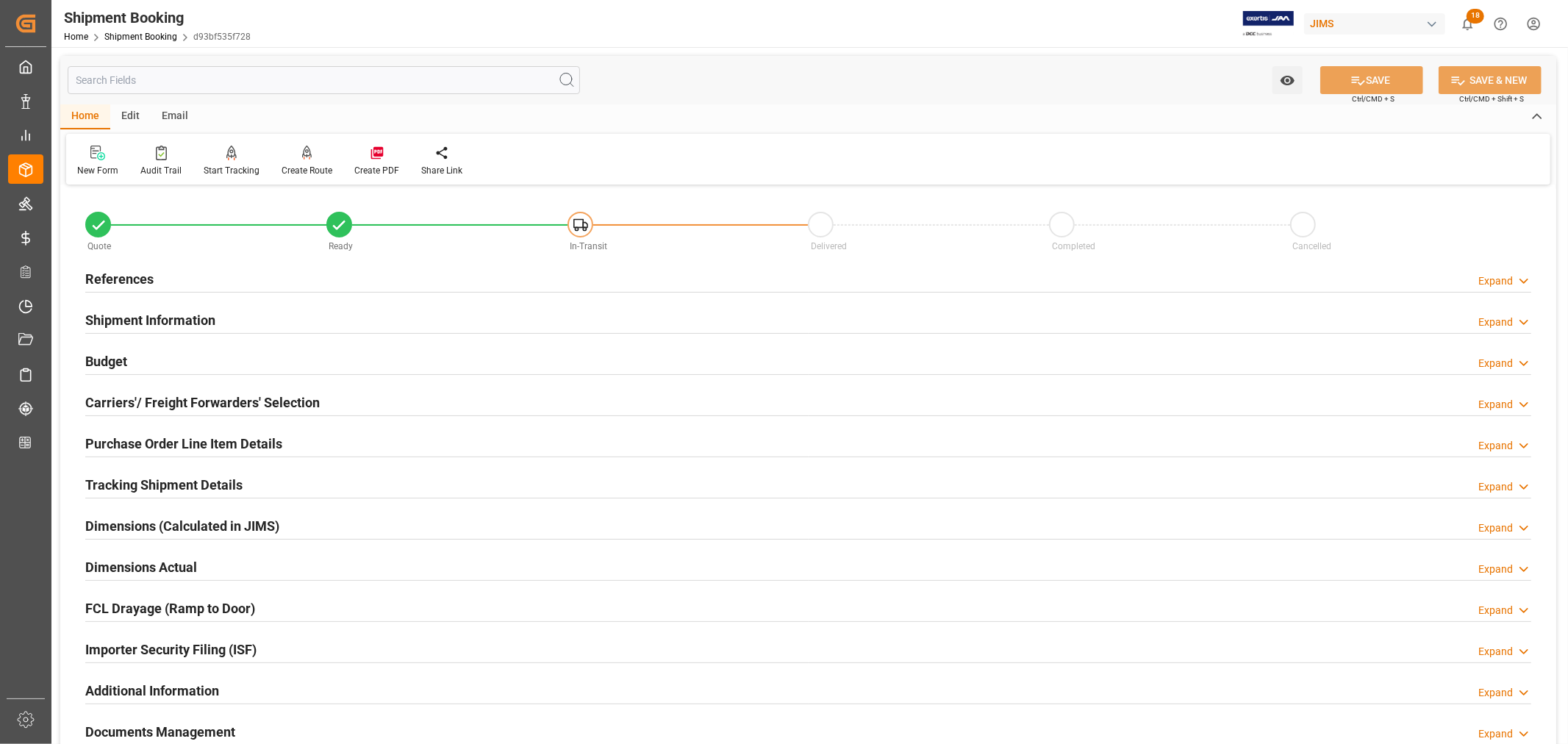
click at [114, 358] on h2 "Budget" at bounding box center [106, 361] width 42 height 20
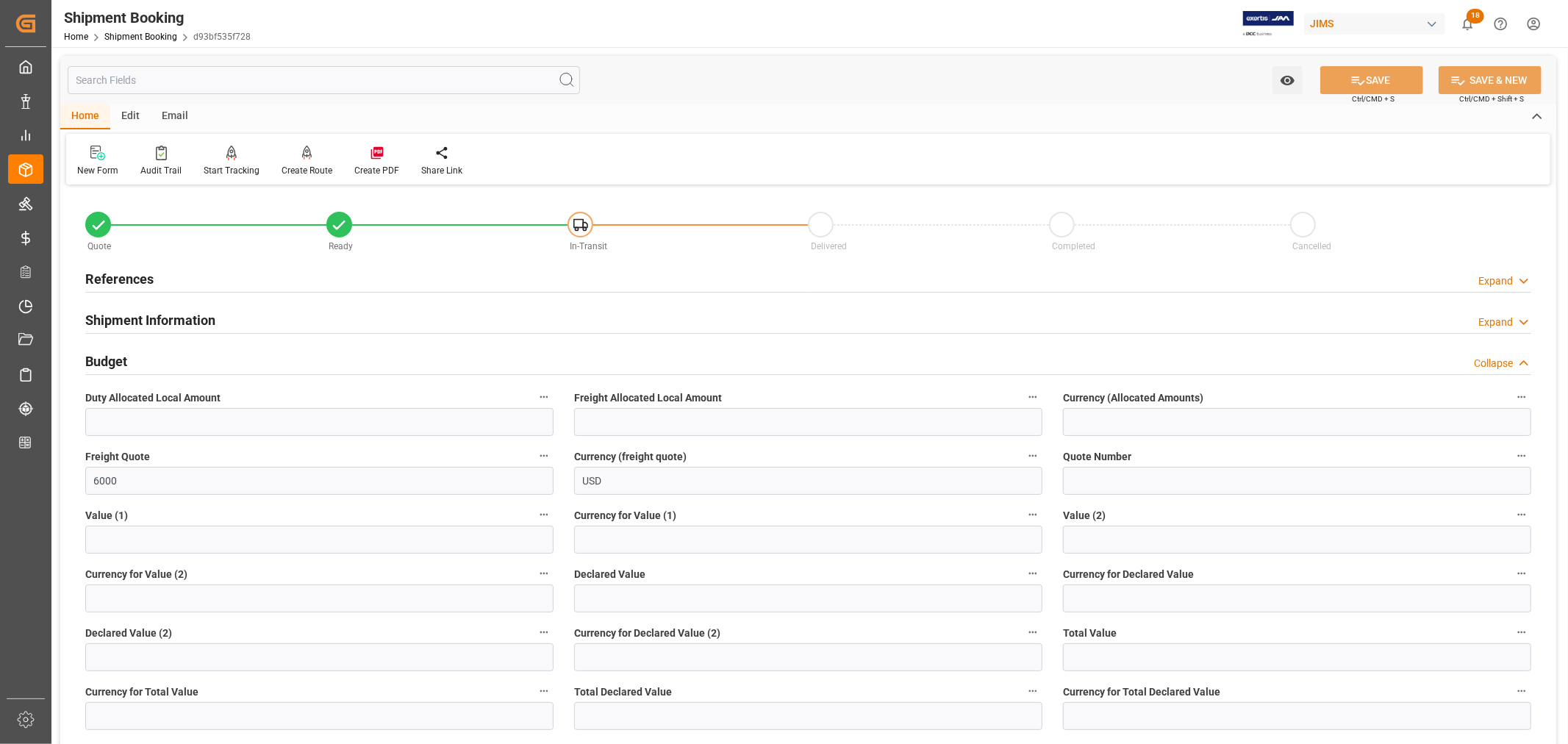
click at [114, 358] on h2 "Budget" at bounding box center [106, 361] width 42 height 20
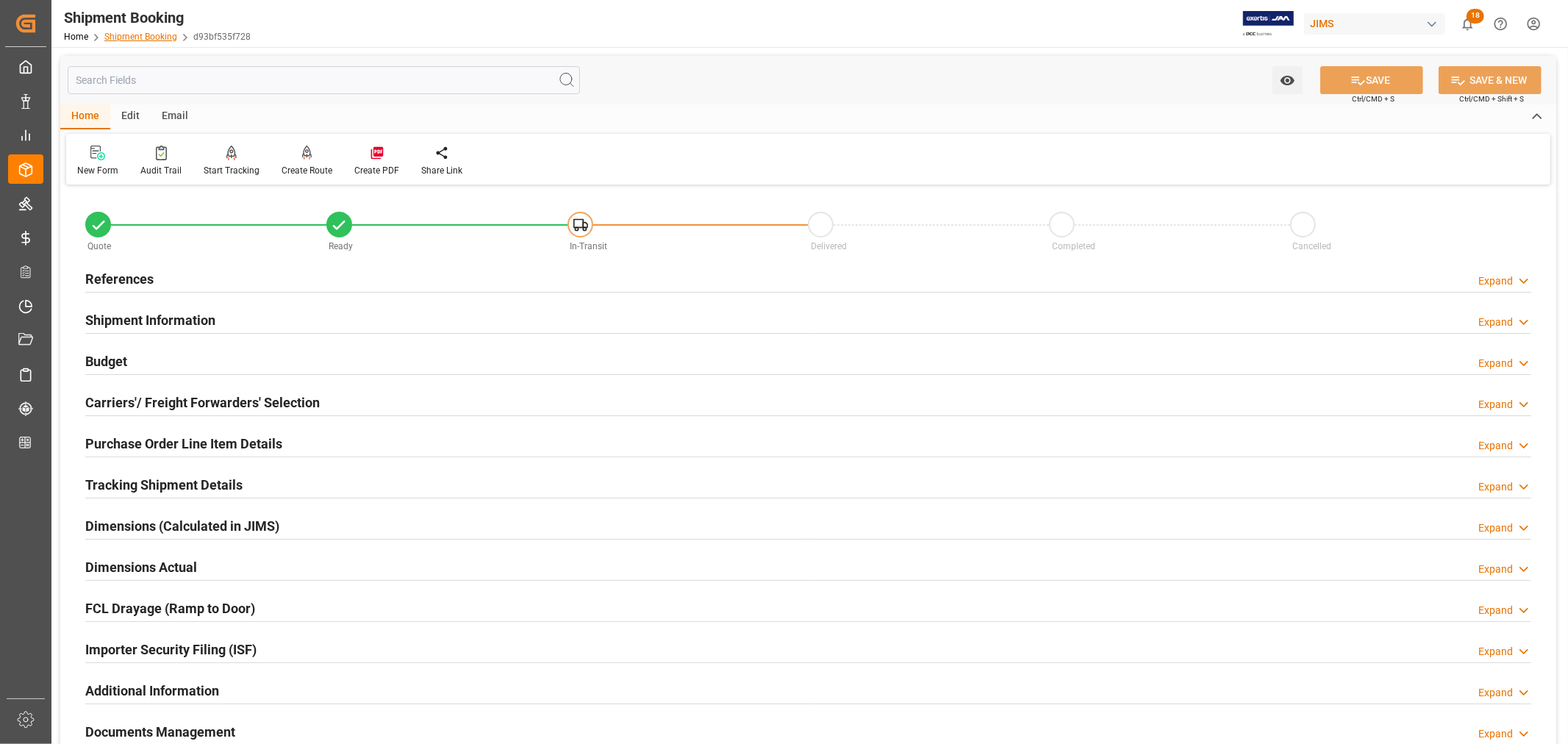
click at [140, 38] on link "Shipment Booking" at bounding box center [141, 36] width 73 height 10
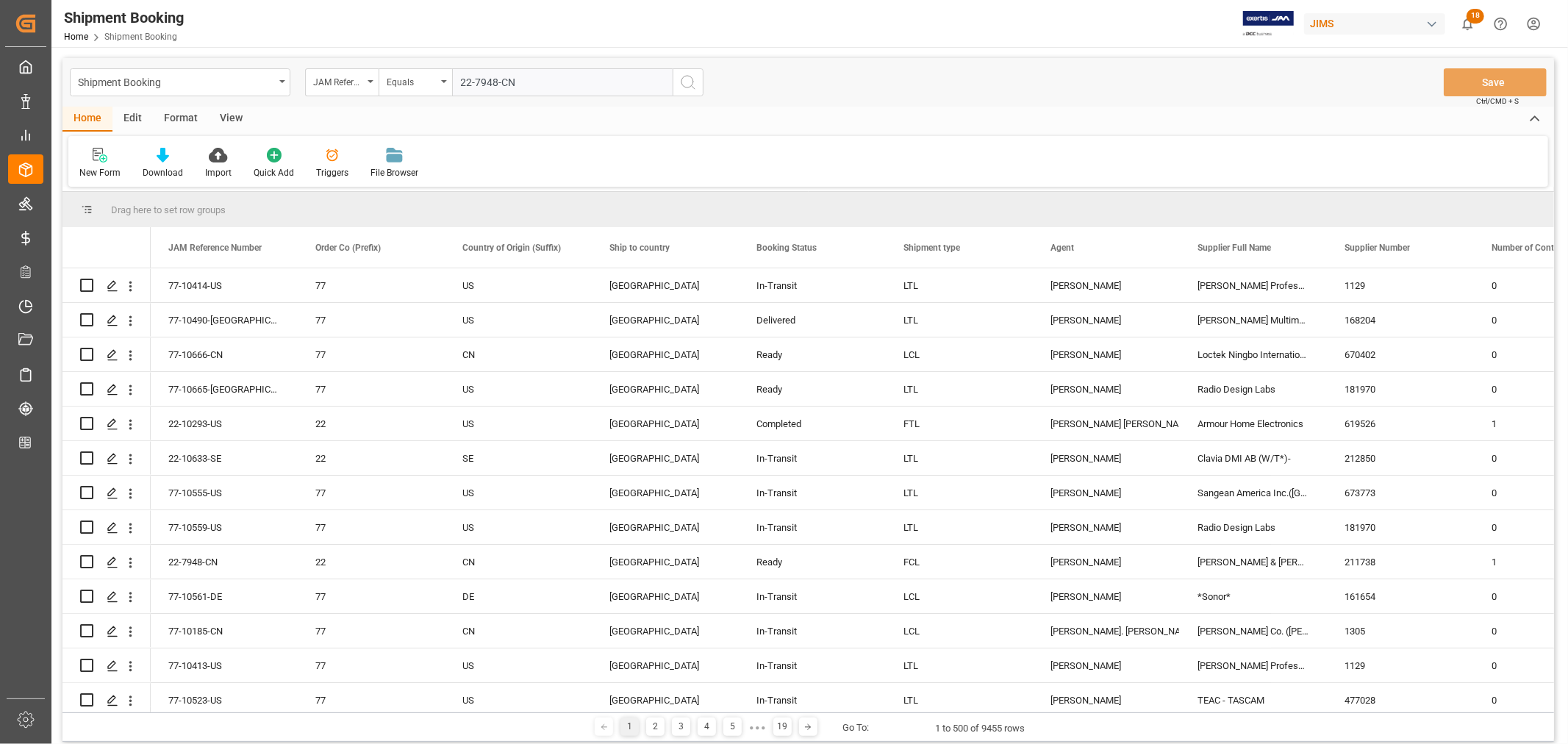
type input "22-7948-CN"
click at [686, 79] on icon "search button" at bounding box center [688, 82] width 18 height 18
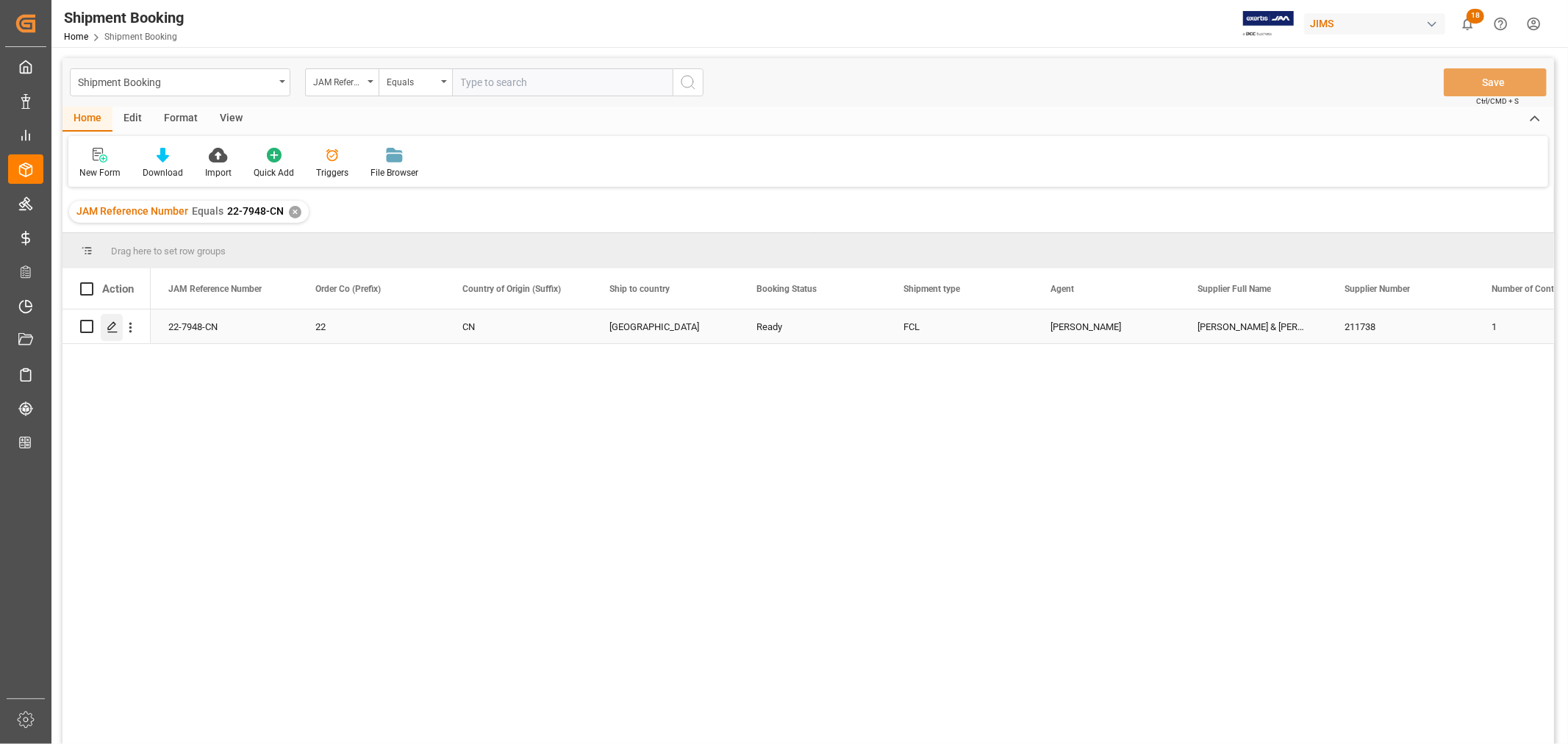
click at [113, 326] on icon "Press SPACE to select this row." at bounding box center [112, 327] width 12 height 12
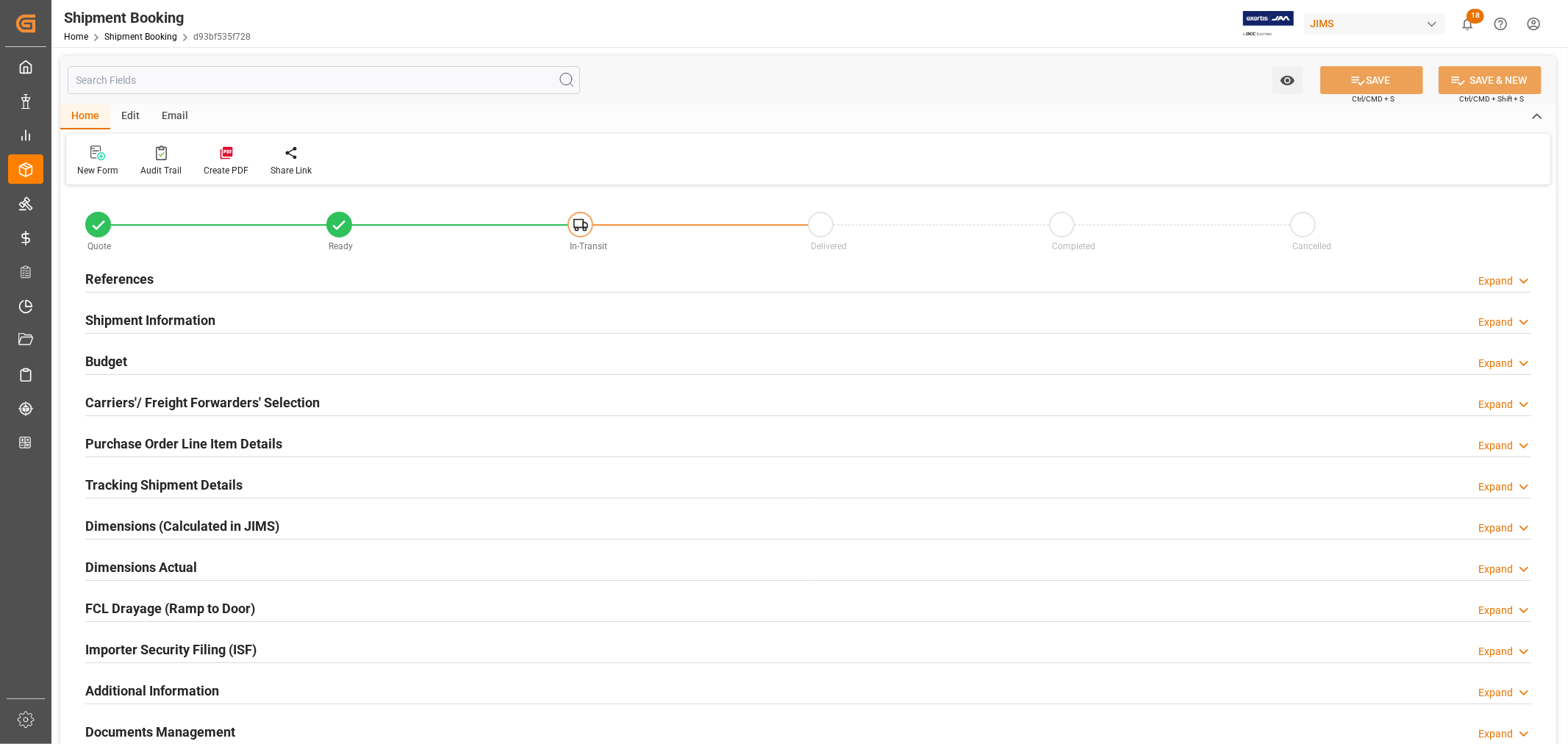
type input "16"
click at [152, 436] on h2 "Purchase Order Line Item Details" at bounding box center [183, 443] width 197 height 20
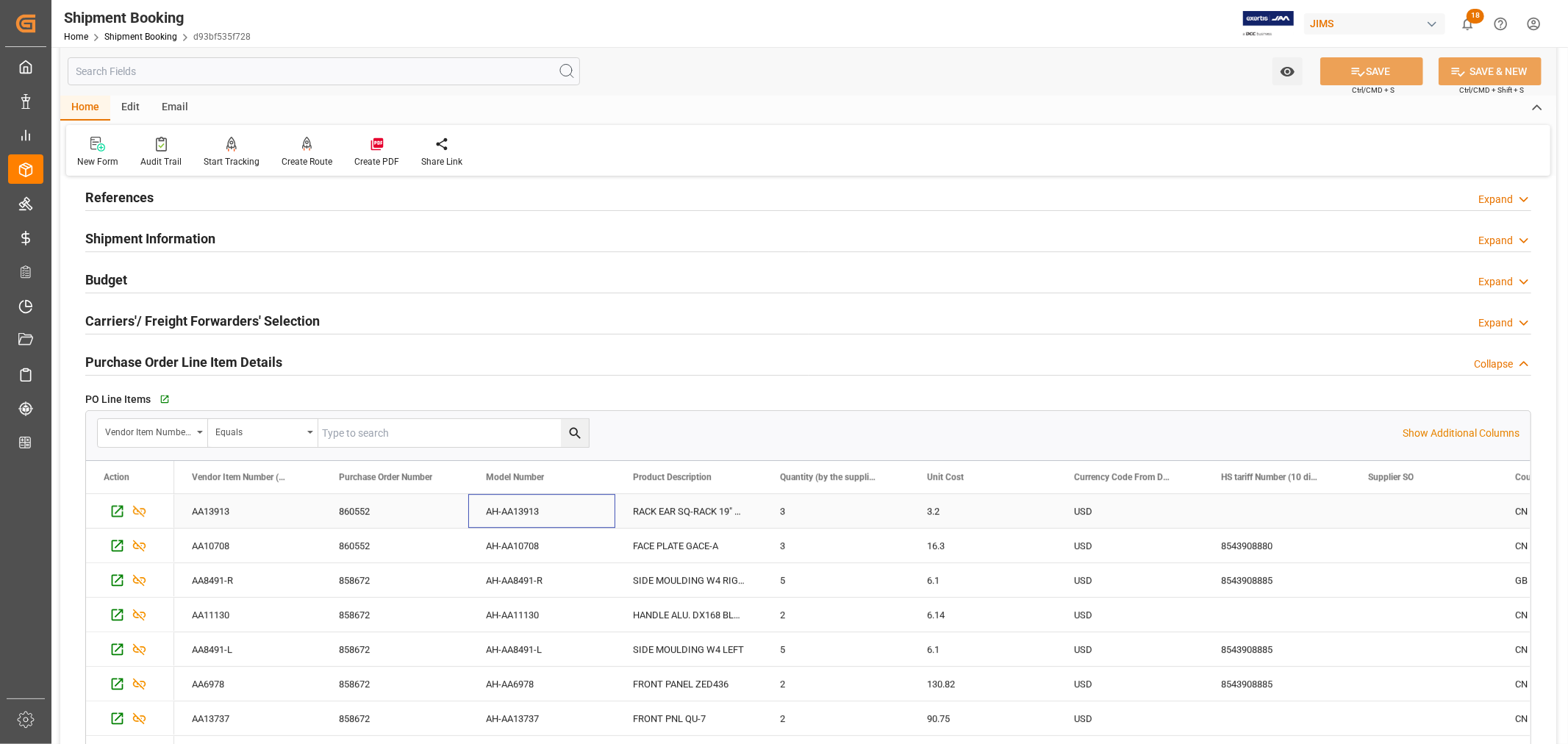
click at [509, 510] on div "AH-AA13913" at bounding box center [541, 510] width 147 height 33
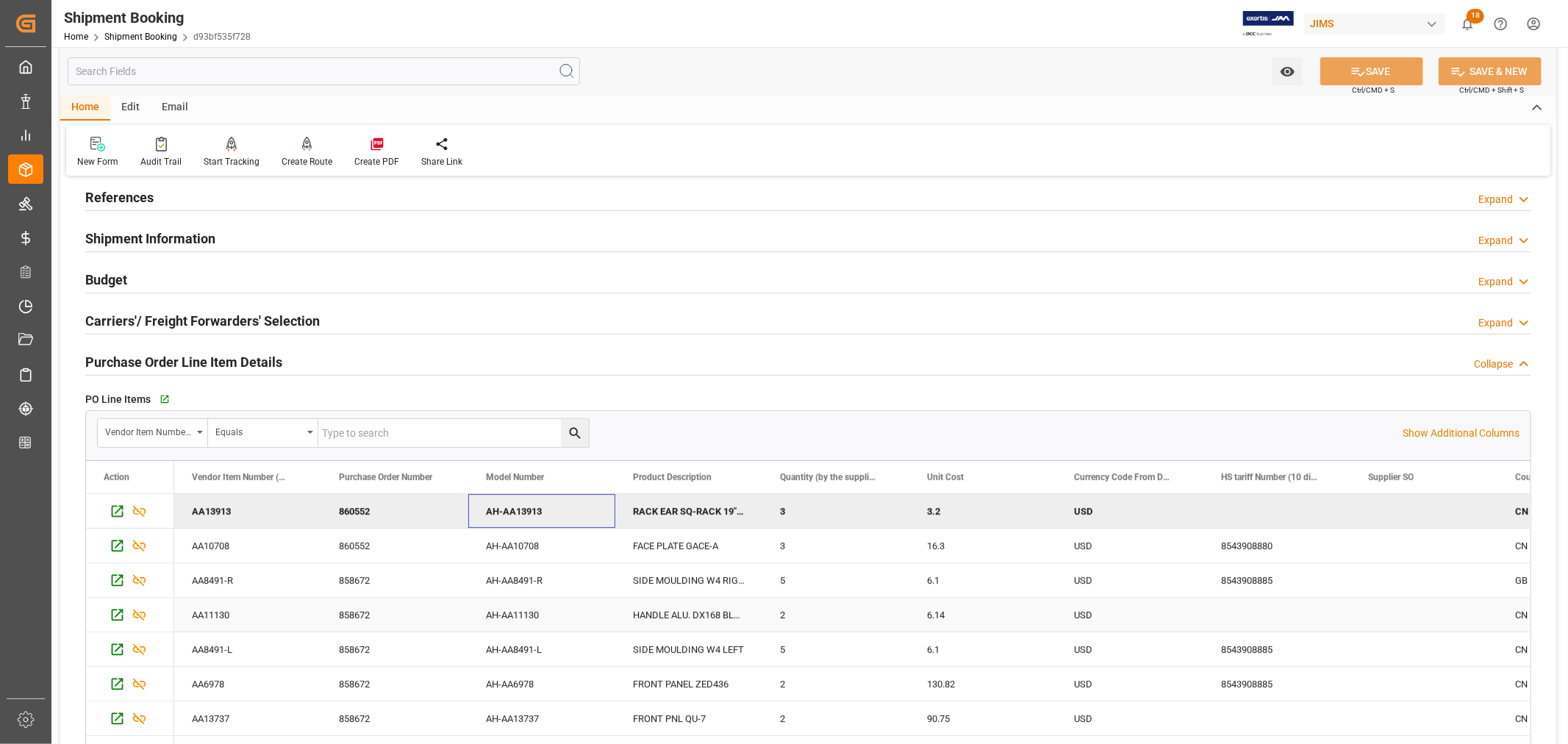
click at [513, 612] on div "AH-AA11130" at bounding box center [541, 614] width 147 height 33
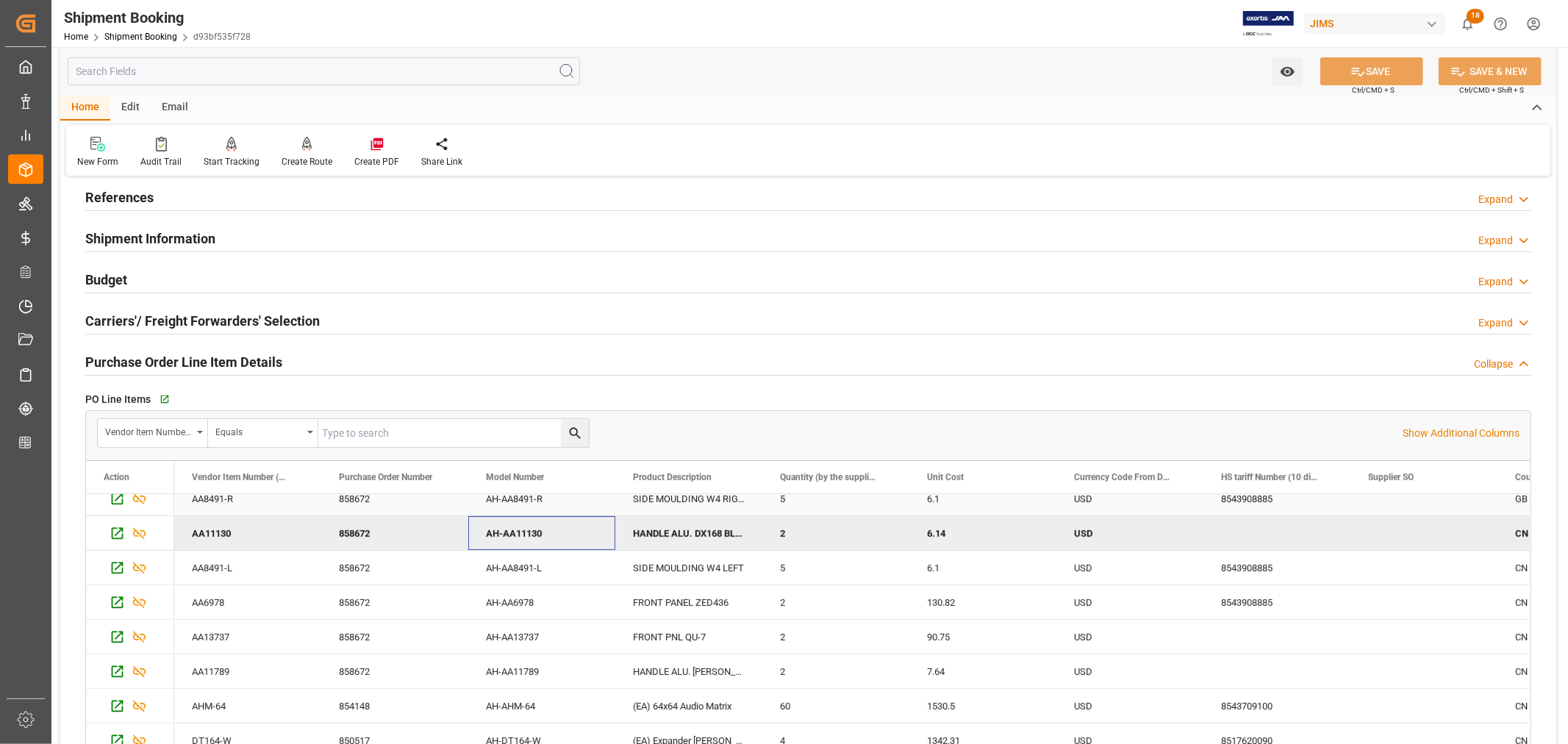
scroll to position [163, 0]
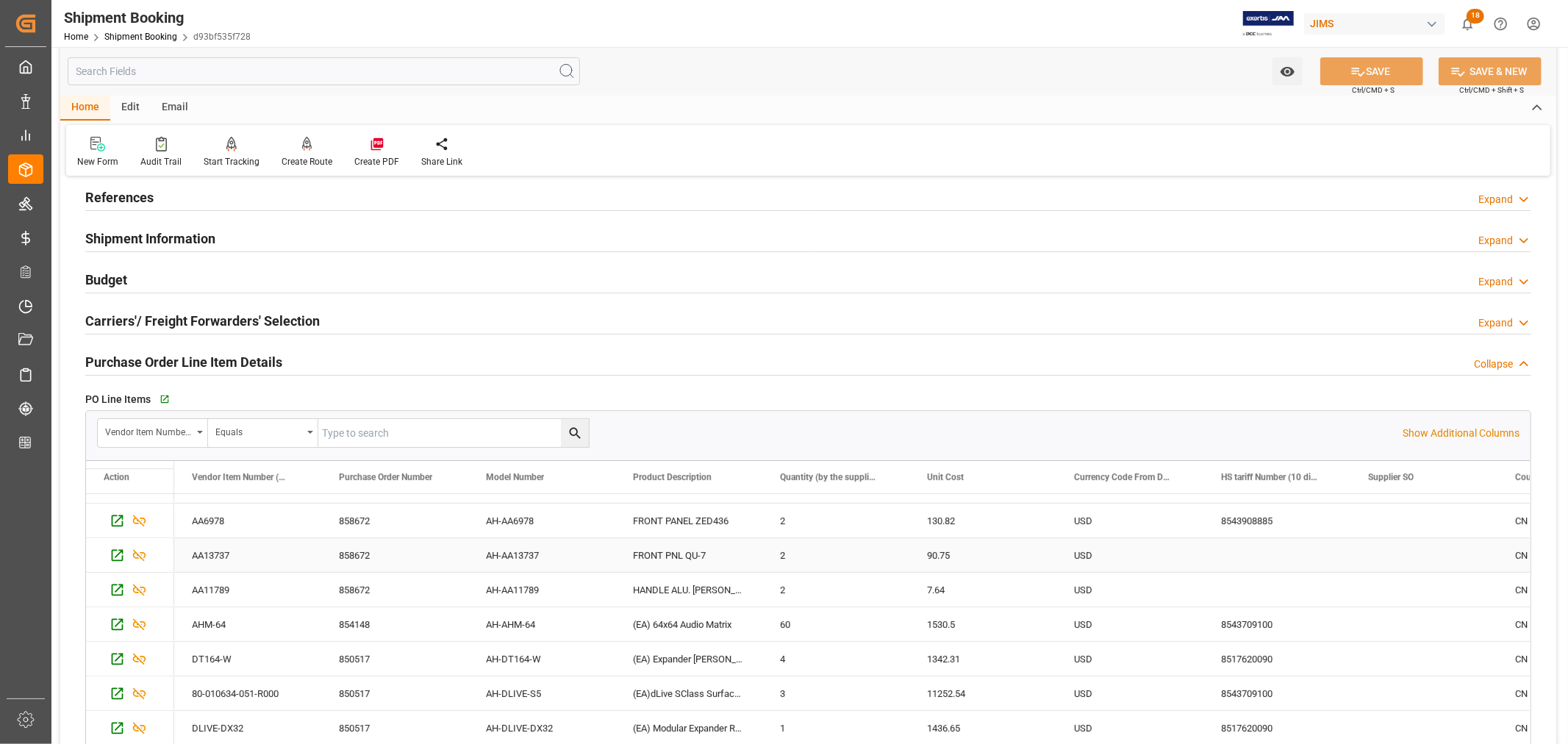
click at [519, 556] on div "AH-AA13737" at bounding box center [541, 554] width 147 height 33
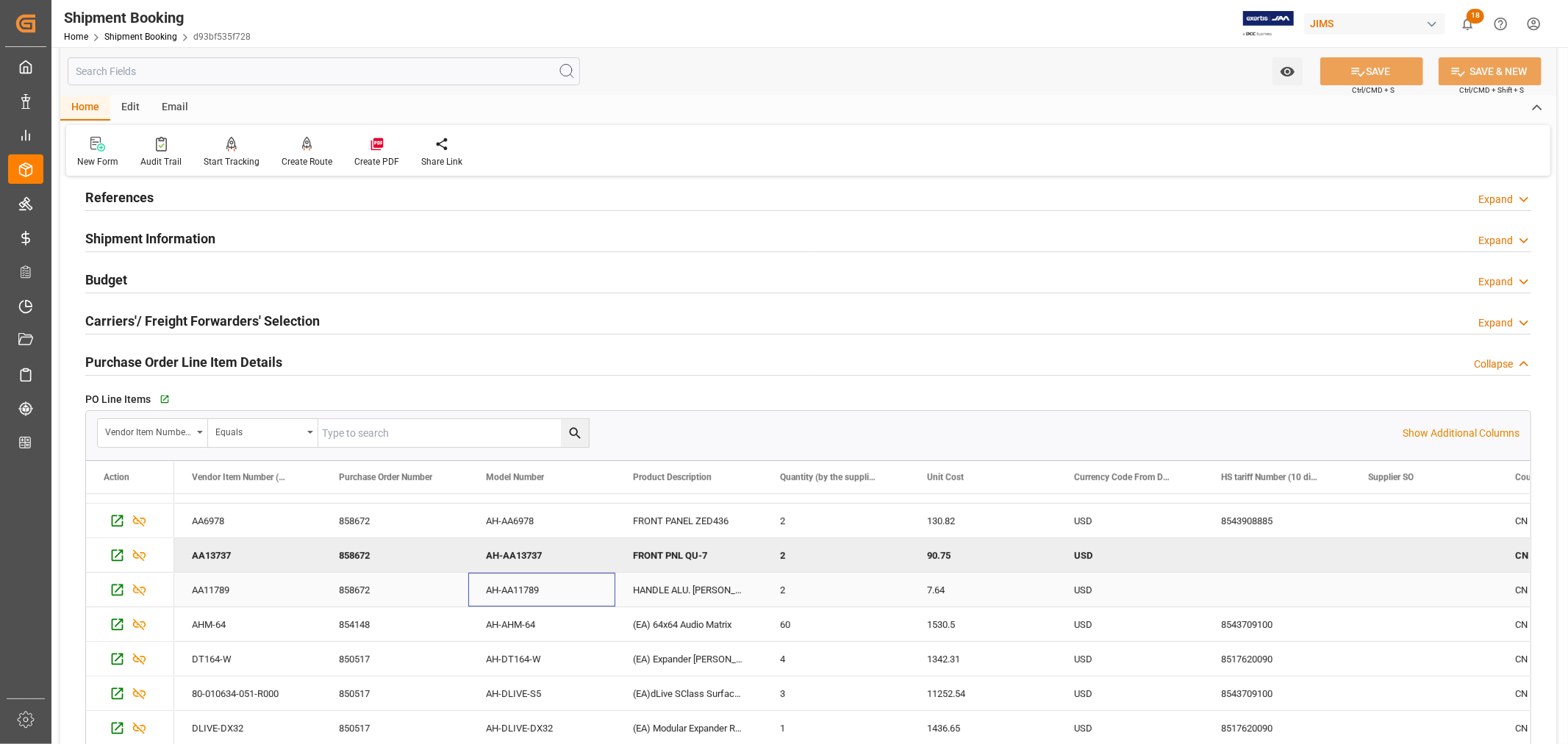
click at [518, 590] on div "AH-AA11789" at bounding box center [541, 589] width 147 height 33
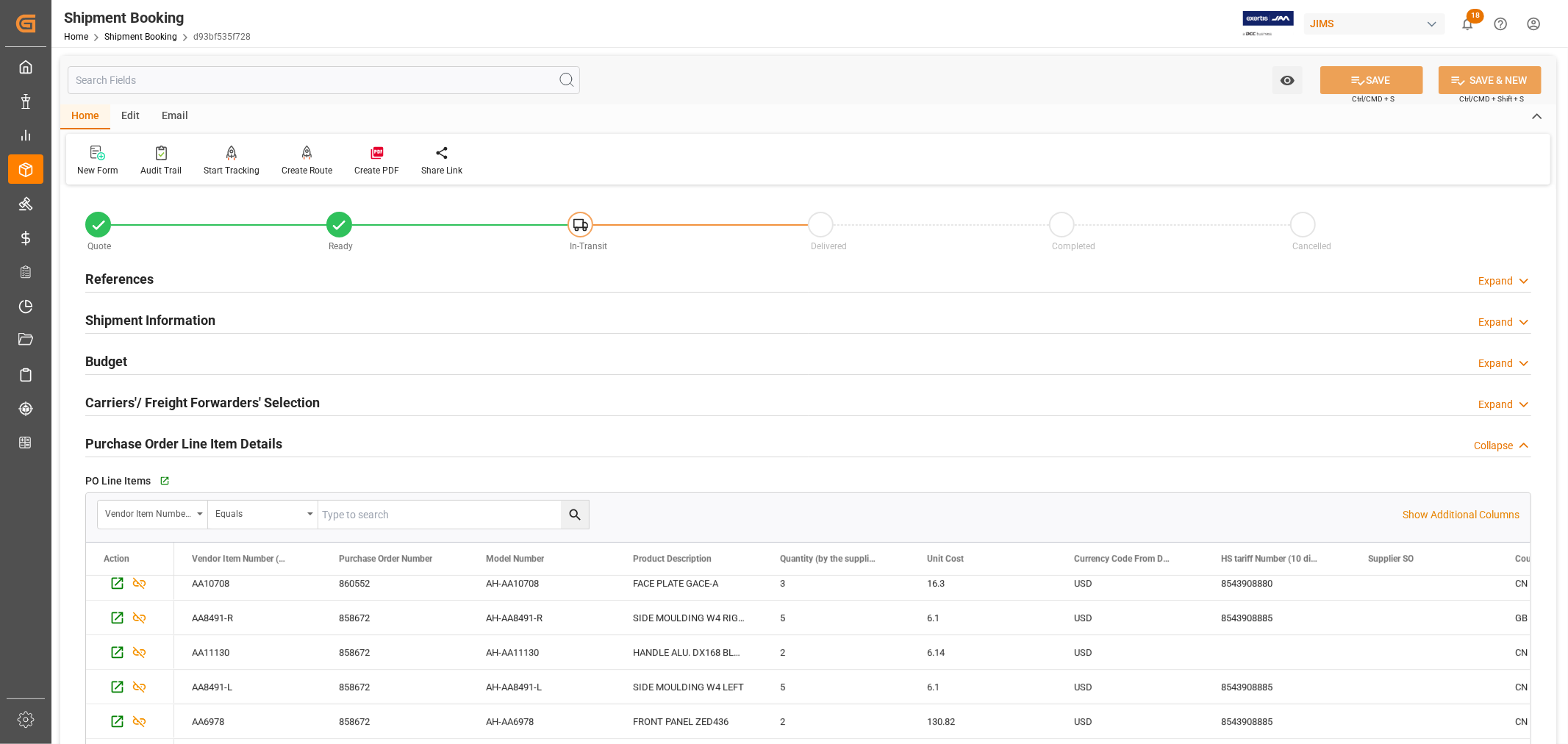
scroll to position [0, 0]
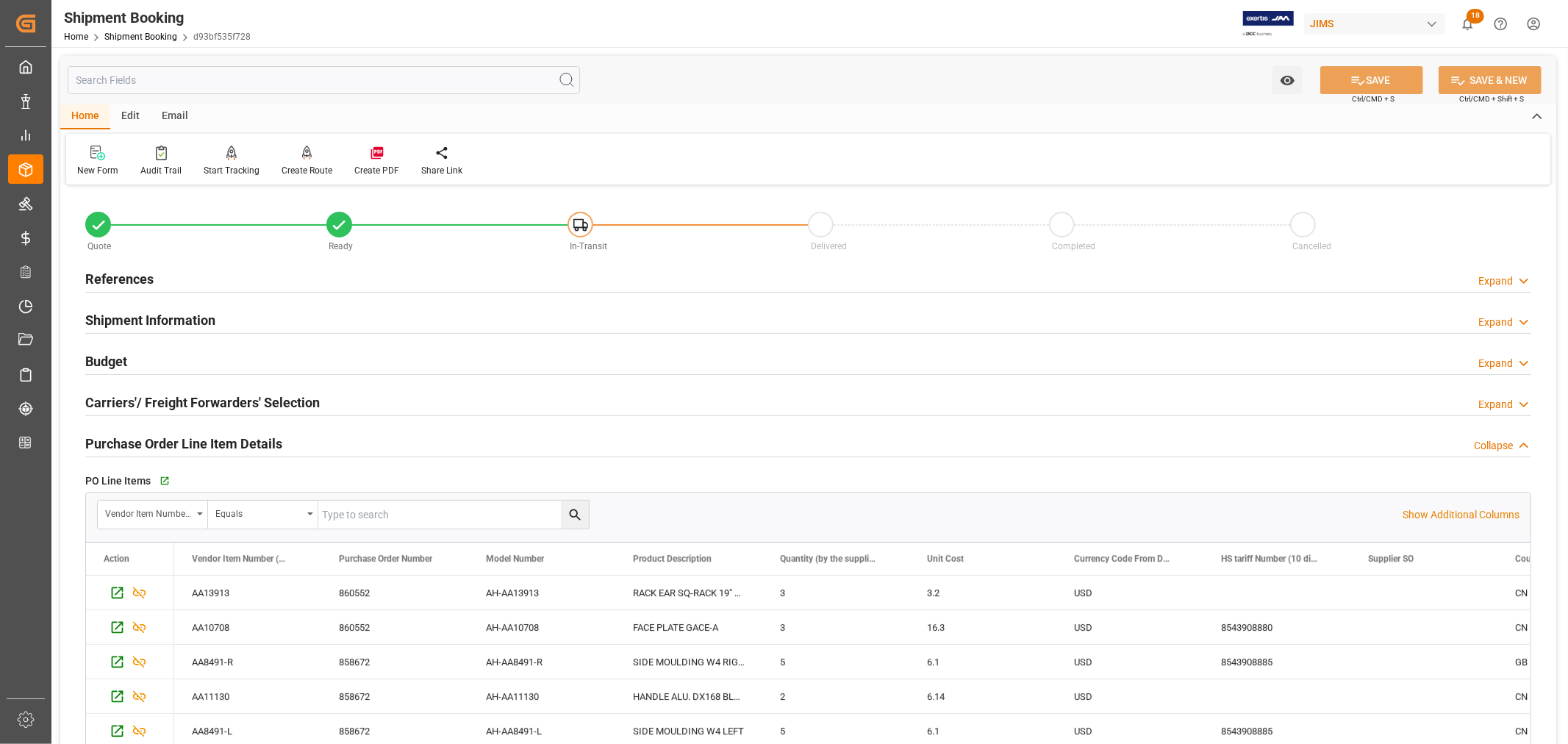
click at [156, 436] on h2 "Purchase Order Line Item Details" at bounding box center [183, 443] width 197 height 20
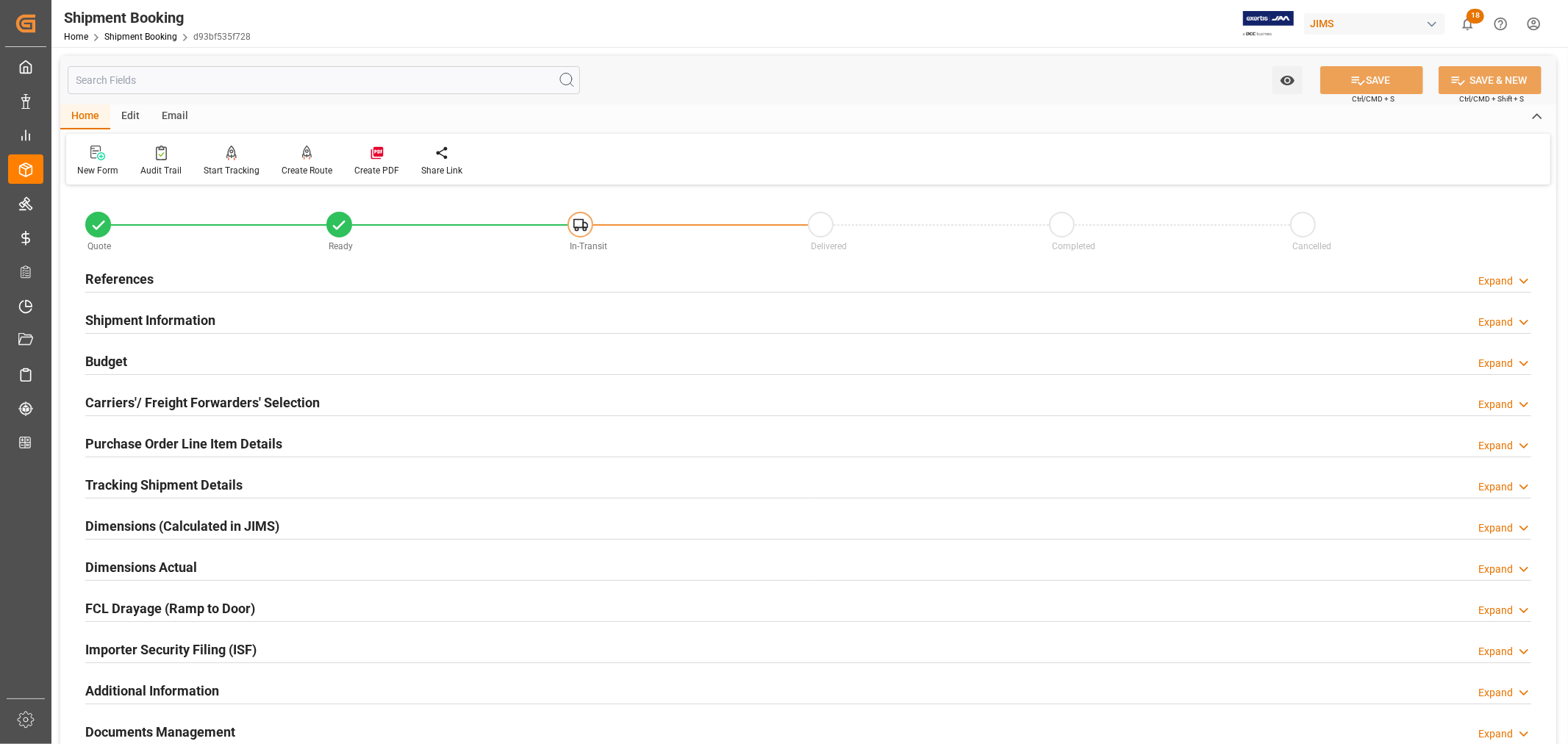
click at [121, 279] on h2 "References" at bounding box center [119, 279] width 69 height 20
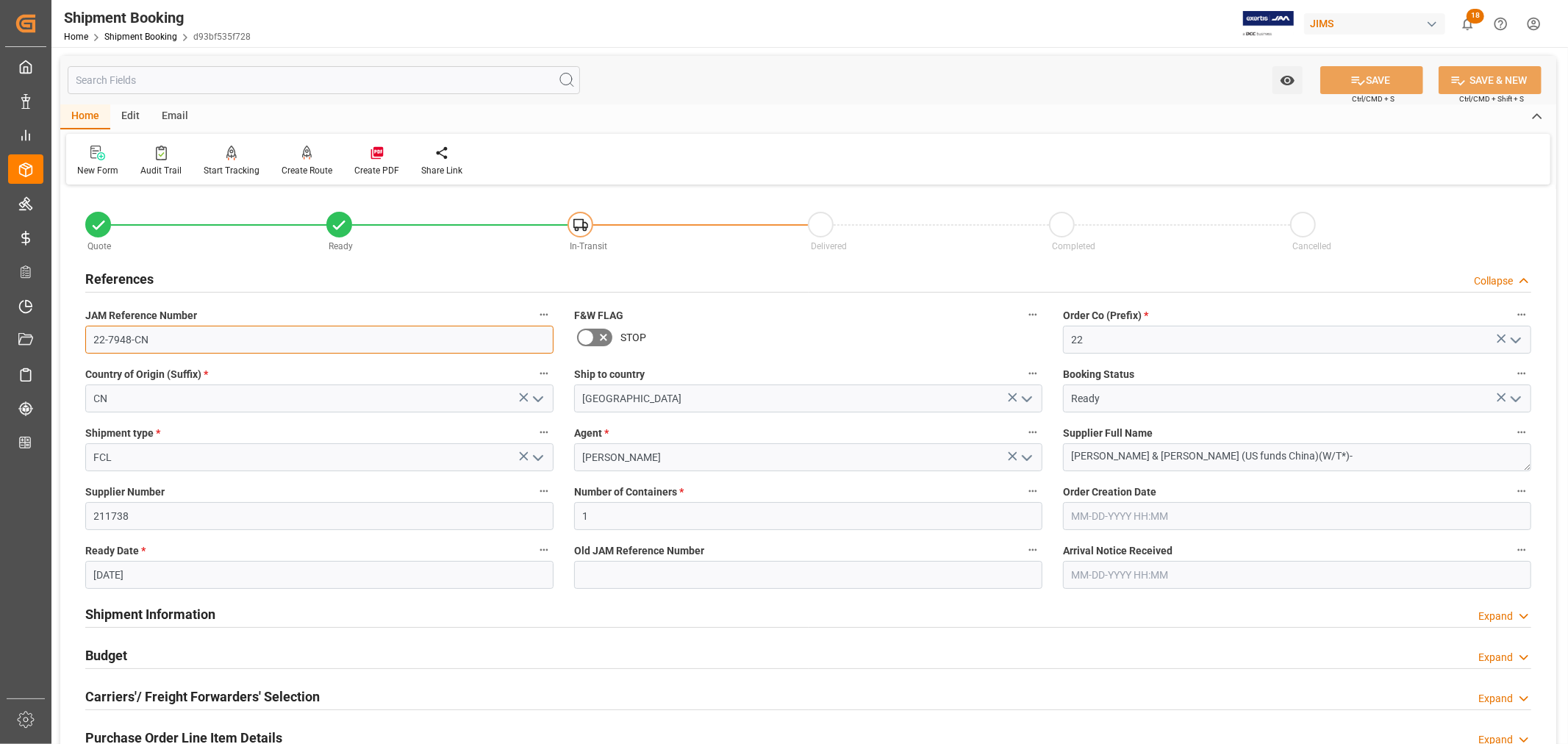
drag, startPoint x: 148, startPoint y: 340, endPoint x: 87, endPoint y: 334, distance: 61.3
click at [87, 334] on input "22-7948-CN" at bounding box center [319, 339] width 468 height 28
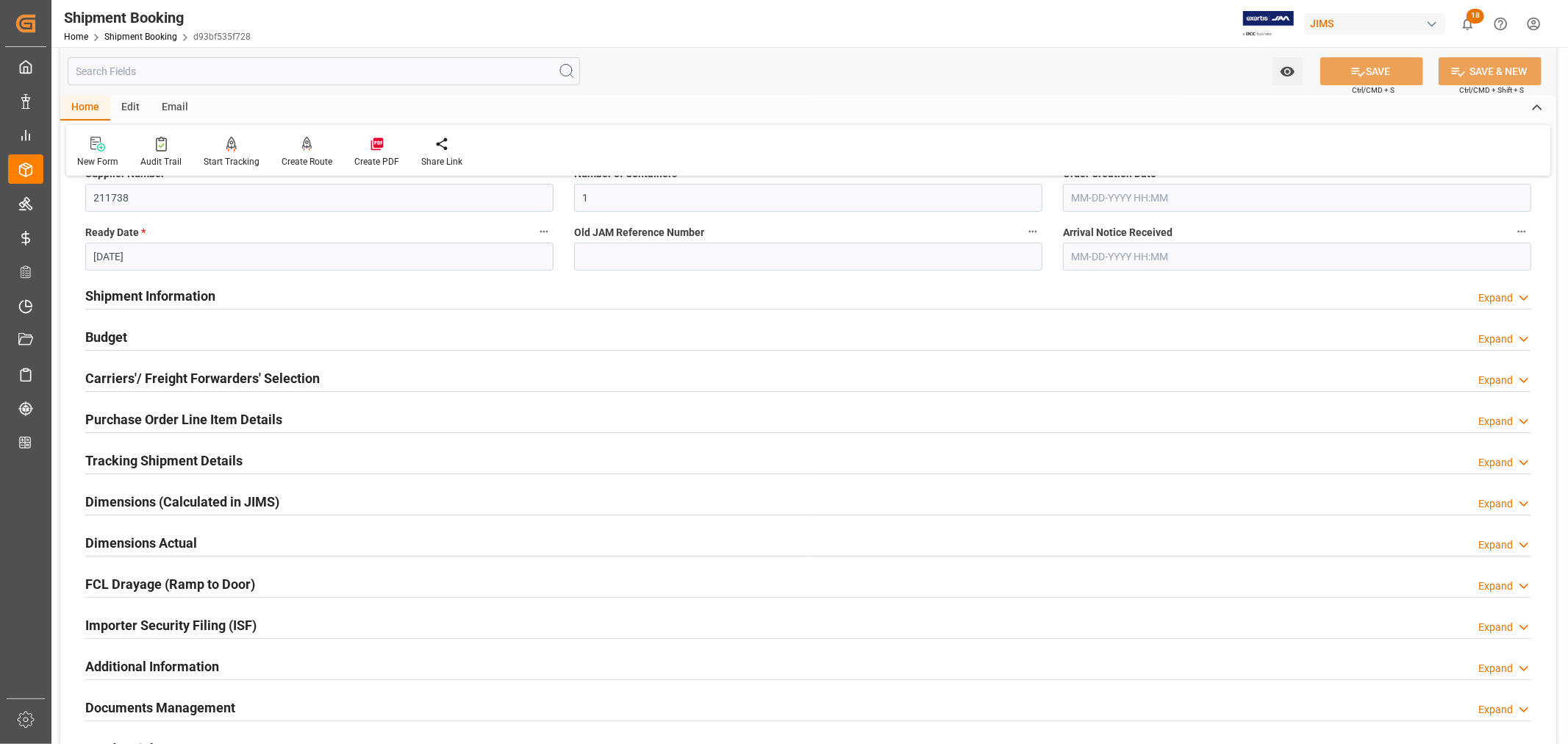
scroll to position [245, 0]
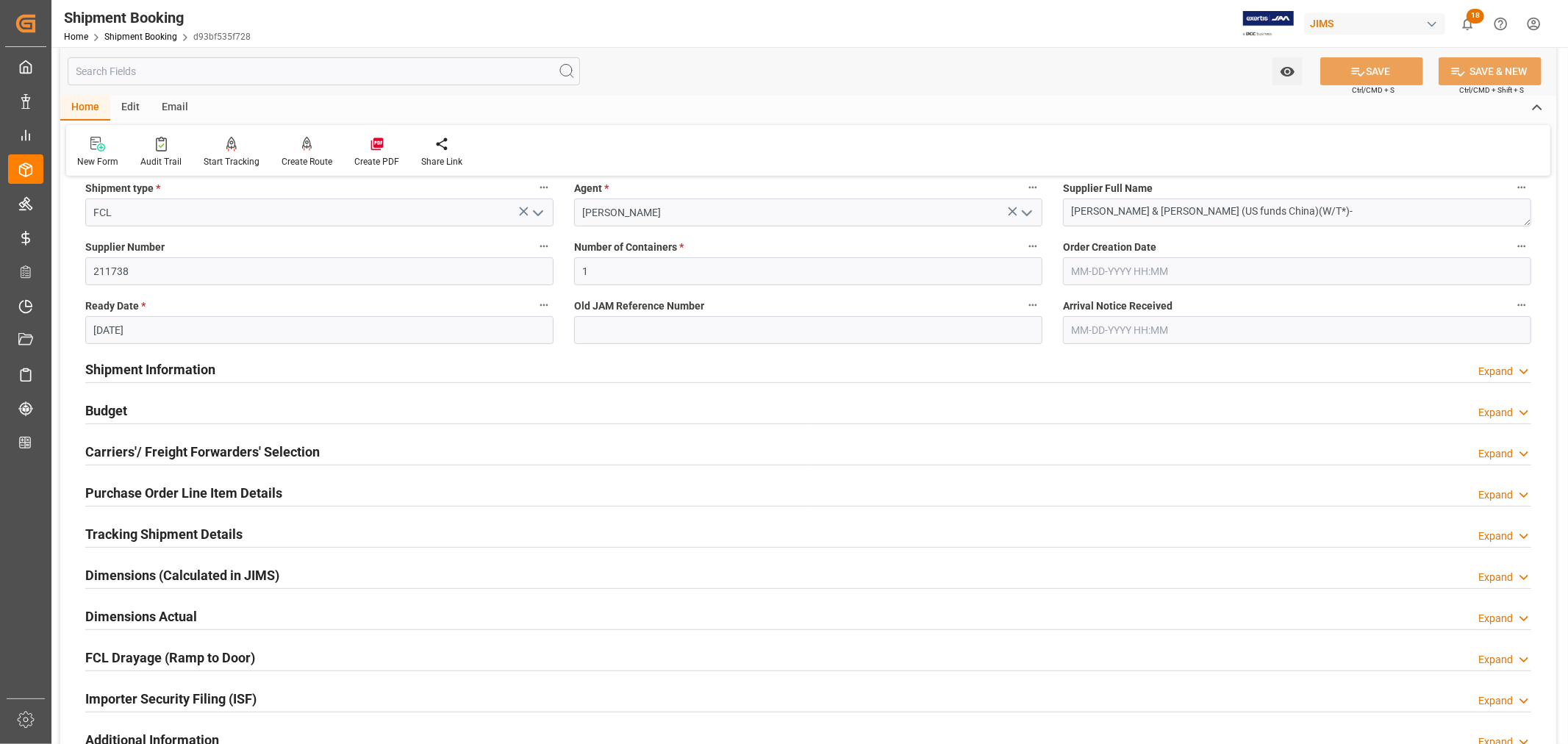
click at [172, 491] on h2 "Purchase Order Line Item Details" at bounding box center [183, 493] width 197 height 20
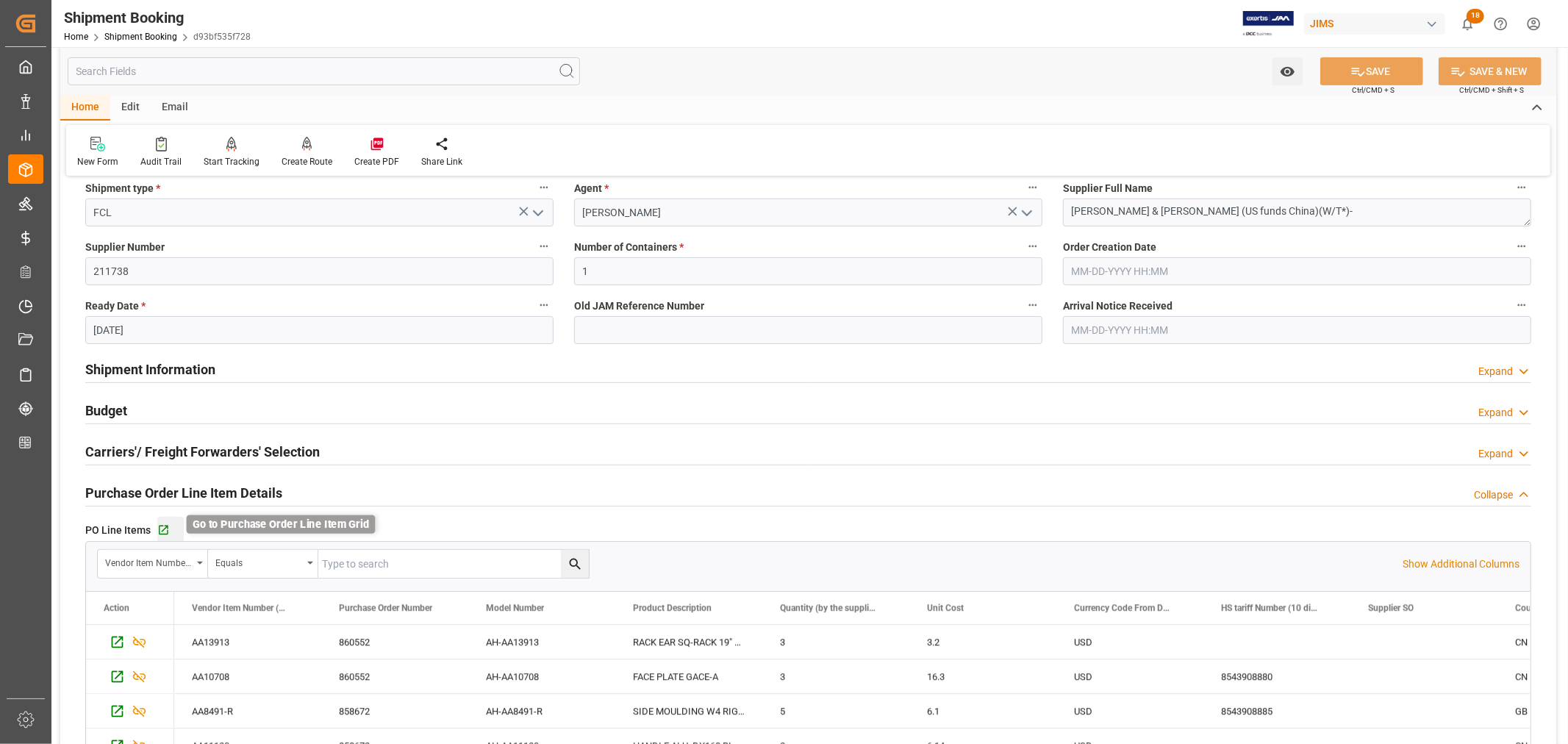
click at [166, 526] on icon "button" at bounding box center [163, 530] width 10 height 10
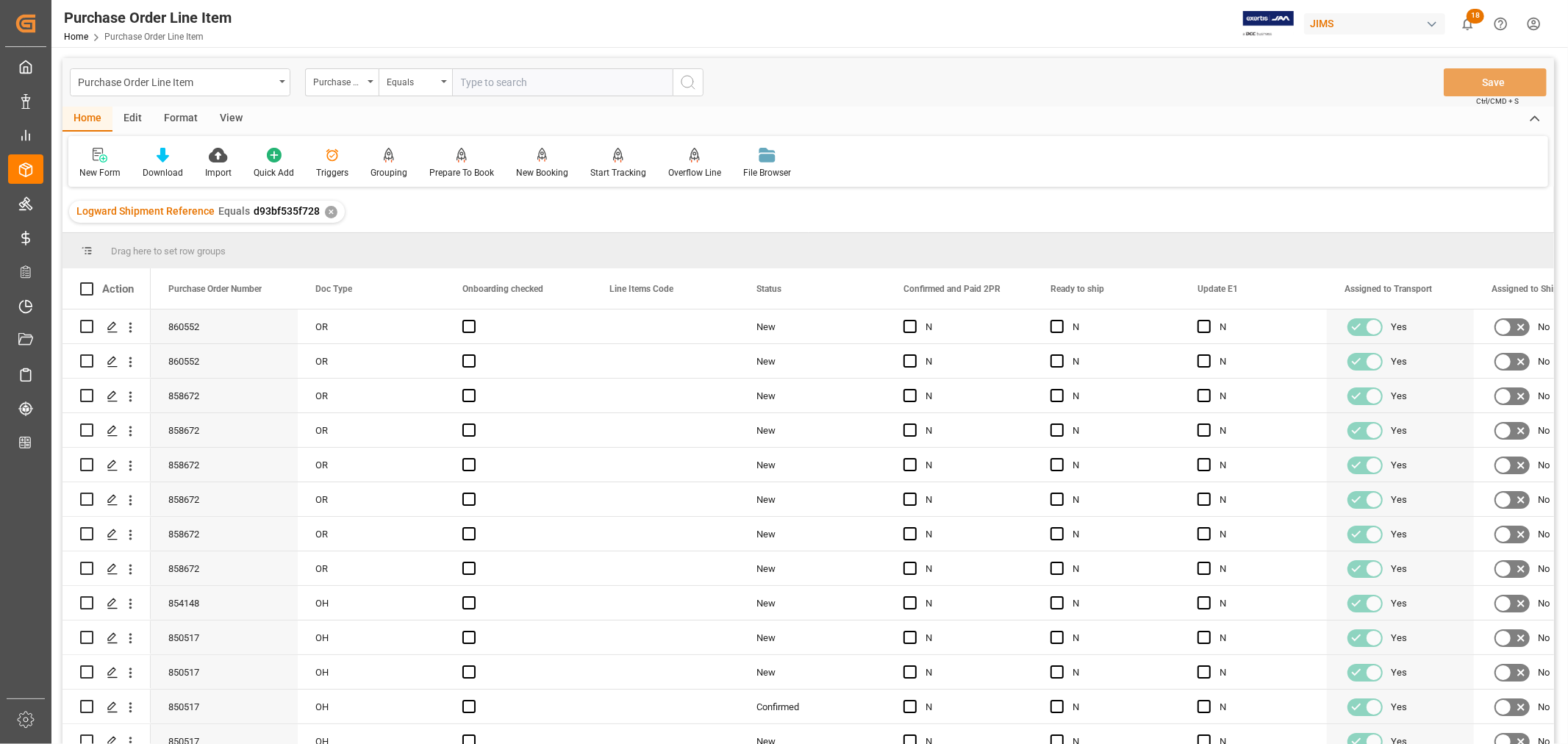
click at [236, 115] on div "View" at bounding box center [231, 119] width 45 height 25
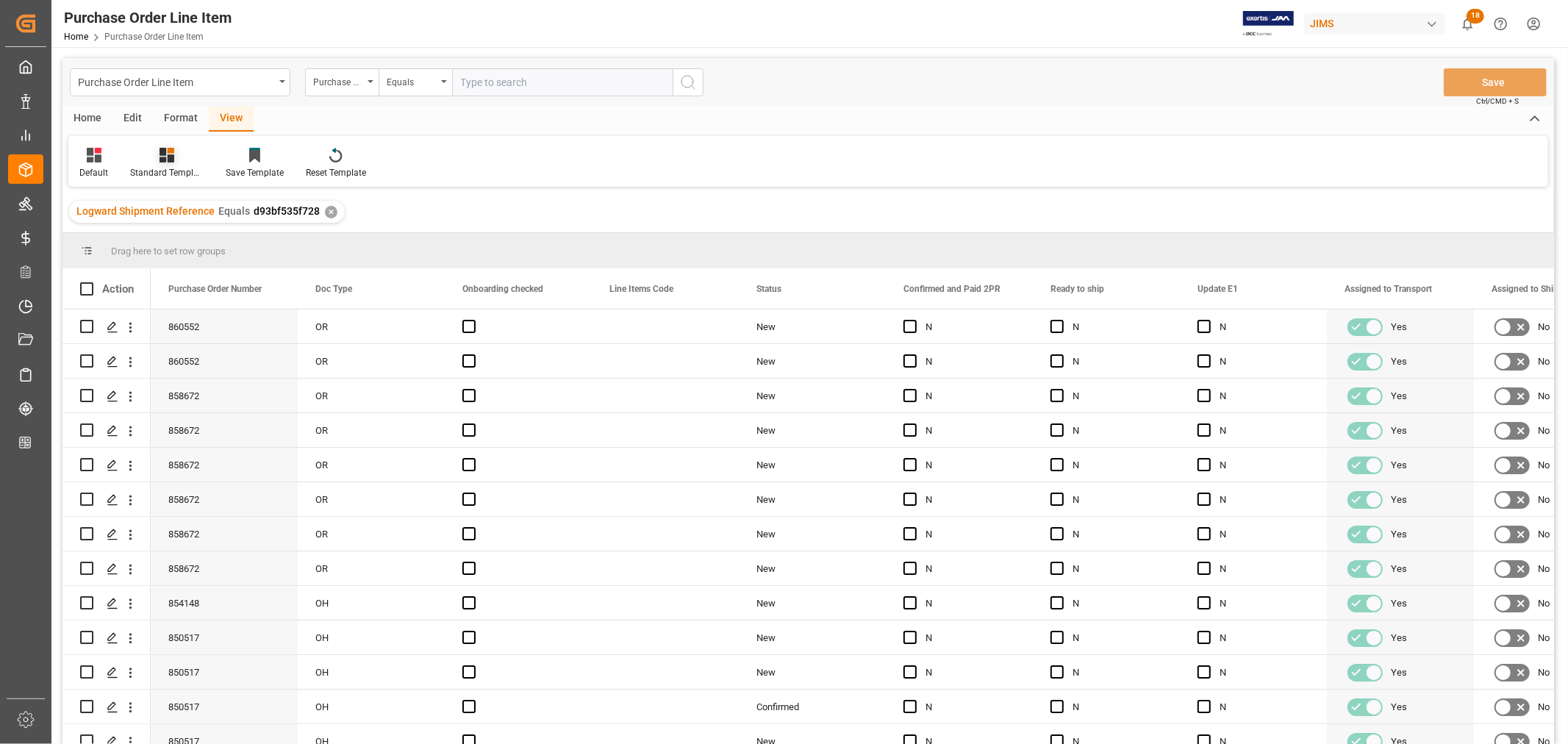
click at [171, 160] on icon at bounding box center [167, 155] width 14 height 14
click at [179, 235] on div "HS listing [GEOGRAPHIC_DATA]" at bounding box center [206, 237] width 128 height 15
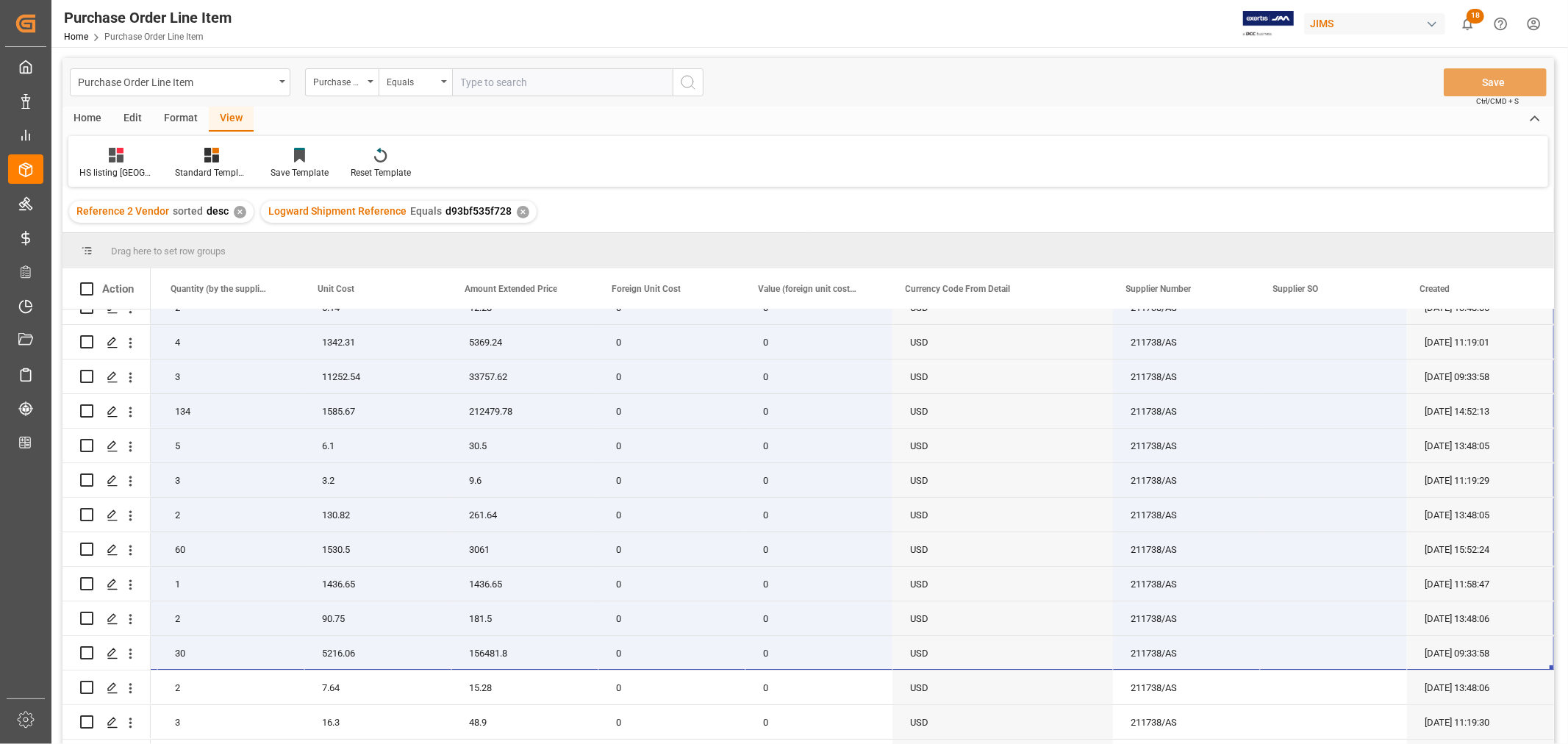
scroll to position [118, 0]
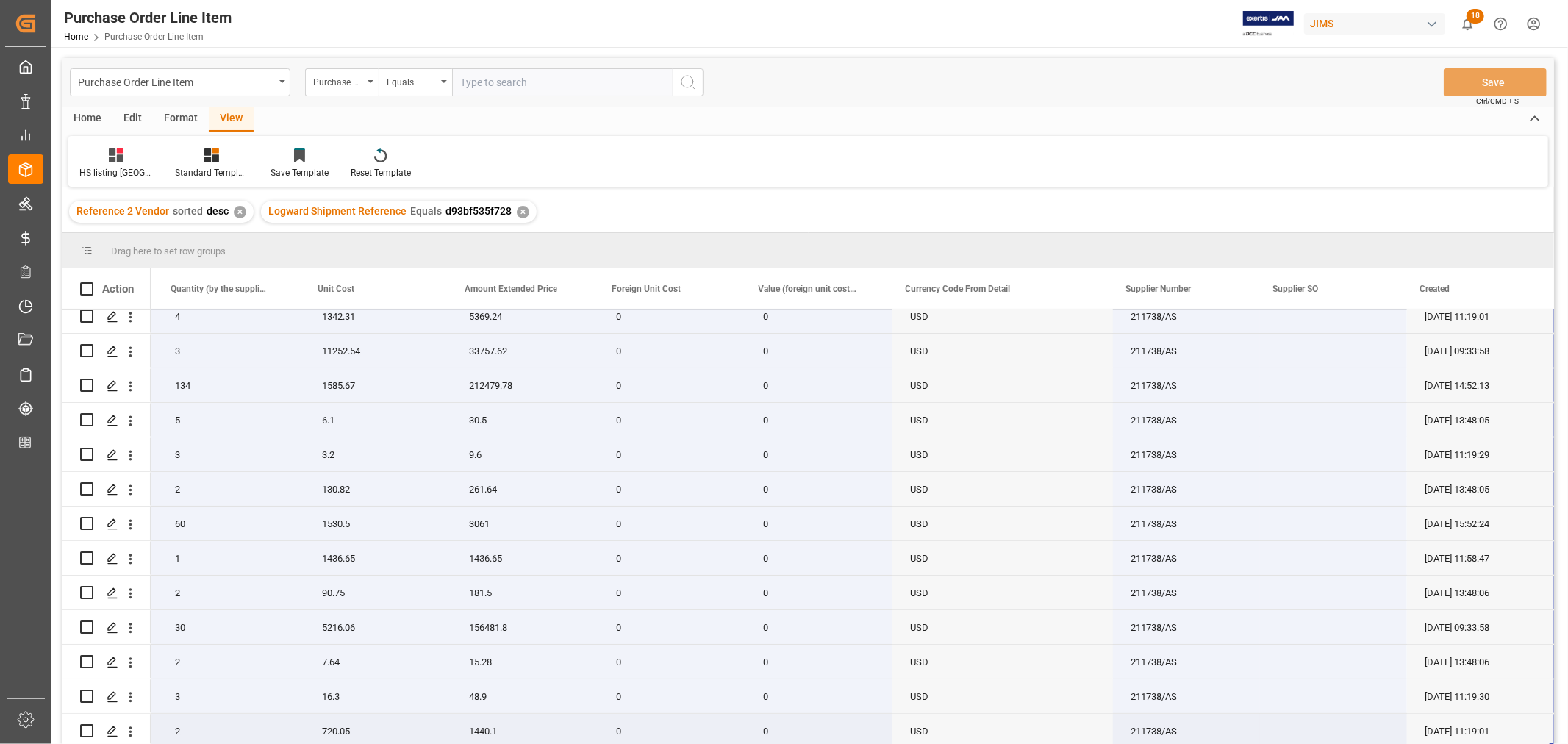
drag, startPoint x: 170, startPoint y: 319, endPoint x: 1520, endPoint y: 732, distance: 1411.8
click at [1520, 732] on div "22-7948-CN AH-AA8491-R SIDE MOULDING W4 RIGHT 5 6.1 30.5 0 0 USD 211738/AS [DAT…" at bounding box center [415, 471] width 2279 height 553
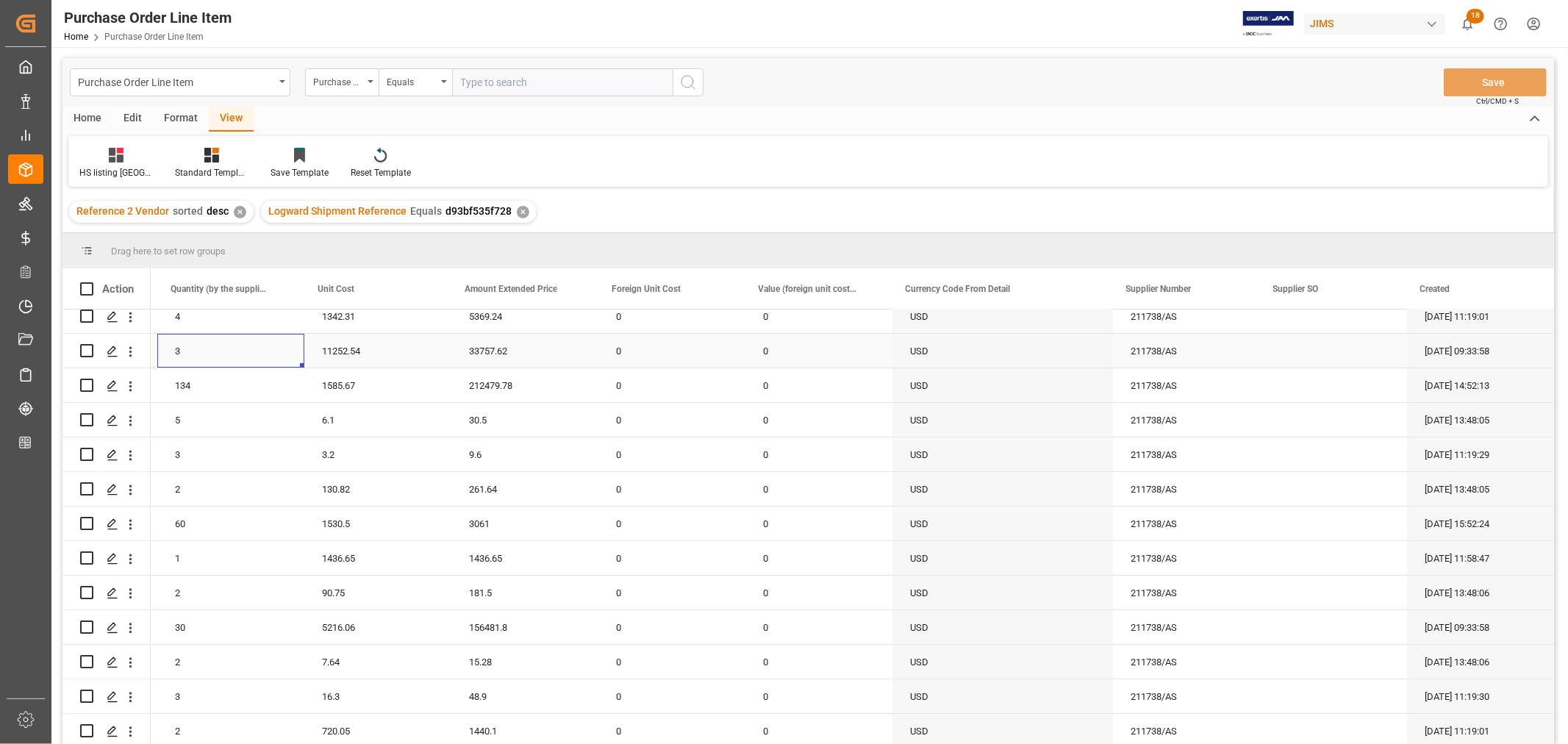
click at [224, 339] on div "3" at bounding box center [230, 349] width 147 height 33
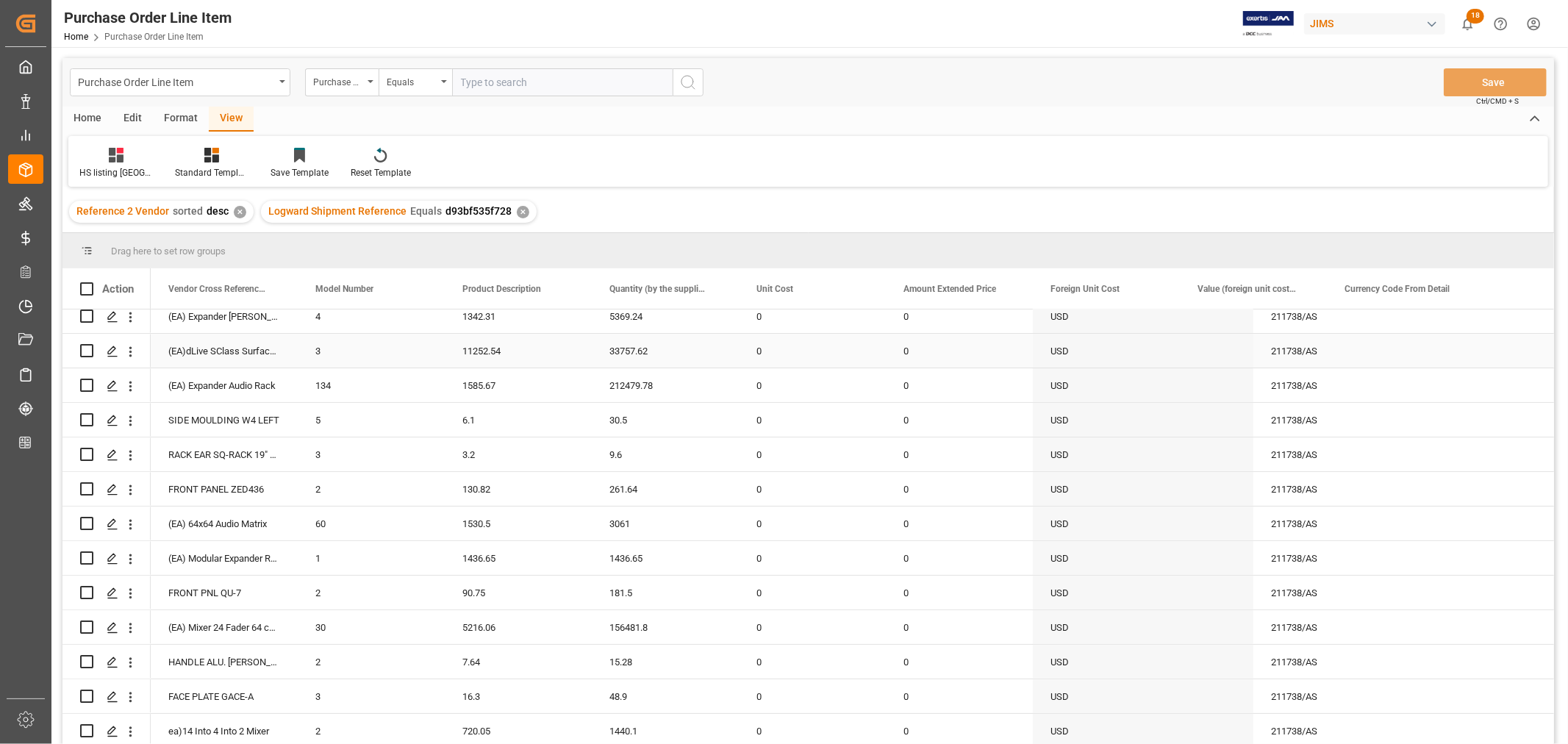
scroll to position [0, 0]
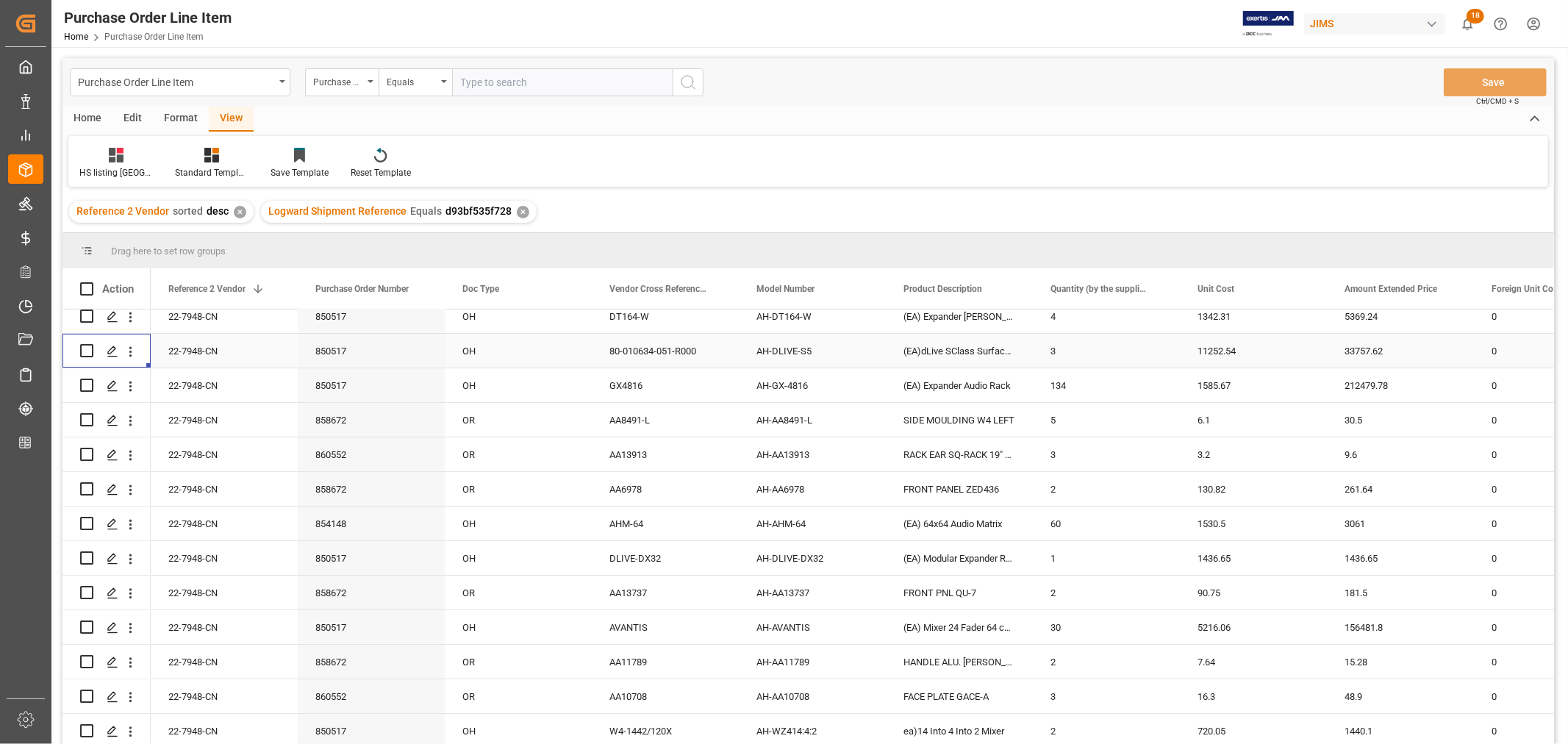
click at [201, 342] on div "22-7948-CN" at bounding box center [224, 349] width 147 height 33
click at [517, 208] on div "✕" at bounding box center [523, 212] width 13 height 13
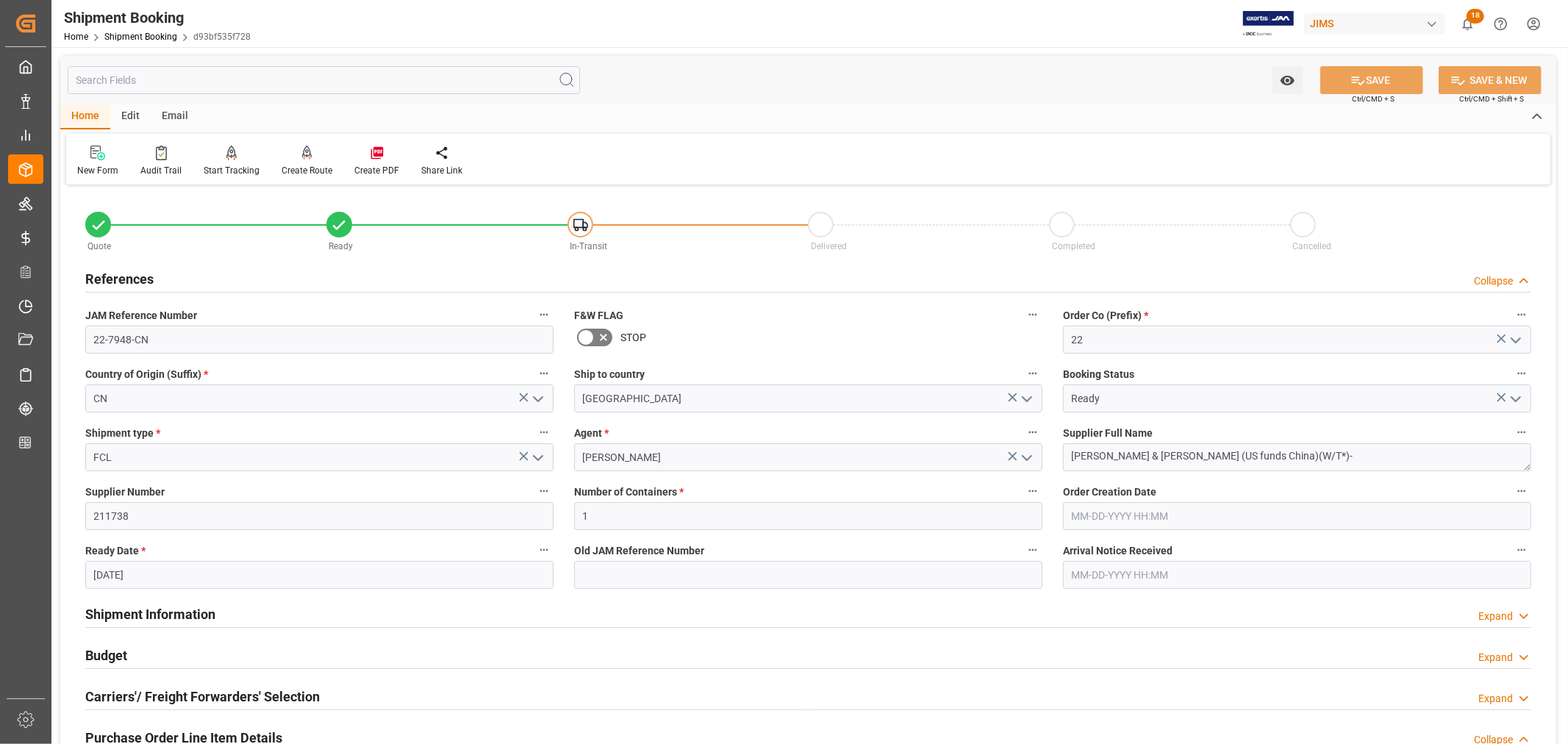
scroll to position [245, 0]
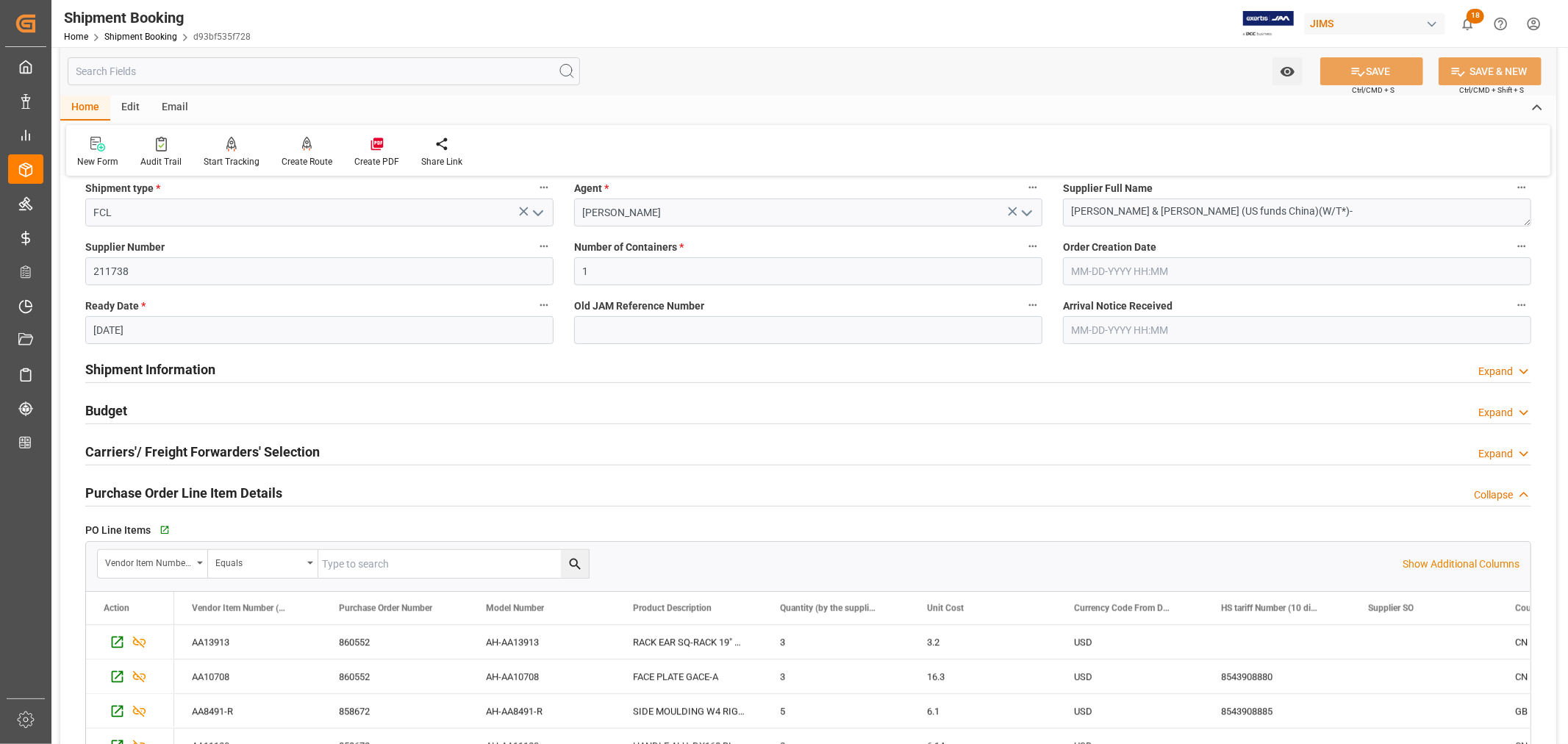
click at [130, 488] on h2 "Purchase Order Line Item Details" at bounding box center [183, 493] width 197 height 20
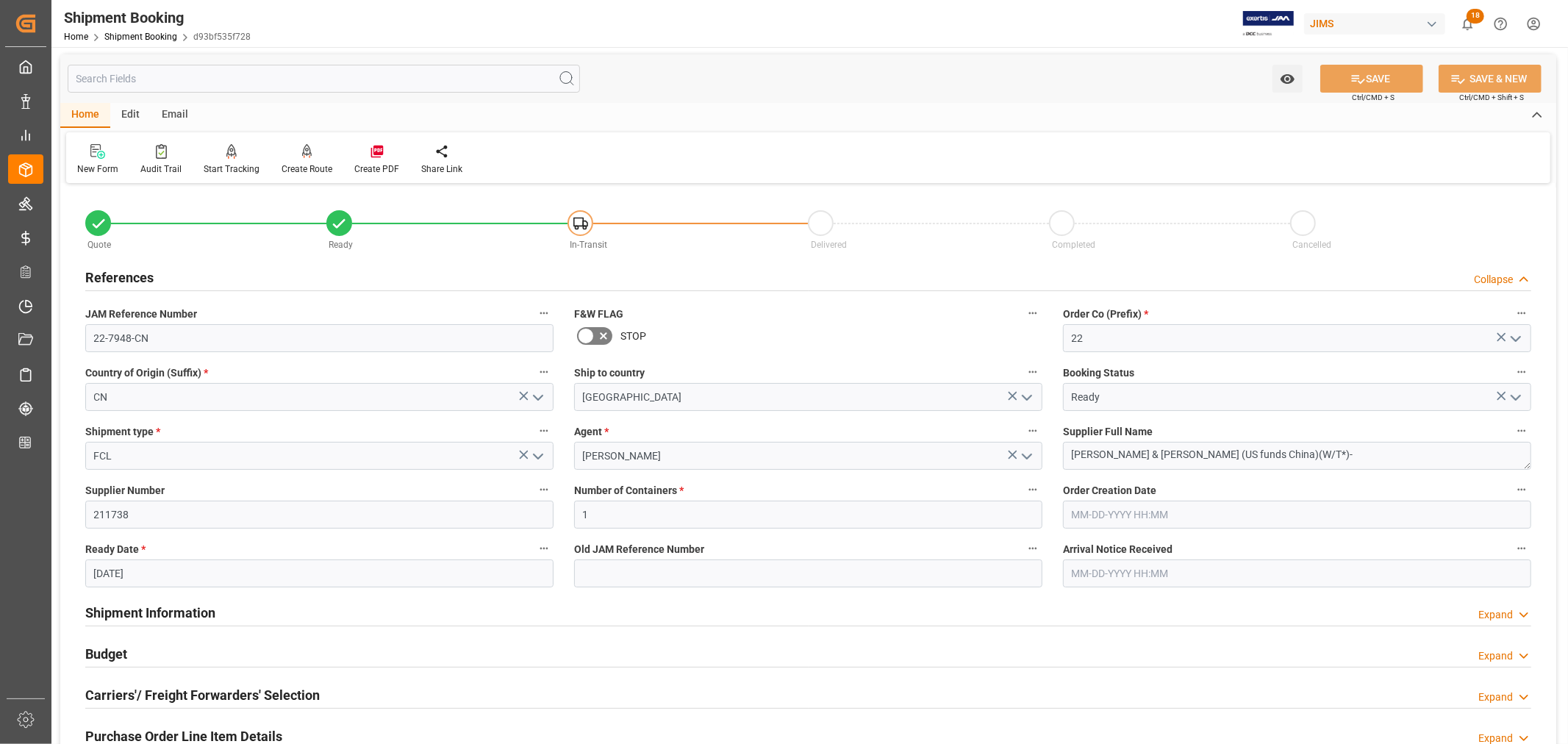
scroll to position [0, 0]
click at [130, 276] on h2 "References" at bounding box center [119, 279] width 69 height 20
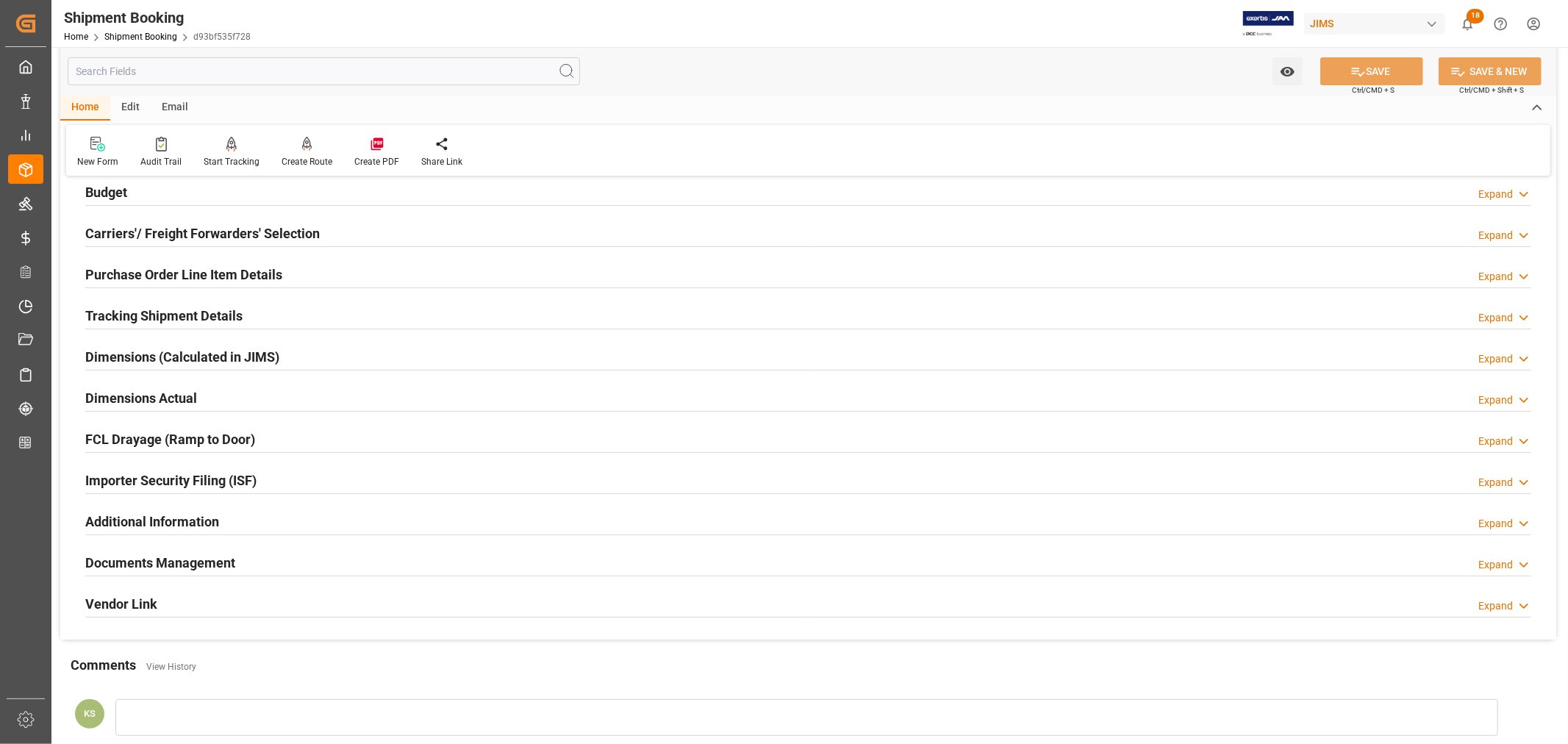
scroll to position [326, 0]
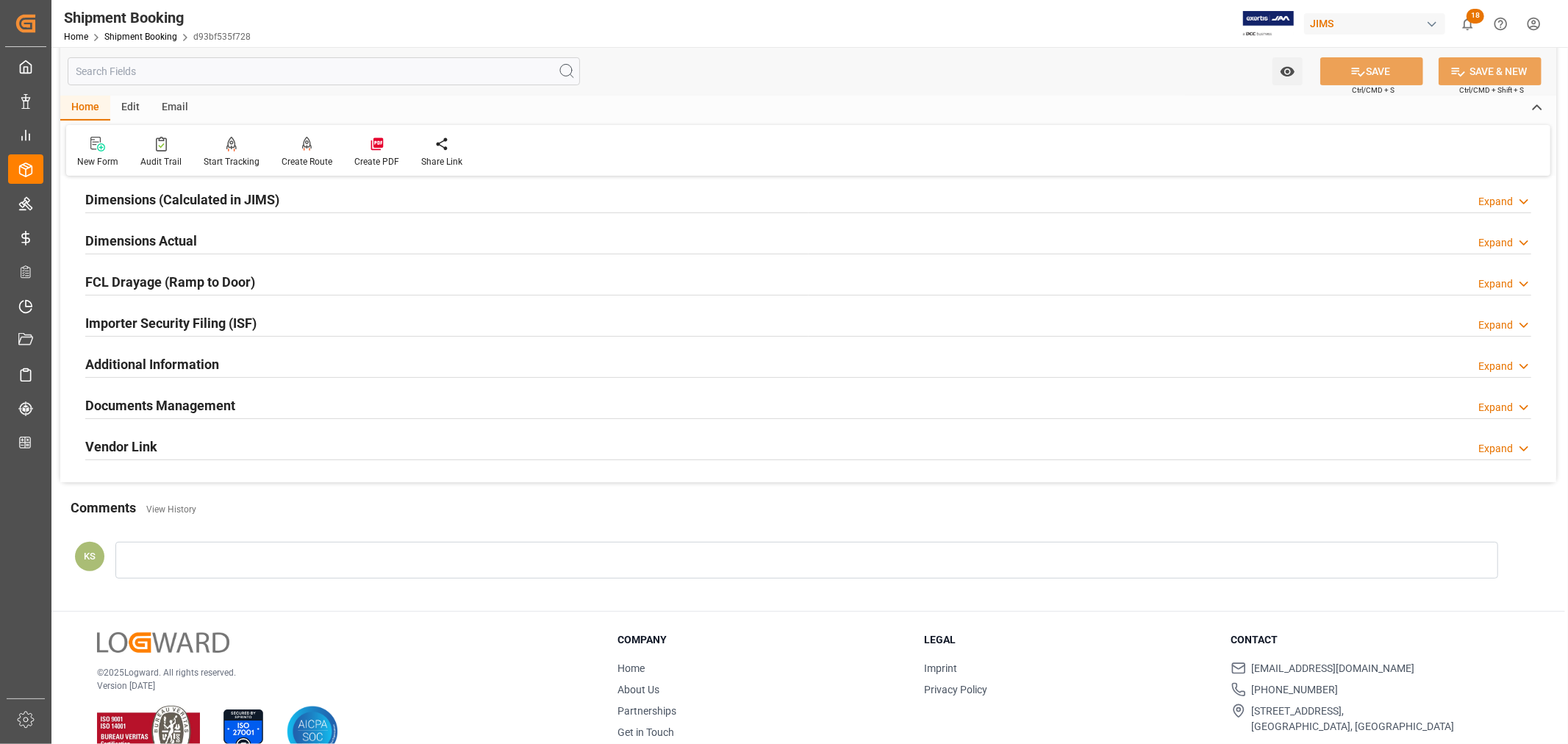
click at [266, 321] on div "Importer Security Filing (ISF) Expand" at bounding box center [807, 321] width 1446 height 28
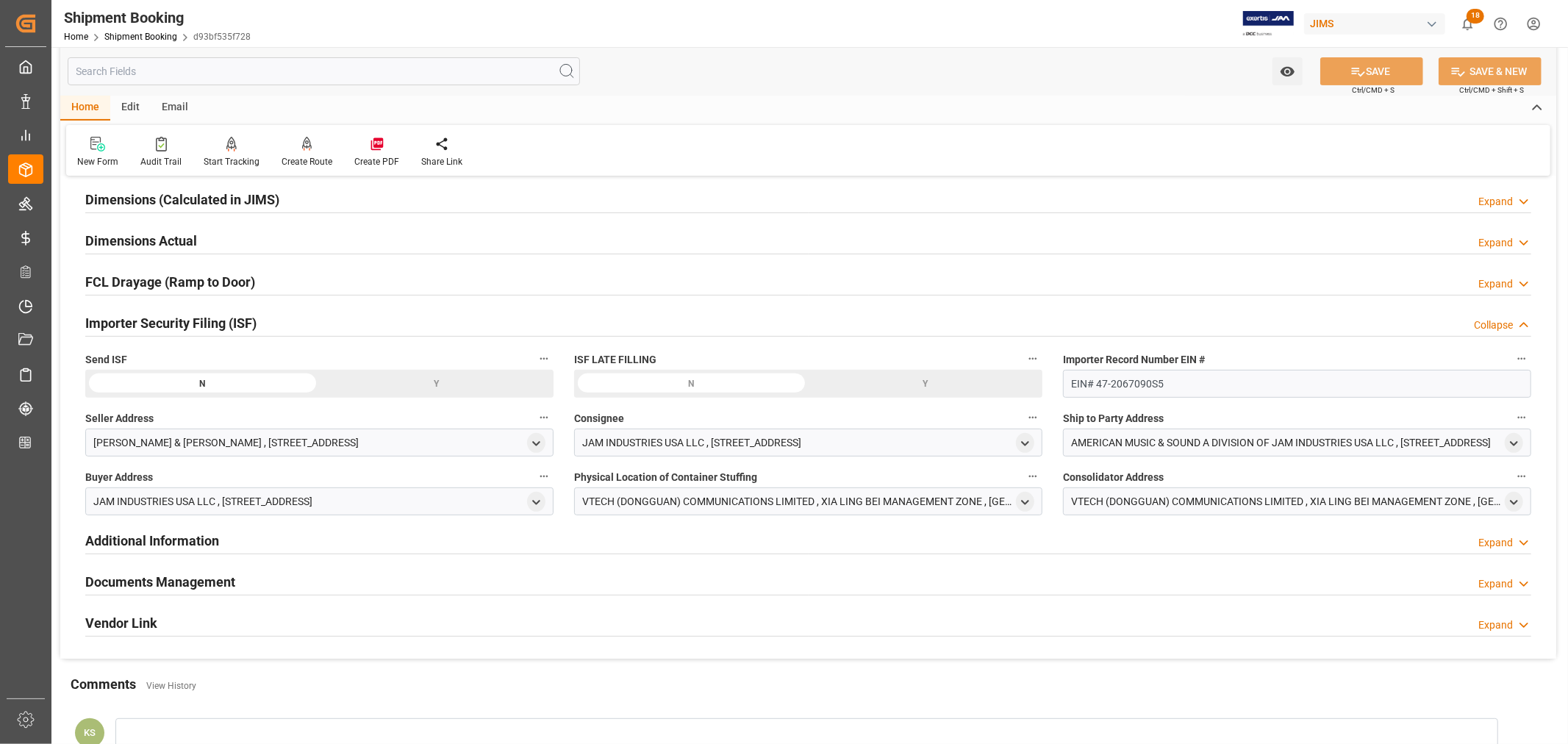
click at [266, 321] on div "Importer Security Filing (ISF) Collapse" at bounding box center [807, 321] width 1446 height 28
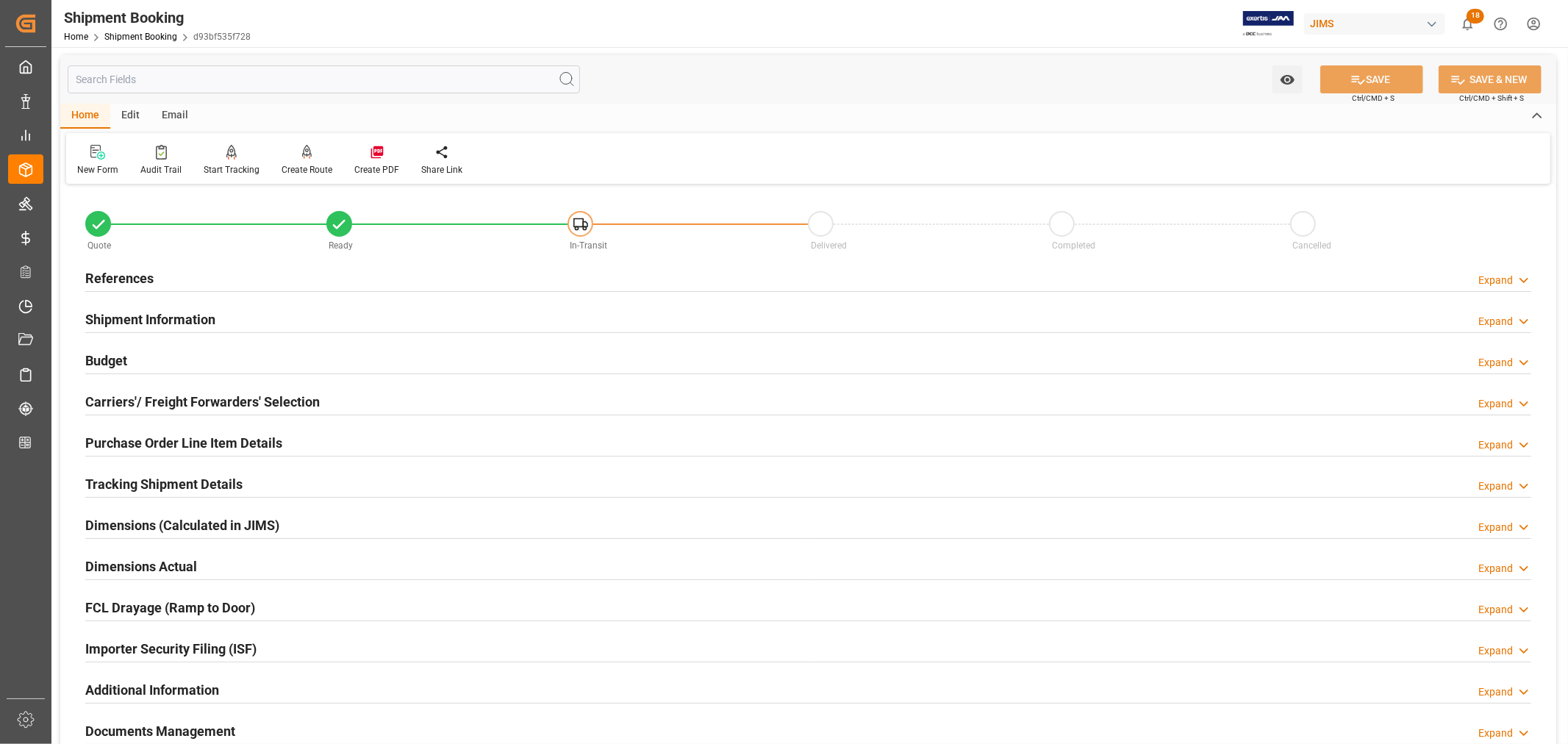
scroll to position [0, 0]
click at [135, 34] on link "Shipment Booking" at bounding box center [141, 36] width 73 height 10
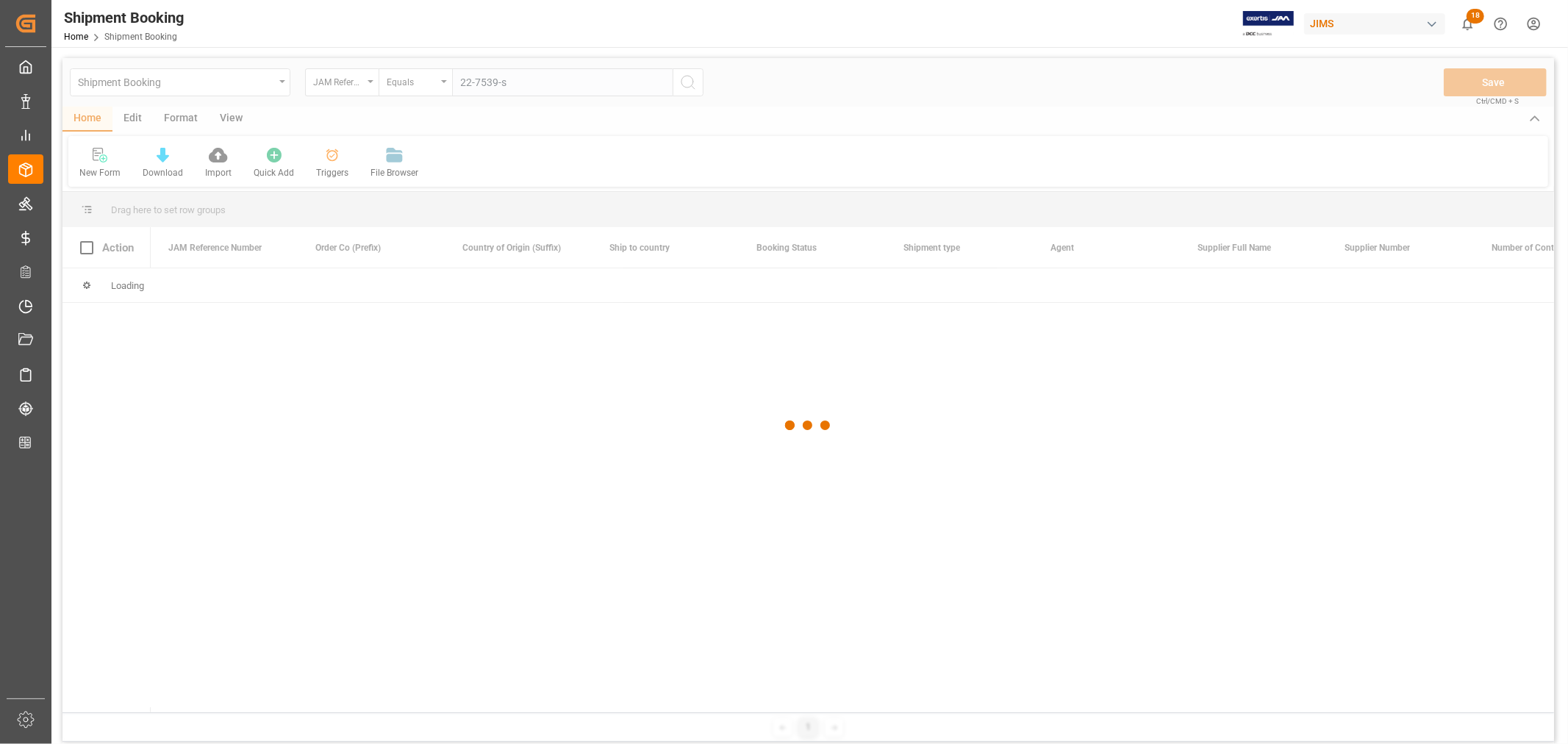
type input "22-7539-se"
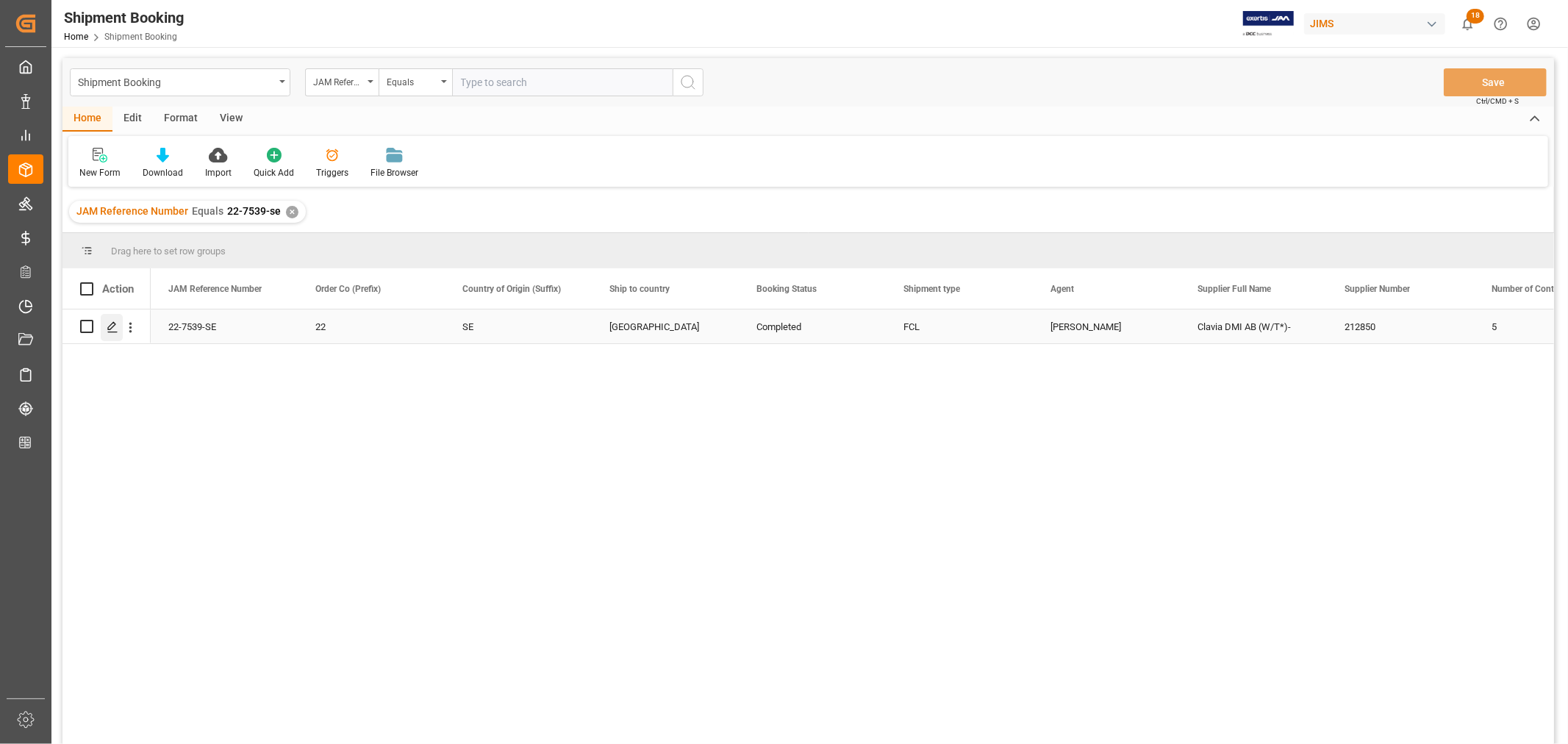
click at [113, 332] on icon "Press SPACE to select this row." at bounding box center [112, 327] width 12 height 12
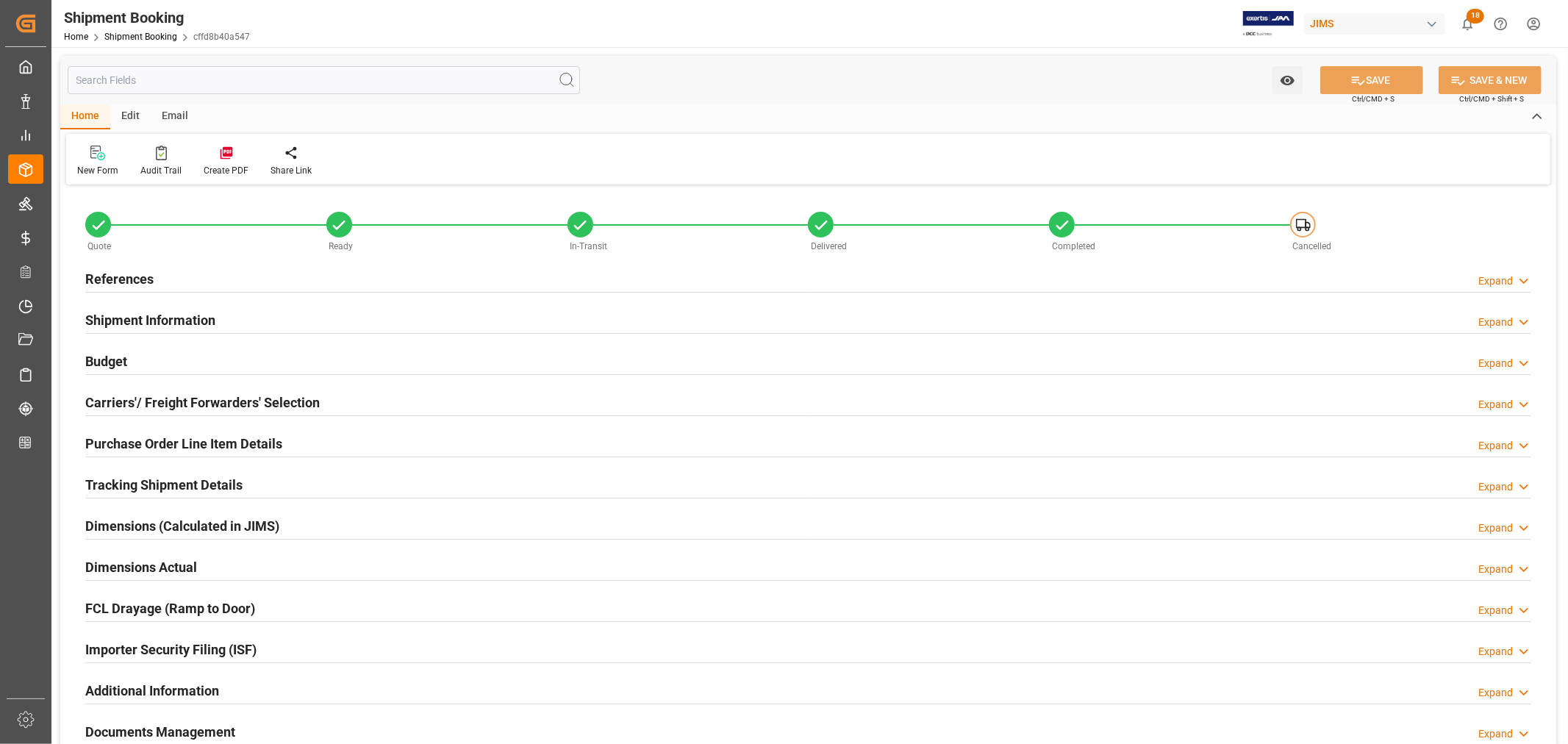
type input "86"
click at [132, 438] on h2 "Purchase Order Line Item Details" at bounding box center [183, 443] width 197 height 20
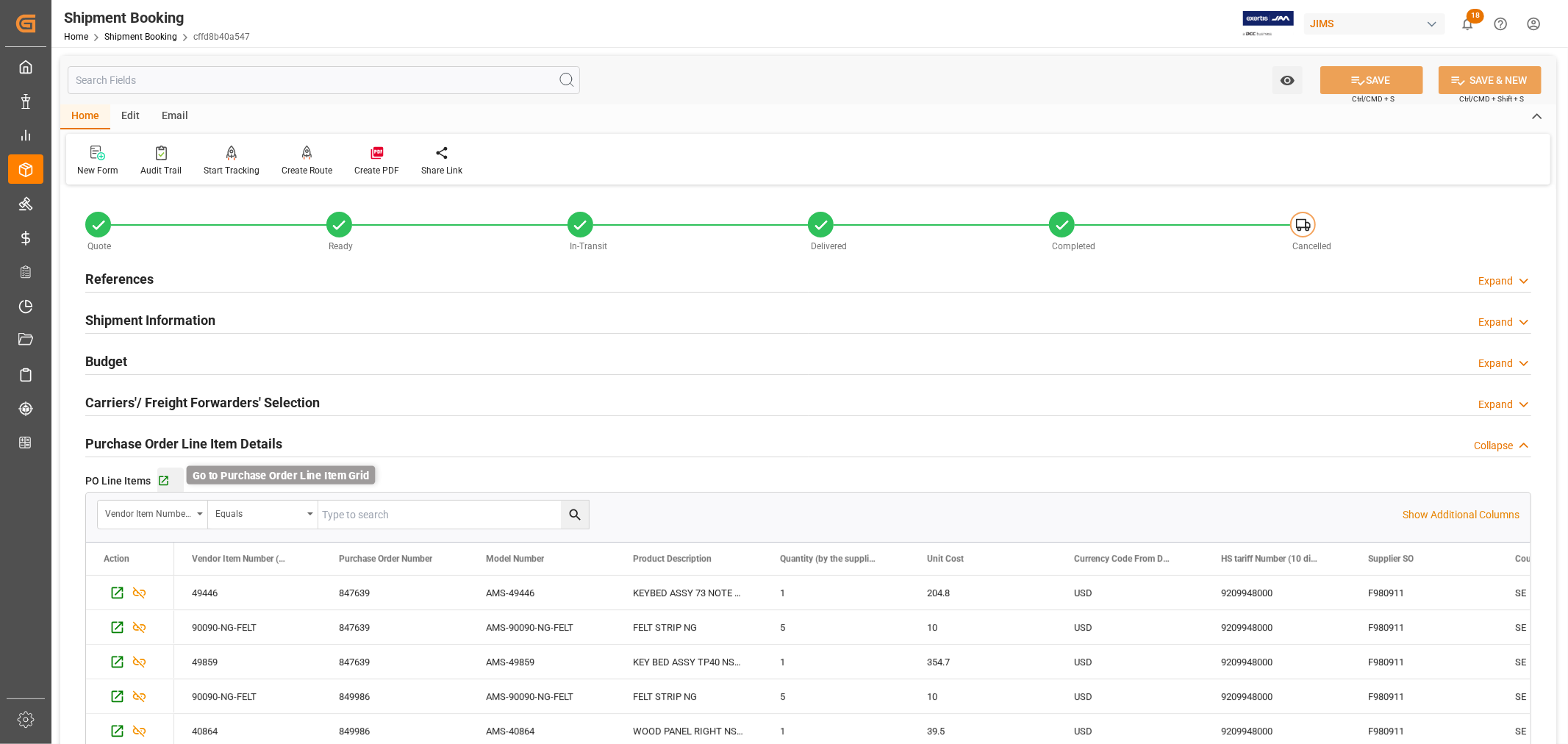
click at [164, 480] on icon "button" at bounding box center [163, 481] width 13 height 13
click at [120, 274] on h2 "References" at bounding box center [119, 279] width 69 height 20
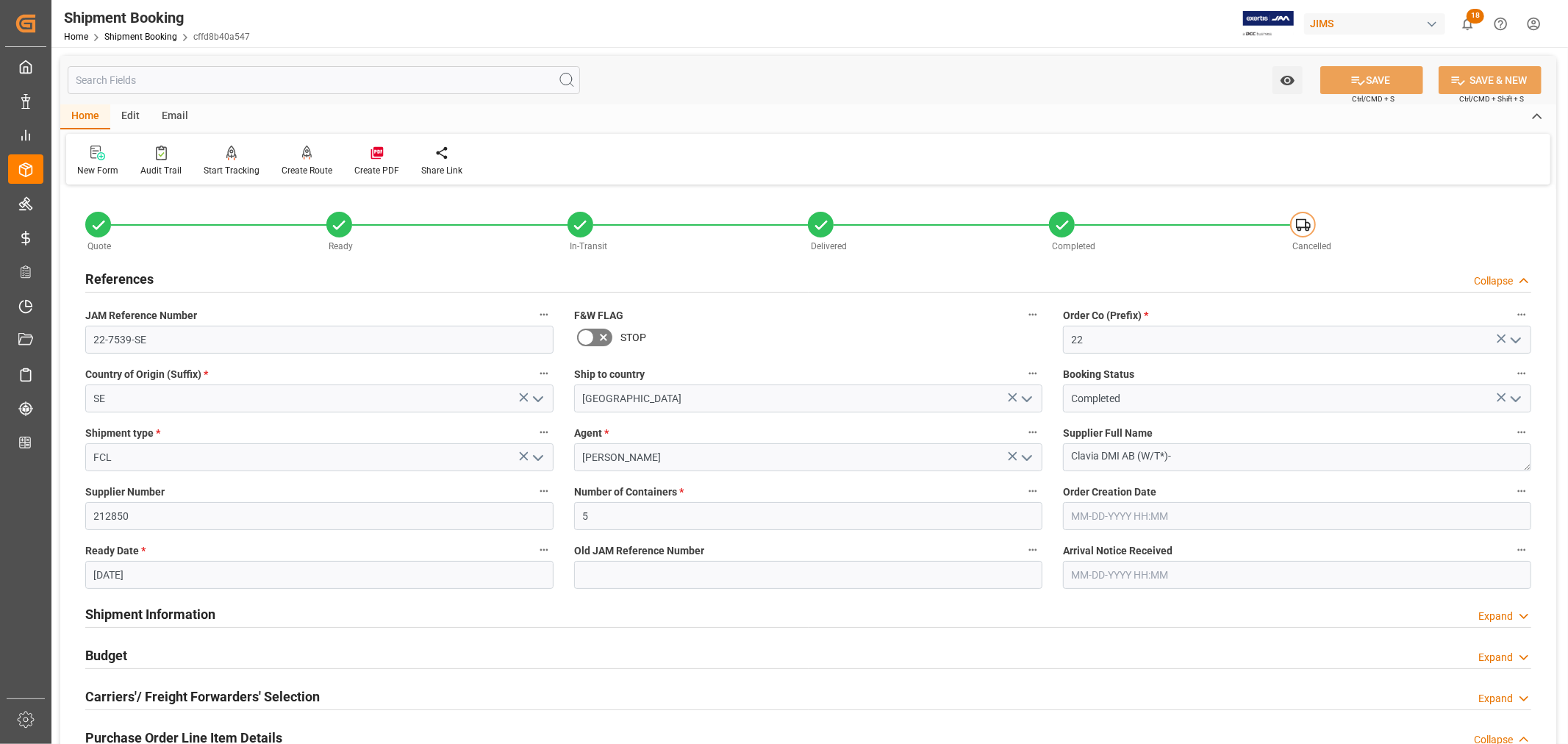
click at [120, 274] on h2 "References" at bounding box center [119, 279] width 69 height 20
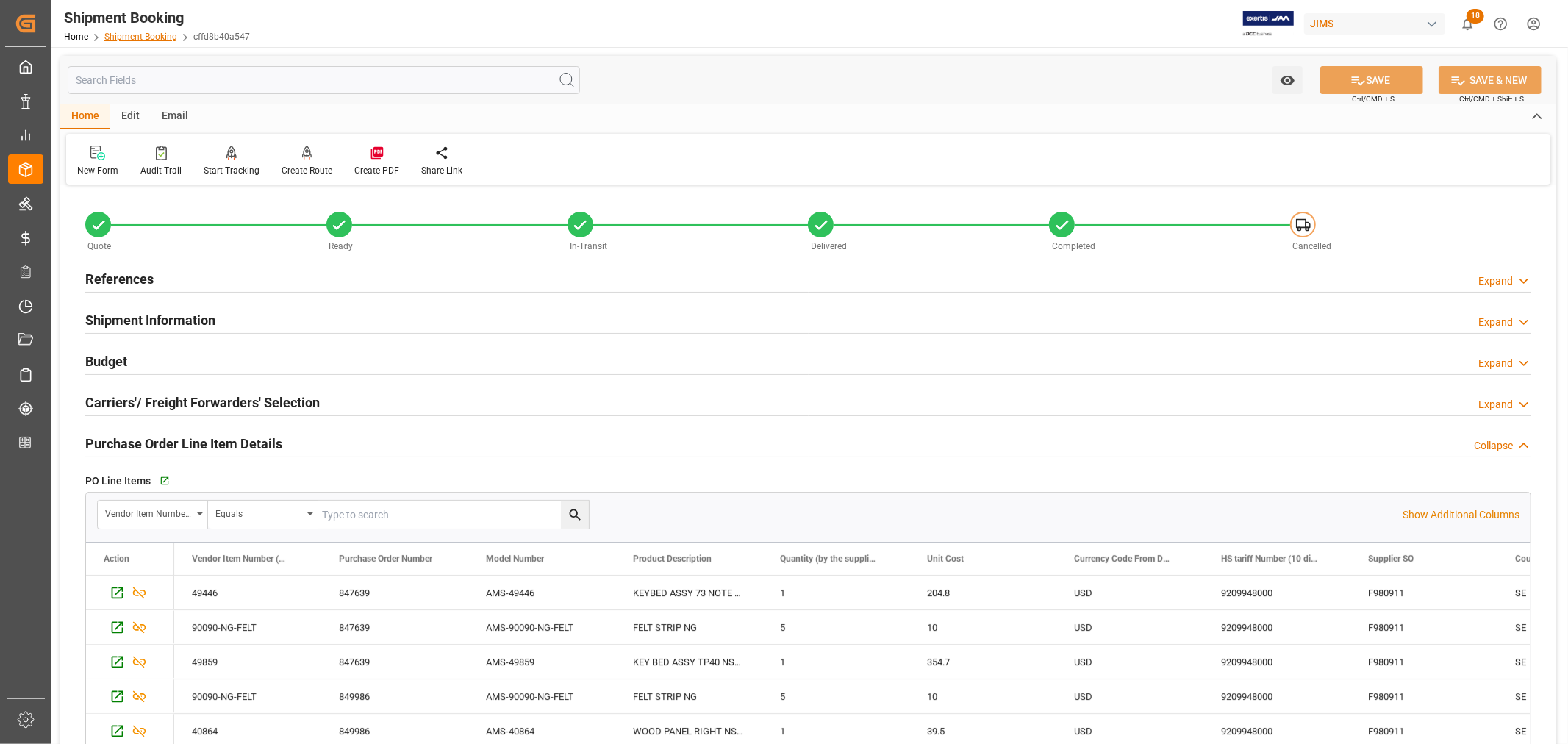
click at [159, 38] on link "Shipment Booking" at bounding box center [141, 36] width 73 height 10
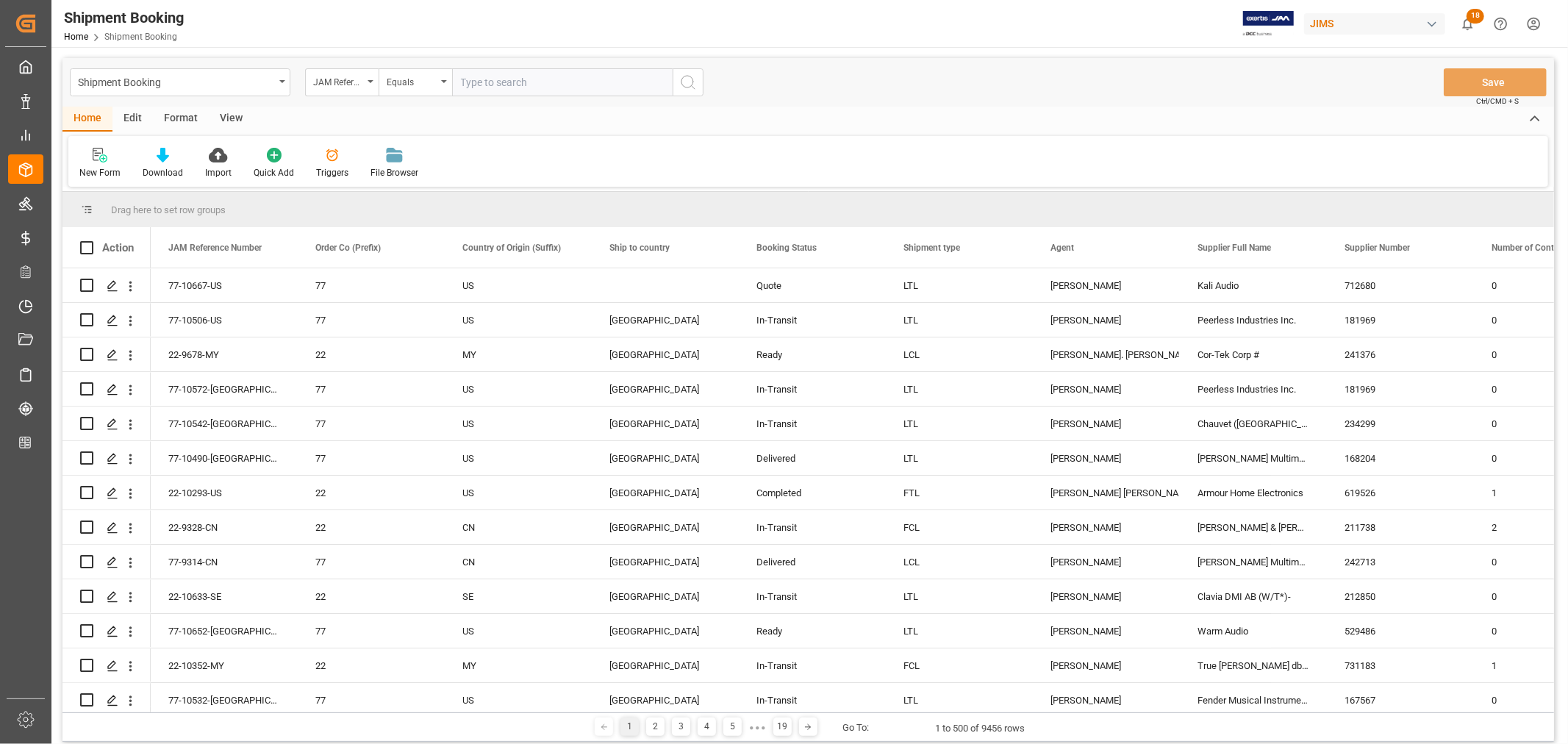
click at [1536, 24] on html "Created by potrace 1.15, written by Peter Selinger 2001-2017 Created by potrace…" at bounding box center [784, 372] width 1568 height 744
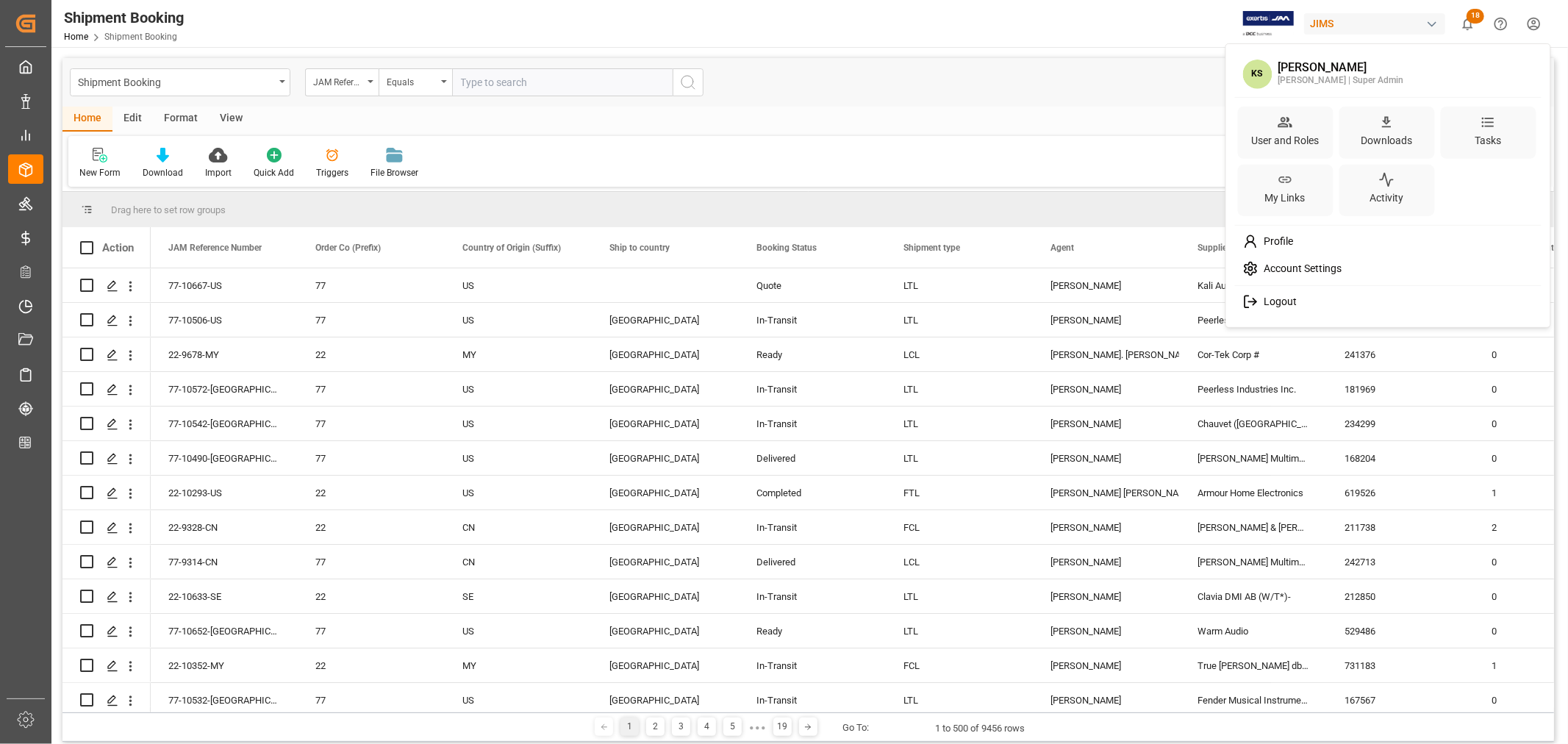
click at [1280, 241] on span "Profile" at bounding box center [1274, 241] width 35 height 14
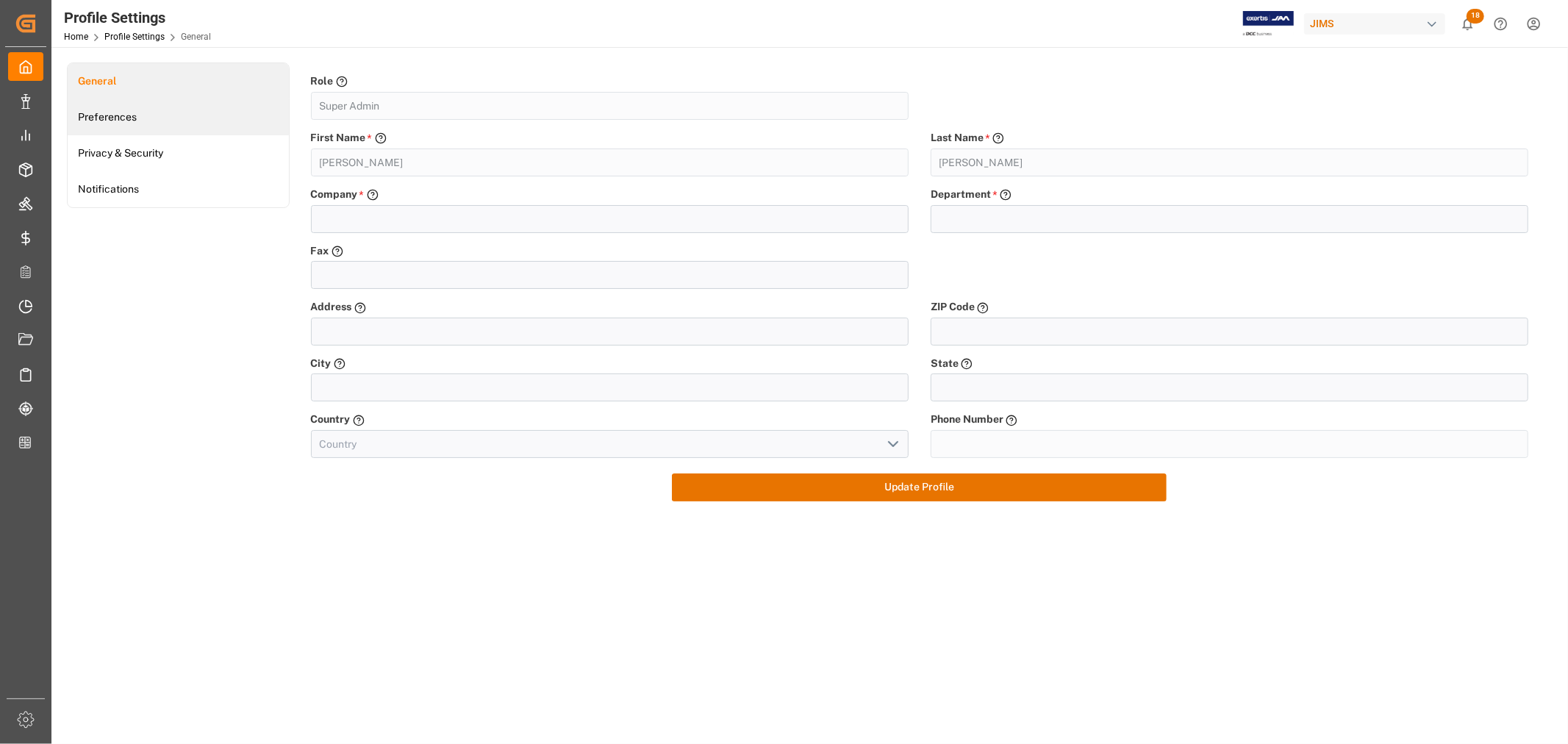
click at [107, 116] on link "Preferences" at bounding box center [178, 117] width 221 height 36
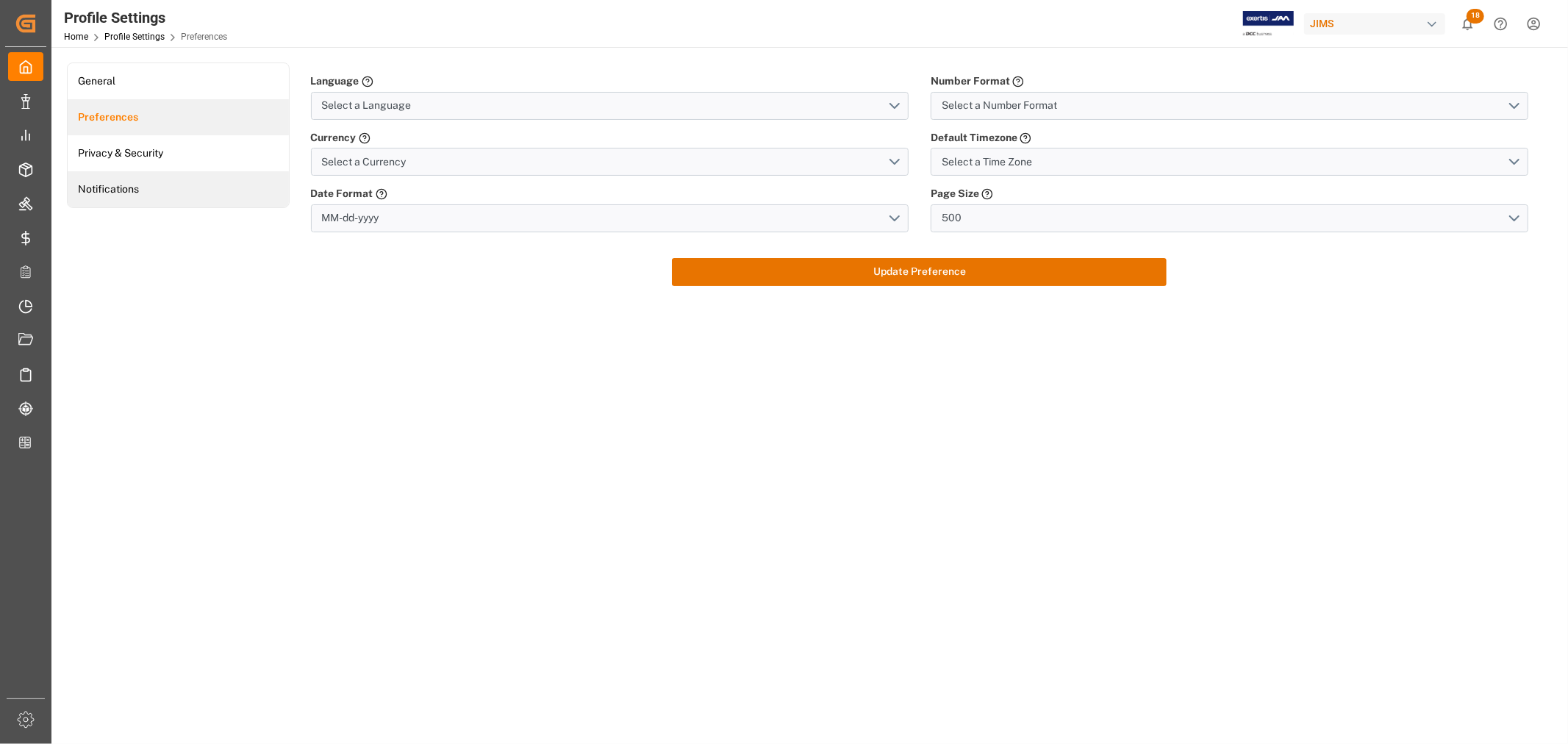
click at [112, 184] on link "Notifications" at bounding box center [178, 190] width 221 height 36
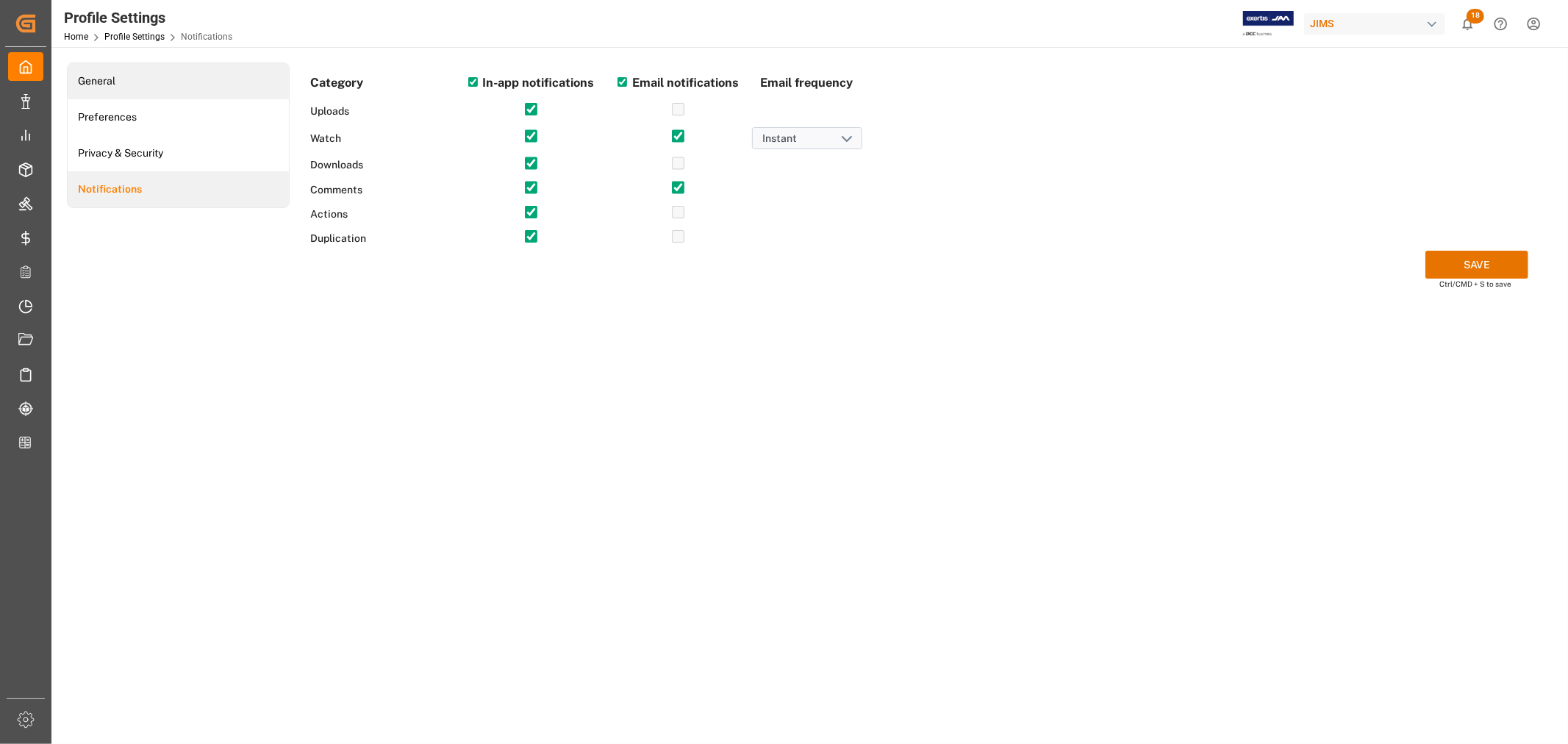
click at [98, 85] on link "General" at bounding box center [178, 81] width 221 height 36
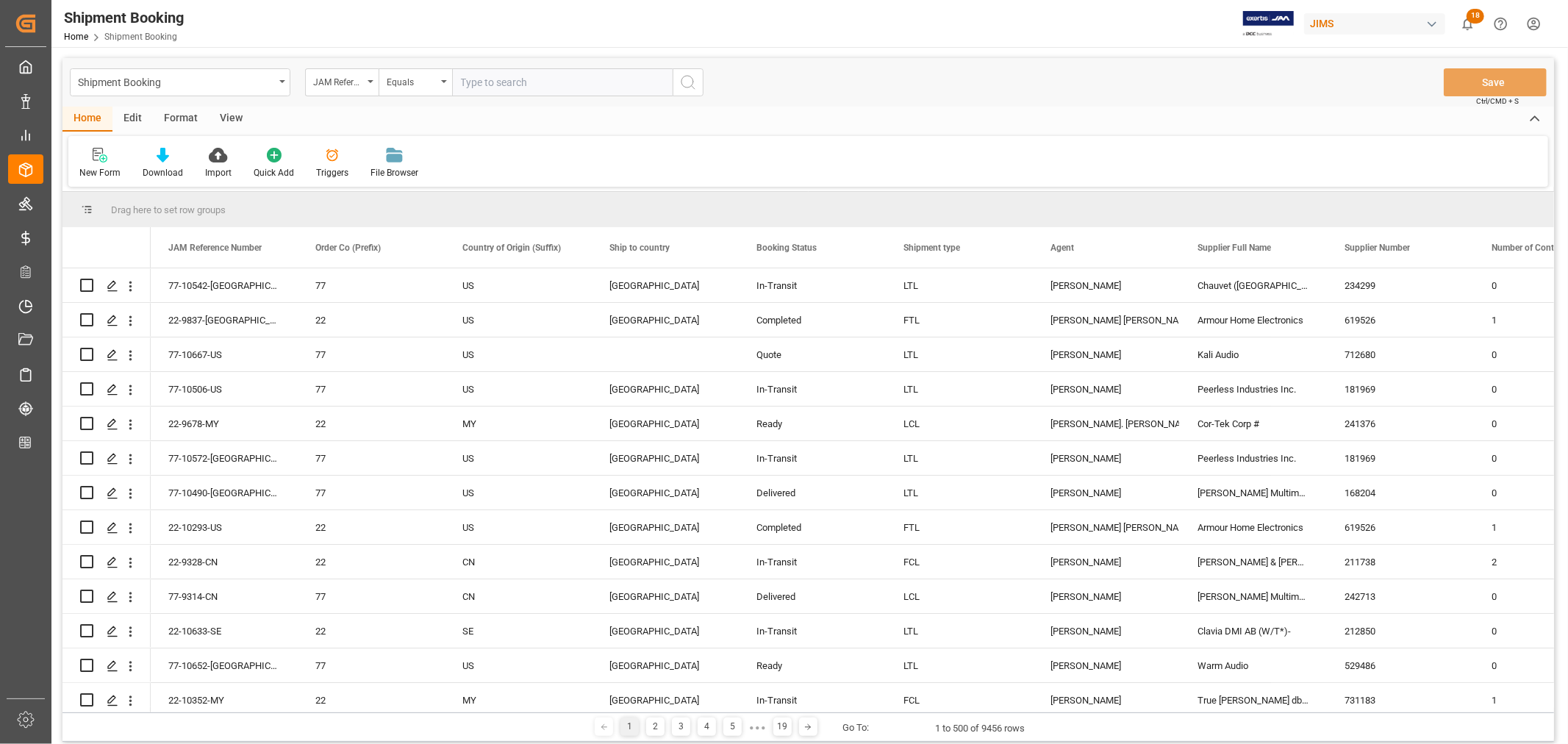
click at [1433, 24] on div "button" at bounding box center [1432, 24] width 14 height 14
click at [959, 38] on html "Created by potrace 1.15, written by Peter Selinger 2001-2017 Created by potrace…" at bounding box center [784, 372] width 1568 height 744
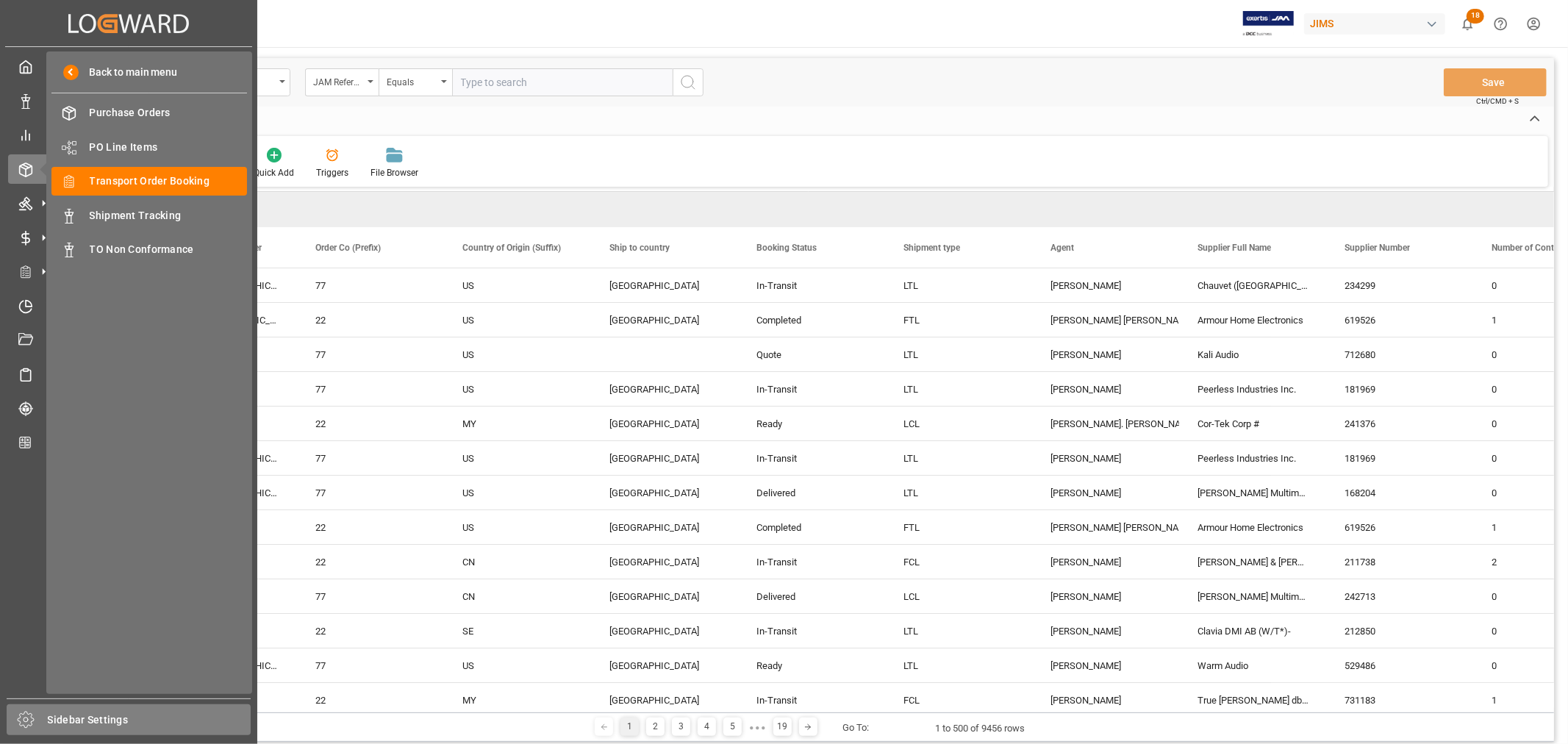
click at [70, 716] on span "Sidebar Settings" at bounding box center [149, 720] width 203 height 15
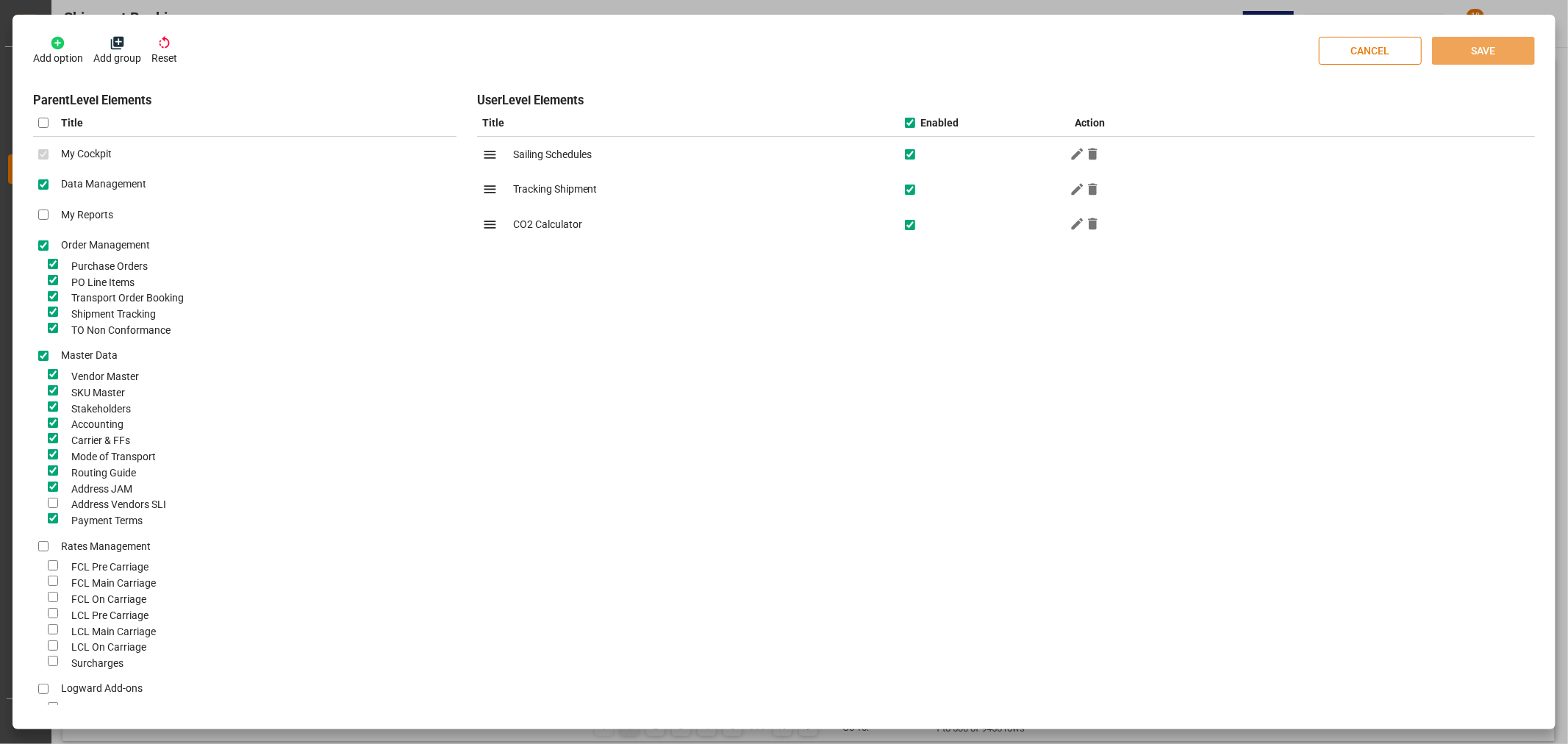
click at [1366, 53] on button "CANCEL" at bounding box center [1370, 51] width 103 height 28
checkbox input "false"
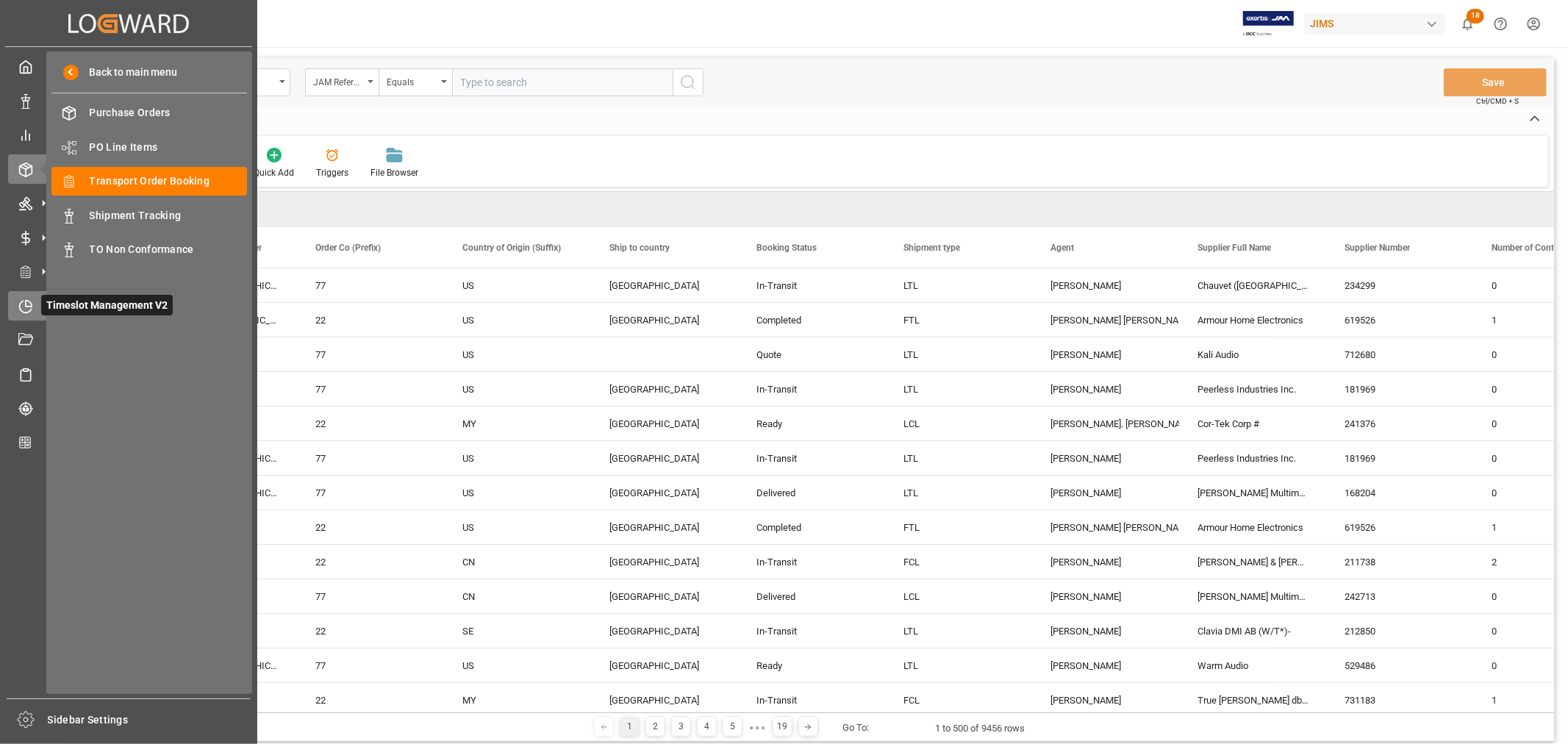
click at [26, 306] on icon at bounding box center [25, 306] width 14 height 14
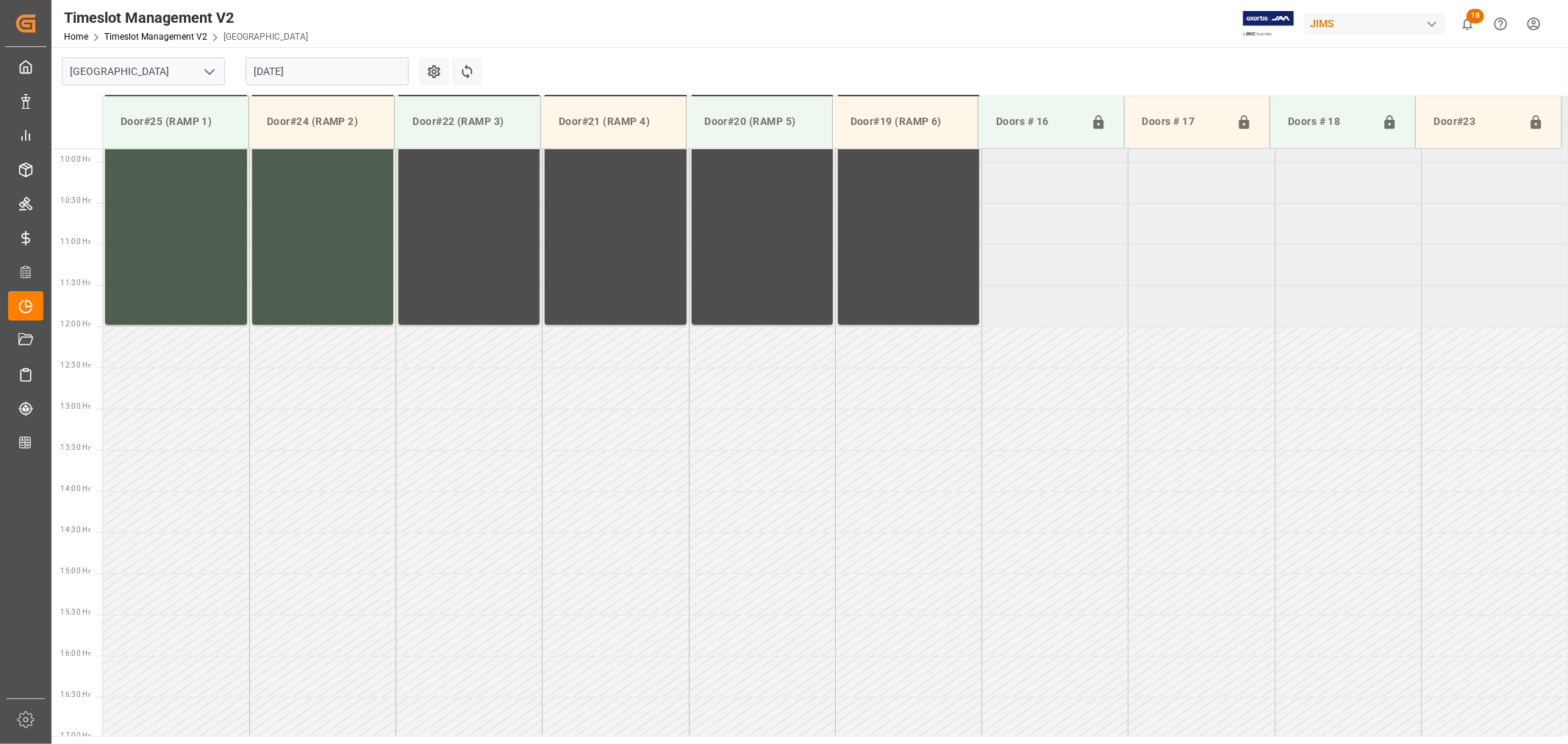
scroll to position [813, 0]
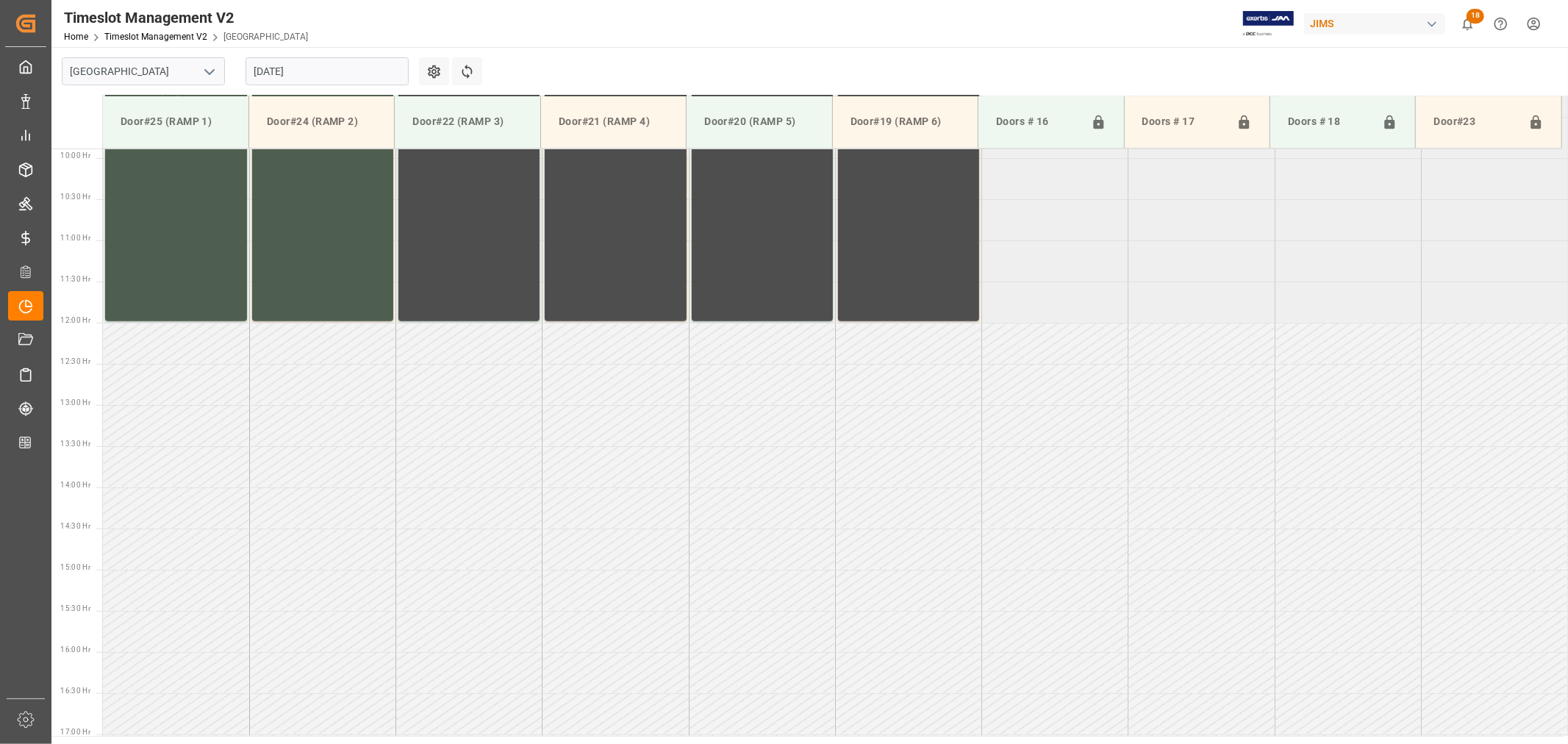
click at [210, 69] on icon "open menu" at bounding box center [210, 72] width 18 height 18
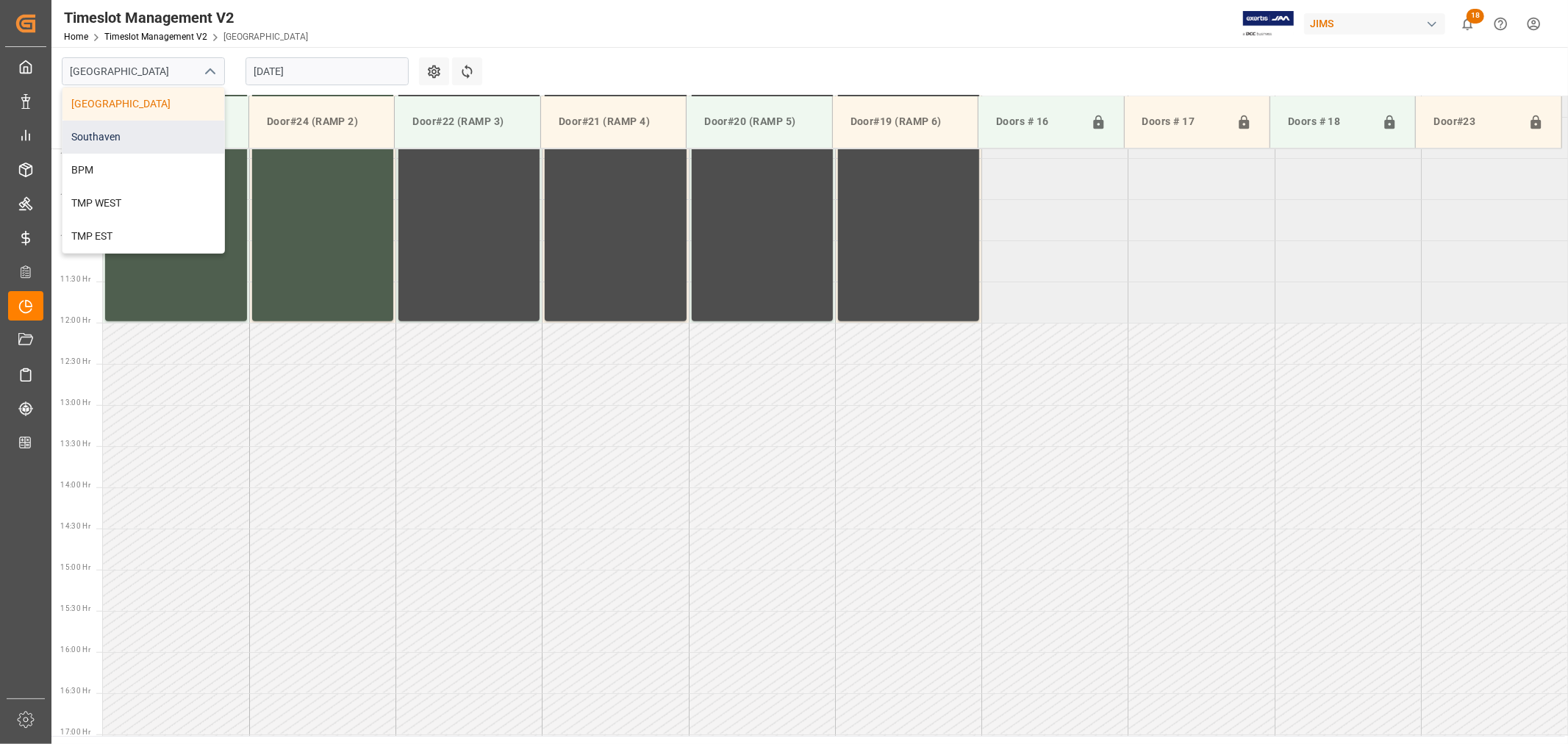
click at [137, 134] on div "Southaven" at bounding box center [143, 136] width 162 height 33
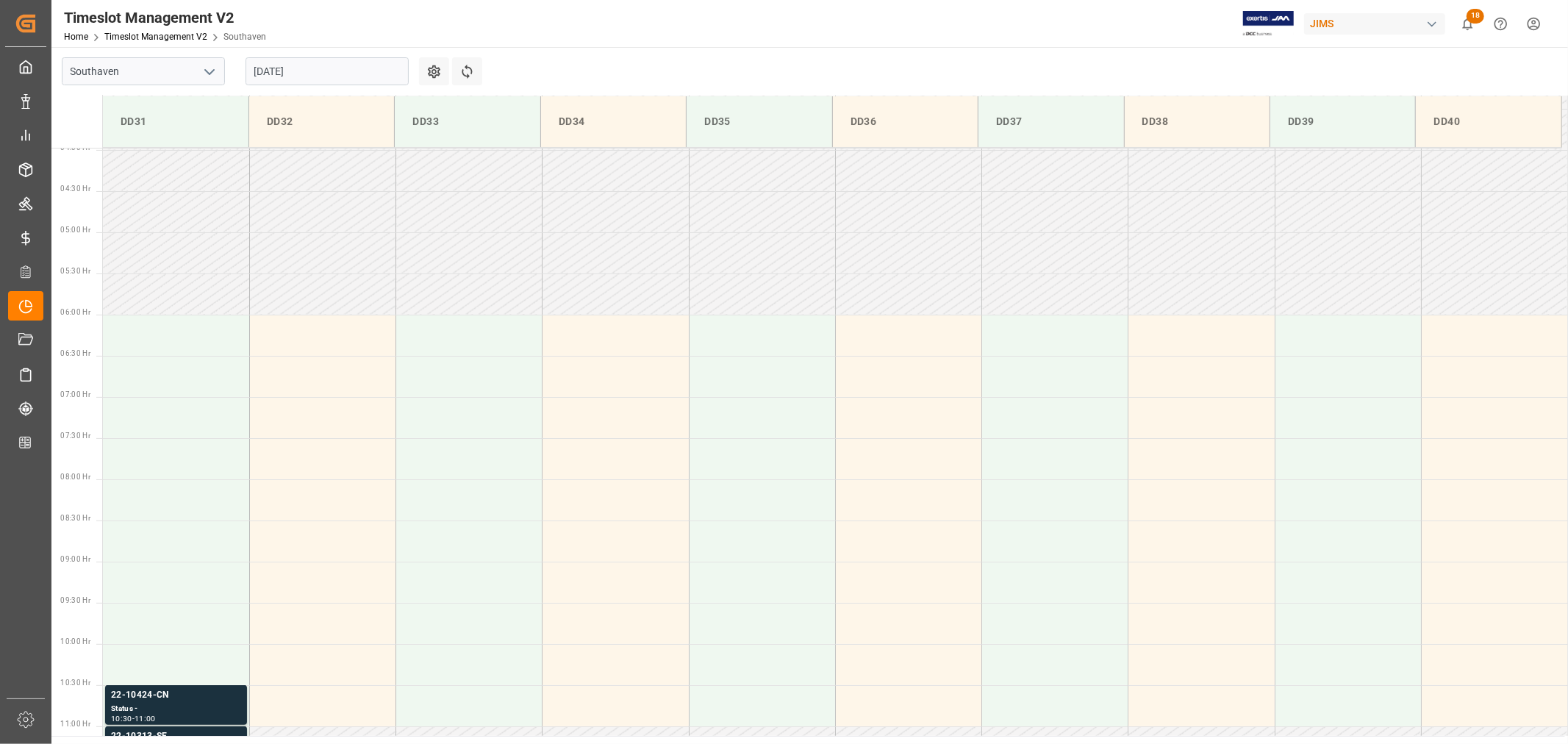
scroll to position [813, 0]
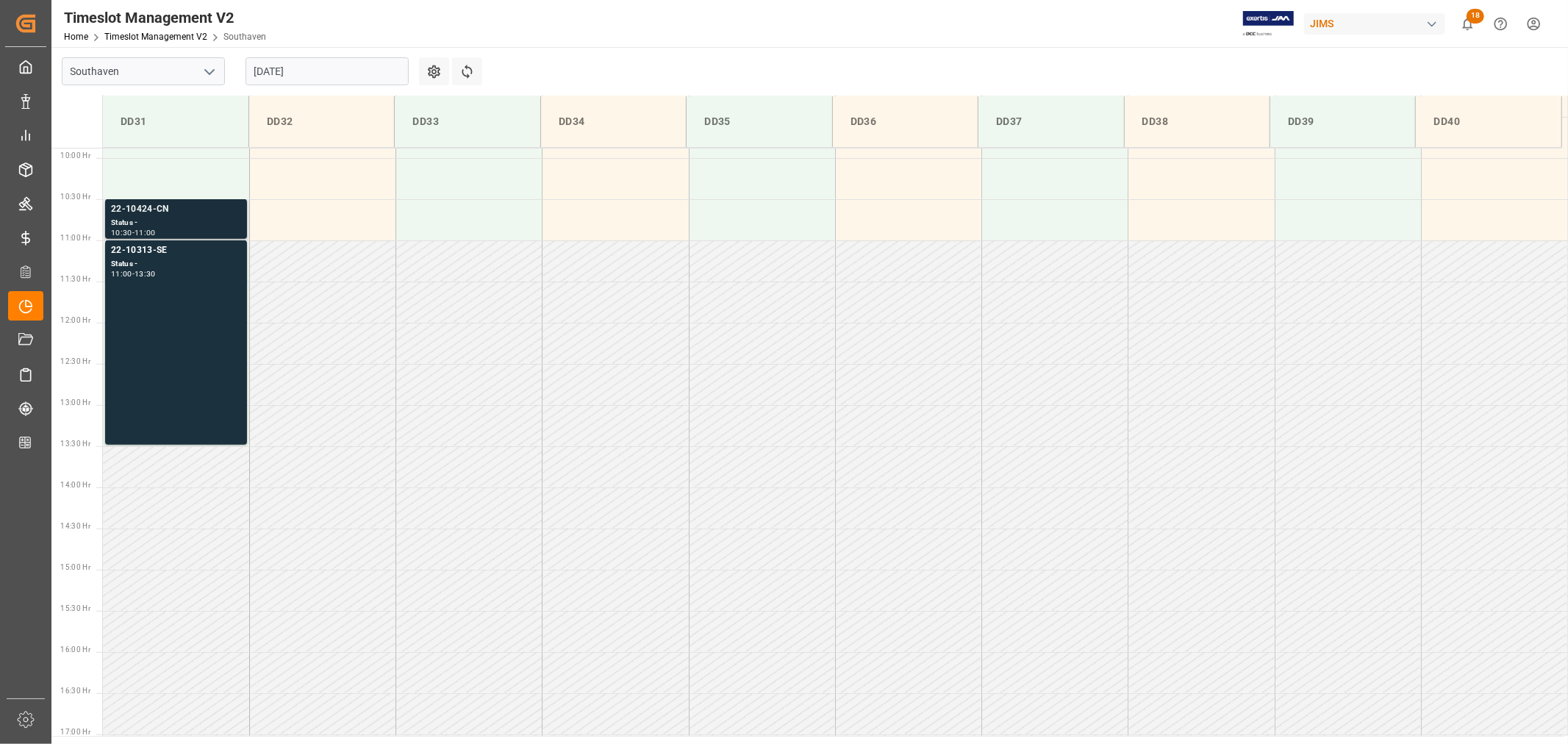
click at [136, 204] on div "22-10424-CN" at bounding box center [176, 209] width 130 height 14
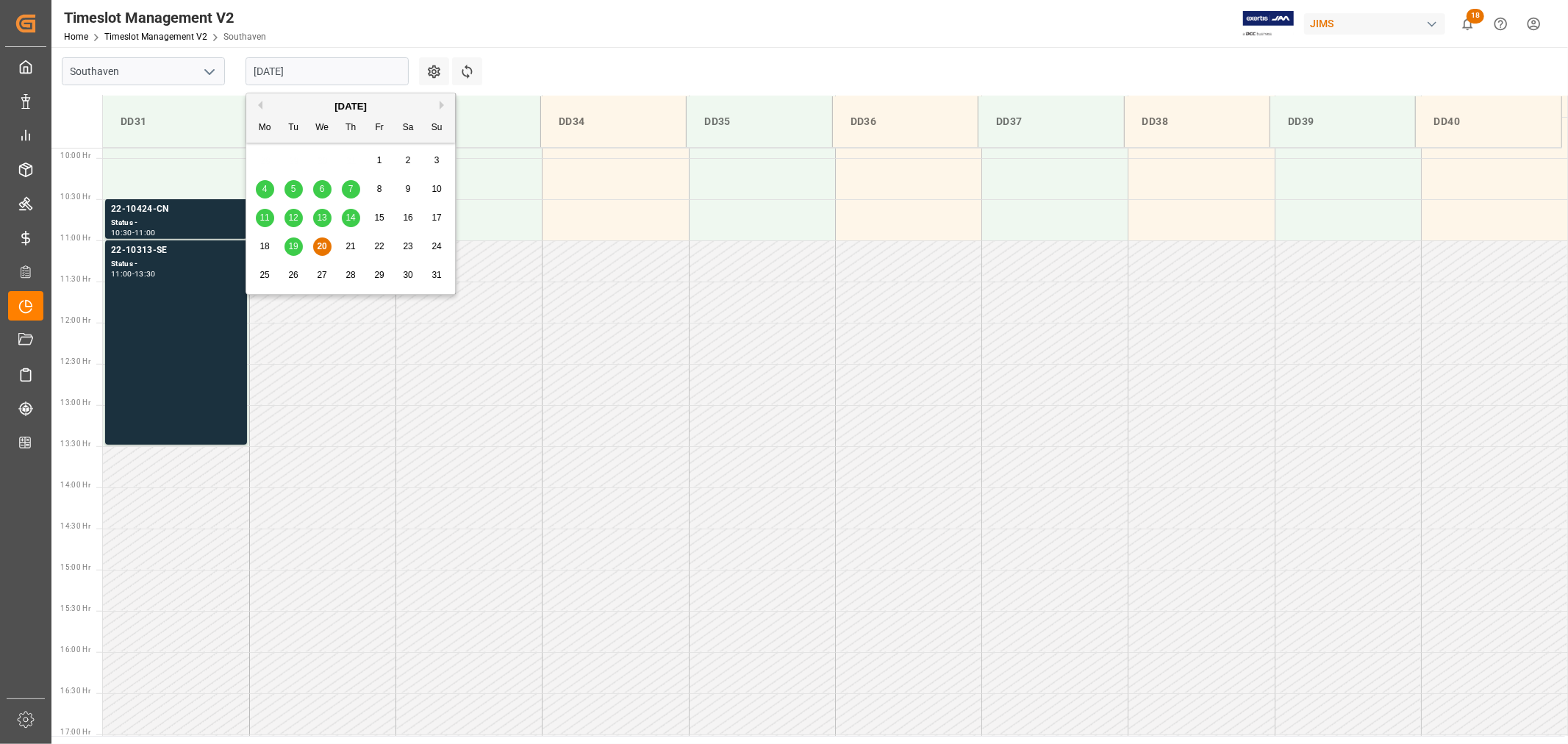
click at [306, 74] on input "08-20-2025" at bounding box center [327, 70] width 163 height 28
click at [355, 250] on span "21" at bounding box center [350, 246] width 10 height 10
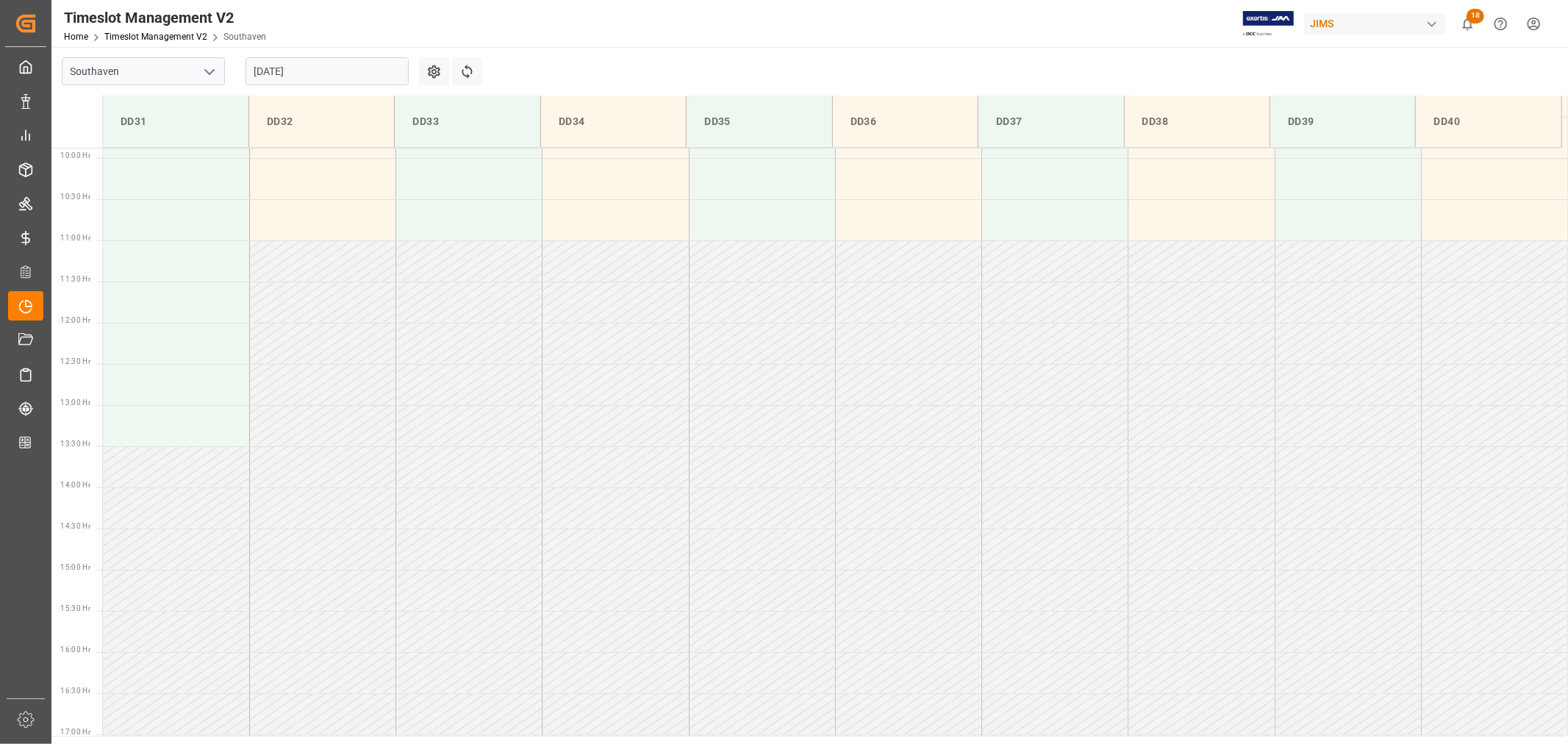
click at [318, 71] on input "08-21-2025" at bounding box center [327, 70] width 163 height 28
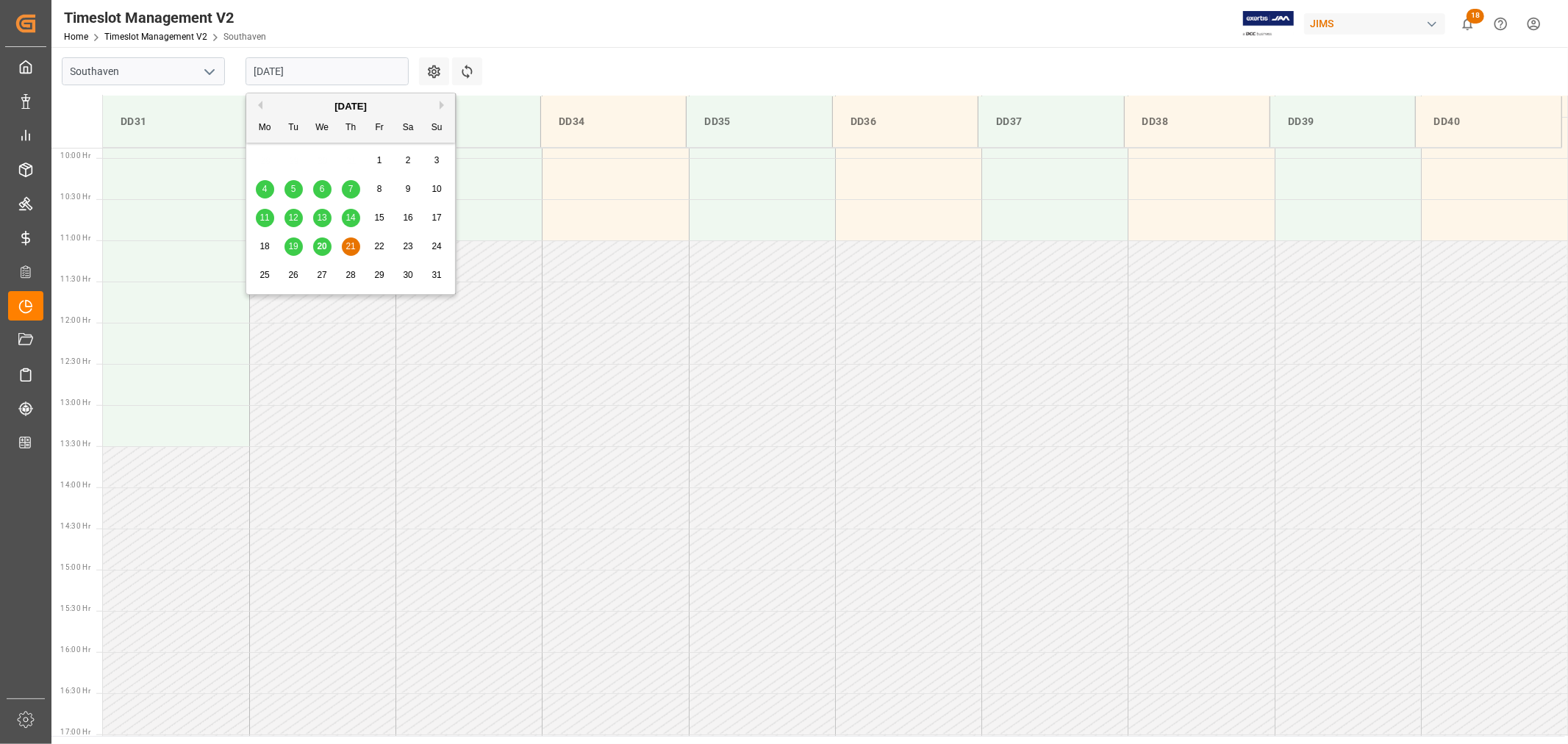
click at [326, 246] on span "20" at bounding box center [322, 246] width 10 height 10
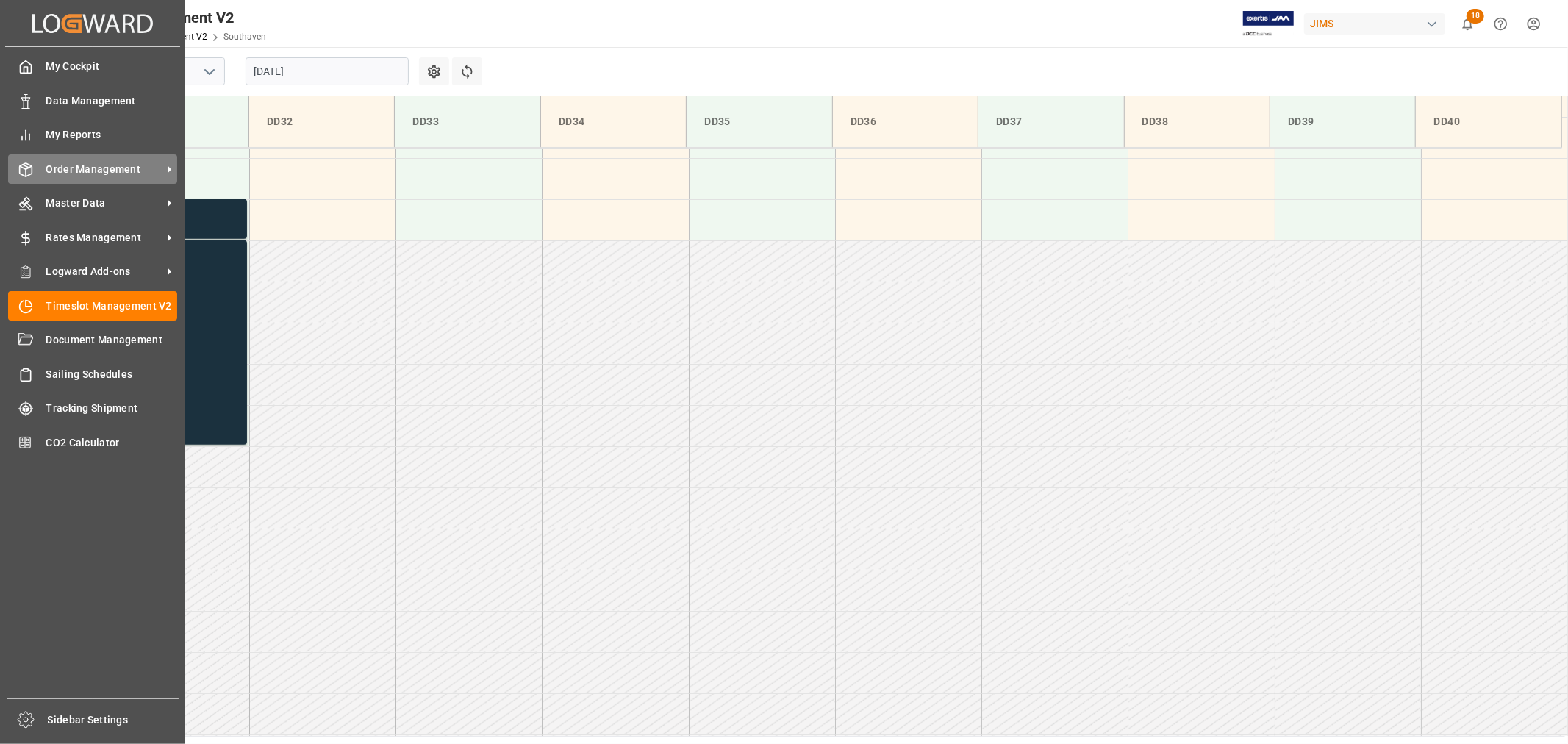
click at [100, 169] on span "Order Management" at bounding box center [104, 169] width 117 height 15
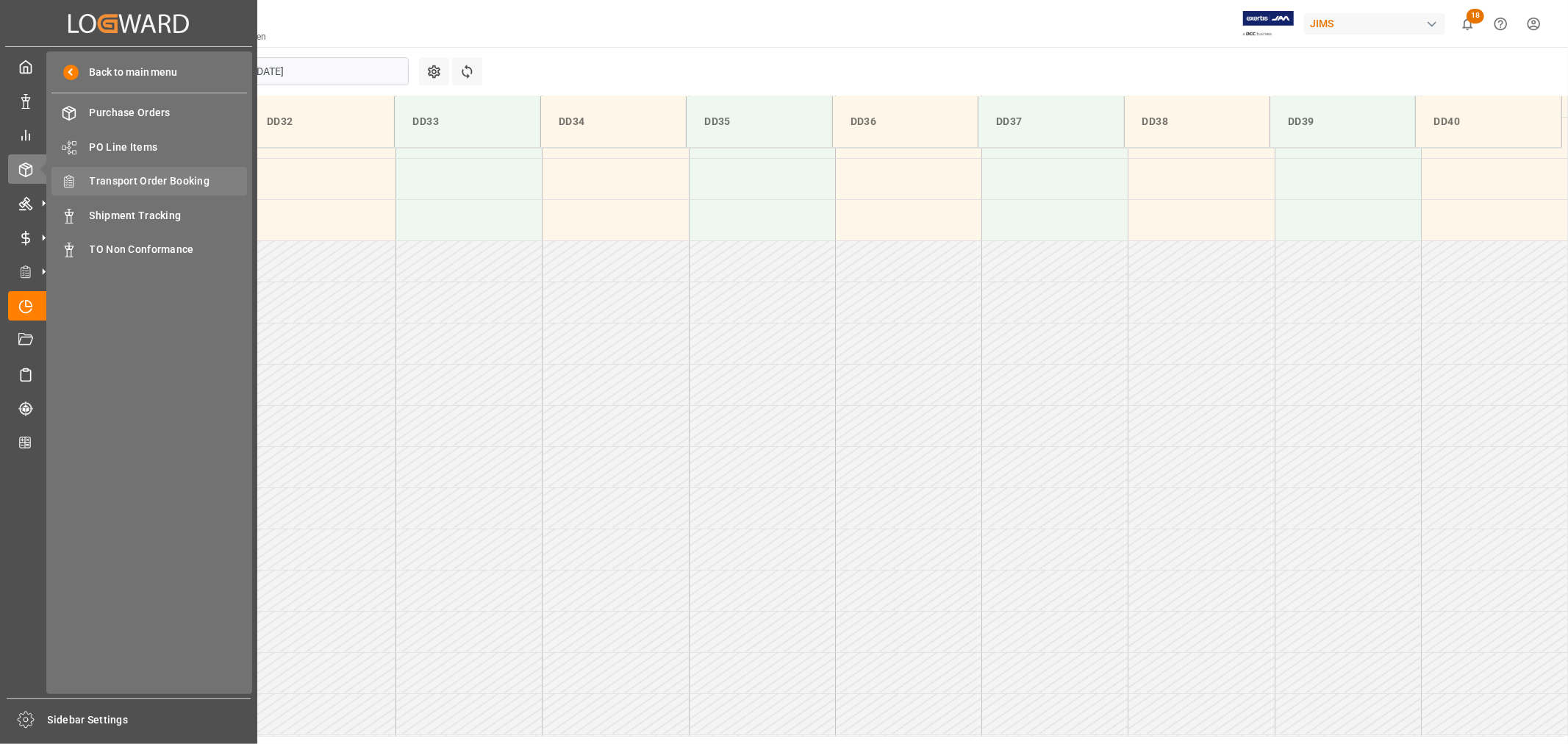
click at [177, 178] on span "Transport Order Booking" at bounding box center [168, 181] width 158 height 15
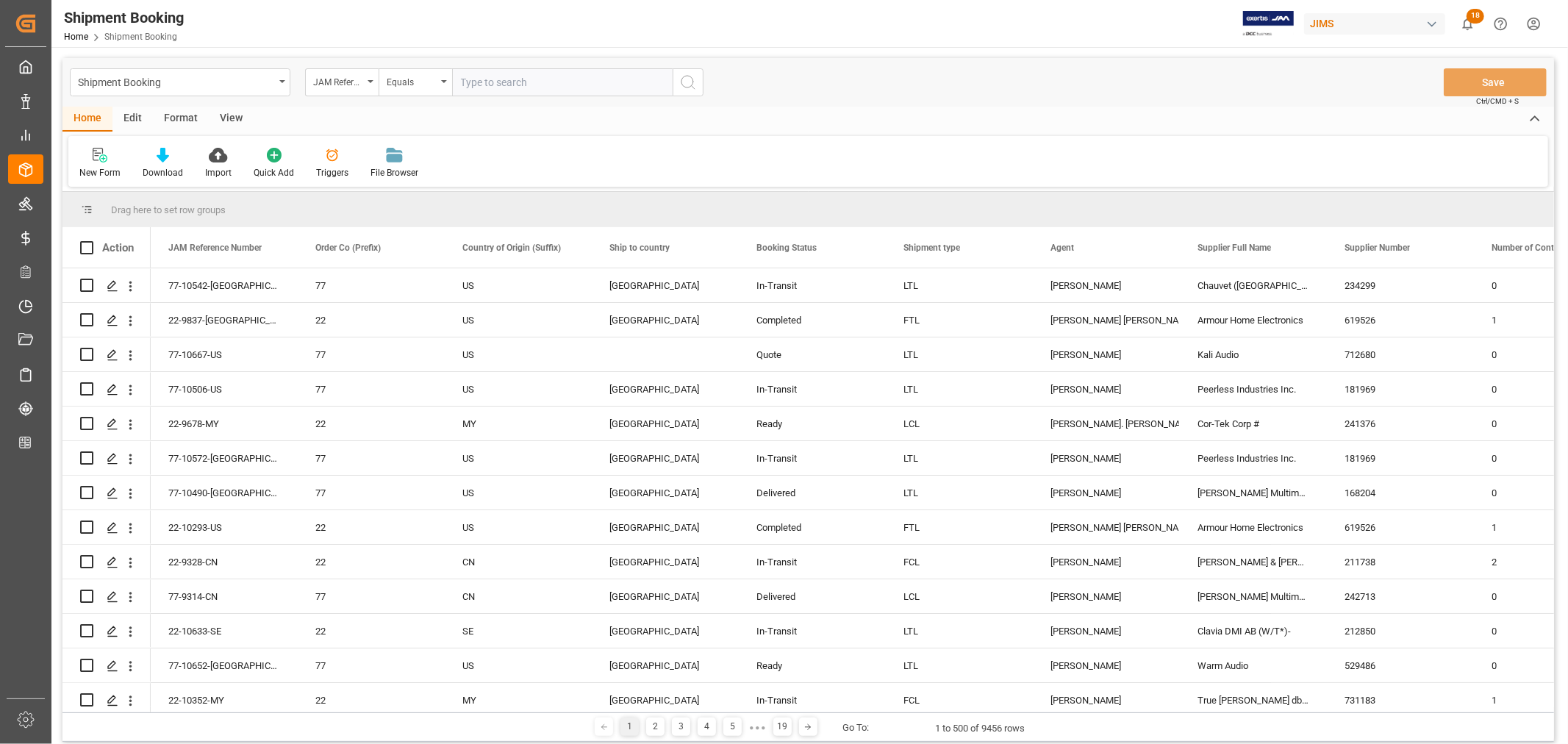
click at [1475, 20] on span "18" at bounding box center [1476, 16] width 18 height 14
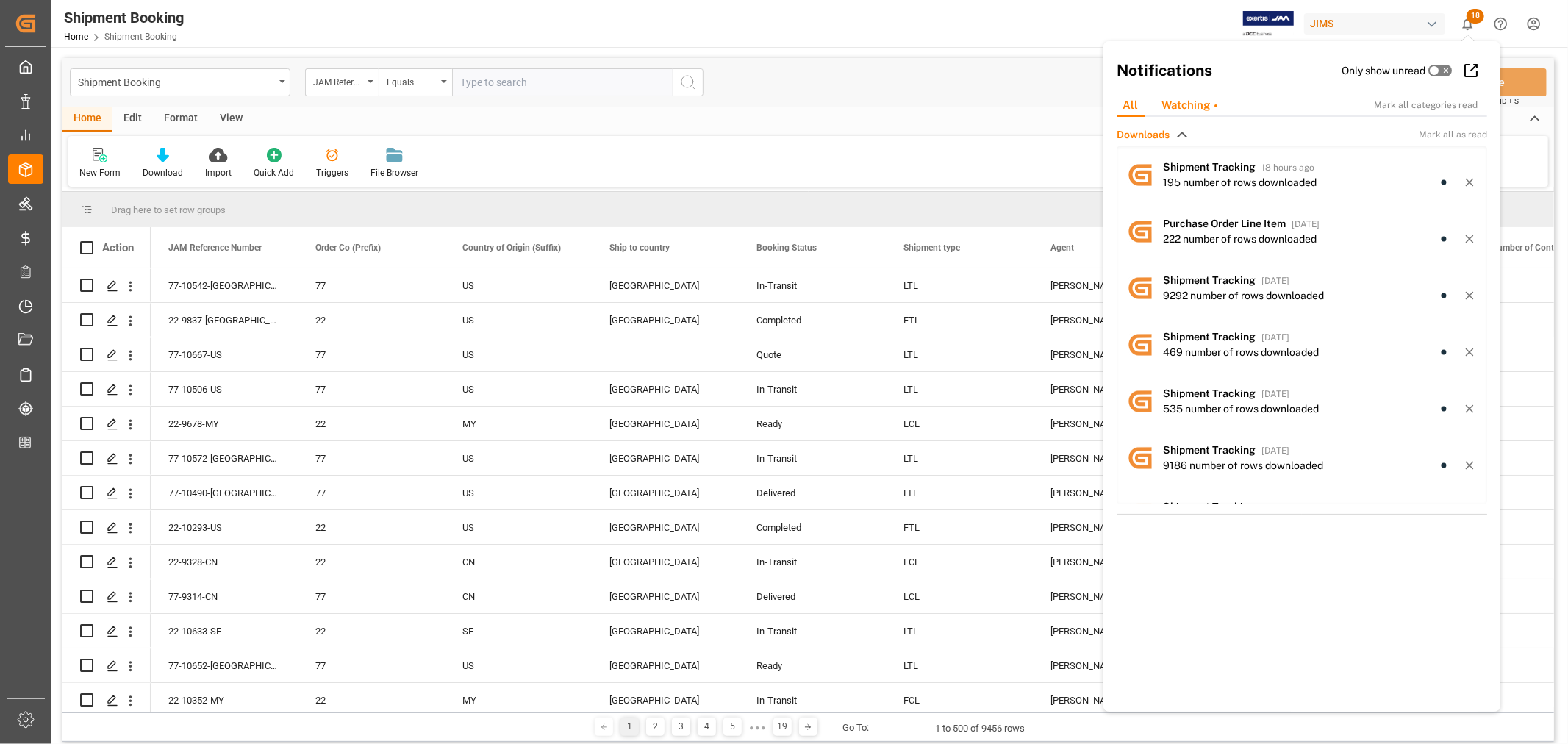
click at [1193, 106] on div "Watching" at bounding box center [1190, 105] width 79 height 23
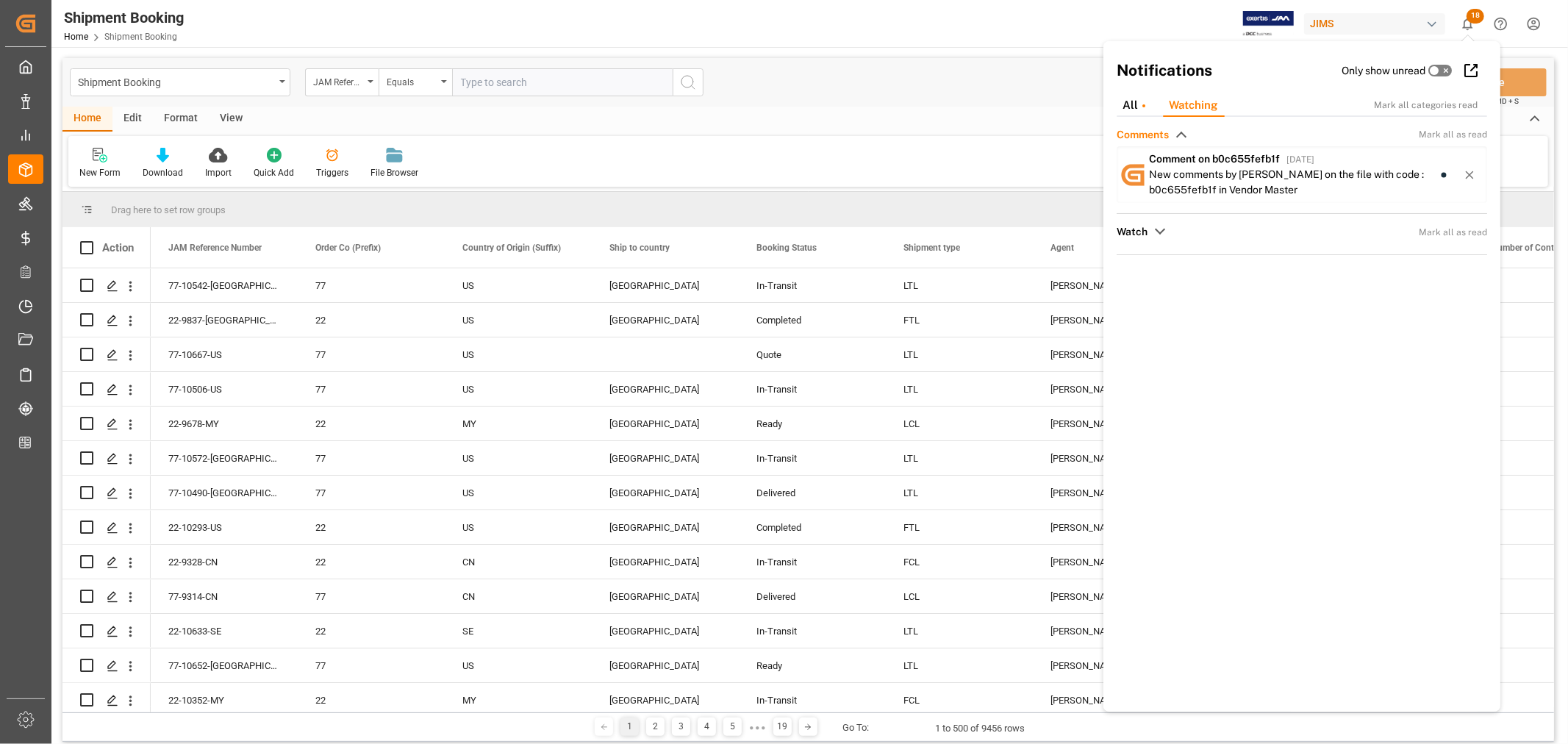
click at [1008, 165] on div "New Form Download Import Quick Add Triggers File Browser" at bounding box center [808, 162] width 1479 height 51
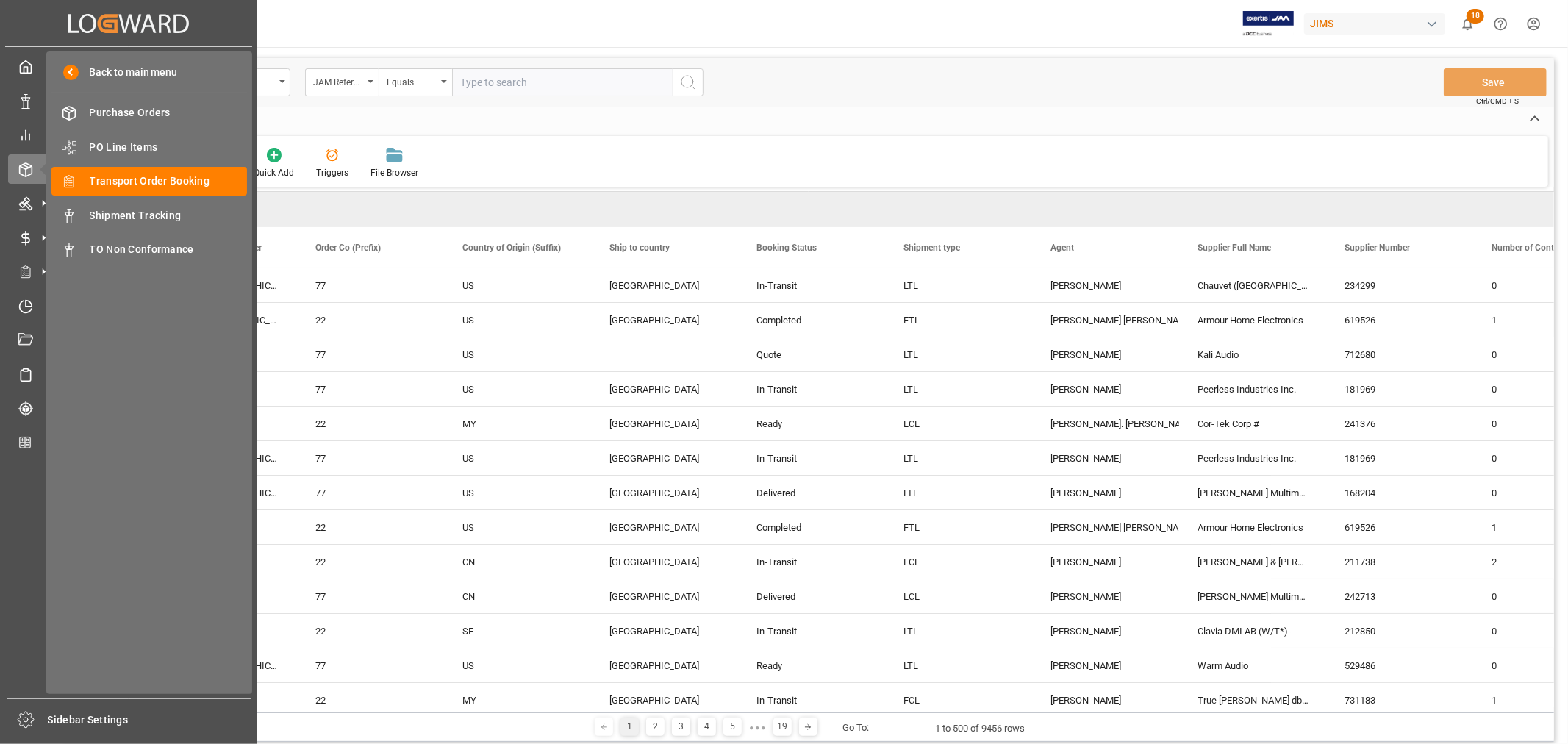
drag, startPoint x: 25, startPoint y: 557, endPoint x: 1032, endPoint y: 39, distance: 1132.4
click at [1032, 39] on div "Shipment Booking Home Shipment Booking JIMS 18 Notifications Only show unread A…" at bounding box center [805, 23] width 1526 height 47
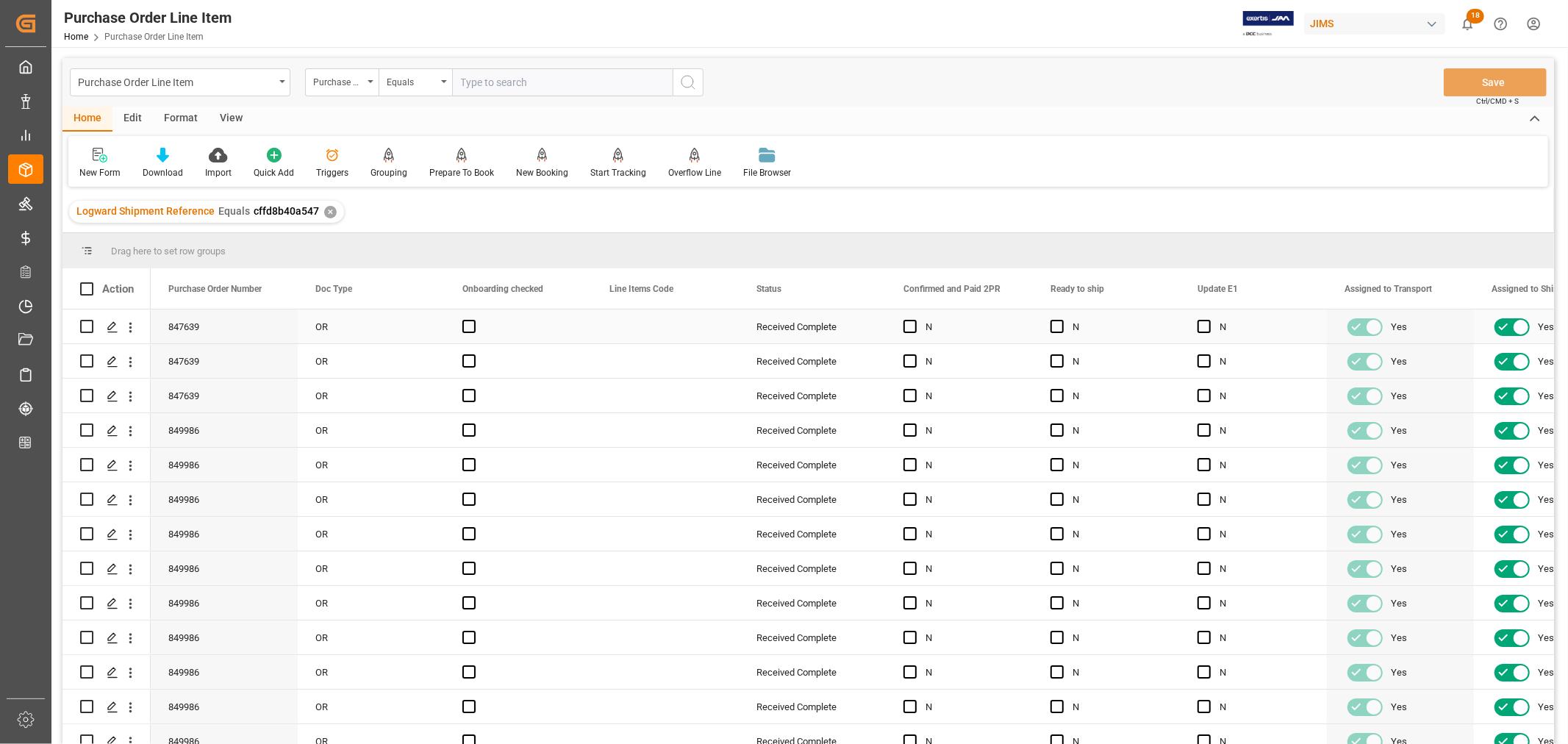
click at [603, 330] on div "Press SPACE to select this row." at bounding box center [665, 326] width 147 height 33
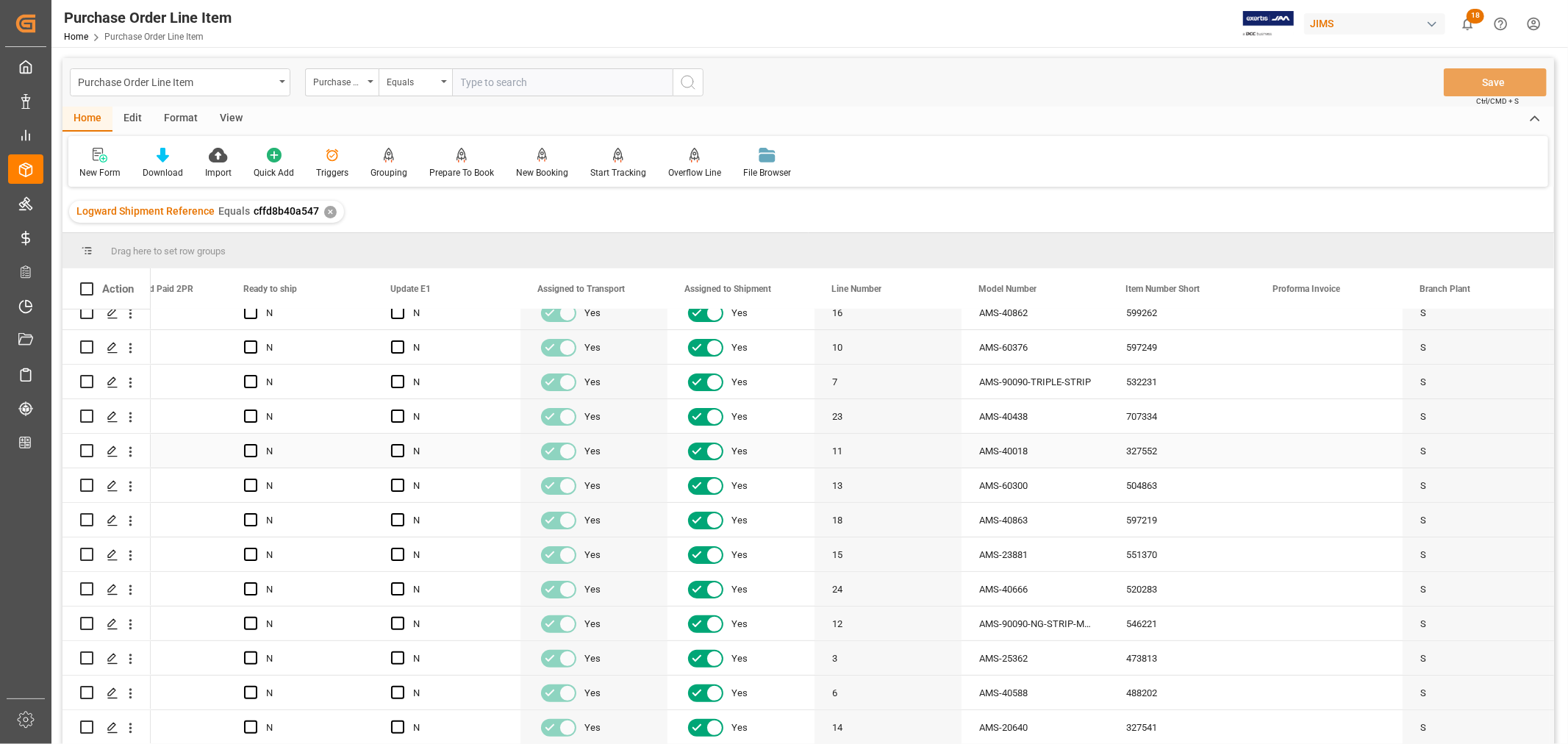
scroll to position [326, 0]
click at [1022, 516] on div "AMS-23881" at bounding box center [1034, 517] width 147 height 33
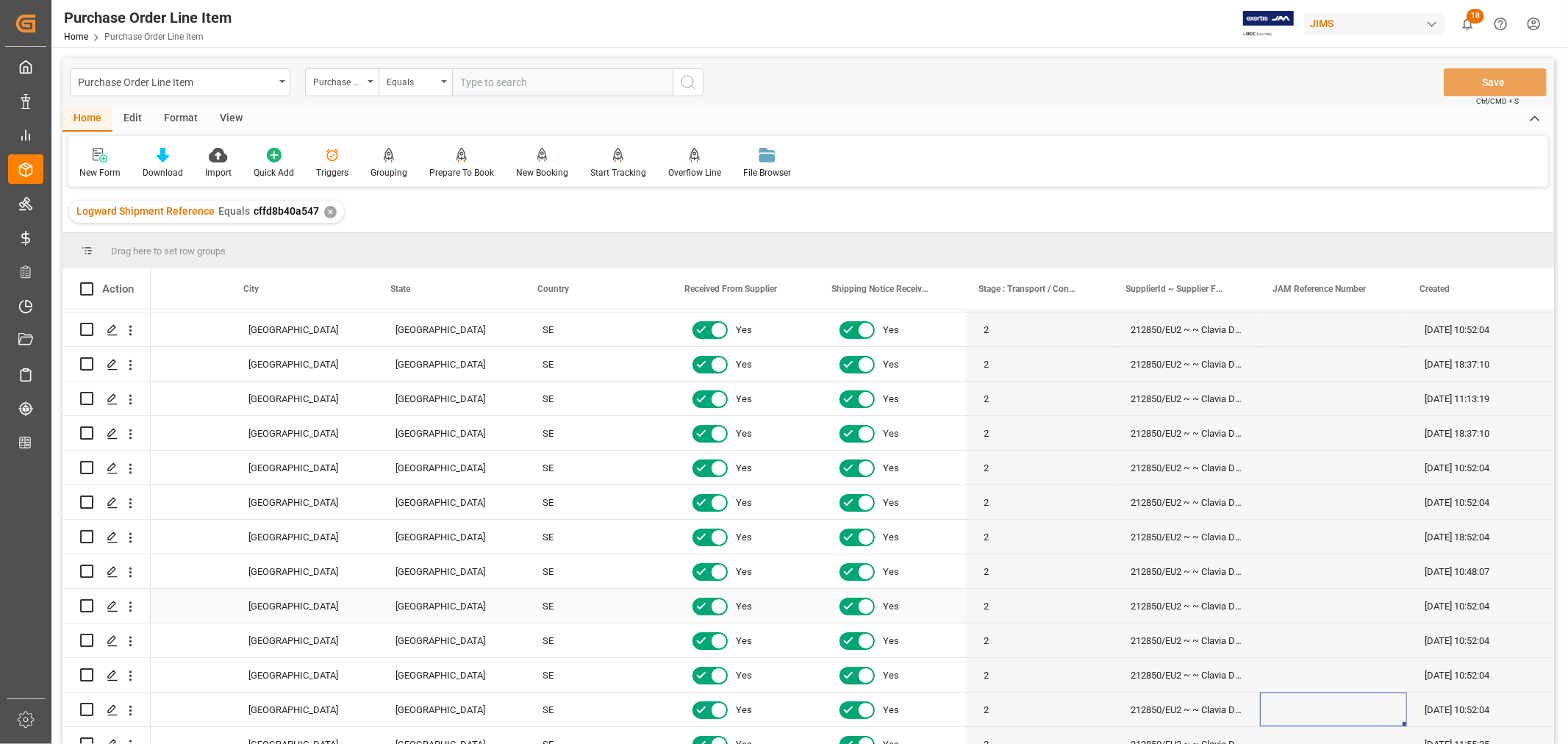
scroll to position [0, 0]
